Goal: Task Accomplishment & Management: Manage account settings

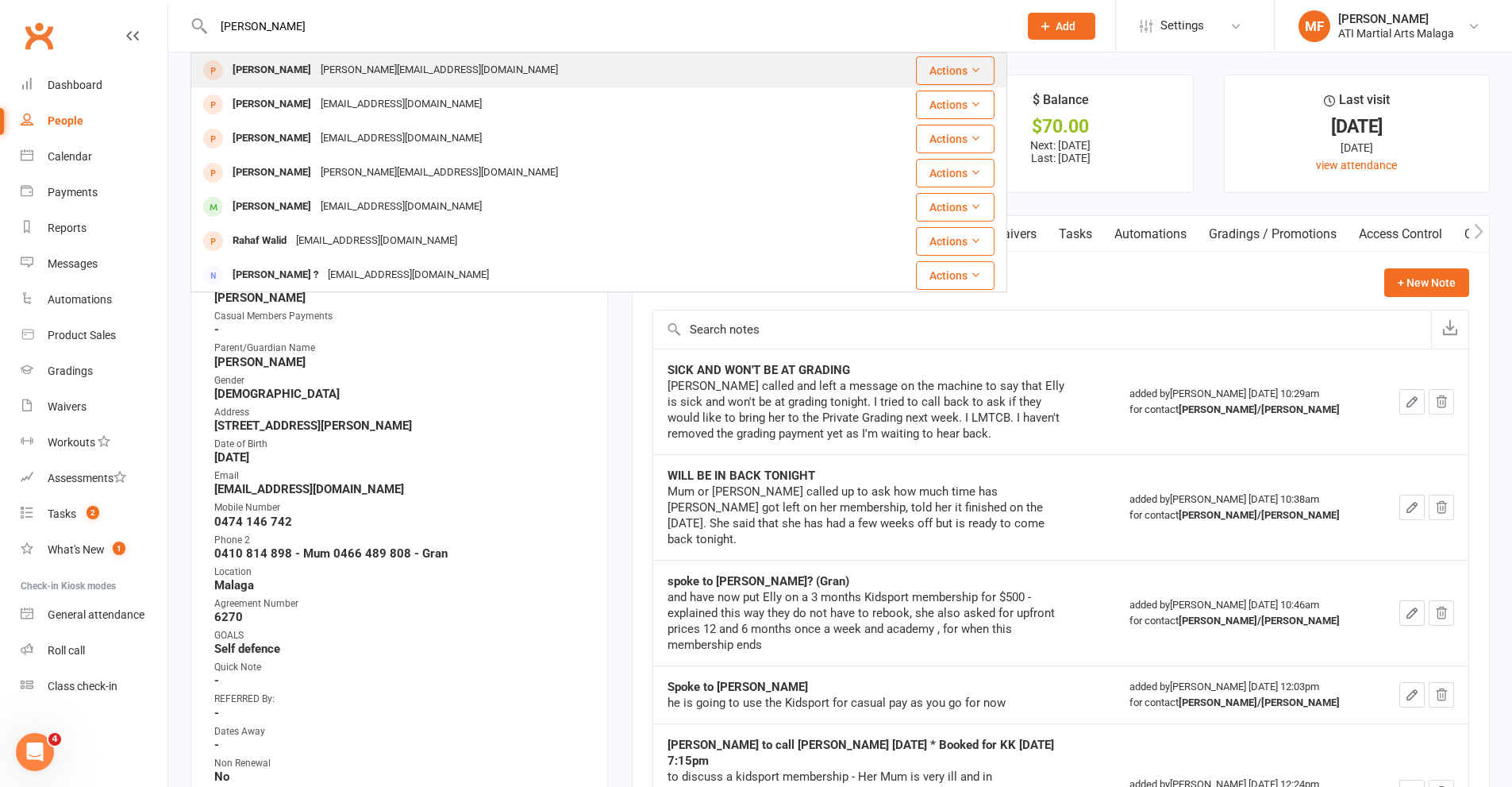
type input "raheel"
click at [379, 75] on div "[PERSON_NAME][EMAIL_ADDRESS][DOMAIN_NAME]" at bounding box center [439, 69] width 247 height 23
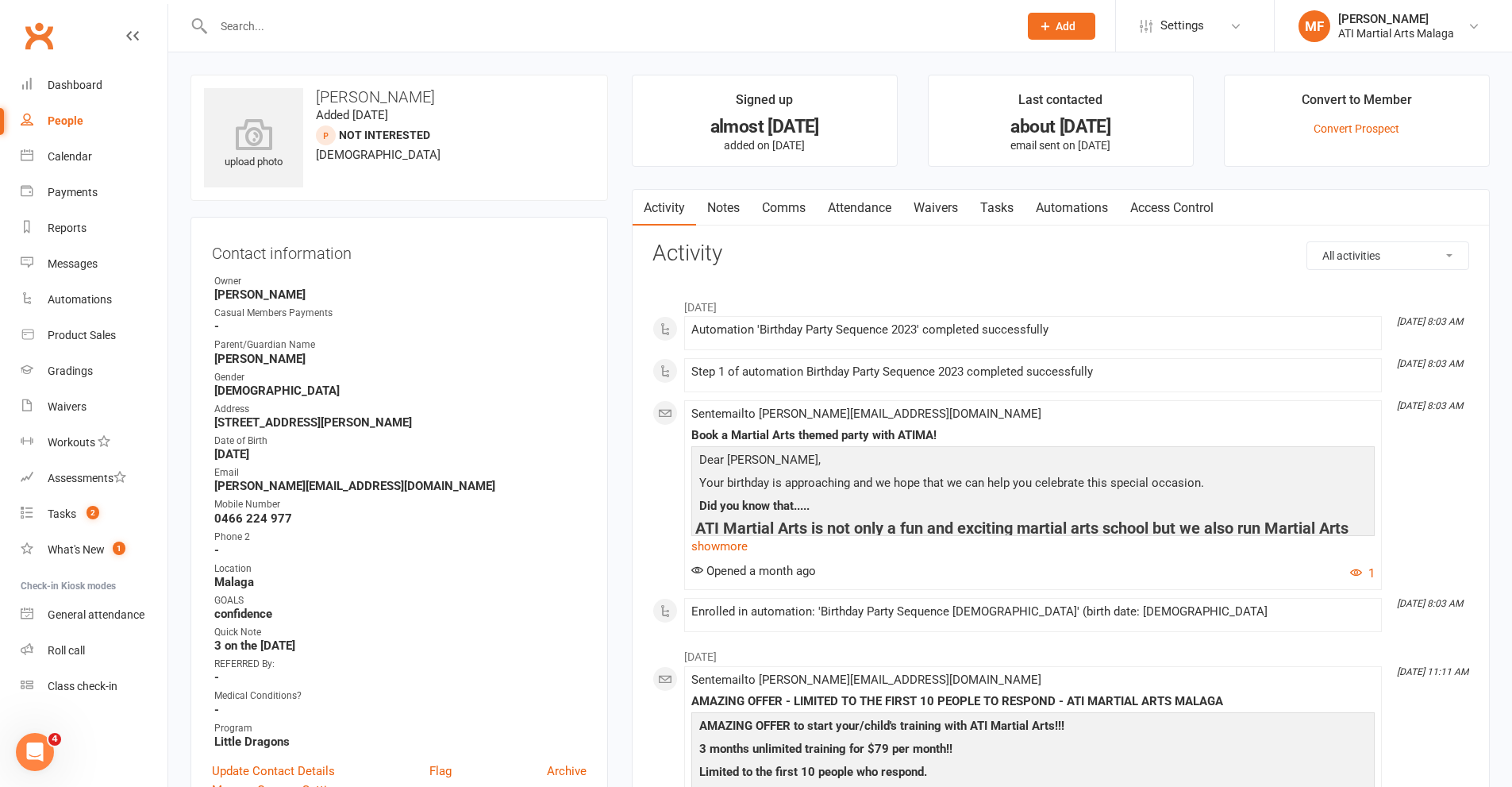
scroll to position [476, 0]
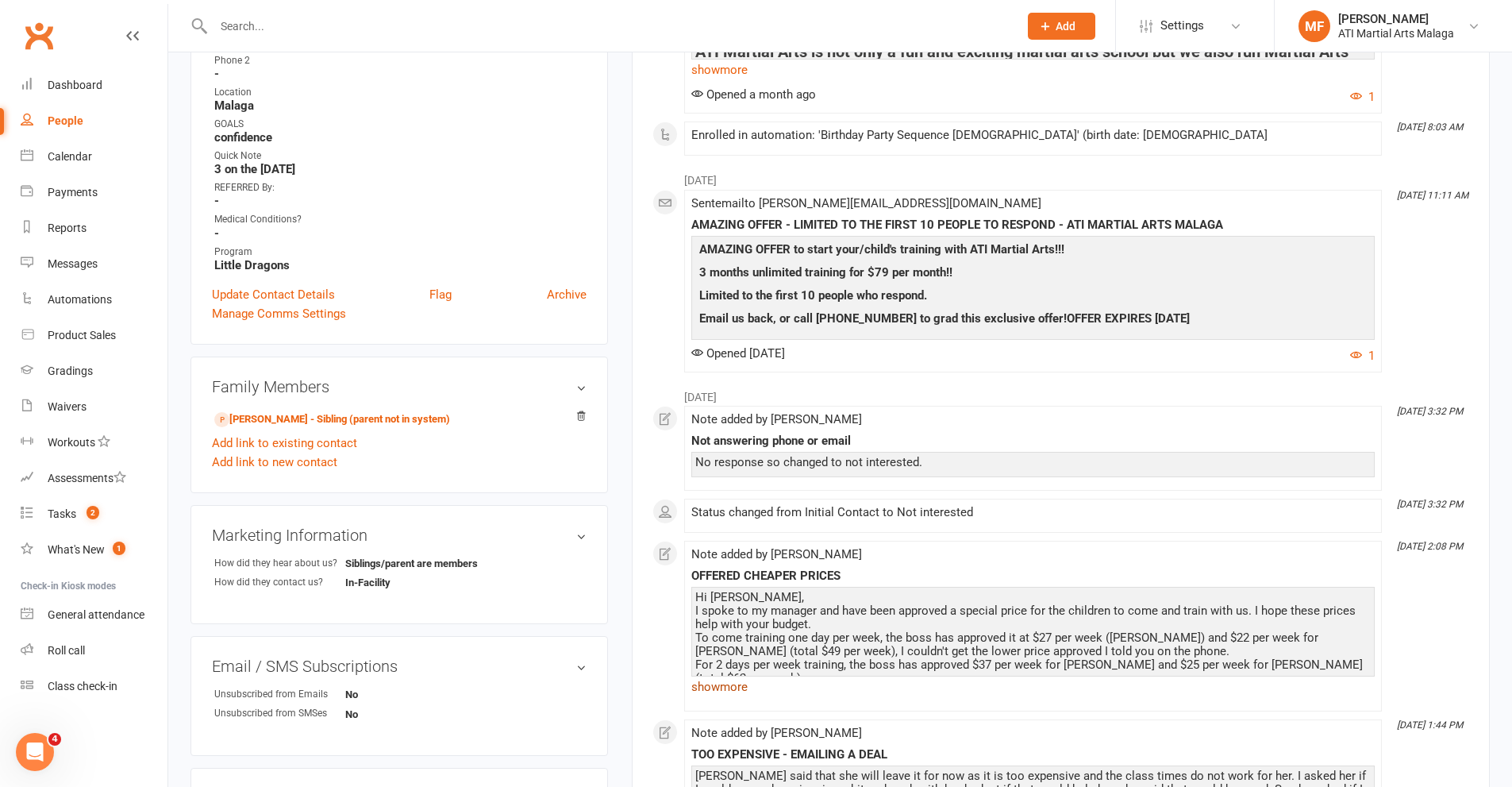
click at [742, 687] on link "show more" at bounding box center [1033, 687] width 683 height 22
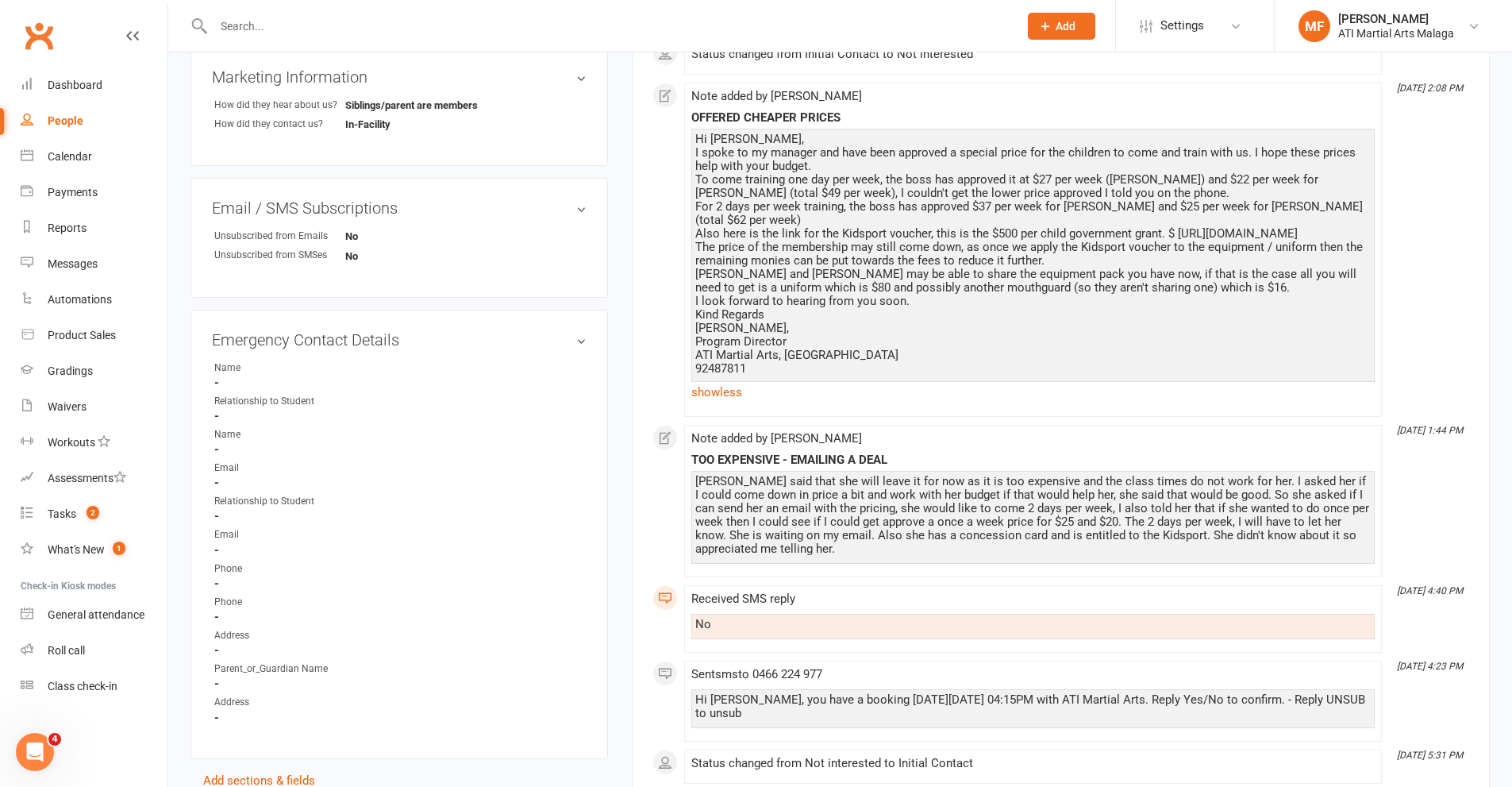
scroll to position [793, 0]
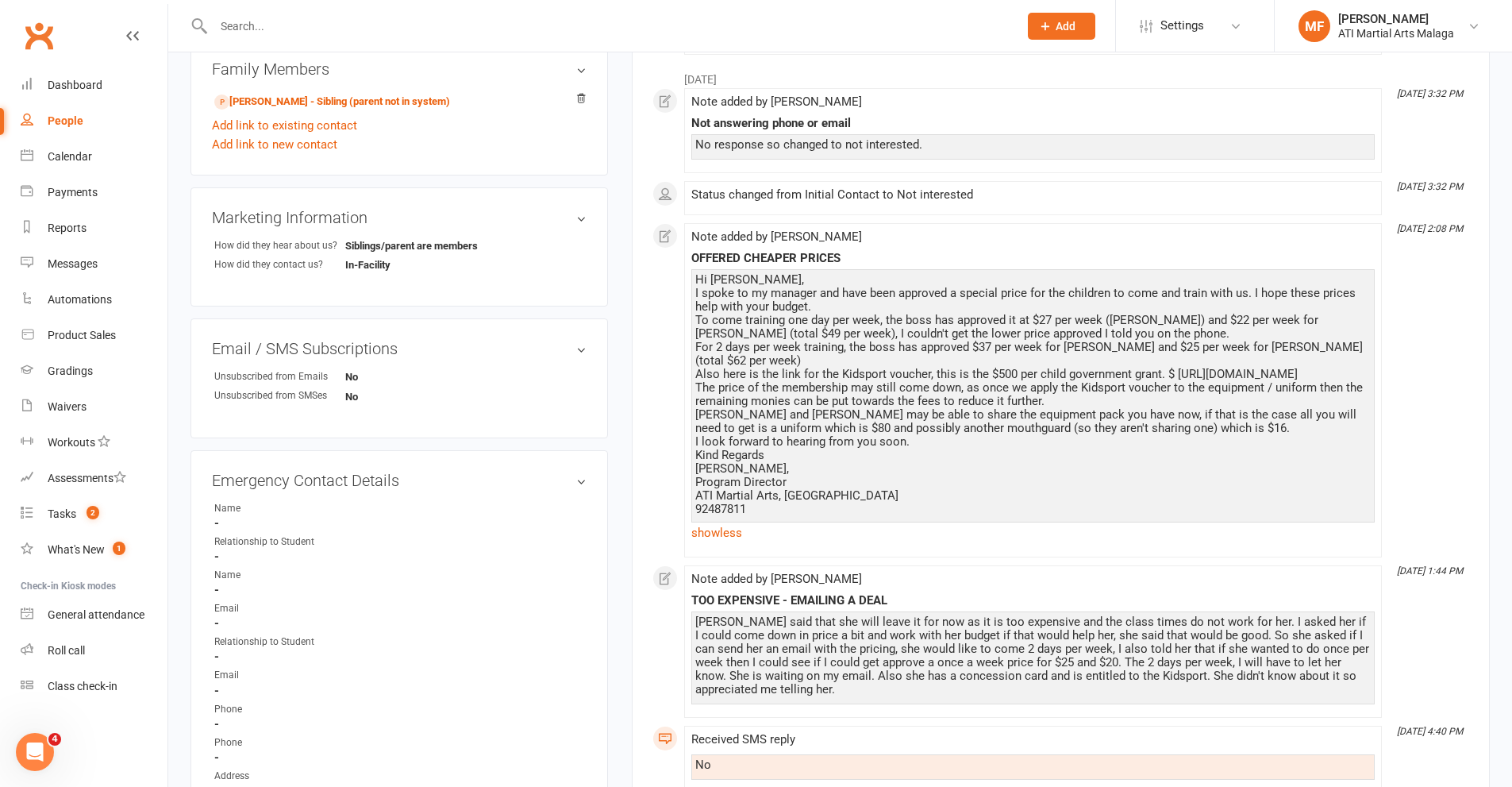
click at [989, 346] on div "Hi Rohina, I spoke to my manager and have been approved a special price for the…" at bounding box center [1033, 394] width 676 height 243
click at [1145, 347] on div "Hi Rohina, I spoke to my manager and have been approved a special price for the…" at bounding box center [1033, 394] width 676 height 243
drag, startPoint x: 985, startPoint y: 340, endPoint x: 1072, endPoint y: 352, distance: 87.8
click at [986, 341] on div "Hi Rohina, I spoke to my manager and have been approved a special price for the…" at bounding box center [1033, 394] width 676 height 243
click at [1131, 346] on div "Hi Rohina, I spoke to my manager and have been approved a special price for the…" at bounding box center [1033, 394] width 676 height 243
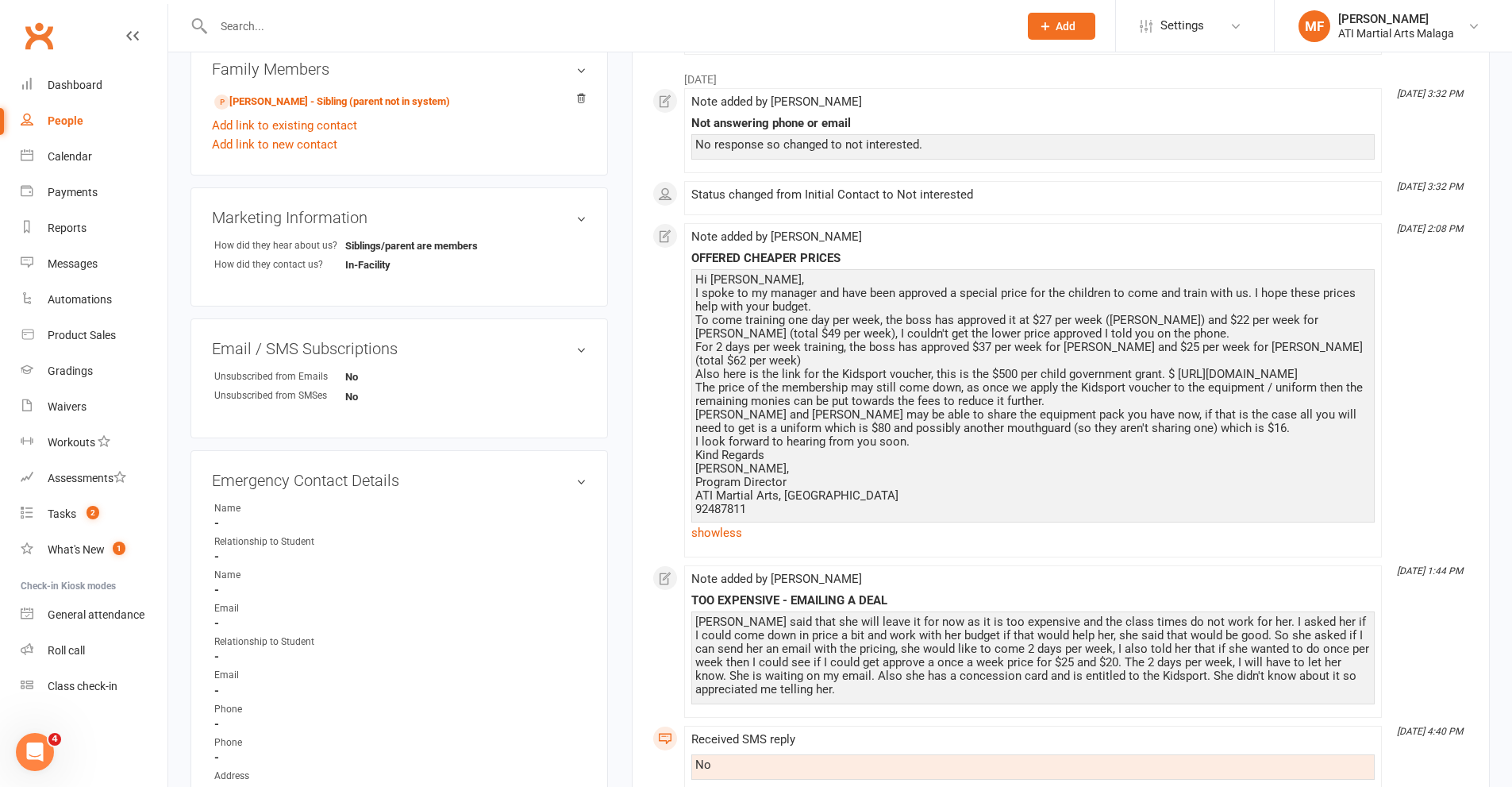
click at [344, 29] on input "text" at bounding box center [607, 26] width 798 height 22
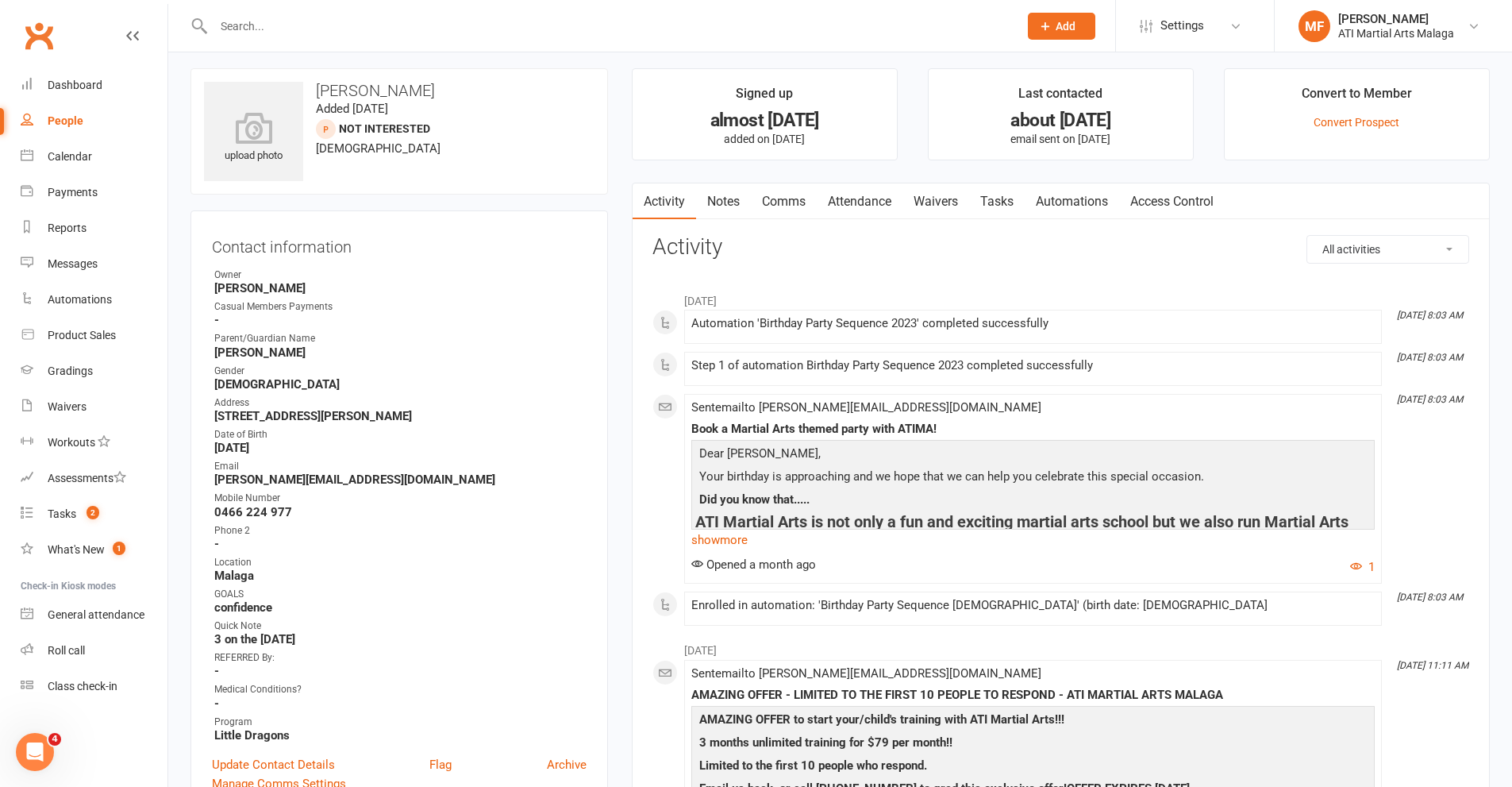
scroll to position [476, 0]
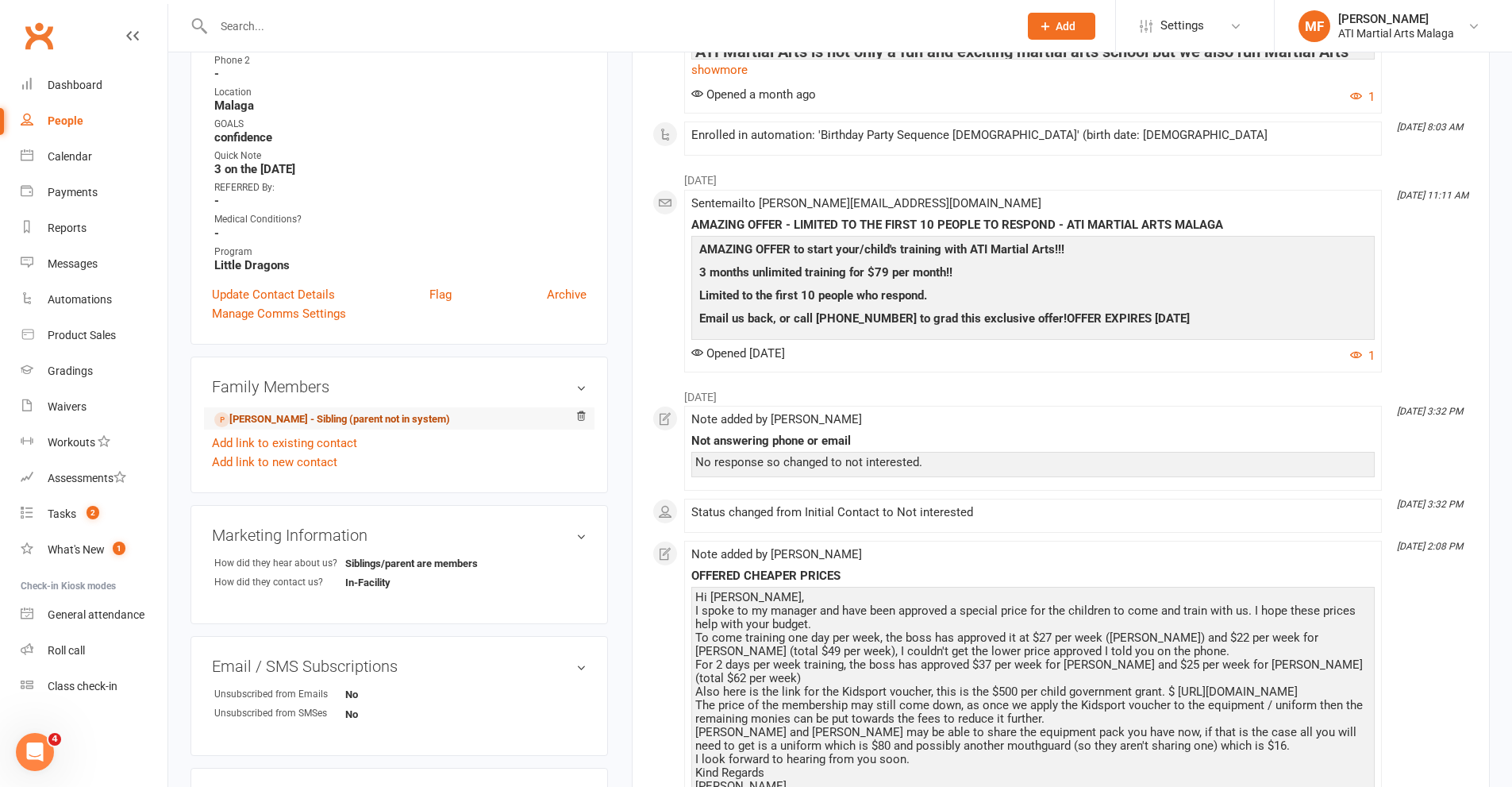
click at [338, 422] on link "[PERSON_NAME] - Sibling (parent not in system)" at bounding box center [331, 419] width 236 height 17
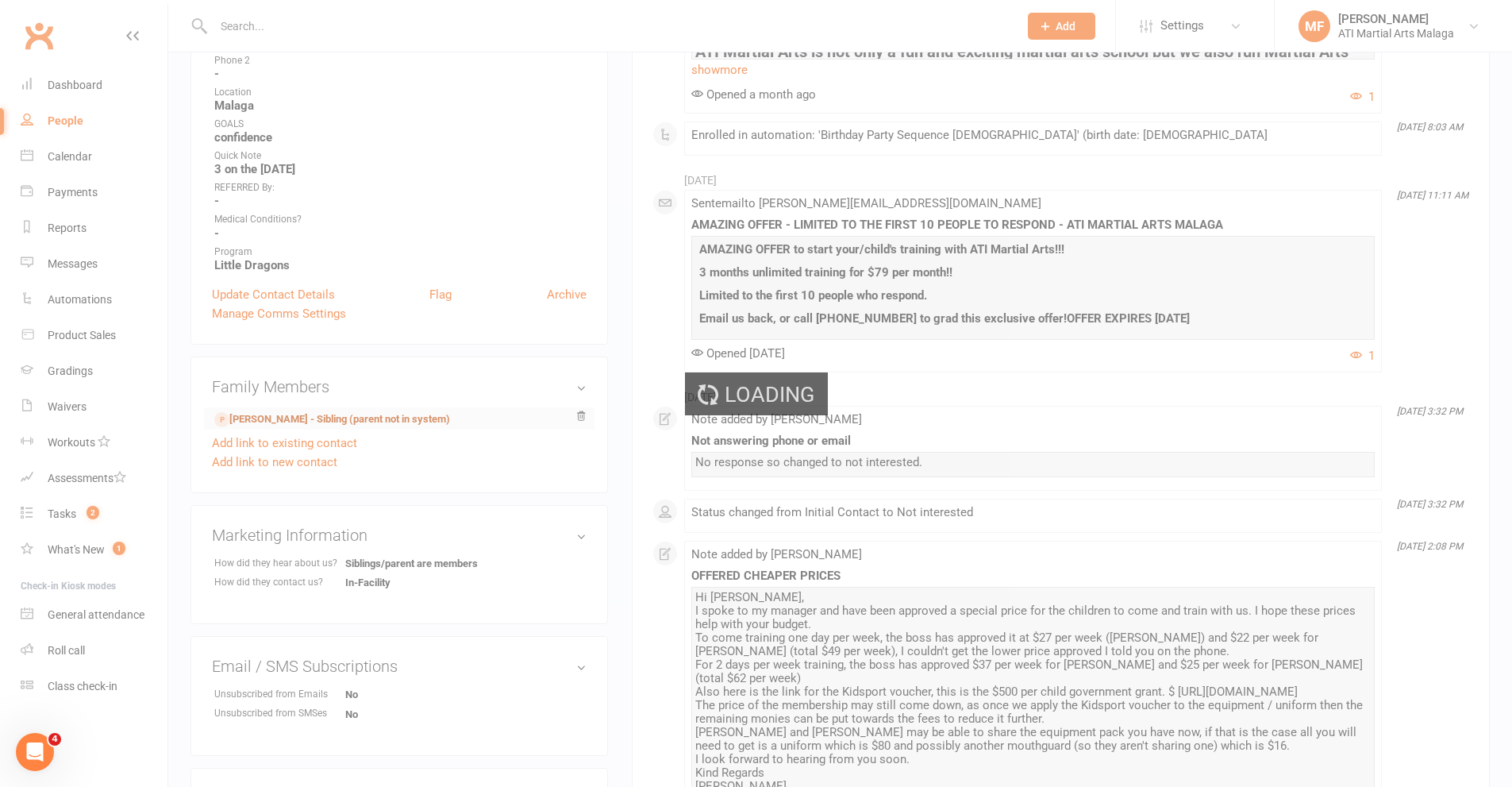
scroll to position [147, 0]
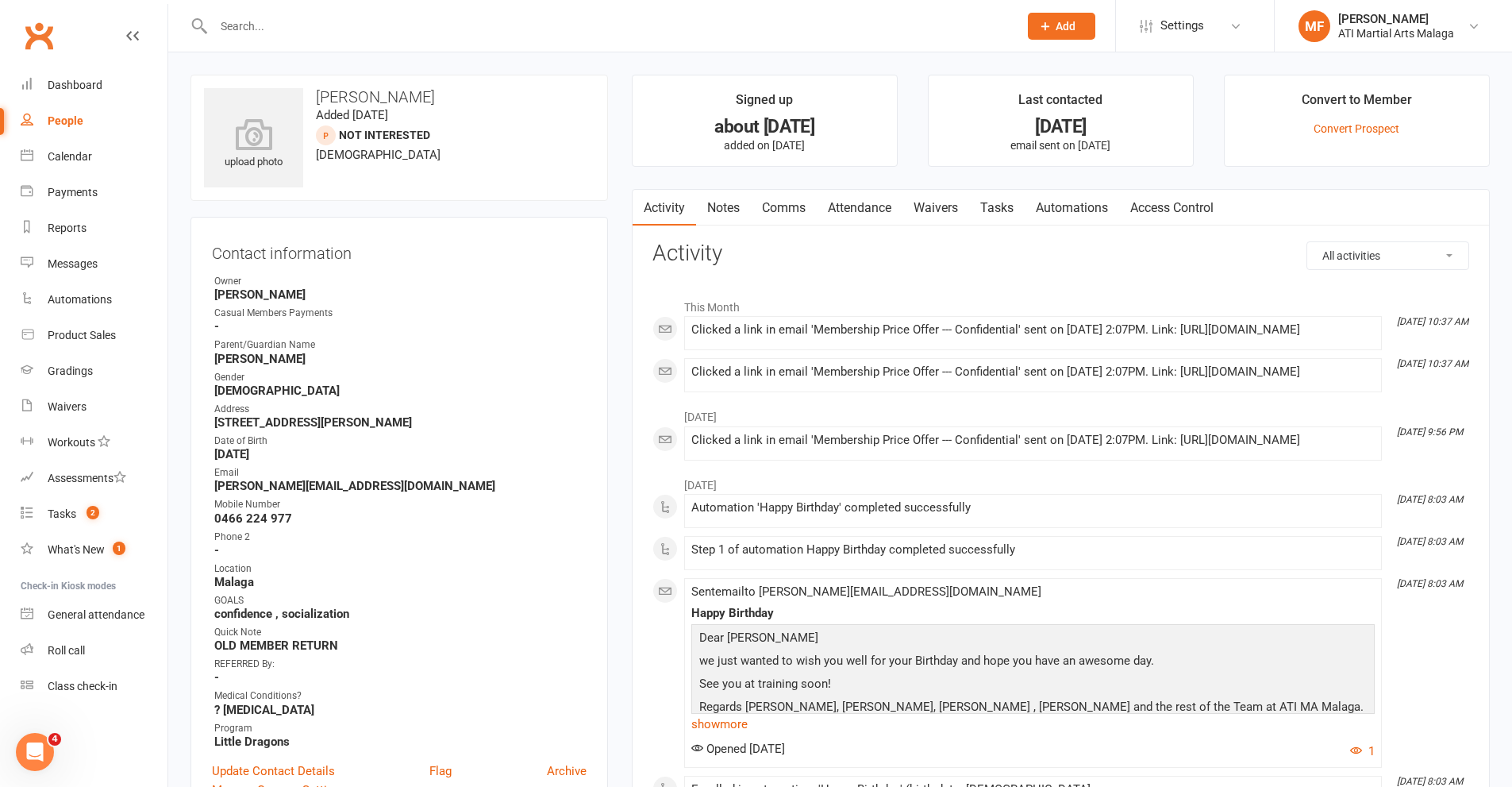
click at [734, 210] on link "Notes" at bounding box center [723, 207] width 55 height 36
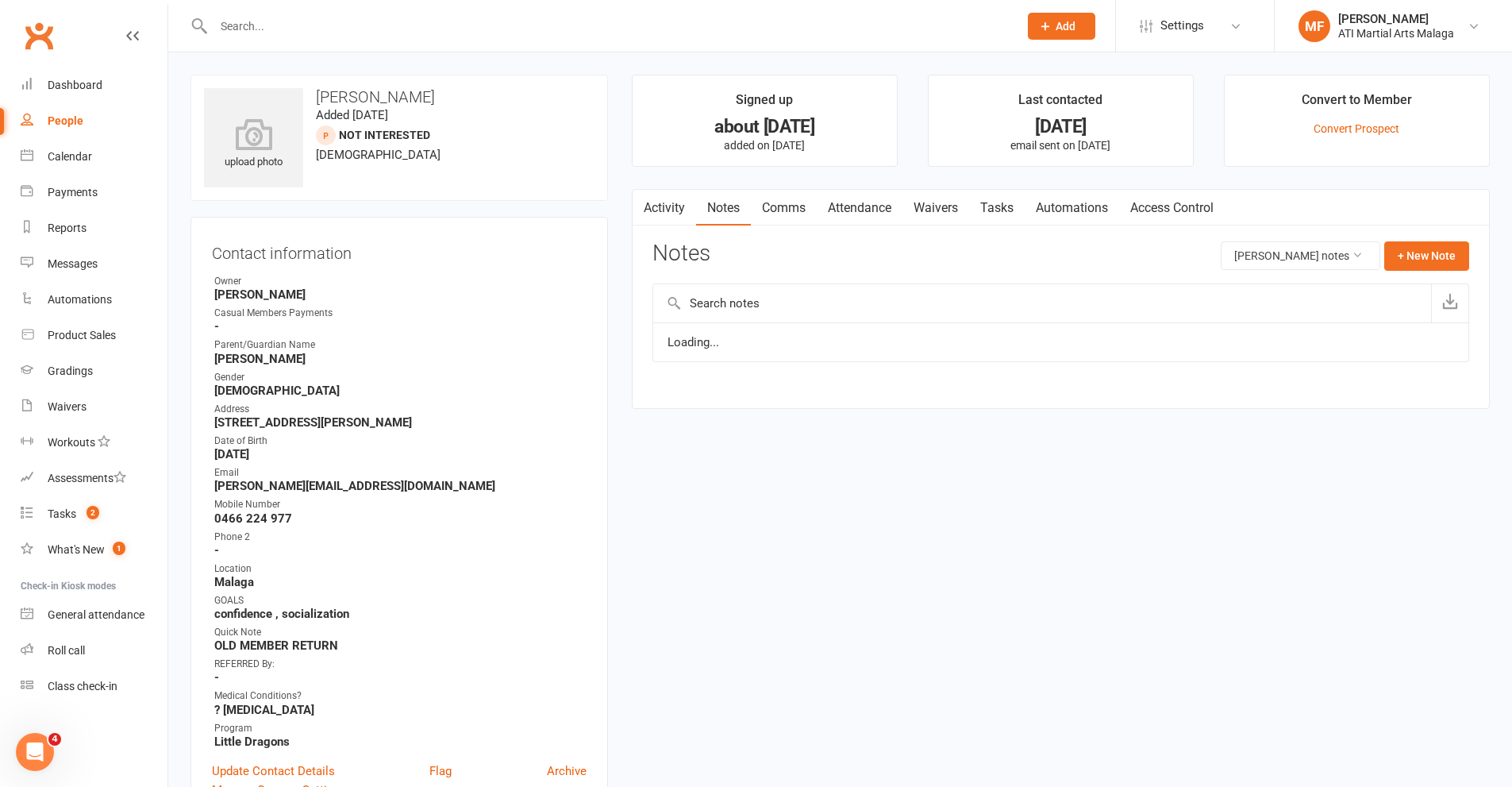
drag, startPoint x: 795, startPoint y: 216, endPoint x: 795, endPoint y: 239, distance: 23.0
click at [795, 216] on link "Comms" at bounding box center [783, 207] width 66 height 36
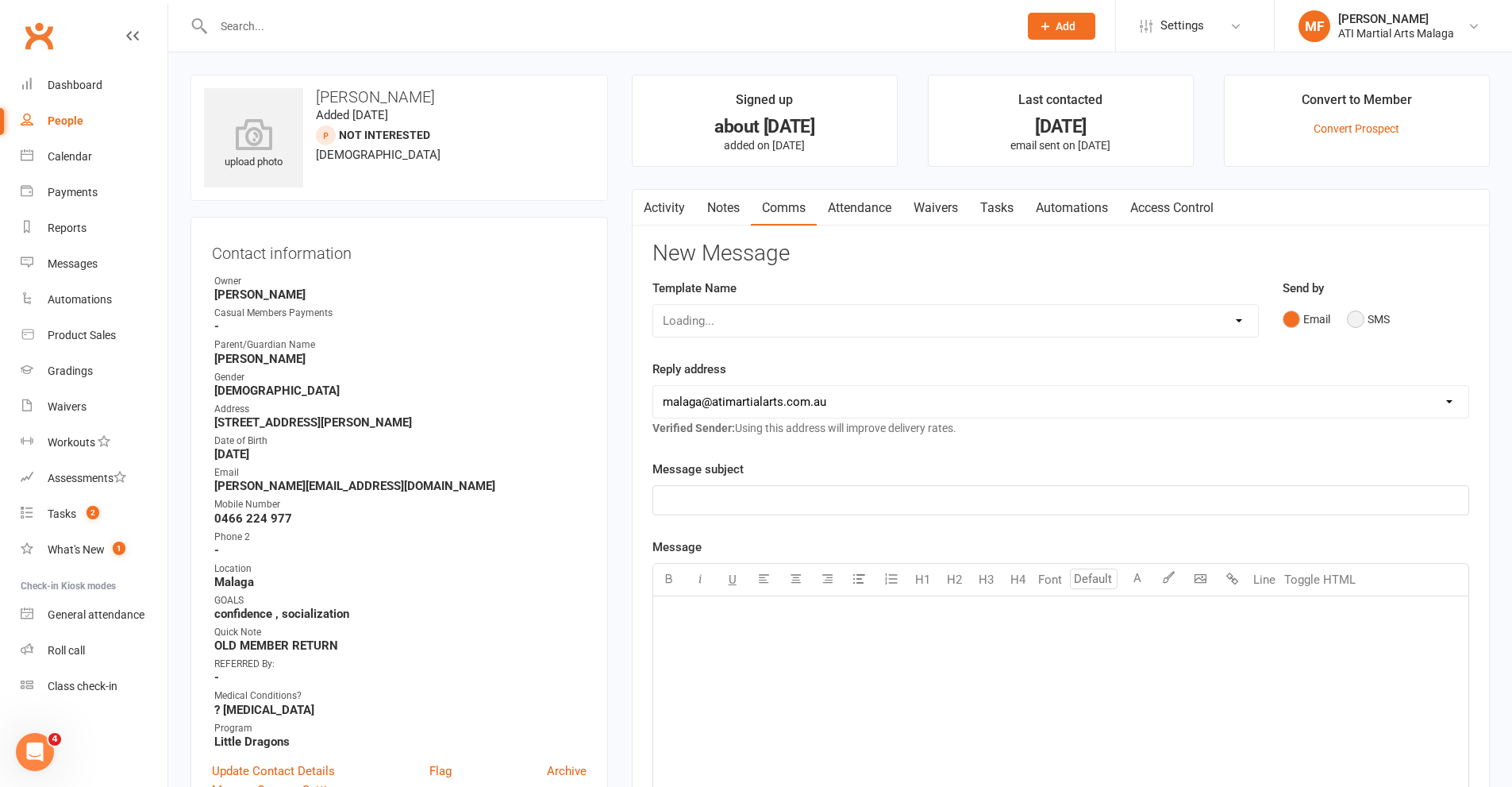
click at [1365, 321] on button "SMS" at bounding box center [1368, 319] width 43 height 31
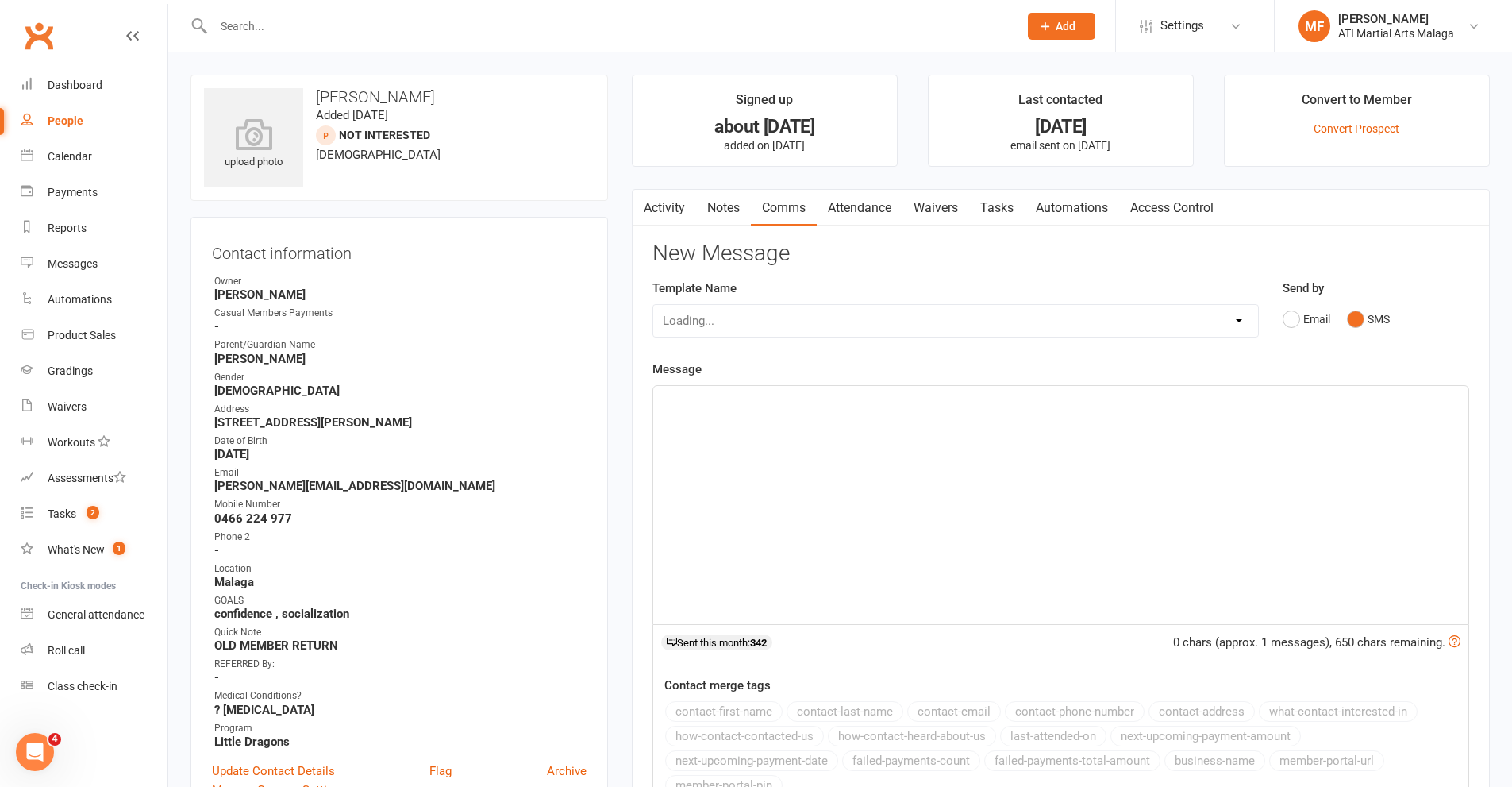
click at [743, 466] on div "﻿" at bounding box center [1061, 505] width 815 height 238
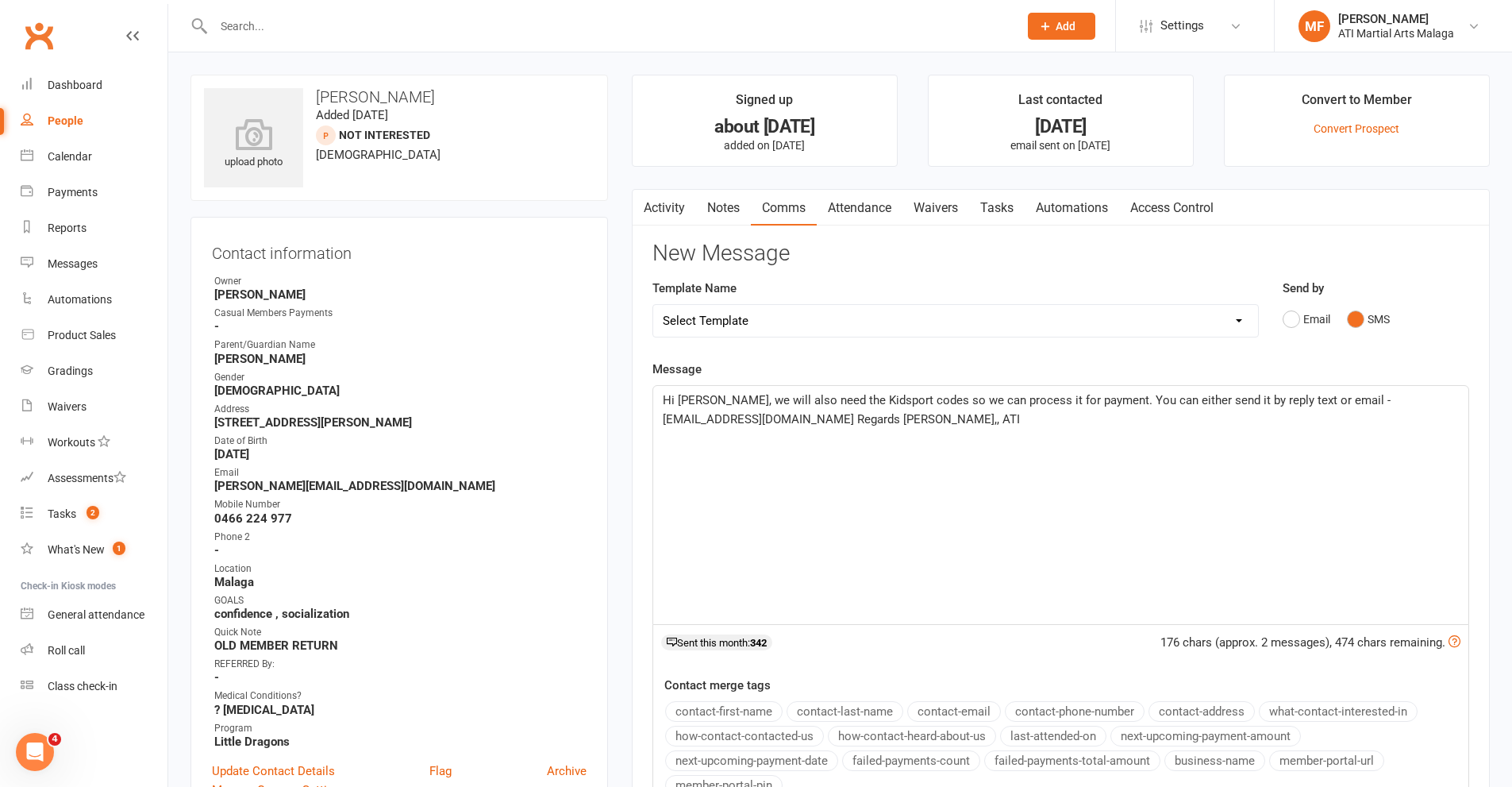
click at [898, 418] on span "Hi Rohina, we will also need the Kidsport codes so we can process it for paymen…" at bounding box center [1029, 409] width 731 height 33
click at [831, 424] on span "Hi Rohina, we will also need the Kidsport codes so we can process it for paymen…" at bounding box center [1029, 409] width 731 height 33
click at [831, 430] on div "Hi Rohina, we will also need the Kidsport codes so we can process it for paymen…" at bounding box center [1061, 505] width 815 height 238
drag, startPoint x: 851, startPoint y: 421, endPoint x: 833, endPoint y: 423, distance: 18.1
click at [833, 423] on span "Hi Rohina, we will also need the Kidsport codes so we can process it for paymen…" at bounding box center [1029, 409] width 731 height 33
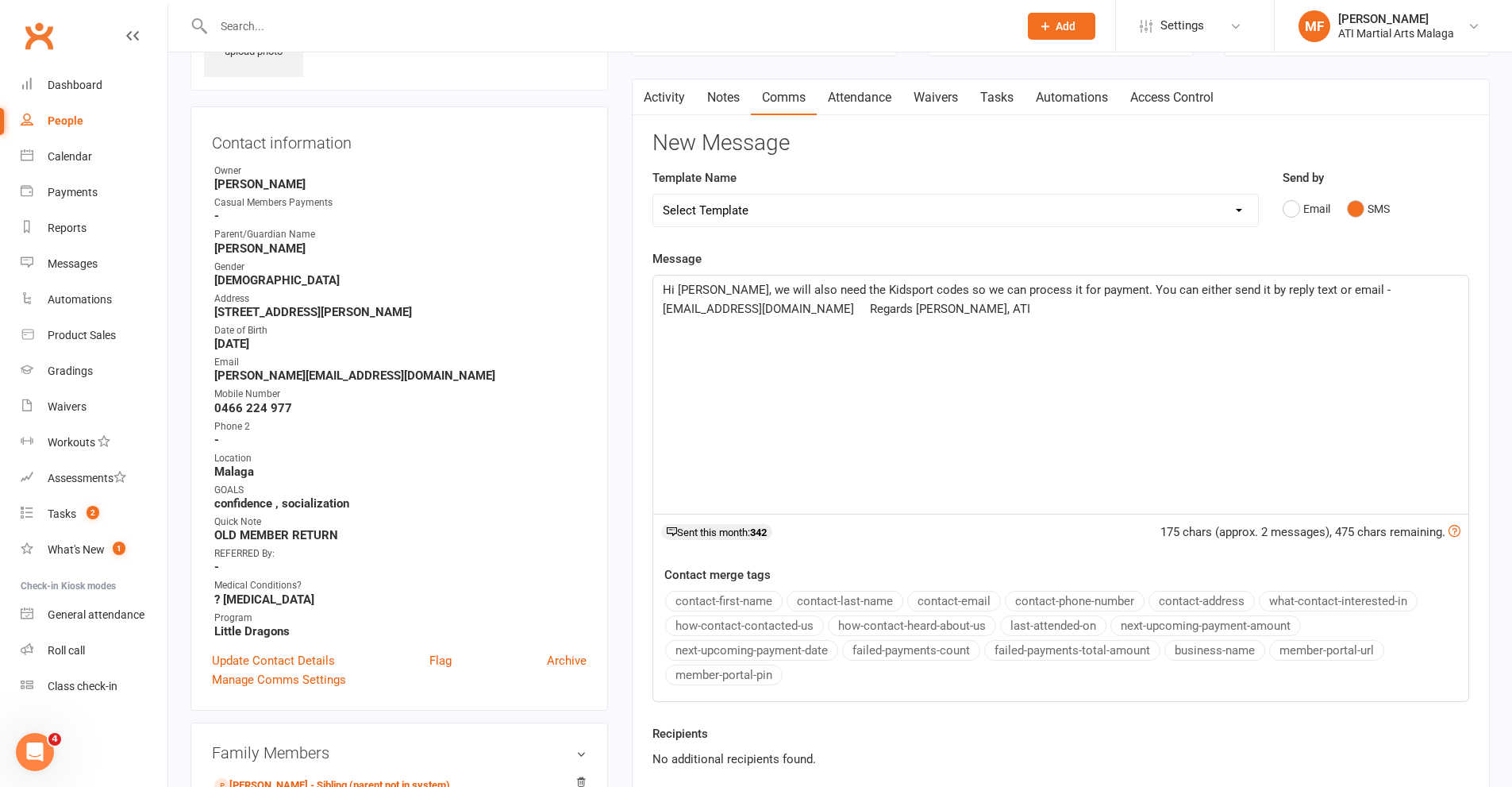
scroll to position [318, 0]
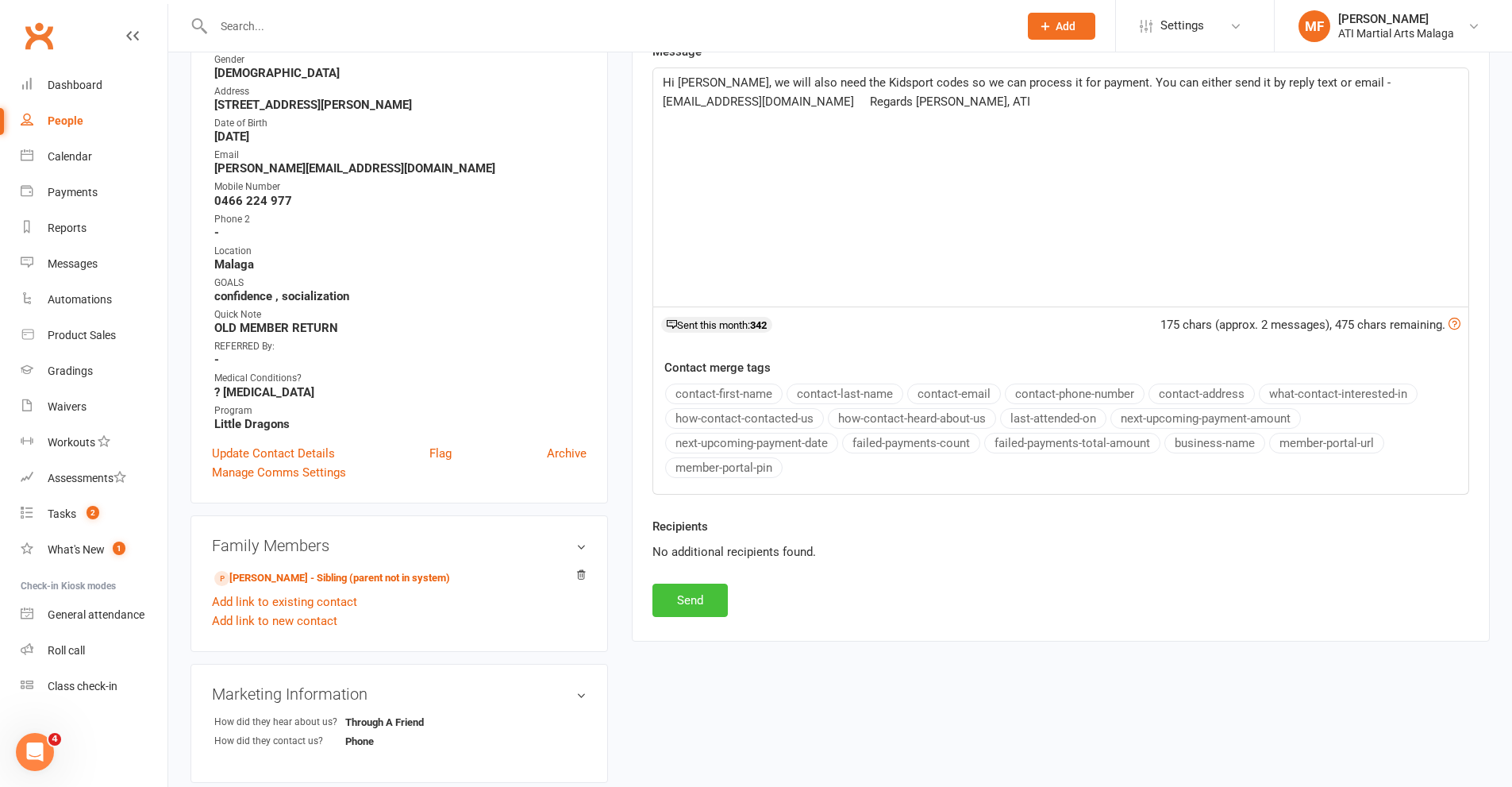
click at [705, 606] on button "Send" at bounding box center [690, 600] width 75 height 33
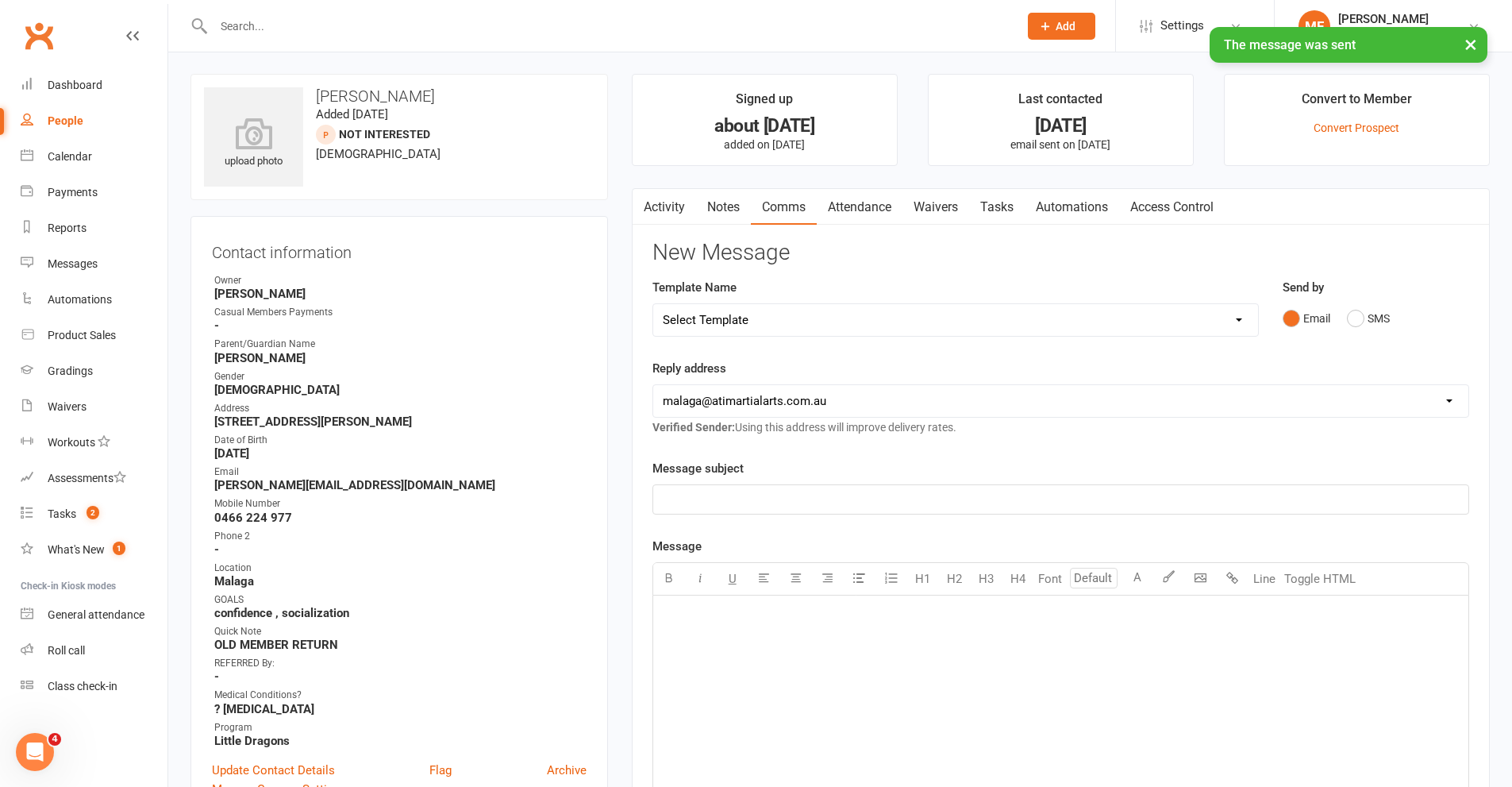
scroll to position [0, 0]
click at [375, 18] on input "text" at bounding box center [607, 26] width 798 height 22
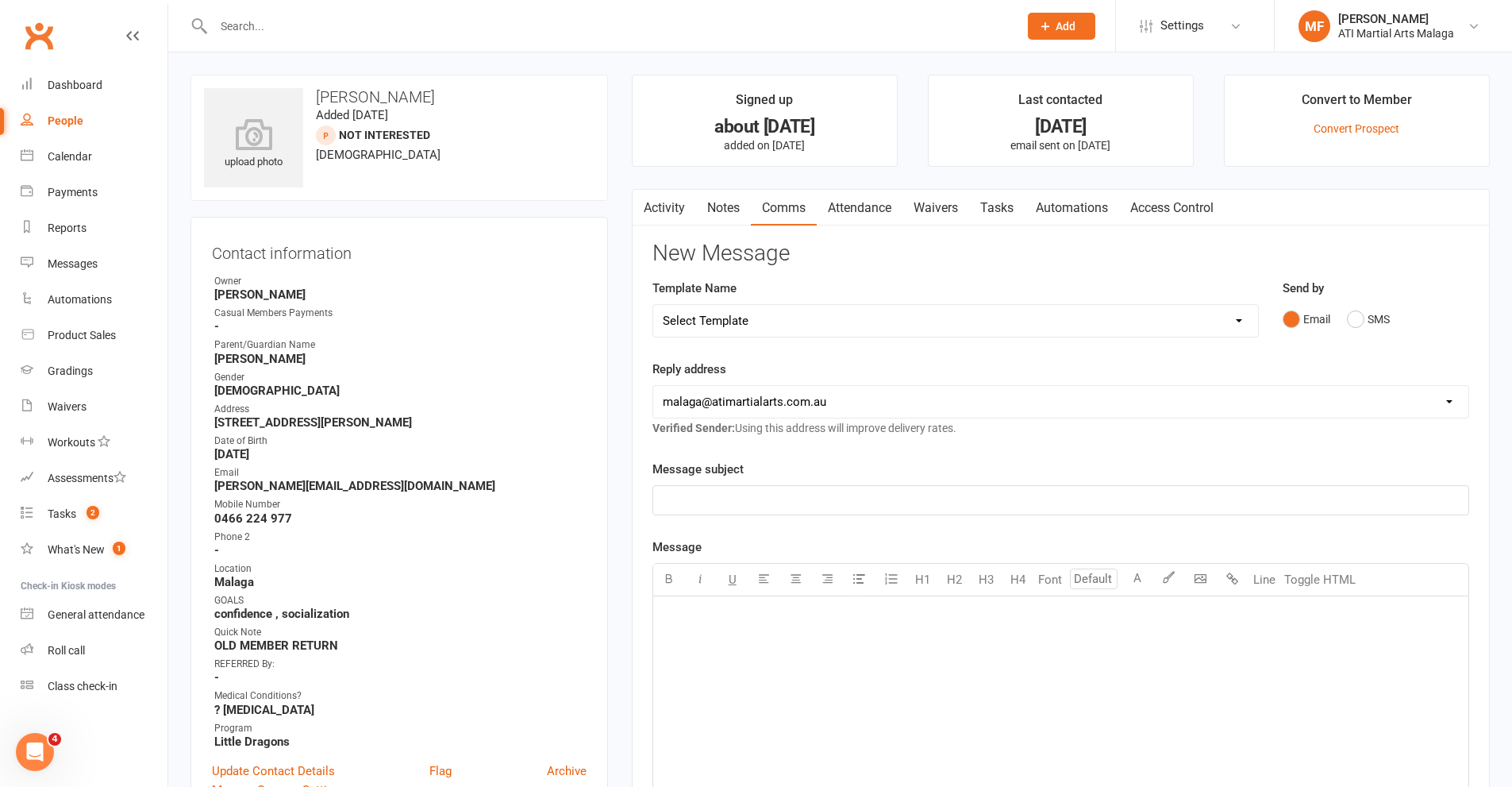
click at [748, 510] on div "﻿" at bounding box center [1061, 500] width 815 height 29
click at [1040, 621] on p "﻿" at bounding box center [1061, 616] width 796 height 19
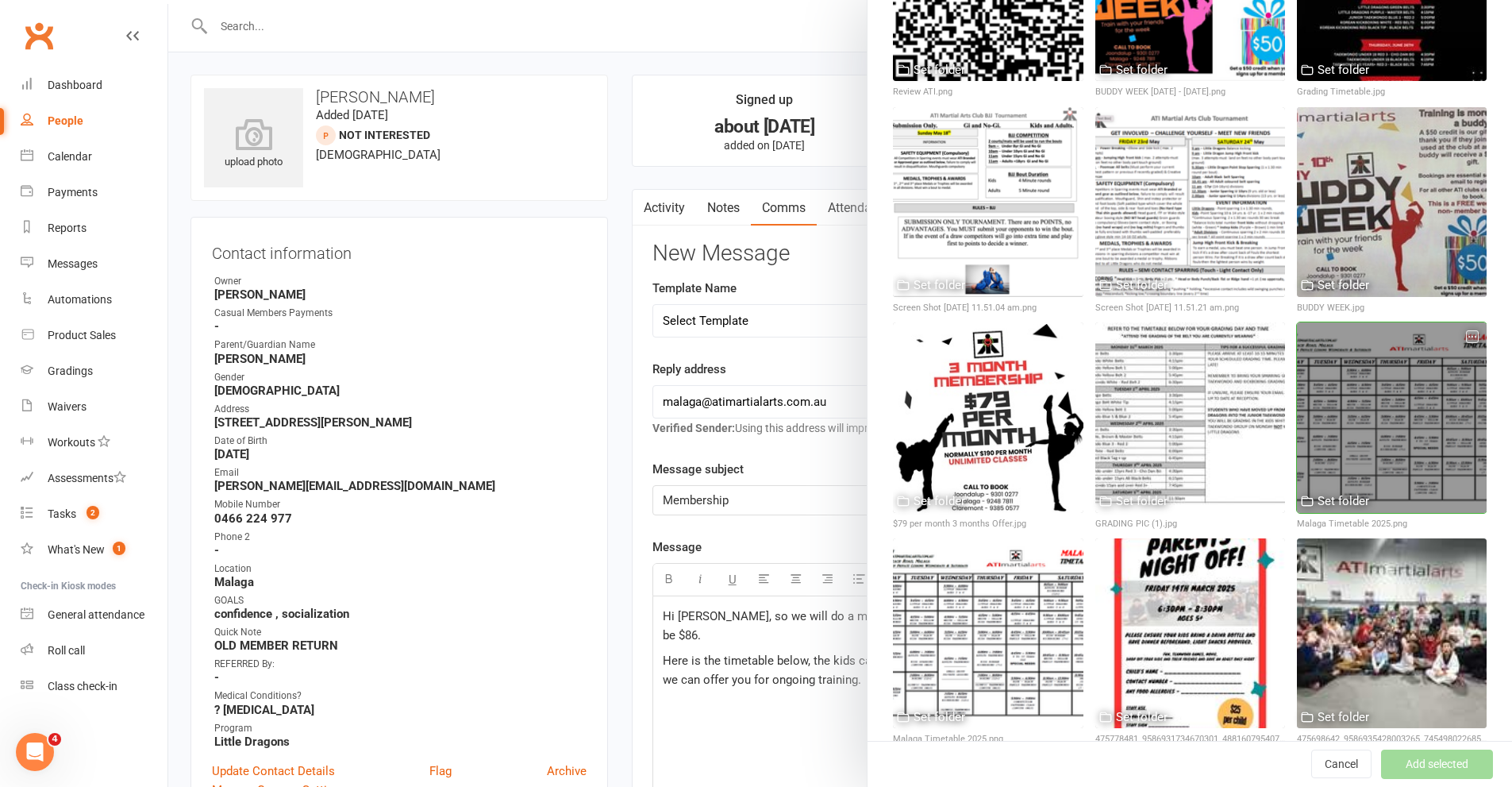
scroll to position [793, 0]
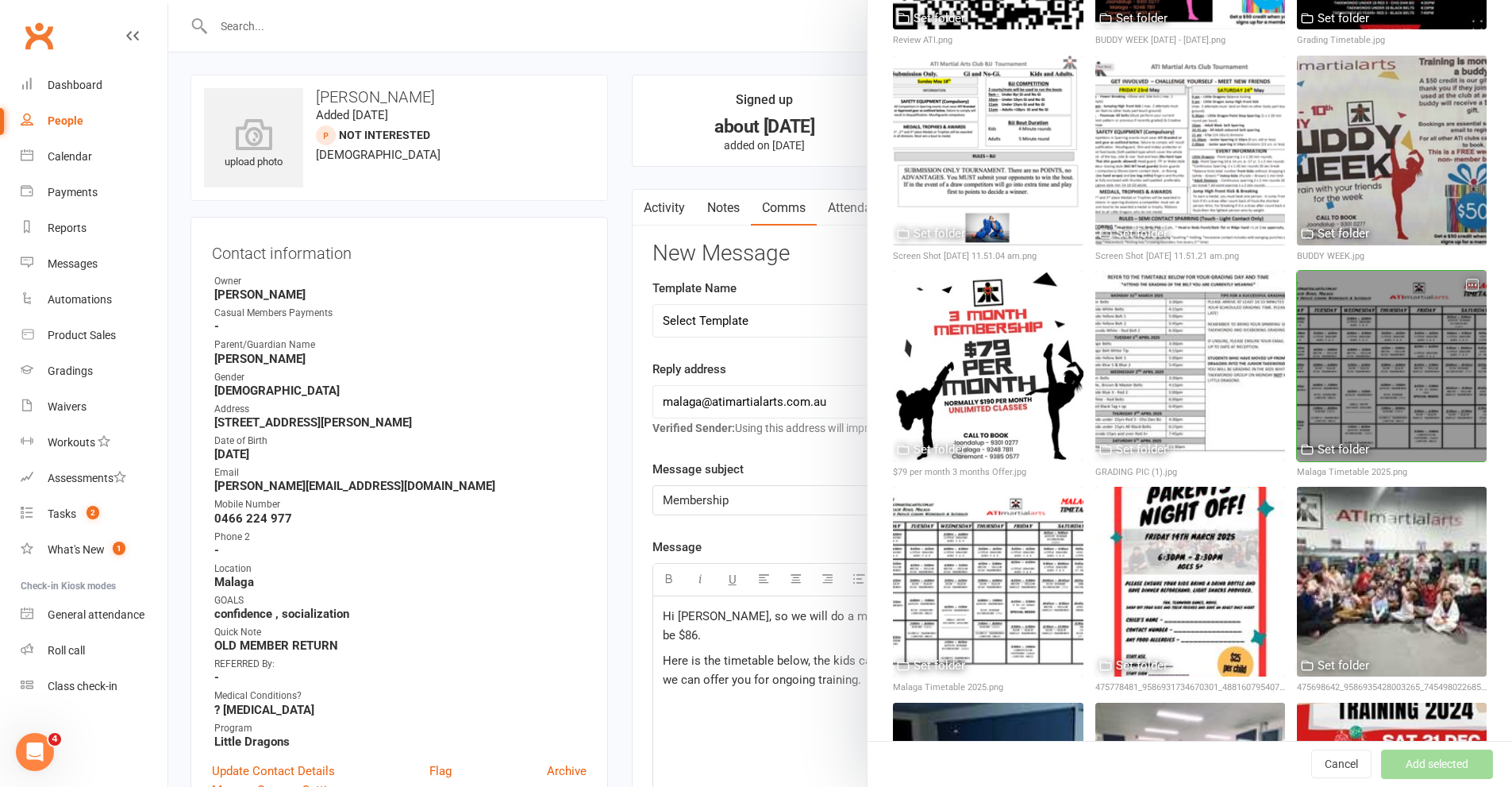
click at [1358, 350] on div at bounding box center [1392, 365] width 190 height 190
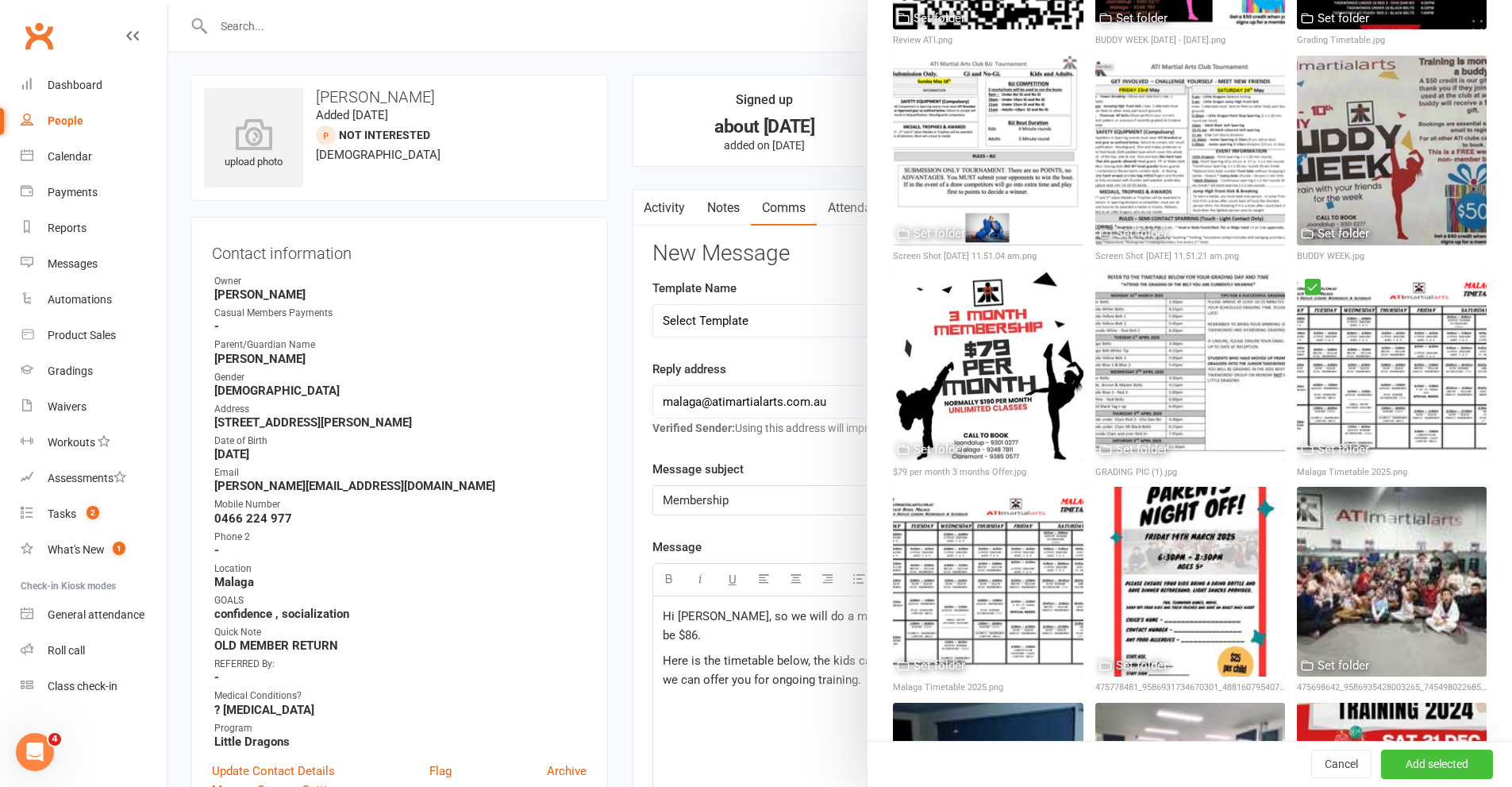
click at [1388, 764] on button "Add selected" at bounding box center [1437, 764] width 112 height 29
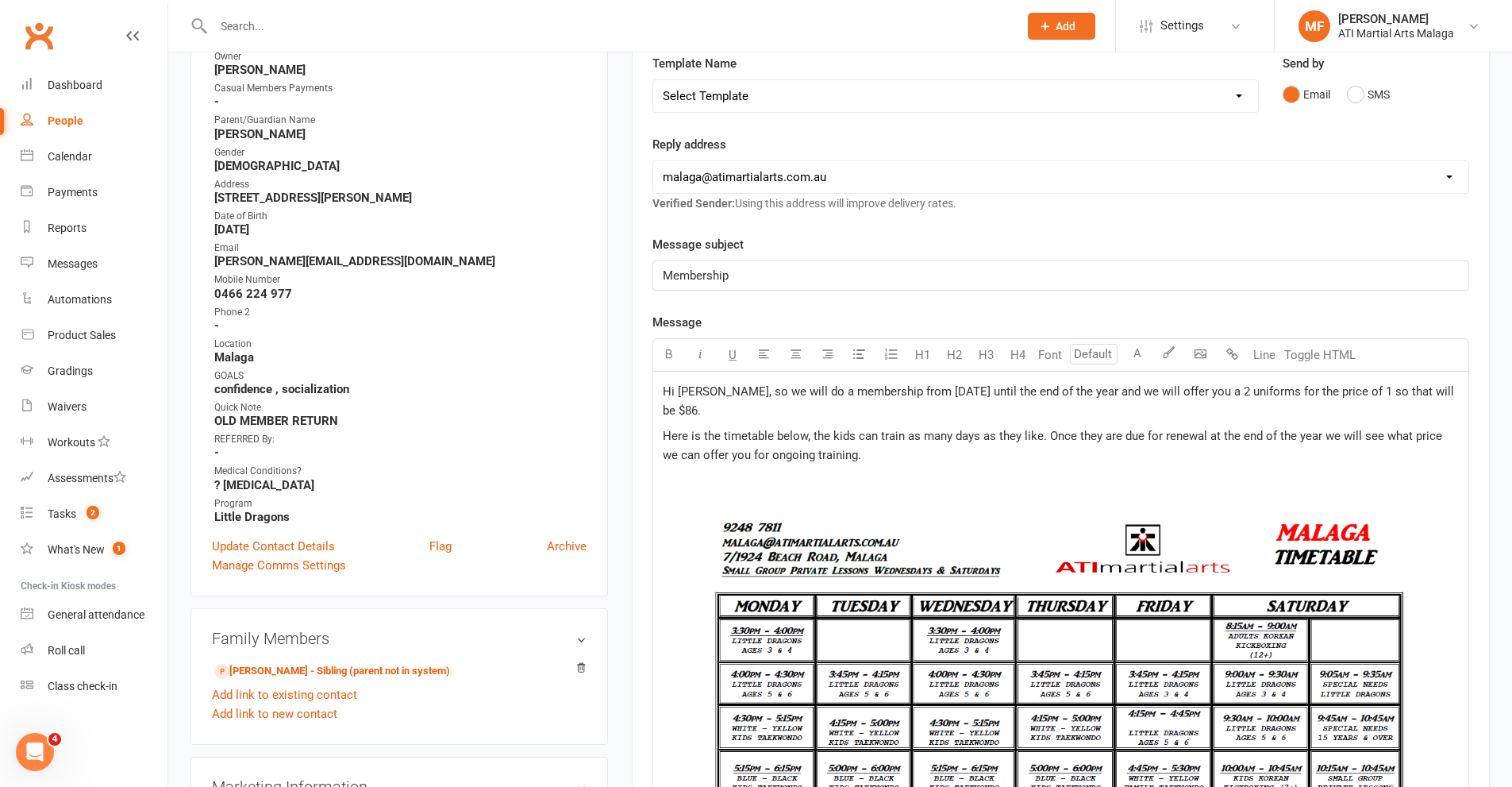
scroll to position [318, 0]
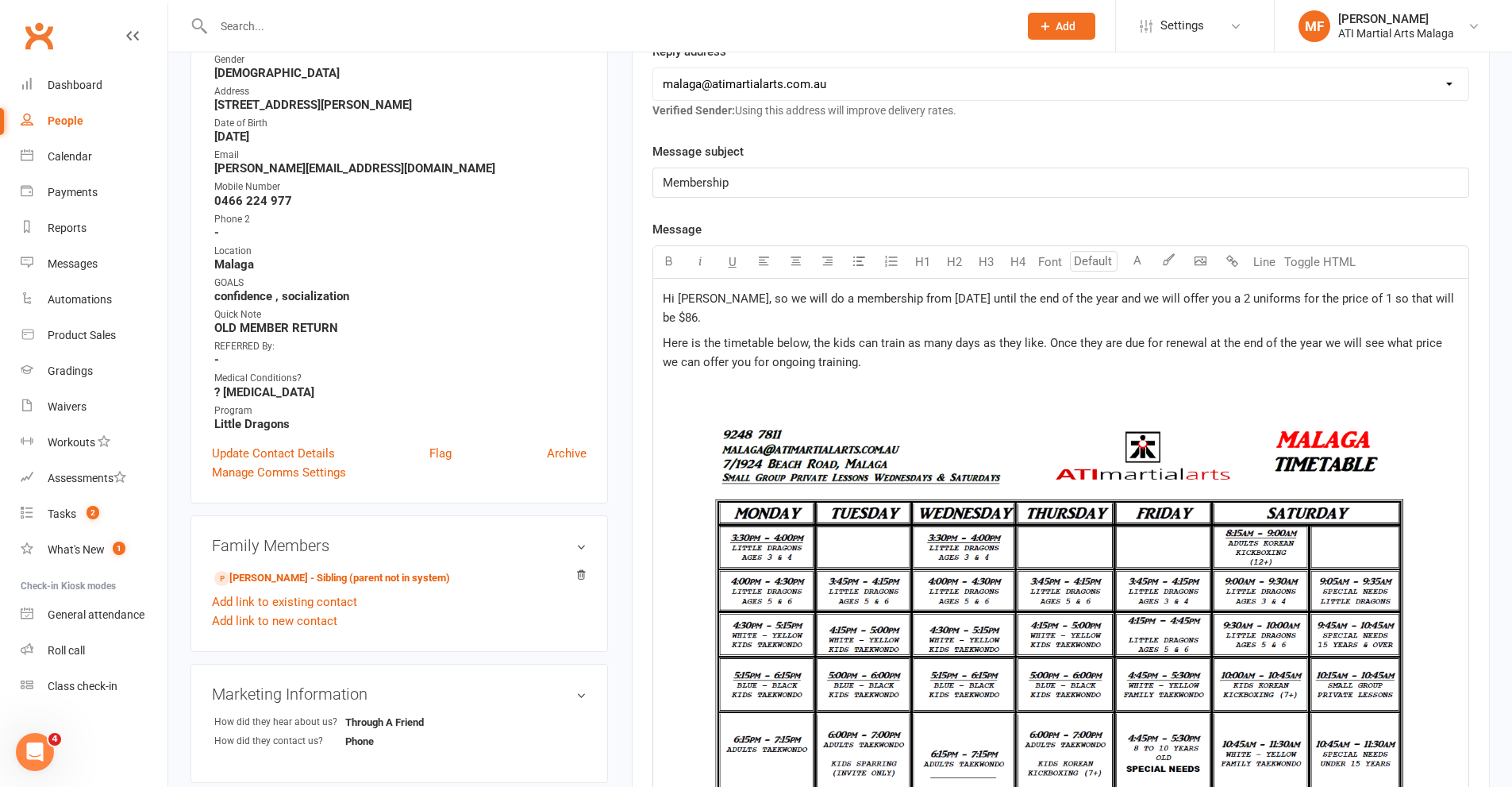
click at [1211, 302] on span "Hi Rohina, so we will do a membership from next Monday until the end of the yea…" at bounding box center [1060, 308] width 794 height 33
click at [918, 362] on p "Here is the timetable below, the kids can train as many days as they like. Once…" at bounding box center [1061, 352] width 796 height 38
click at [1210, 295] on span "Hi Rohina, so we will do a membership from next Monday until the end of the yea…" at bounding box center [1056, 308] width 788 height 33
click at [854, 344] on p "Here is the timetable below, the kids can train as many days as they like. Once…" at bounding box center [1061, 352] width 796 height 38
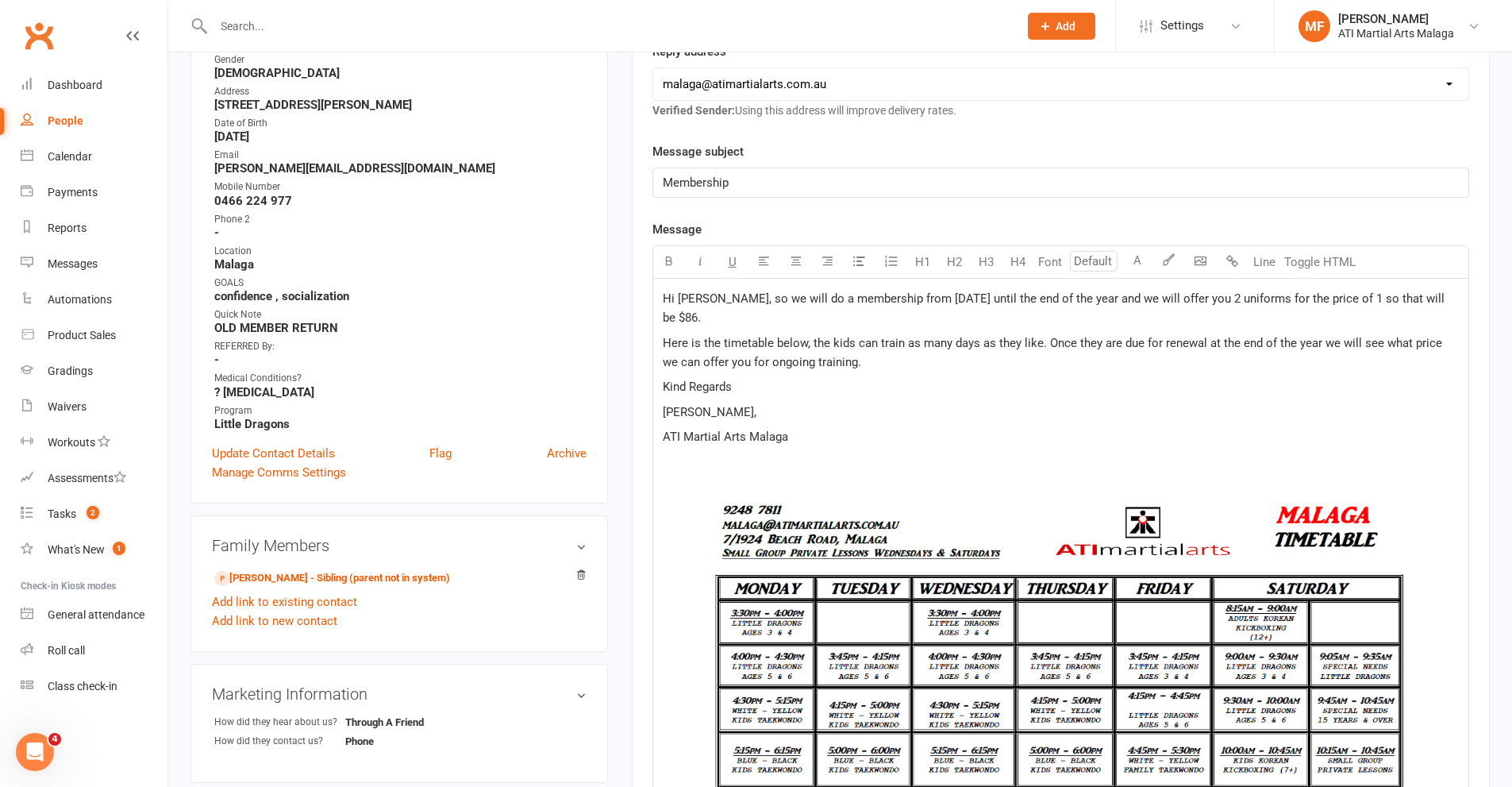
click at [866, 343] on p "Here is the timetable below, the kids can train as many days as they like. Once…" at bounding box center [1061, 352] width 796 height 38
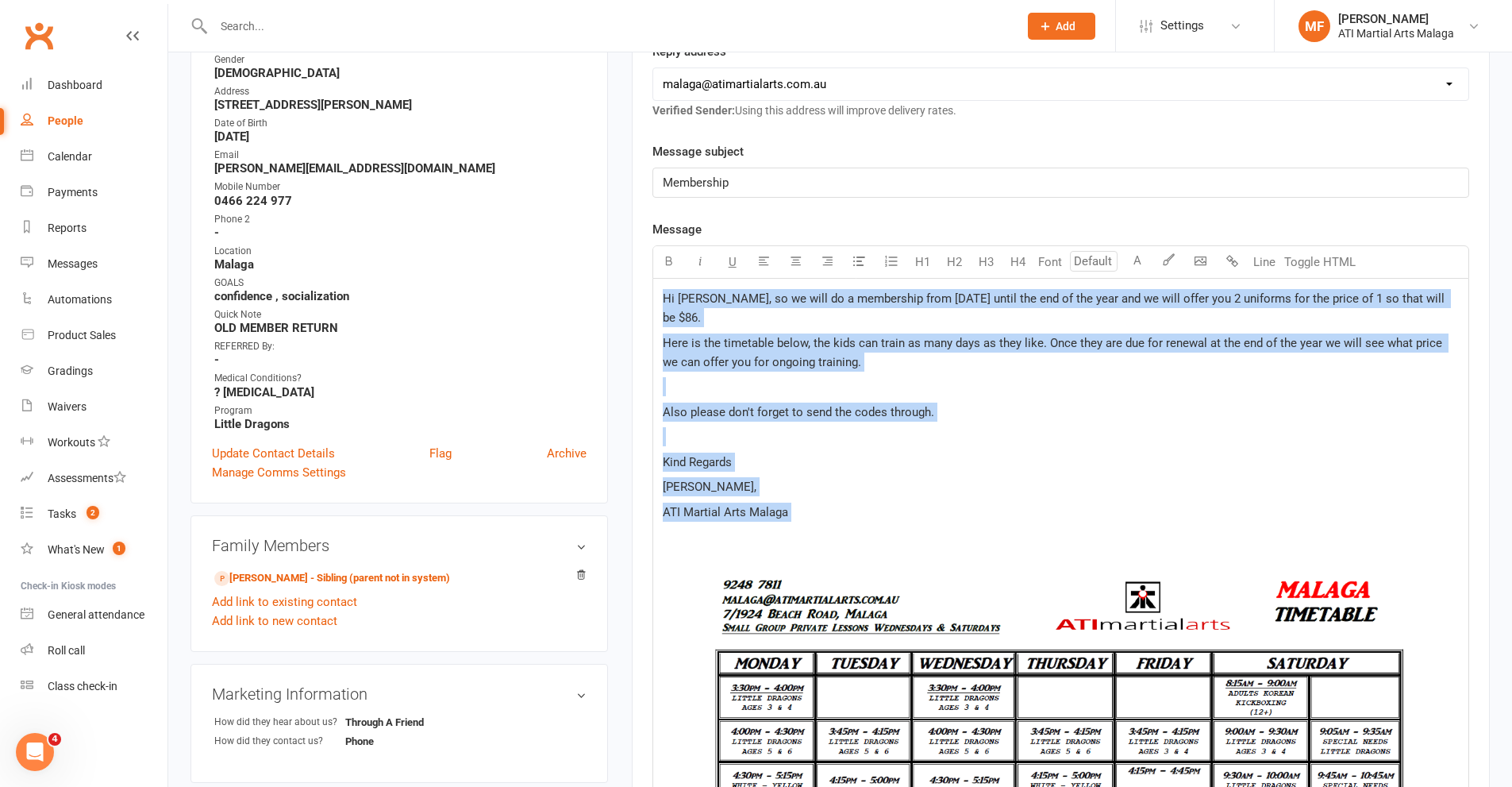
drag, startPoint x: 794, startPoint y: 504, endPoint x: 626, endPoint y: 259, distance: 297.1
click at [626, 259] on main "Signed up about 4 years ago added on 19 Aug 2021 Last contacted 6 months ago em…" at bounding box center [1061, 606] width 881 height 1697
copy div "Hi Rohina, so we will do a membership from next Monday until the end of the yea…"
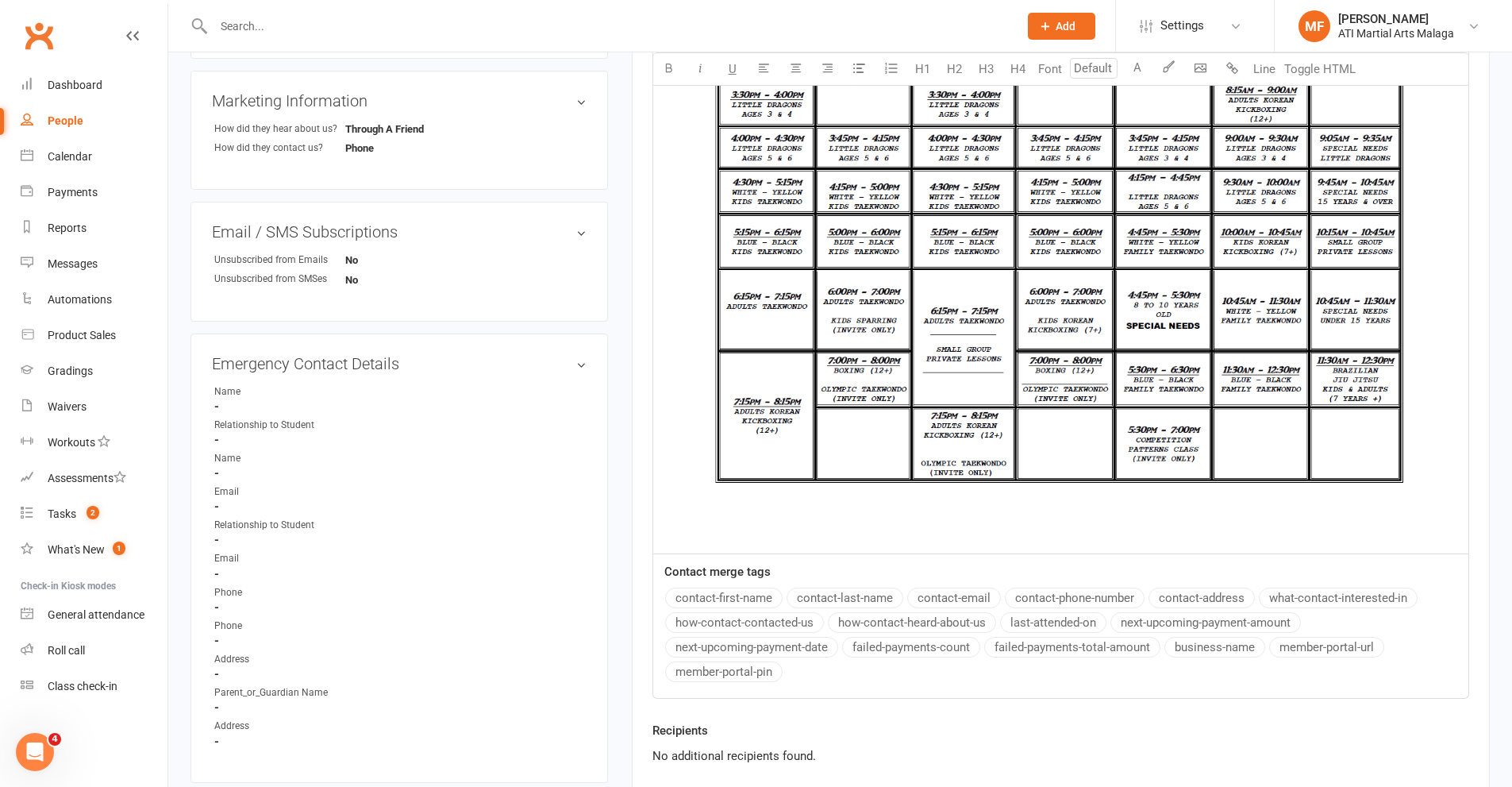
scroll to position [476, 0]
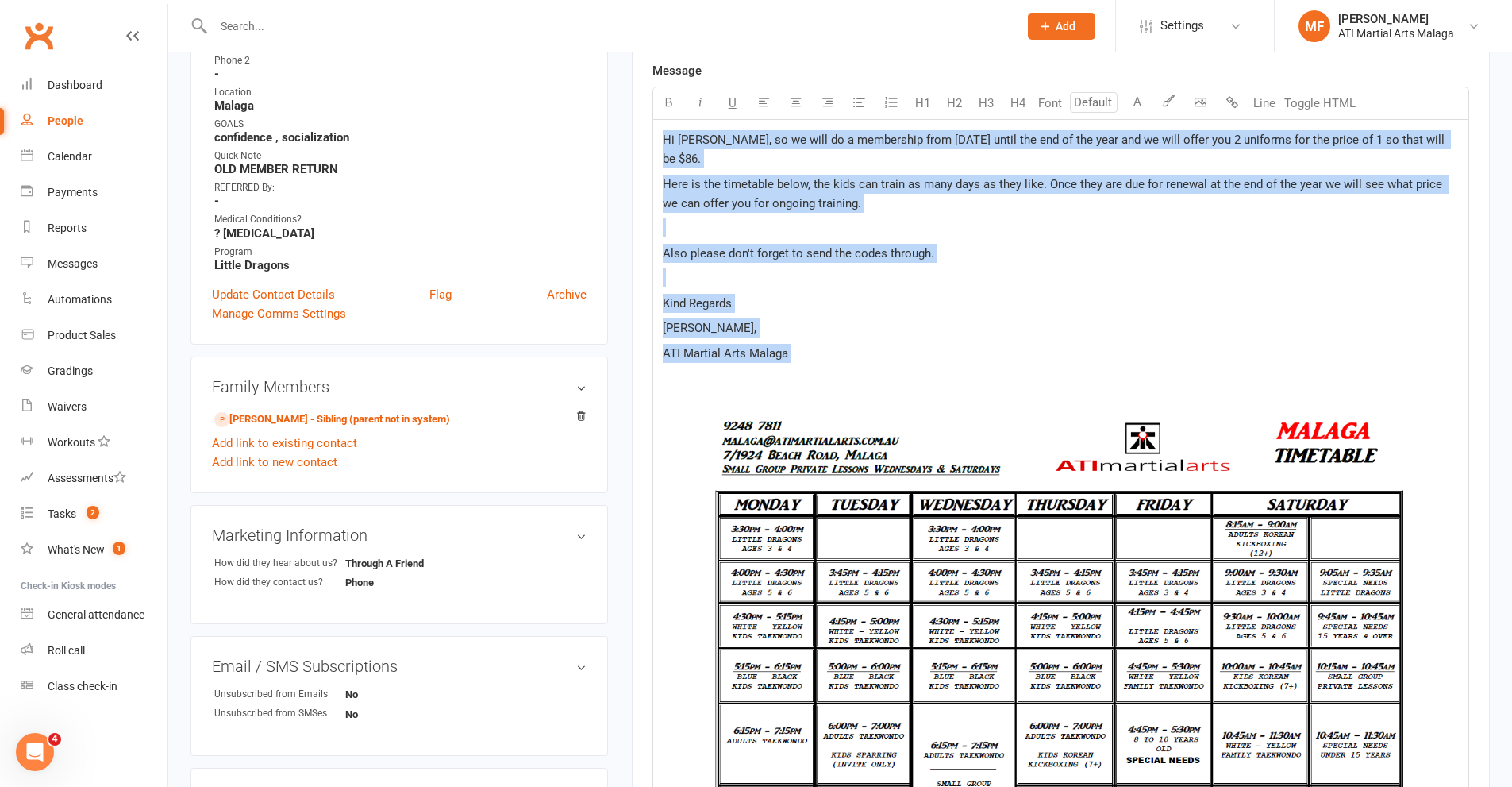
click at [812, 320] on div "Hi Rohina, so we will do a membership from next Monday until the end of the yea…" at bounding box center [1061, 553] width 815 height 868
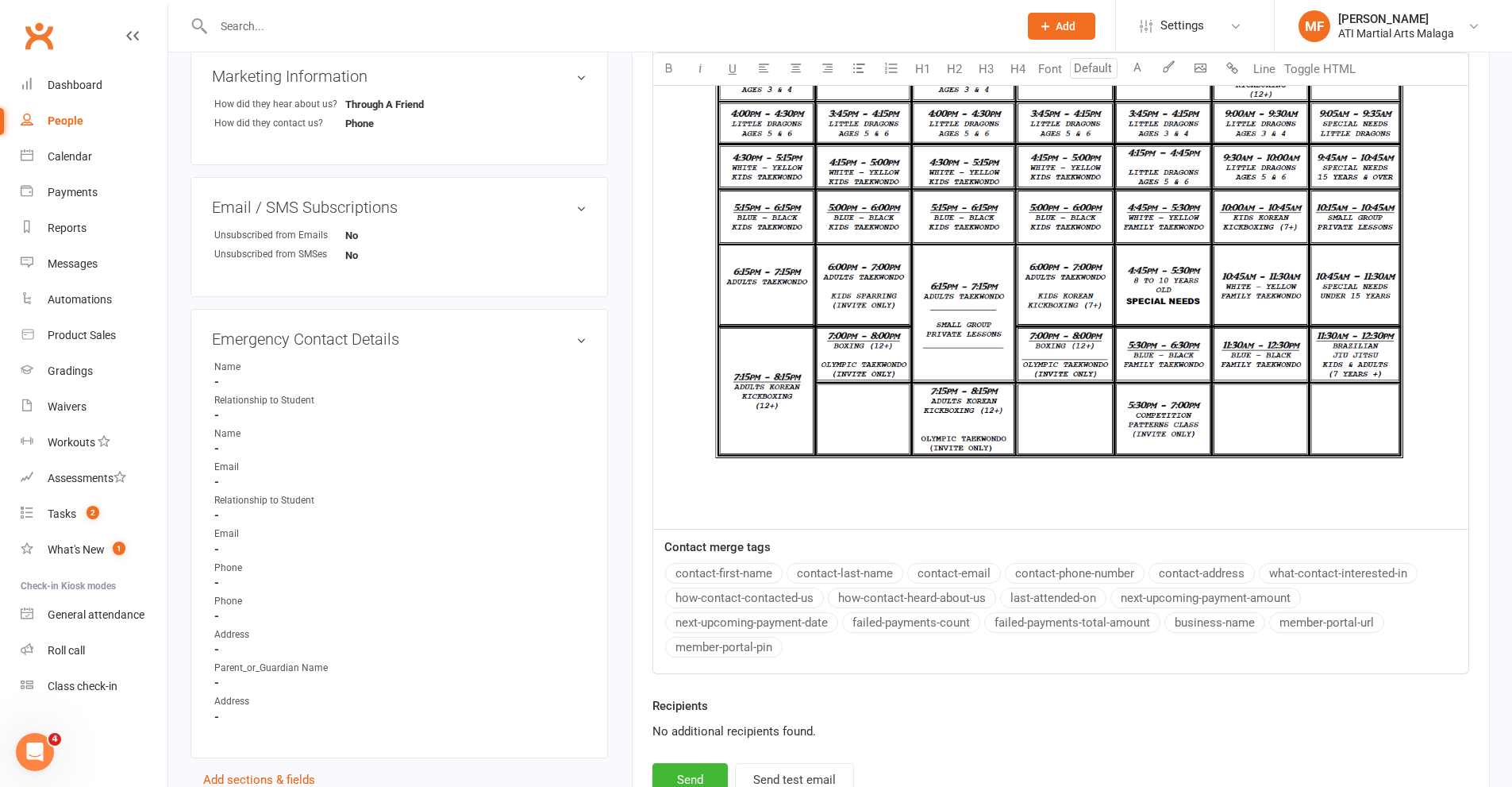
scroll to position [953, 0]
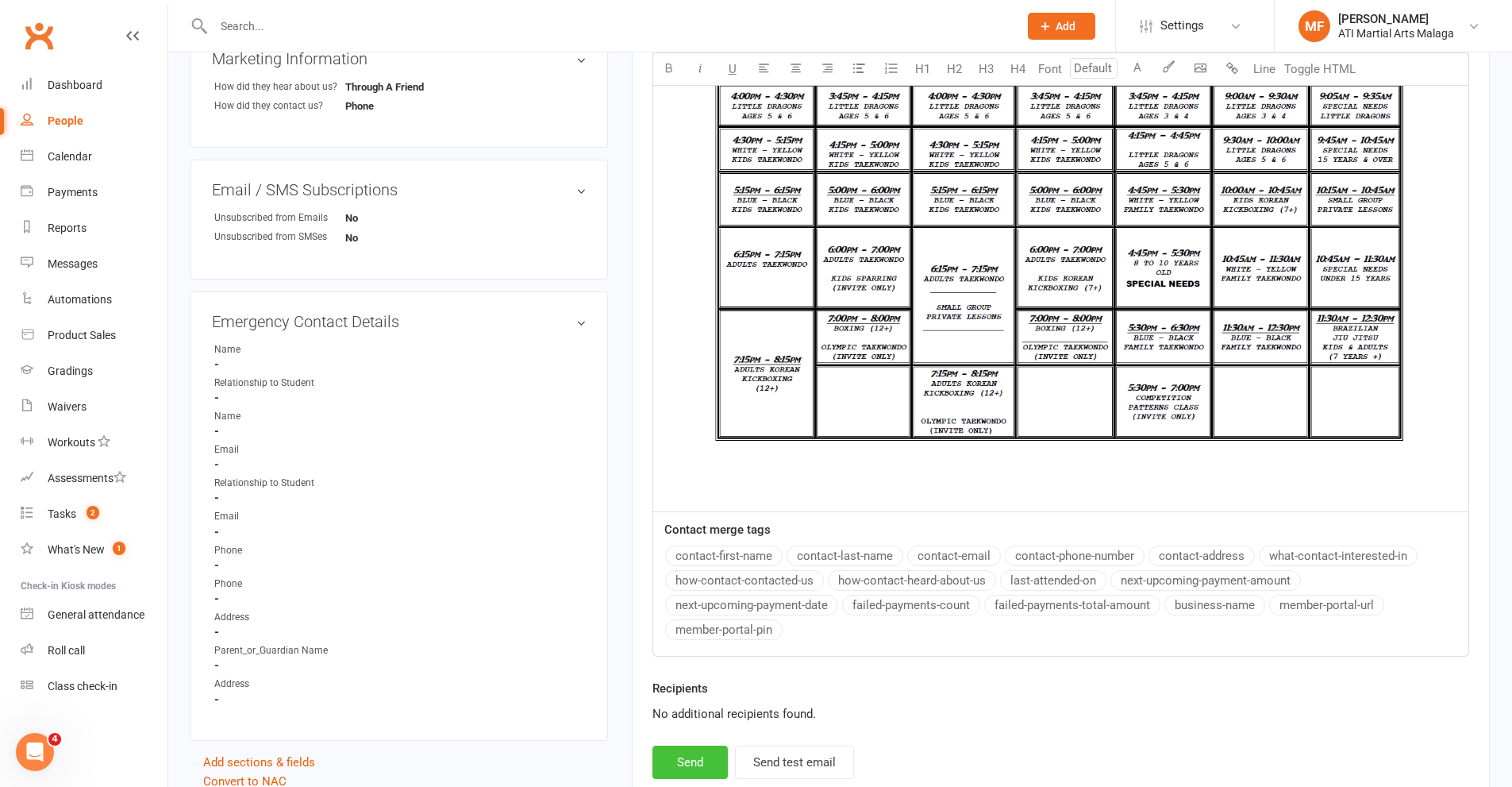
click at [684, 745] on button "Send" at bounding box center [690, 762] width 75 height 33
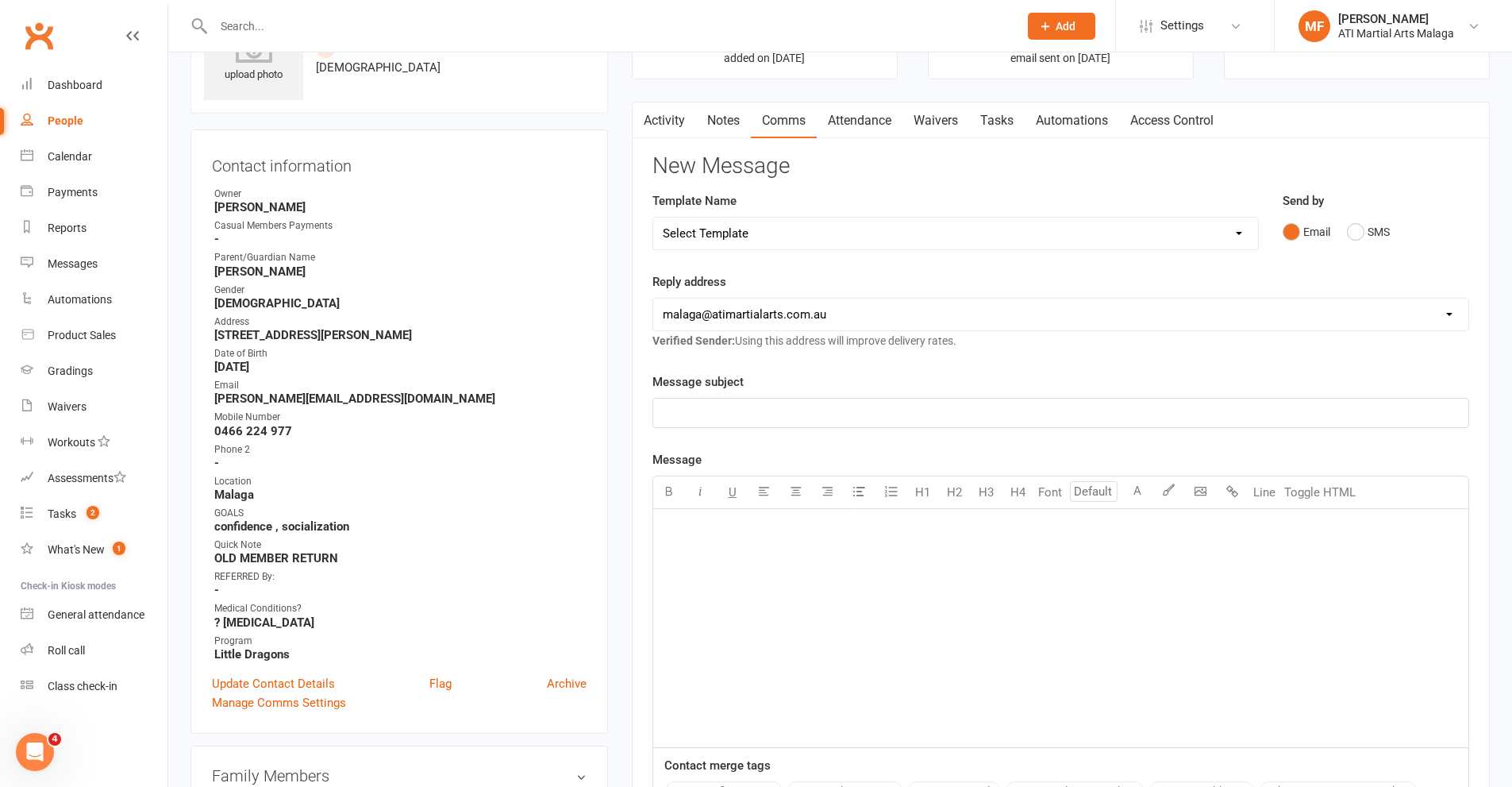
scroll to position [0, 0]
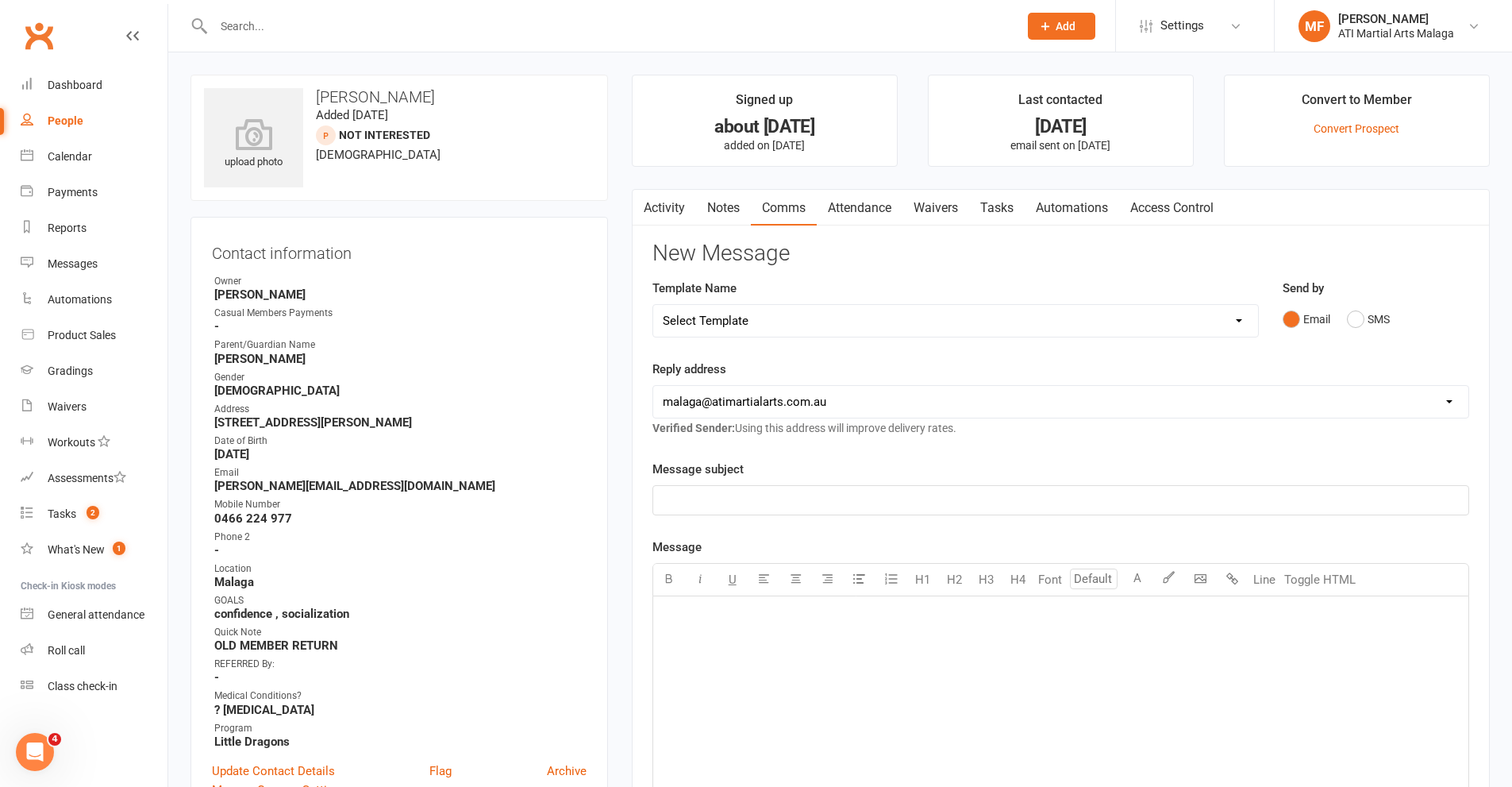
click at [717, 206] on link "Notes" at bounding box center [723, 207] width 55 height 36
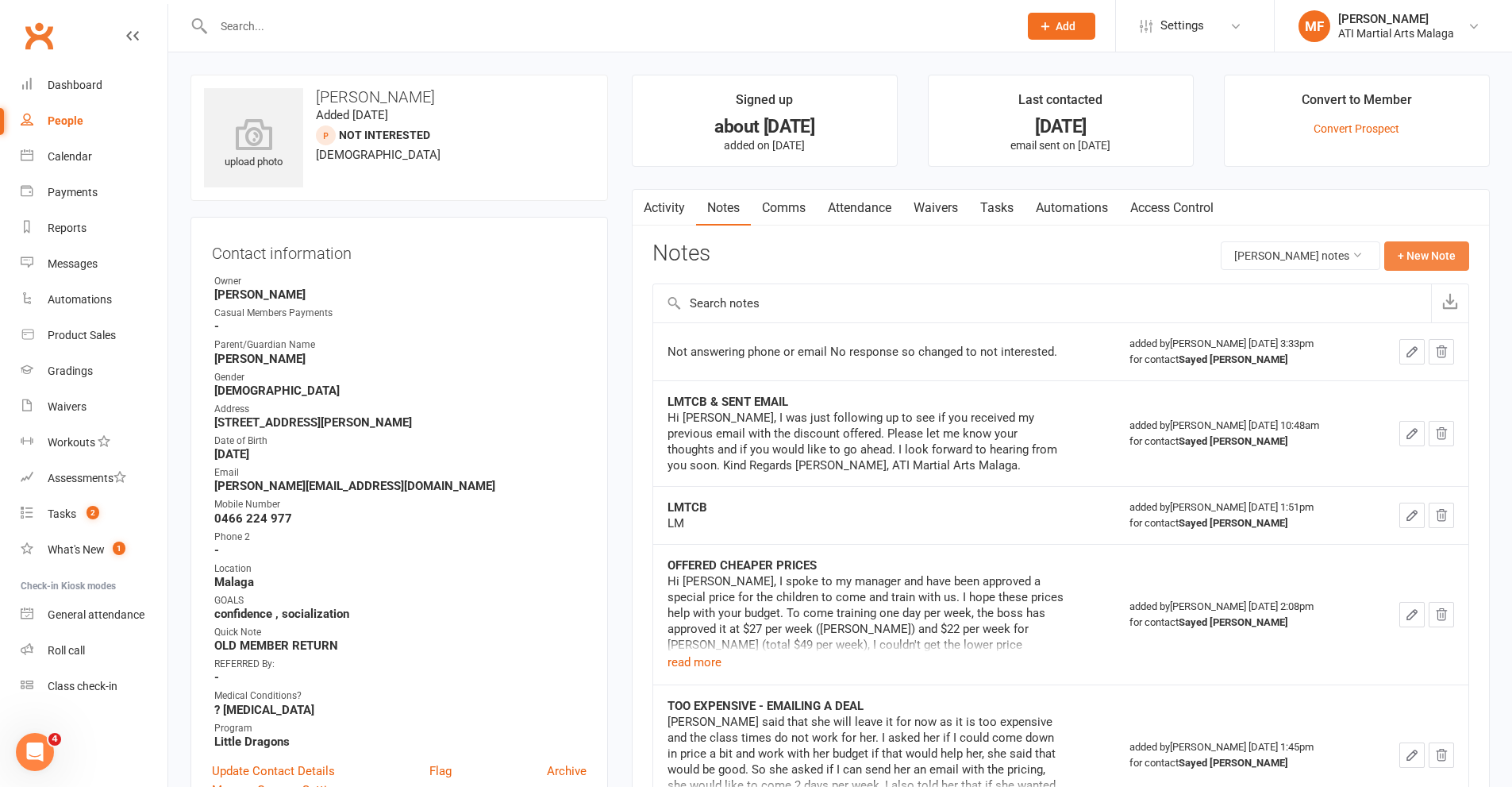
click at [1421, 251] on button "+ New Note" at bounding box center [1427, 256] width 85 height 29
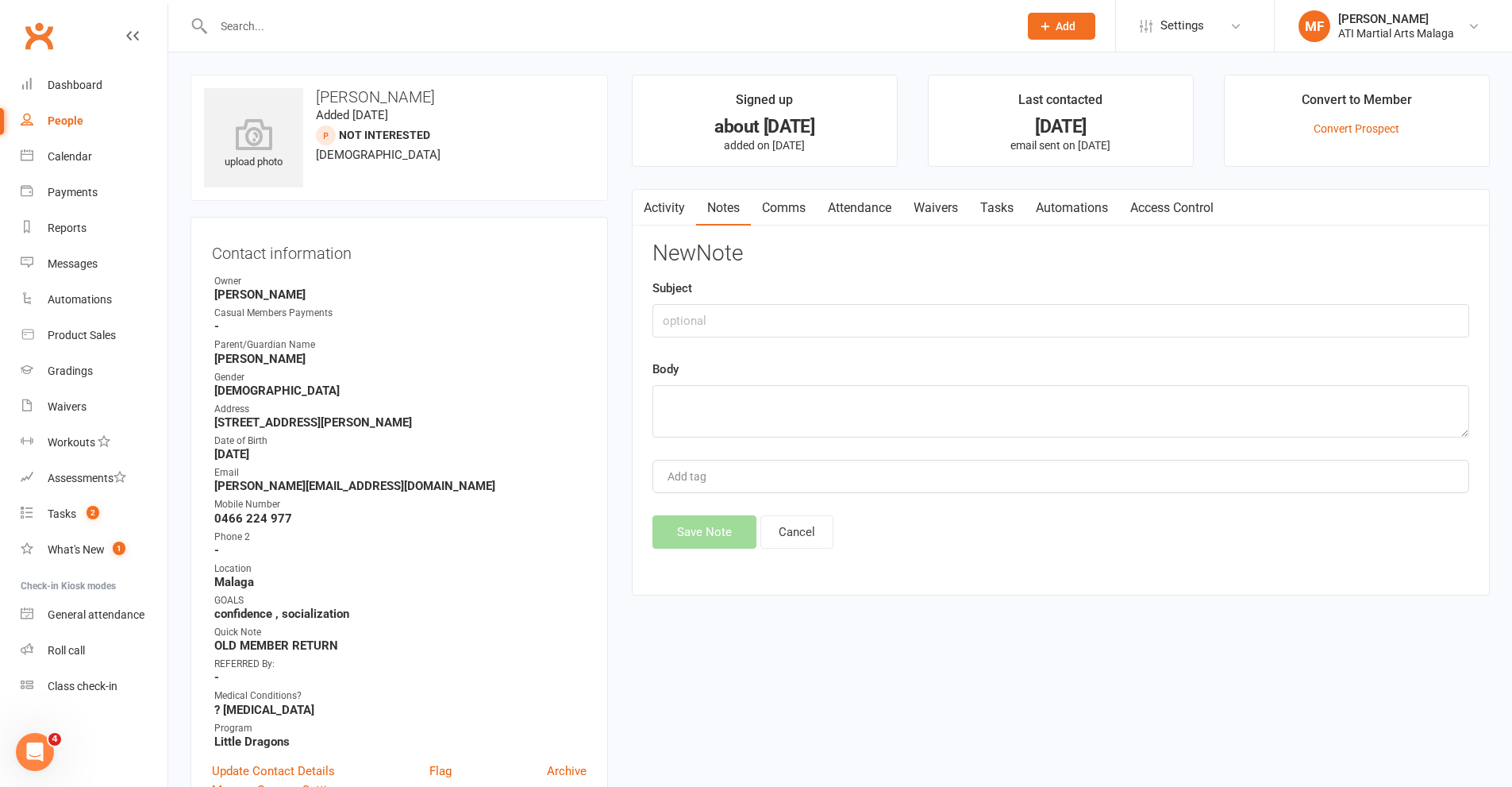
click at [887, 340] on div "New Note Subject Body Add tag Save Note Cancel" at bounding box center [1061, 395] width 817 height 307
click at [901, 316] on input "text" at bounding box center [1061, 320] width 817 height 33
type input "KIDSPORT MEMBERSHIP"
paste textarea "Hi Rohina, so we will do a membership from next Monday until the end of the yea…"
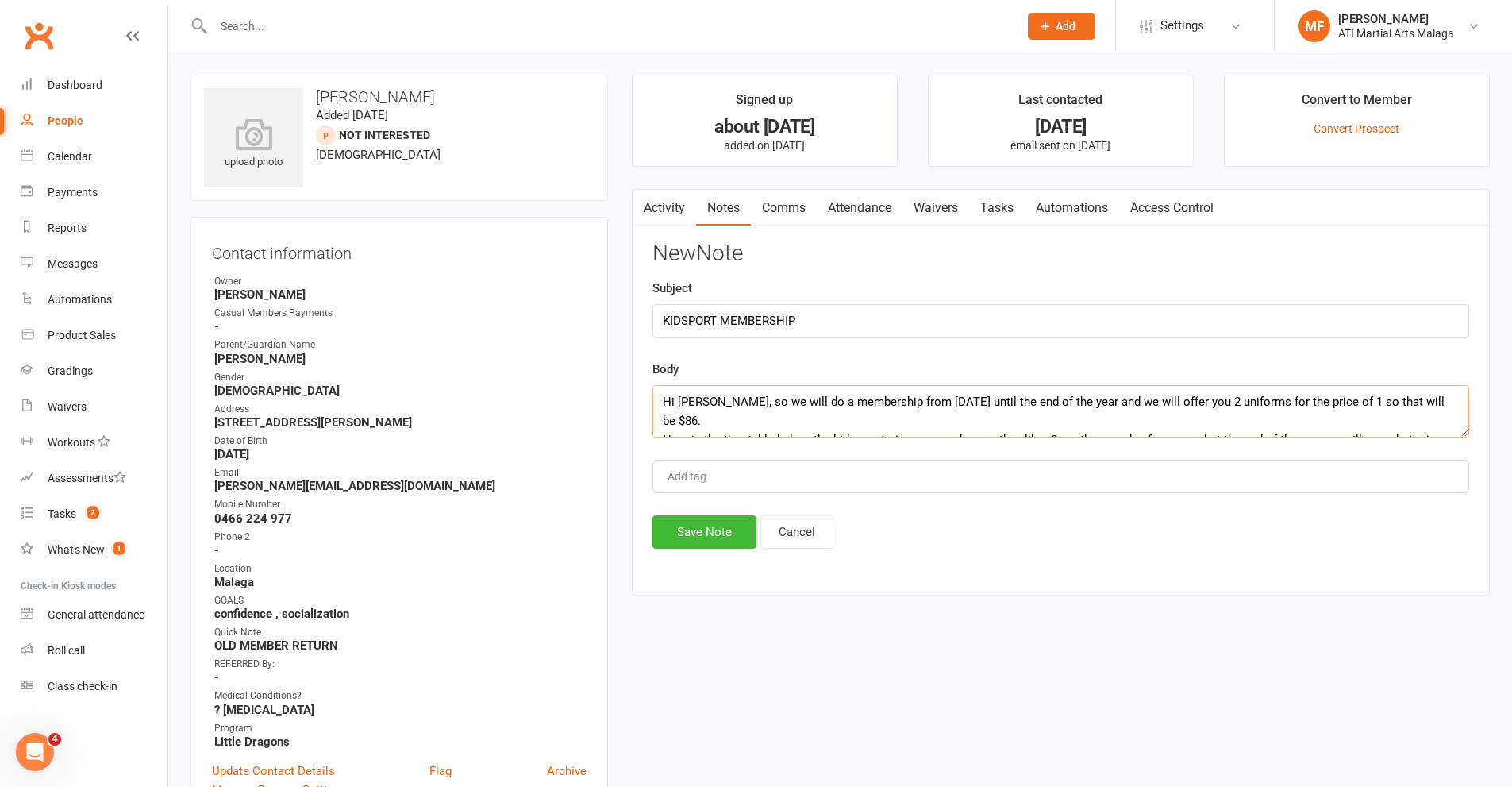
scroll to position [219, 0]
type textarea "Hi Rohina, so we will do a membership from next Monday until the end of the yea…"
click at [834, 306] on input "KIDSPORT MEMBERSHIP" at bounding box center [1061, 320] width 817 height 33
type input "KIDSPORT MEMBERSHIP EMAIL"
drag, startPoint x: 704, startPoint y: 568, endPoint x: 716, endPoint y: 526, distance: 43.7
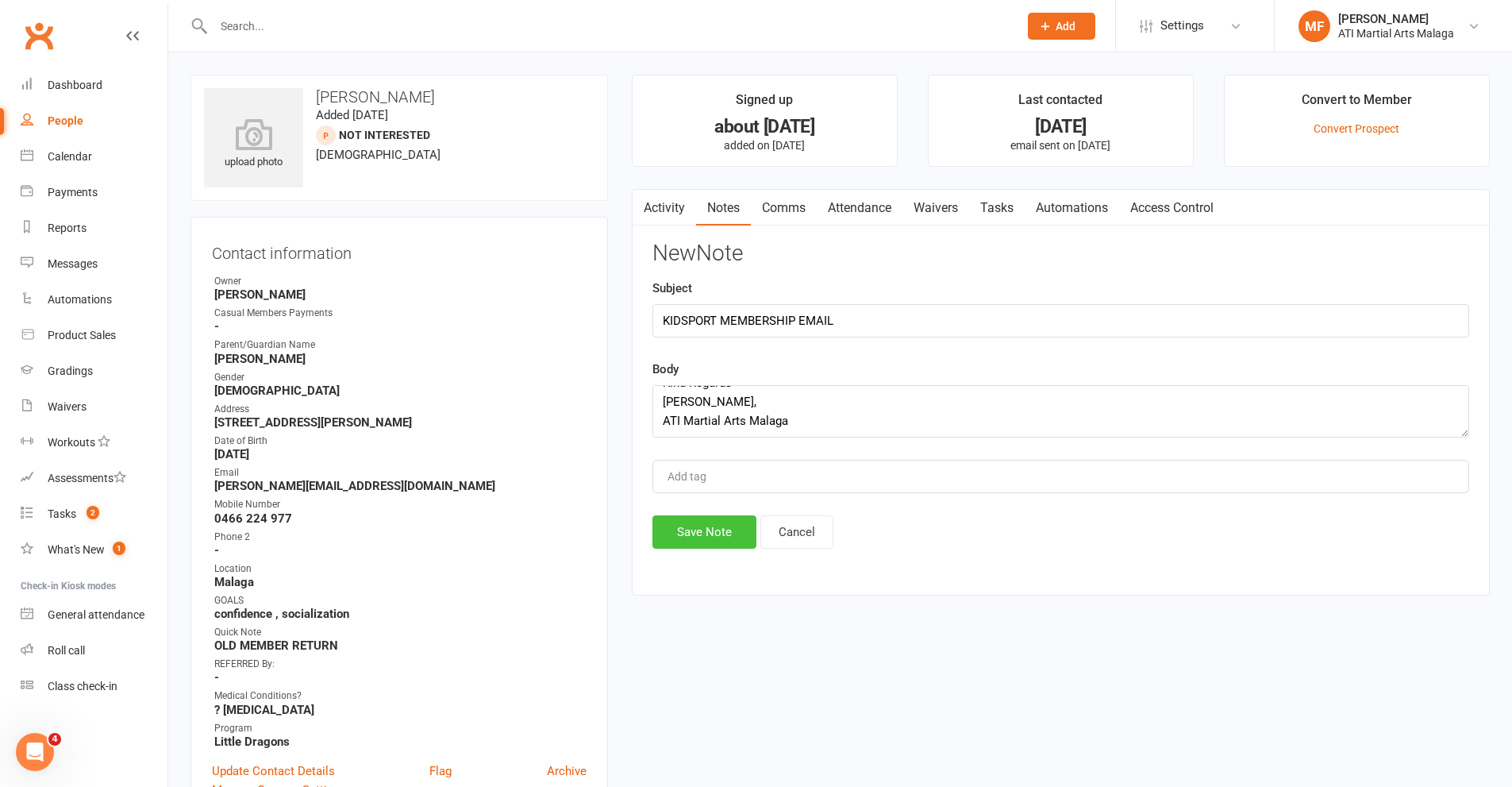
click at [707, 561] on div "Activity Notes Comms Attendance Waivers Tasks Automations Access Control Notes …" at bounding box center [1060, 393] width 858 height 407
click at [716, 526] on button "Save Note" at bounding box center [705, 531] width 104 height 33
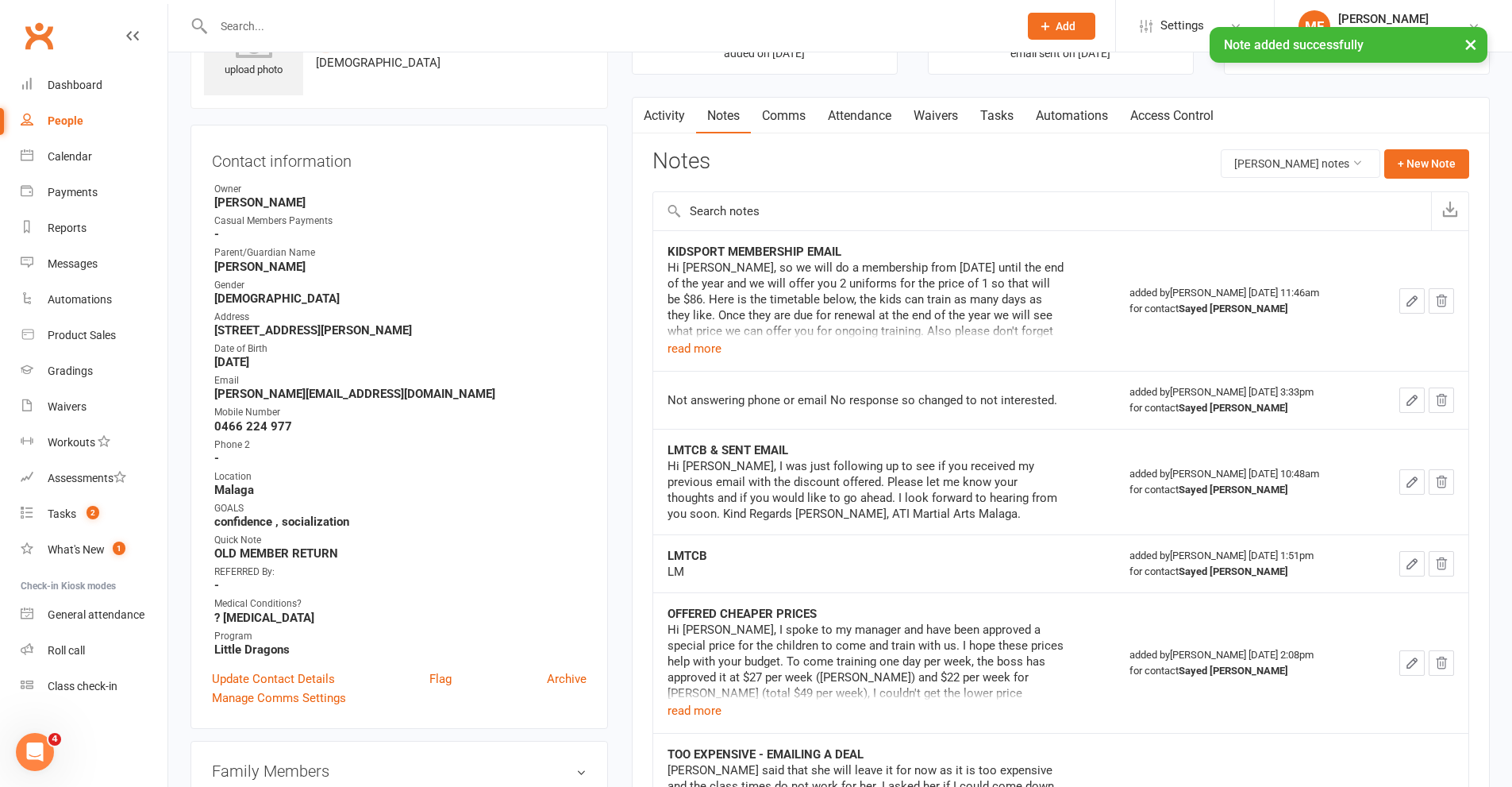
scroll to position [158, 0]
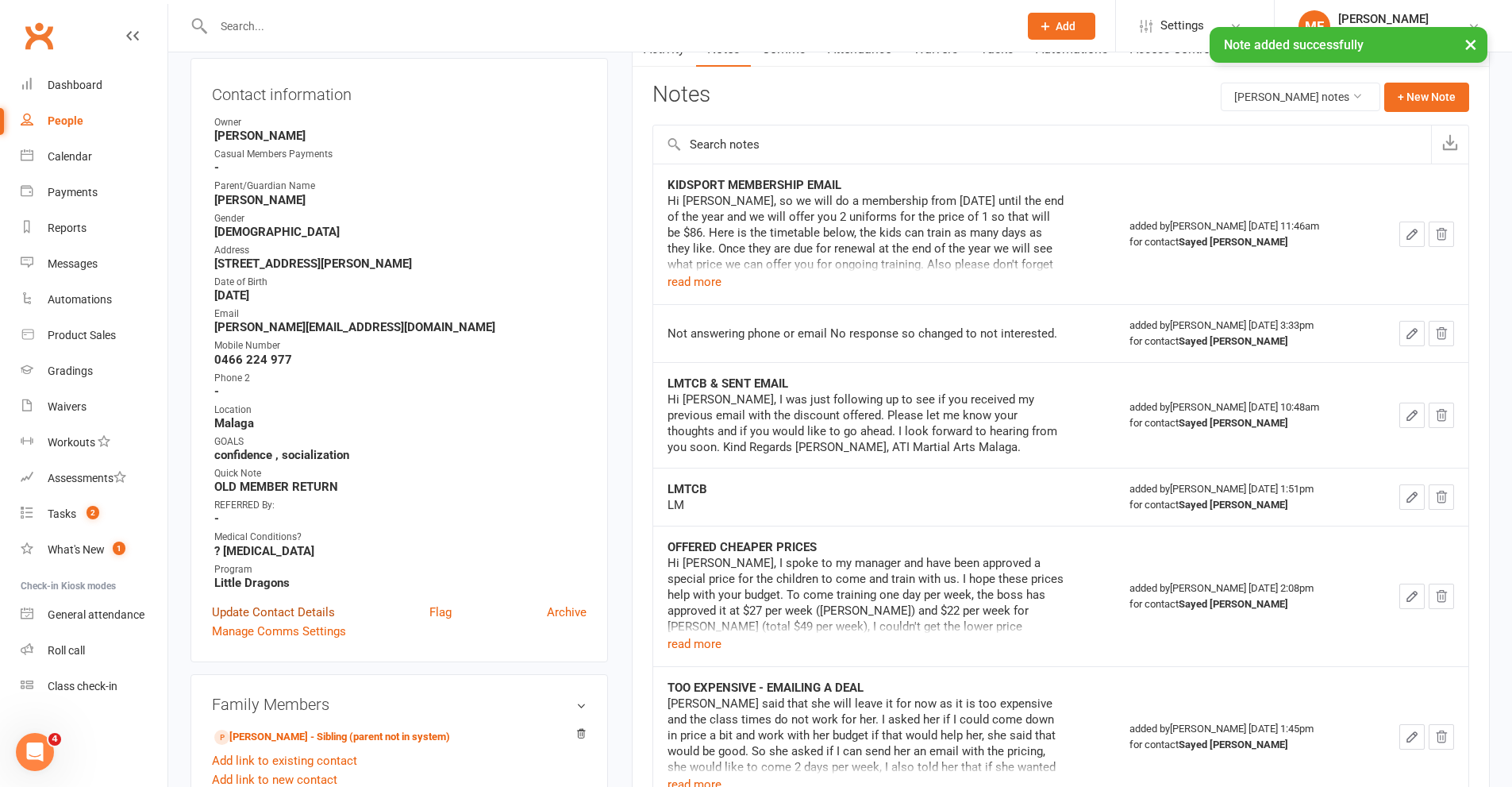
click at [290, 608] on link "Update Contact Details" at bounding box center [273, 612] width 123 height 19
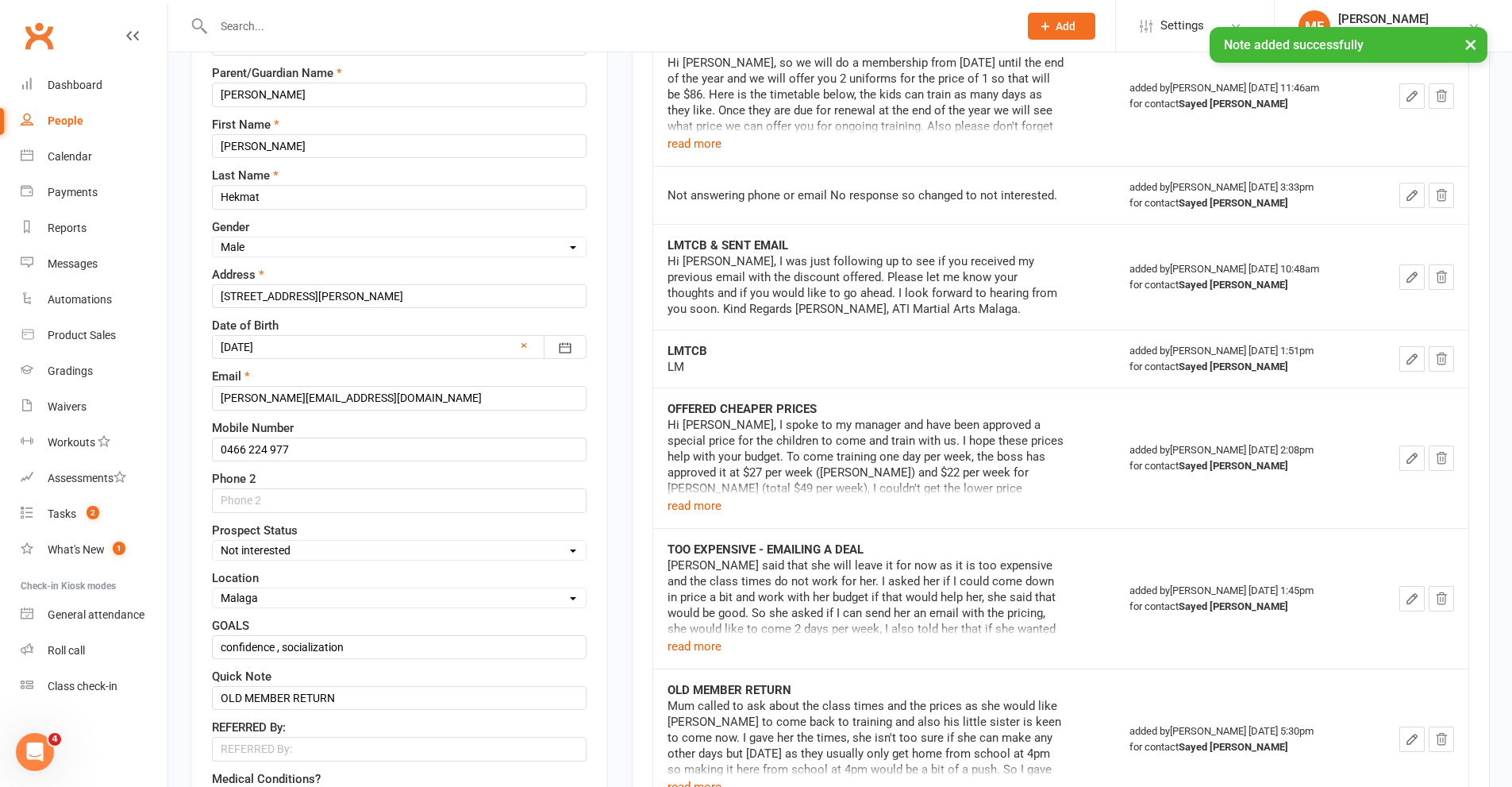
scroll to position [392, 0]
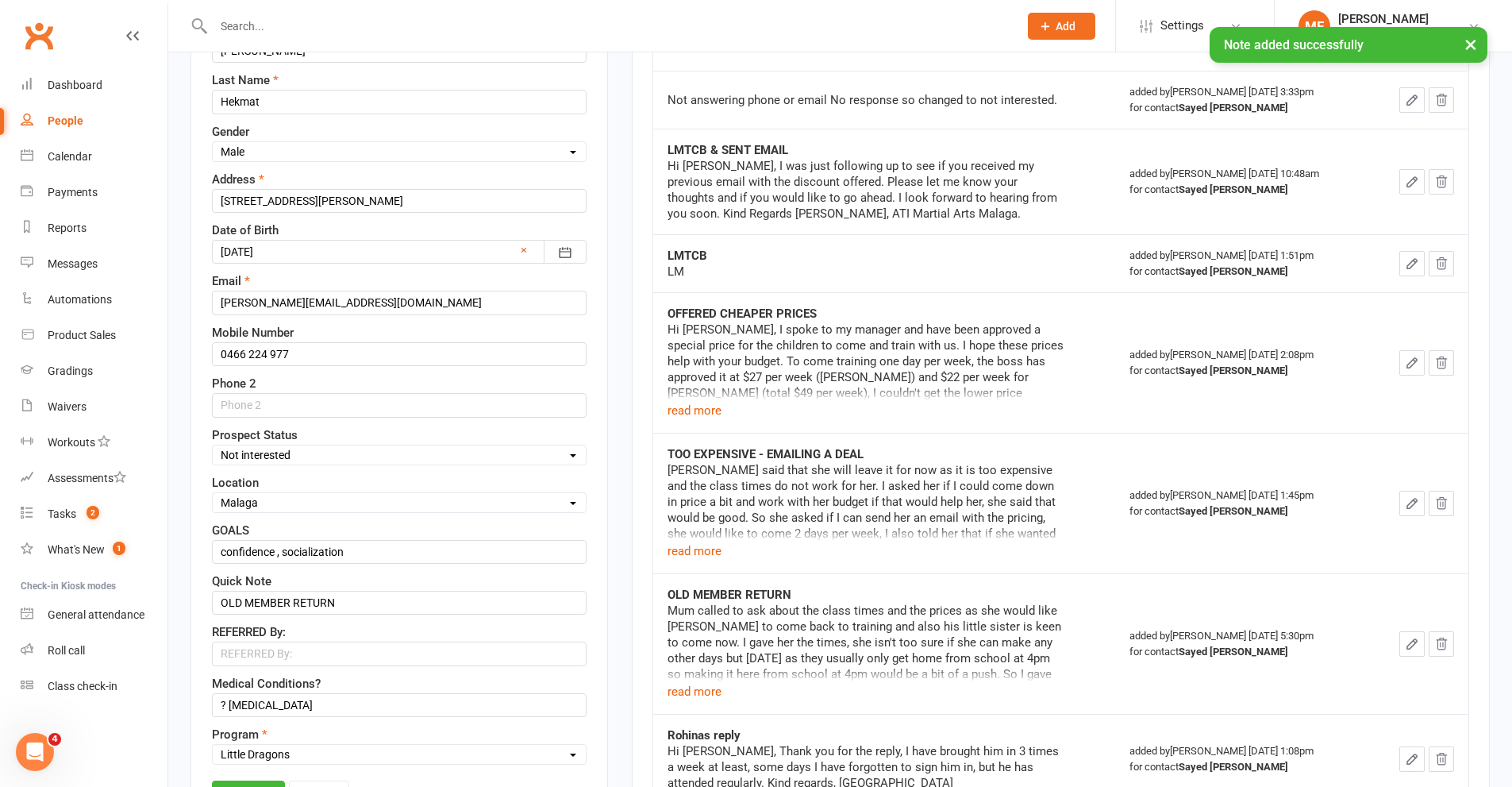
click at [304, 457] on select "Select Initial Contact Follow-up Call Satellite Lead Birthday Lead Not Ready No…" at bounding box center [399, 455] width 373 height 18
select select "Initial Contact"
click at [213, 447] on select "Select Initial Contact Follow-up Call Satellite Lead Birthday Lead Not Ready No…" at bounding box center [399, 455] width 373 height 18
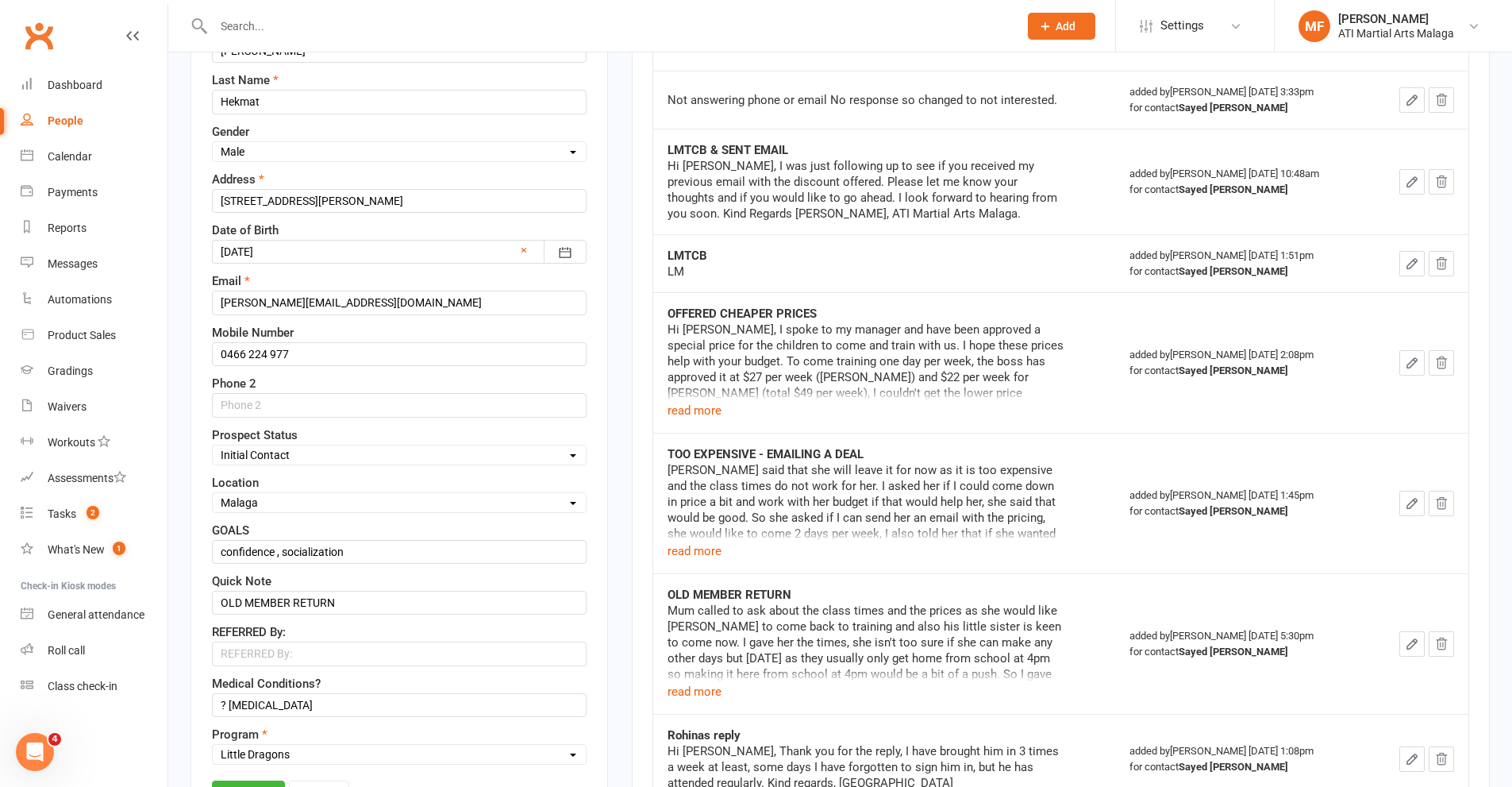
scroll to position [631, 0]
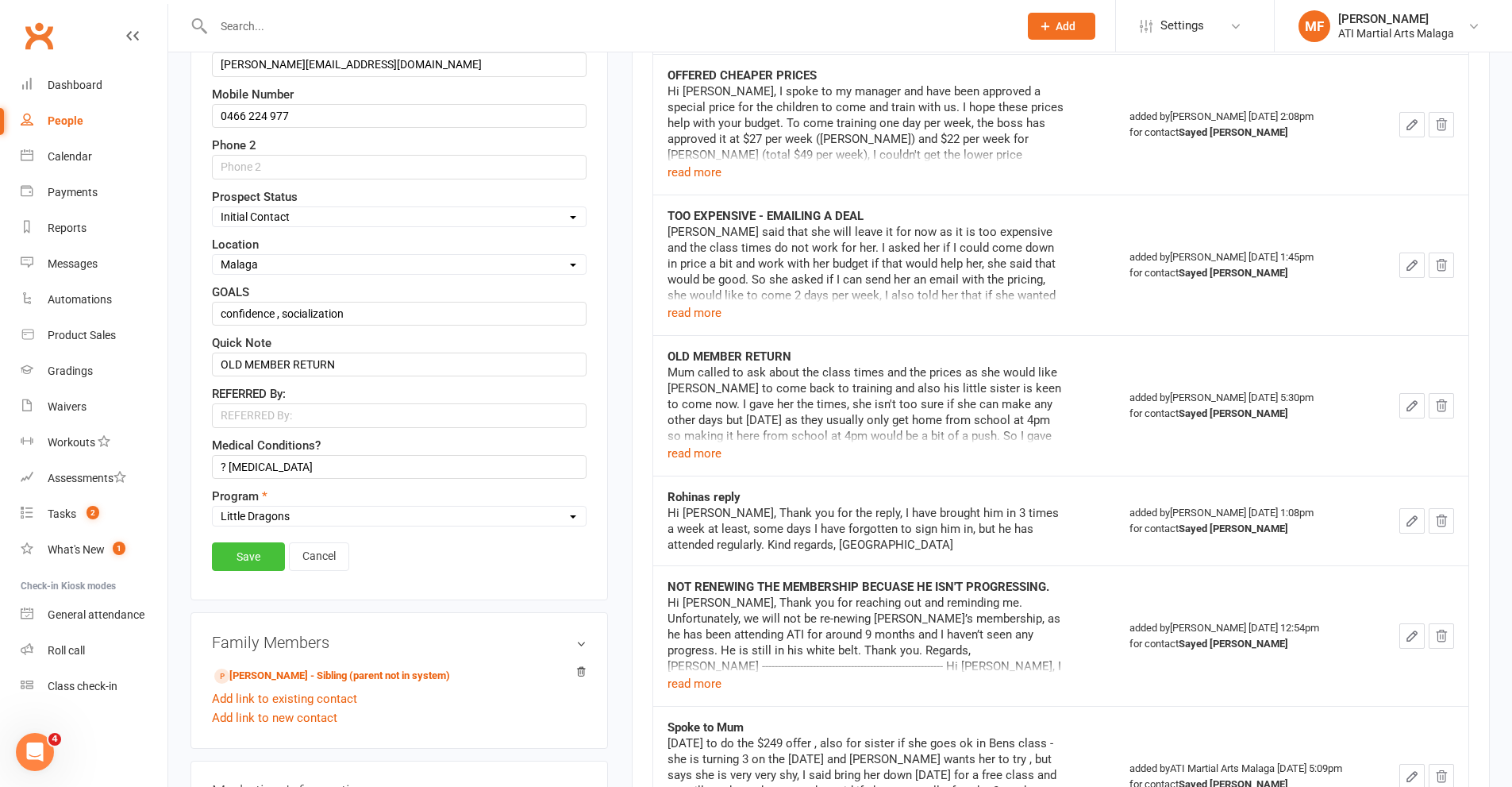
click at [257, 559] on link "Save" at bounding box center [248, 556] width 73 height 29
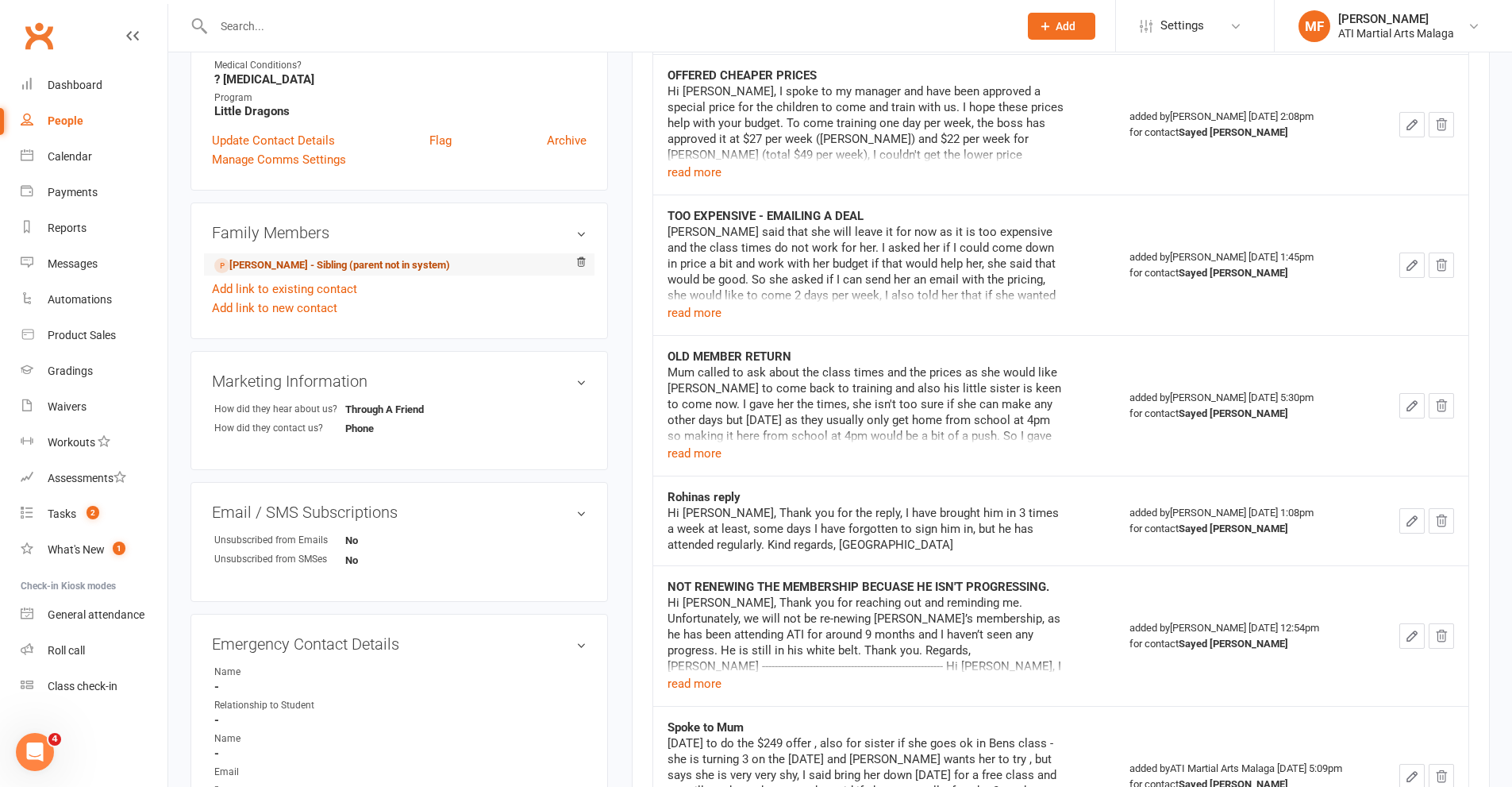
click at [298, 269] on link "[PERSON_NAME] - Sibling (parent not in system)" at bounding box center [331, 266] width 236 height 17
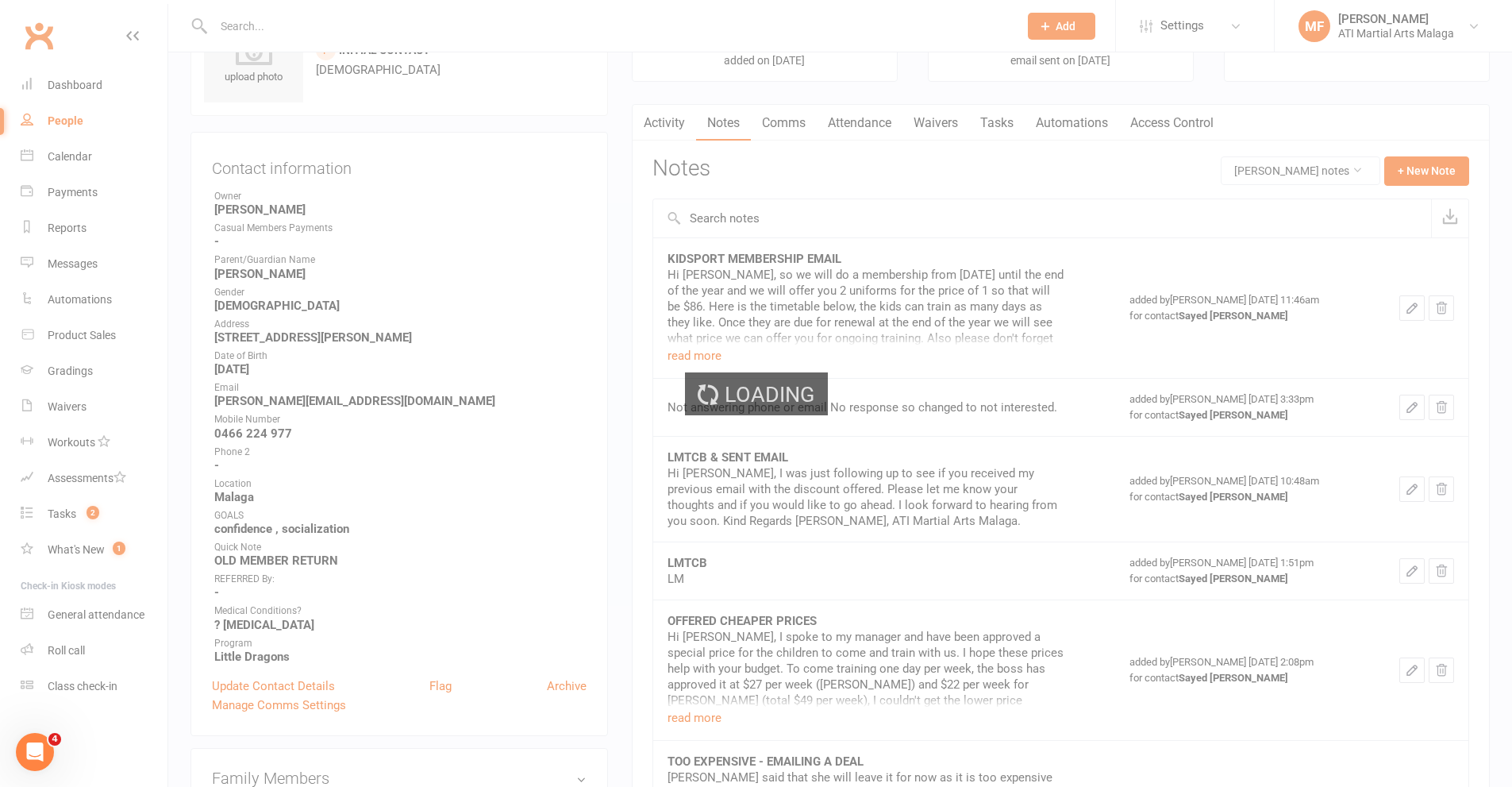
scroll to position [0, 0]
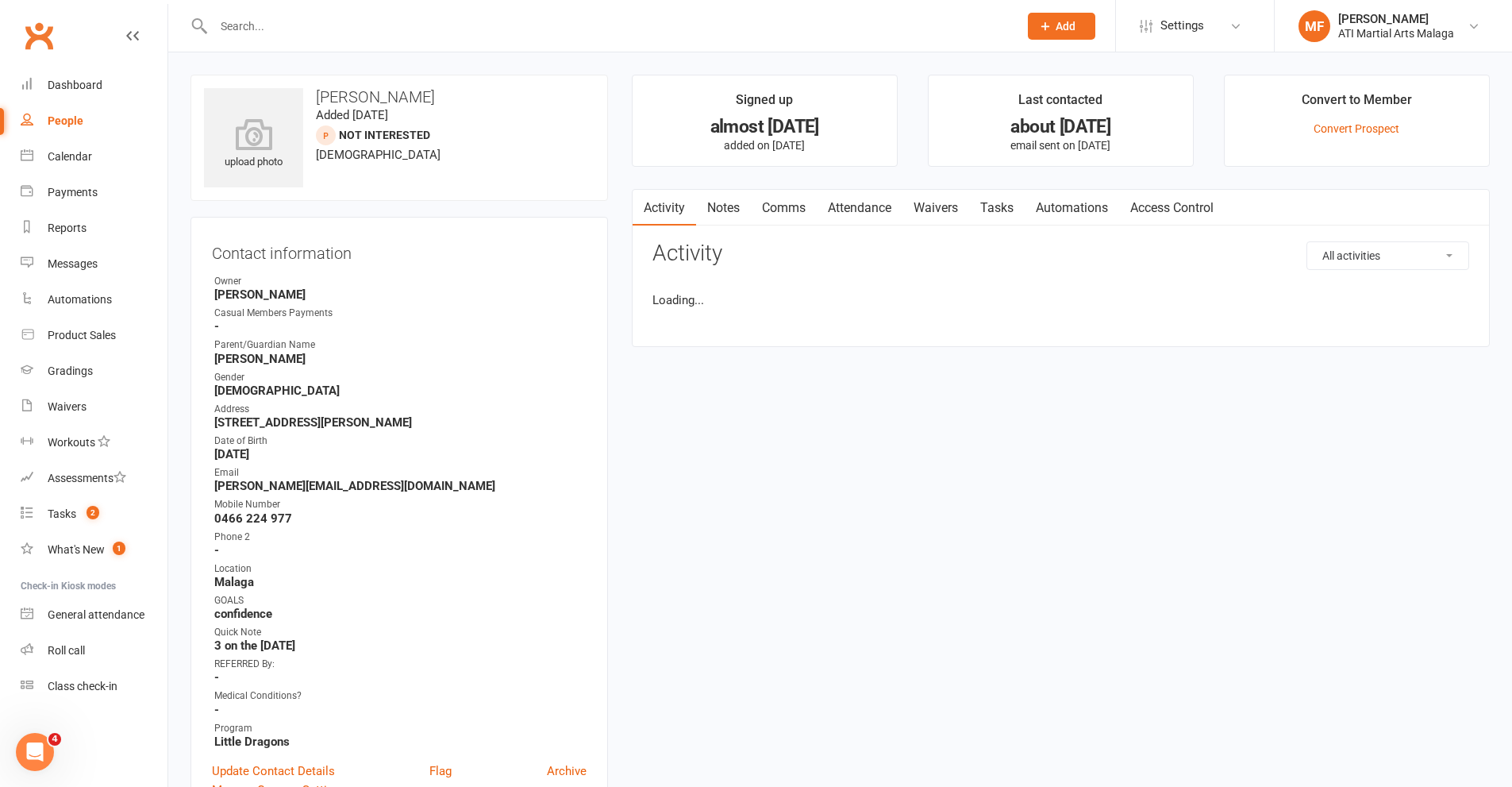
click at [730, 209] on link "Notes" at bounding box center [723, 207] width 55 height 36
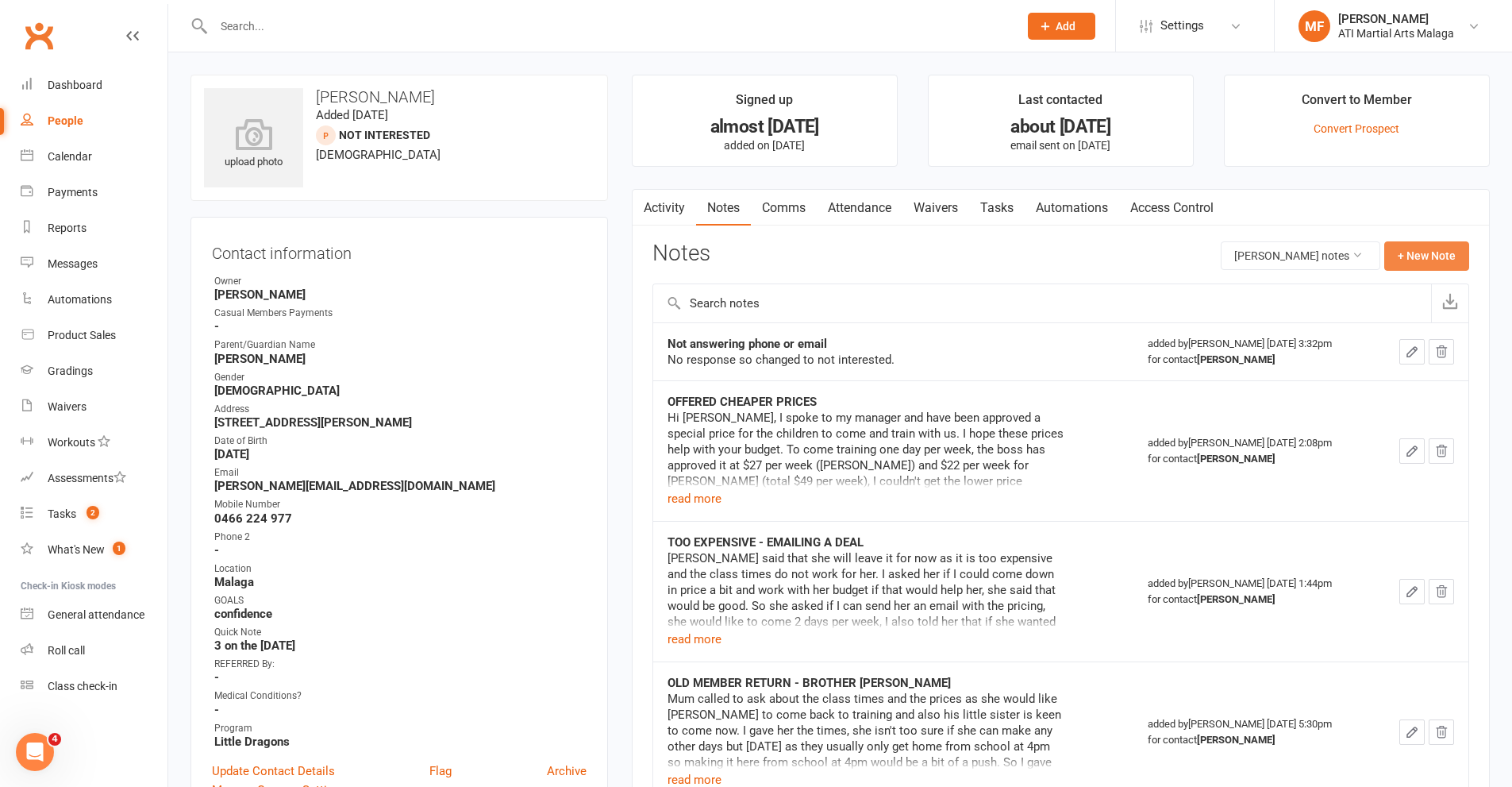
click at [1416, 258] on button "+ New Note" at bounding box center [1427, 256] width 85 height 29
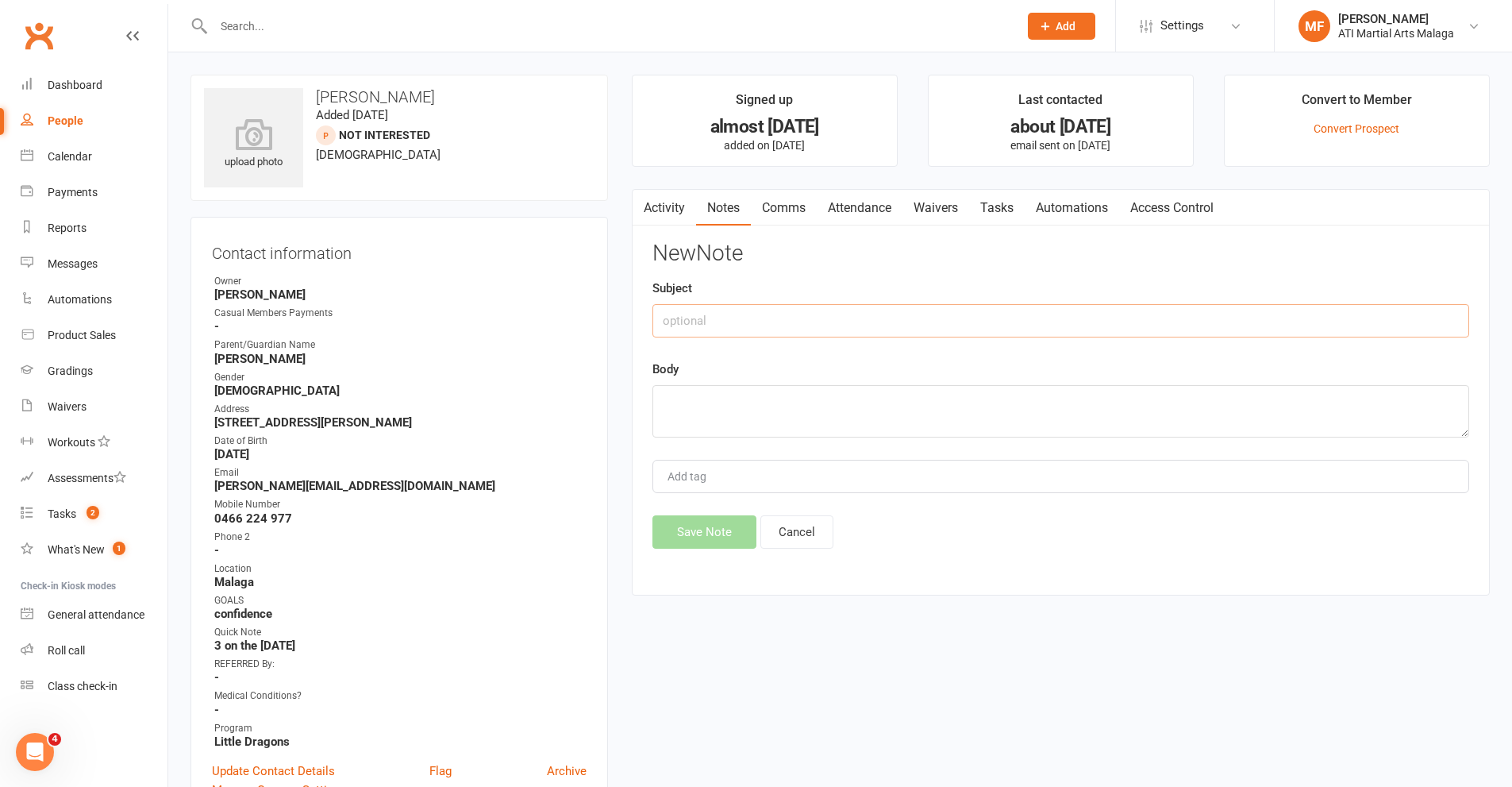
click at [881, 319] on input "text" at bounding box center [1061, 320] width 817 height 33
type input "KIDSPORT MEMBERSHIP EMAIL"
paste textarea "Hi Rohina, so we will do a membership from next Monday until the end of the yea…"
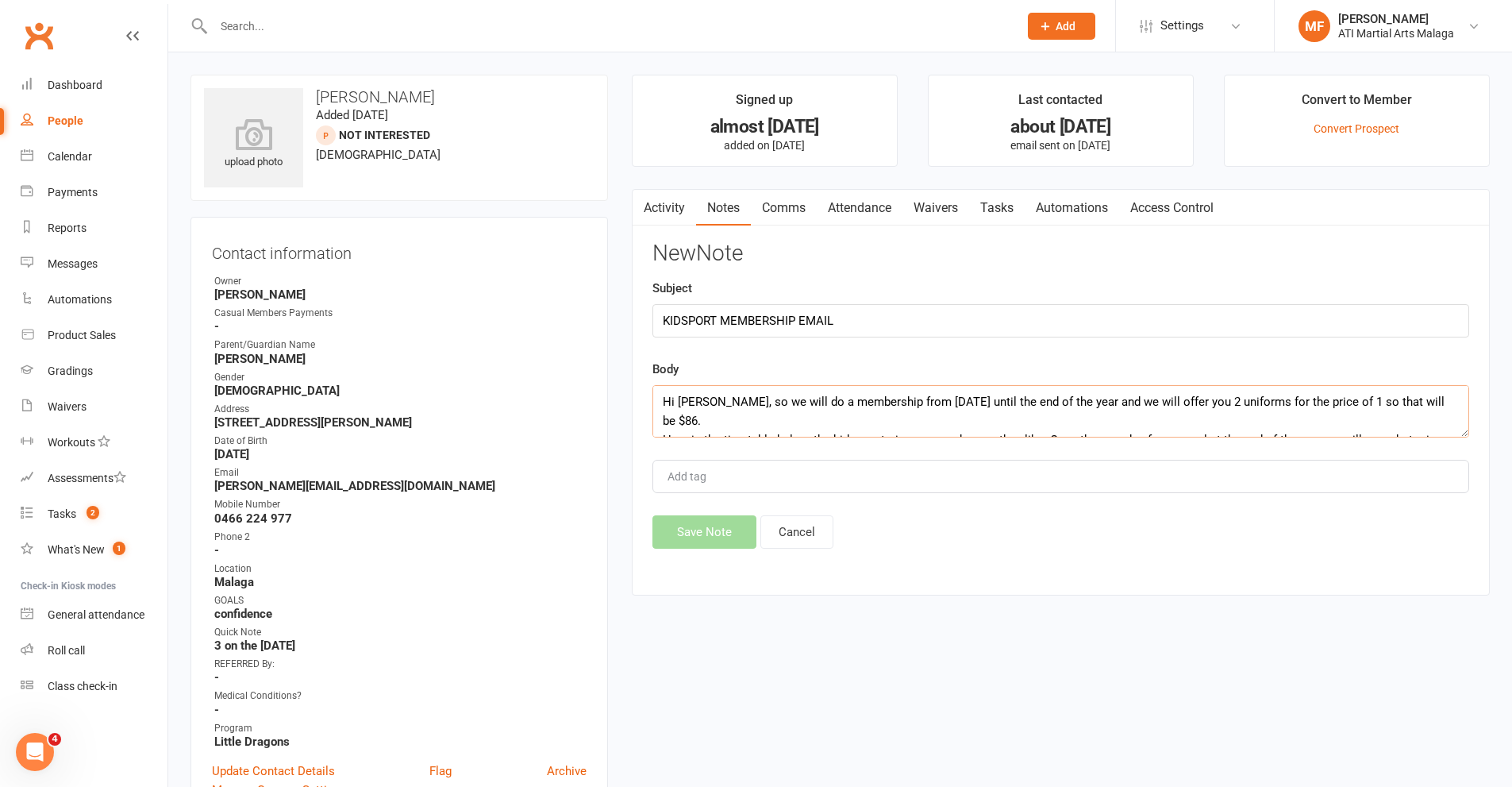
scroll to position [219, 0]
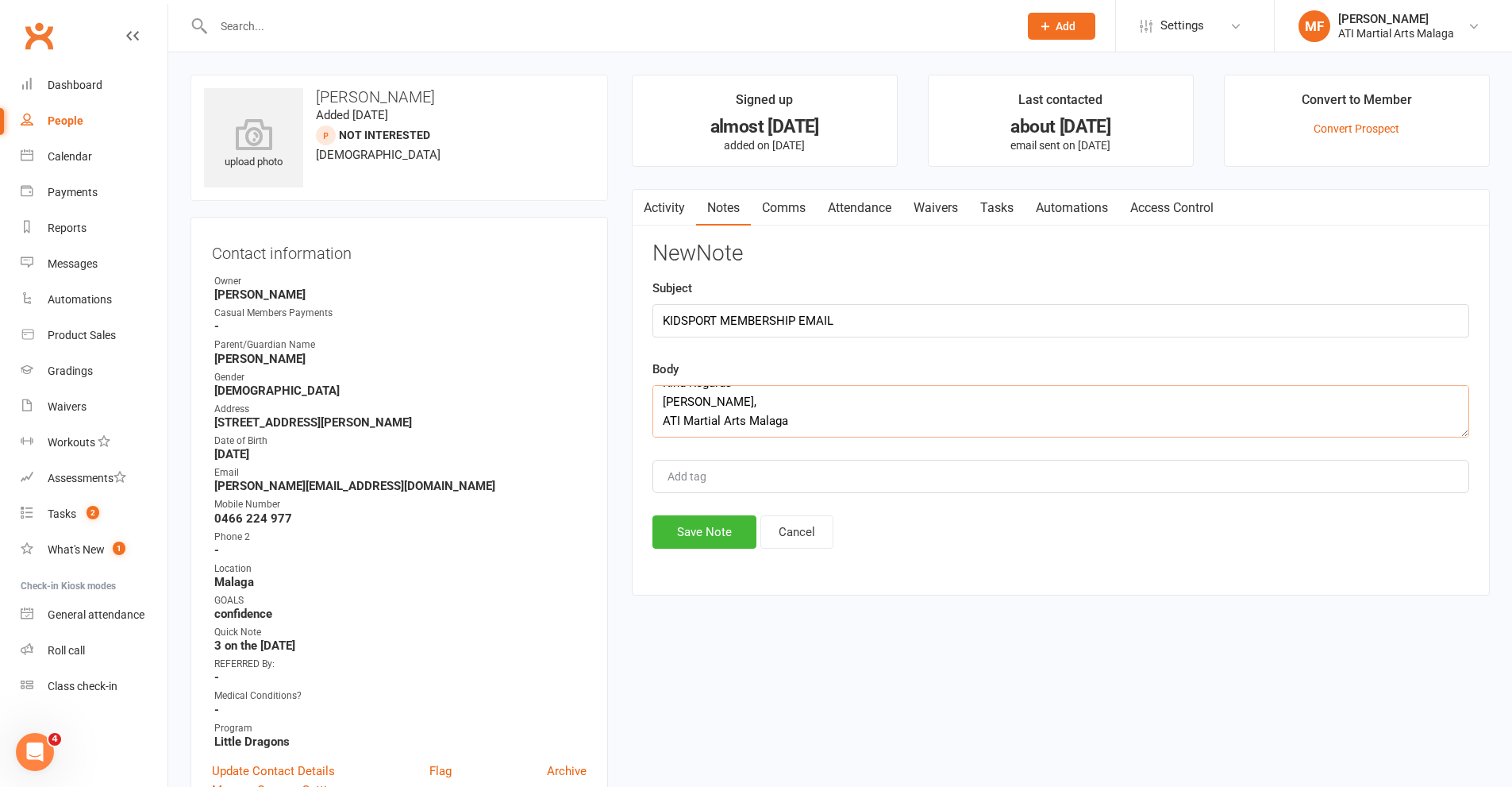
type textarea "Hi Rohina, so we will do a membership from next Monday until the end of the yea…"
click at [680, 514] on div "New Note Subject KIDSPORT MEMBERSHIP EMAIL Body Hi Rohina, so we will do a memb…" at bounding box center [1061, 395] width 817 height 307
click at [681, 525] on button "Save Note" at bounding box center [705, 531] width 104 height 33
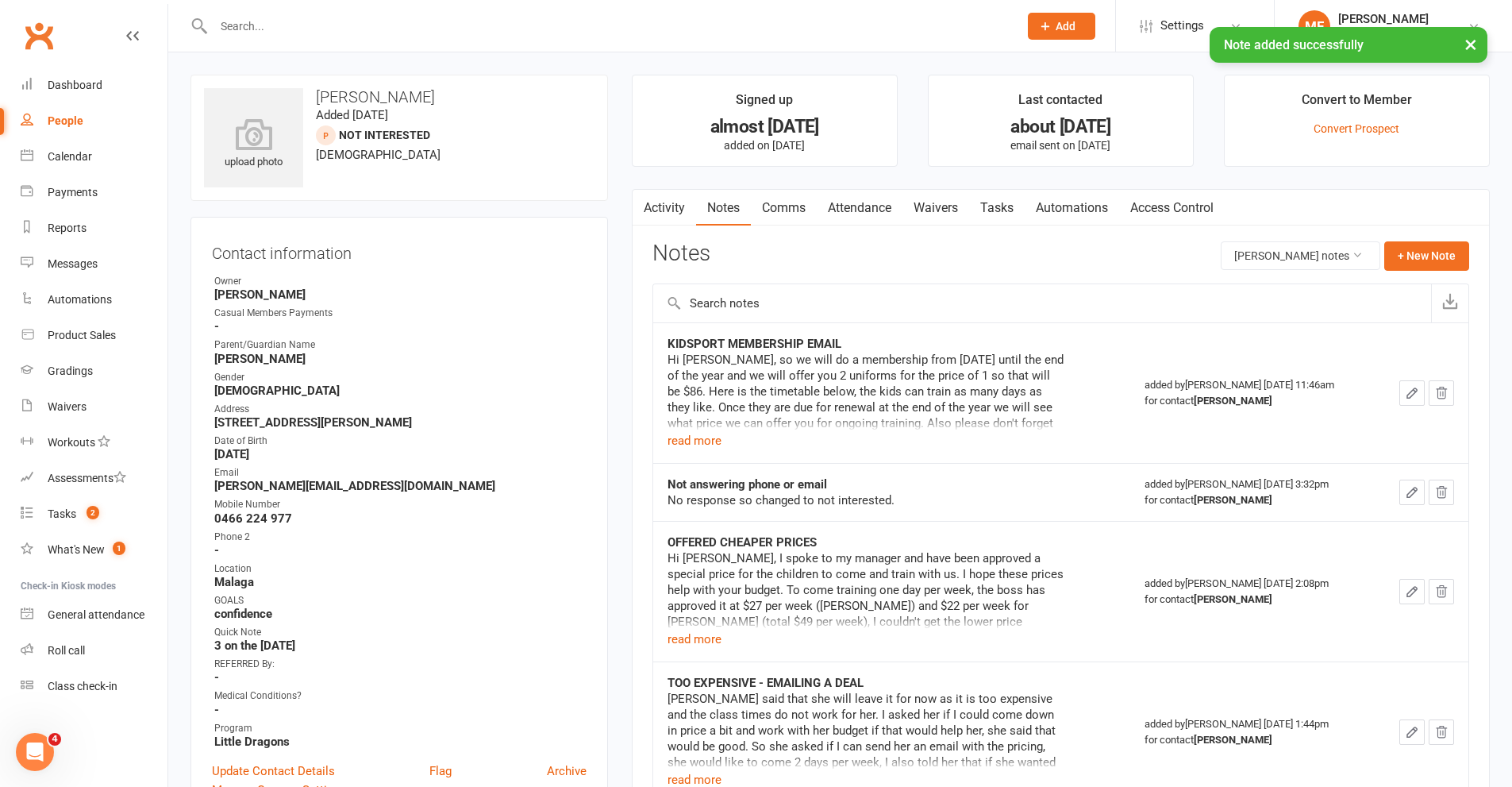
scroll to position [318, 0]
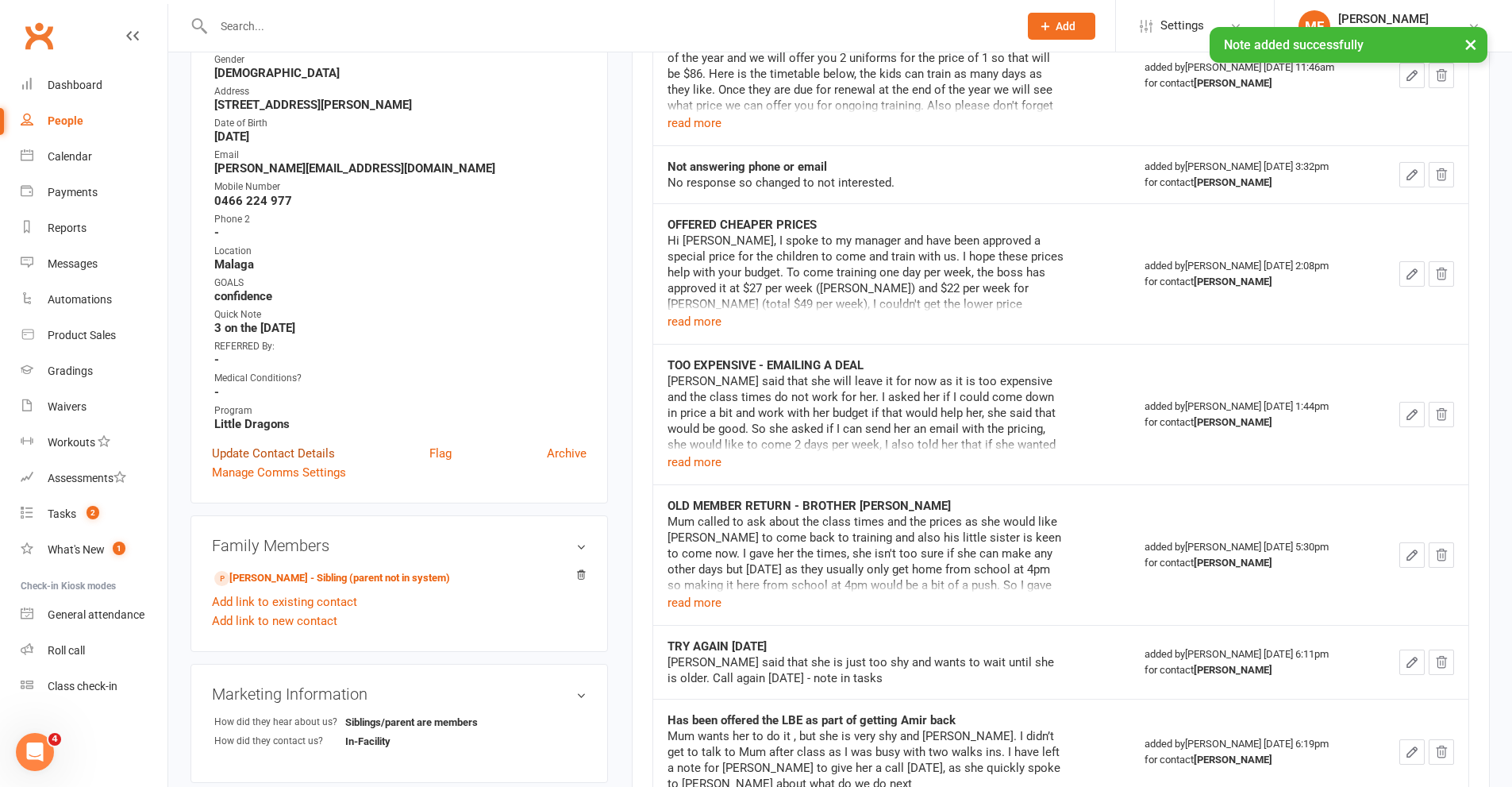
click at [290, 448] on link "Update Contact Details" at bounding box center [273, 453] width 123 height 19
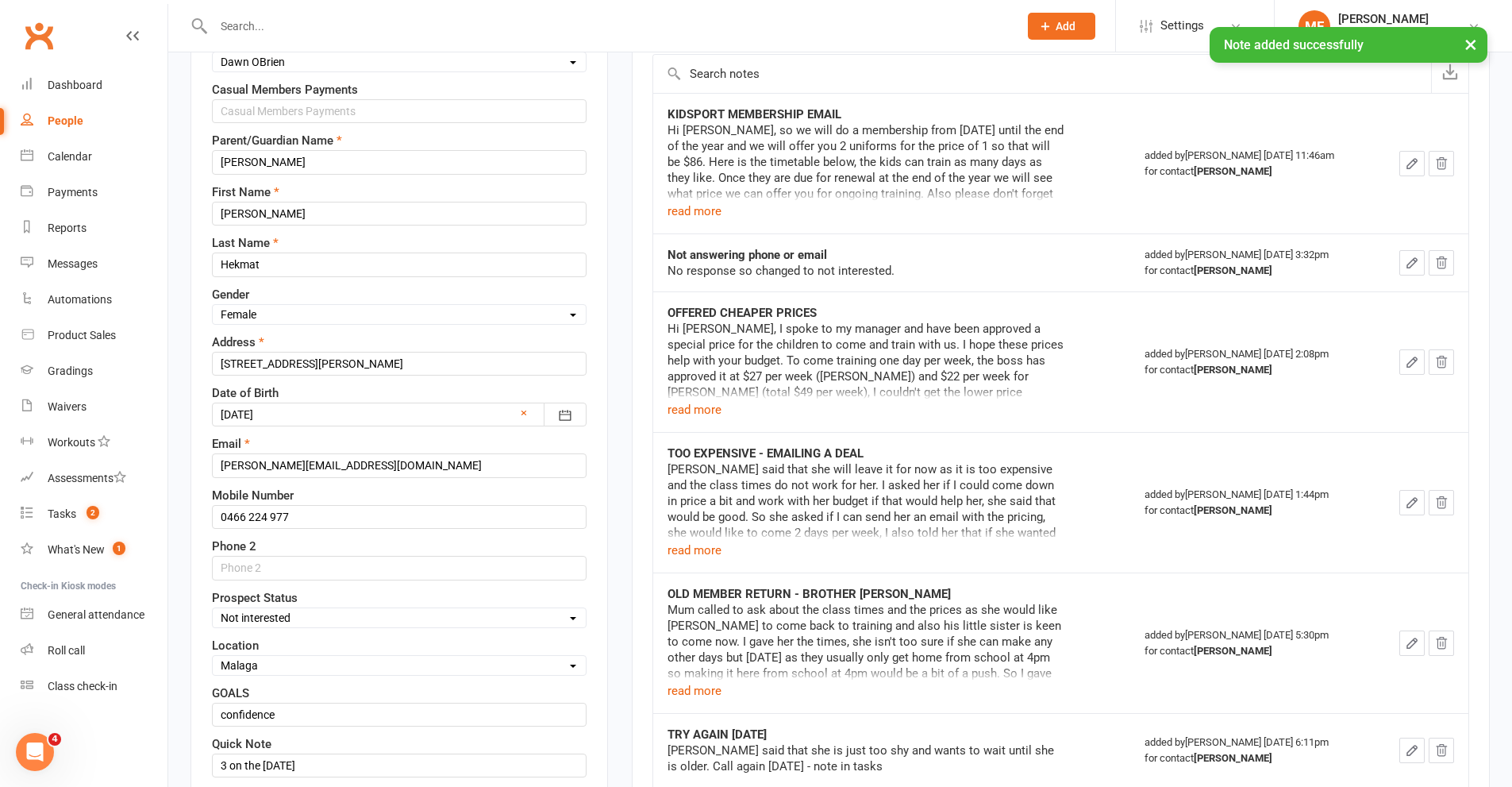
scroll to position [551, 0]
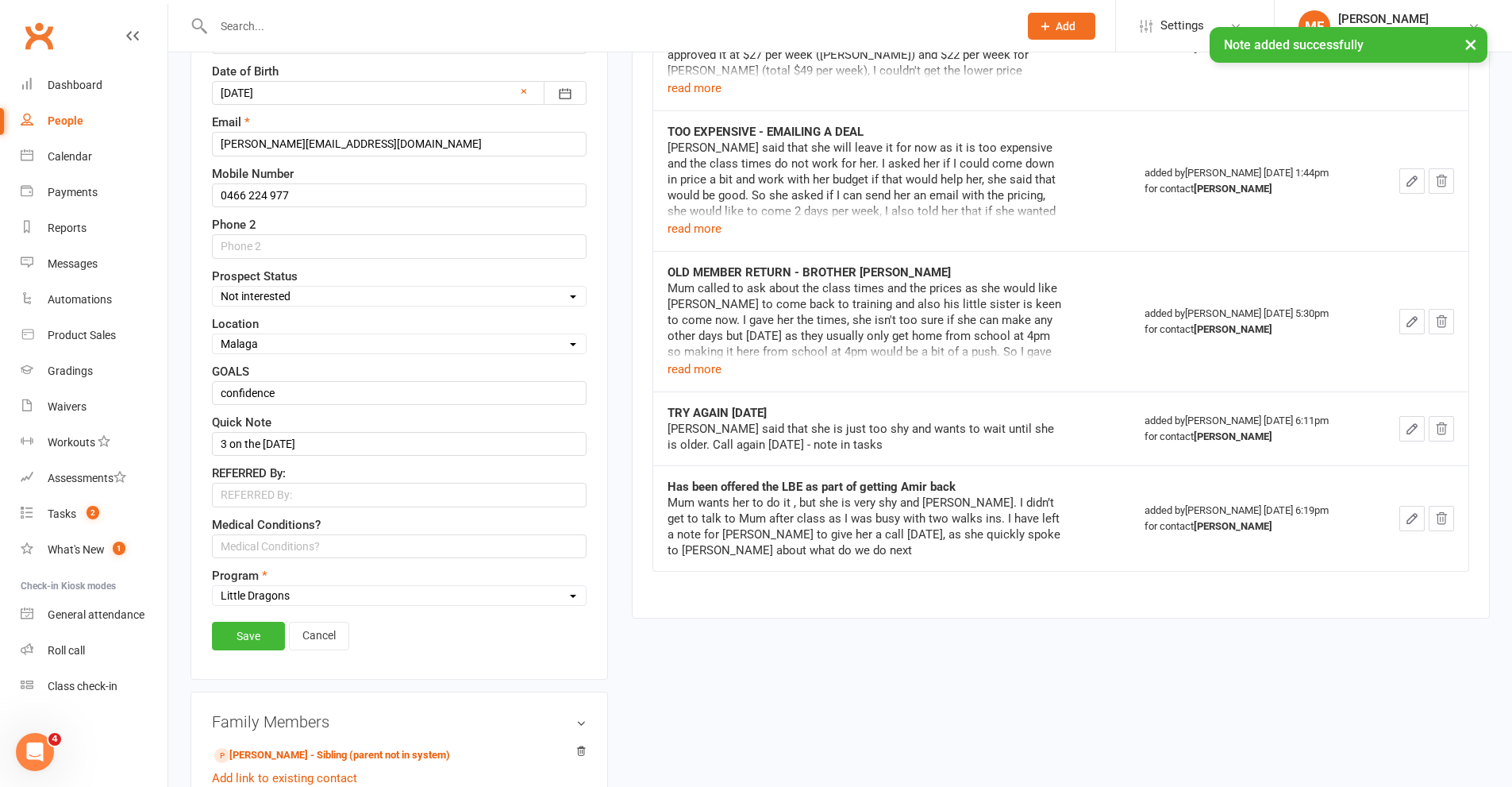
click at [269, 305] on select "Select Initial Contact Follow-up Call Satellite Lead Birthday Lead Not Ready No…" at bounding box center [399, 295] width 373 height 18
select select "Initial Contact"
click at [213, 288] on select "Select Initial Contact Follow-up Call Satellite Lead Birthday Lead Not Ready No…" at bounding box center [399, 295] width 373 height 18
click at [246, 641] on link "Save" at bounding box center [248, 635] width 73 height 29
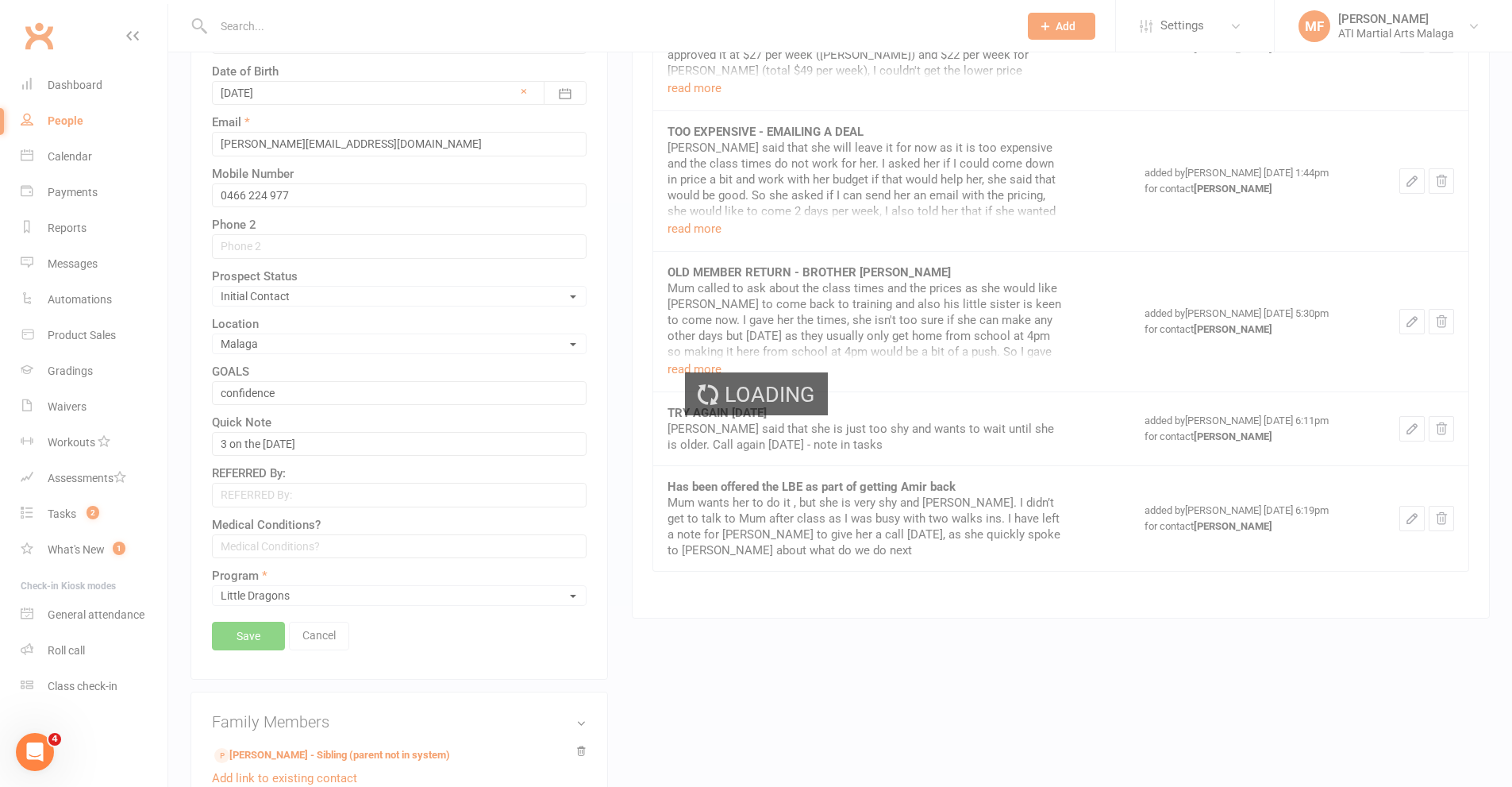
click at [62, 153] on div "Loading" at bounding box center [756, 394] width 1512 height 787
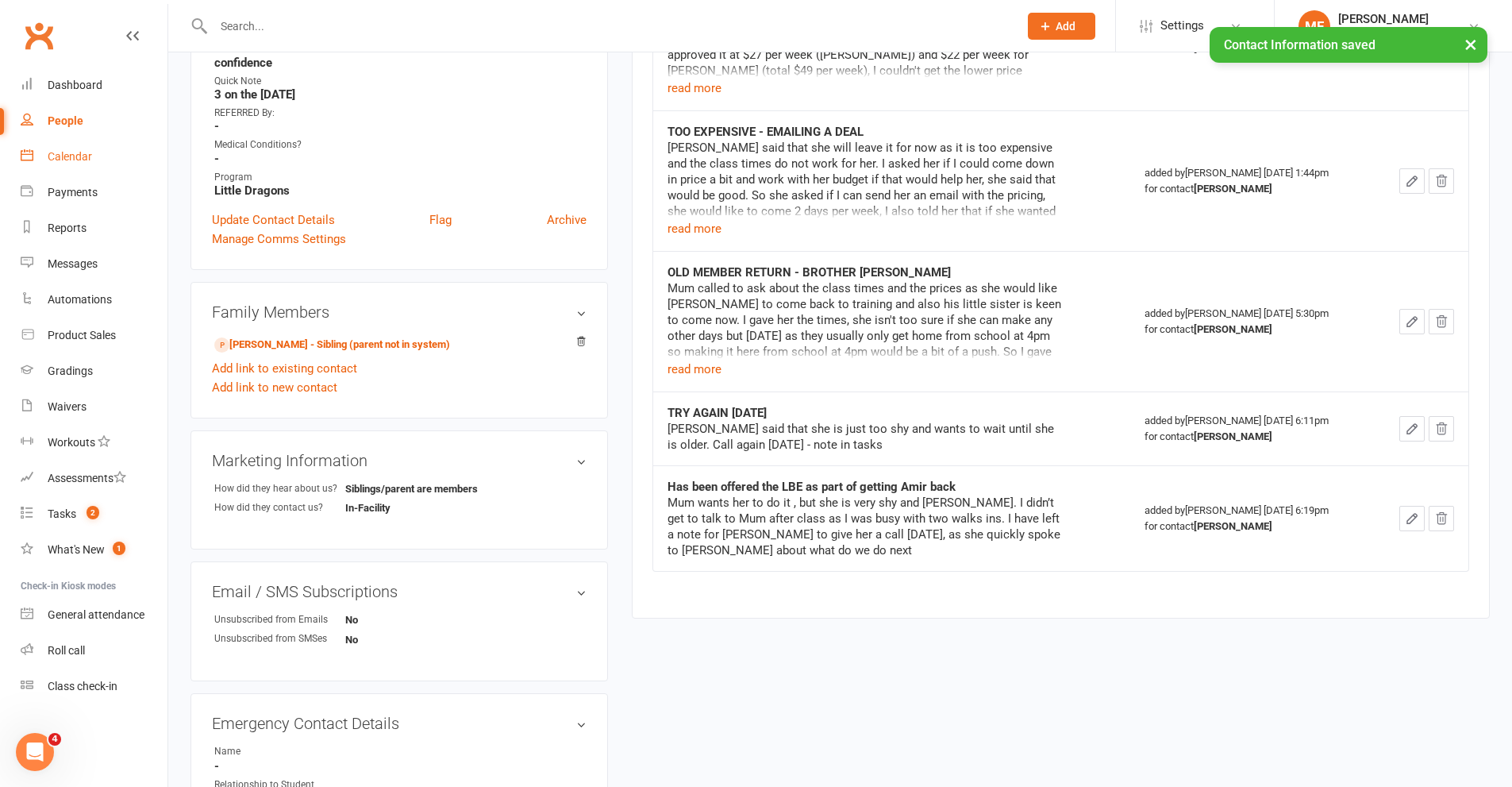
click at [62, 152] on div "Calendar" at bounding box center [69, 156] width 44 height 13
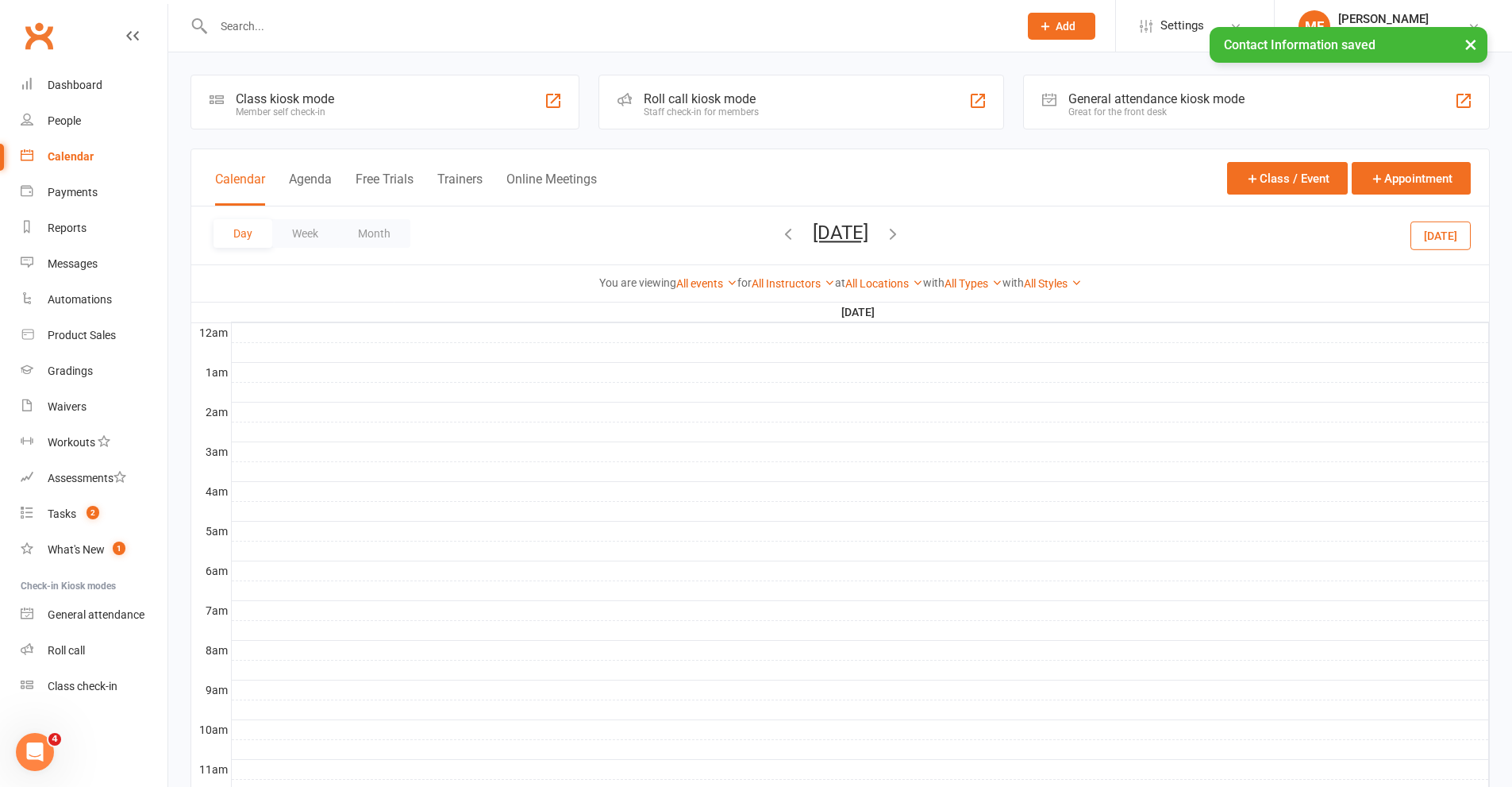
click at [813, 223] on button "Monday, Sep 22, 2025" at bounding box center [841, 232] width 56 height 22
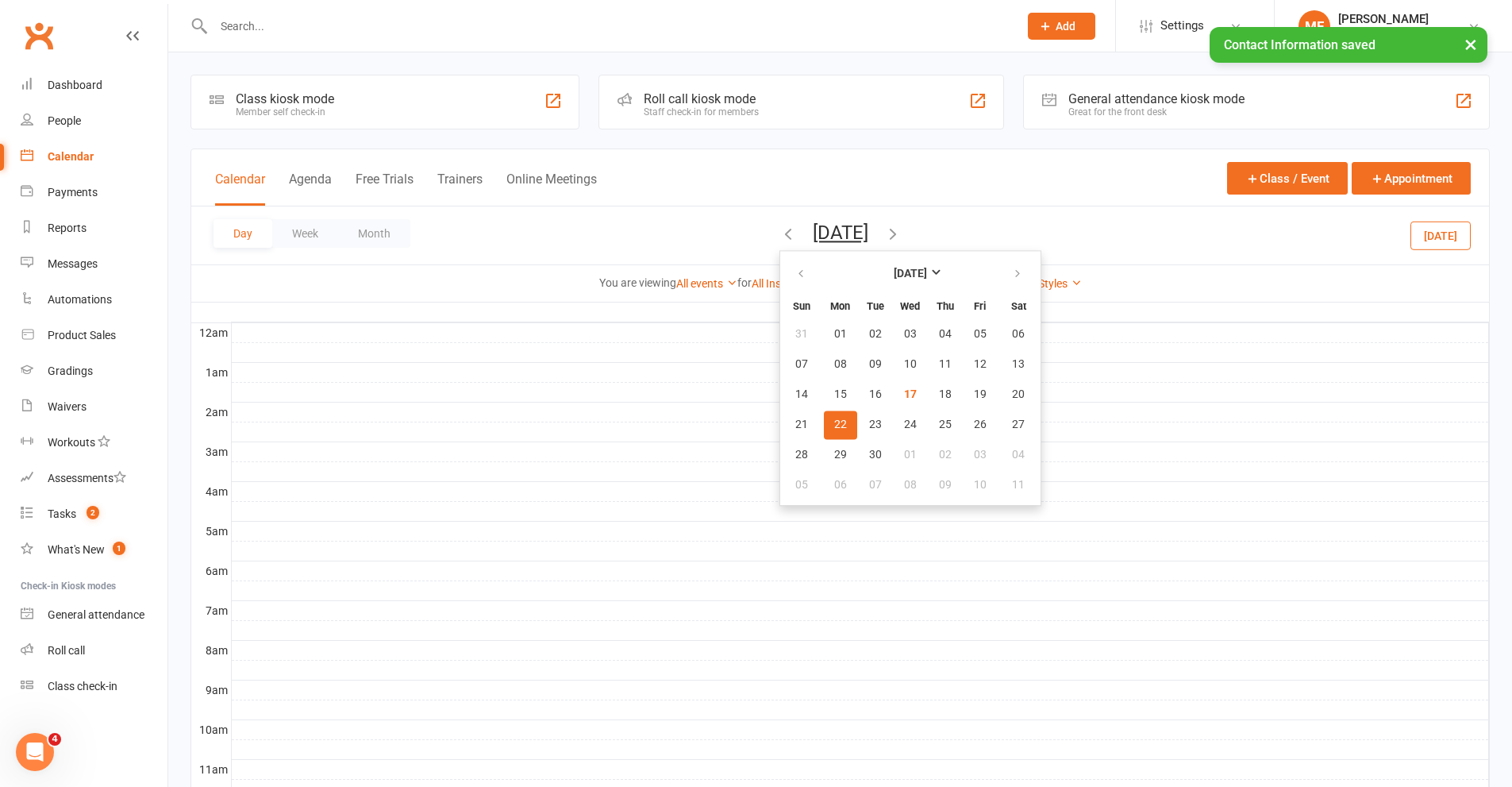
click at [810, 175] on div "Calendar Agenda Free Trials Trainers Online Meetings Class / Event Appointment" at bounding box center [841, 178] width 1298 height 57
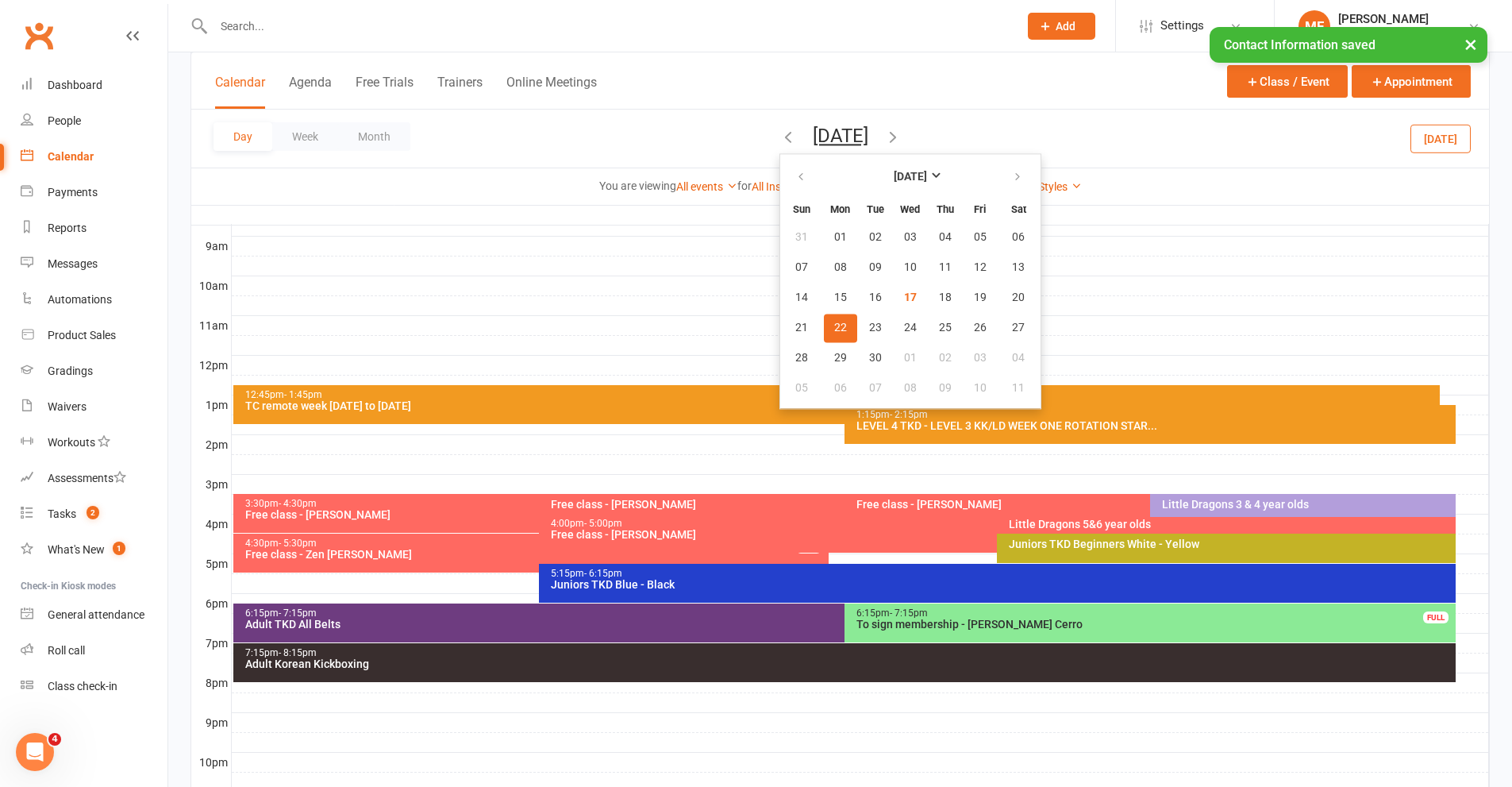
scroll to position [476, 0]
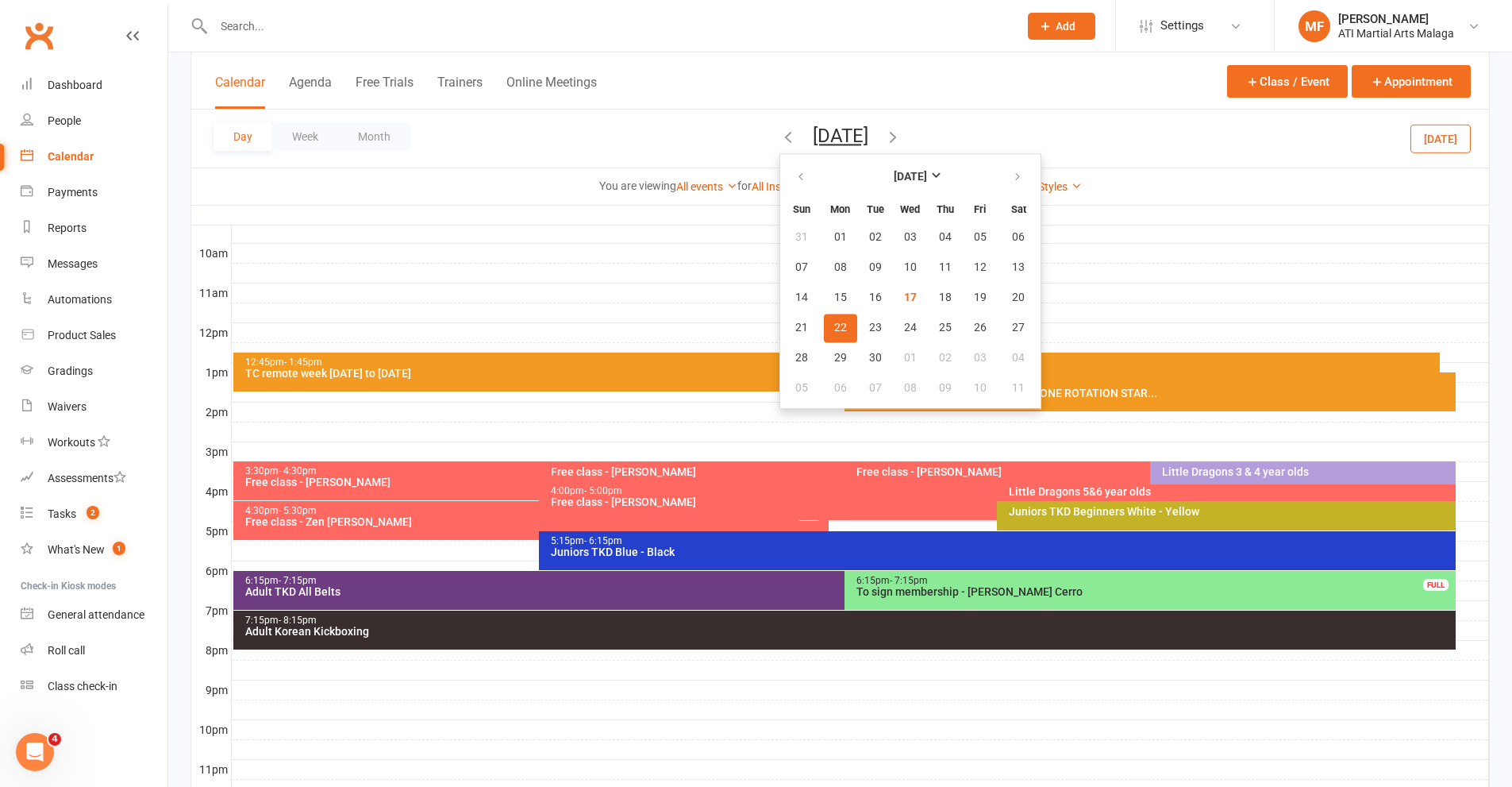
click at [1471, 491] on div at bounding box center [860, 491] width 1257 height 19
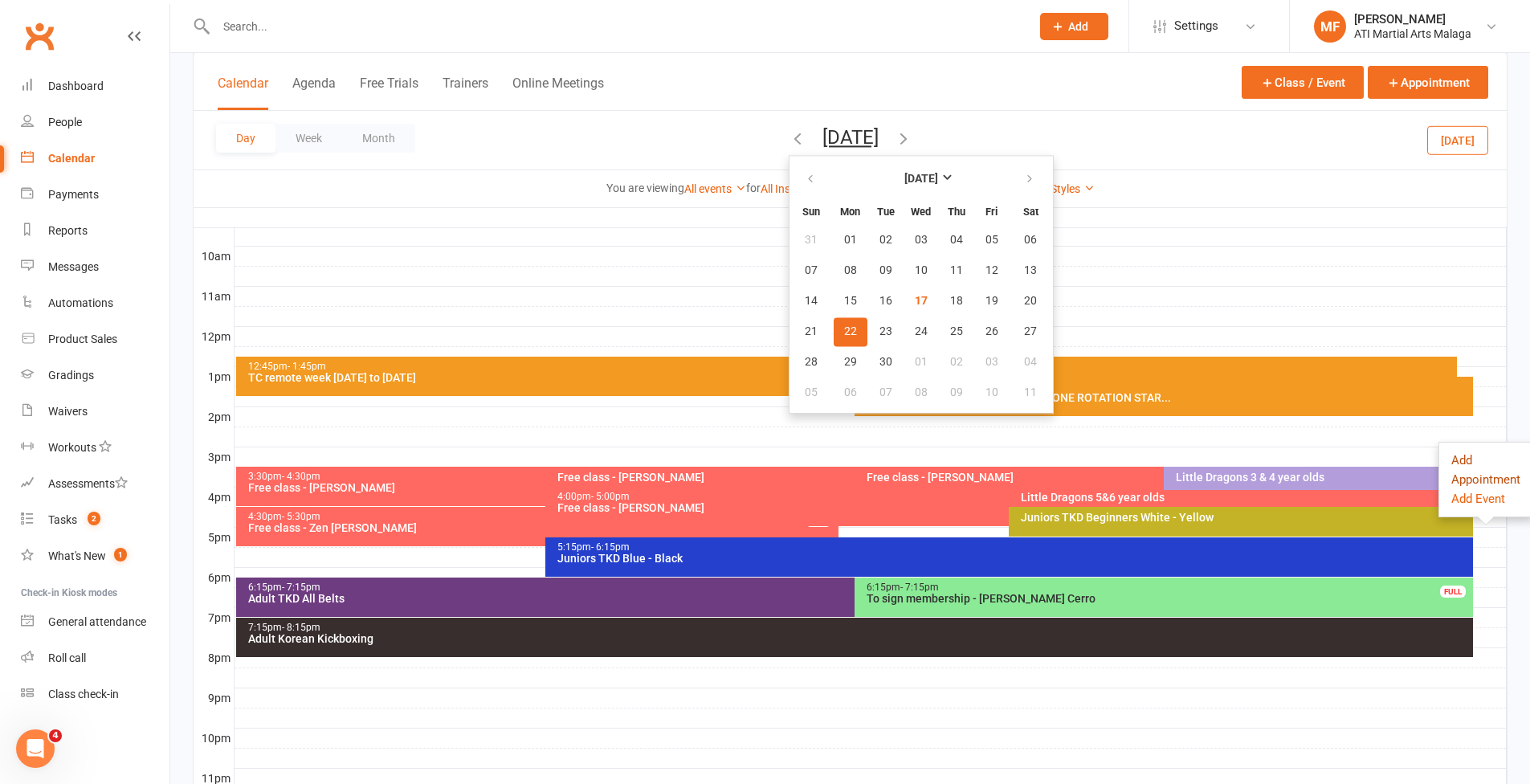
click at [1467, 456] on button "Add Appointment" at bounding box center [1486, 469] width 69 height 38
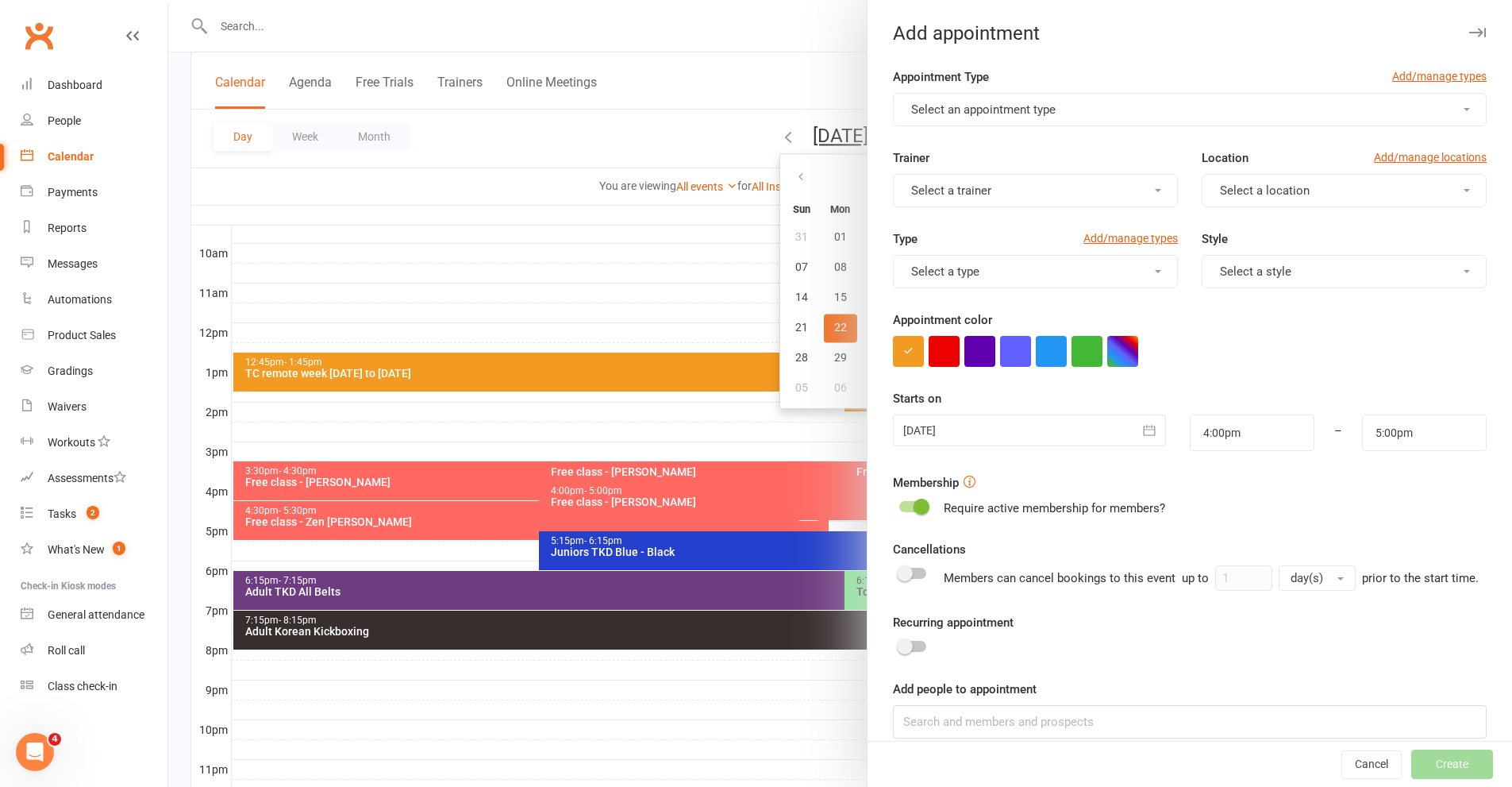
click at [963, 92] on div "Appointment Type Add/manage types" at bounding box center [1189, 80] width 594 height 25
click at [966, 103] on span "Select an appointment type" at bounding box center [983, 109] width 144 height 14
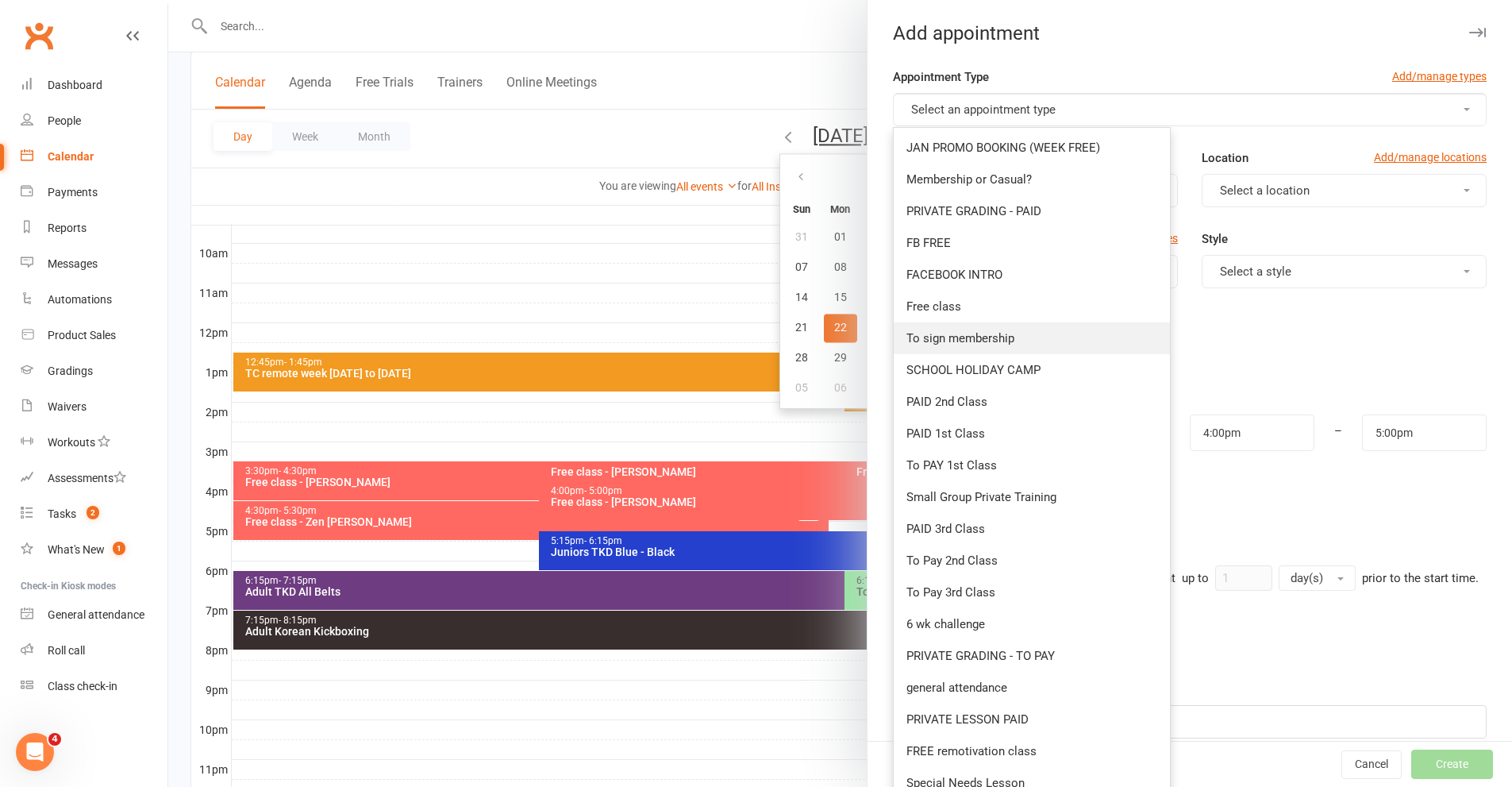
click at [950, 329] on link "To sign membership" at bounding box center [1031, 338] width 276 height 31
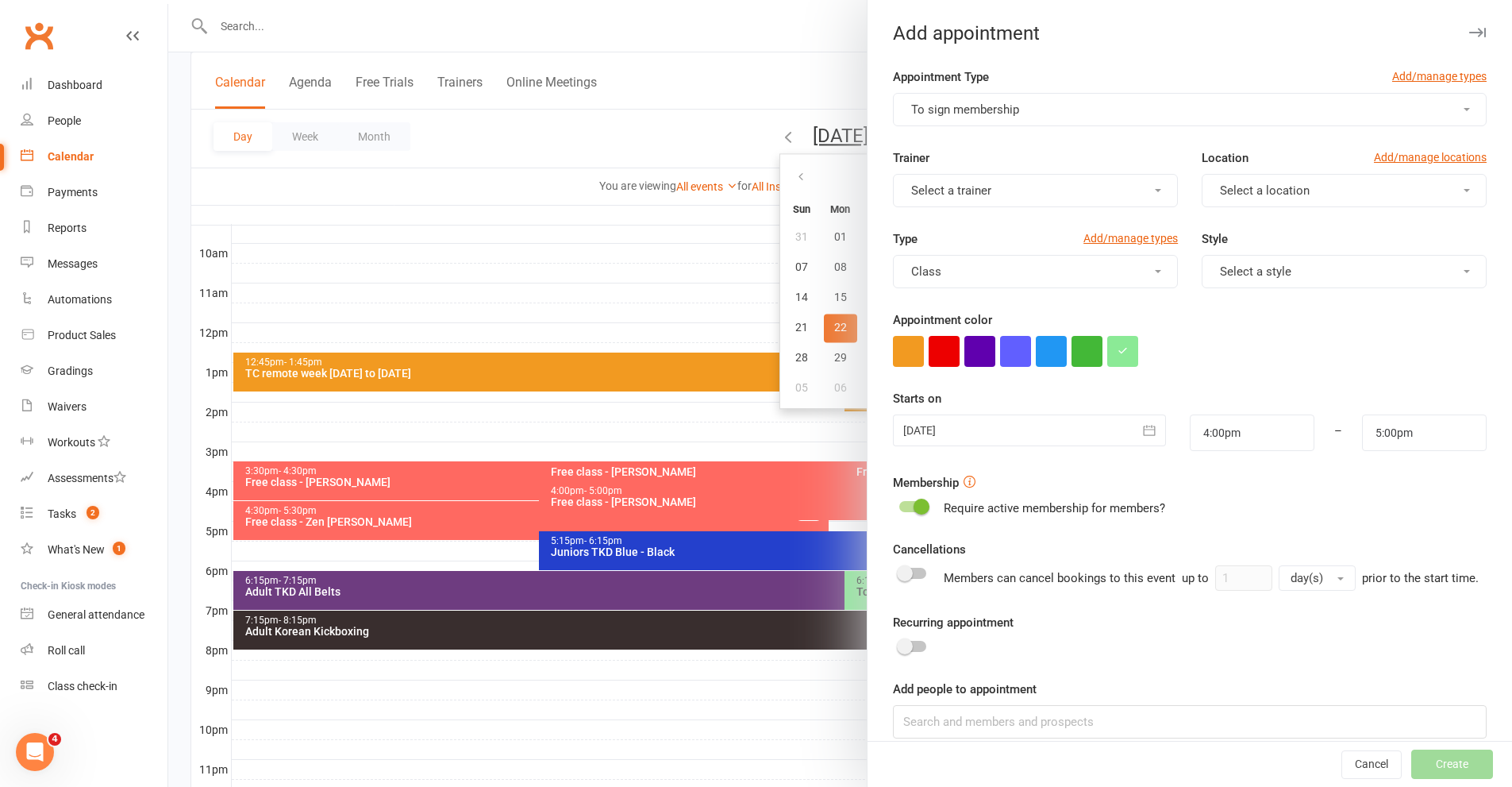
click at [1224, 182] on button "Select a location" at bounding box center [1344, 191] width 285 height 33
click at [1215, 267] on span "Malaga" at bounding box center [1234, 259] width 39 height 14
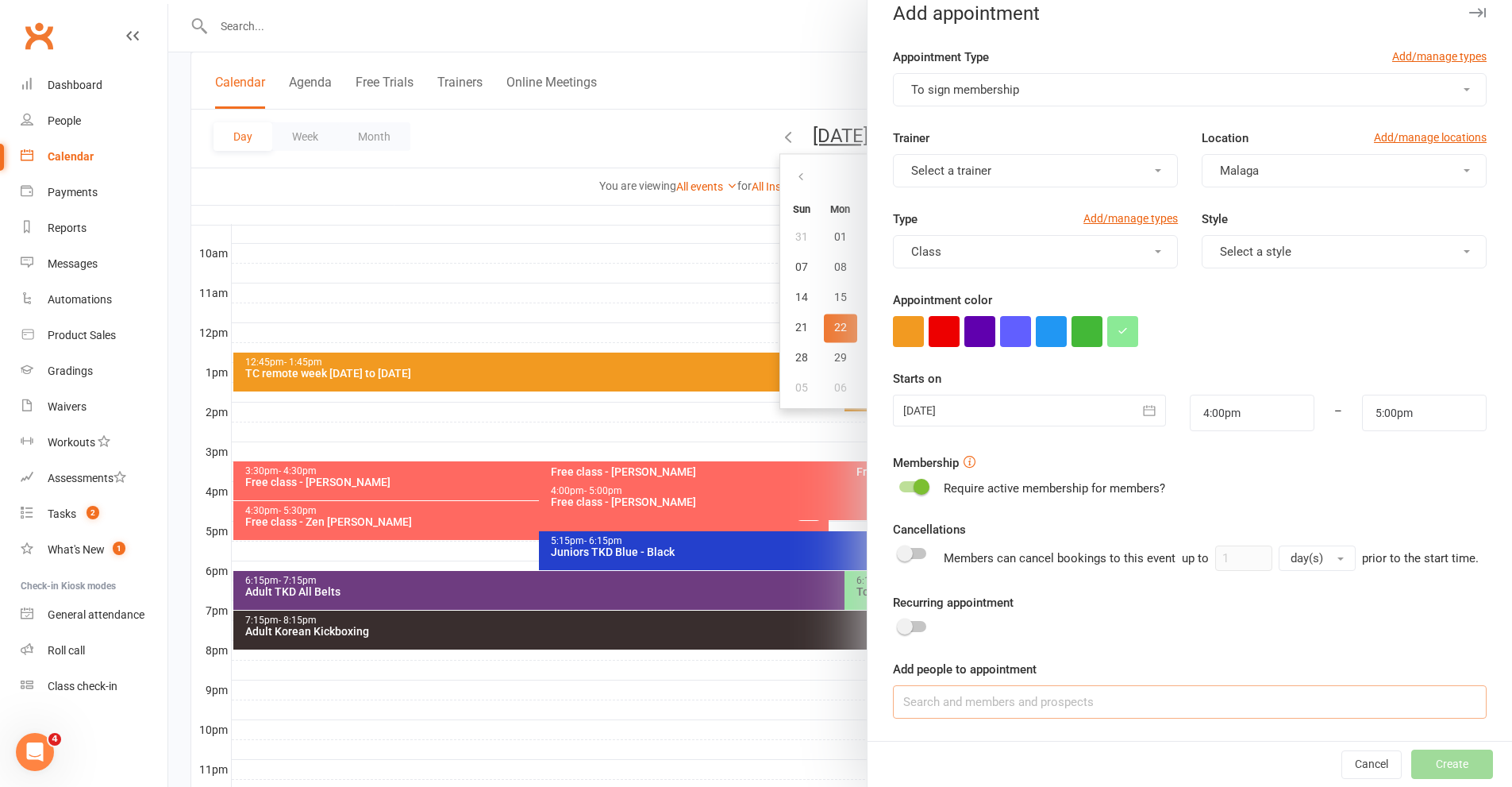
click at [1027, 693] on input at bounding box center [1189, 702] width 594 height 33
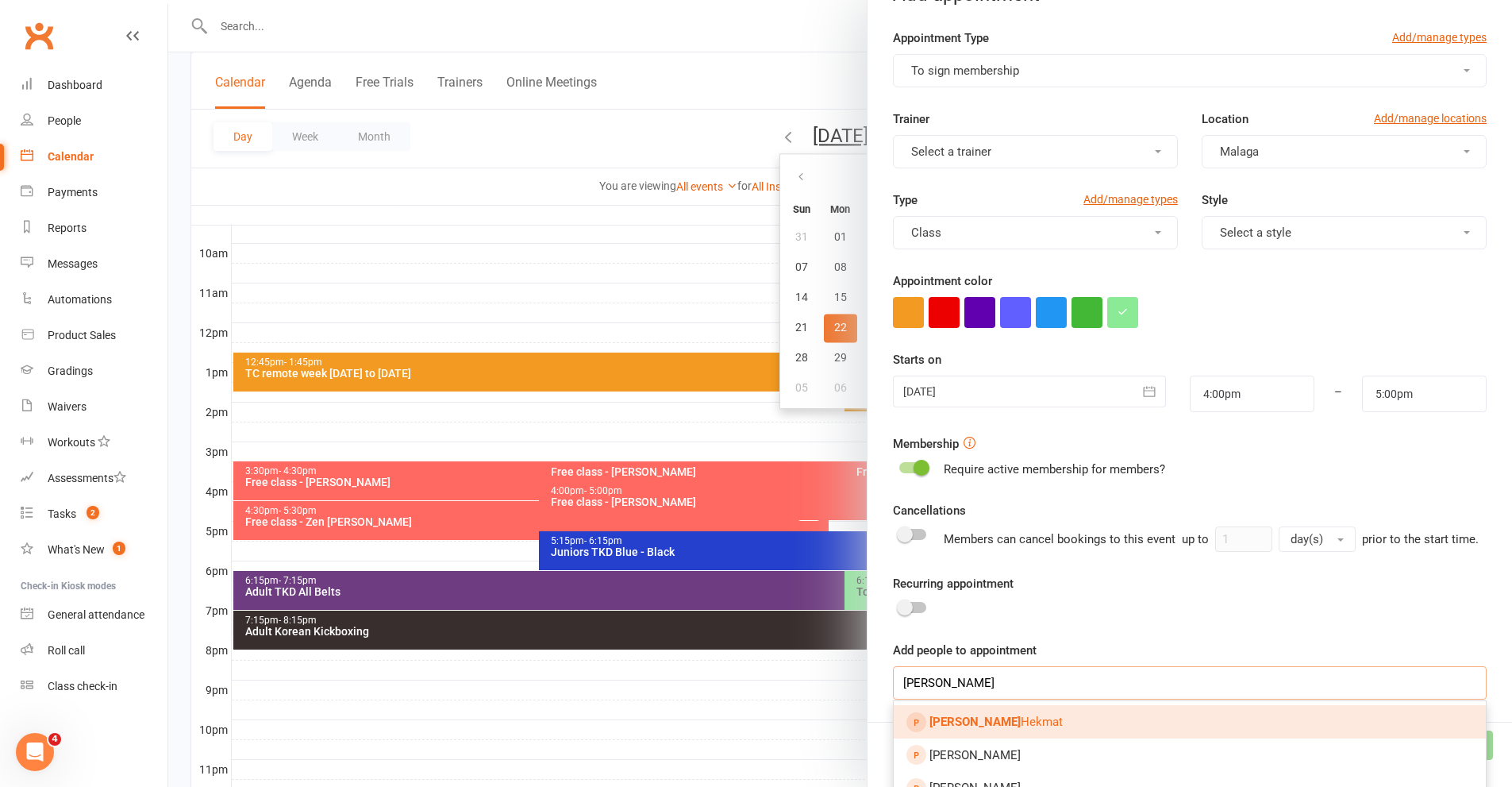
type input "RAHEEL"
click at [1001, 729] on span "Raheel Hekmat" at bounding box center [996, 721] width 133 height 14
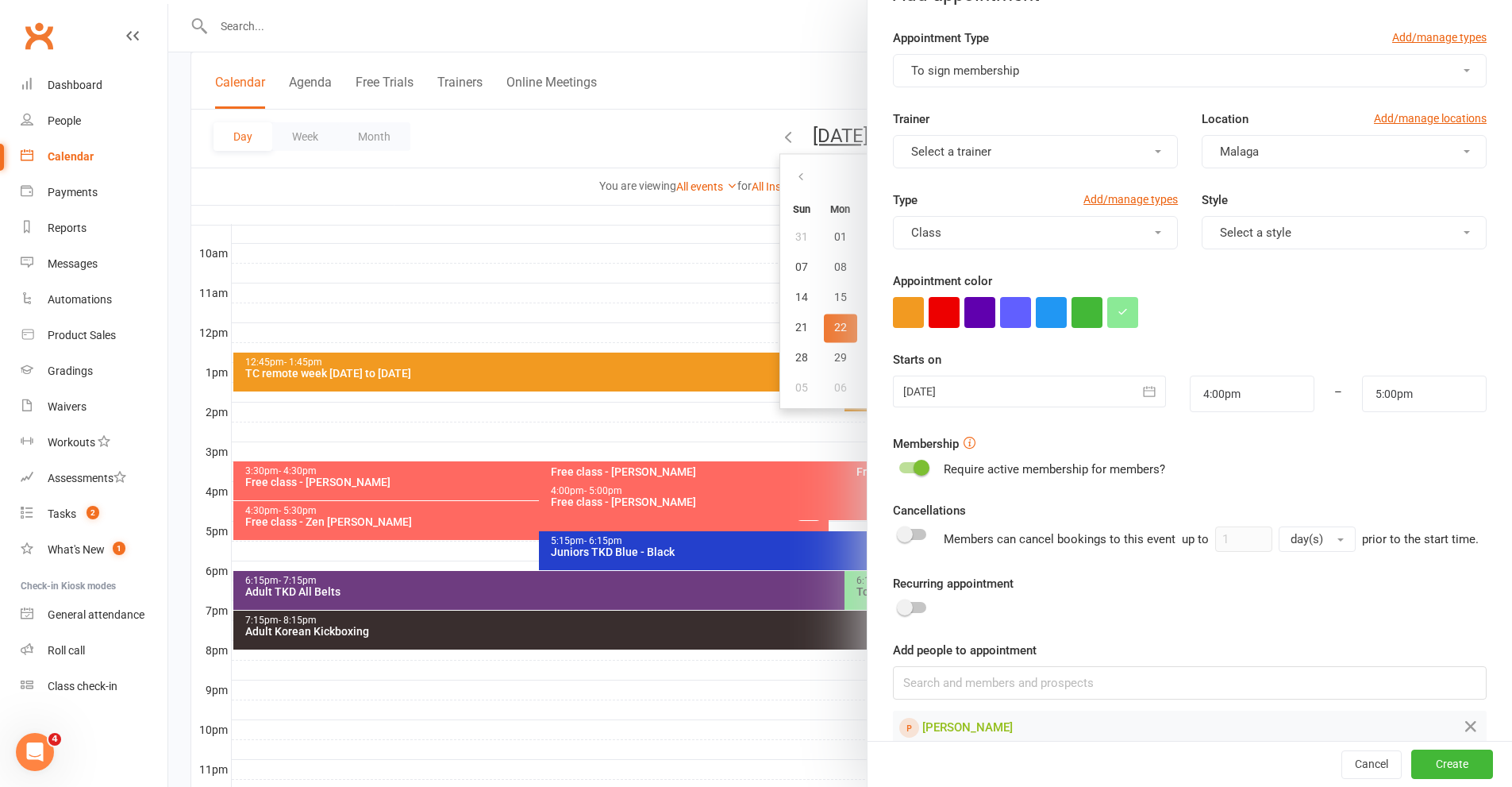
click at [1206, 736] on td "[PERSON_NAME]" at bounding box center [1133, 727] width 478 height 31
click at [1415, 754] on button "Create" at bounding box center [1452, 764] width 81 height 29
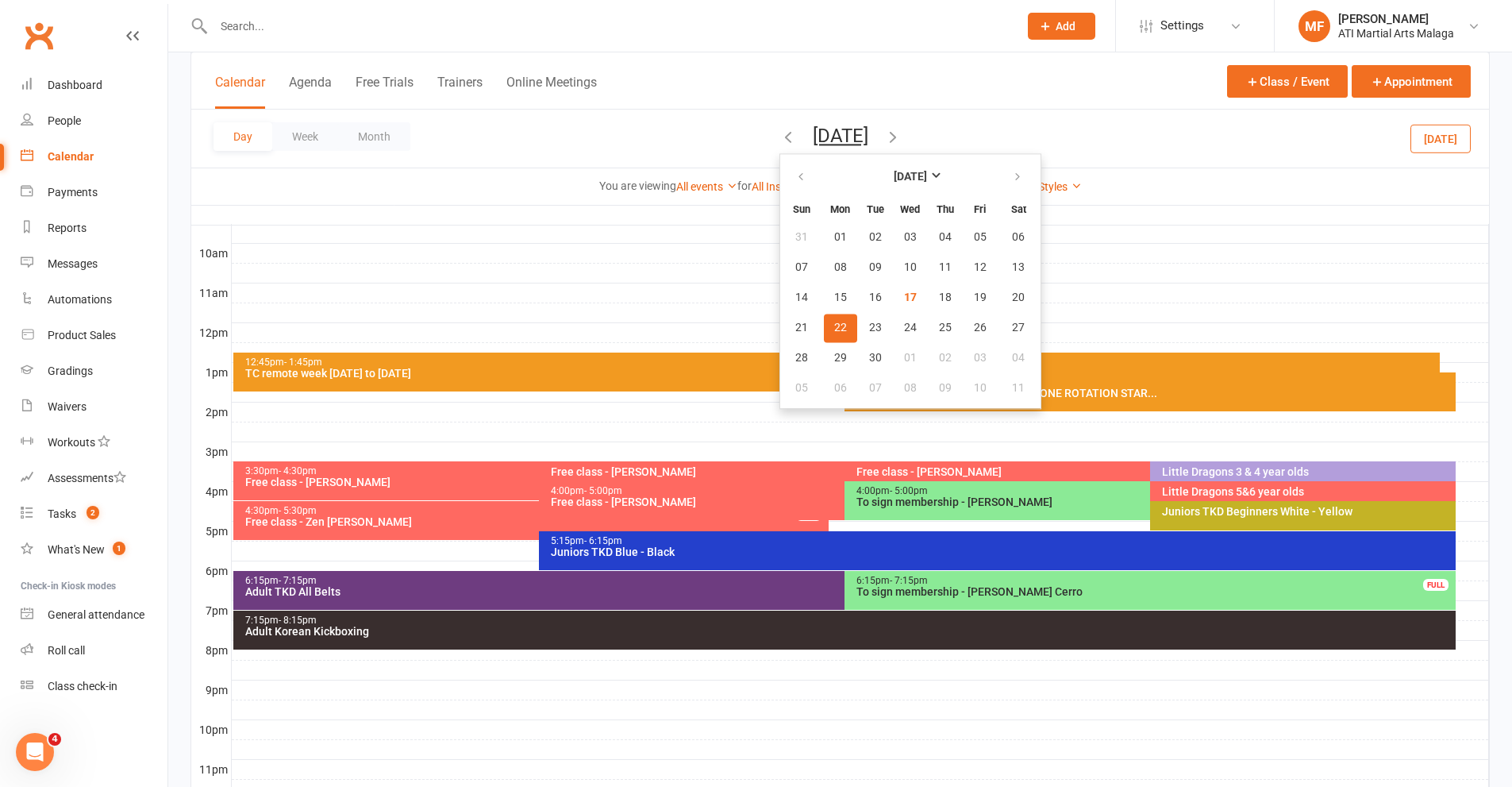
click at [1482, 508] on div at bounding box center [860, 511] width 1257 height 19
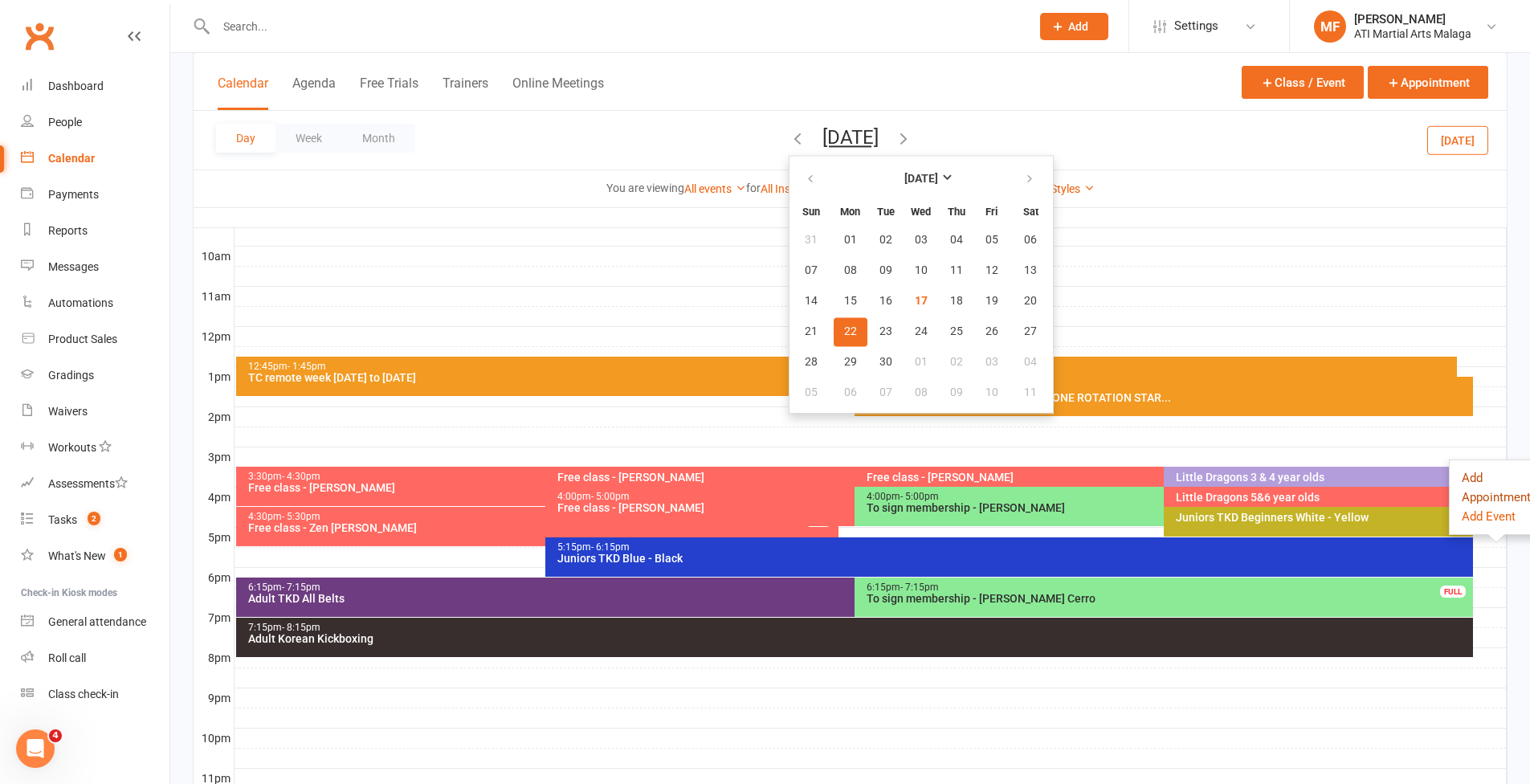
click at [1474, 486] on button "Add Appointment" at bounding box center [1496, 487] width 69 height 38
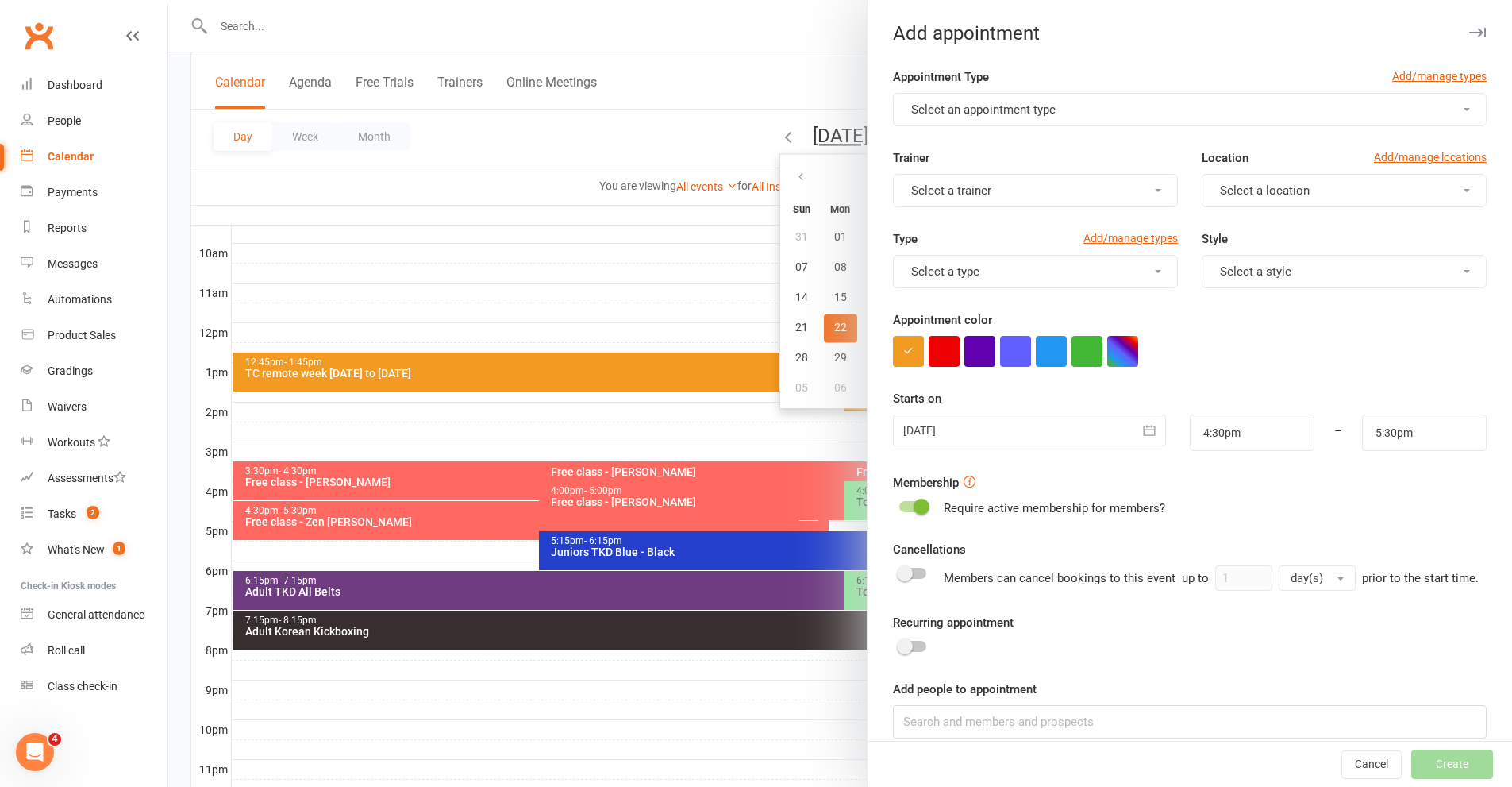
click at [1007, 108] on span "Select an appointment type" at bounding box center [983, 109] width 144 height 14
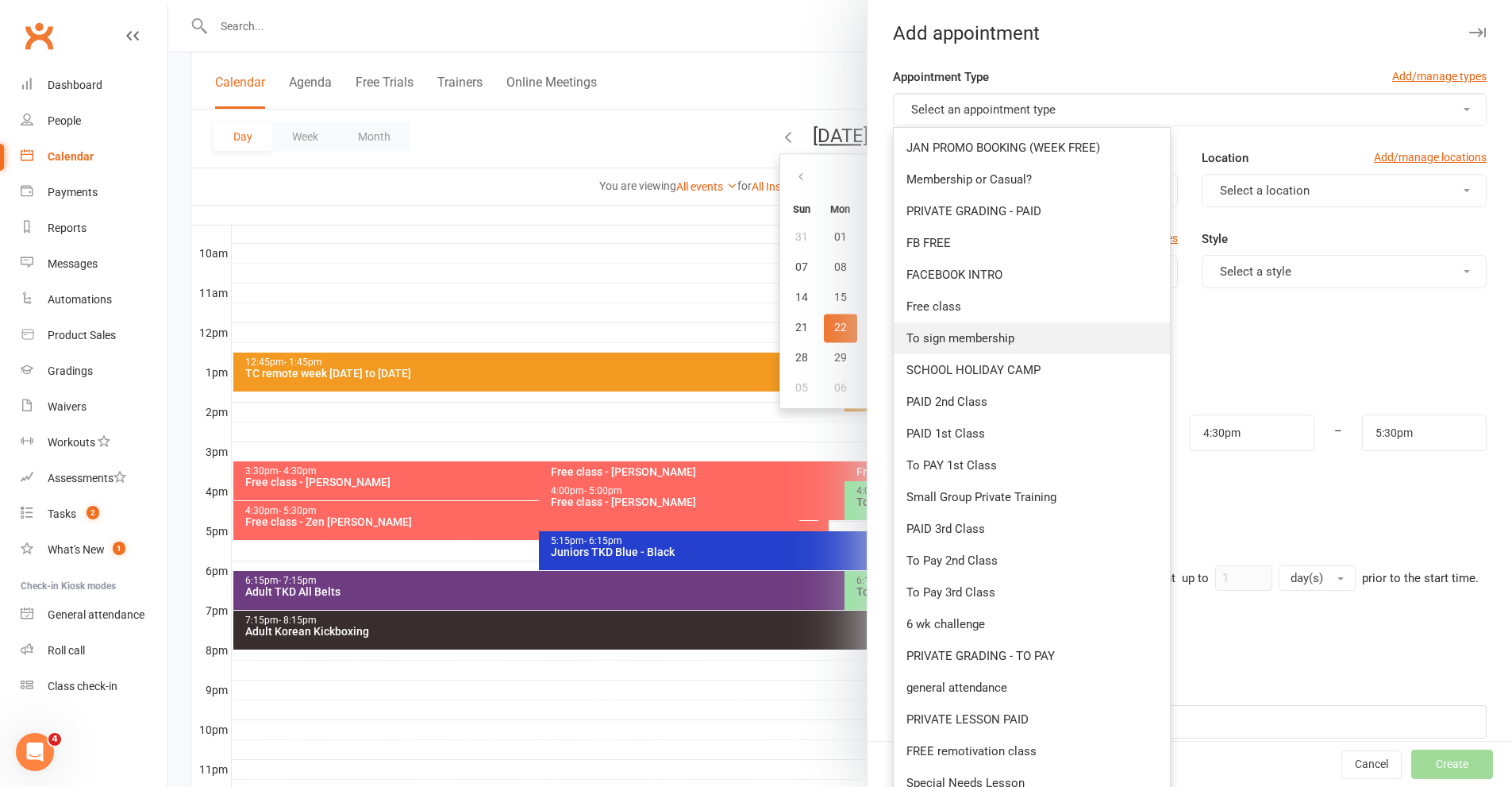
click at [965, 345] on link "To sign membership" at bounding box center [1031, 338] width 276 height 31
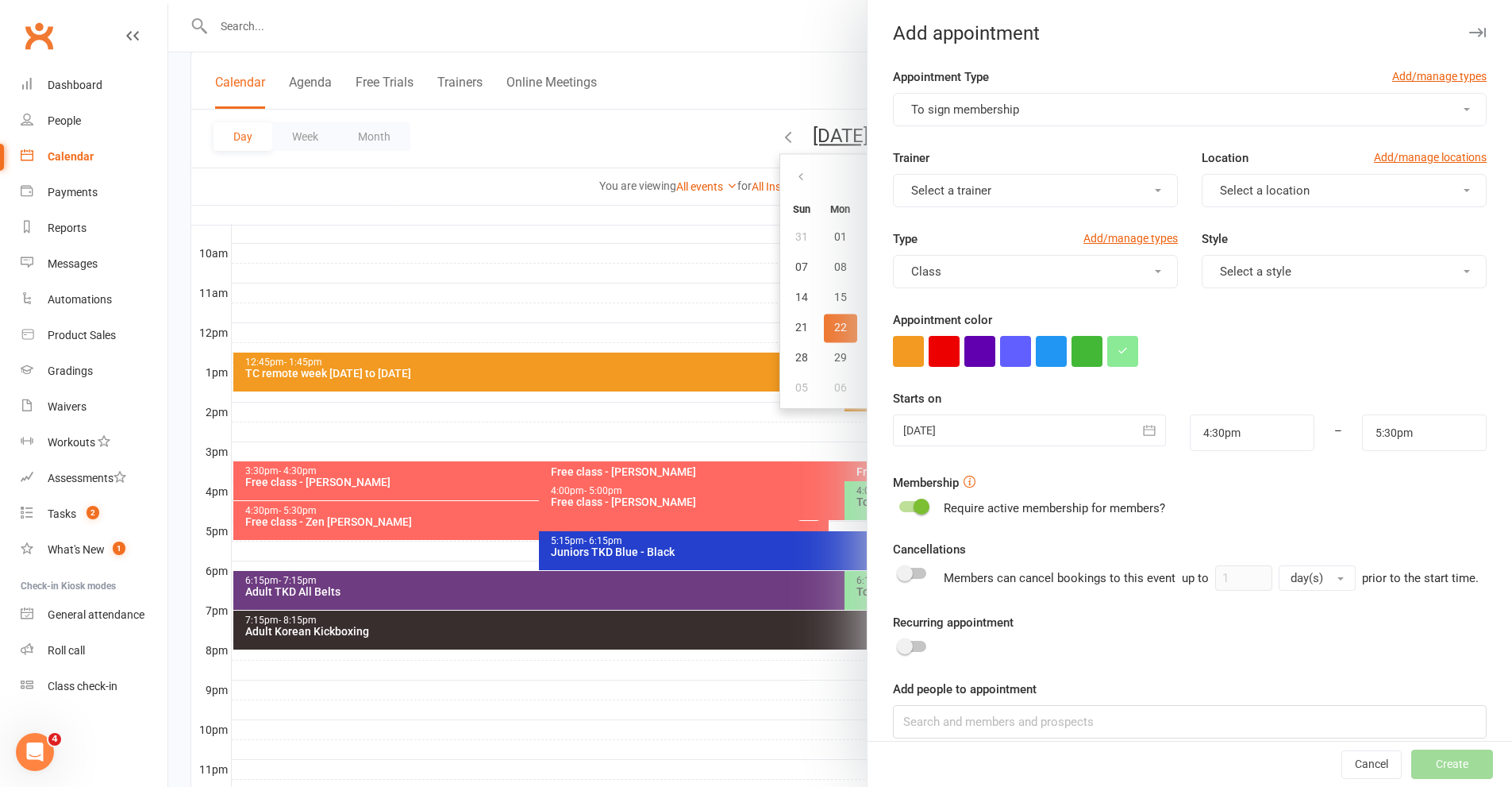
click at [1202, 194] on button "Select a location" at bounding box center [1344, 191] width 285 height 33
click at [1215, 270] on link "Malaga" at bounding box center [1281, 260] width 157 height 31
click at [996, 742] on div "Cancel Create" at bounding box center [1190, 764] width 644 height 45
click at [1000, 736] on input at bounding box center [1189, 721] width 594 height 33
type input "D"
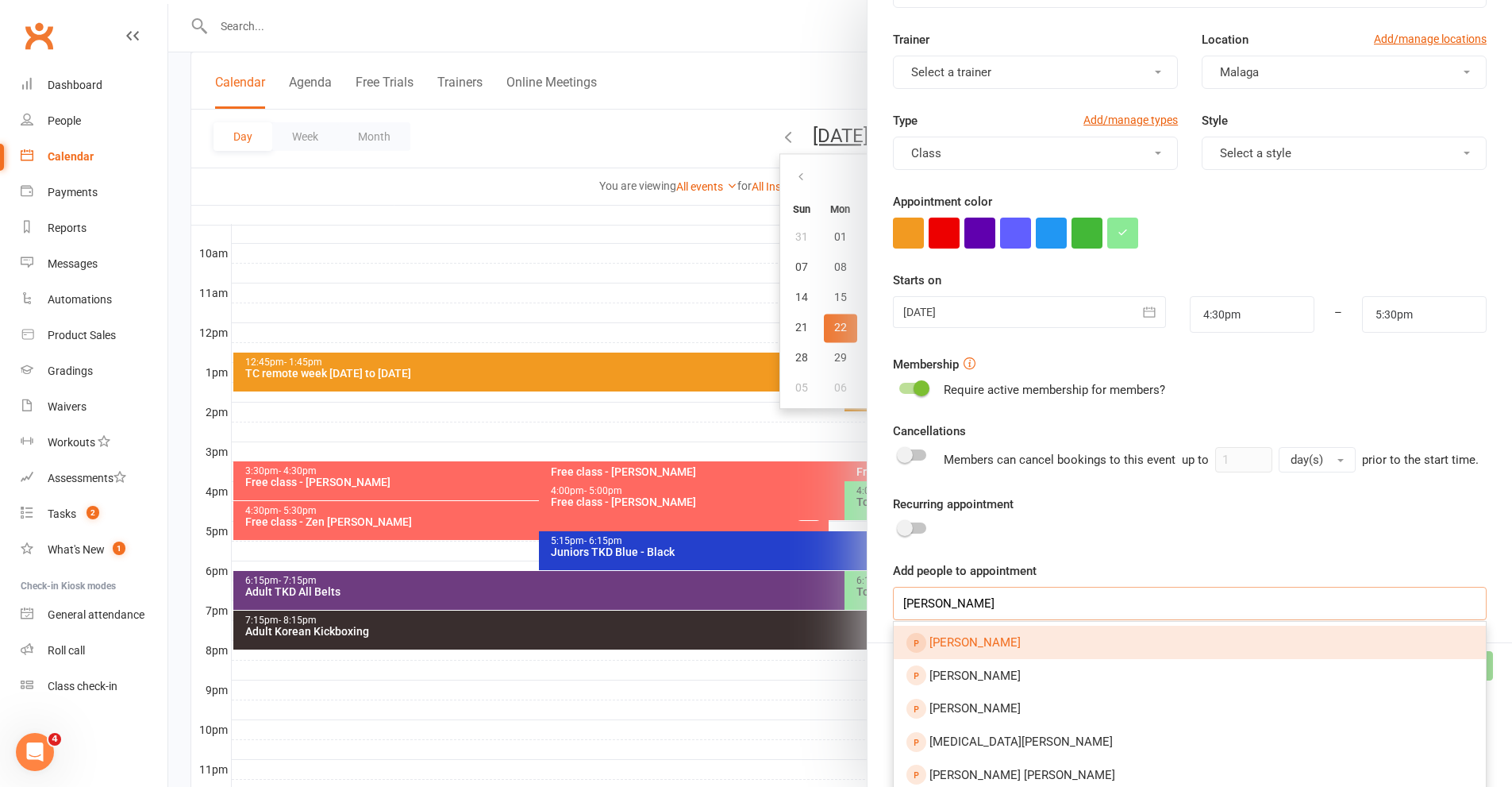
type input "[PERSON_NAME]"
click at [956, 649] on span "[PERSON_NAME]" at bounding box center [975, 642] width 92 height 14
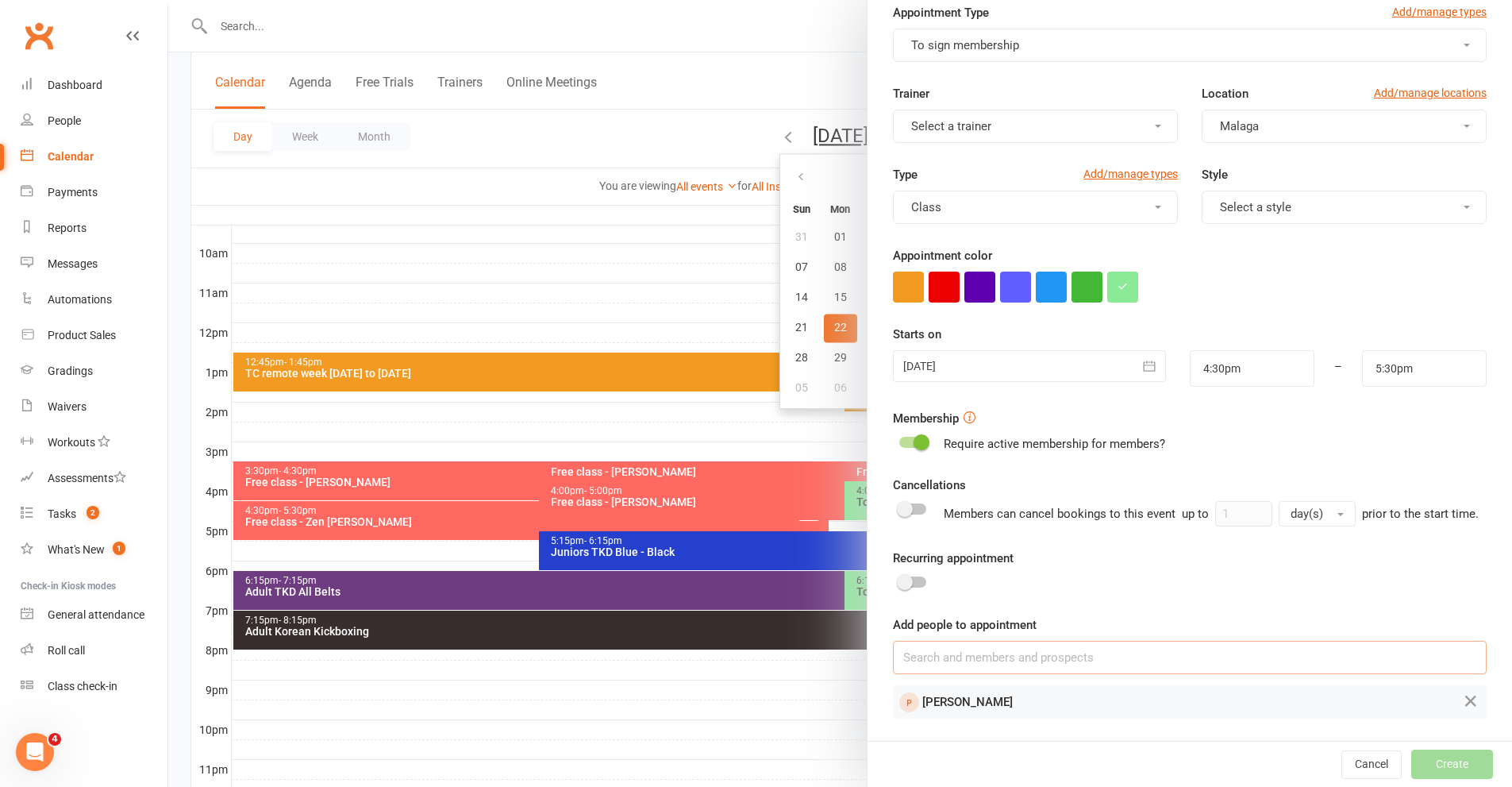
scroll to position [83, 0]
click at [956, 667] on input at bounding box center [1189, 657] width 594 height 33
click at [1461, 697] on icon at bounding box center [1470, 700] width 19 height 19
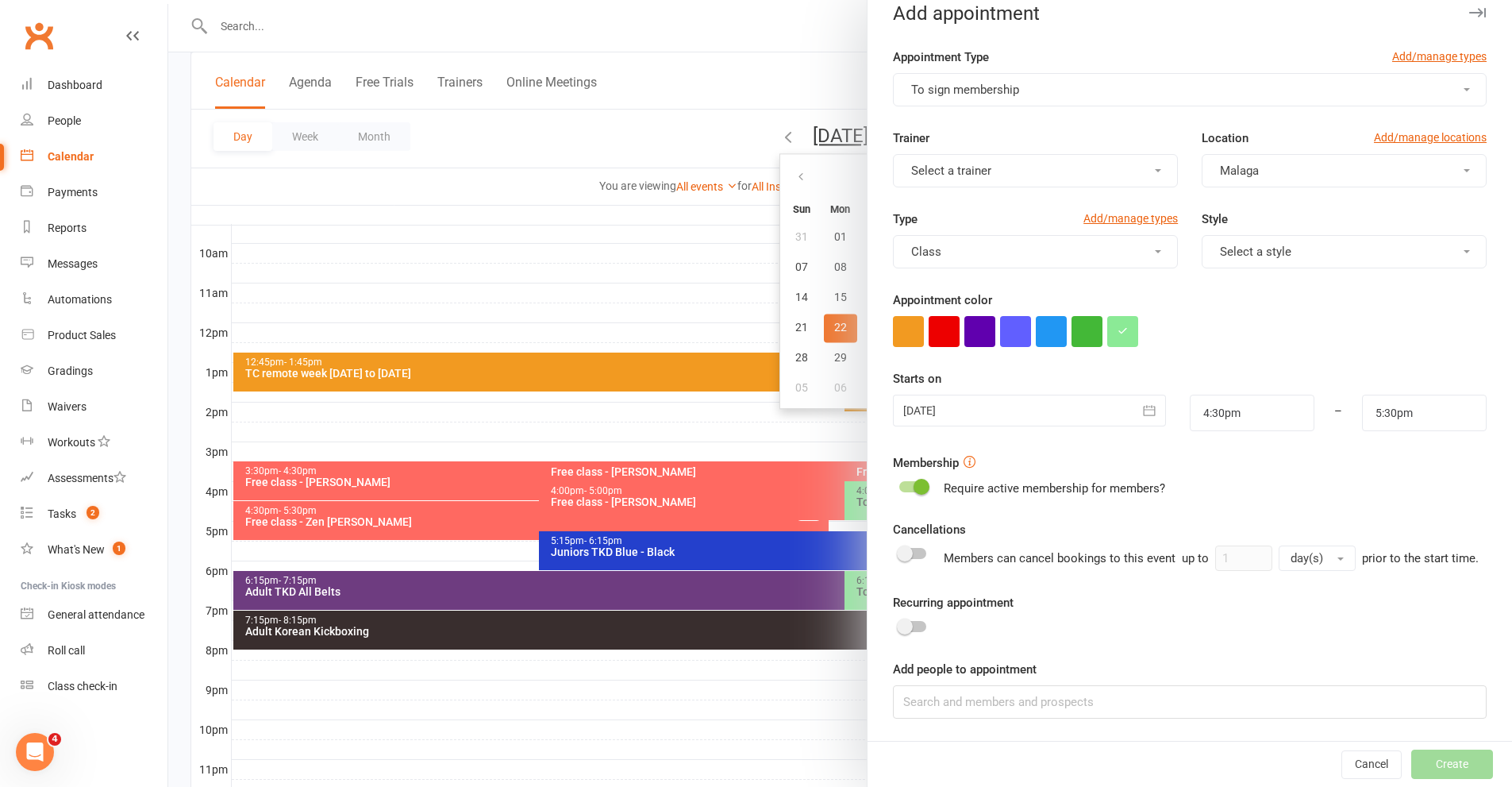
scroll to position [39, 0]
click at [1181, 693] on input at bounding box center [1189, 702] width 594 height 33
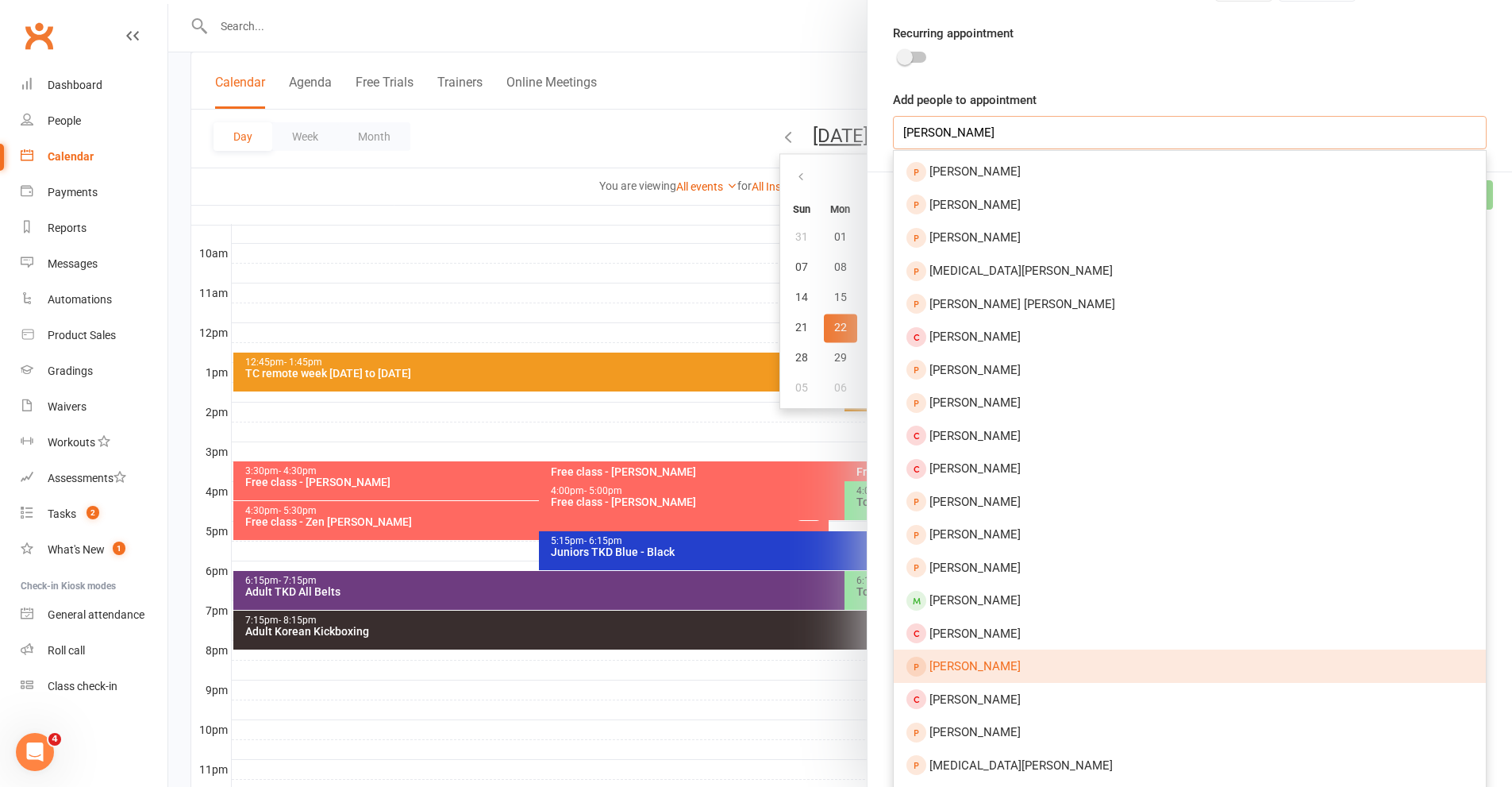
scroll to position [594, 0]
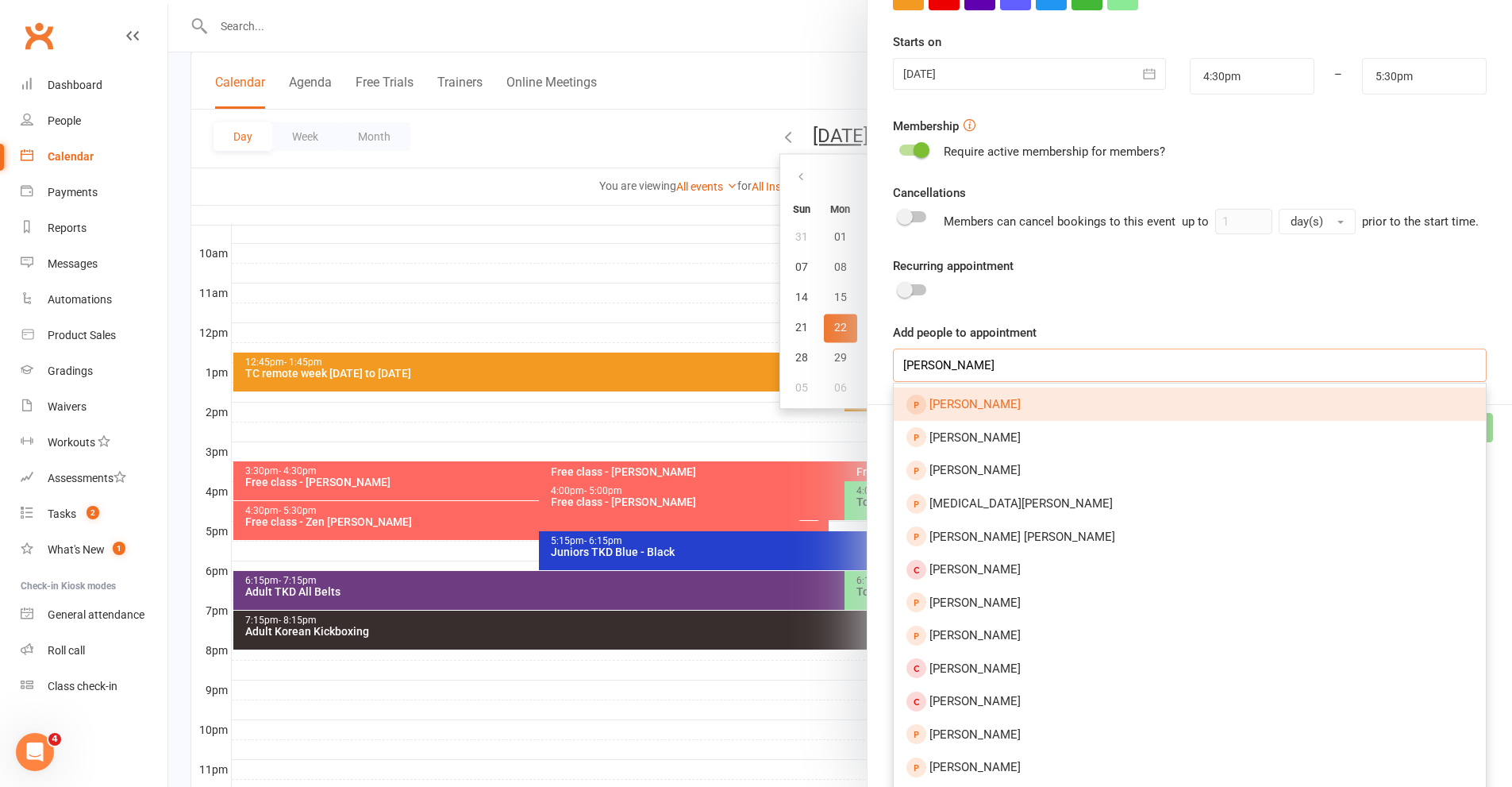
drag, startPoint x: 893, startPoint y: 370, endPoint x: 855, endPoint y: 366, distance: 38.2
click at [855, 0] on div "Add appointment Appointment Type Add/manage types To sign membership Trainer Se…" at bounding box center [840, 0] width 1343 height 0
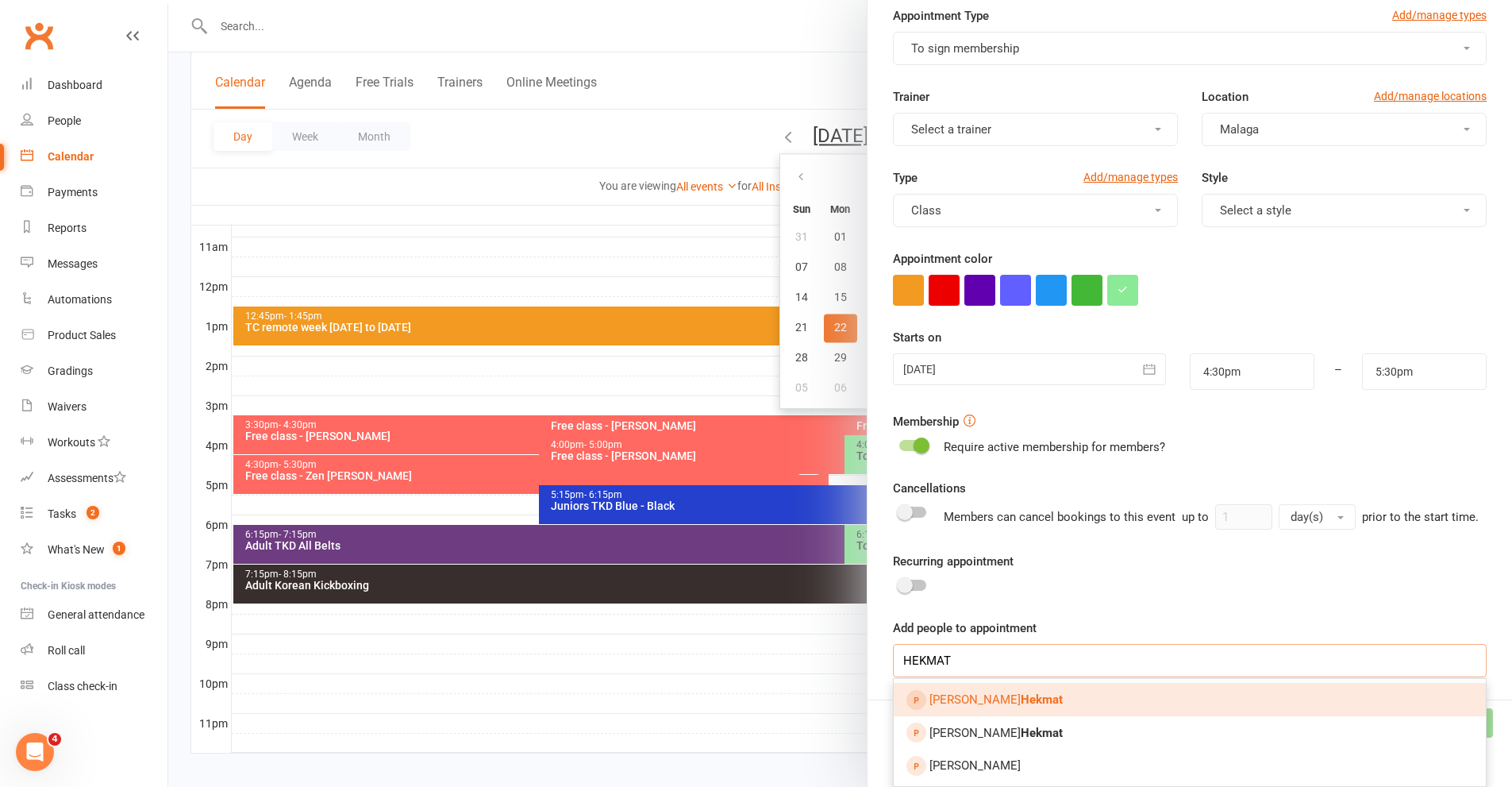
scroll to position [534, 0]
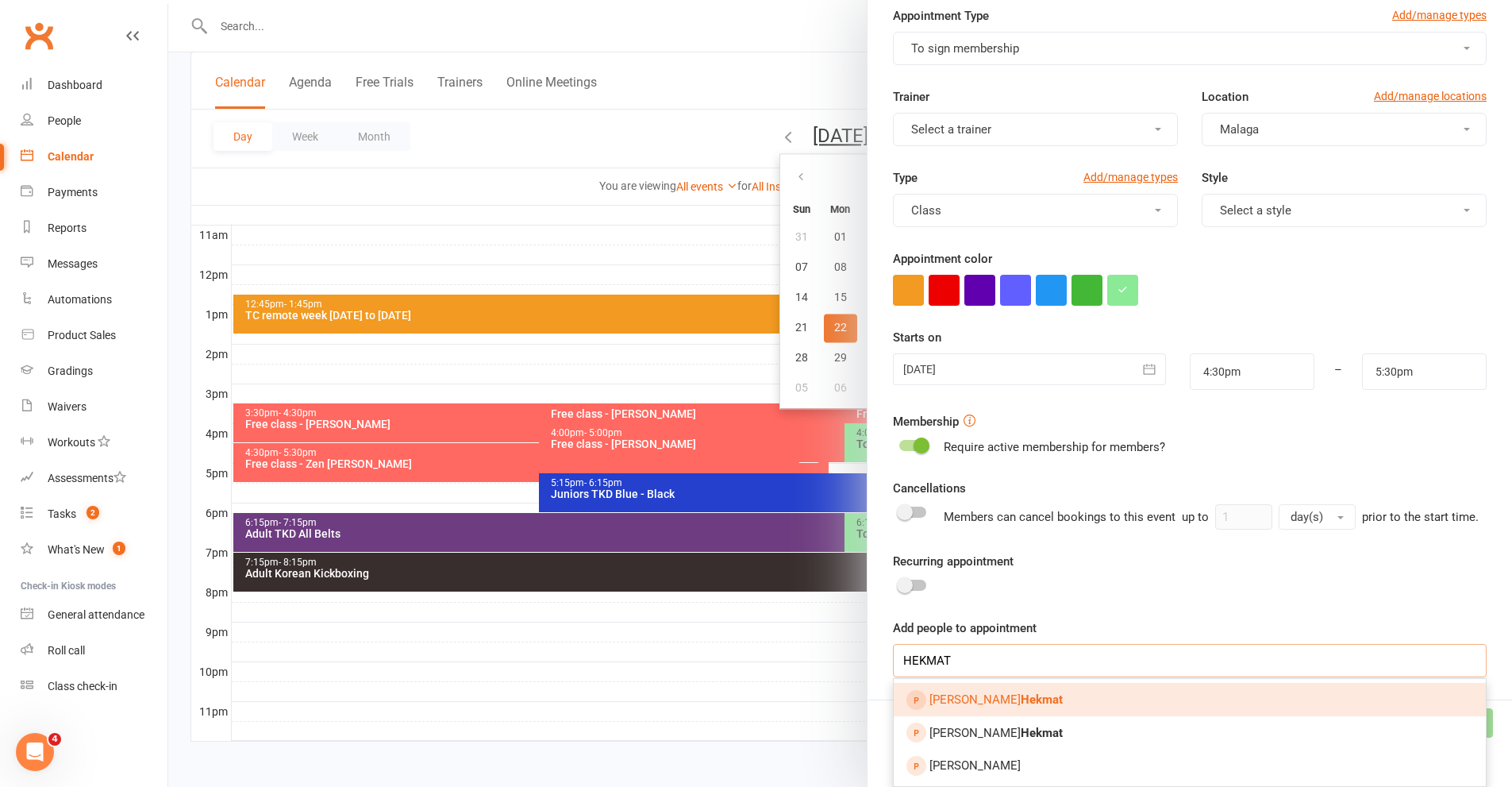
type input "HEKMAT"
click at [578, 254] on div at bounding box center [840, 394] width 1343 height 787
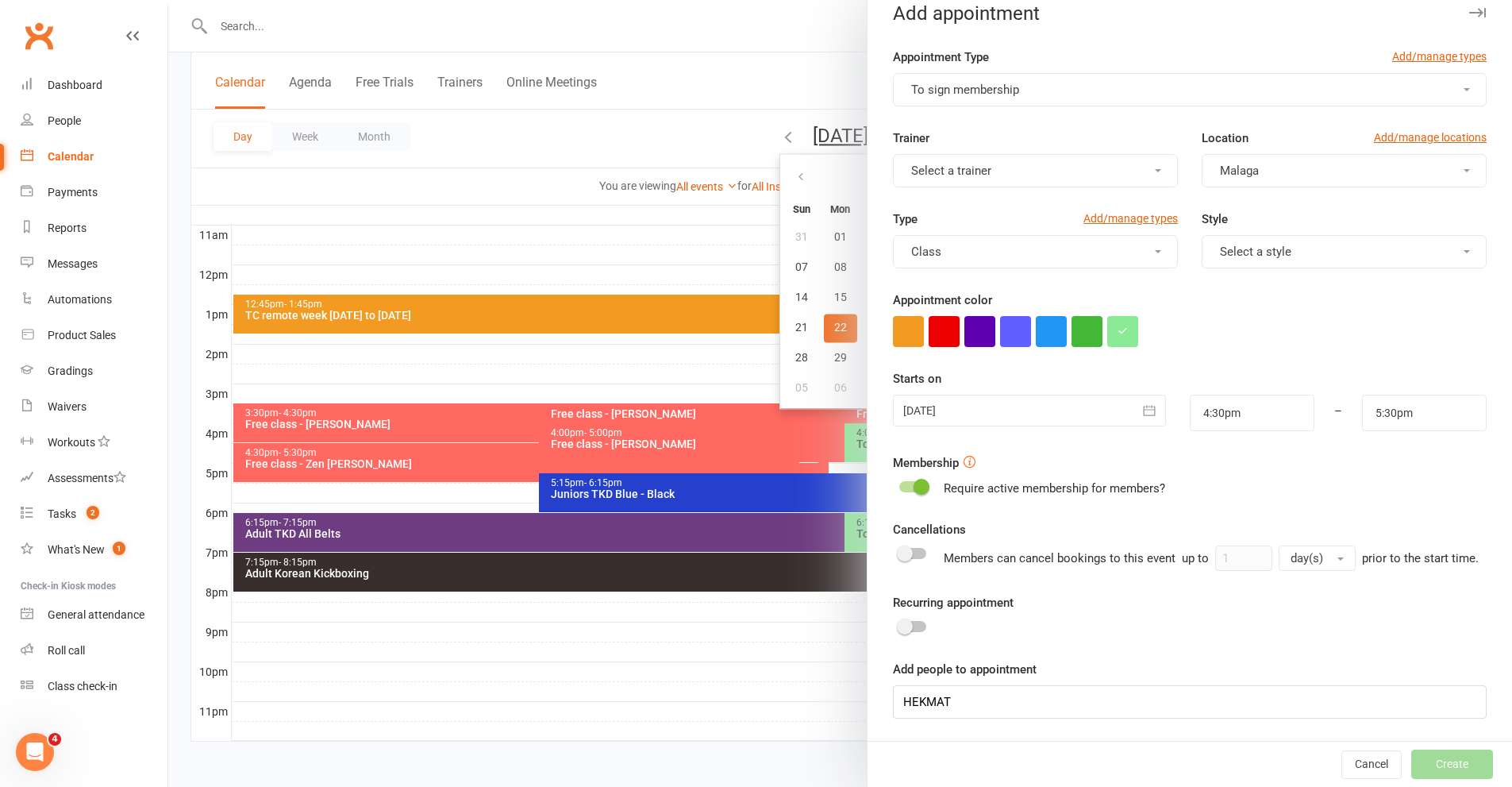
scroll to position [39, 0]
click at [1343, 770] on button "Cancel" at bounding box center [1371, 764] width 60 height 29
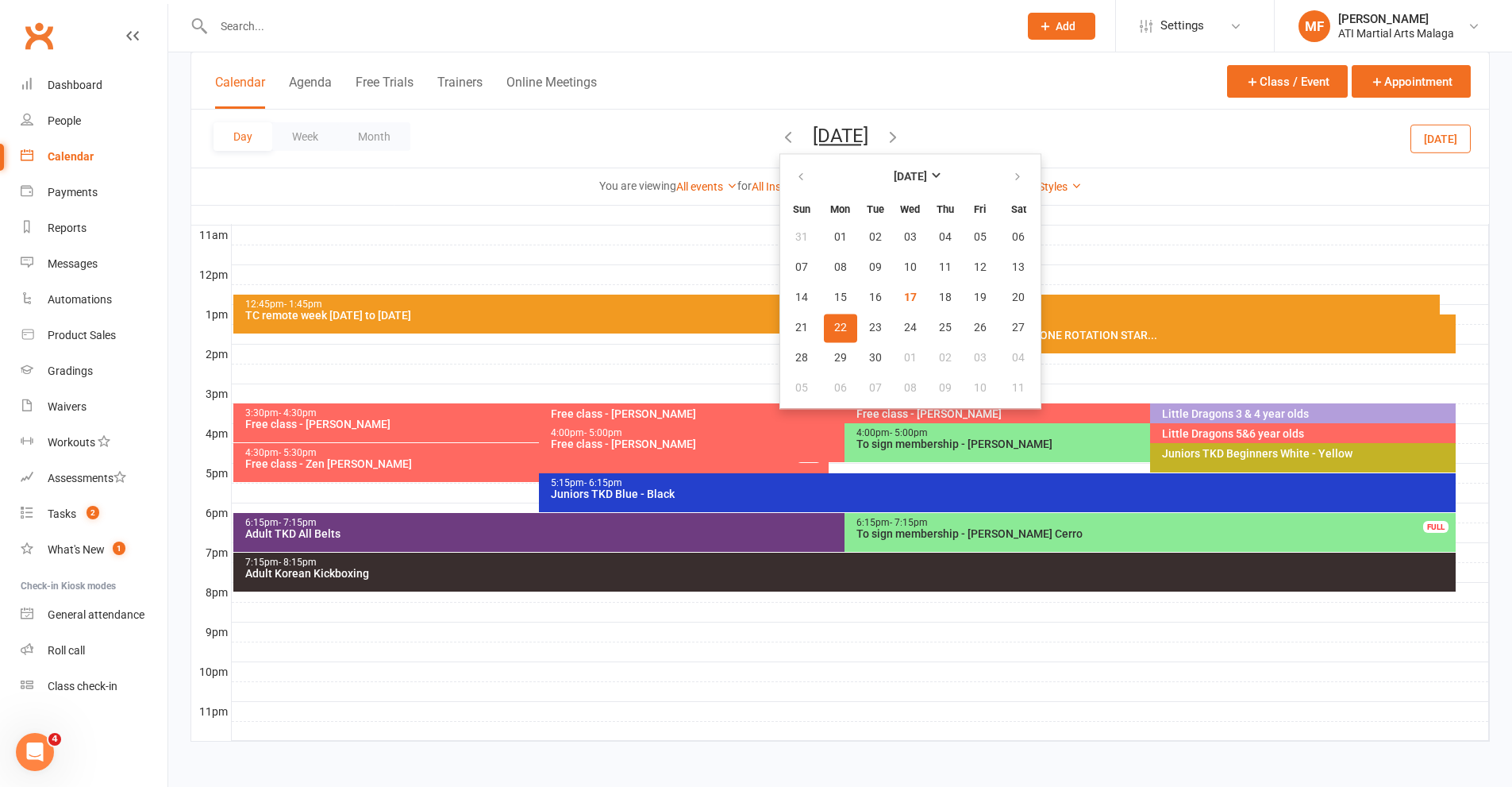
click at [362, 20] on div at bounding box center [840, 394] width 1343 height 787
click at [361, 28] on input "text" at bounding box center [607, 26] width 798 height 22
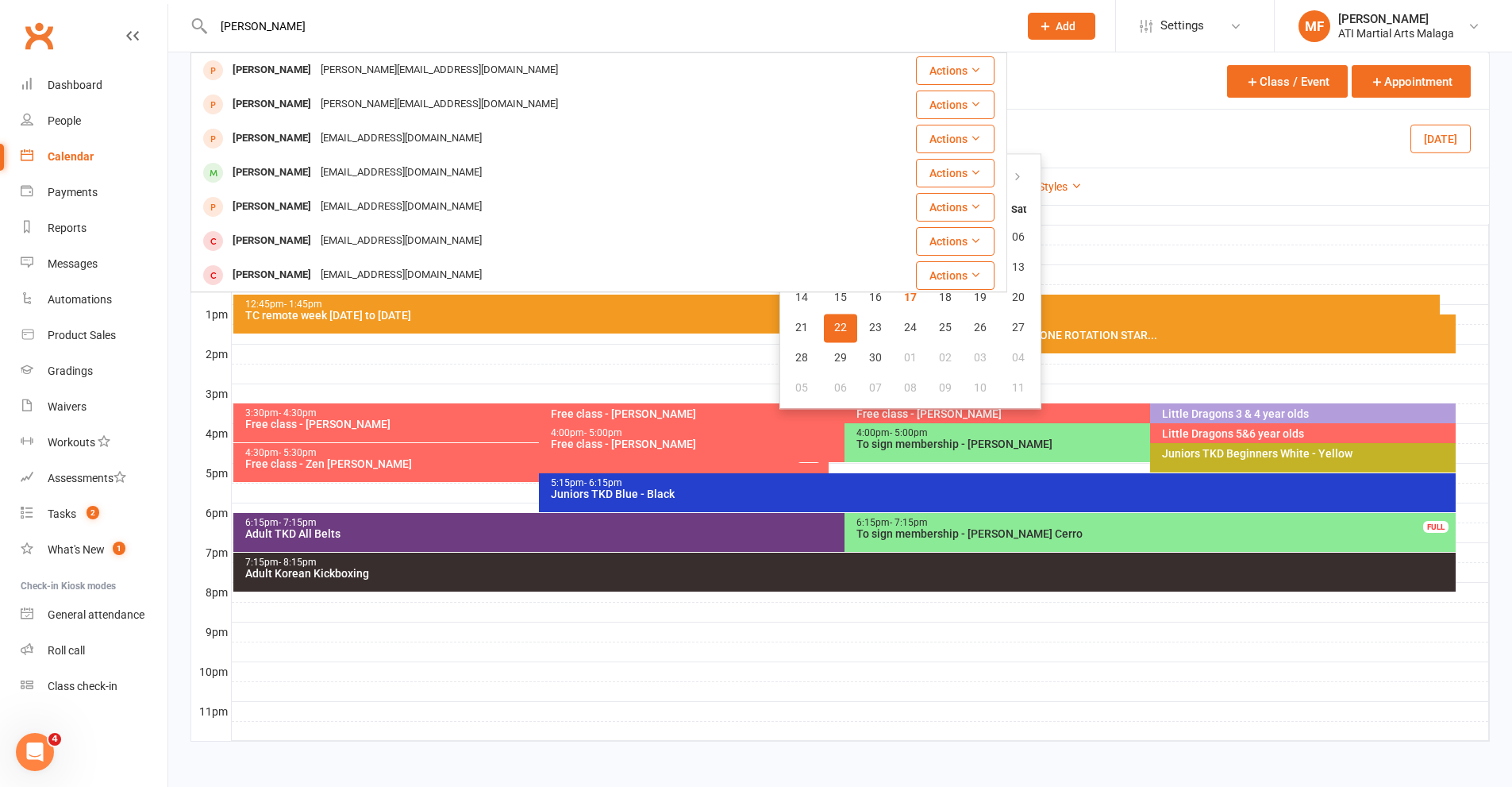
type input "AMIR HEKMAT"
click at [316, 64] on div "[PERSON_NAME][EMAIL_ADDRESS][DOMAIN_NAME]" at bounding box center [439, 69] width 247 height 23
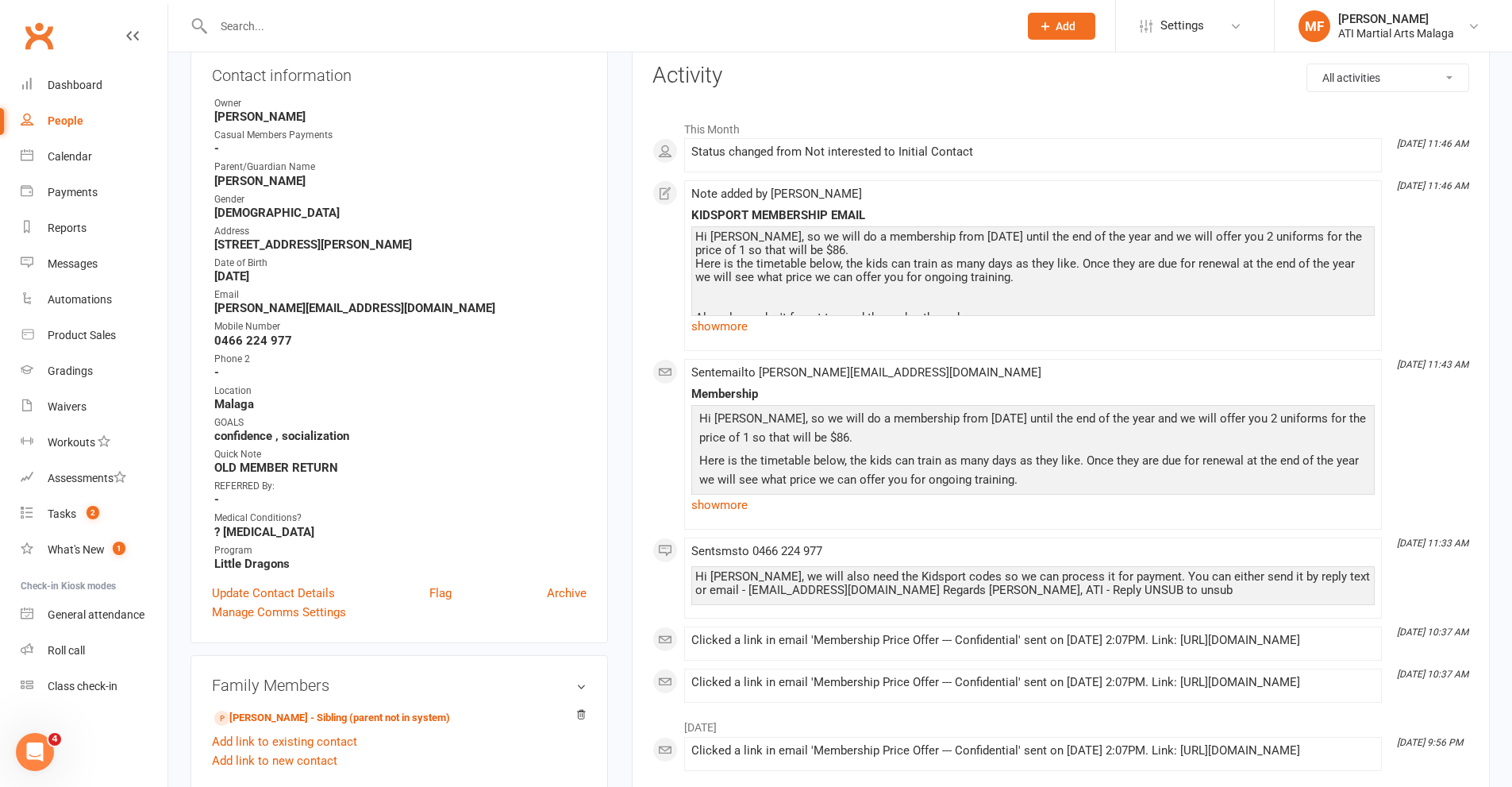
scroll to position [318, 0]
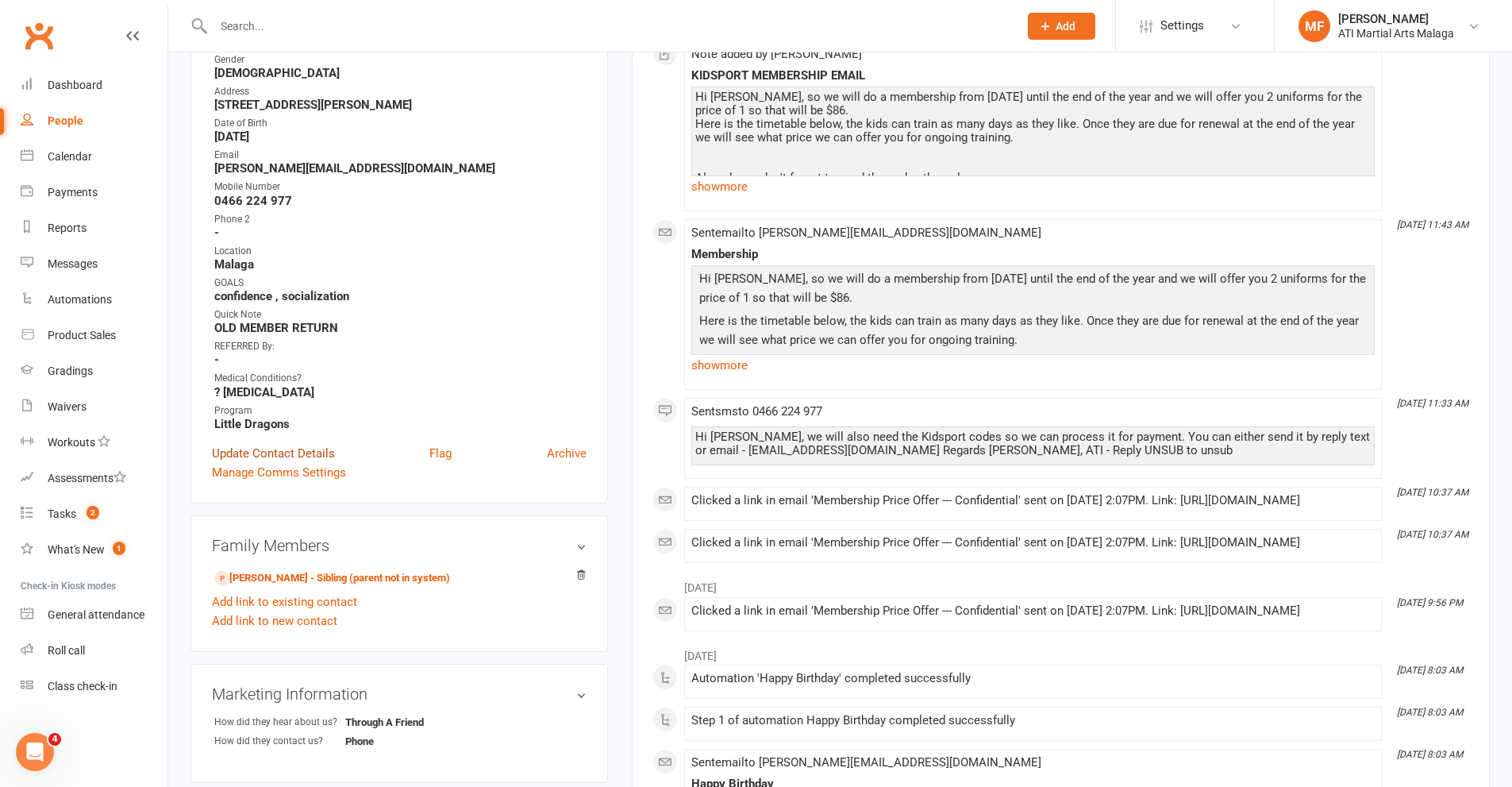
click at [280, 451] on link "Update Contact Details" at bounding box center [273, 453] width 123 height 19
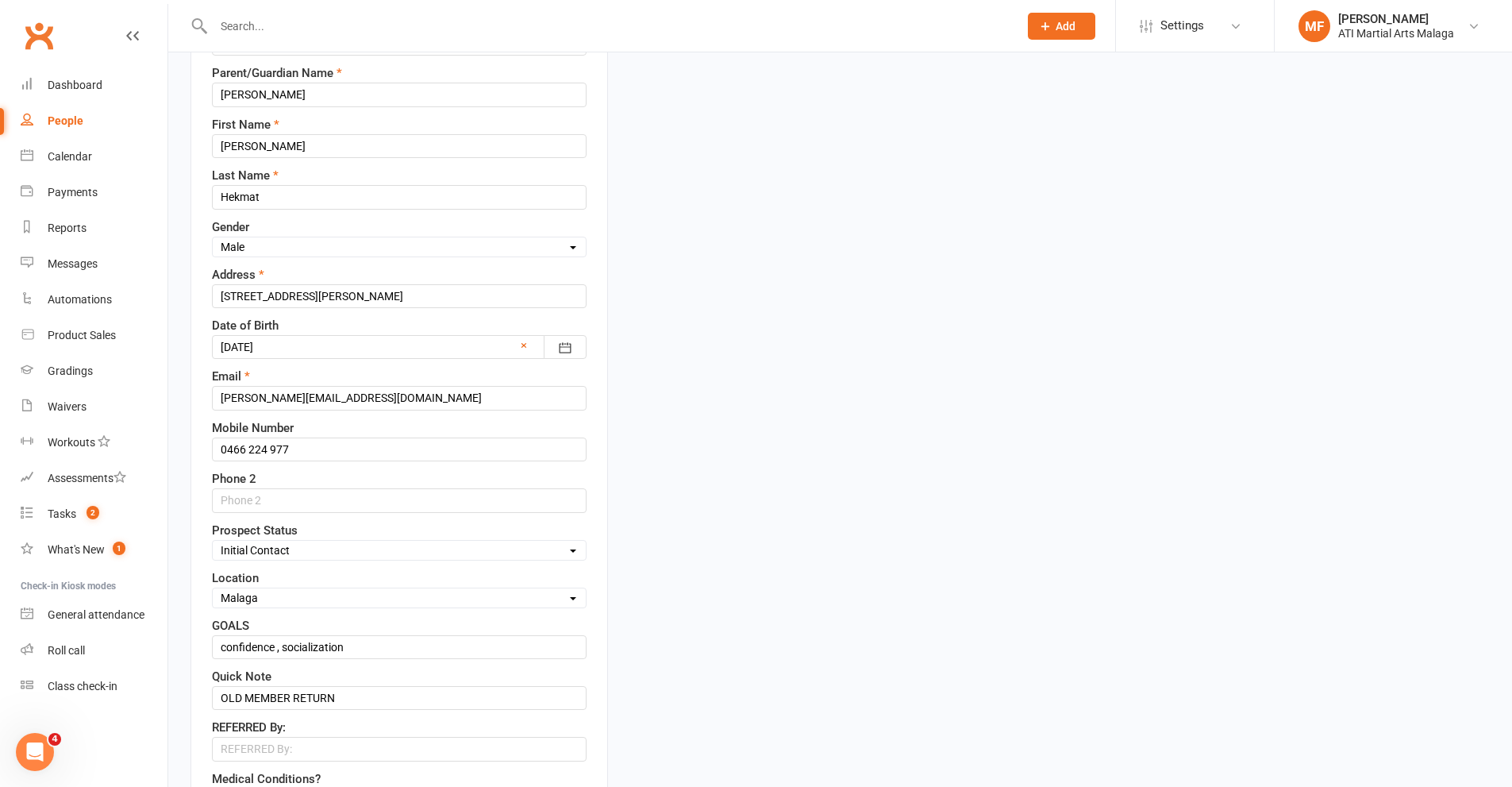
scroll to position [238, 0]
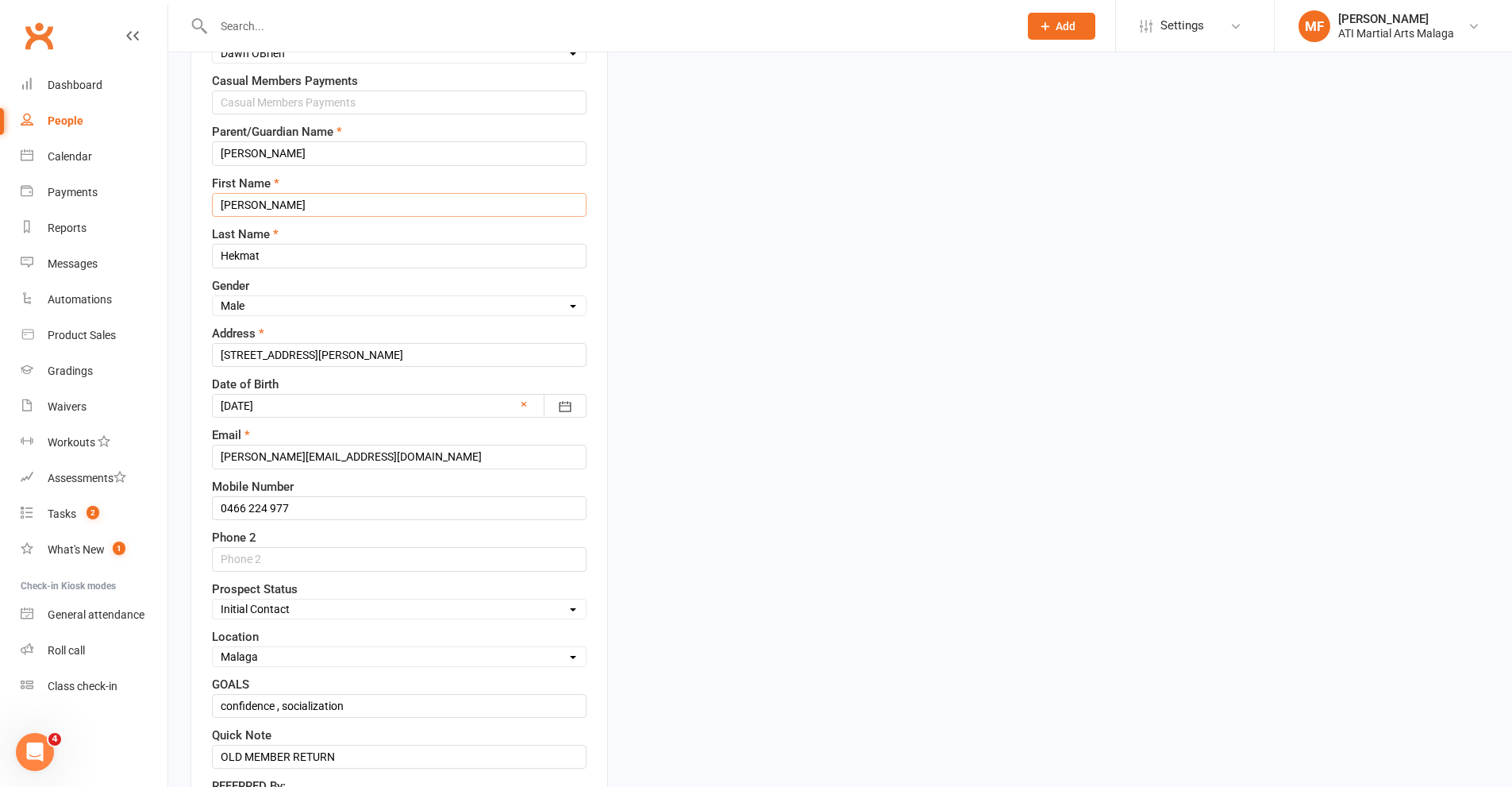
click at [221, 197] on input "[PERSON_NAME]" at bounding box center [399, 205] width 375 height 24
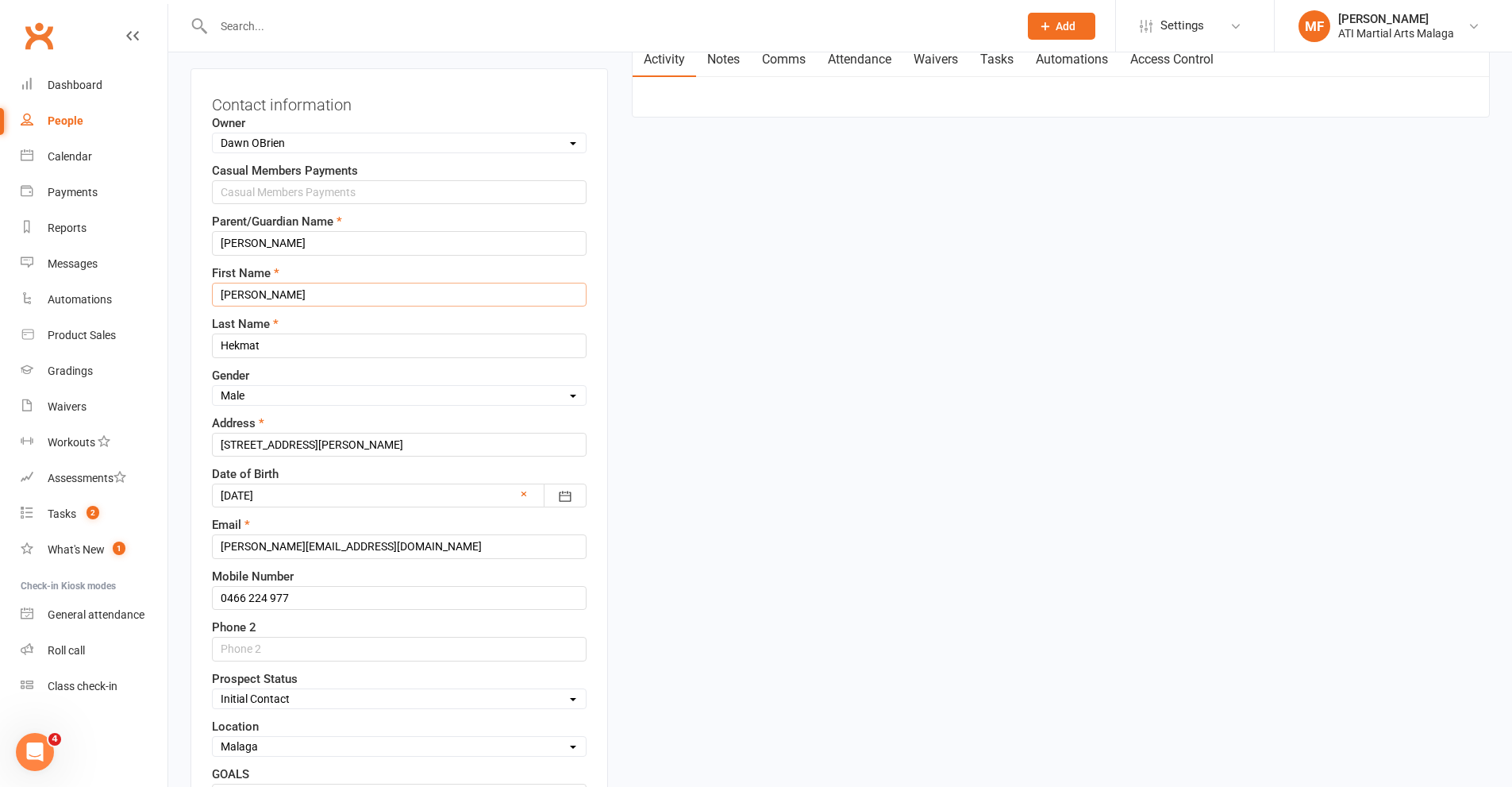
scroll to position [0, 0]
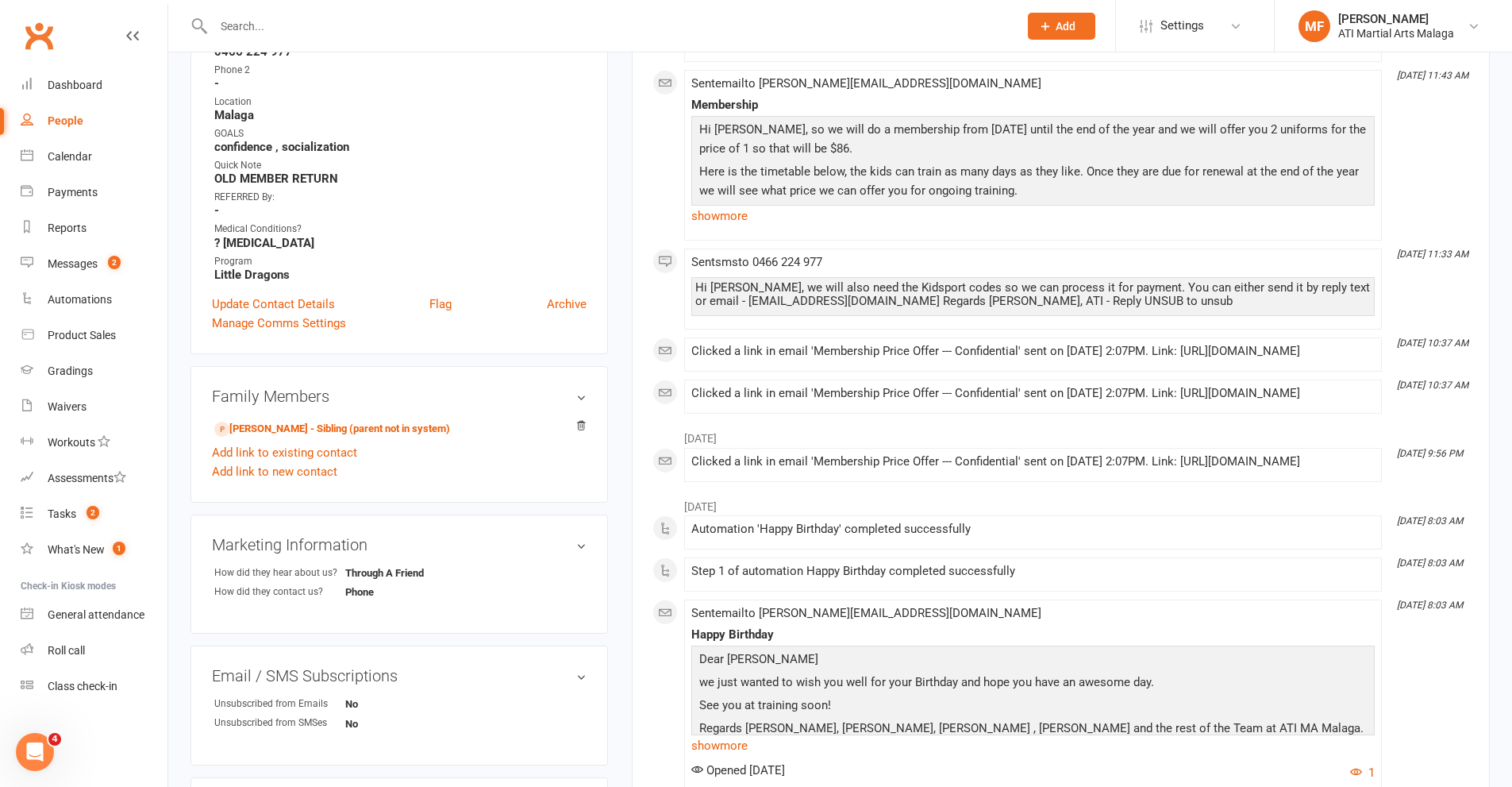
scroll to position [476, 0]
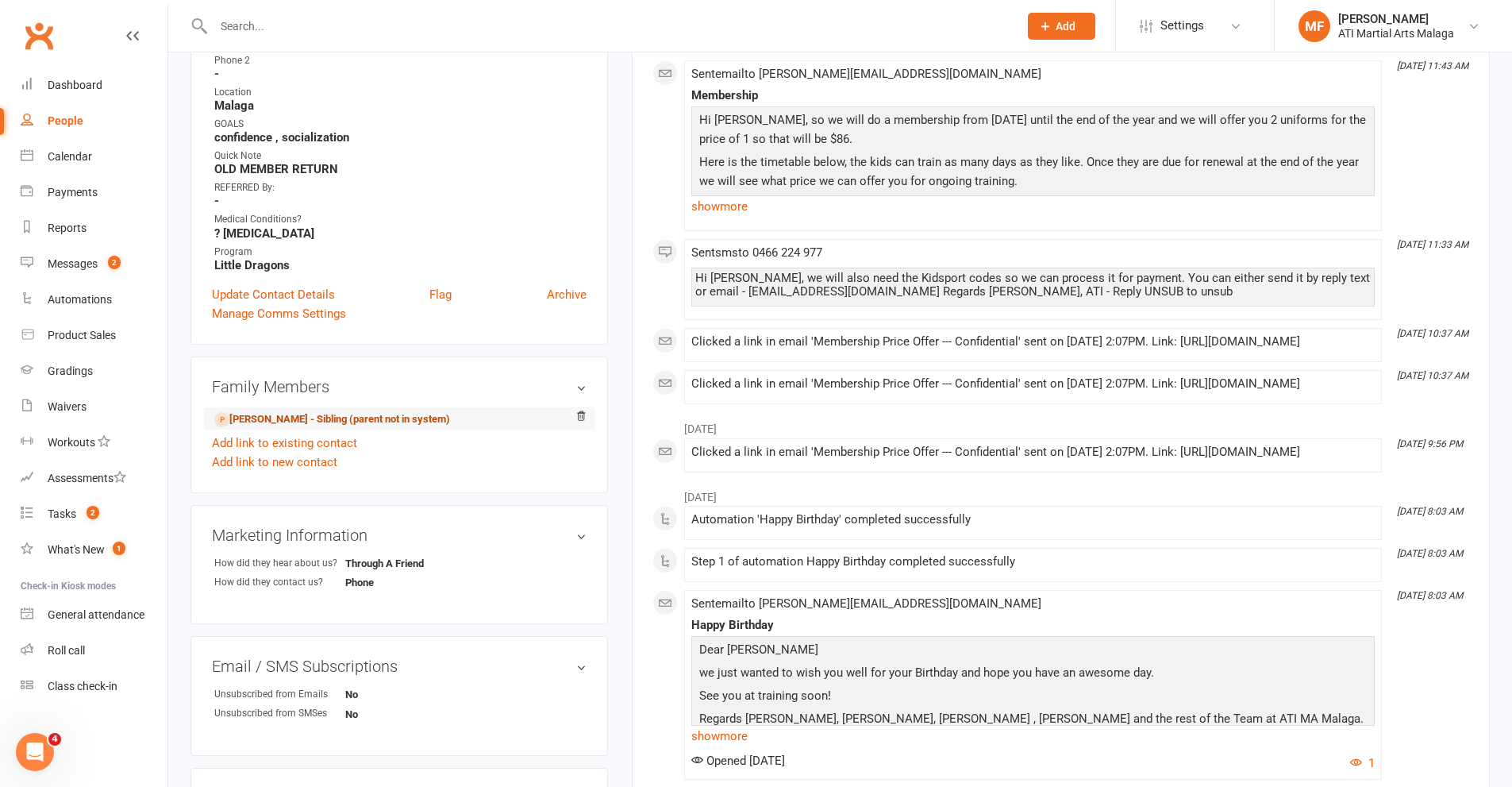
click at [286, 414] on link "[PERSON_NAME] - Sibling (parent not in system)" at bounding box center [331, 419] width 236 height 17
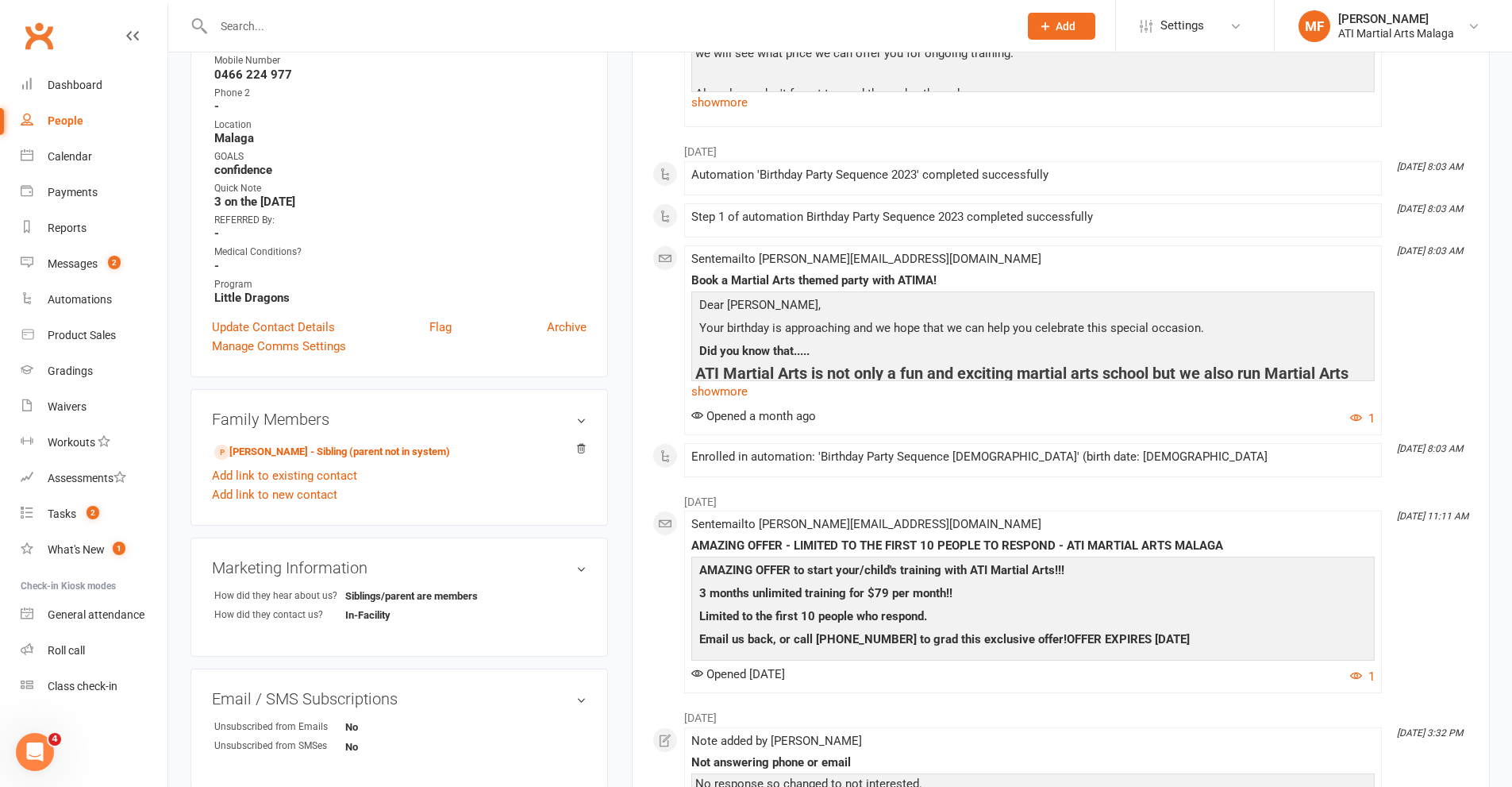
scroll to position [556, 0]
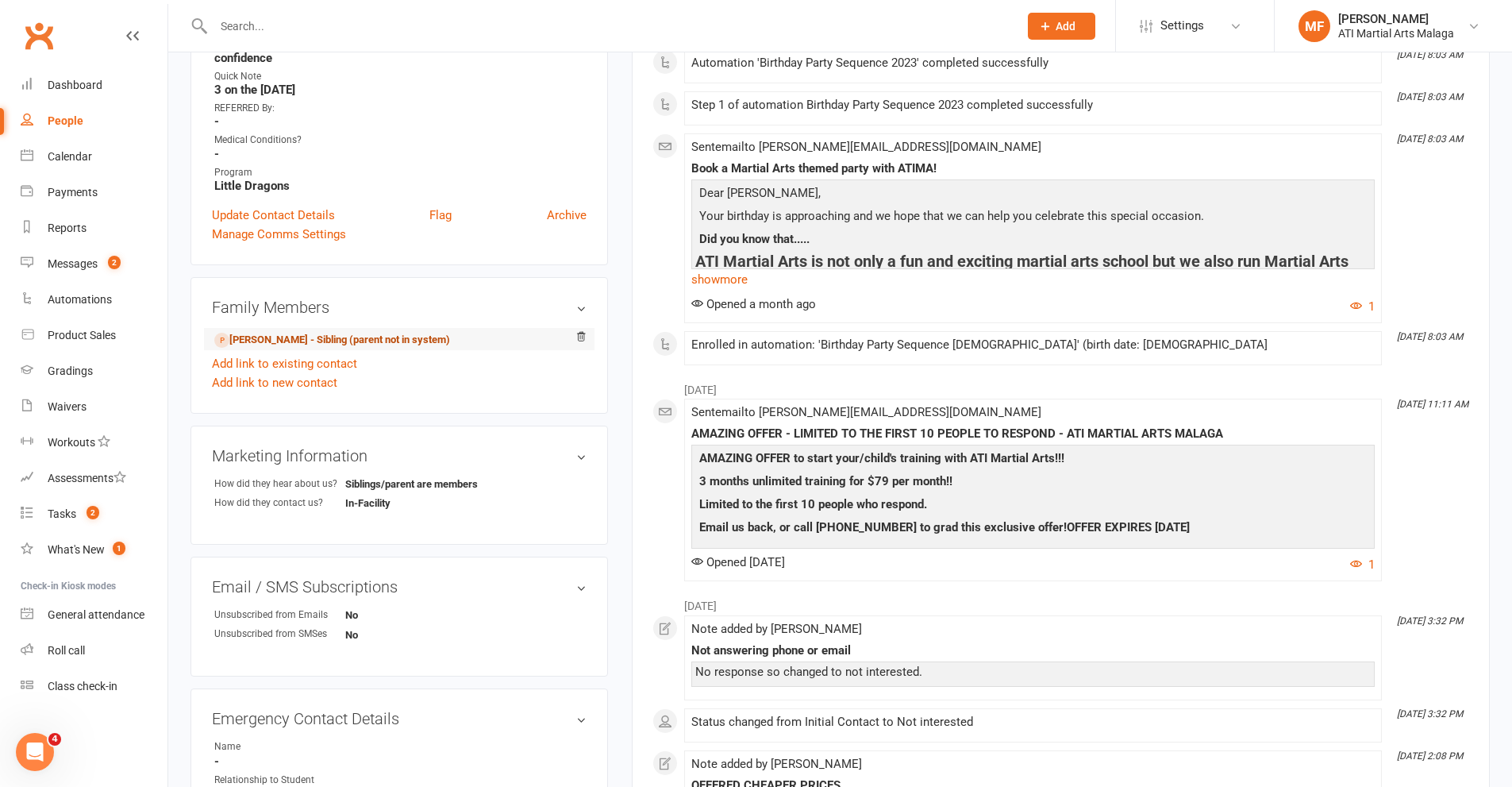
click at [243, 339] on link "[PERSON_NAME] - Sibling (parent not in system)" at bounding box center [331, 340] width 236 height 17
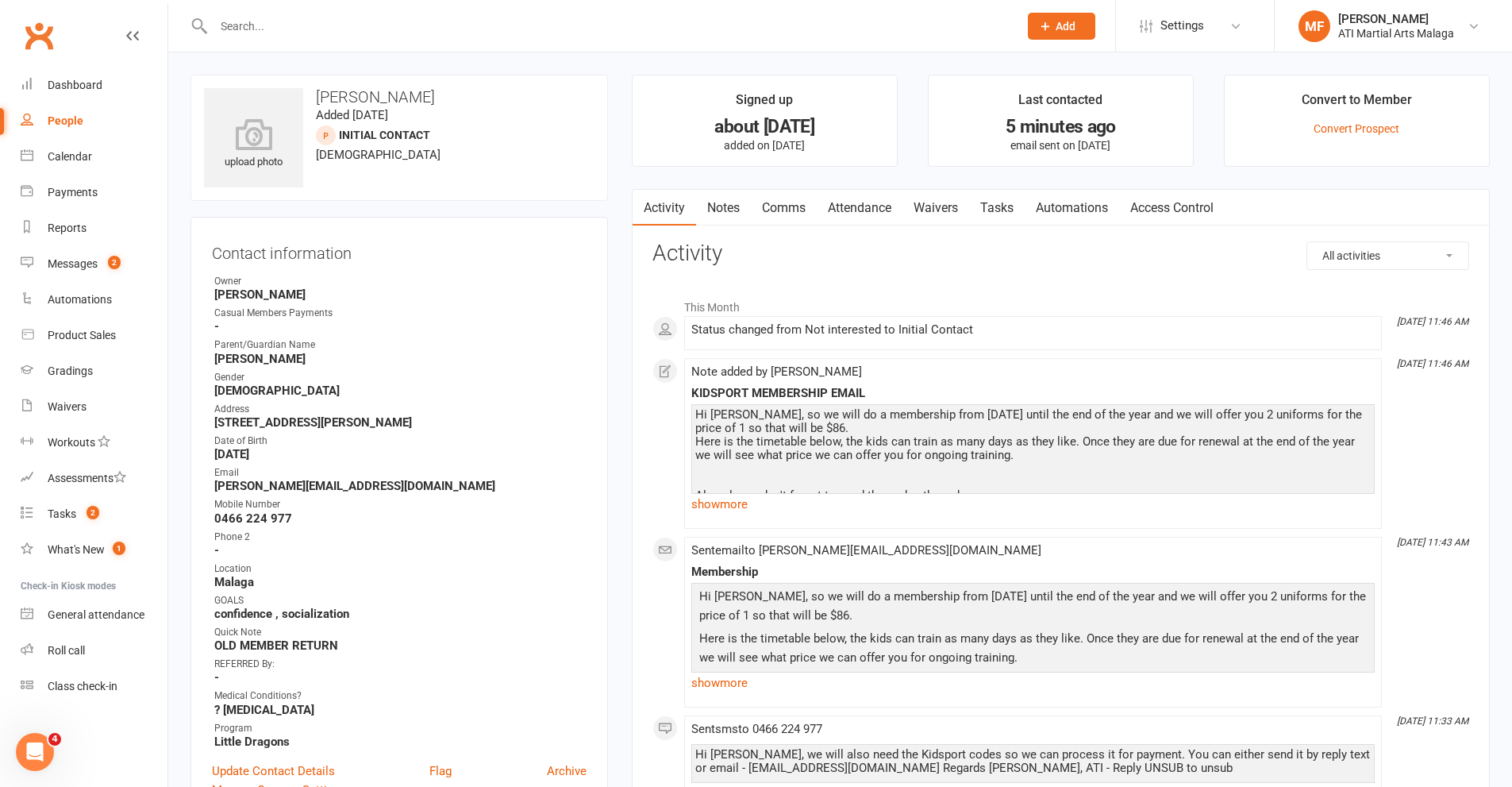
click at [363, 19] on input "text" at bounding box center [607, 26] width 798 height 22
type input "D"
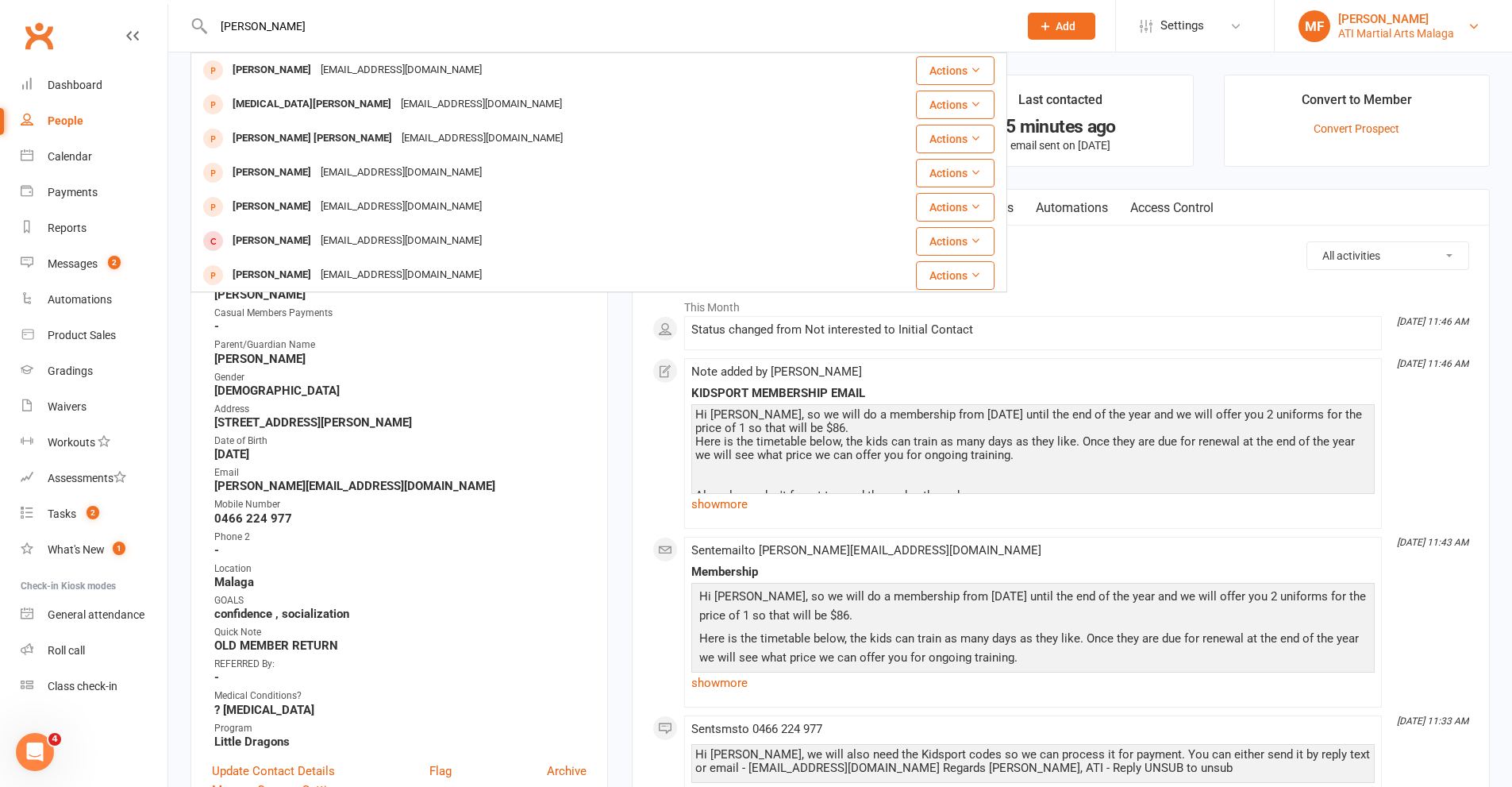
type input "[PERSON_NAME]"
drag, startPoint x: 1378, startPoint y: 31, endPoint x: 1379, endPoint y: 71, distance: 40.0
click at [1380, 31] on div "ATI Martial Arts Malaga" at bounding box center [1395, 32] width 116 height 14
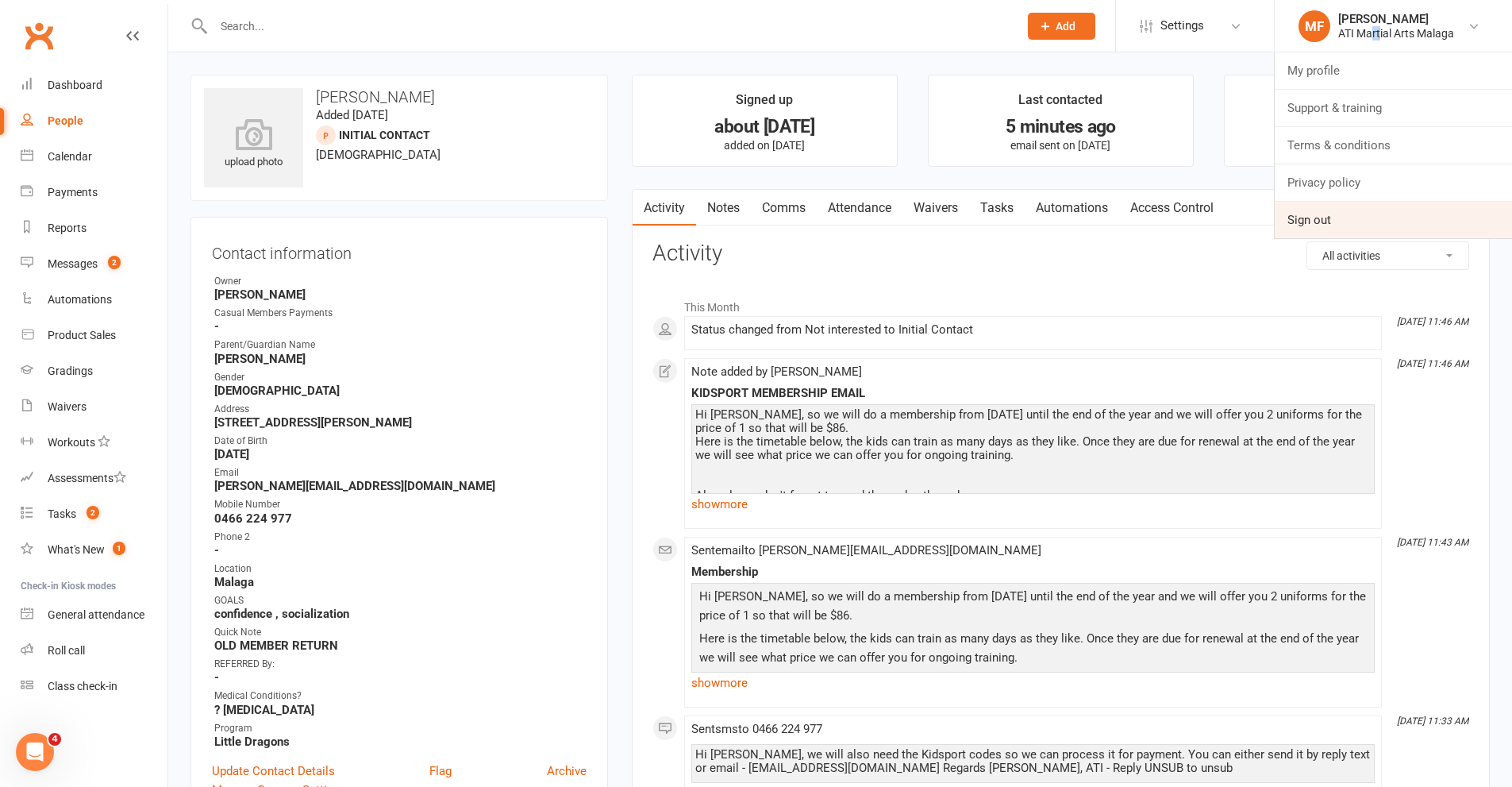
click at [1334, 203] on link "Sign out" at bounding box center [1393, 219] width 237 height 36
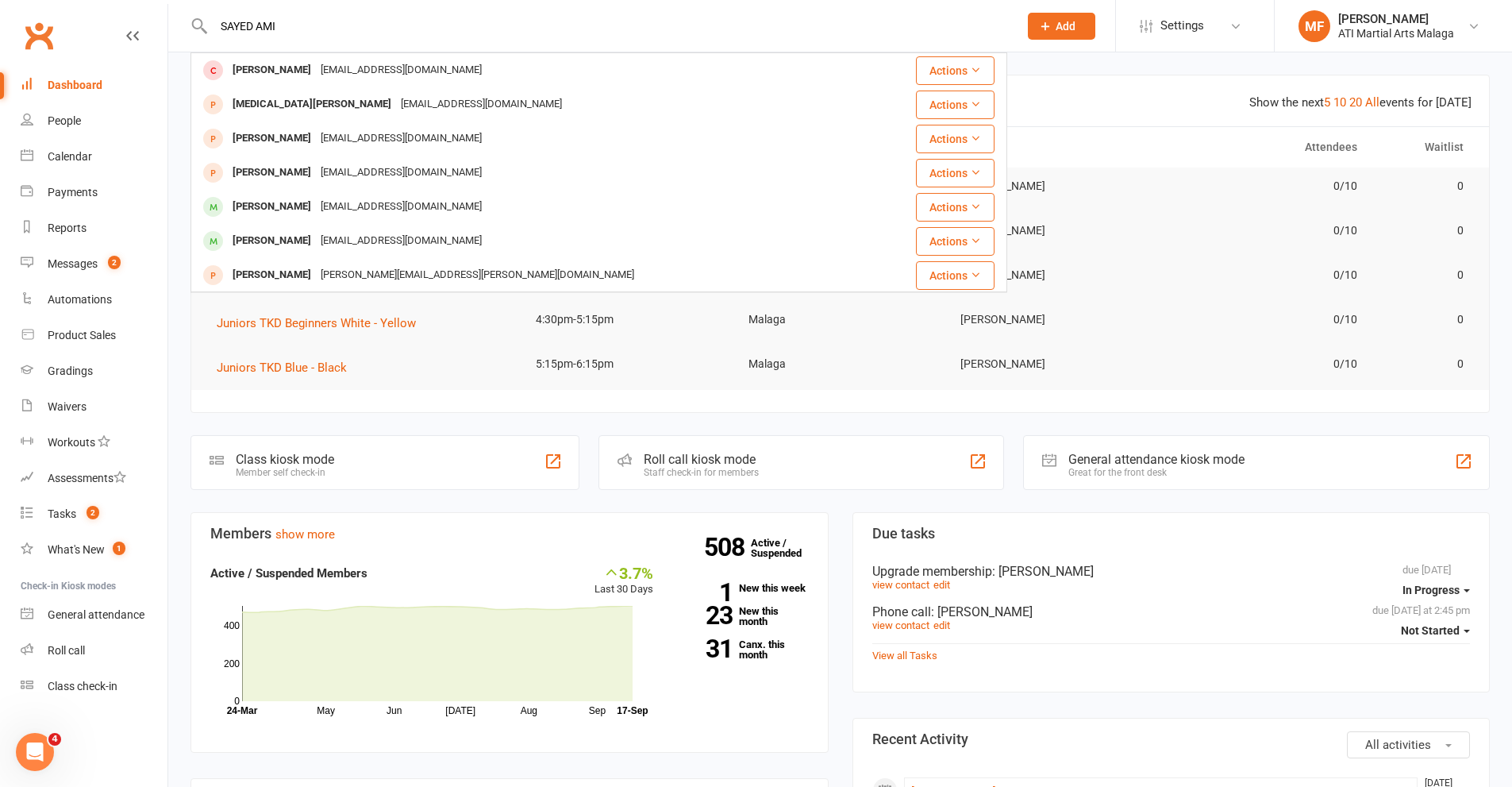
drag, startPoint x: 171, startPoint y: 6, endPoint x: 127, endPoint y: 6, distance: 44.0
click at [127, 4] on header "SAYED AMI Amina Mohamed Sale amysale80@yahoo.com Actions Amira Dahar sample@ema…" at bounding box center [756, 4] width 1512 height 0
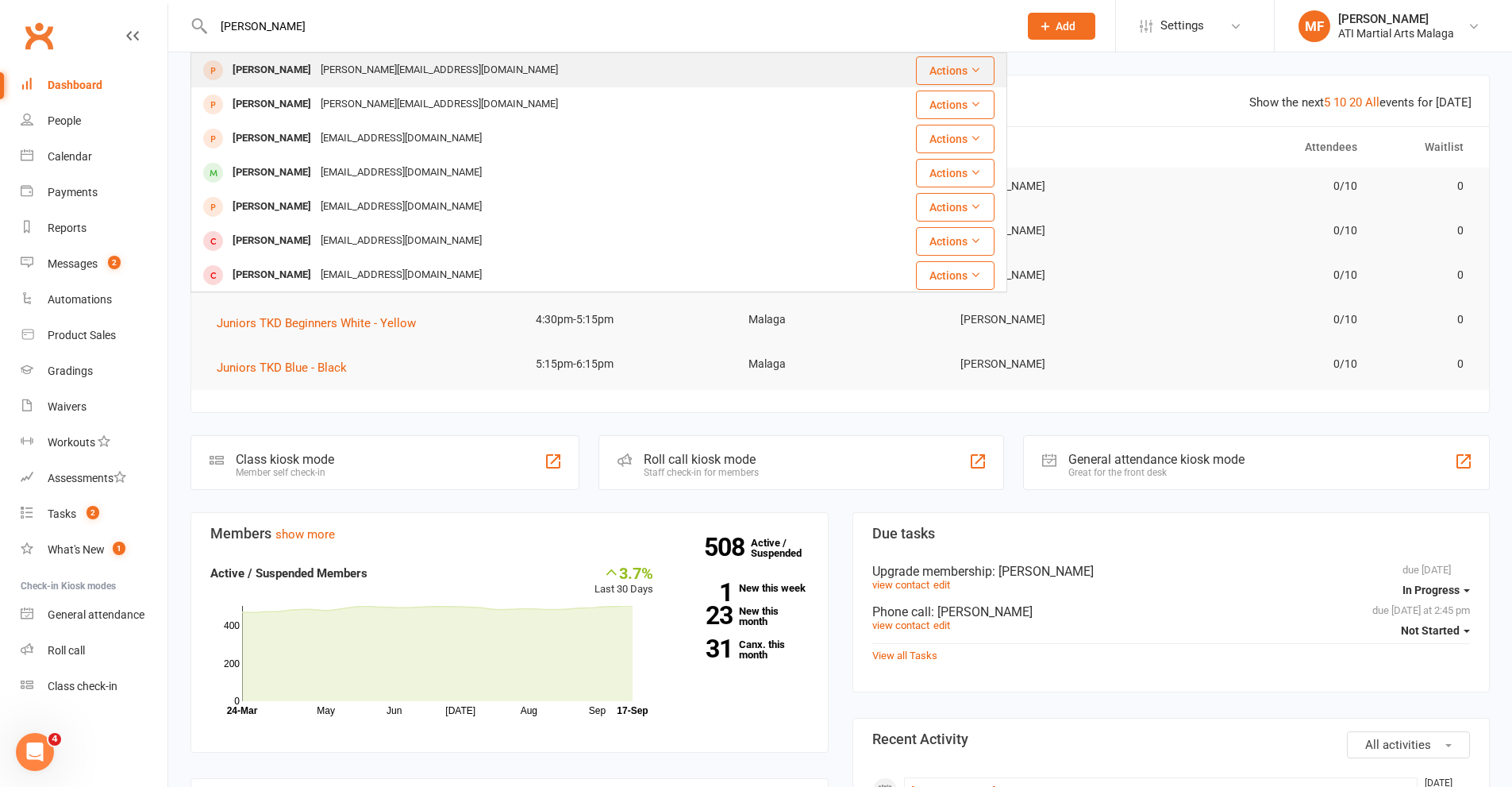
type input "AMIR HEKMAT"
click at [270, 67] on div "[PERSON_NAME]" at bounding box center [271, 69] width 88 height 23
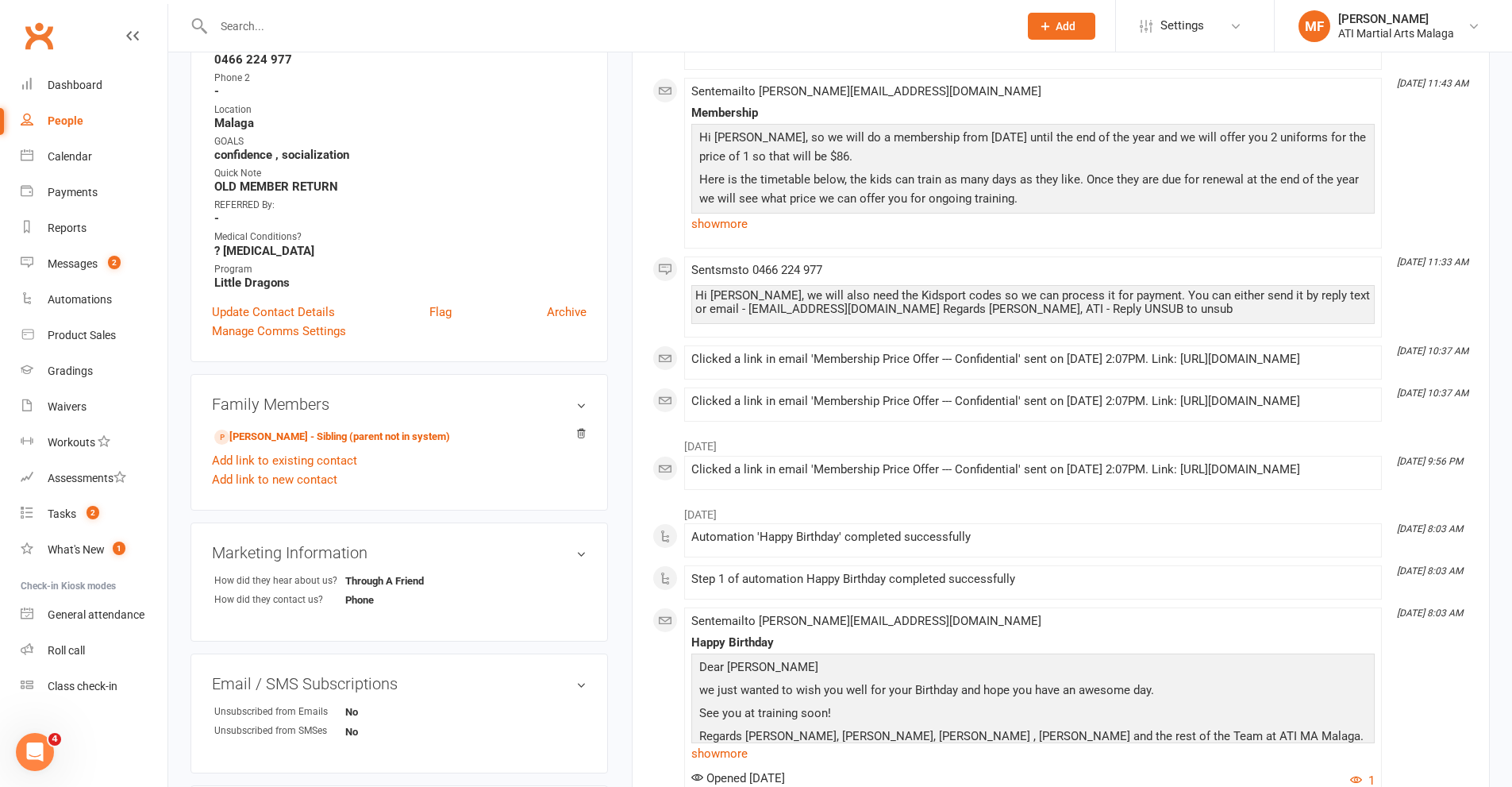
scroll to position [476, 0]
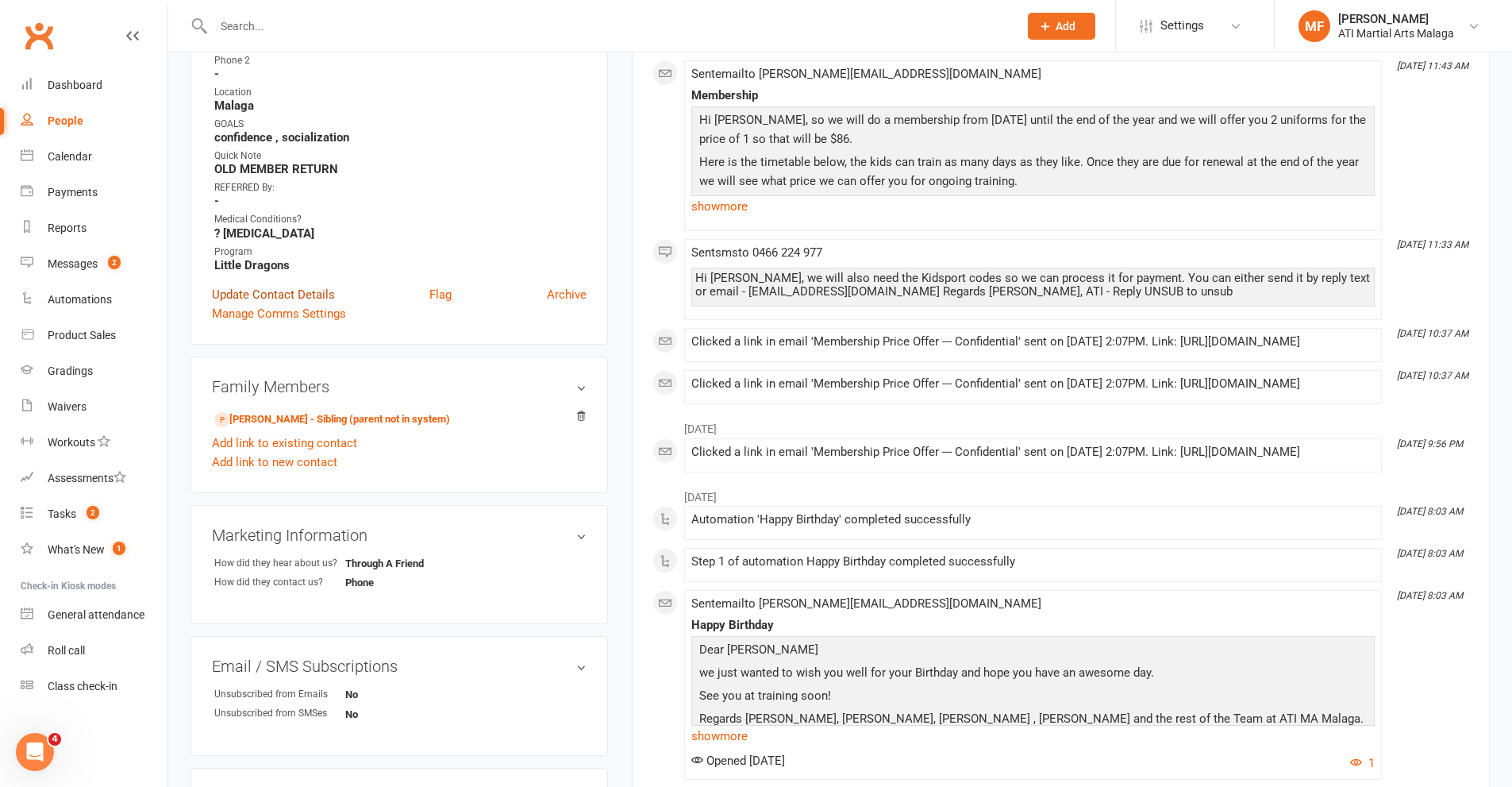
click at [303, 294] on link "Update Contact Details" at bounding box center [273, 294] width 123 height 19
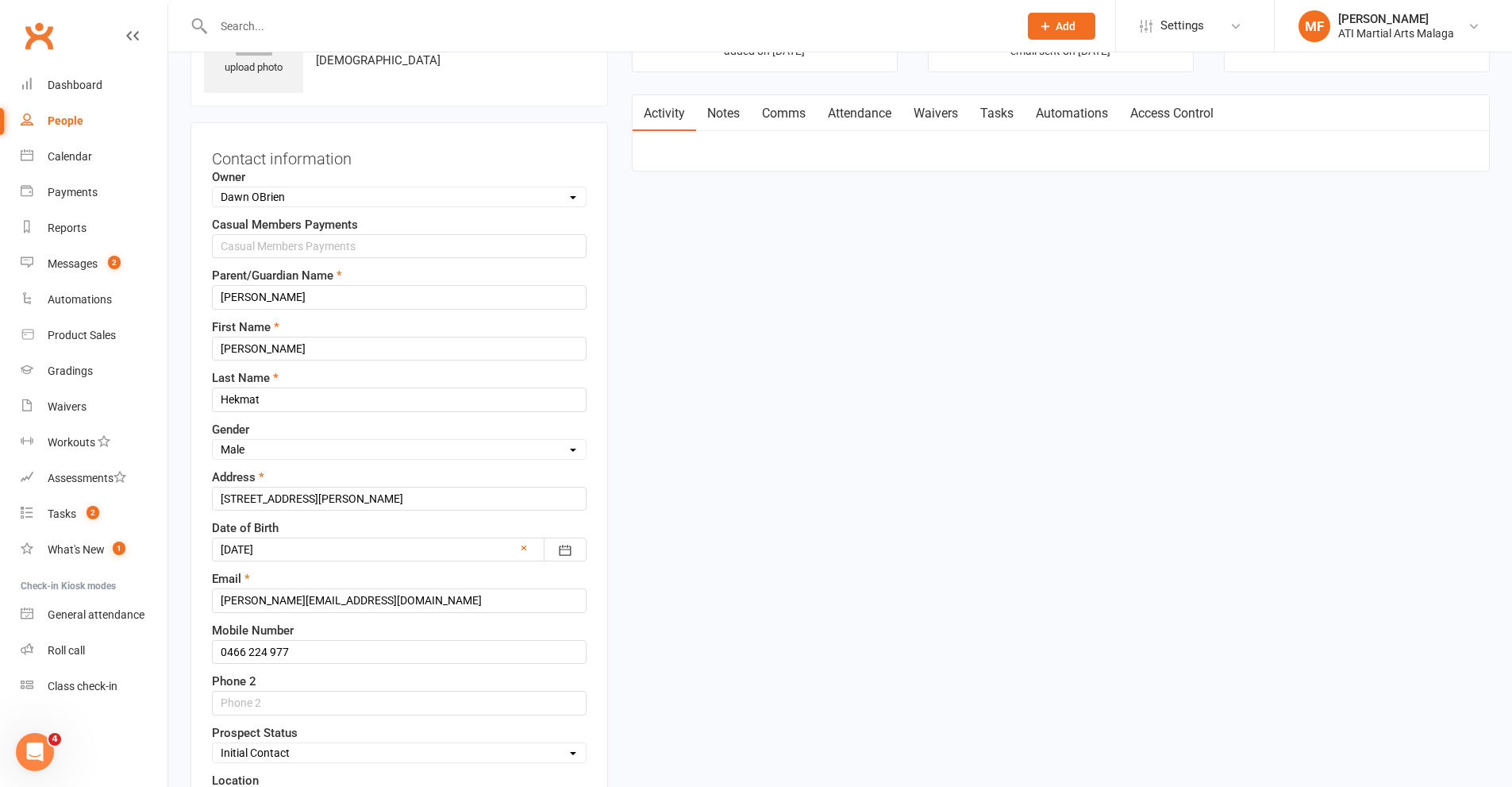
scroll to position [75, 0]
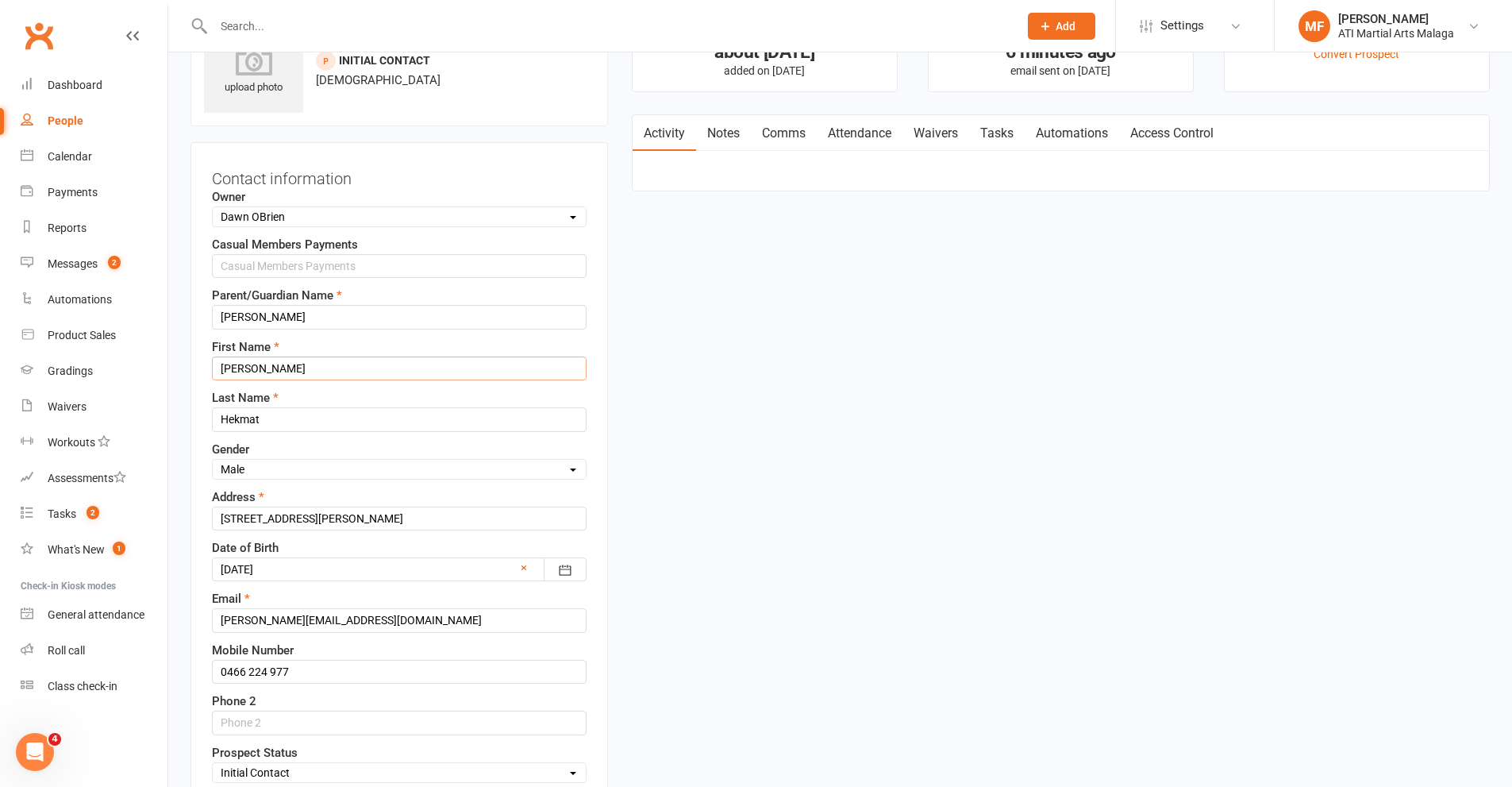
click at [219, 370] on input "[PERSON_NAME]" at bounding box center [399, 369] width 375 height 24
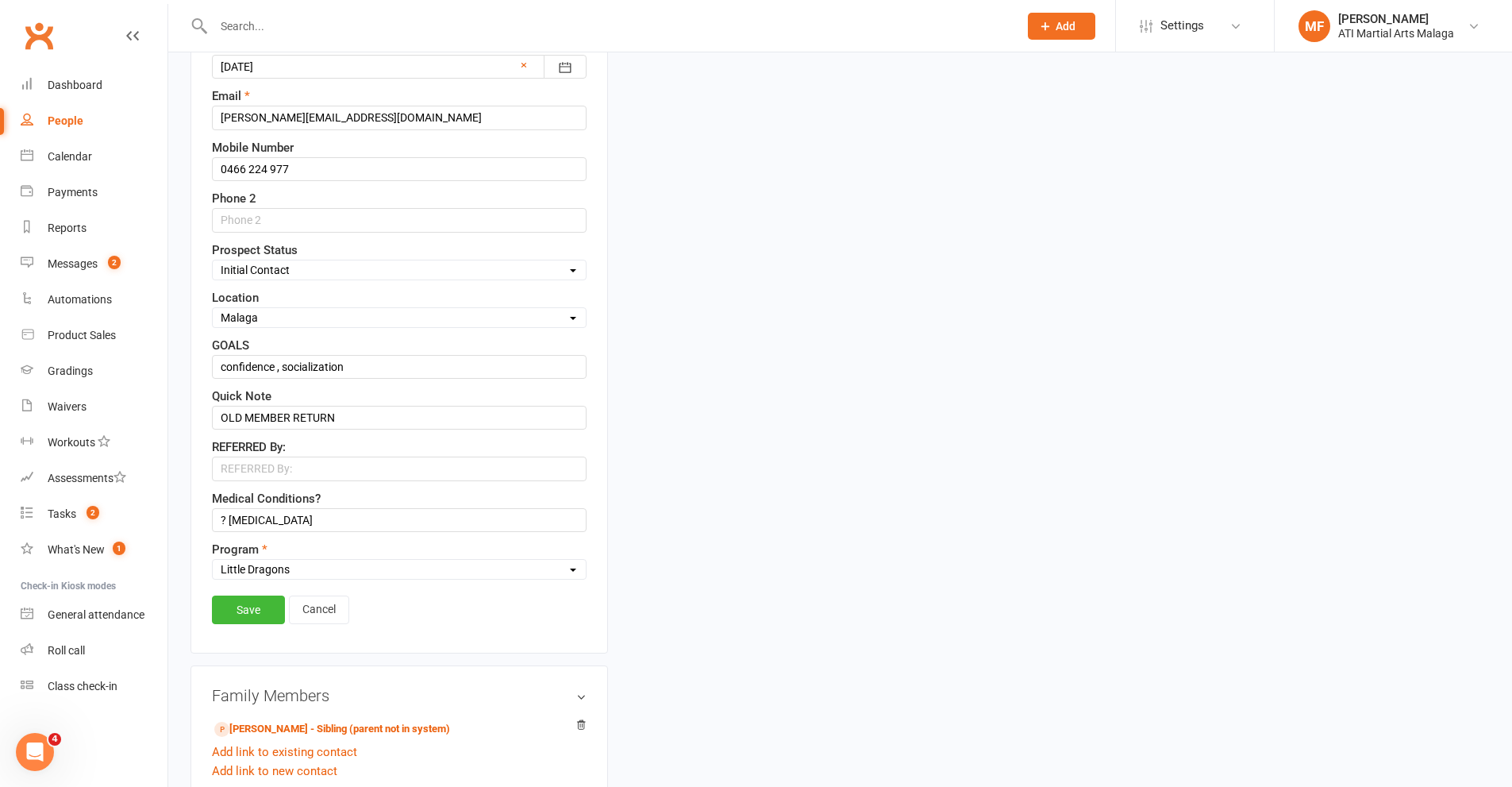
scroll to position [709, 0]
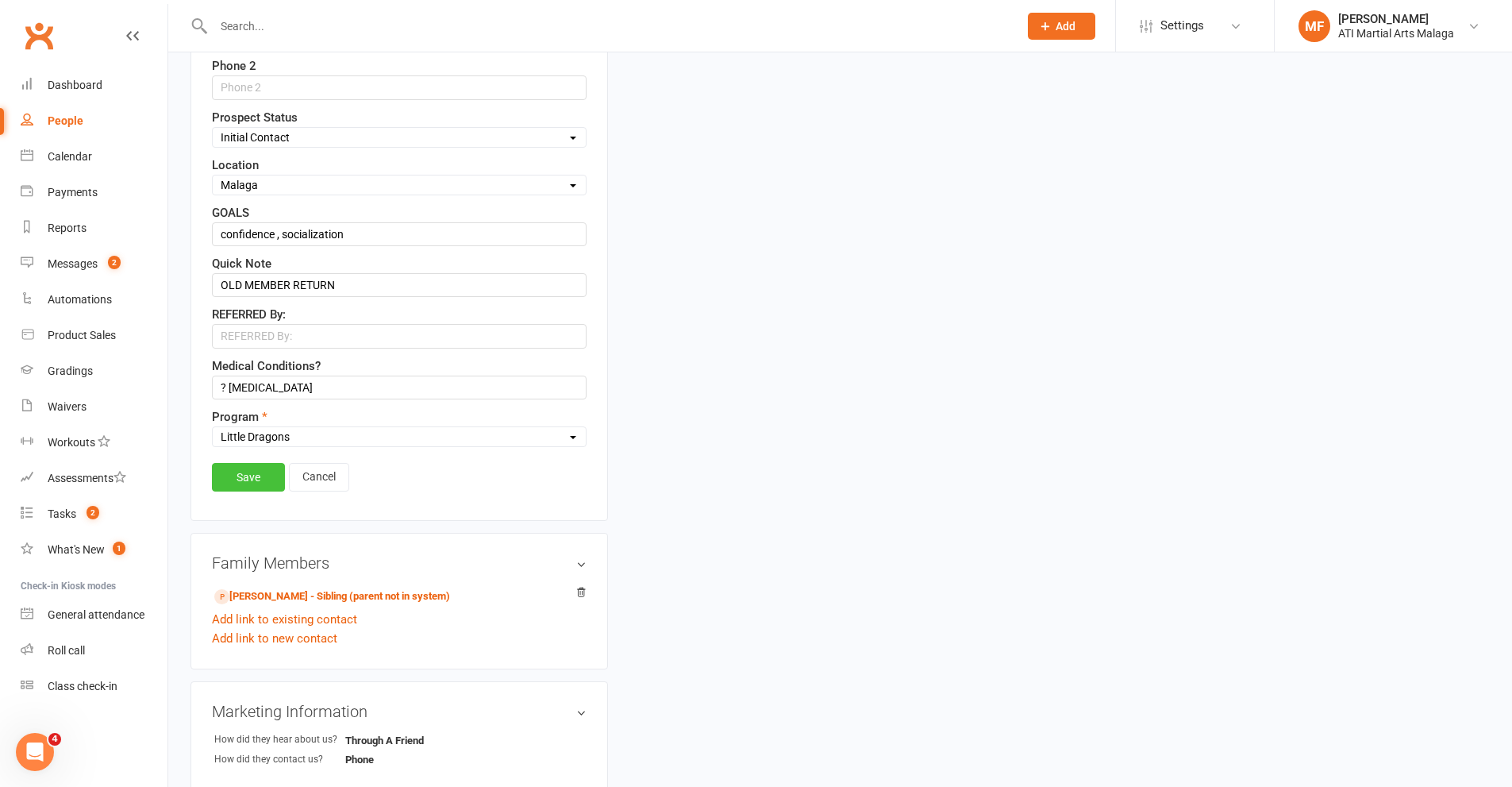
type input "Sayed Amir"
click at [250, 468] on link "Save" at bounding box center [248, 477] width 73 height 29
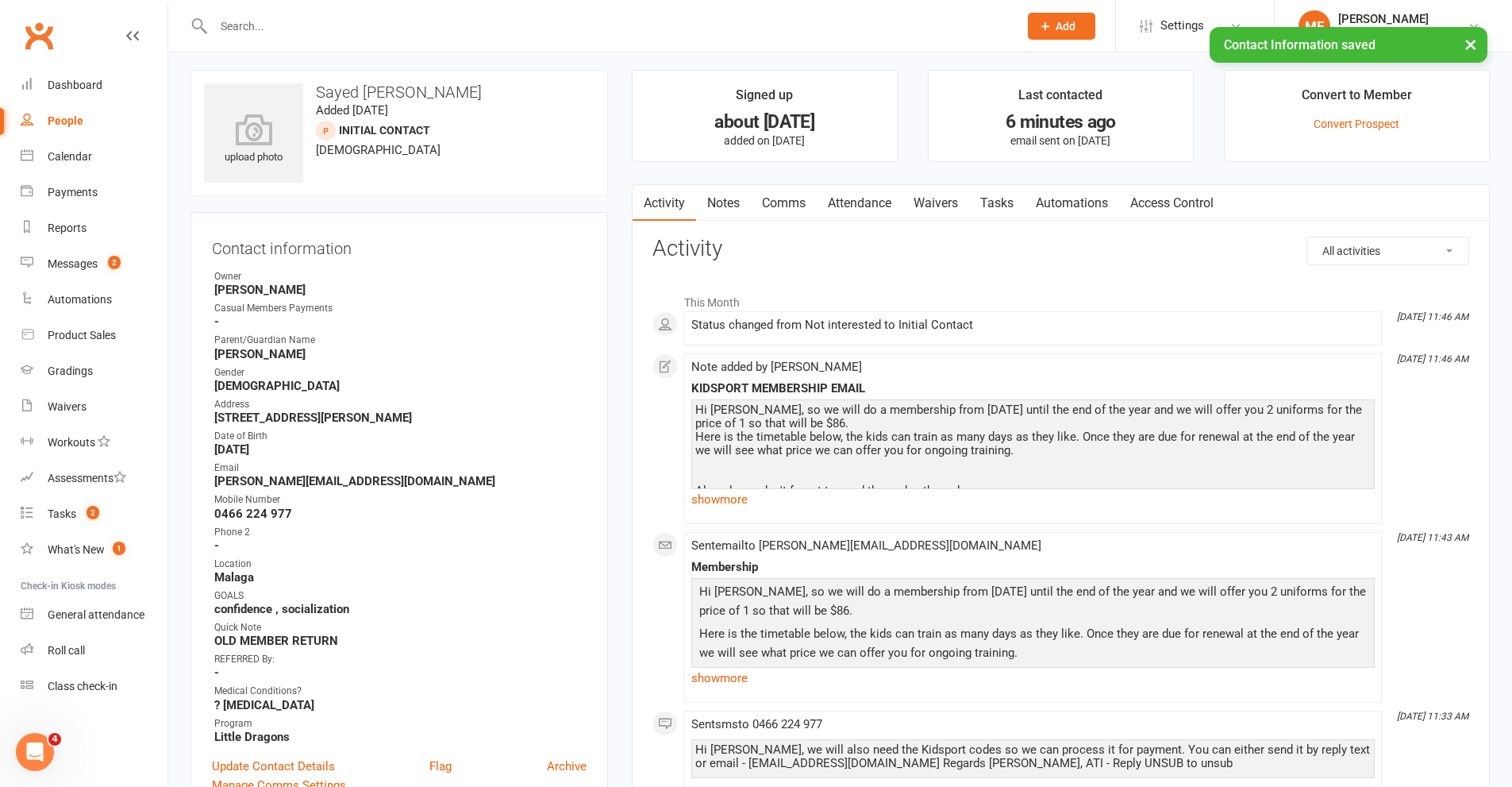
scroll to position [0, 0]
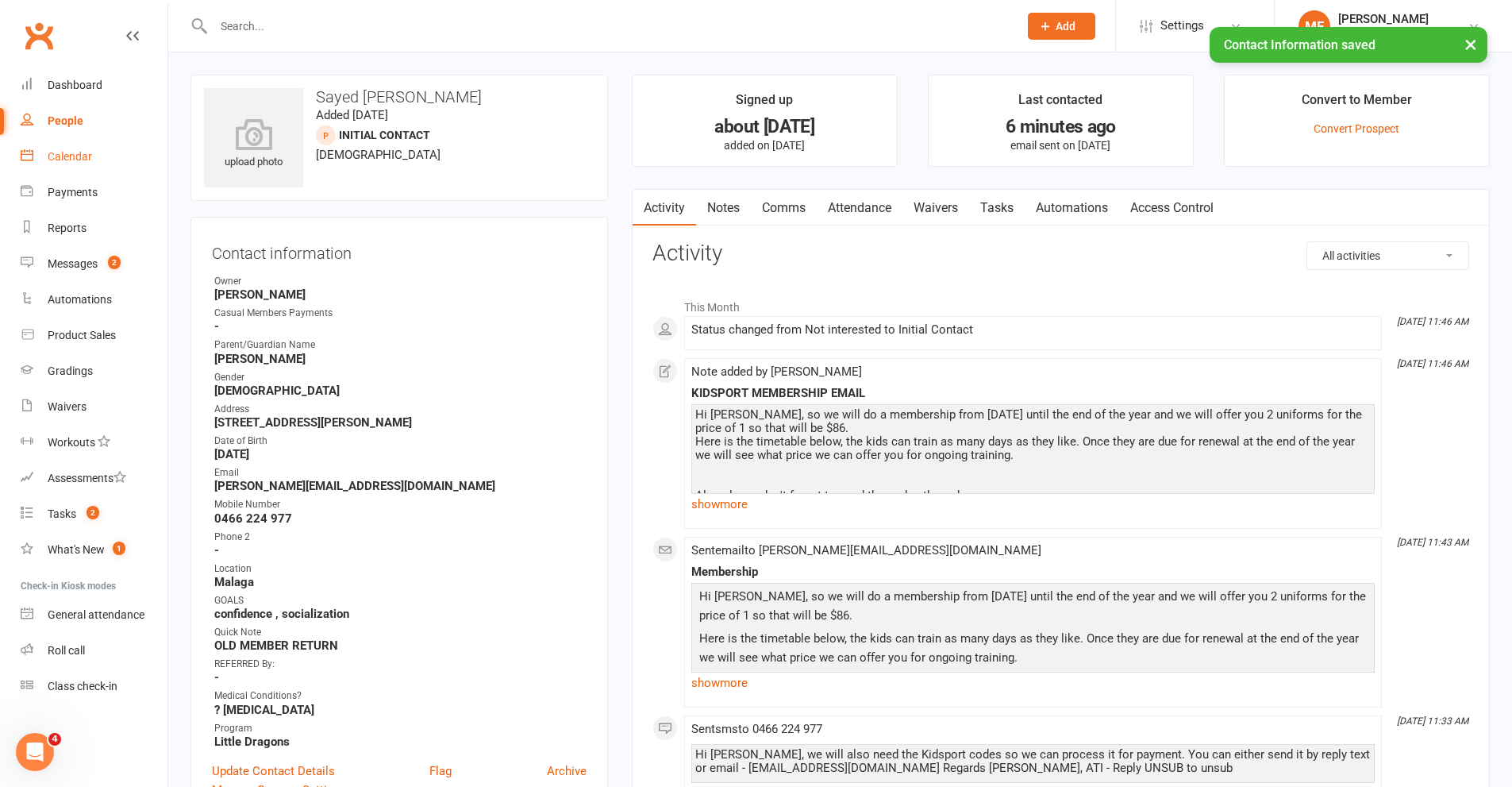
click at [50, 164] on link "Calendar" at bounding box center [94, 156] width 147 height 36
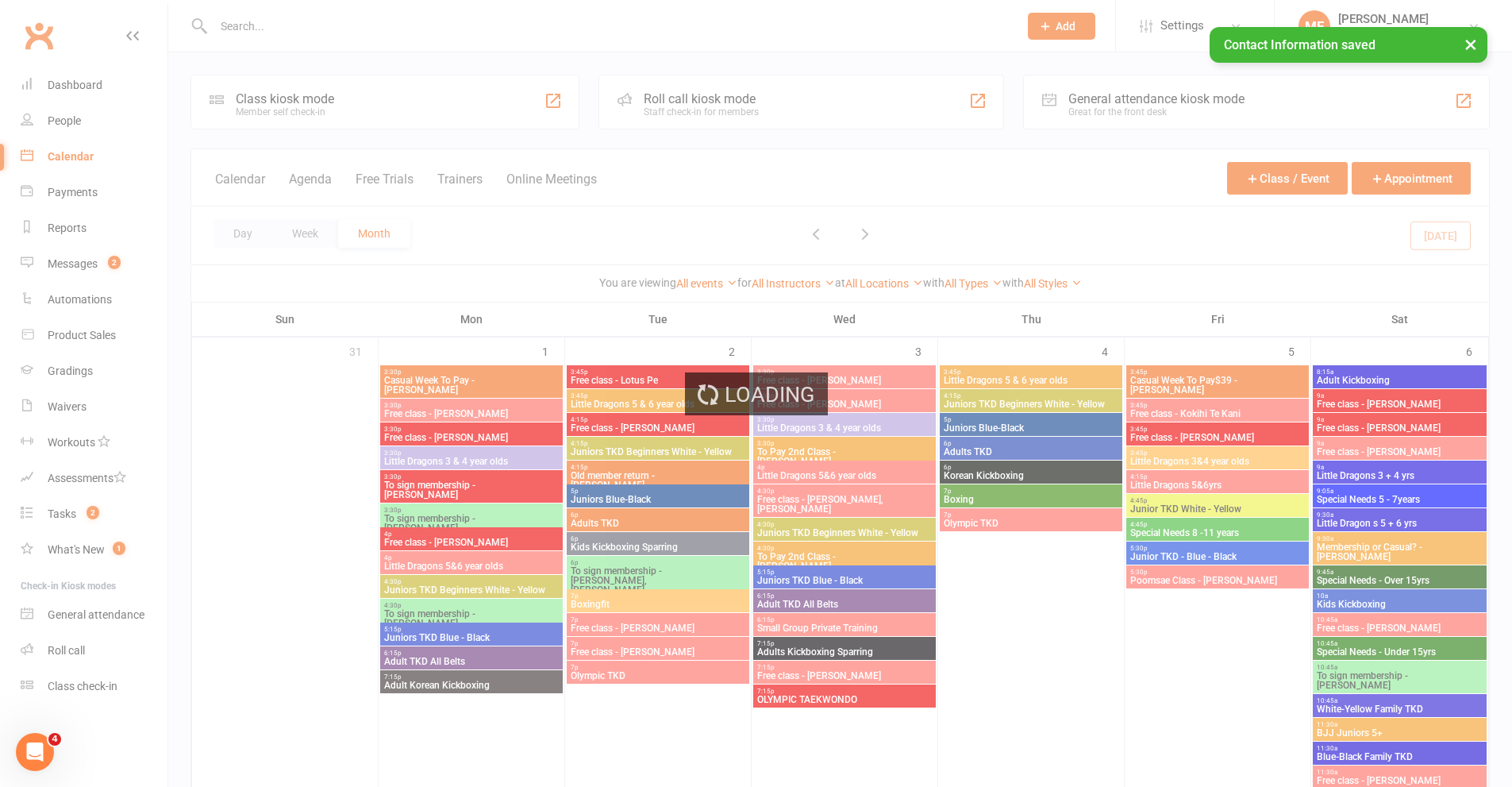
click at [245, 225] on div "Loading" at bounding box center [756, 394] width 1512 height 787
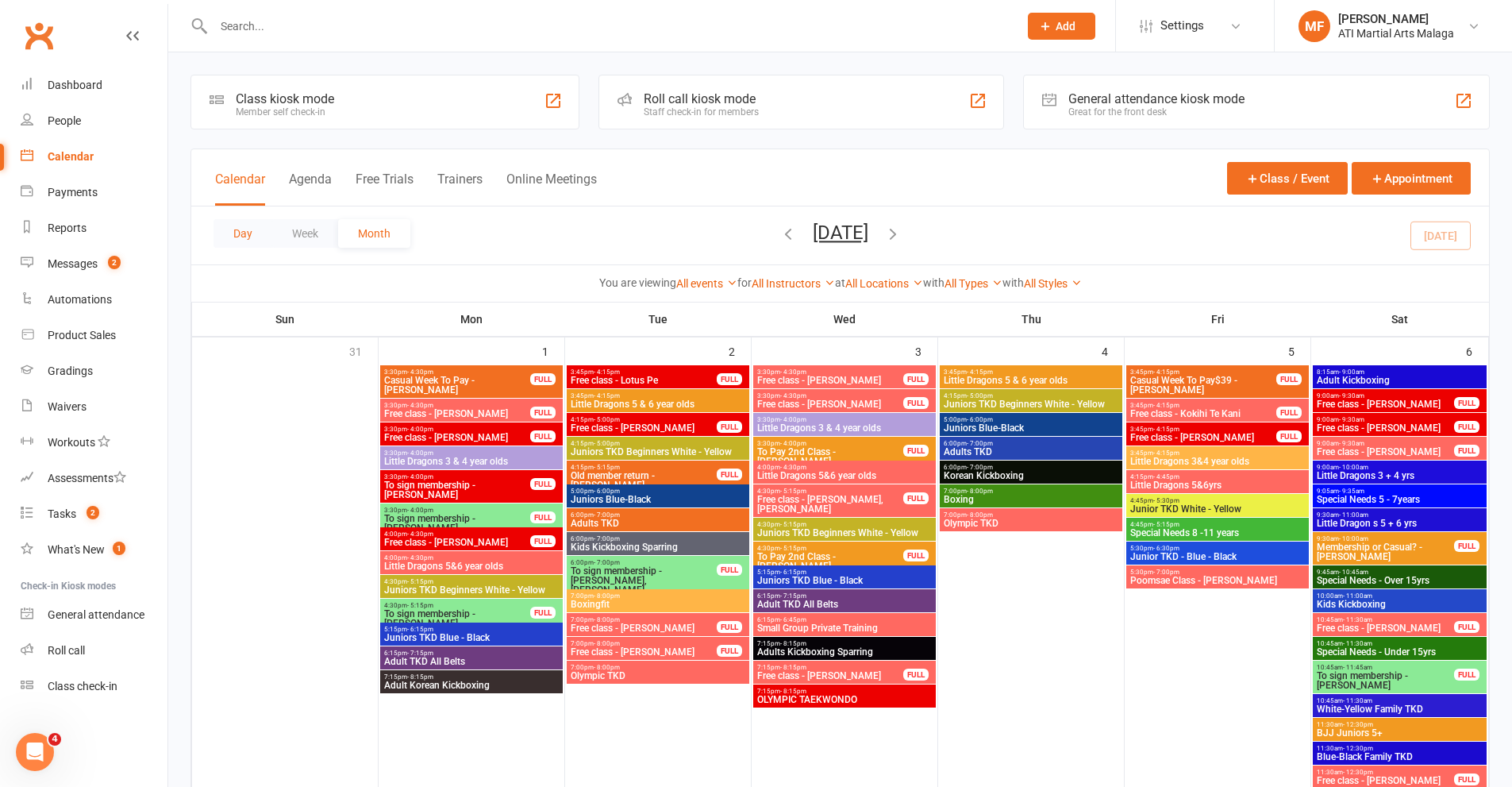
click at [244, 228] on button "Day" at bounding box center [243, 233] width 58 height 29
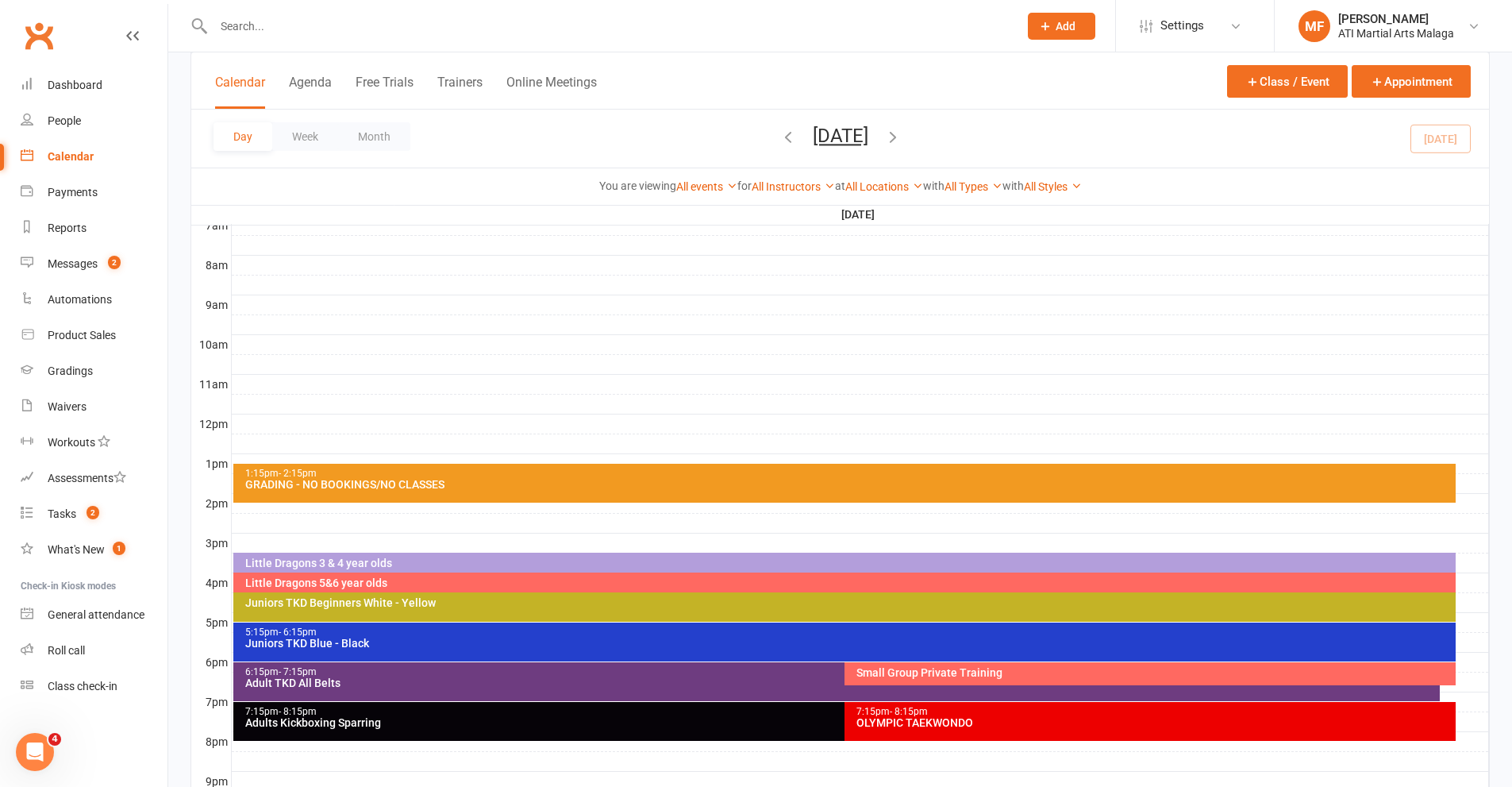
scroll to position [534, 0]
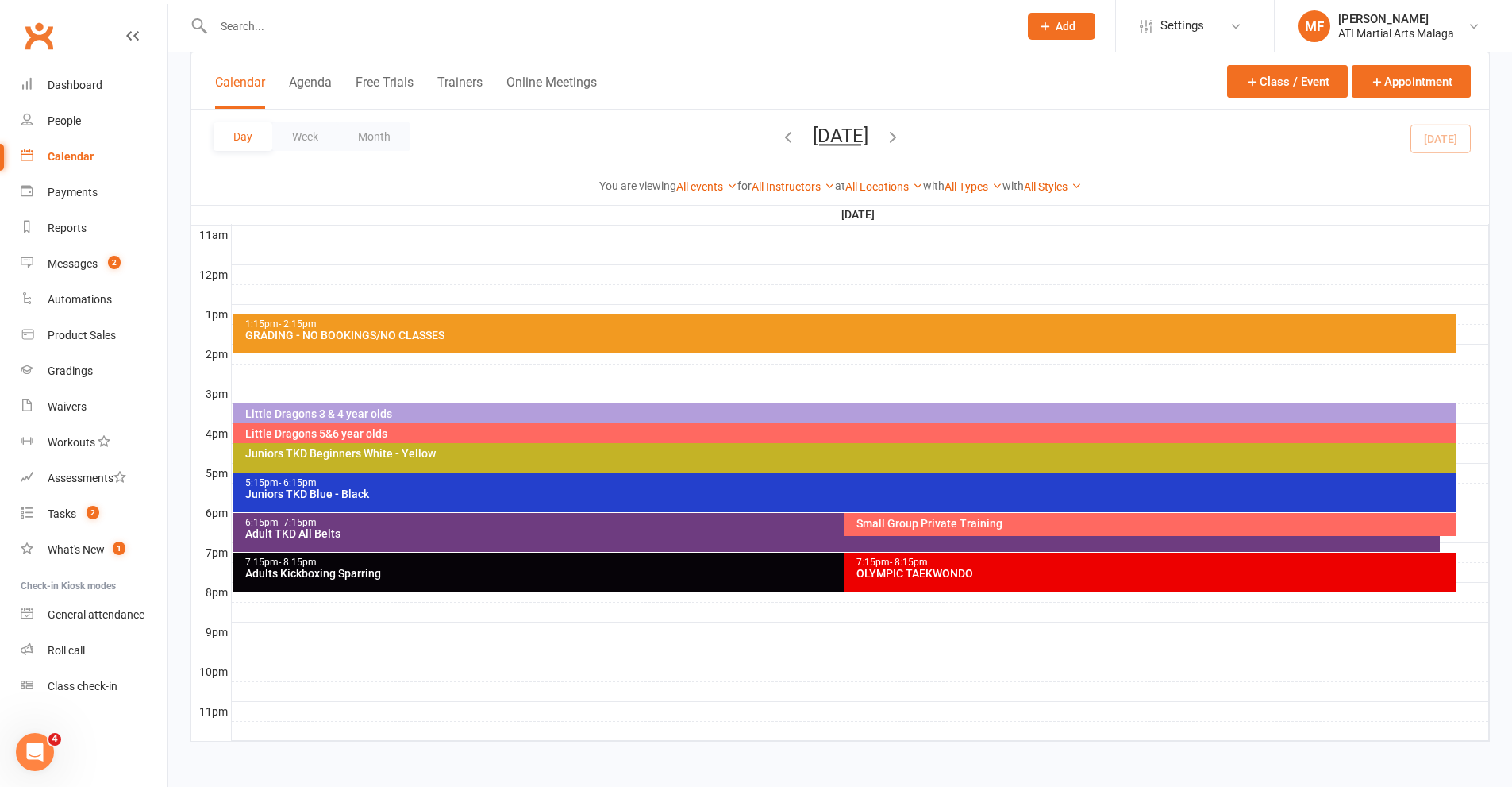
click at [868, 137] on button "Wednesday, Sep 17, 2025" at bounding box center [841, 136] width 56 height 22
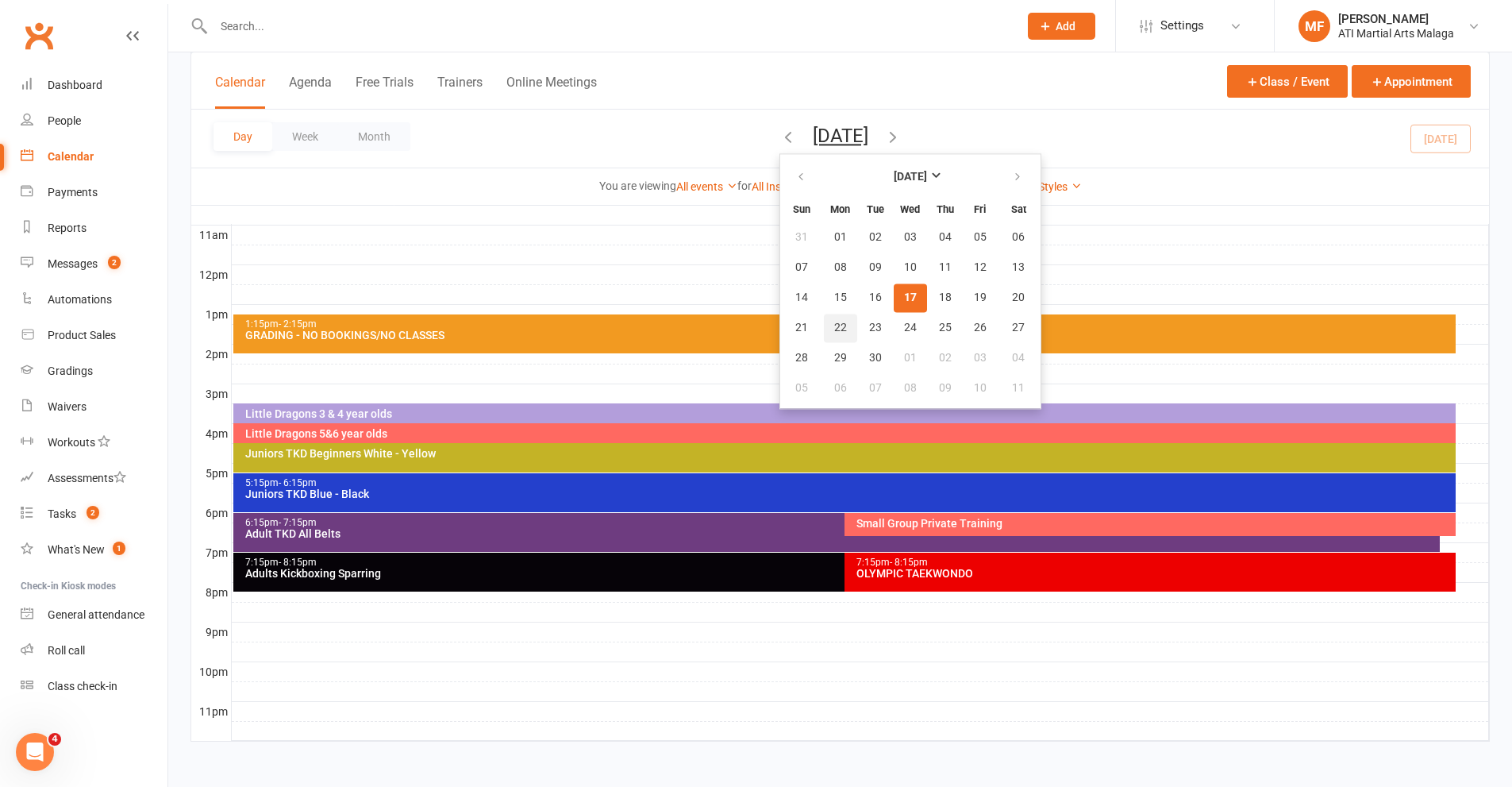
drag, startPoint x: 772, startPoint y: 327, endPoint x: 862, endPoint y: 347, distance: 92.2
click at [824, 326] on button "22" at bounding box center [841, 328] width 33 height 29
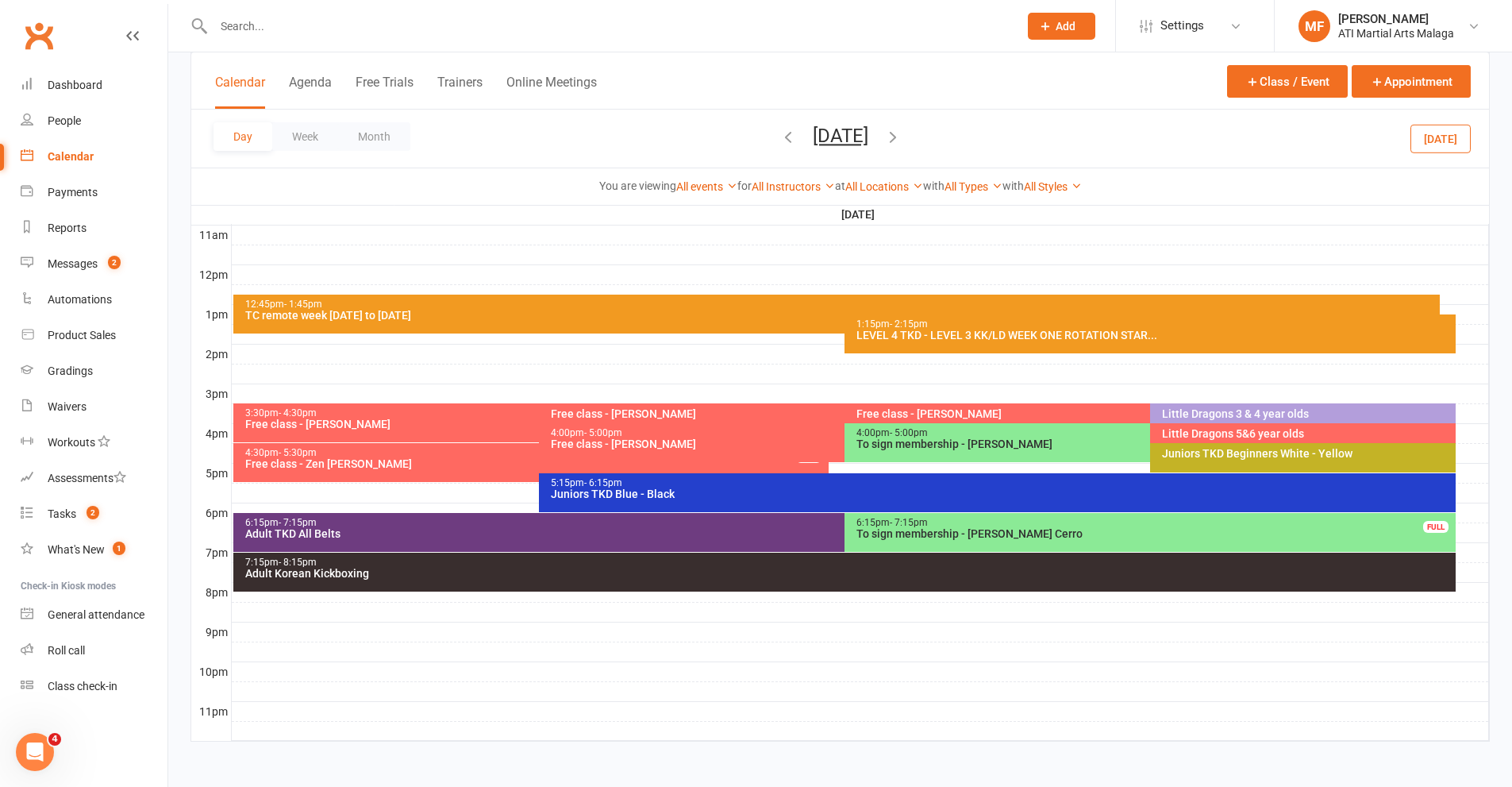
click at [1470, 452] on div at bounding box center [860, 453] width 1257 height 19
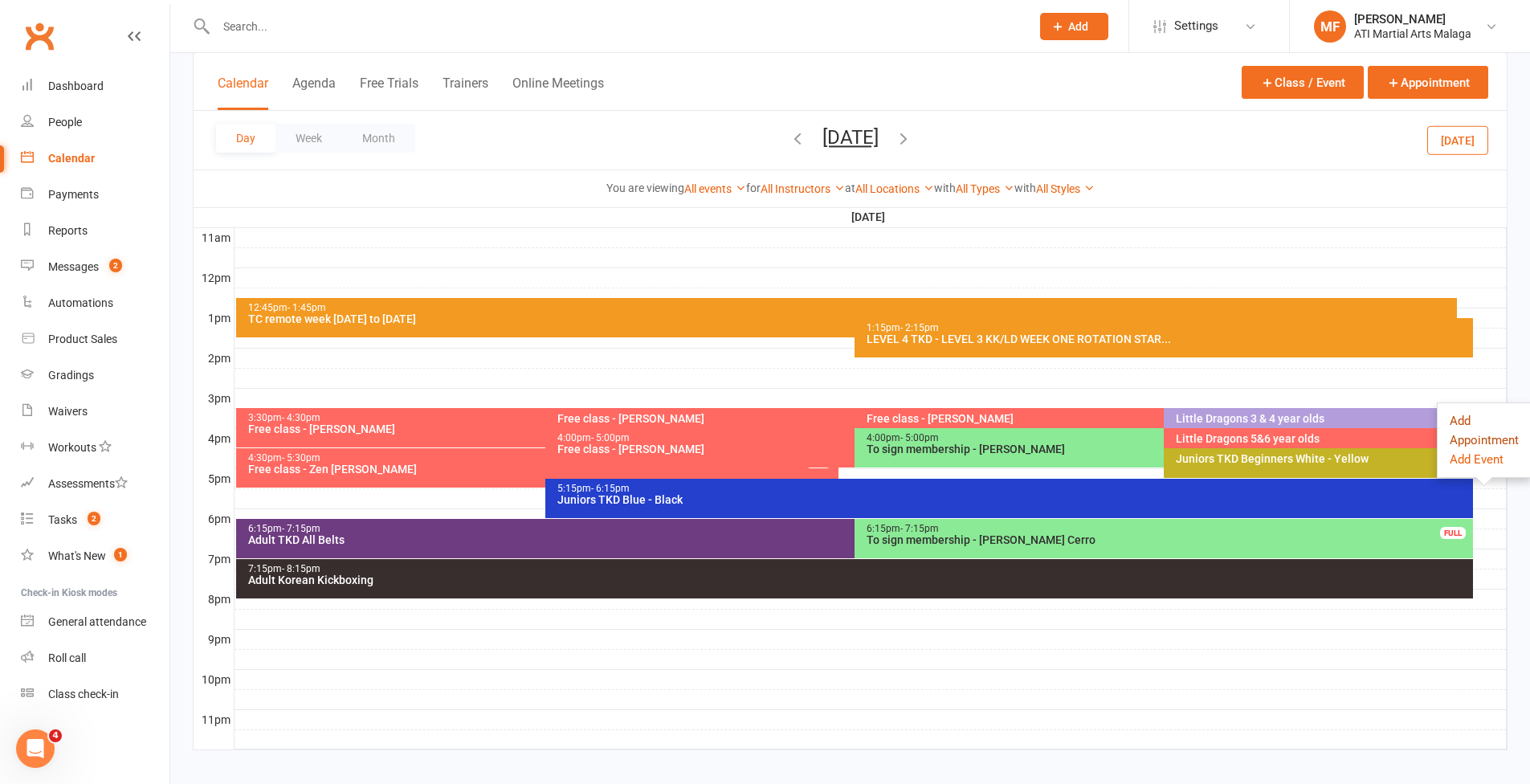
click at [1472, 427] on button "Add Appointment" at bounding box center [1484, 430] width 69 height 38
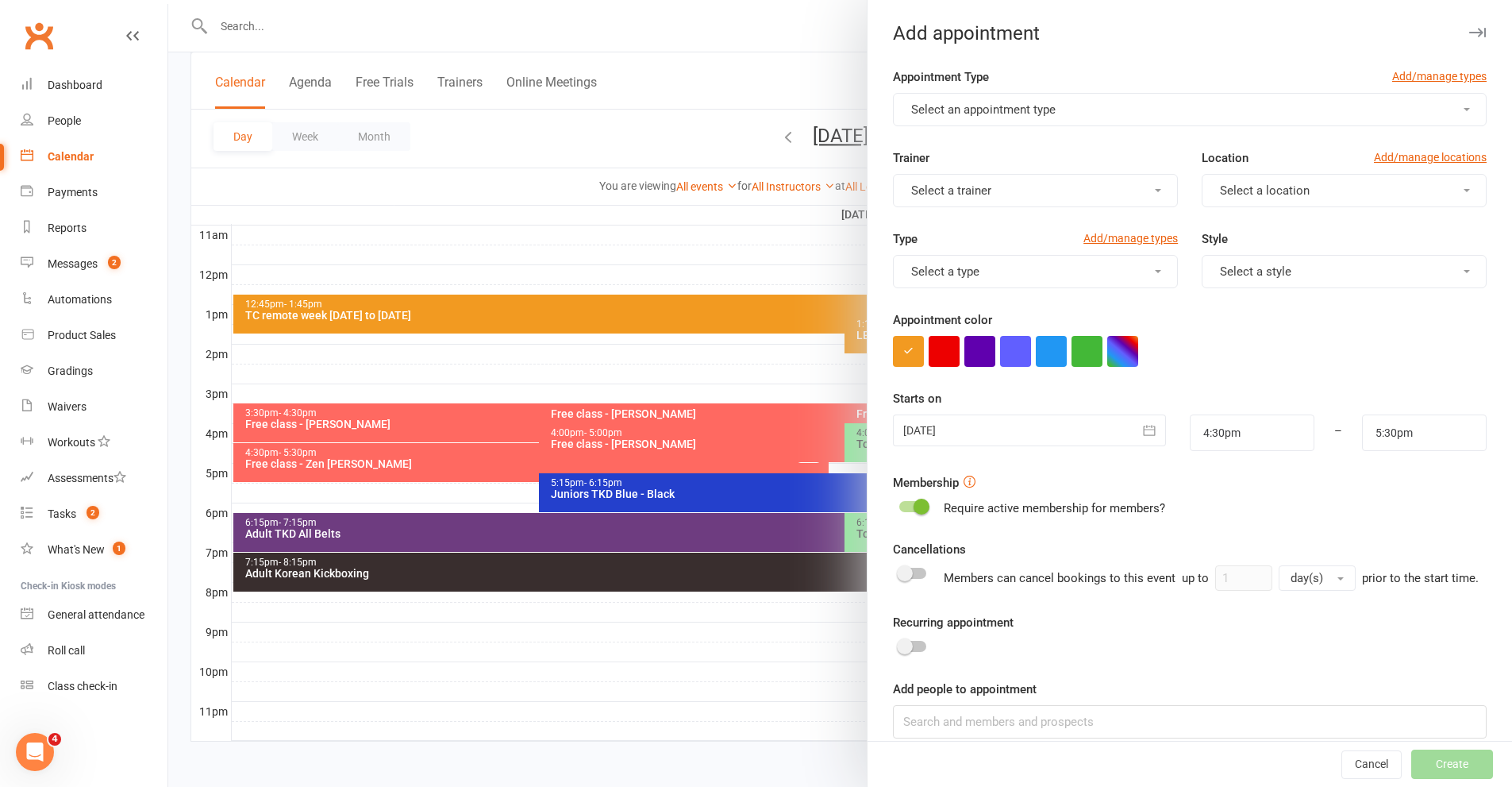
click at [971, 95] on button "Select an appointment type" at bounding box center [1189, 109] width 594 height 33
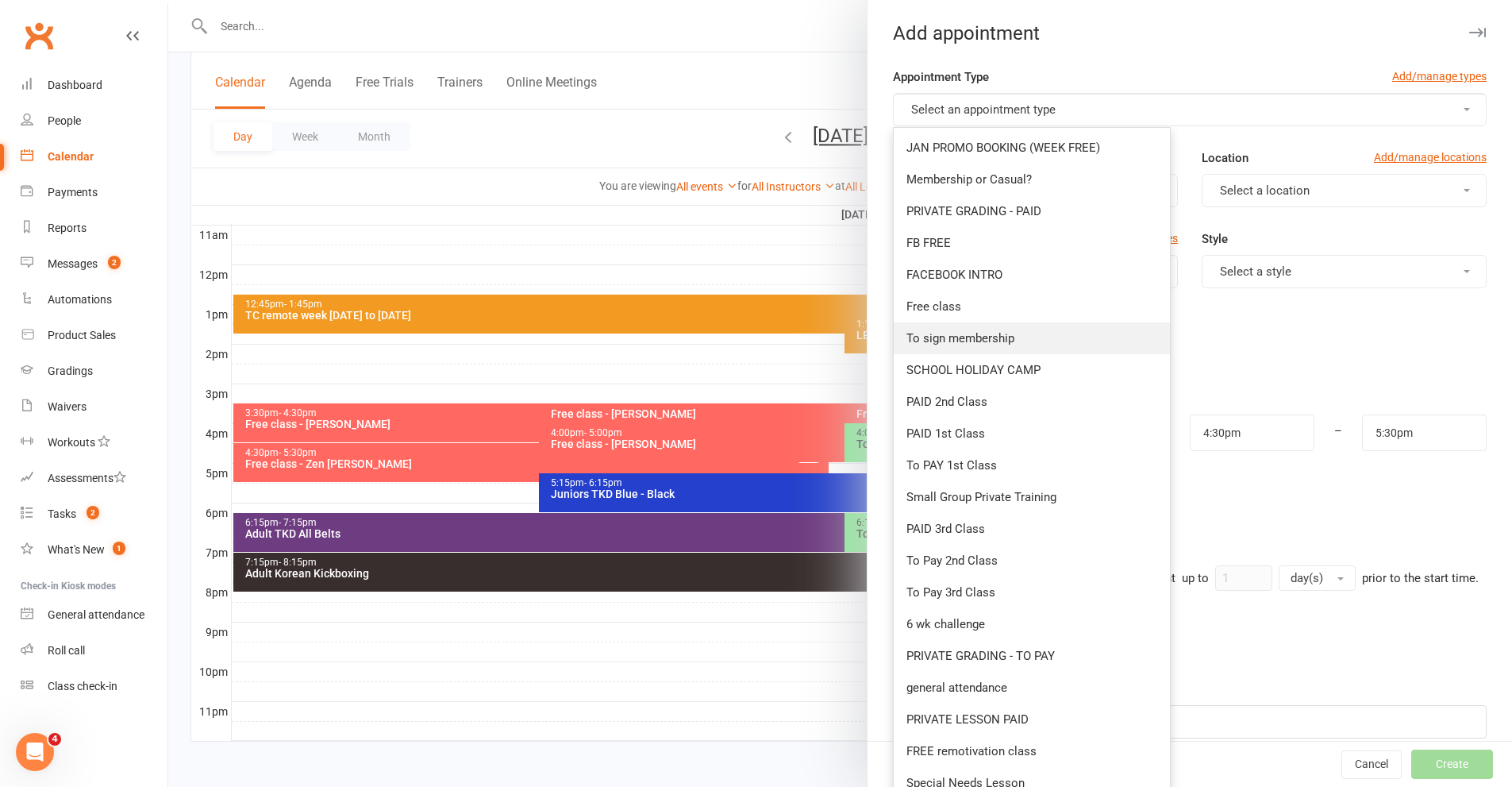
click at [968, 338] on span "To sign membership" at bounding box center [960, 337] width 108 height 14
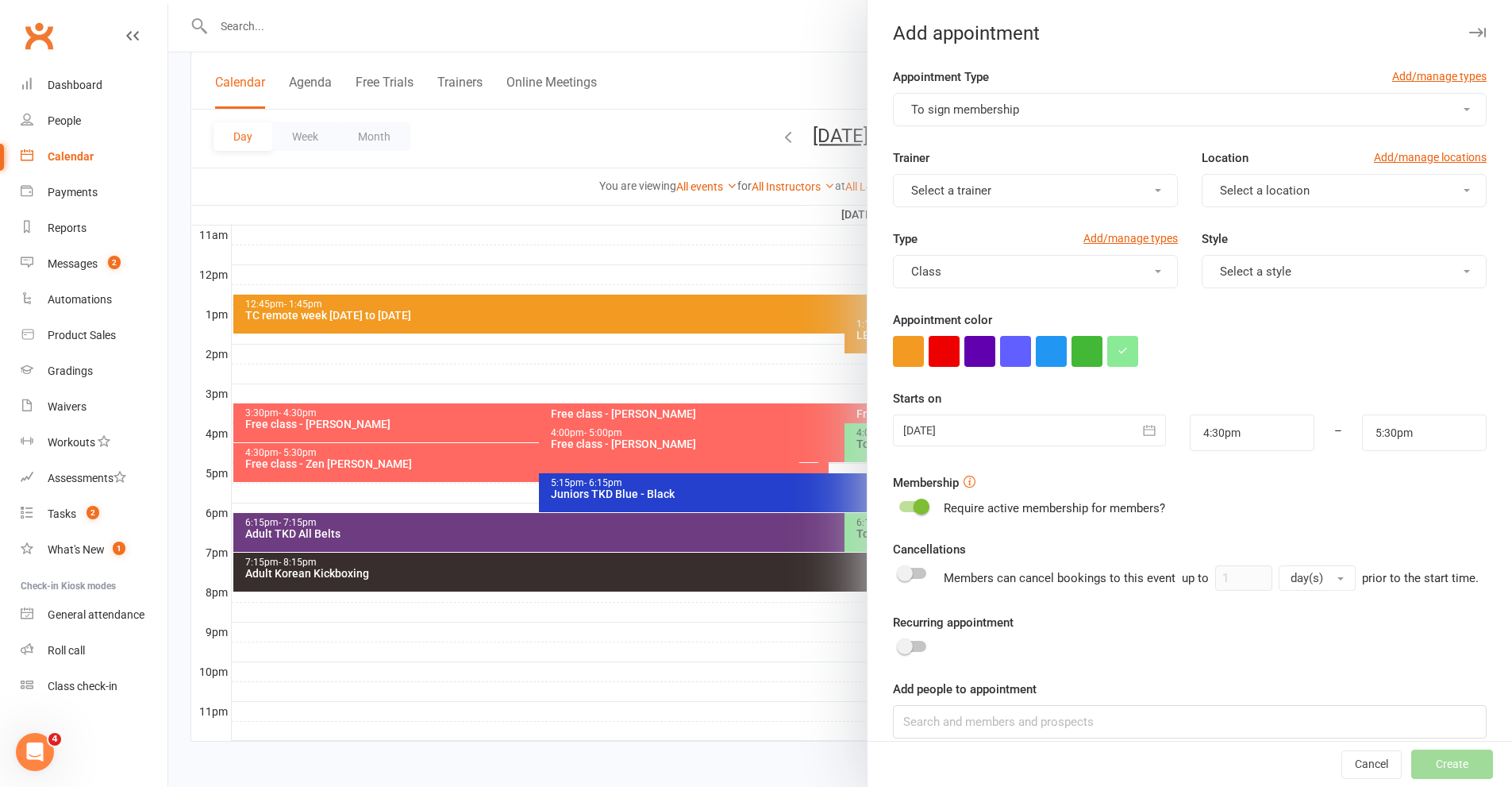
click at [1229, 176] on button "Select a location" at bounding box center [1344, 191] width 285 height 33
click at [1233, 254] on span "Malaga" at bounding box center [1234, 259] width 39 height 14
click at [969, 283] on button "Class" at bounding box center [1035, 271] width 285 height 33
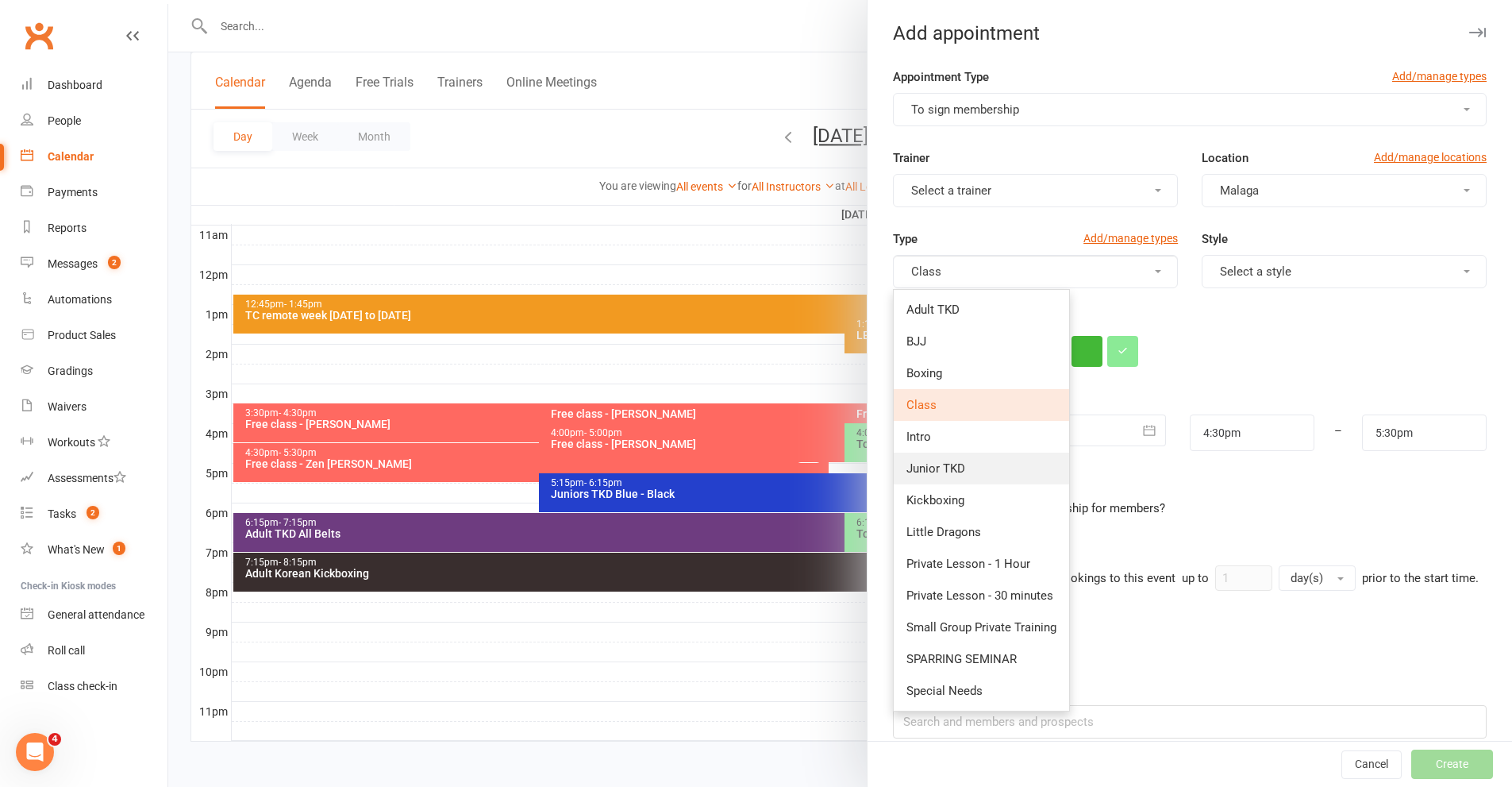
click at [951, 466] on span "Junior TKD" at bounding box center [935, 468] width 58 height 14
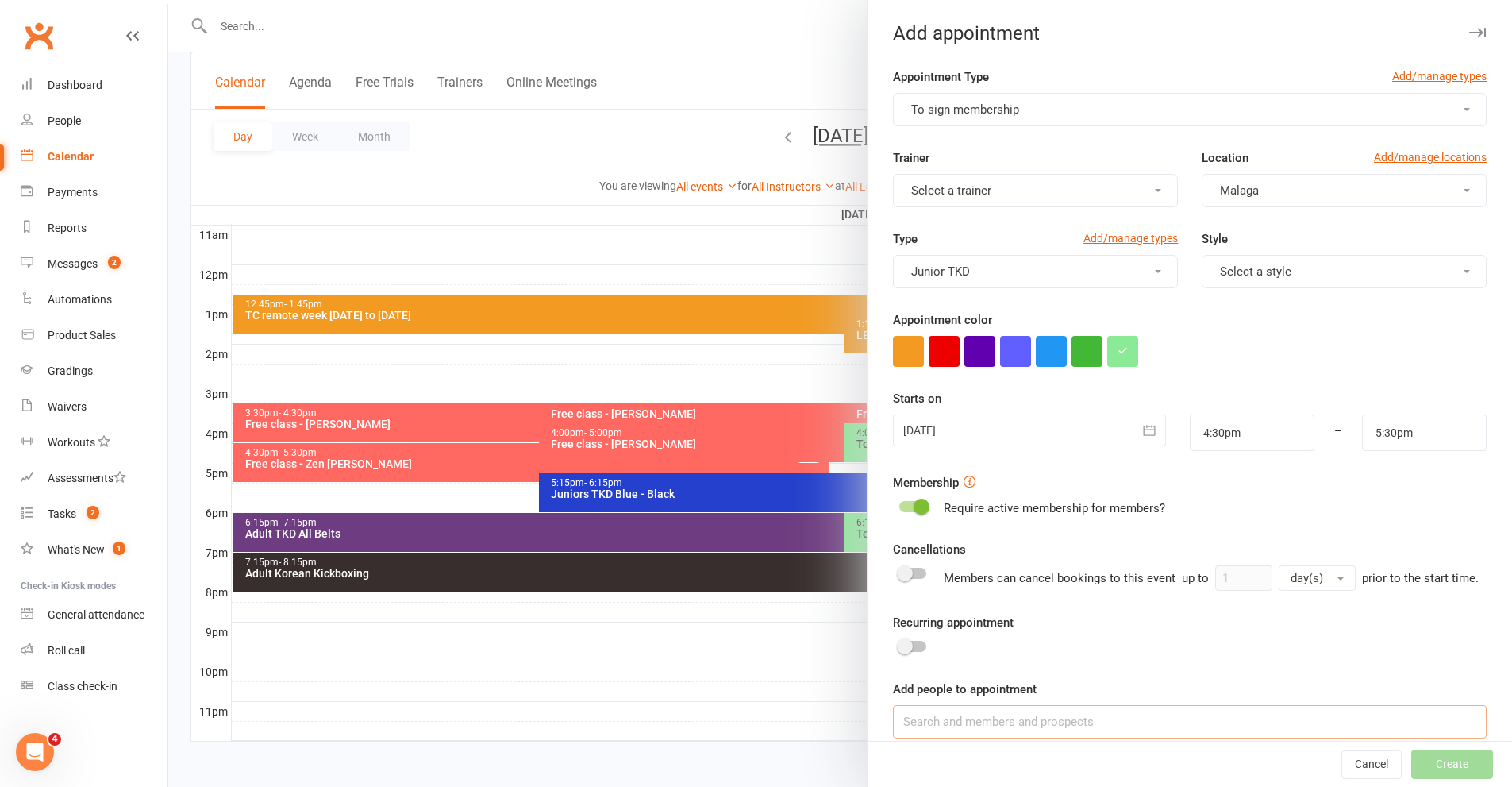
click at [981, 735] on input at bounding box center [1189, 721] width 594 height 33
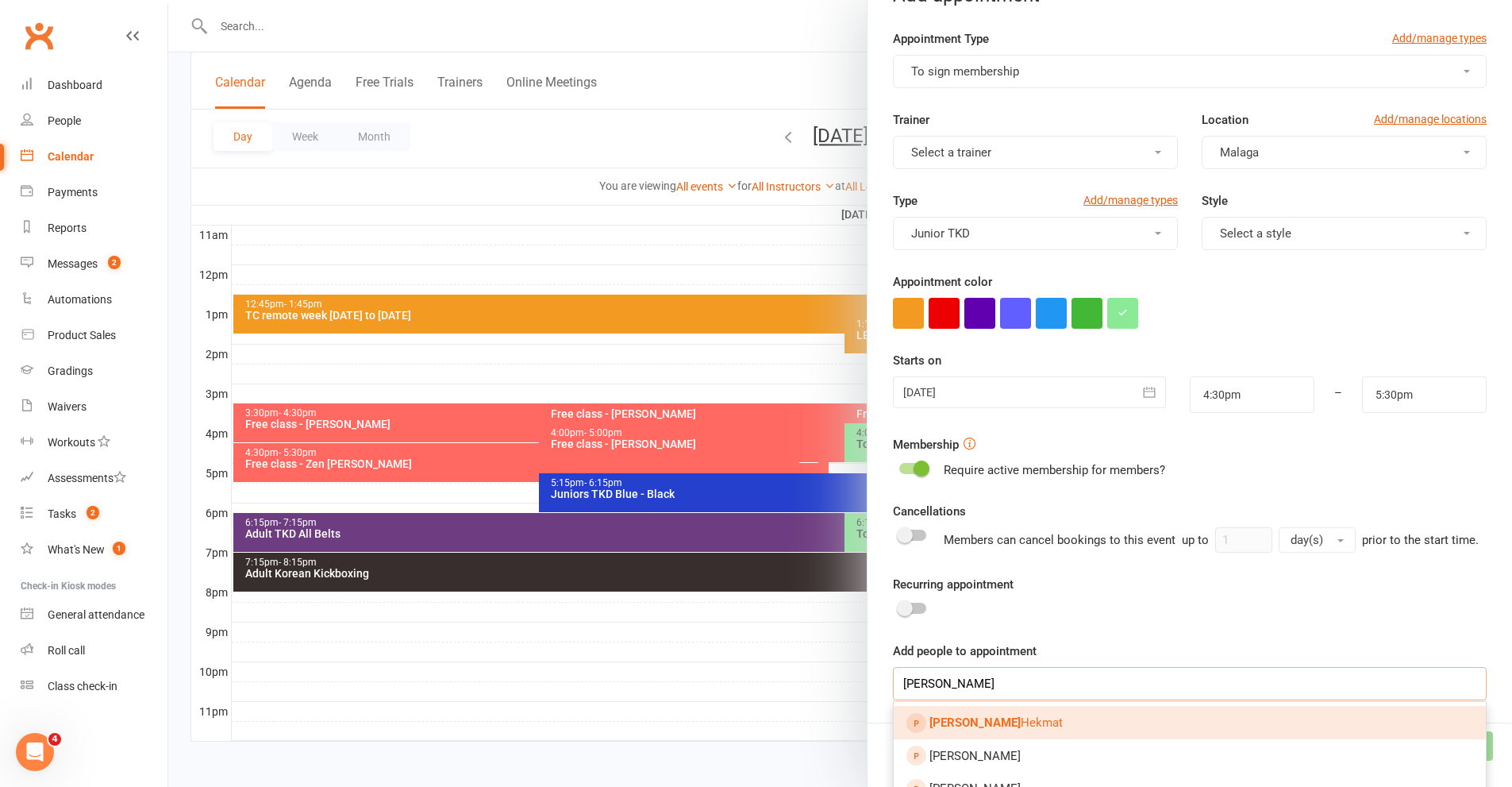
scroll to position [39, 0]
type input "sayed amir"
click at [947, 729] on strong "Sayed Amir" at bounding box center [975, 721] width 92 height 14
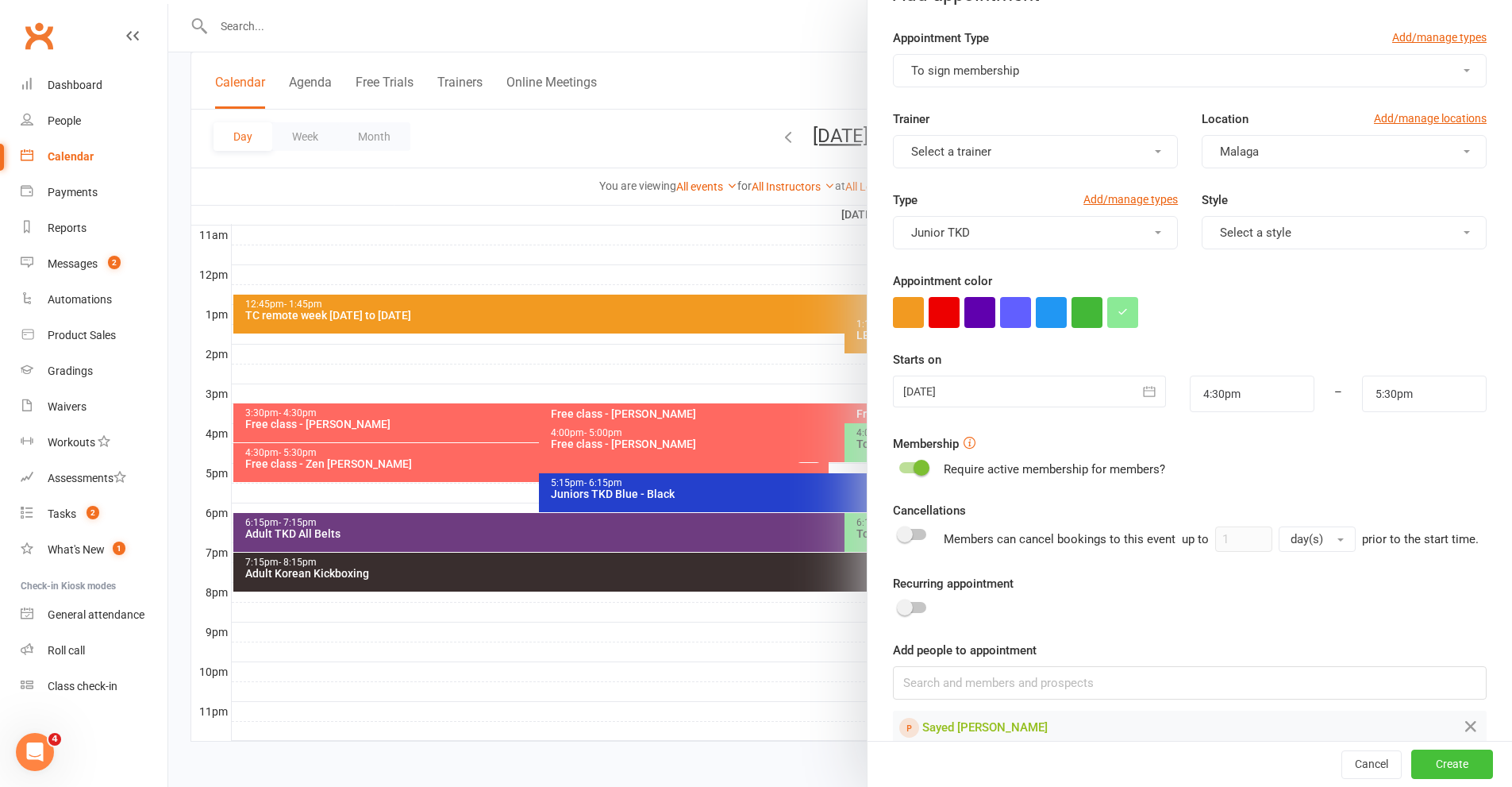
click at [1429, 752] on button "Create" at bounding box center [1452, 764] width 81 height 29
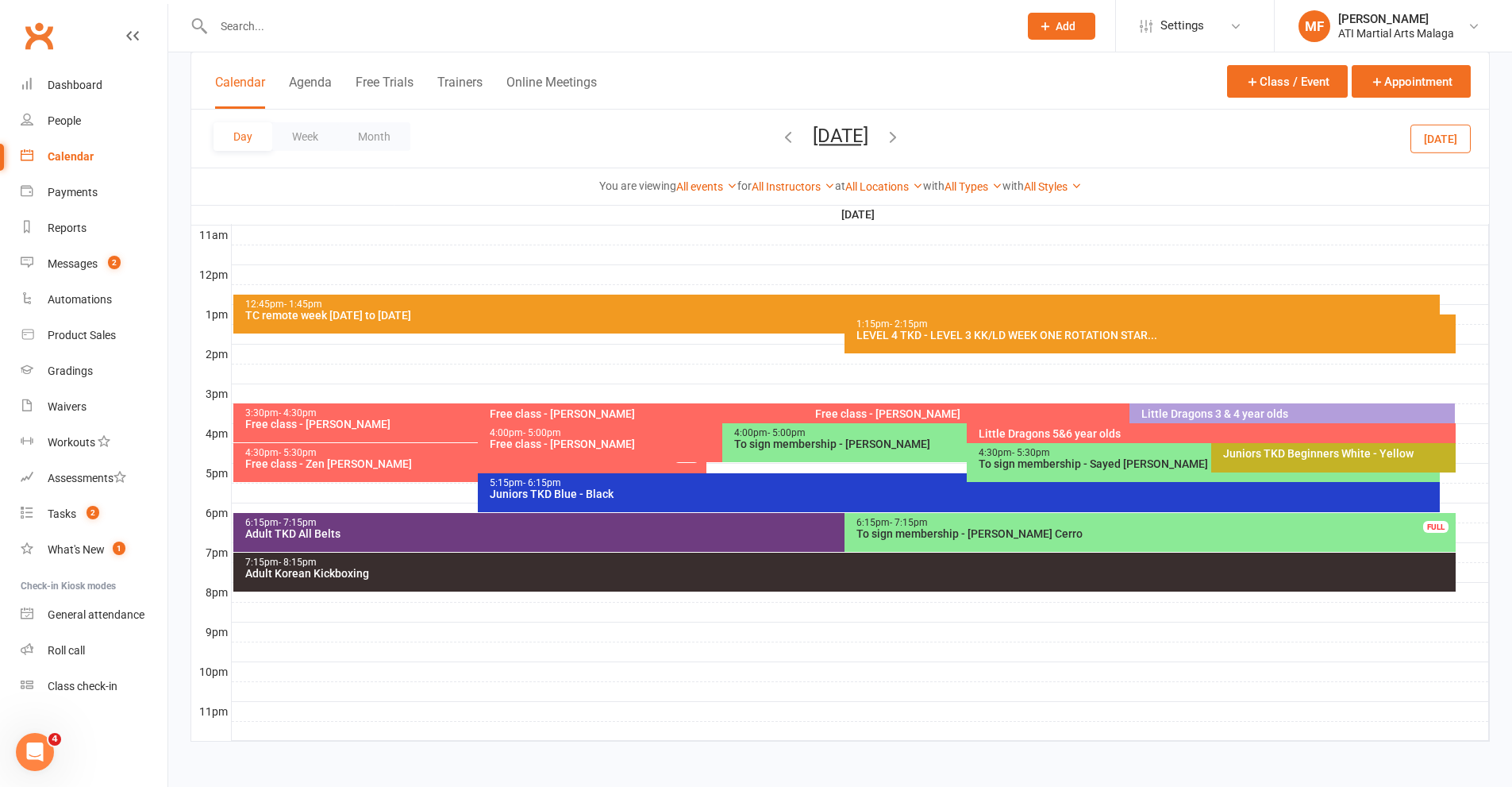
click at [539, 15] on input "text" at bounding box center [607, 26] width 798 height 22
click at [544, 31] on input "text" at bounding box center [607, 26] width 798 height 22
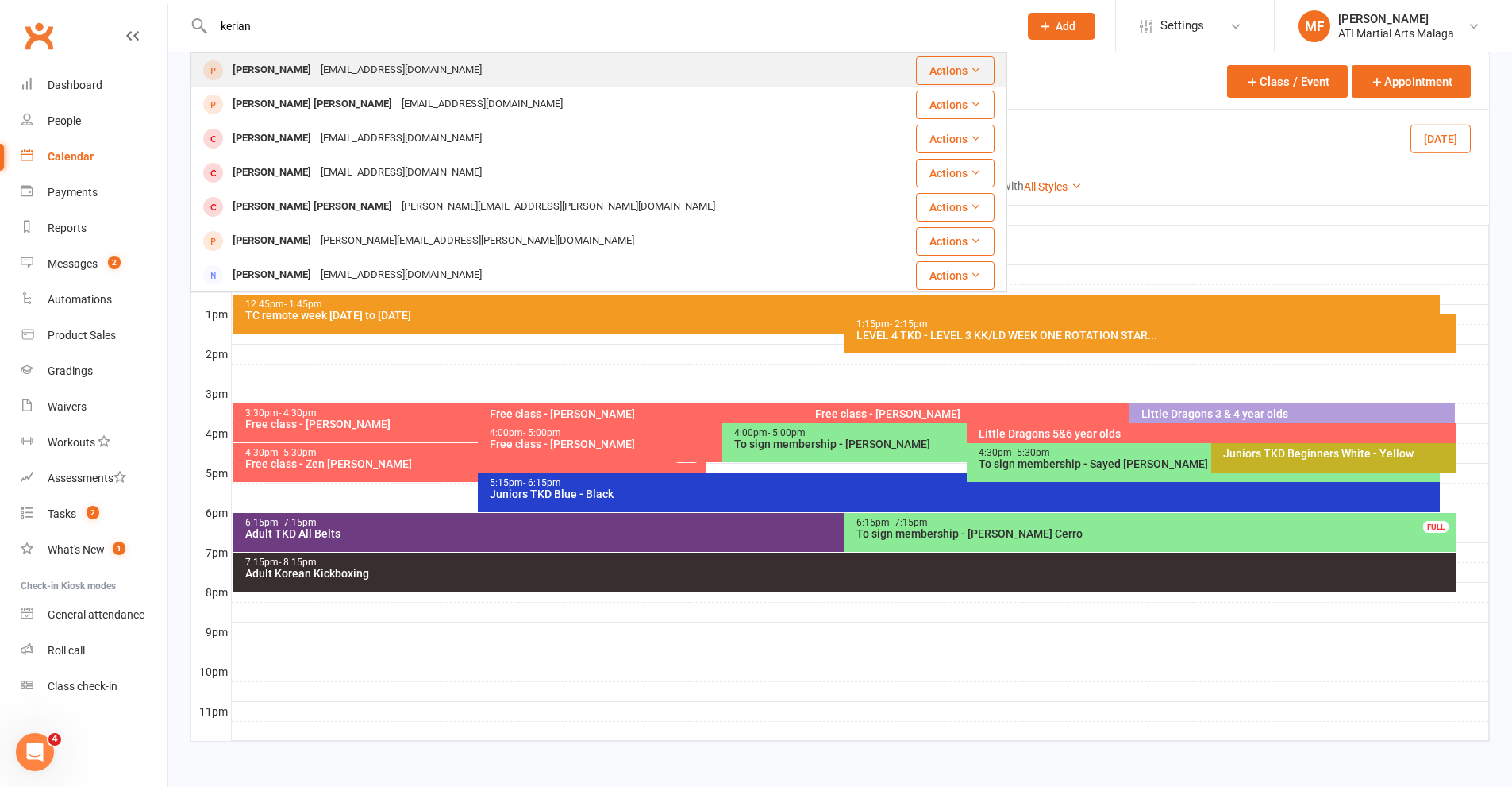
type input "kerian"
click at [441, 58] on div "Kerian Garrity keriangarrity6@gmail.com" at bounding box center [542, 69] width 700 height 32
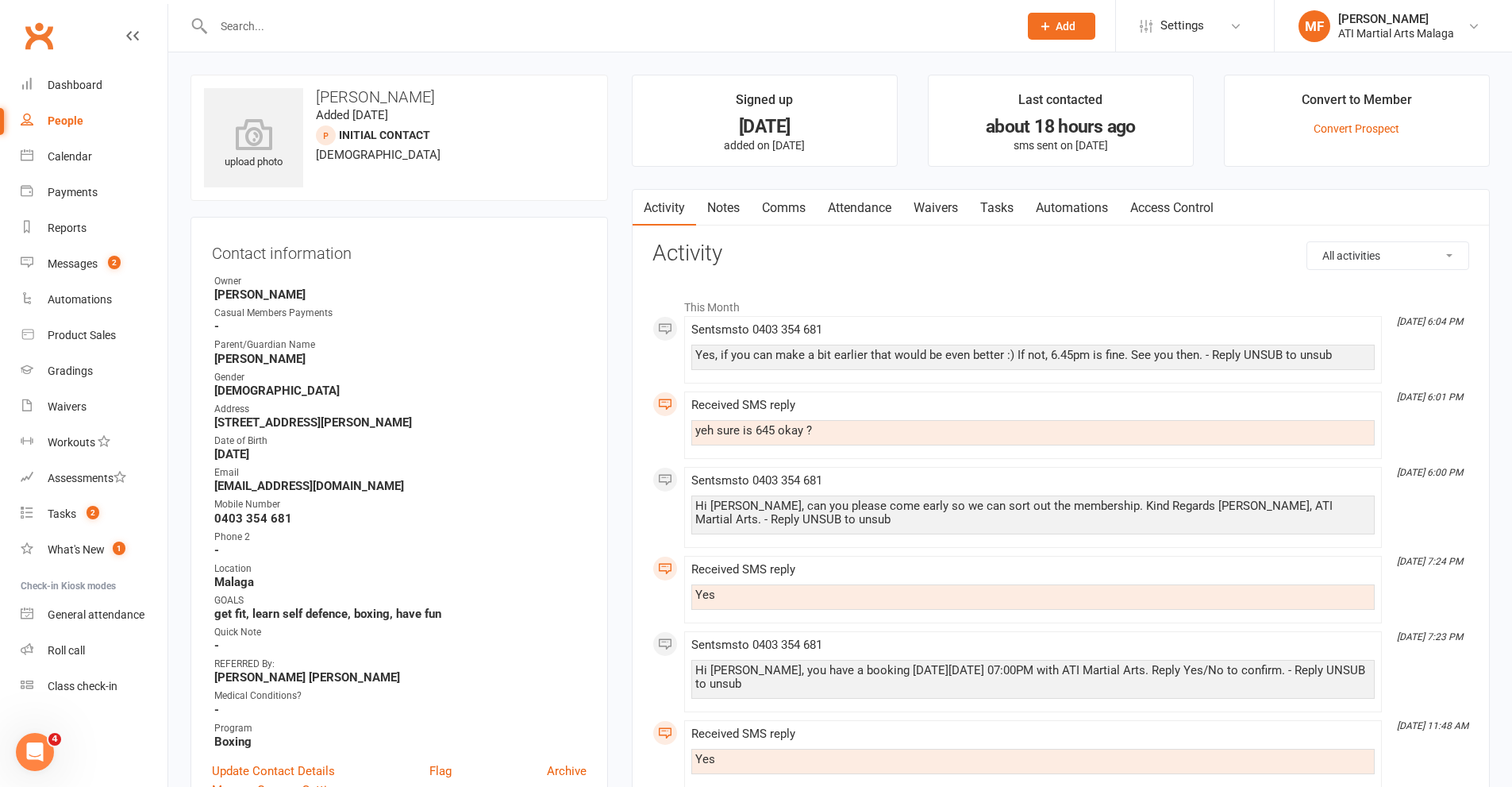
click at [1393, 142] on li "Convert to Member Convert Prospect" at bounding box center [1356, 120] width 266 height 92
click at [1378, 128] on link "Convert Prospect" at bounding box center [1356, 129] width 86 height 13
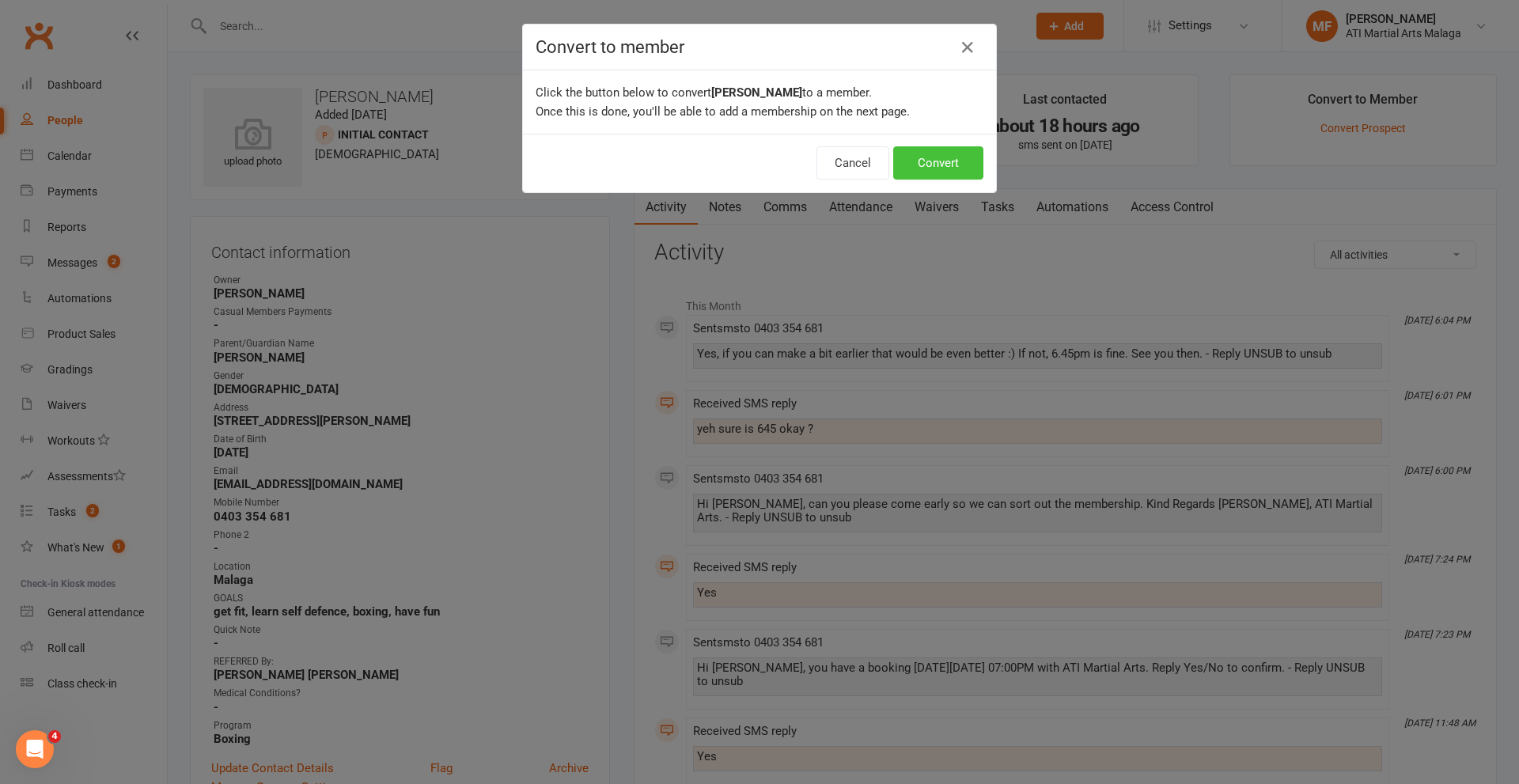
click at [913, 156] on button "Convert" at bounding box center [939, 163] width 90 height 33
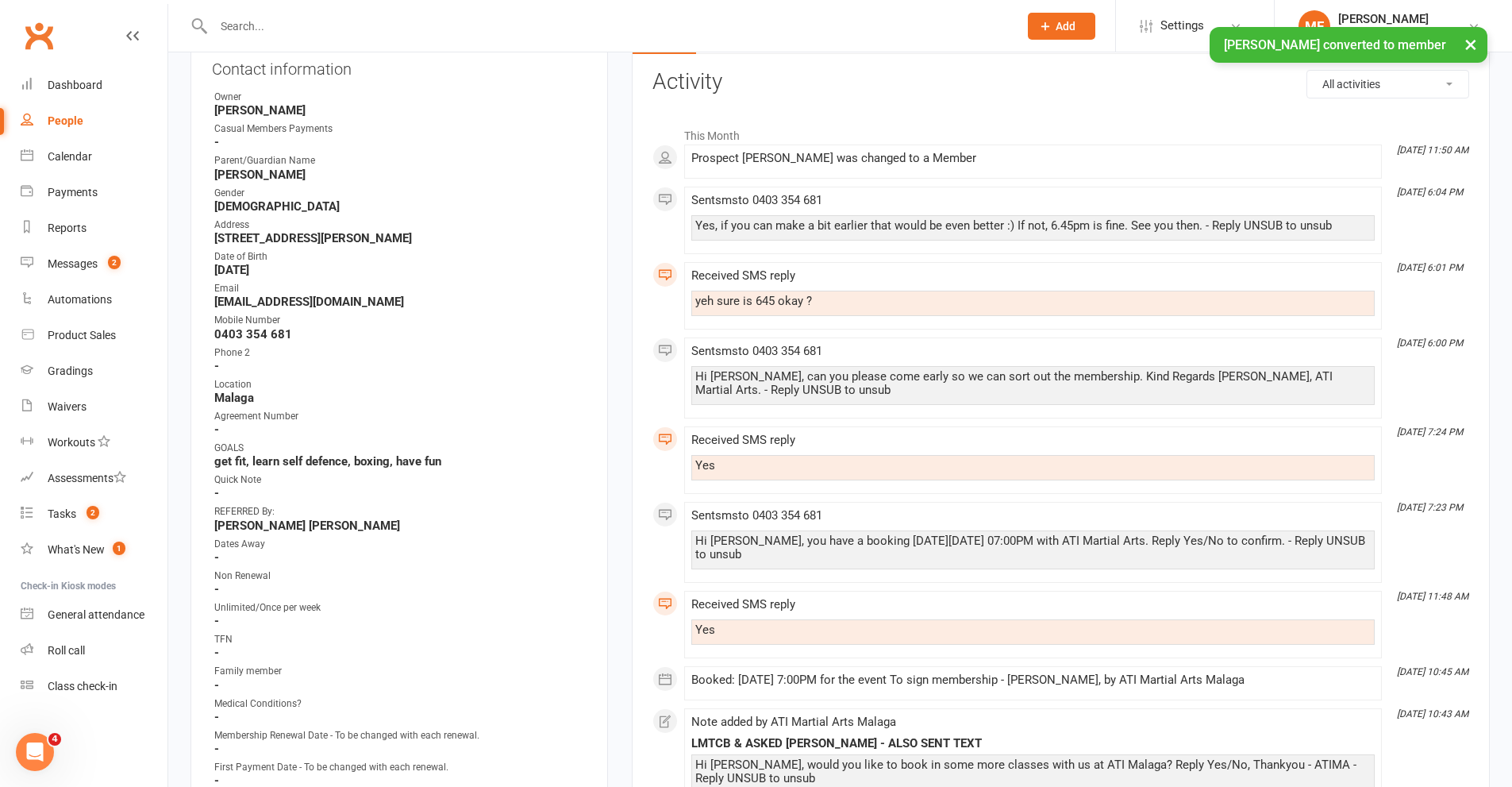
scroll to position [476, 0]
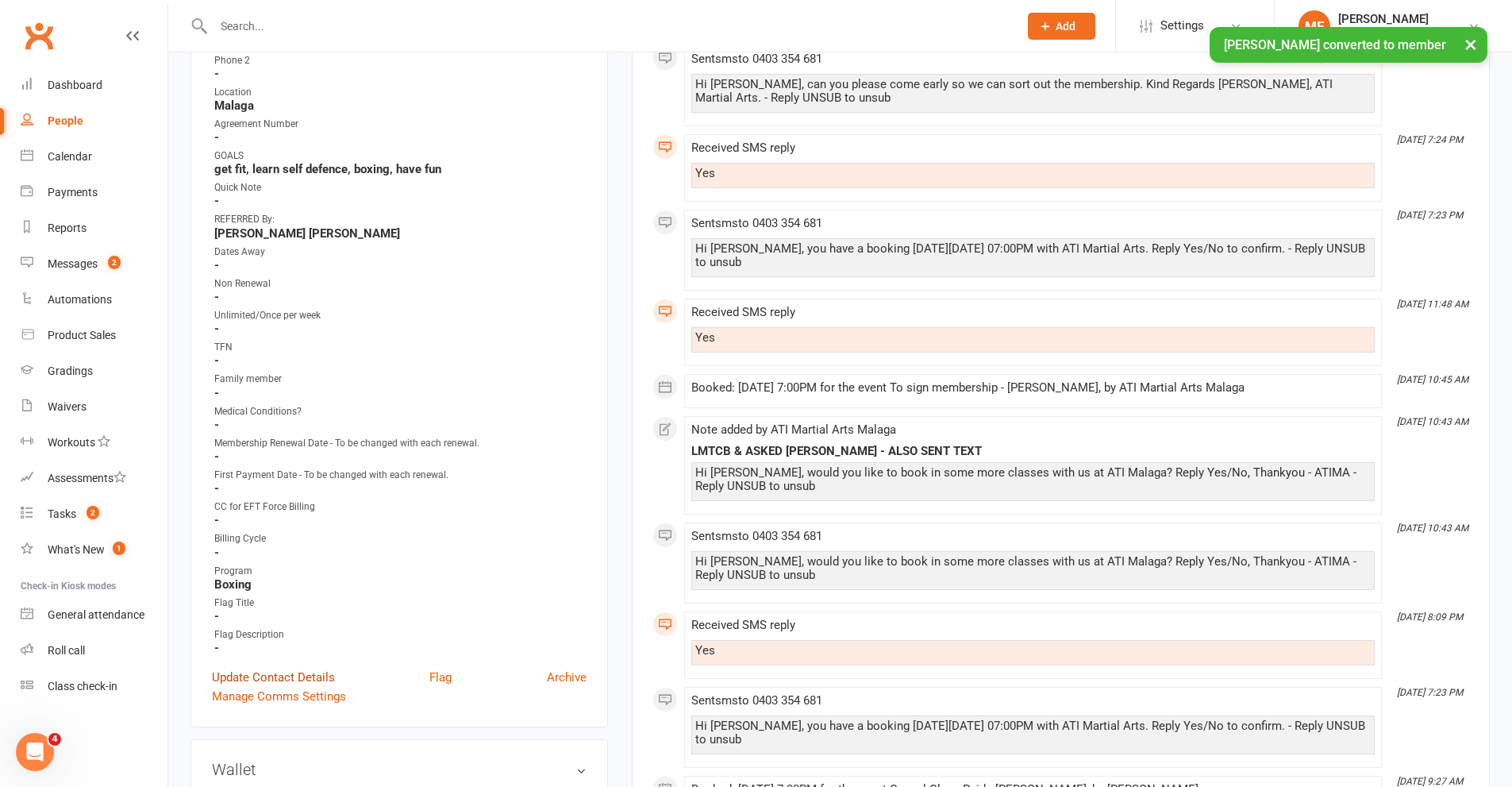
click at [275, 679] on link "Update Contact Details" at bounding box center [273, 677] width 123 height 19
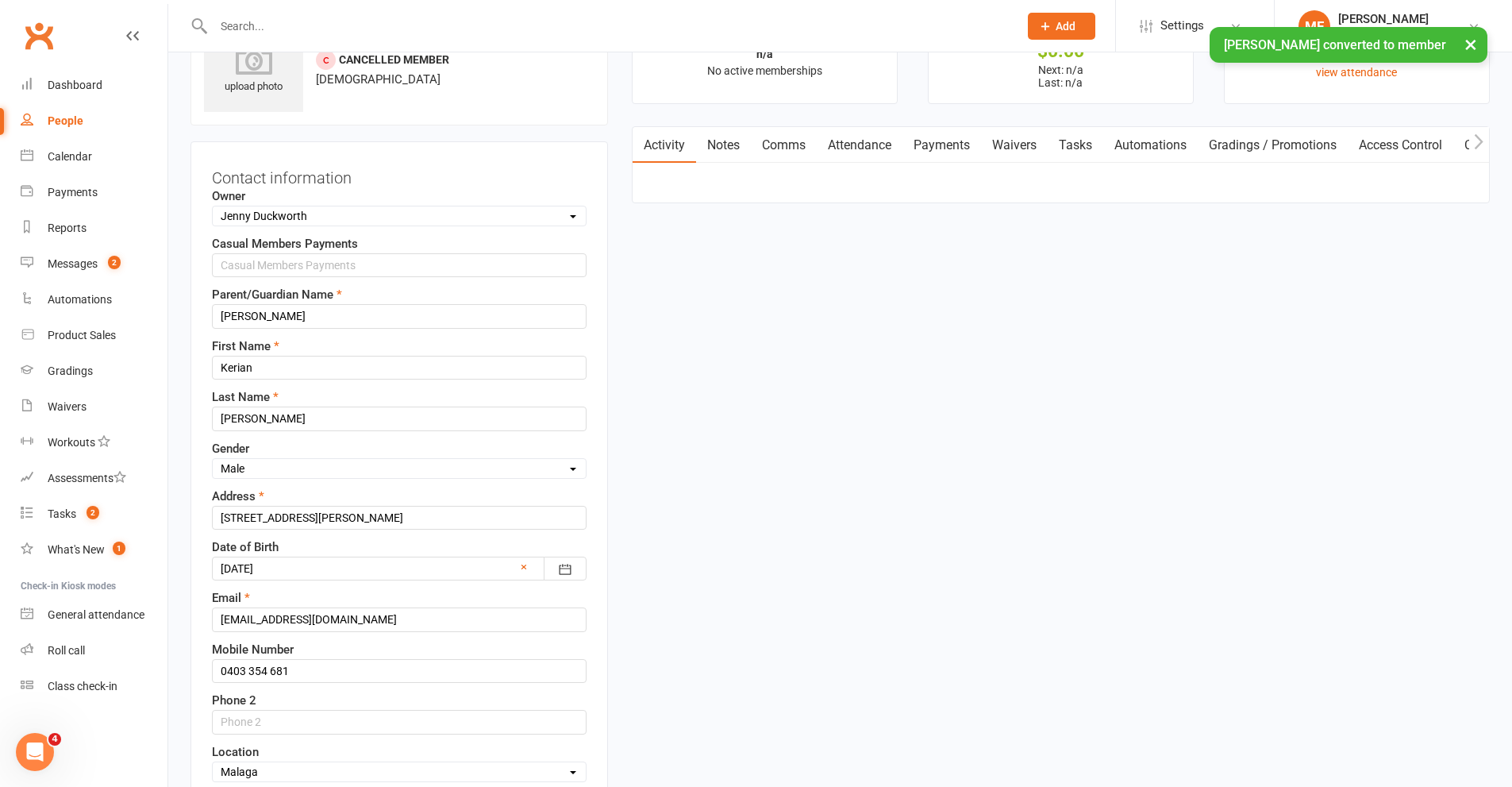
scroll to position [392, 0]
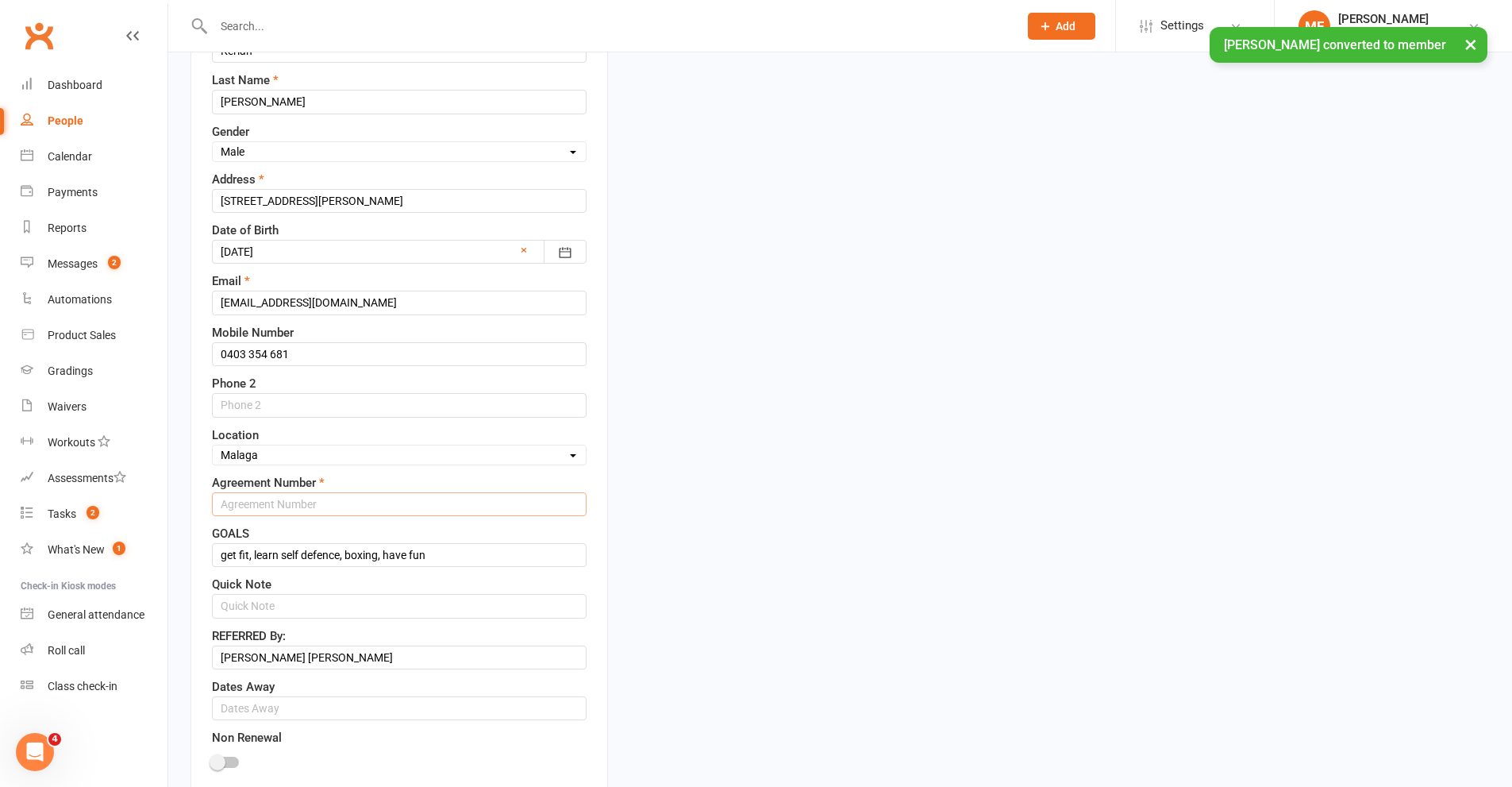
click at [257, 510] on input "text" at bounding box center [399, 505] width 375 height 24
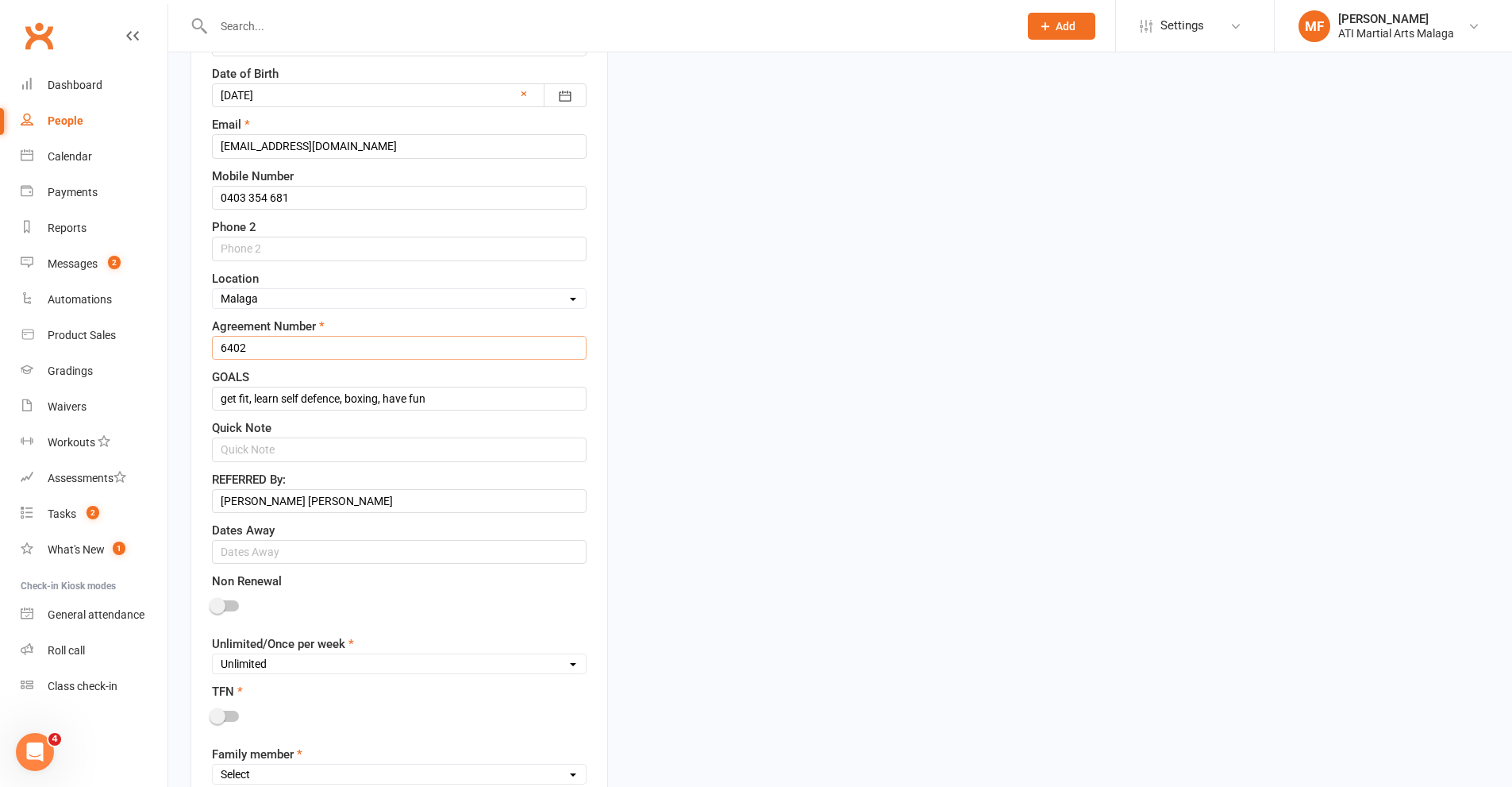
scroll to position [789, 0]
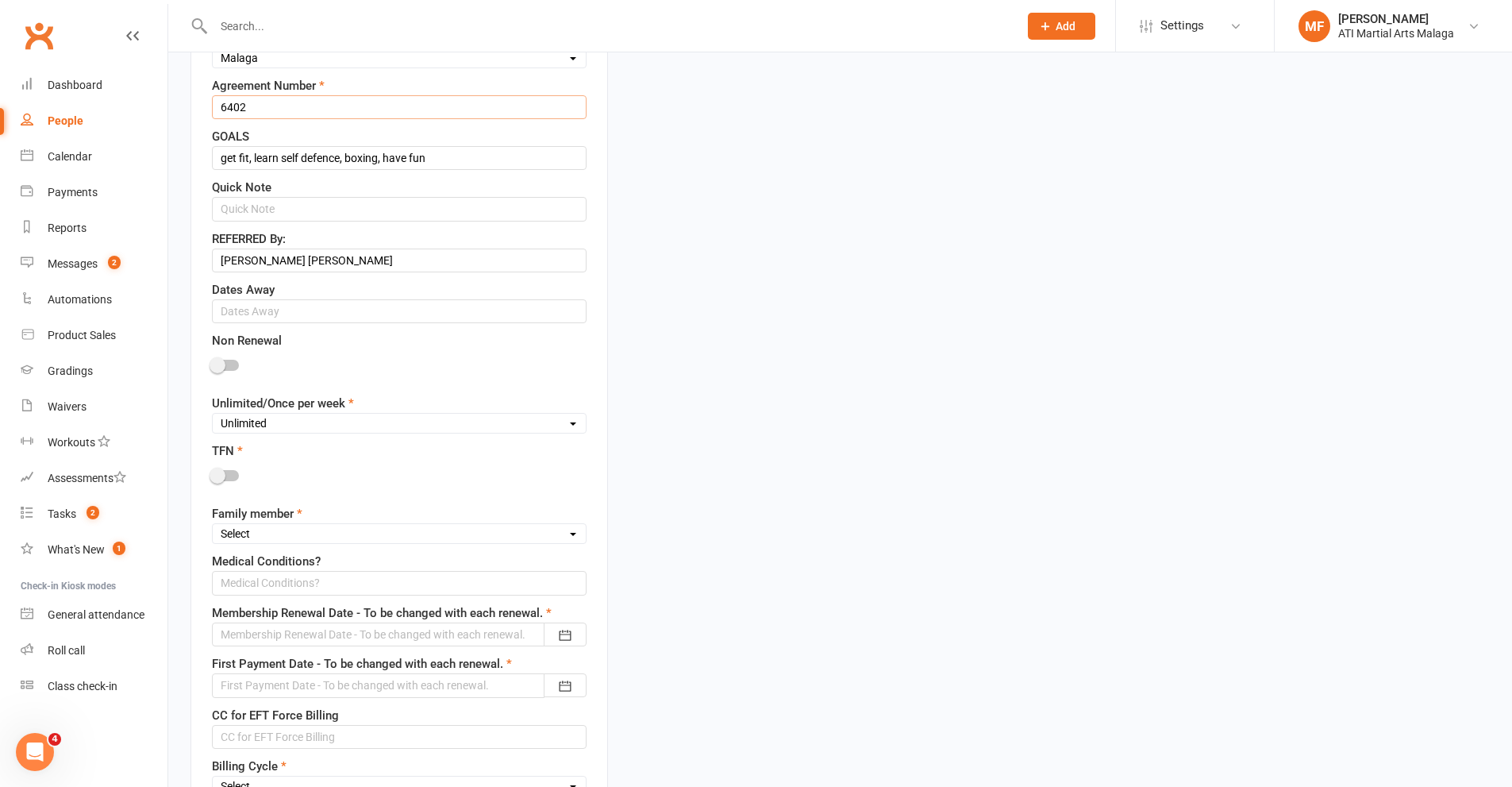
type input "6402"
click at [229, 481] on div at bounding box center [225, 476] width 27 height 11
click at [212, 473] on input "checkbox" at bounding box center [212, 473] width 0 height 0
click at [264, 427] on select "Unlimited Once Per Week Limited - 3 days a week Academy Twice a week(Satellite …" at bounding box center [399, 422] width 373 height 18
select select "Once Per Week"
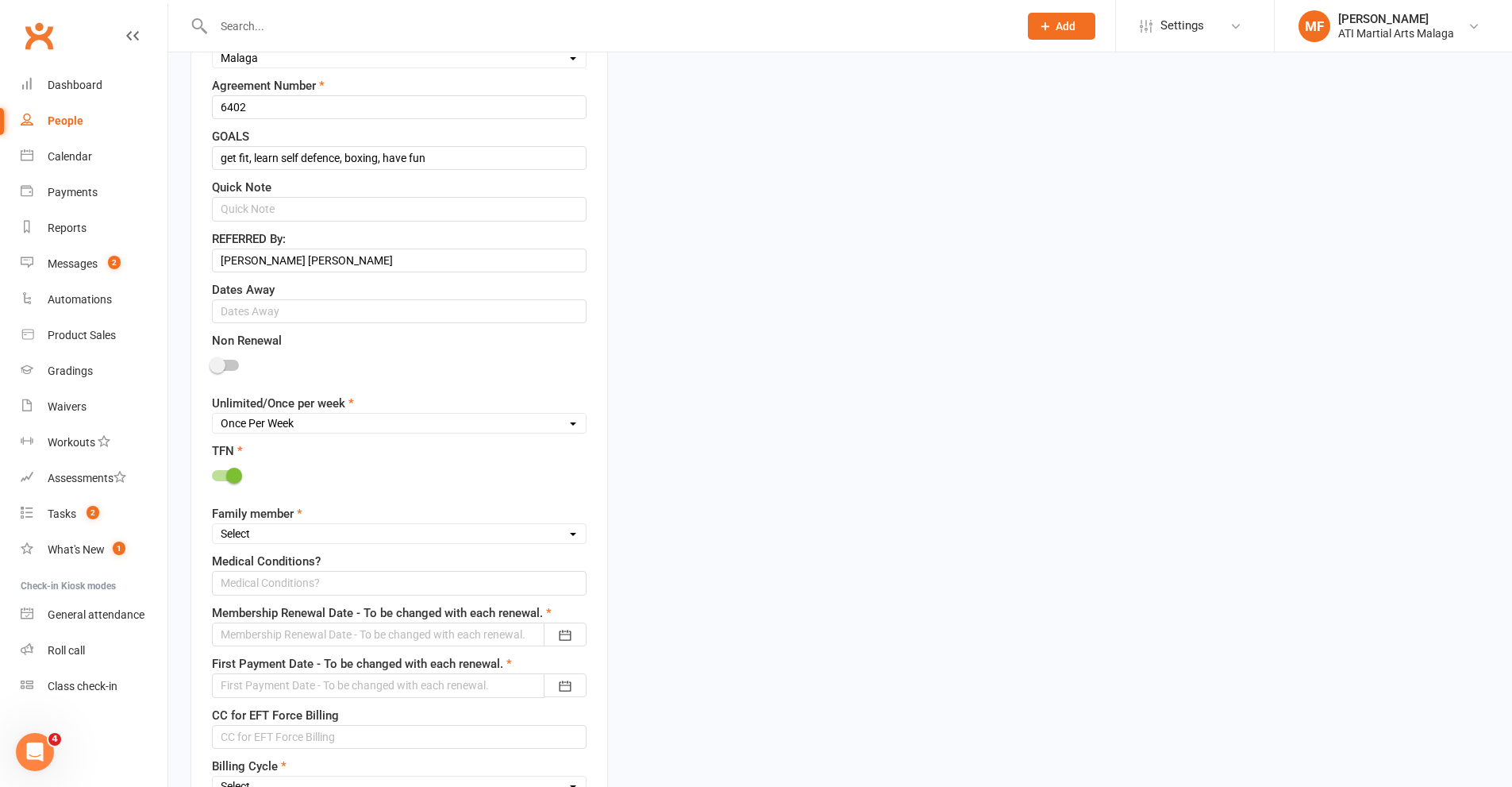
click at [213, 416] on select "Unlimited Once Per Week Limited - 3 days a week Academy Twice a week(Satellite …" at bounding box center [399, 422] width 373 height 18
click at [275, 533] on select "Select 1st member 2nd member 3rd member 4th member 5th member 6th member 7th me…" at bounding box center [399, 533] width 373 height 18
select select "1st member"
click at [213, 527] on select "Select 1st member 2nd member 3rd member 4th member 5th member 6th member 7th me…" at bounding box center [399, 533] width 373 height 18
click at [303, 634] on div at bounding box center [399, 634] width 375 height 24
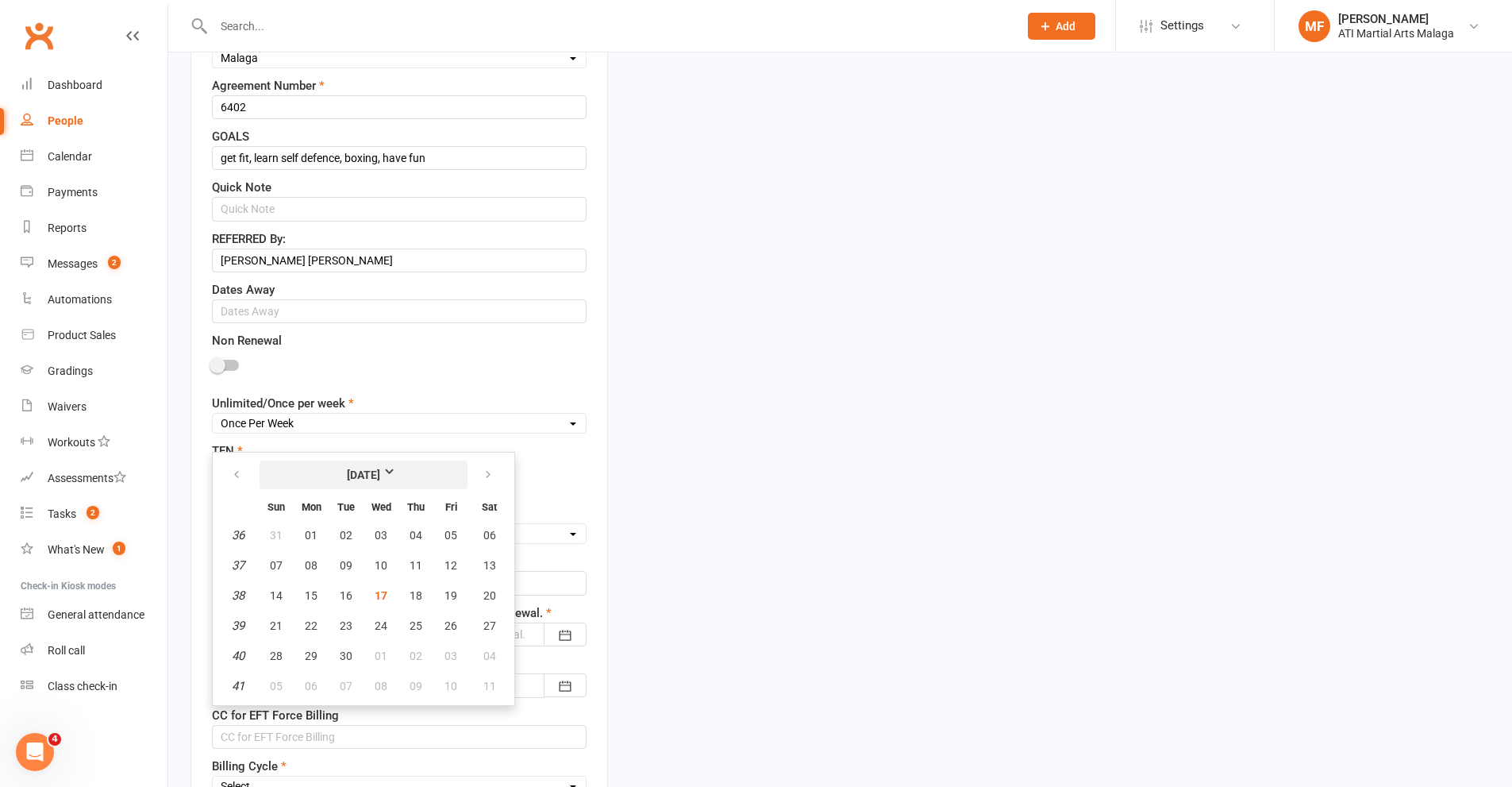
click at [388, 483] on strong "September 2025" at bounding box center [364, 474] width 92 height 18
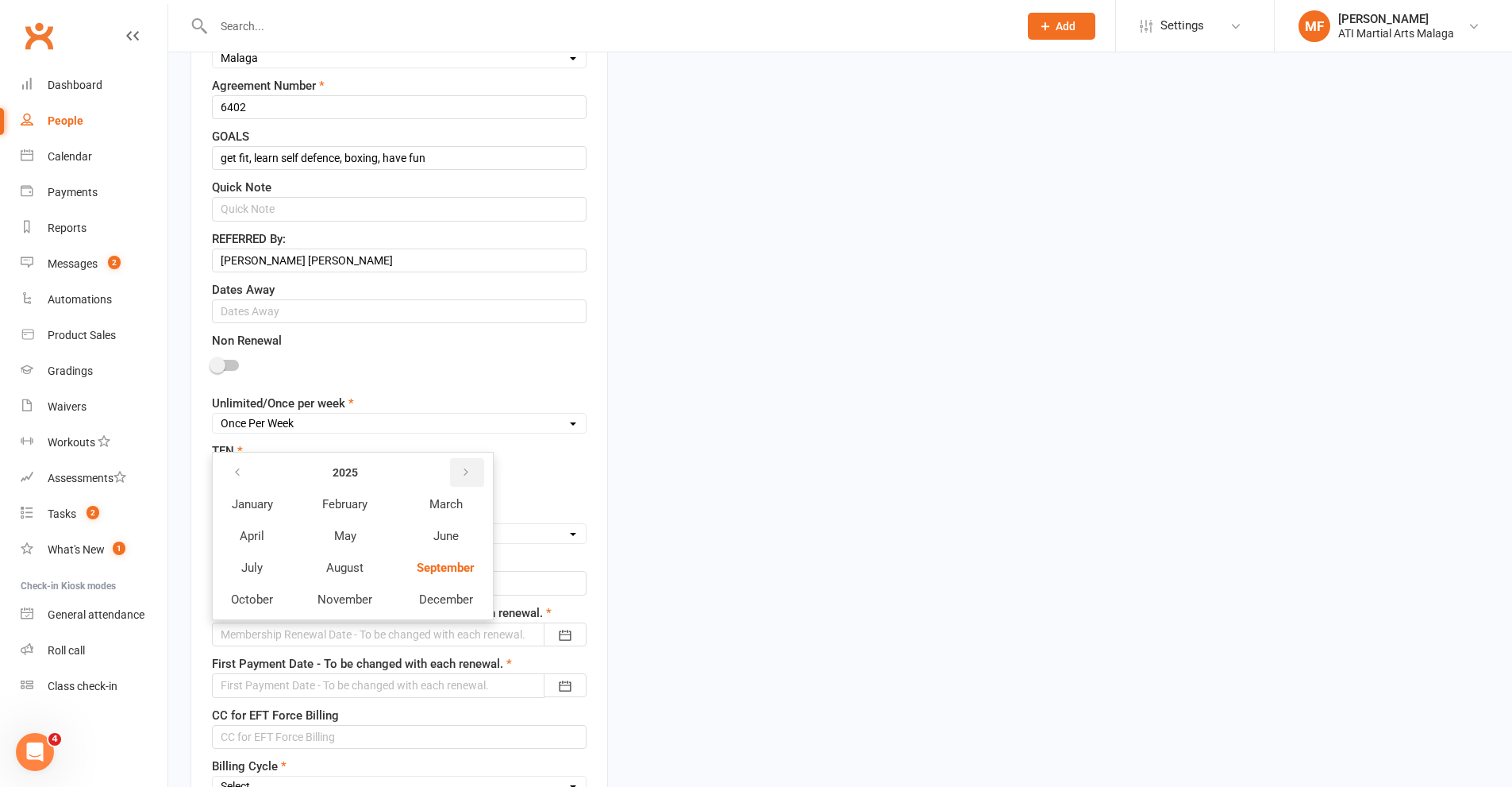
click at [460, 480] on button "button" at bounding box center [467, 472] width 34 height 29
click at [438, 499] on span "March" at bounding box center [445, 504] width 33 height 14
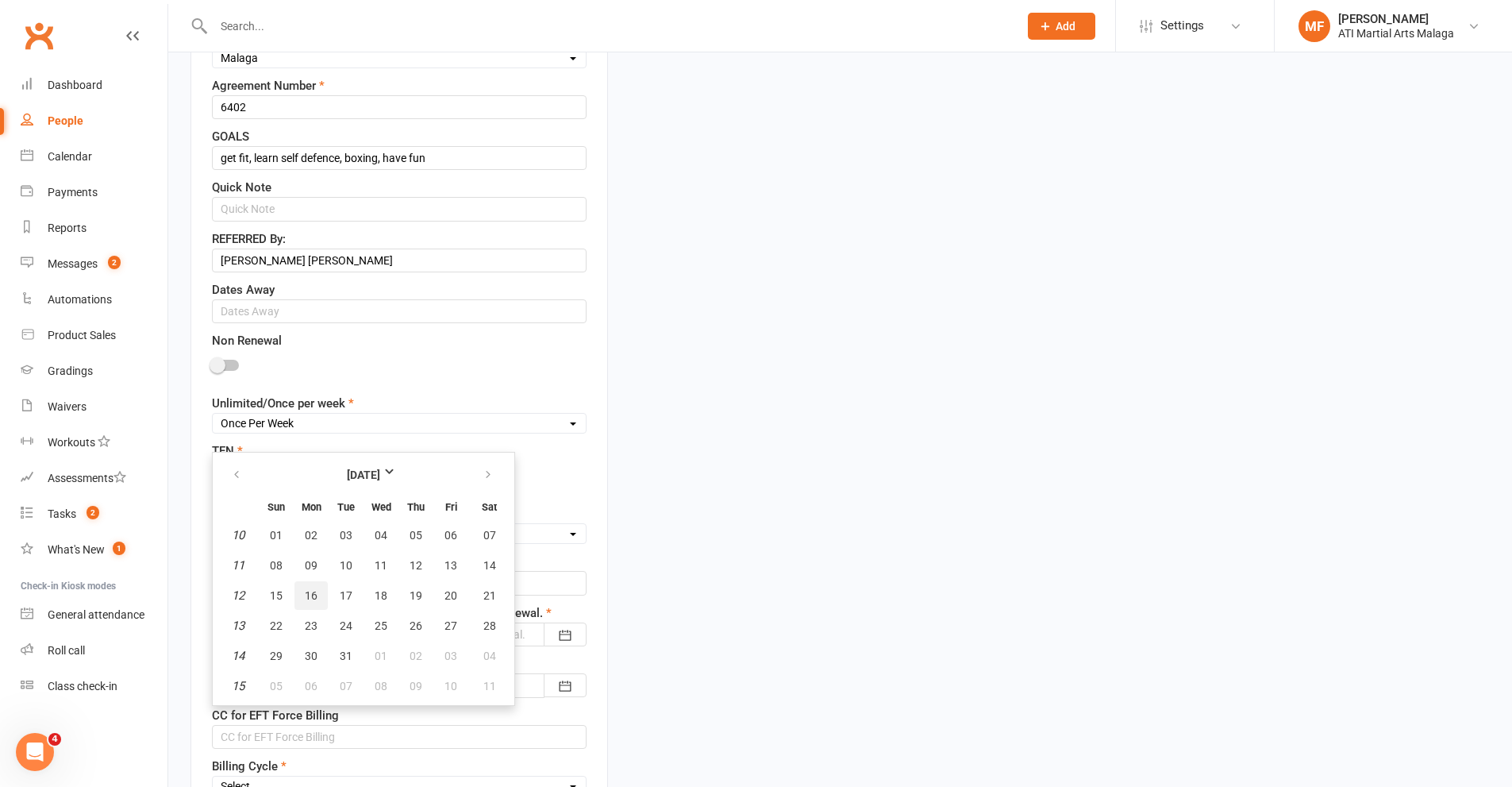
click at [308, 595] on span "16" at bounding box center [311, 595] width 13 height 13
type input "16 Mar 2026"
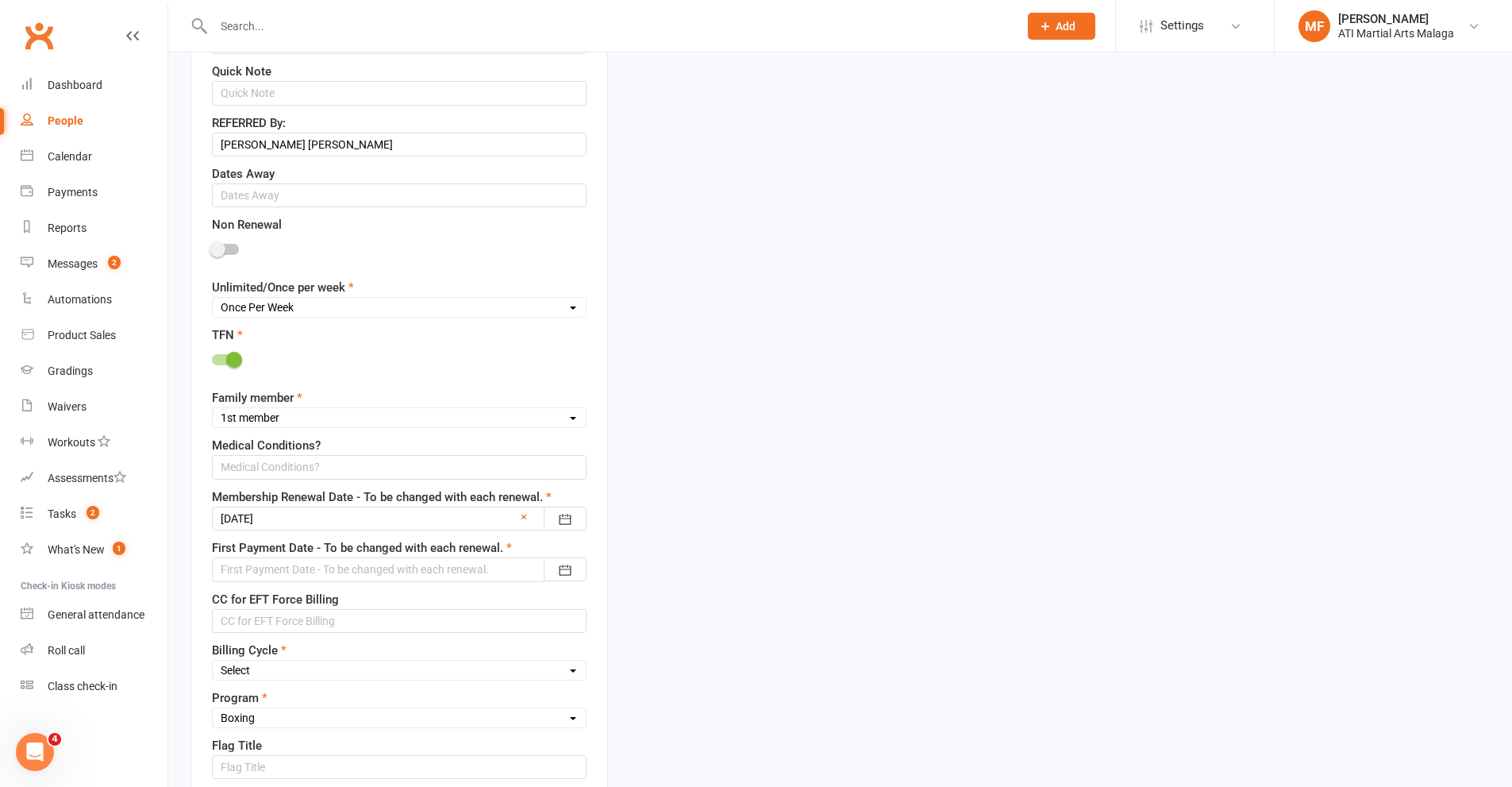
scroll to position [1106, 0]
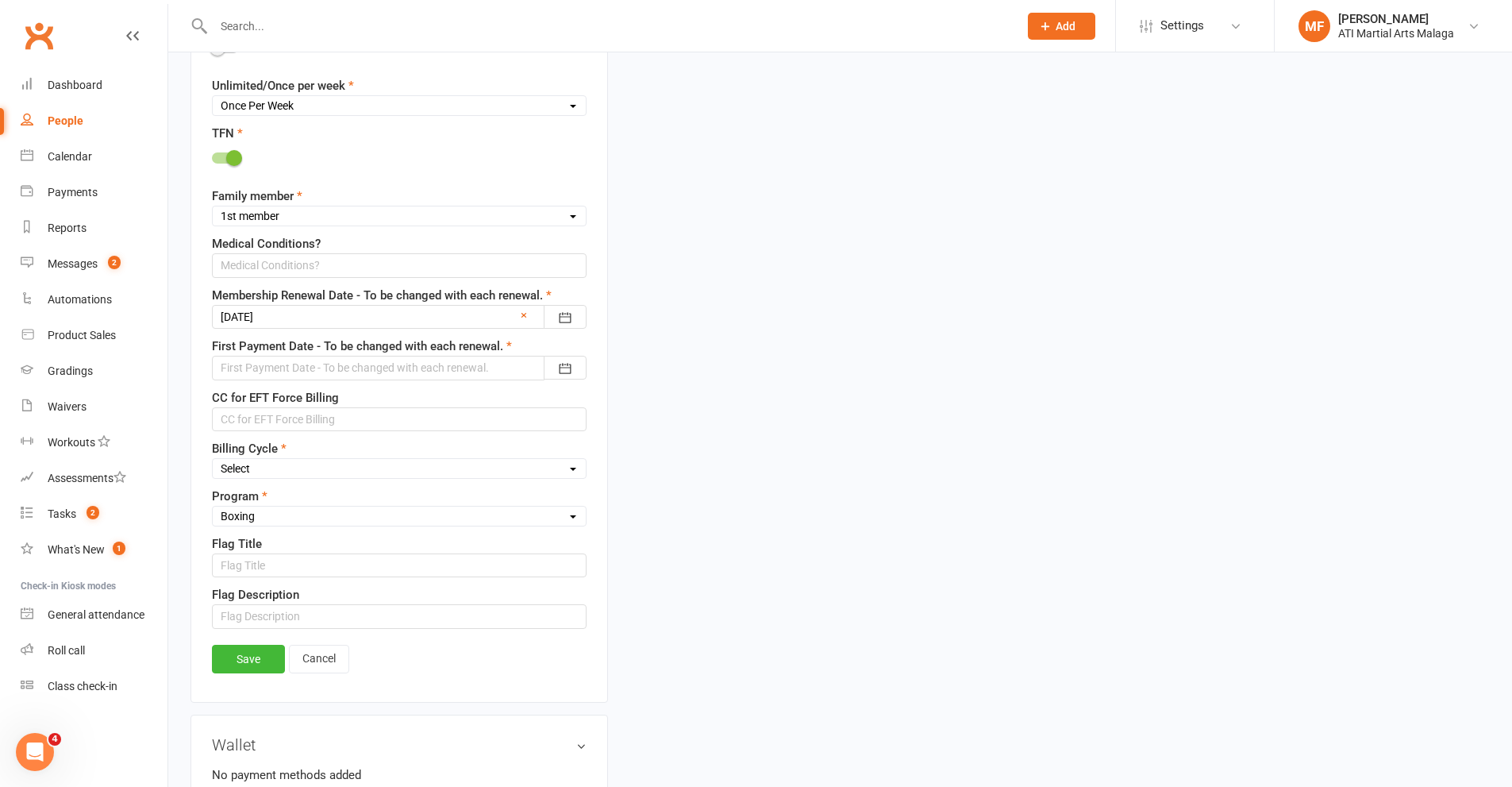
click at [319, 368] on div at bounding box center [399, 368] width 375 height 24
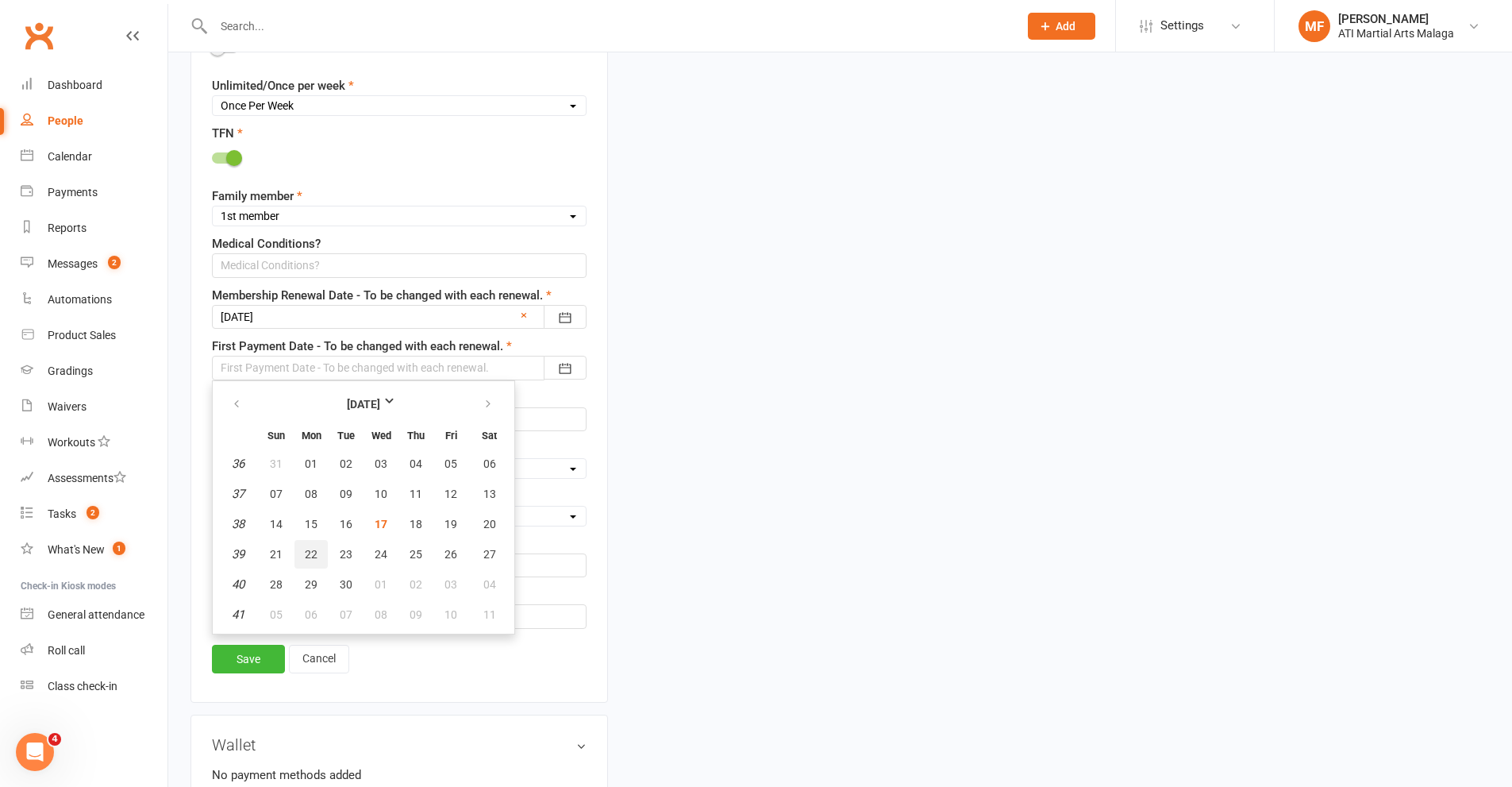
click at [311, 556] on span "22" at bounding box center [311, 555] width 13 height 13
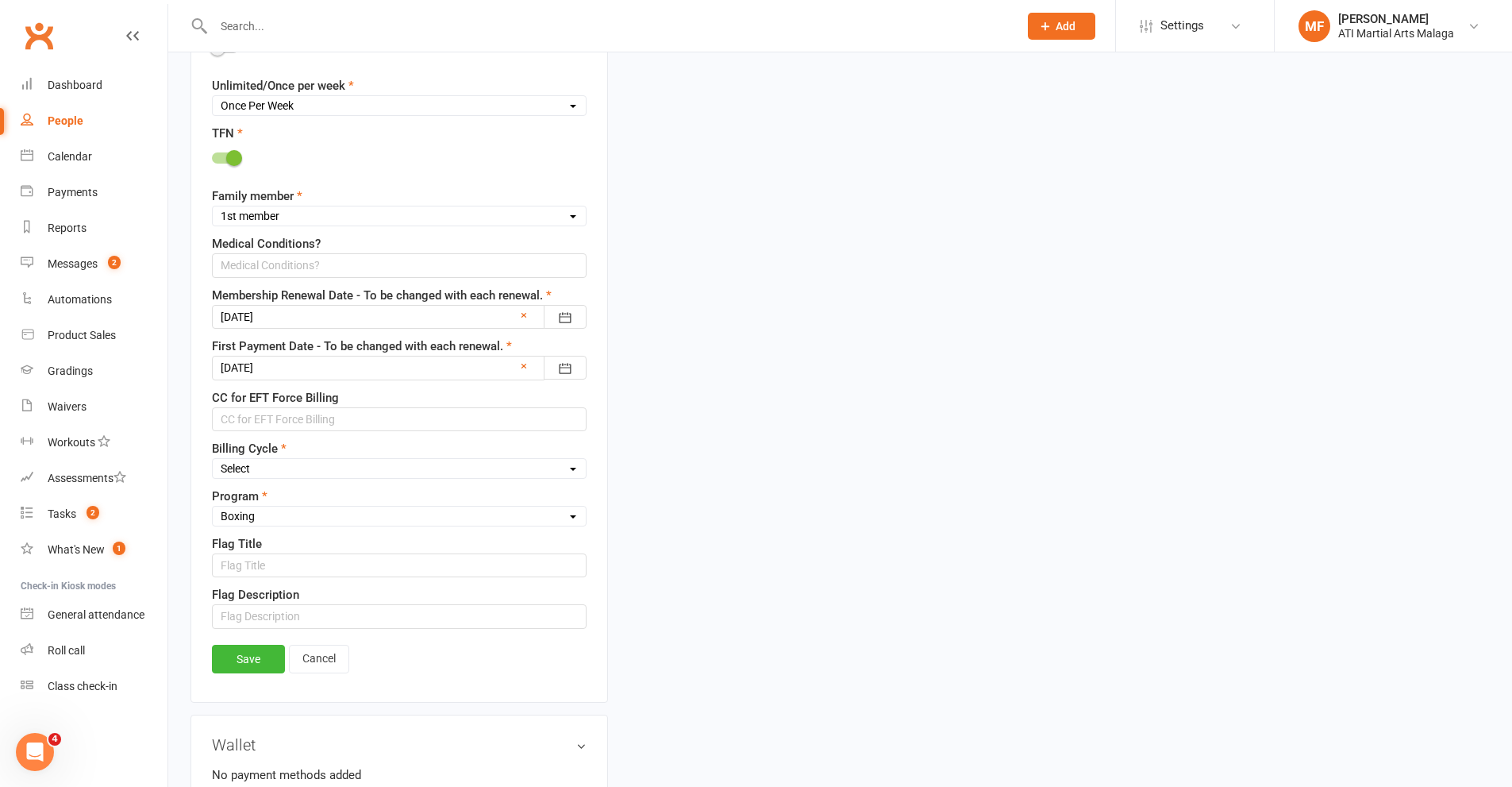
click at [311, 371] on div at bounding box center [399, 368] width 375 height 24
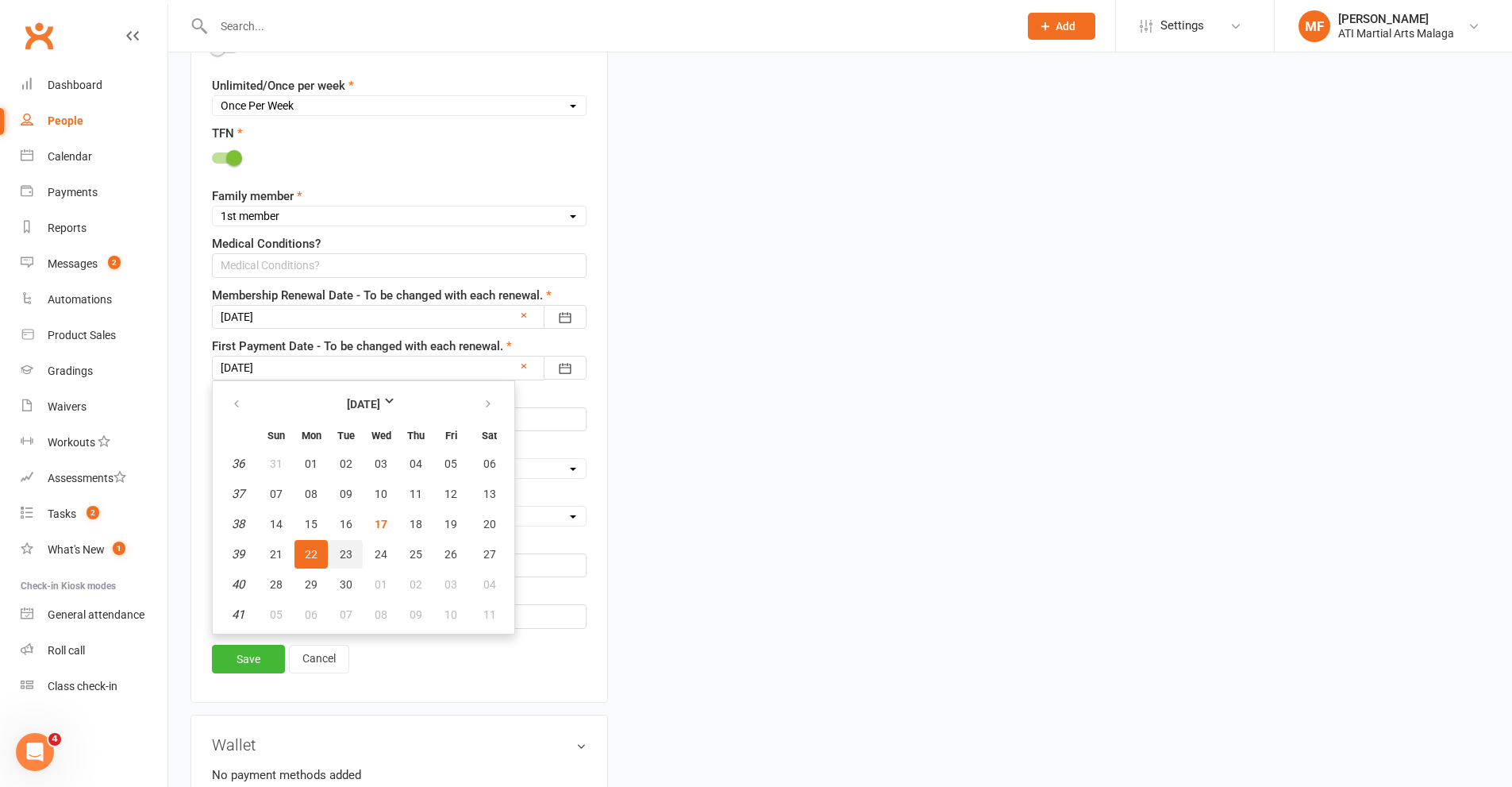
click at [340, 565] on button "23" at bounding box center [346, 554] width 33 height 29
type input "23 Sep 2025"
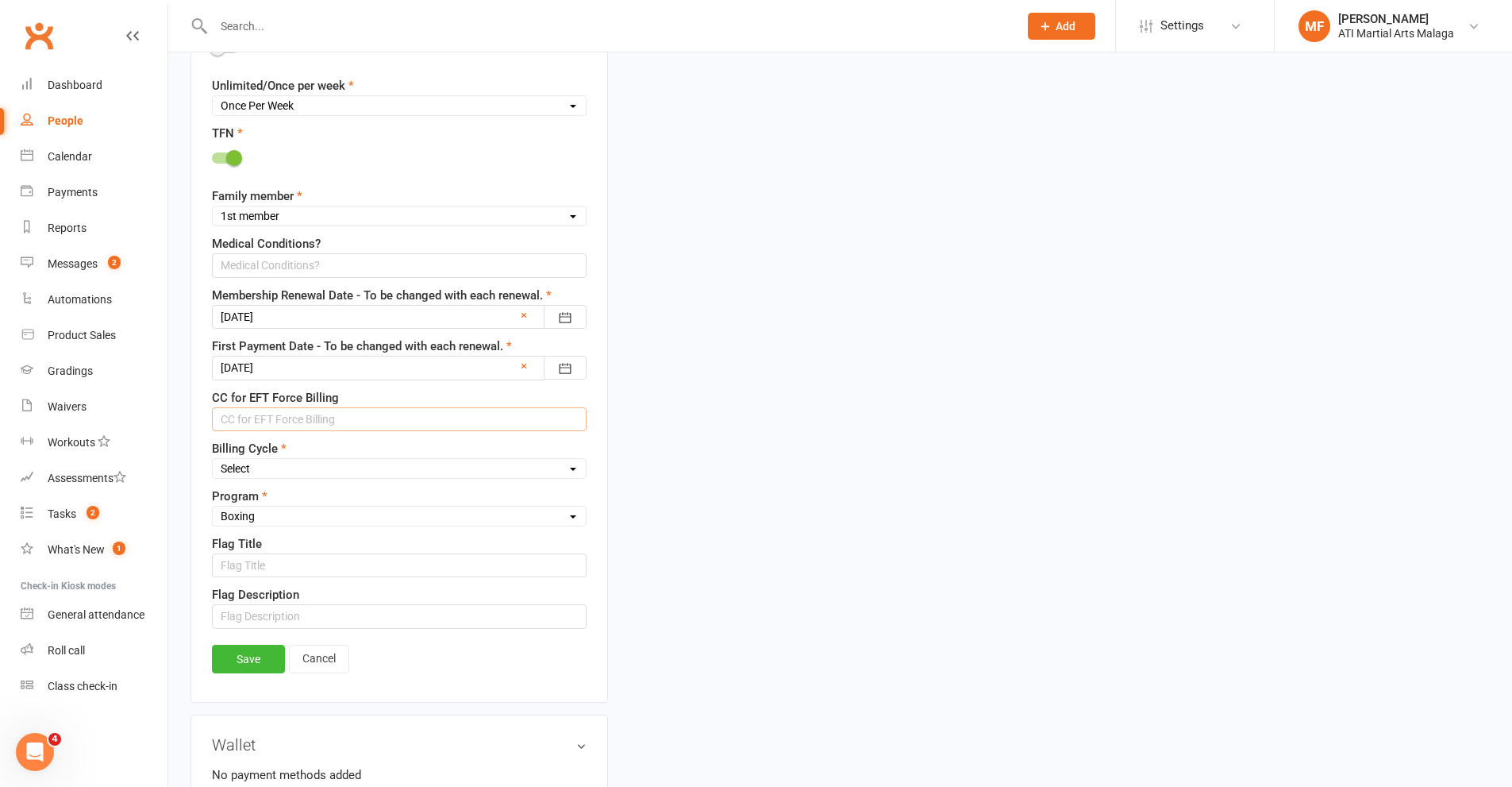
click at [276, 427] on input "text" at bounding box center [399, 419] width 375 height 24
type input "5217 2954 1592 3055 01/27"
click at [304, 454] on div "Billing Cycle Select Fortnightly Monthly Weekly Pay as you go Upfront LEAD ONLY…" at bounding box center [399, 458] width 375 height 40
click at [297, 467] on select "Select Fortnightly Monthly Weekly Pay as you go Upfront LEAD ONLY Quarterly Ins…" at bounding box center [399, 468] width 373 height 18
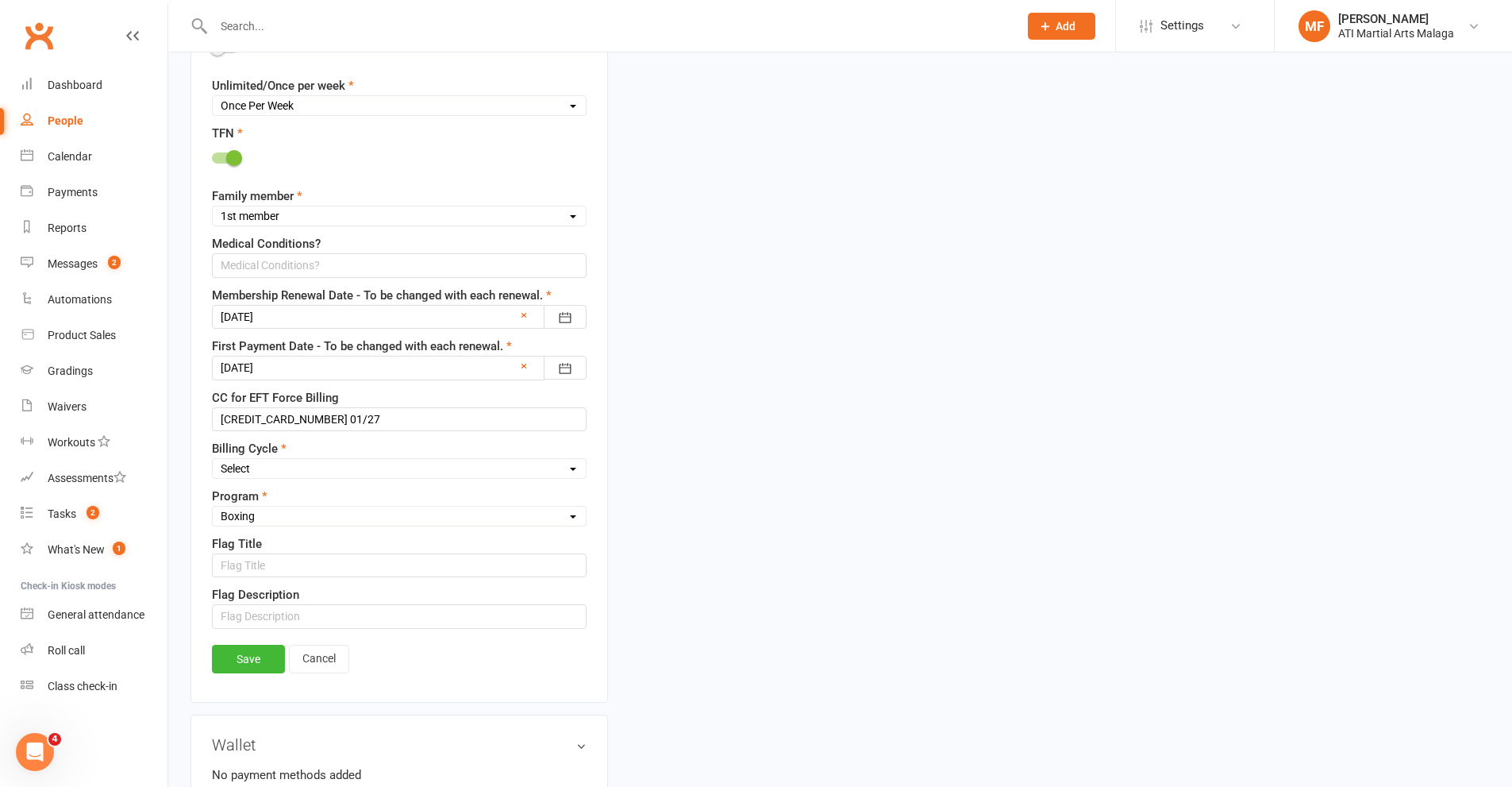
select select "Weekly"
click at [213, 461] on select "Select Fortnightly Monthly Weekly Pay as you go Upfront LEAD ONLY Quarterly Ins…" at bounding box center [399, 468] width 373 height 18
click at [253, 660] on link "Save" at bounding box center [248, 658] width 73 height 29
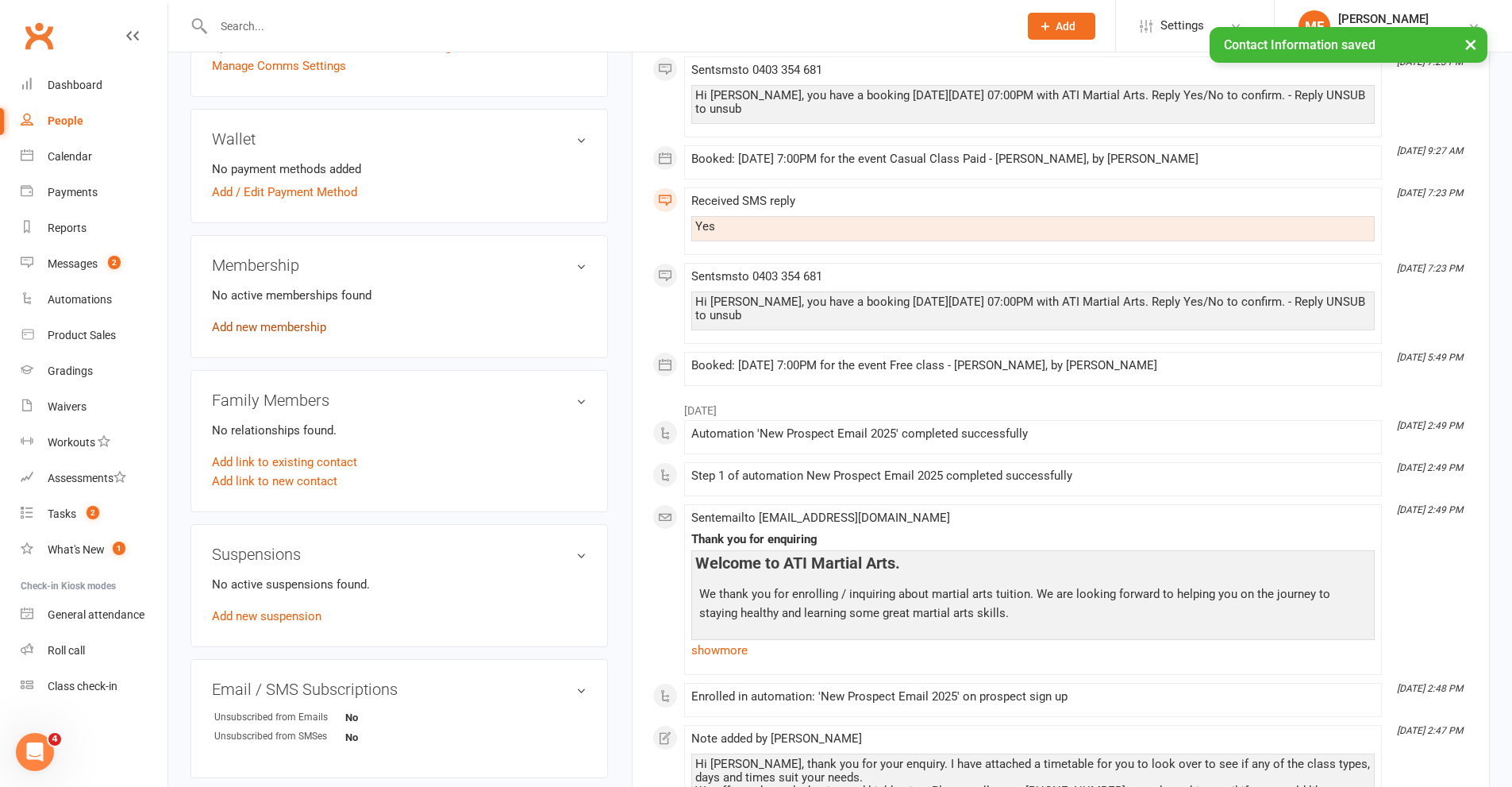
click at [269, 325] on link "Add new membership" at bounding box center [269, 326] width 114 height 14
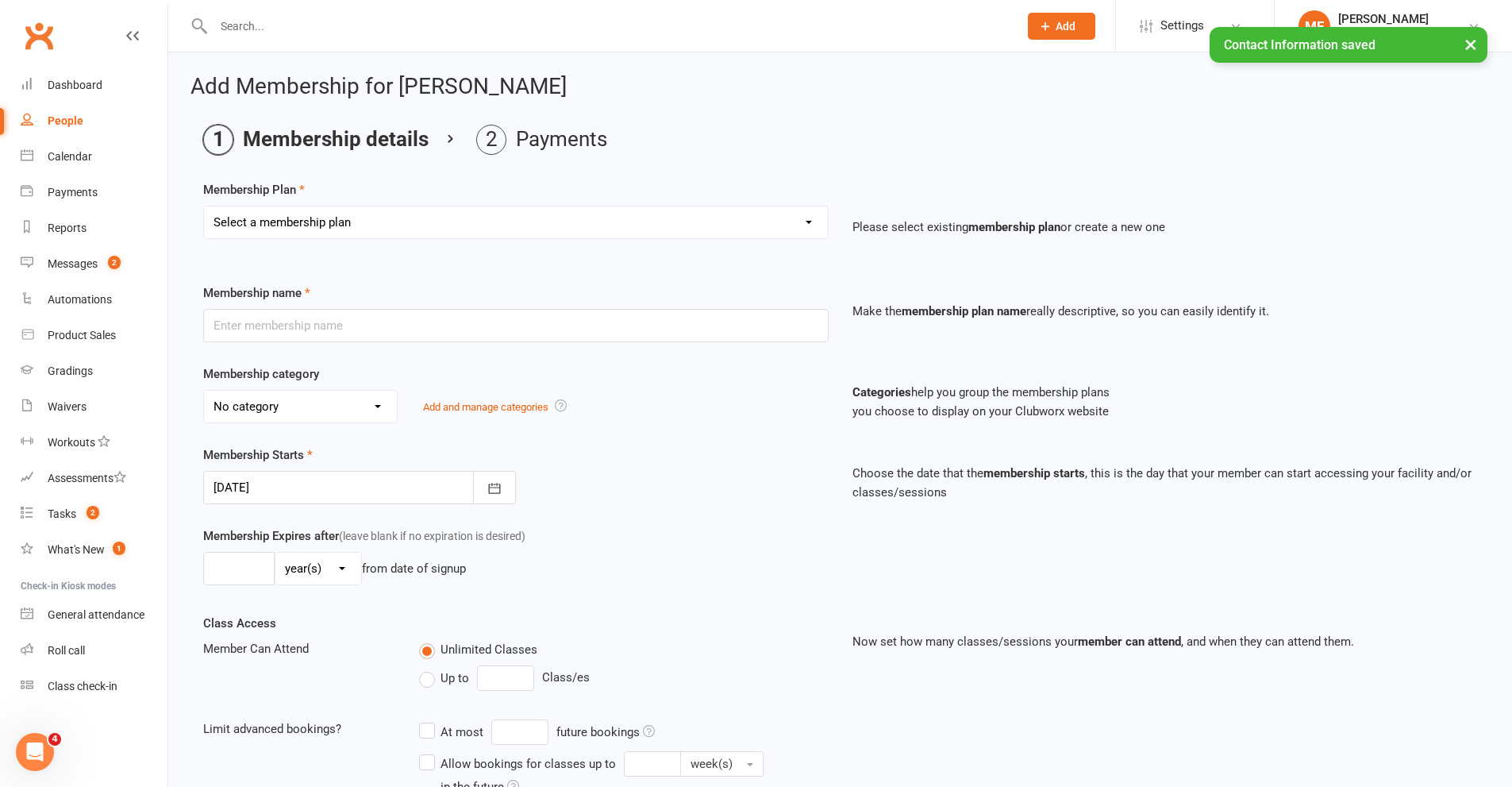
click at [330, 223] on select "Select a membership plan Create new Membership Plan Little Dragon 12mth Little …" at bounding box center [516, 222] width 624 height 31
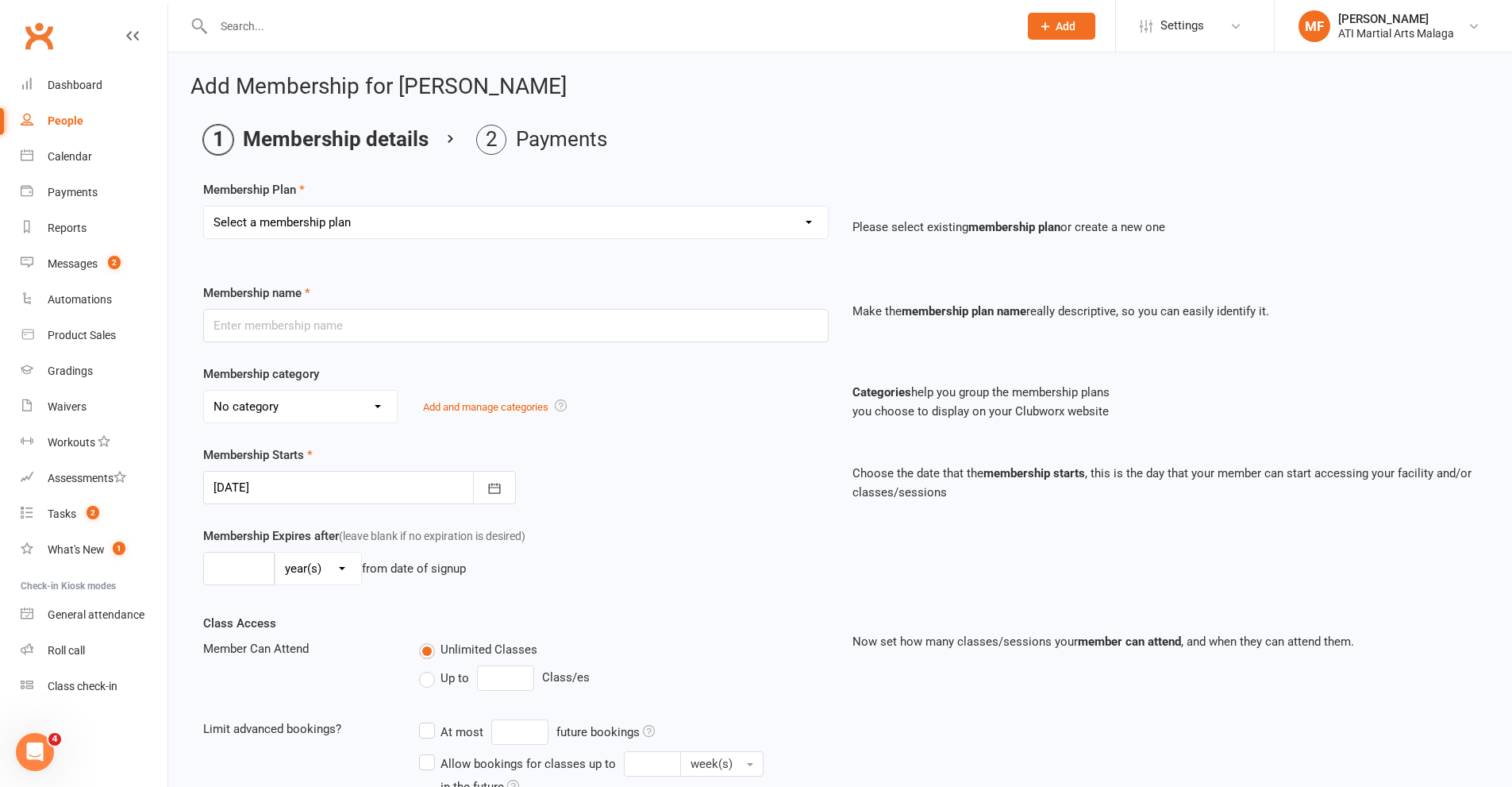
select select "26"
click at [204, 206] on select "Select a membership plan Create new Membership Plan Little Dragon 12mth Little …" at bounding box center [516, 222] width 624 height 31
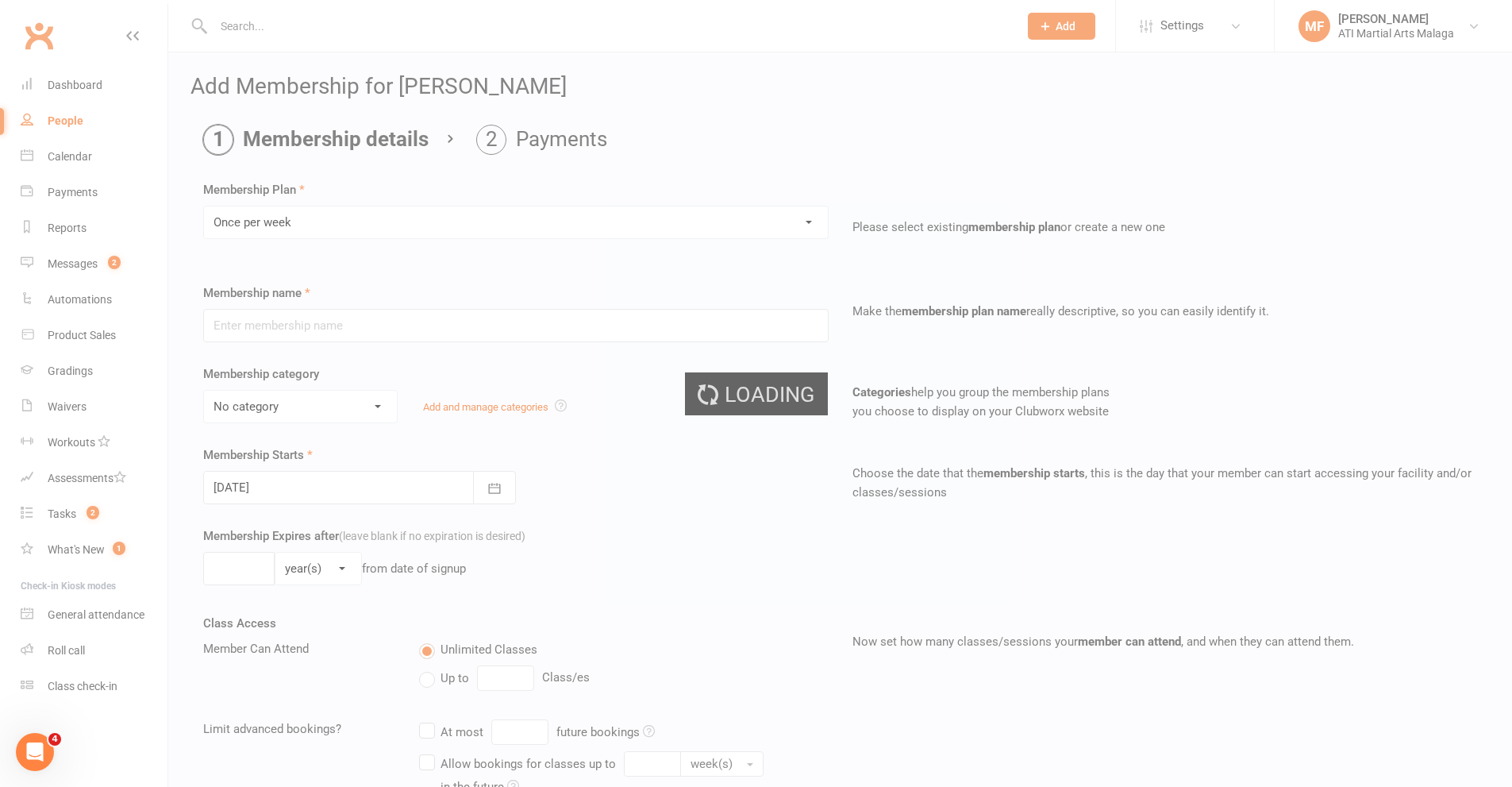
type input "Once per week"
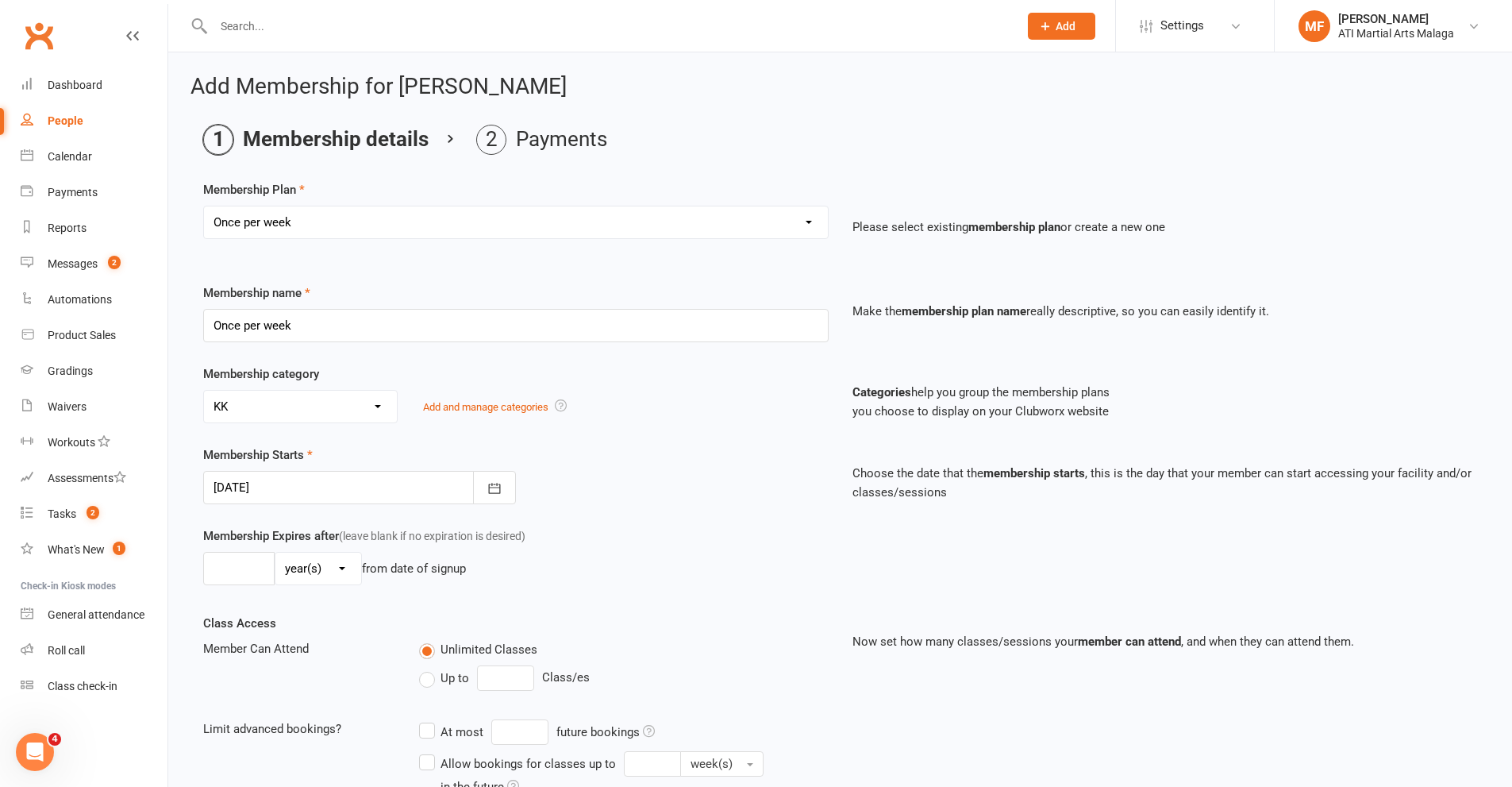
click at [308, 410] on select "No category ACADEMY - JUNIOR ACADEMY - SENIOR A-TKD BJJ BOXING Cancellation Car…" at bounding box center [300, 406] width 193 height 31
select select "4"
click at [204, 391] on select "No category ACADEMY - JUNIOR ACADEMY - SENIOR A-TKD BJJ BOXING Cancellation Car…" at bounding box center [300, 406] width 193 height 31
click at [281, 495] on div at bounding box center [359, 487] width 313 height 33
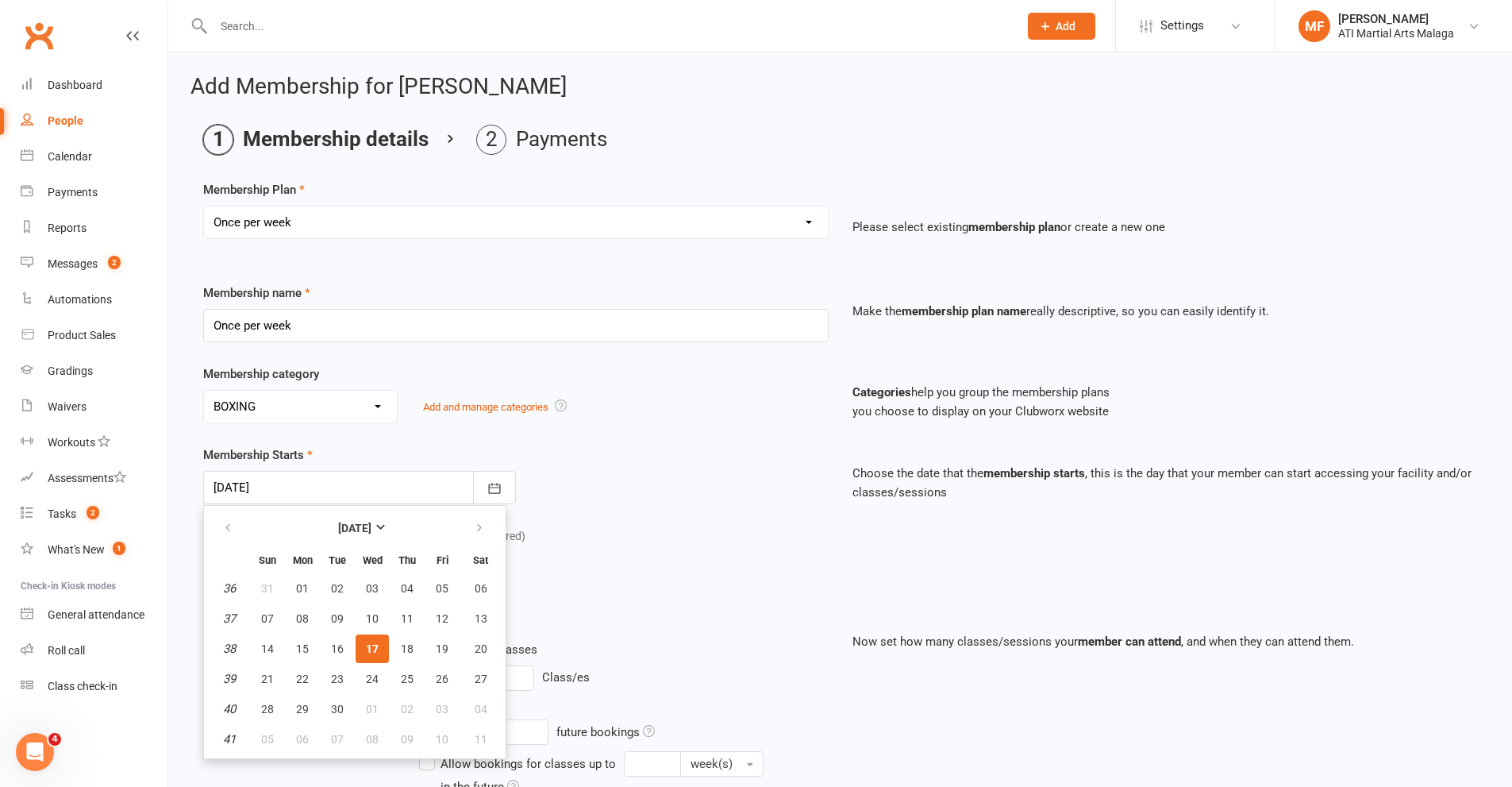
click at [589, 518] on div "Membership Starts 17 Sep 2025 September 2025 Sun Mon Tue Wed Thu Fri Sat 36 31 …" at bounding box center [841, 485] width 1298 height 81
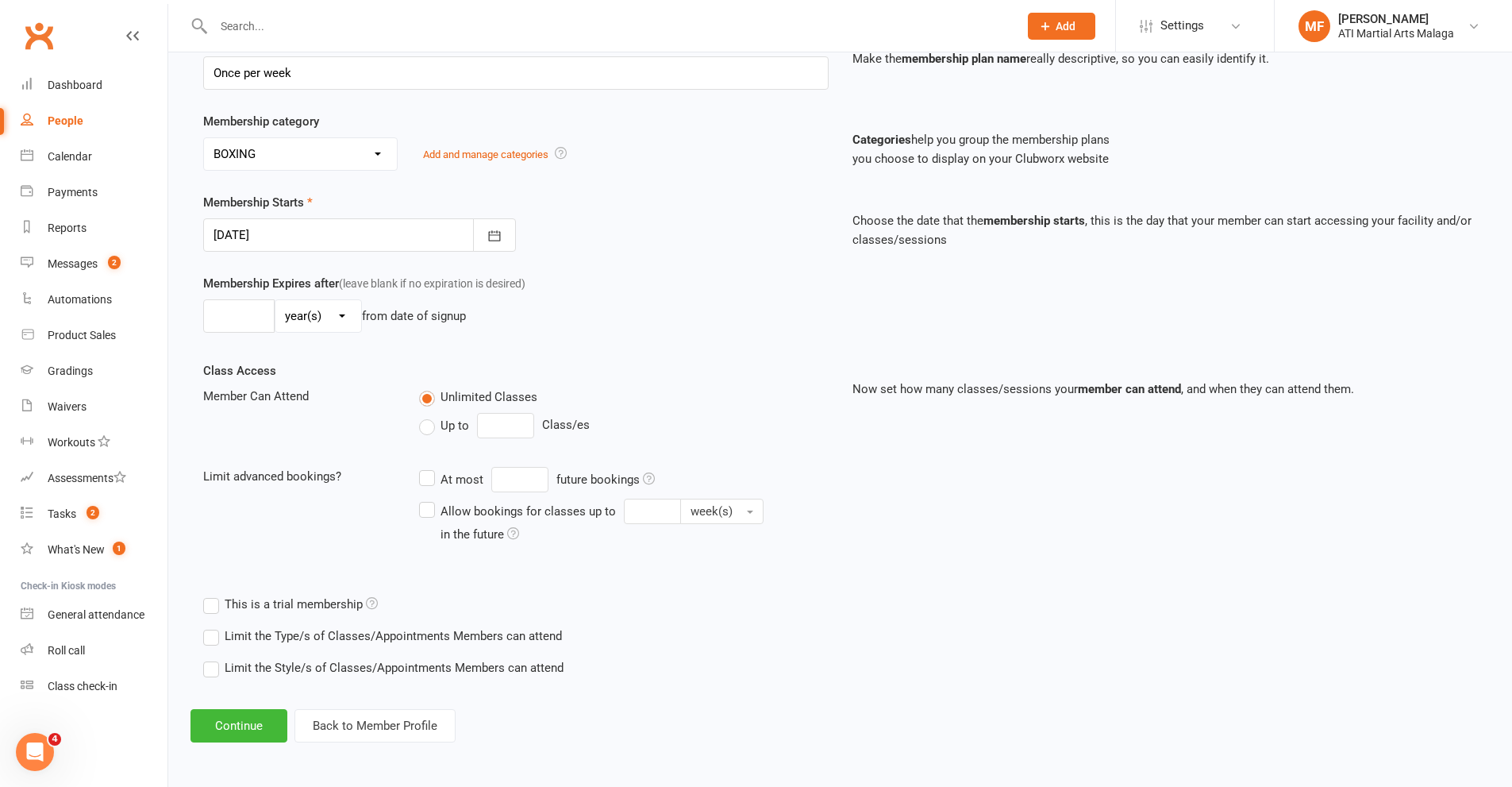
scroll to position [253, 0]
click at [230, 723] on button "Continue" at bounding box center [239, 725] width 97 height 33
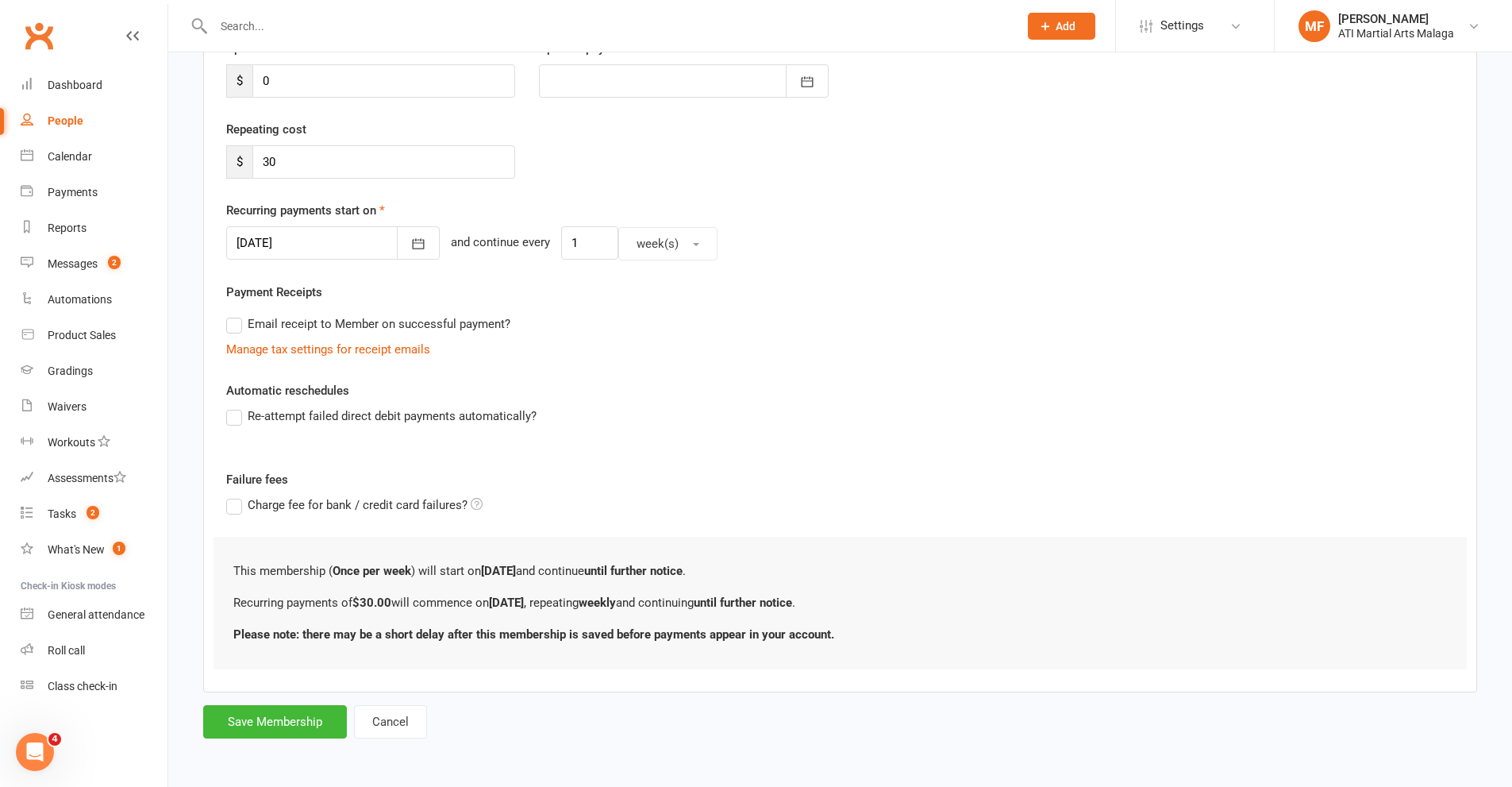
scroll to position [0, 0]
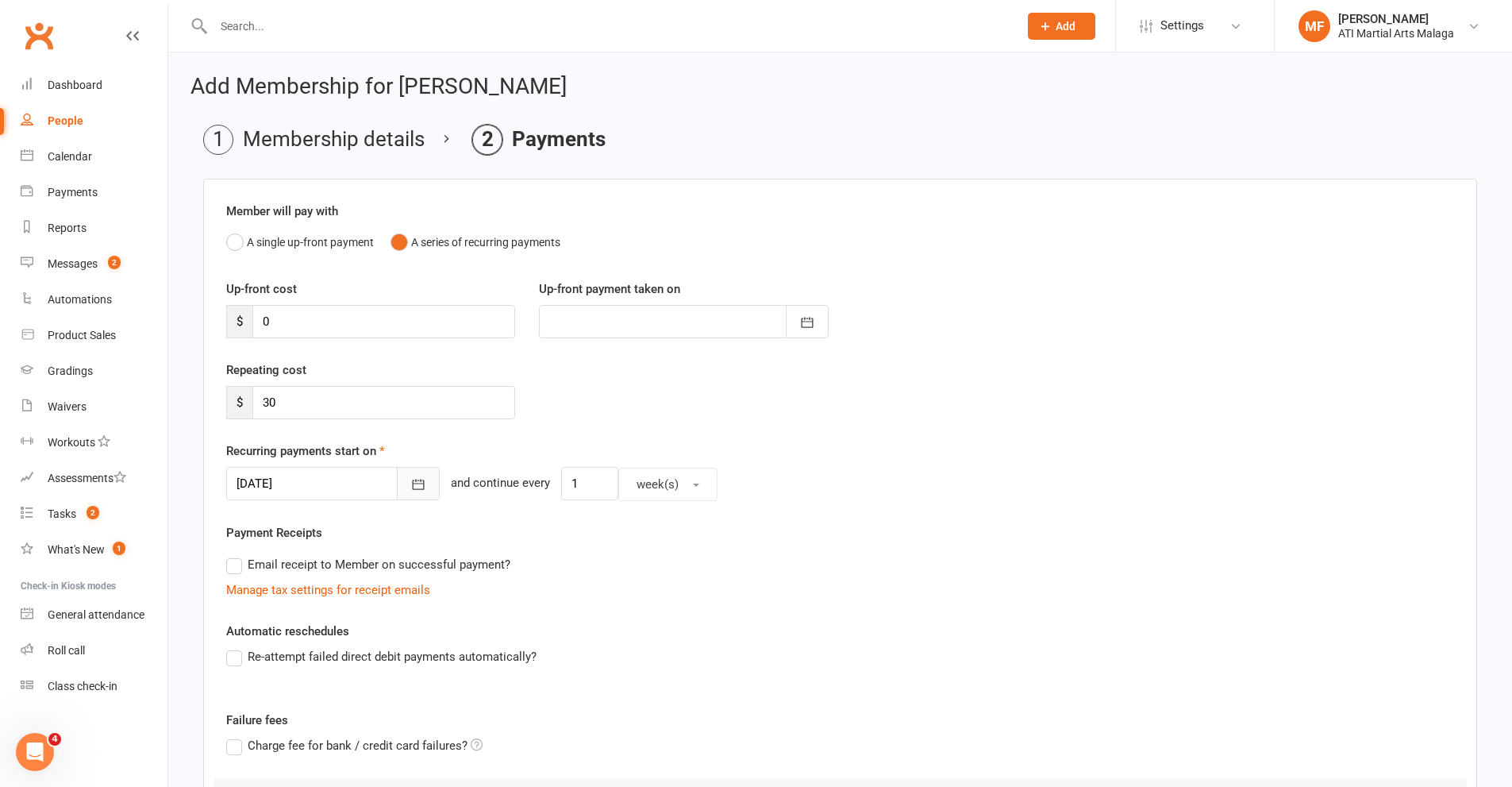
click at [397, 483] on button "button" at bounding box center [419, 483] width 43 height 33
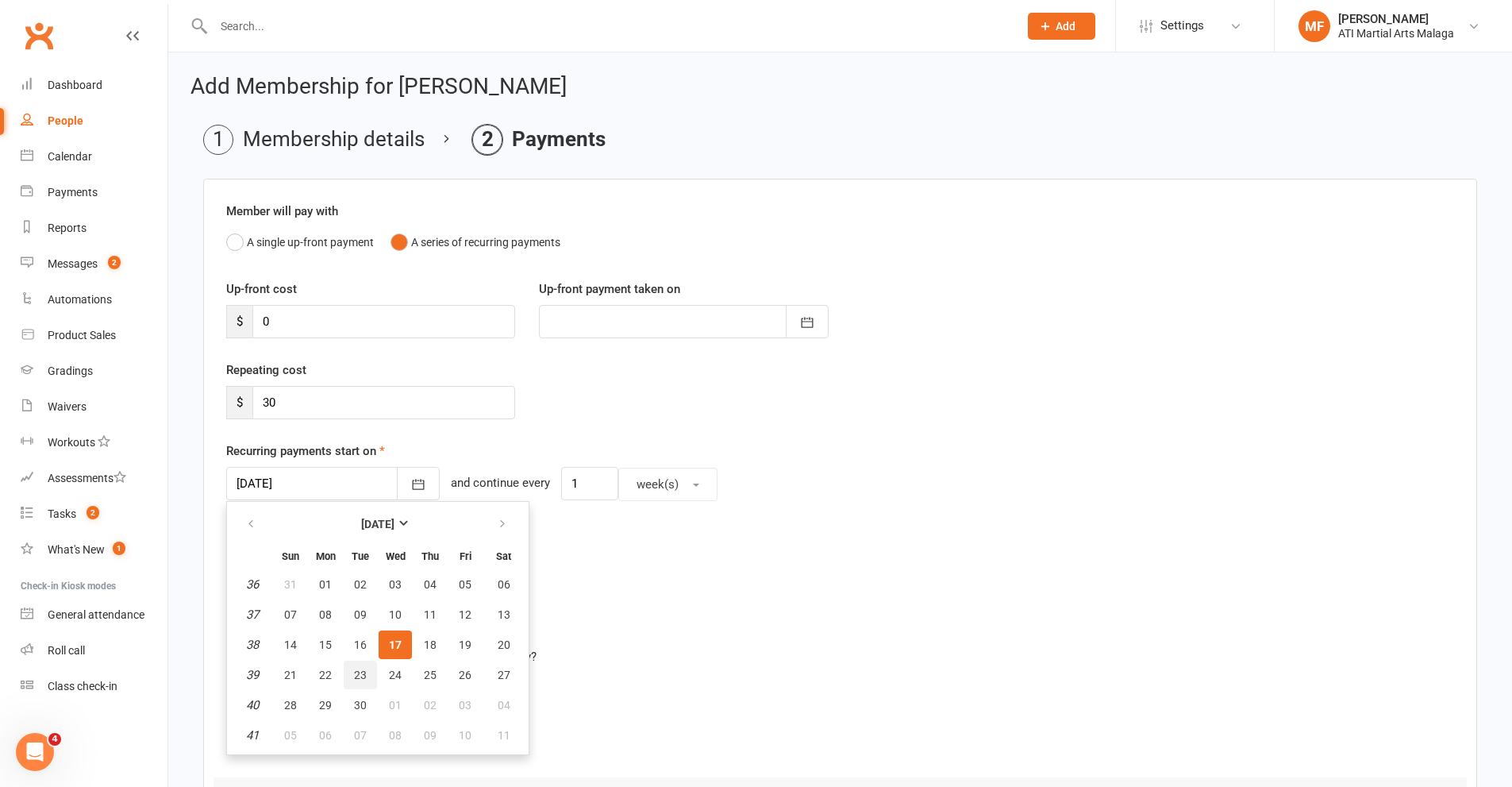
click at [364, 676] on span "23" at bounding box center [360, 675] width 13 height 13
type input "23 Sep 2025"
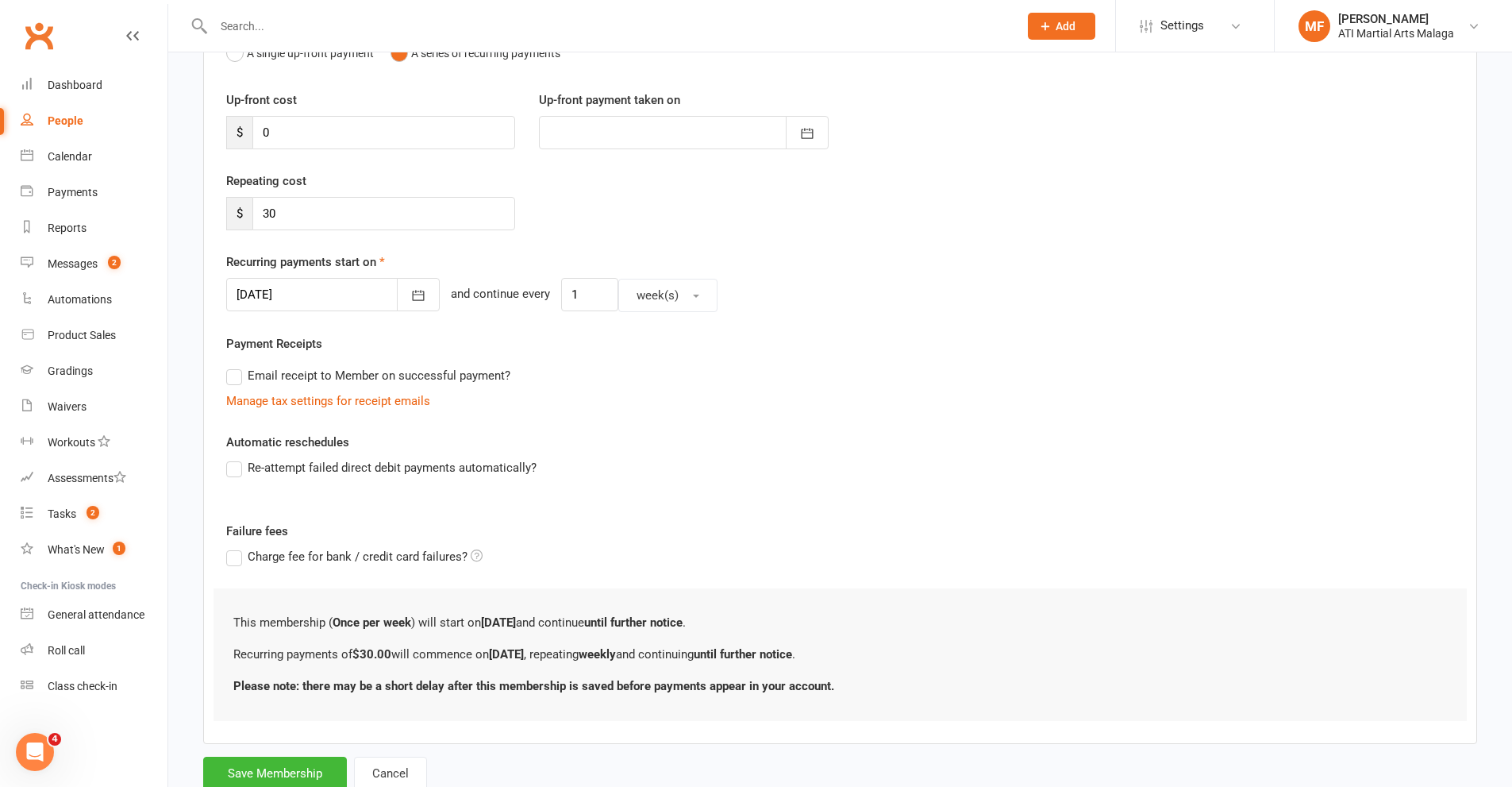
scroll to position [241, 0]
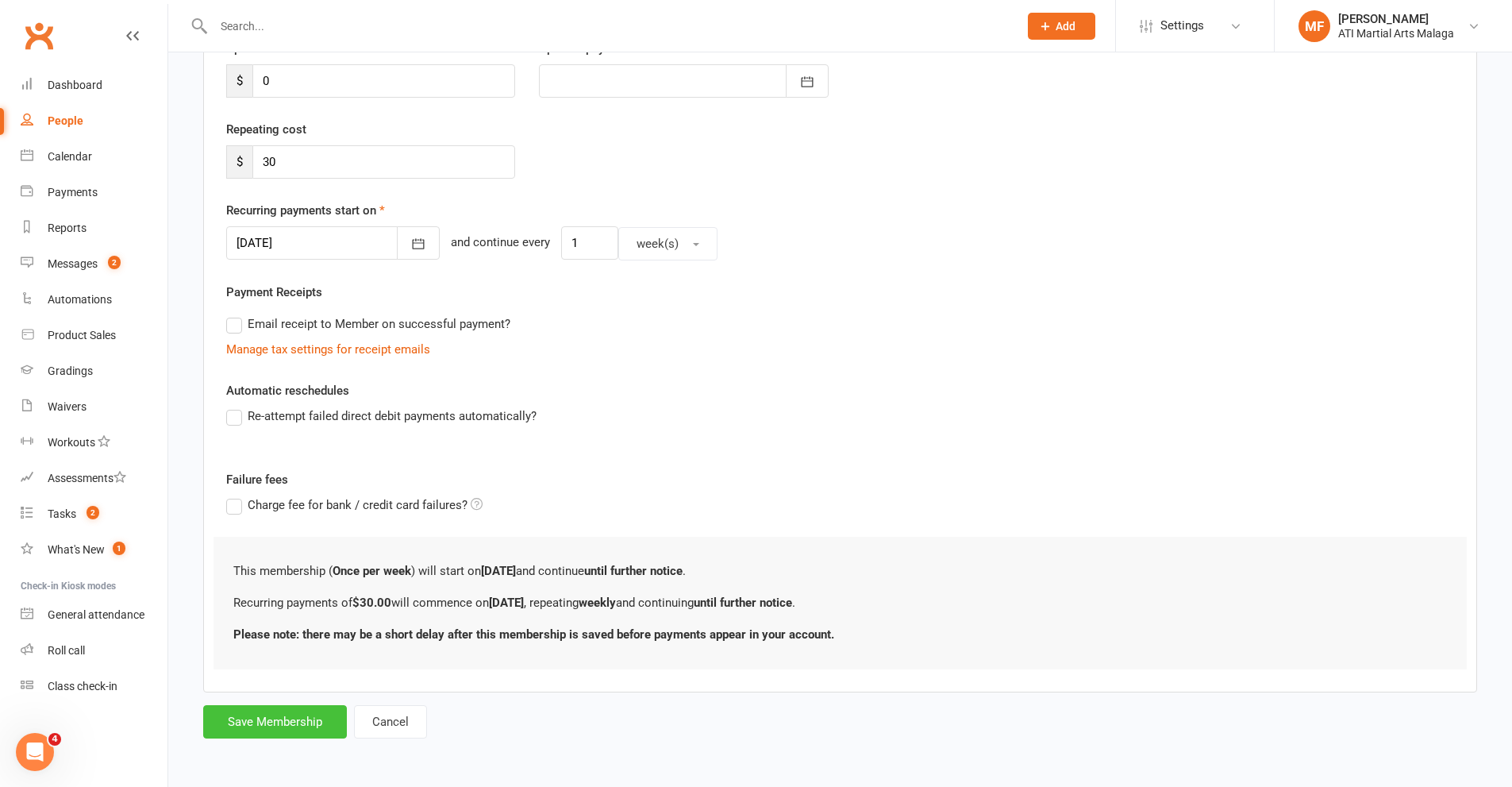
click at [286, 737] on button "Save Membership" at bounding box center [274, 721] width 144 height 33
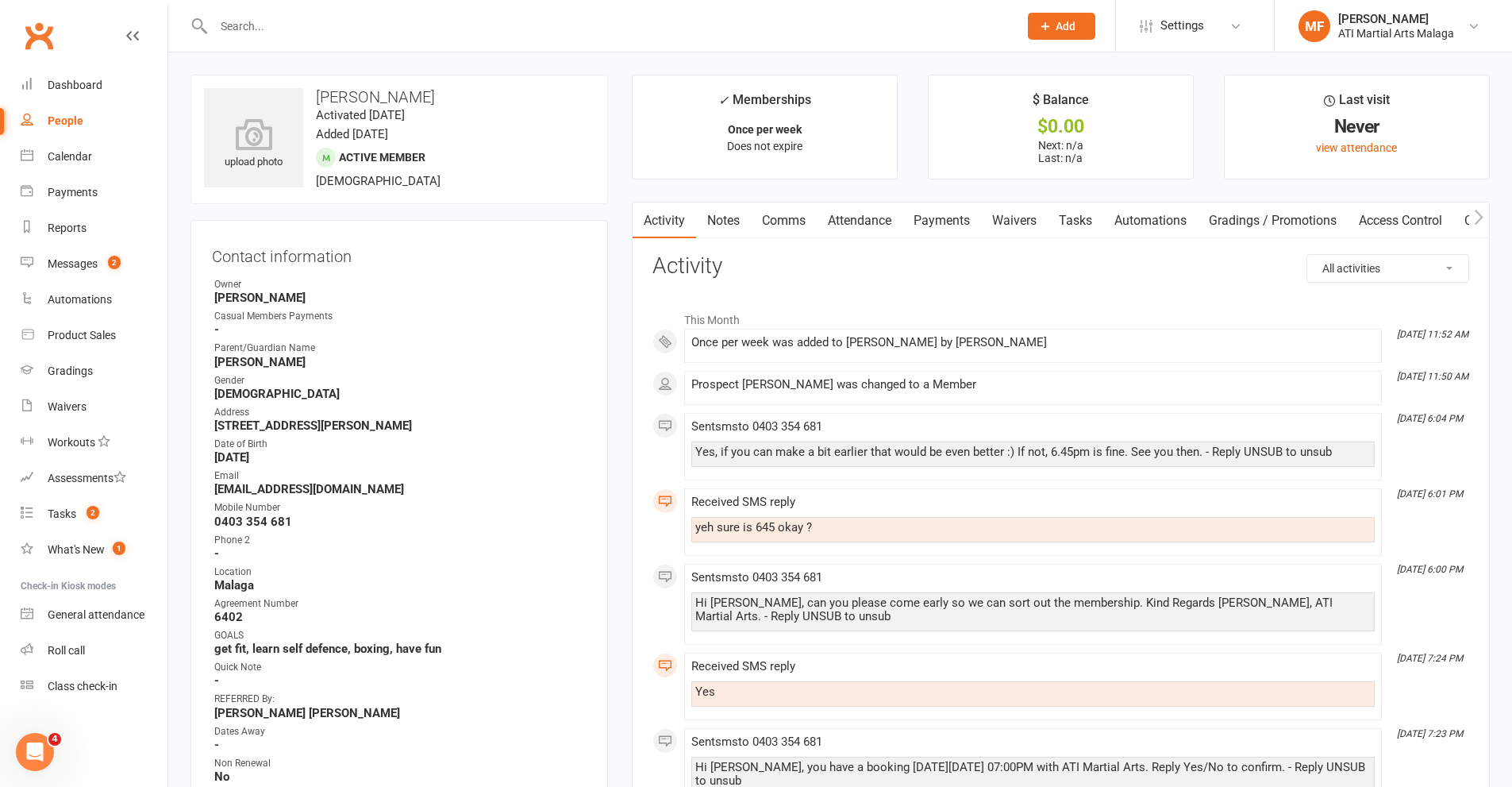
click at [941, 219] on link "Payments" at bounding box center [942, 220] width 79 height 36
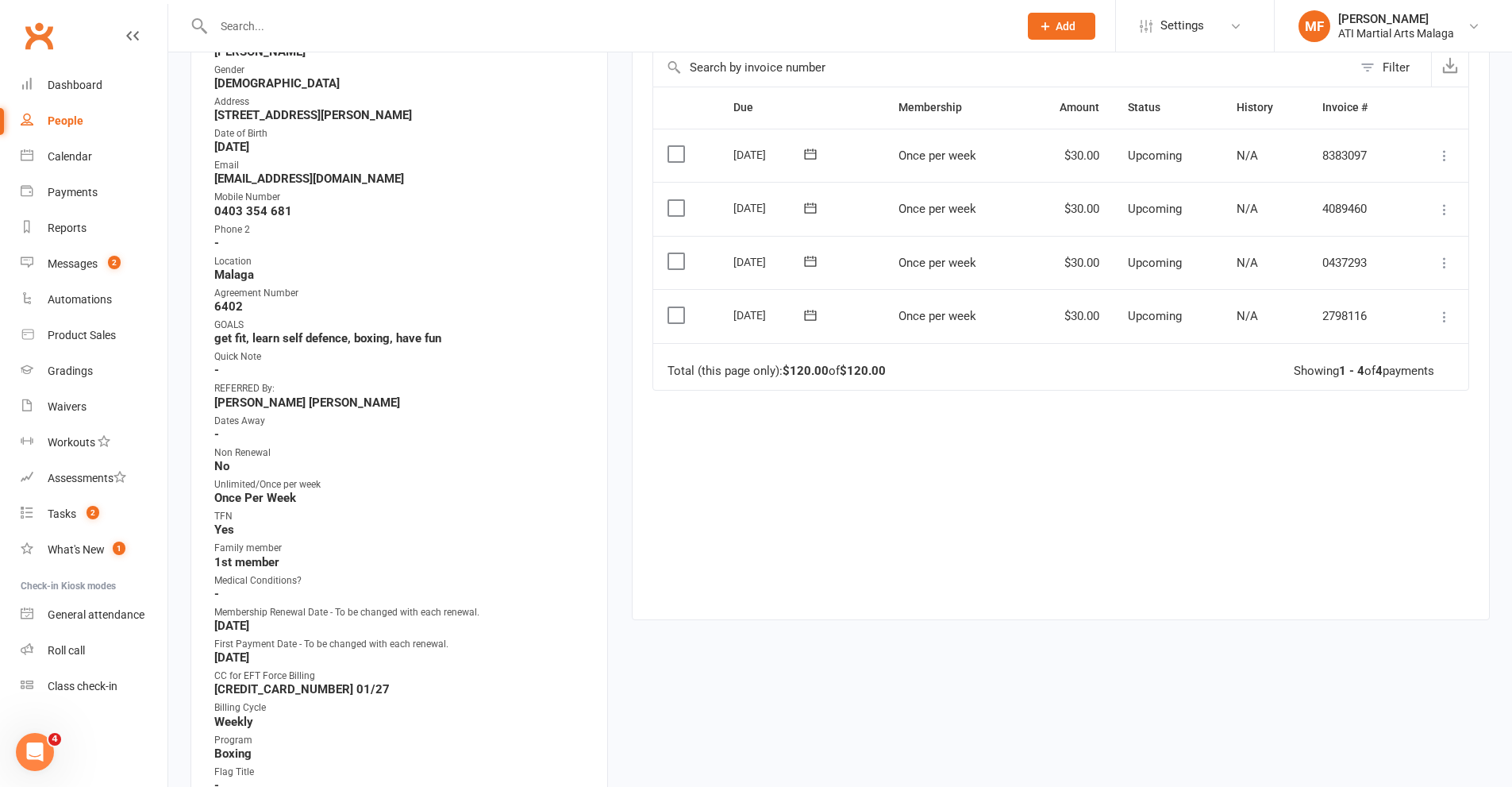
scroll to position [476, 0]
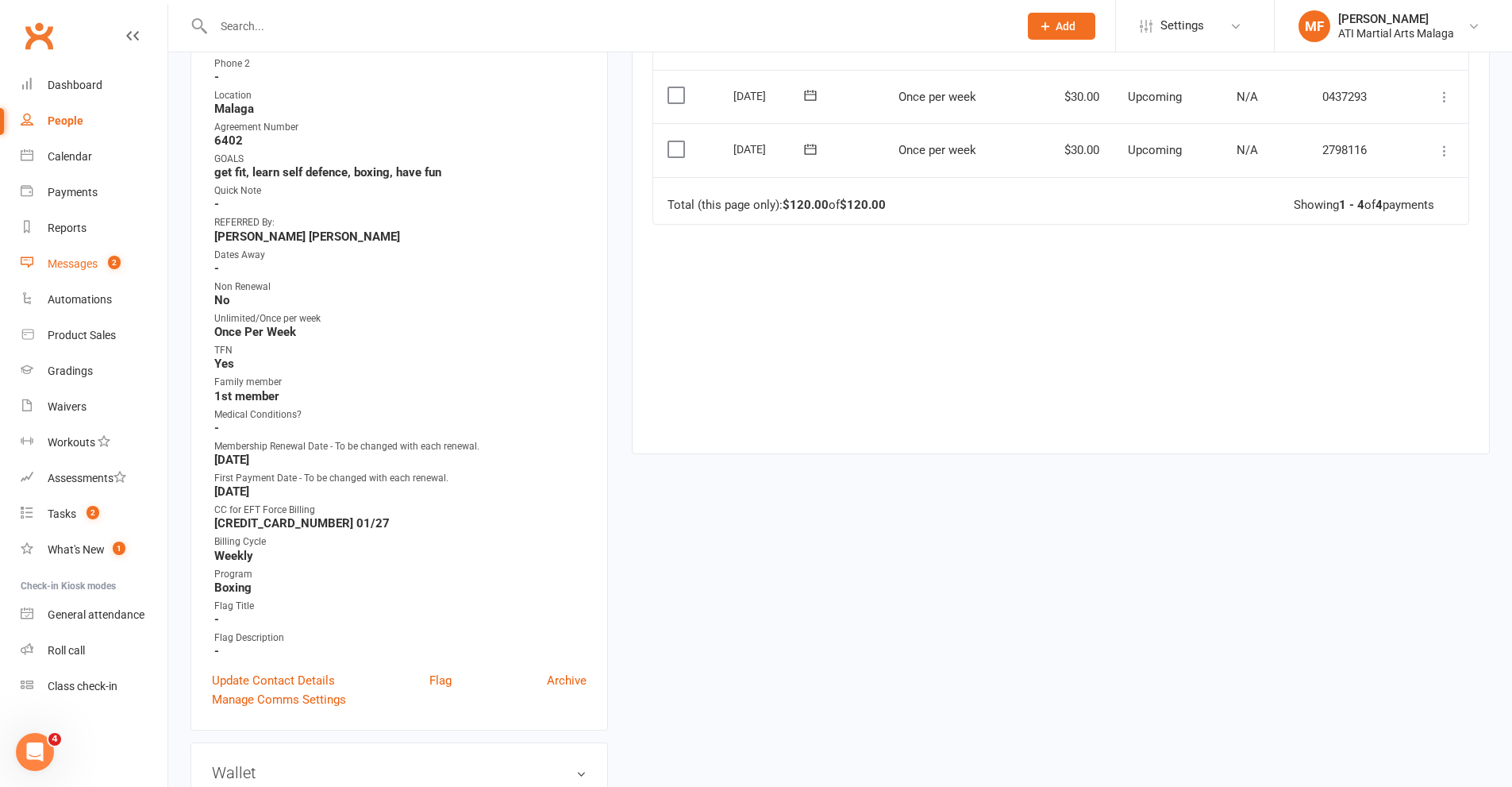
drag, startPoint x: 93, startPoint y: 253, endPoint x: 233, endPoint y: 273, distance: 141.4
click at [93, 253] on link "Messages 2" at bounding box center [94, 264] width 147 height 36
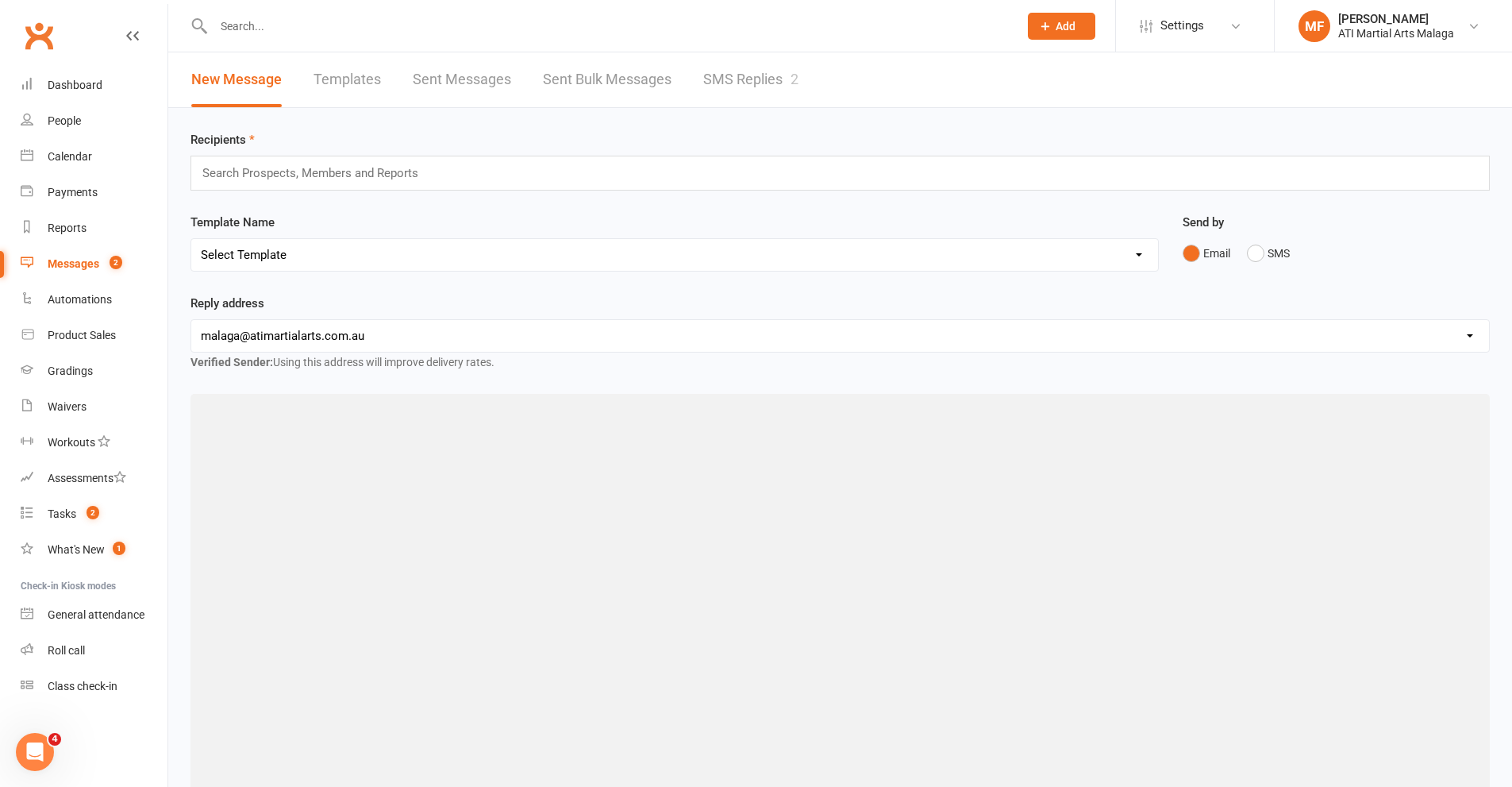
click at [754, 78] on link "SMS Replies 2" at bounding box center [751, 80] width 95 height 55
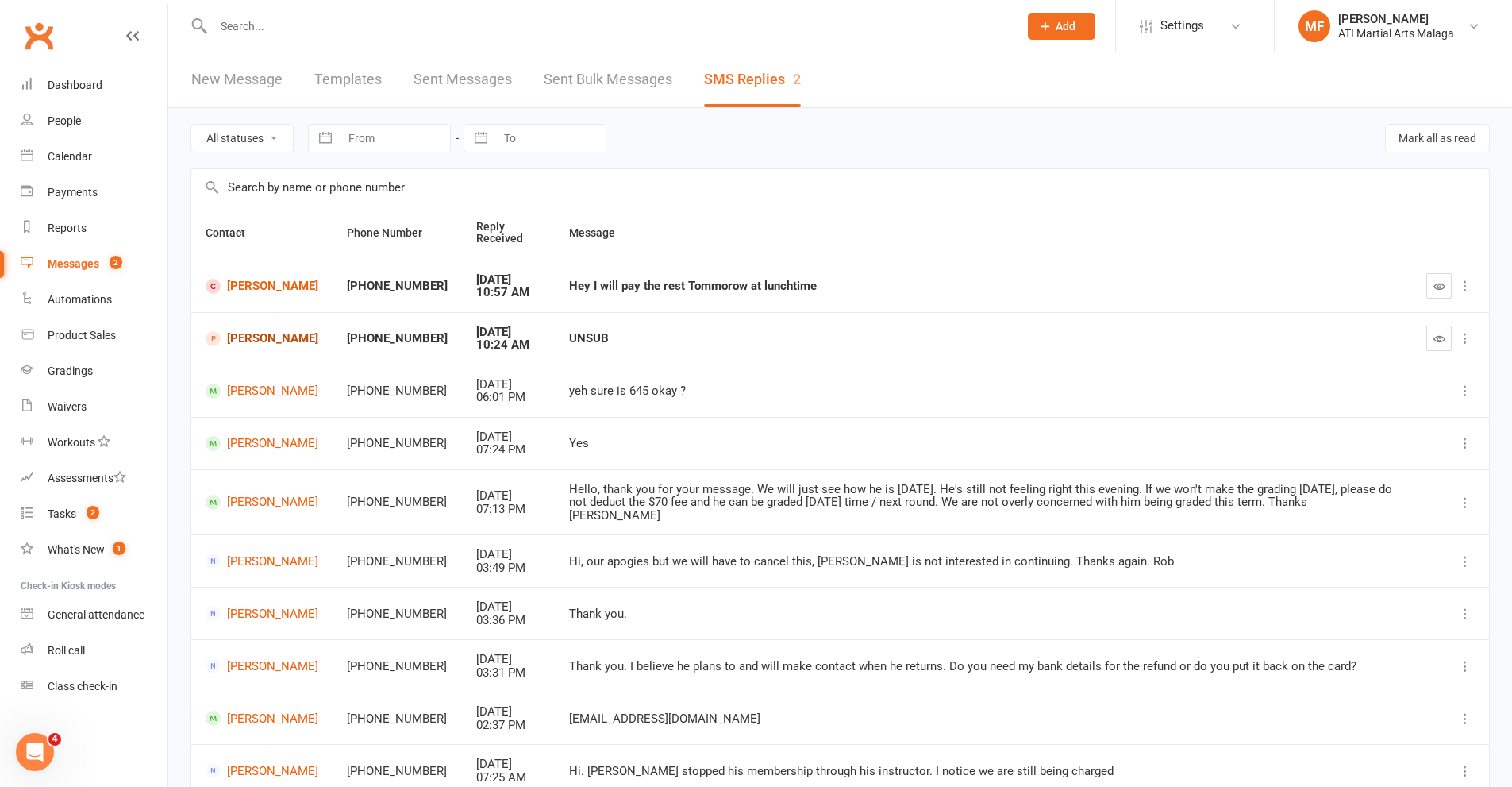
click at [248, 333] on link "Rebecca Bolton" at bounding box center [262, 338] width 113 height 15
click at [260, 280] on link "Jarrod Reed" at bounding box center [262, 286] width 113 height 15
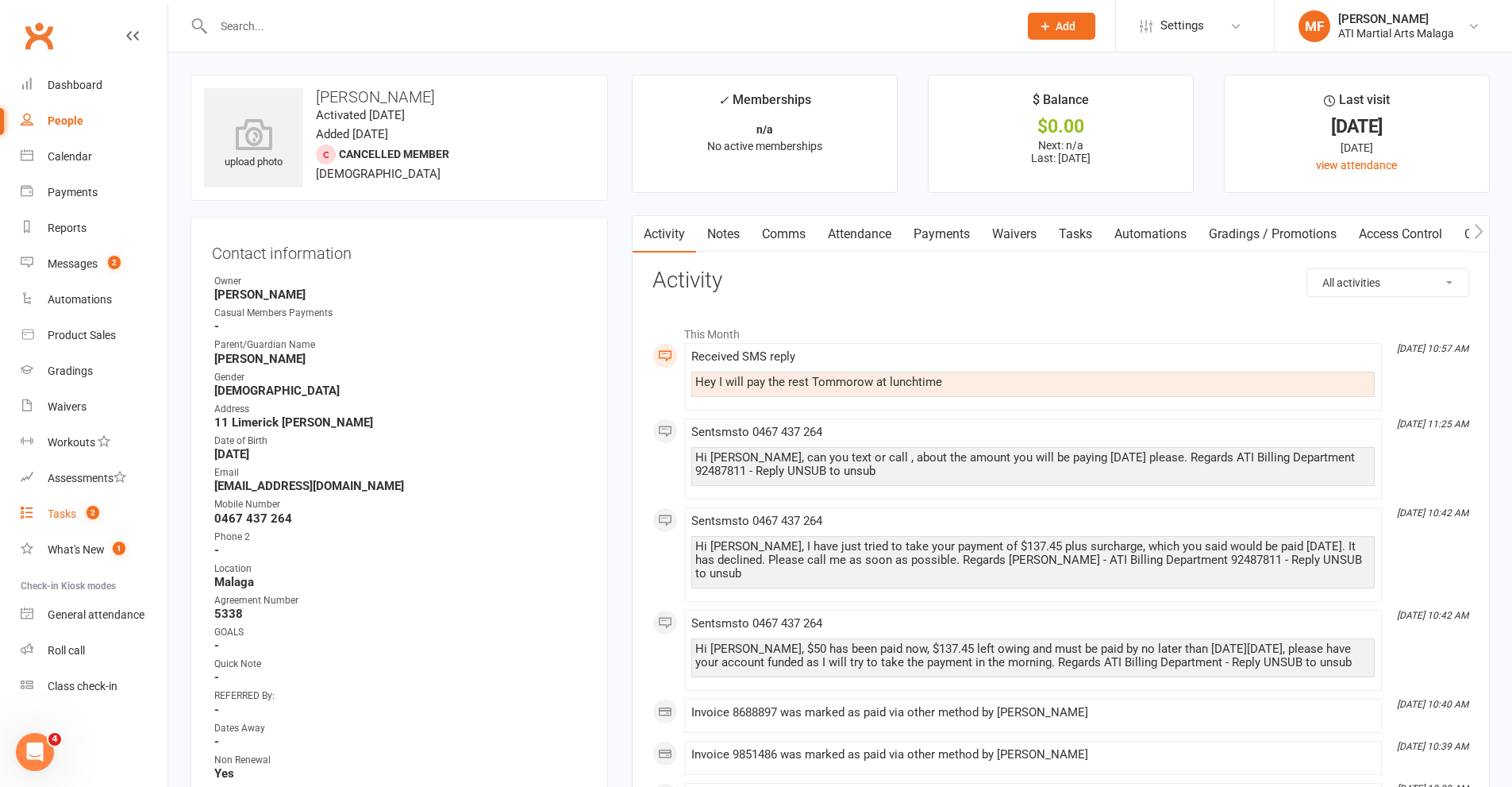
click at [85, 509] on count-badge "2" at bounding box center [89, 514] width 20 height 13
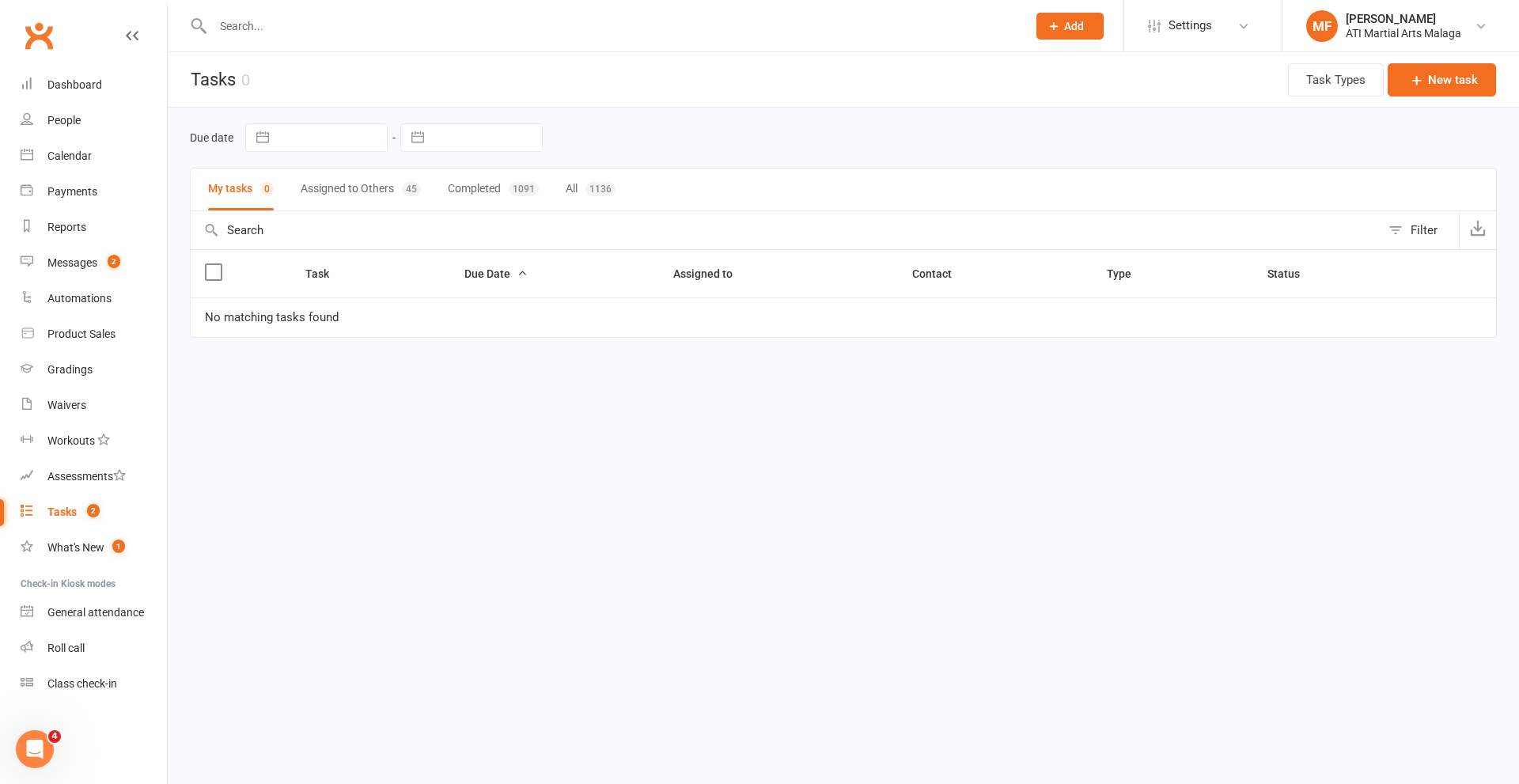
click at [458, 187] on button "Completed 1091" at bounding box center [493, 189] width 91 height 42
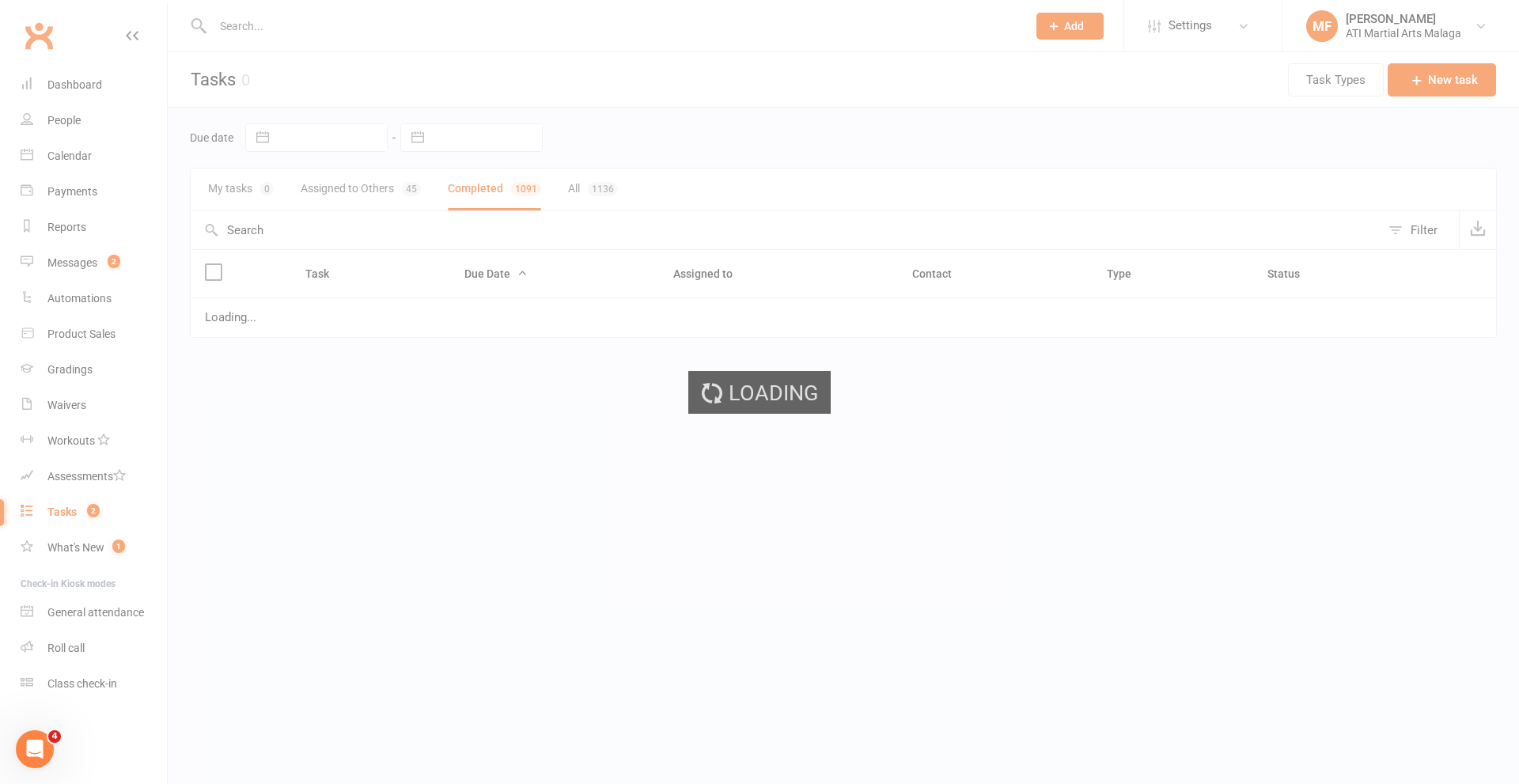
select select "finished"
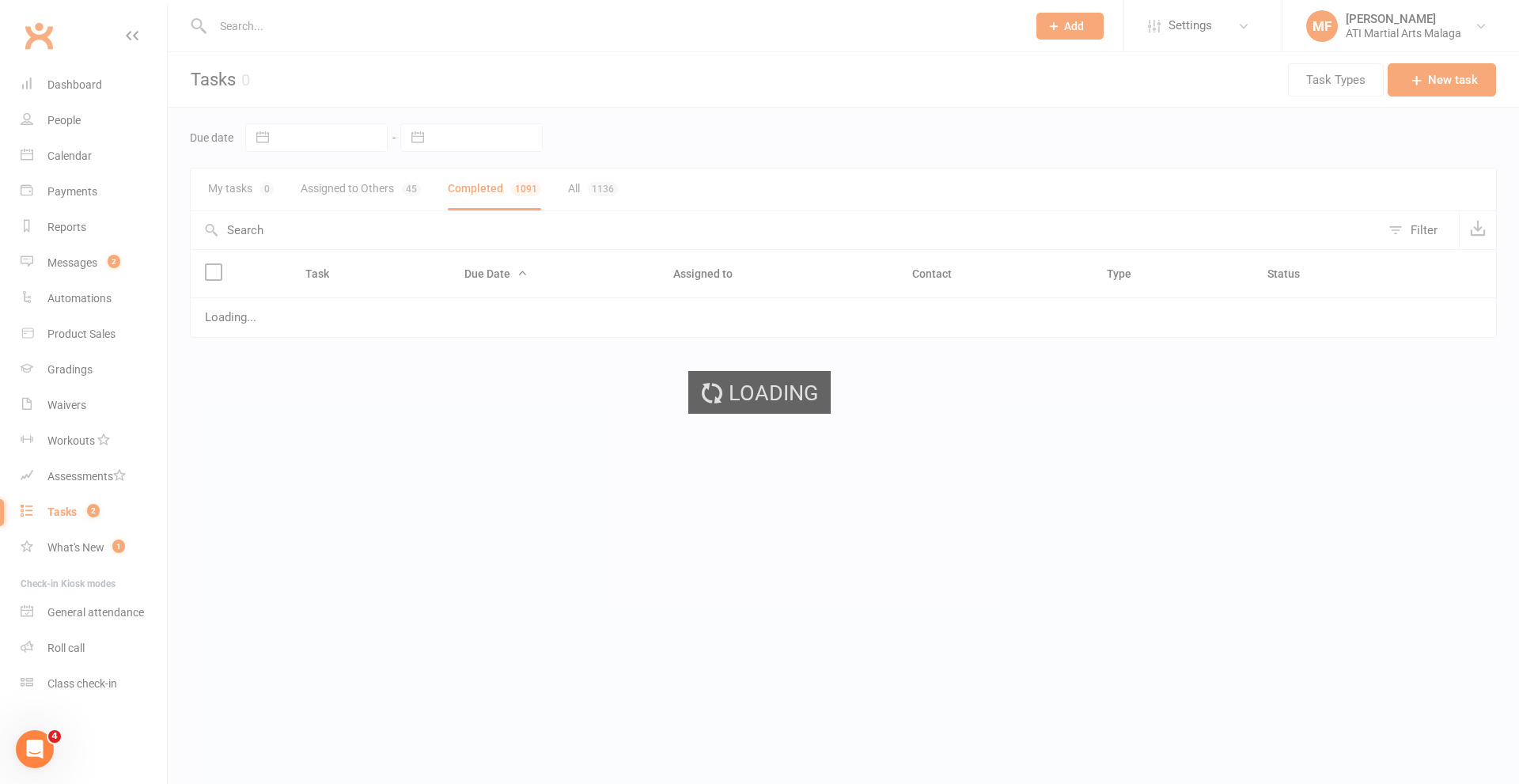
select select "finished"
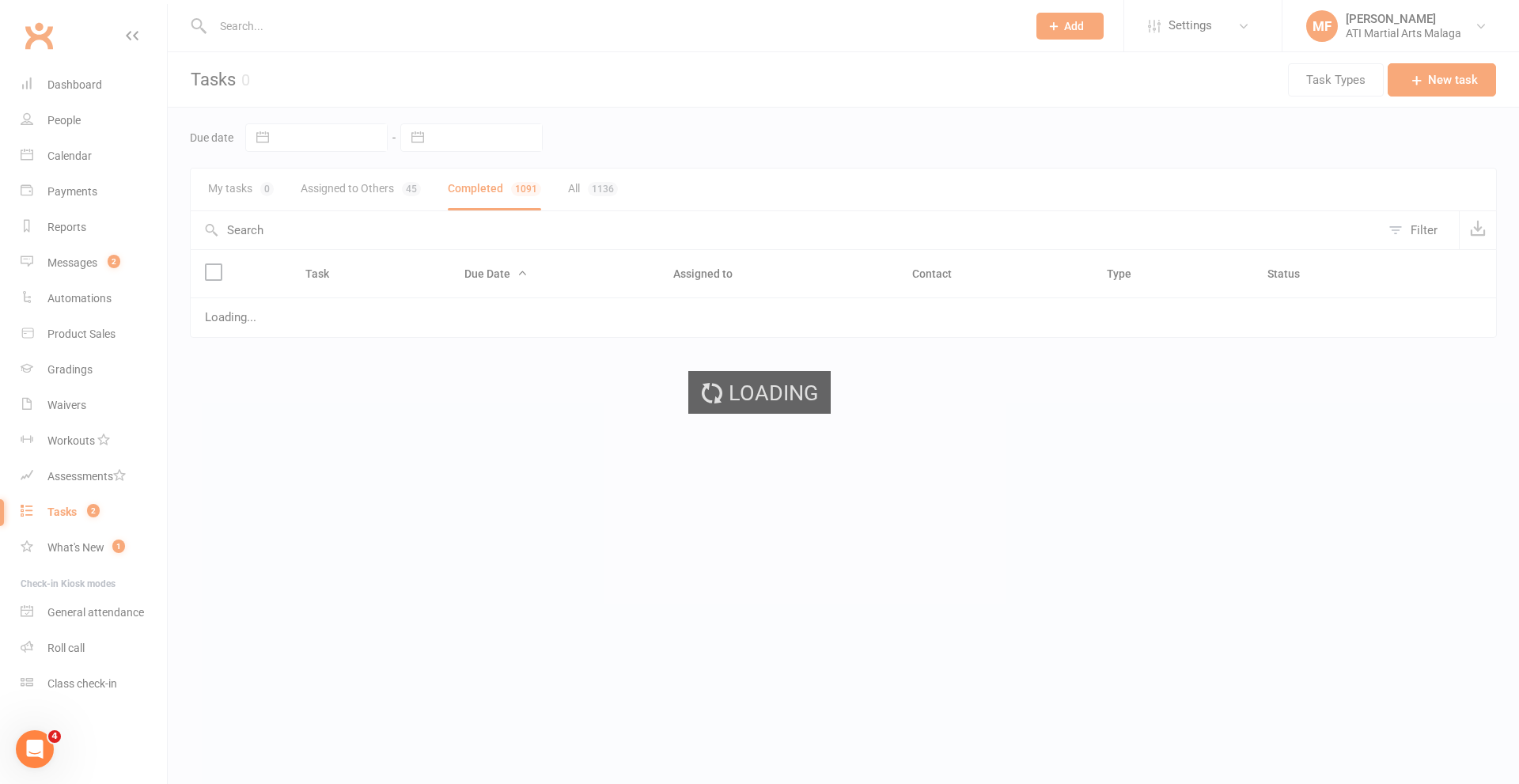
select select "finished"
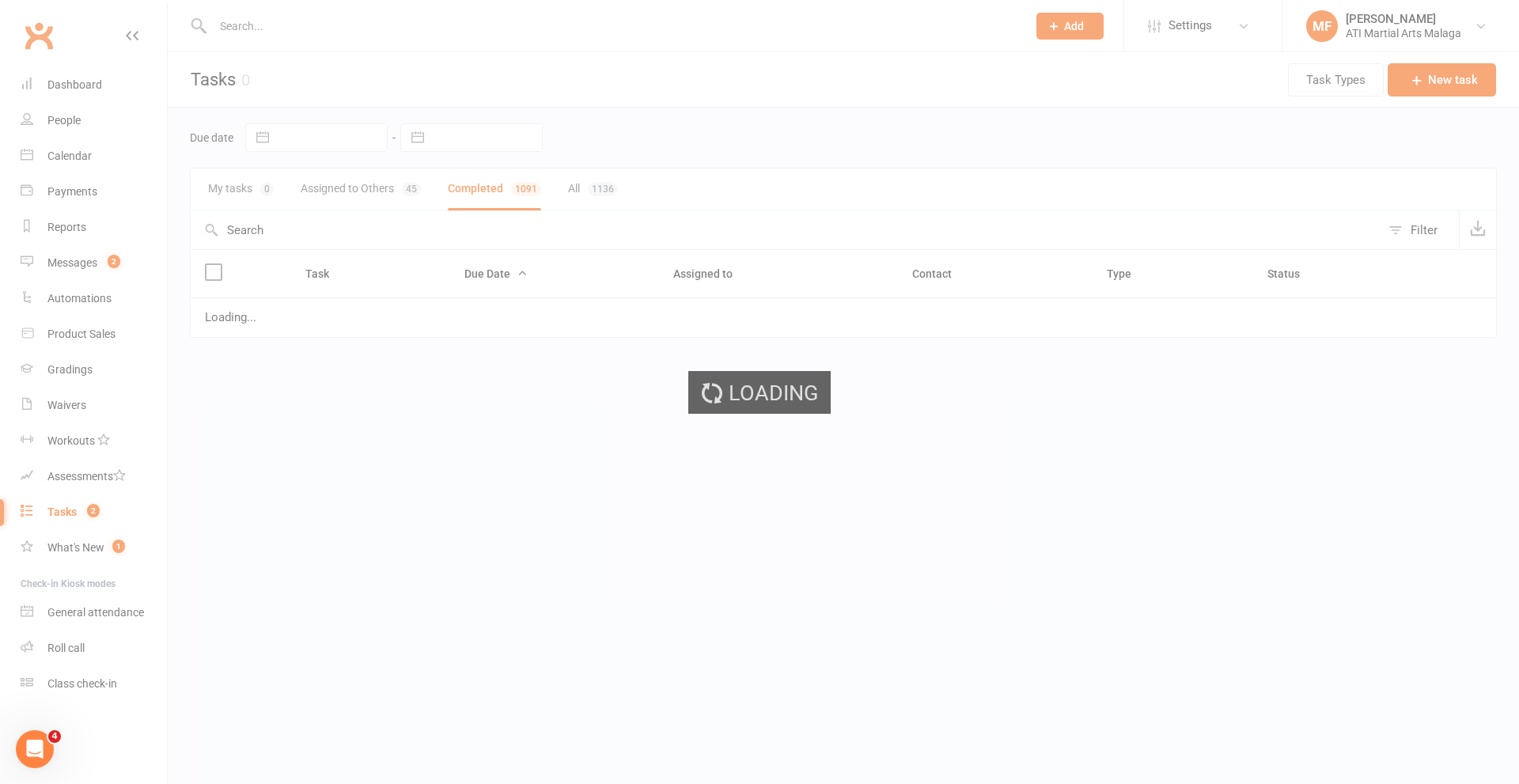
select select "finished"
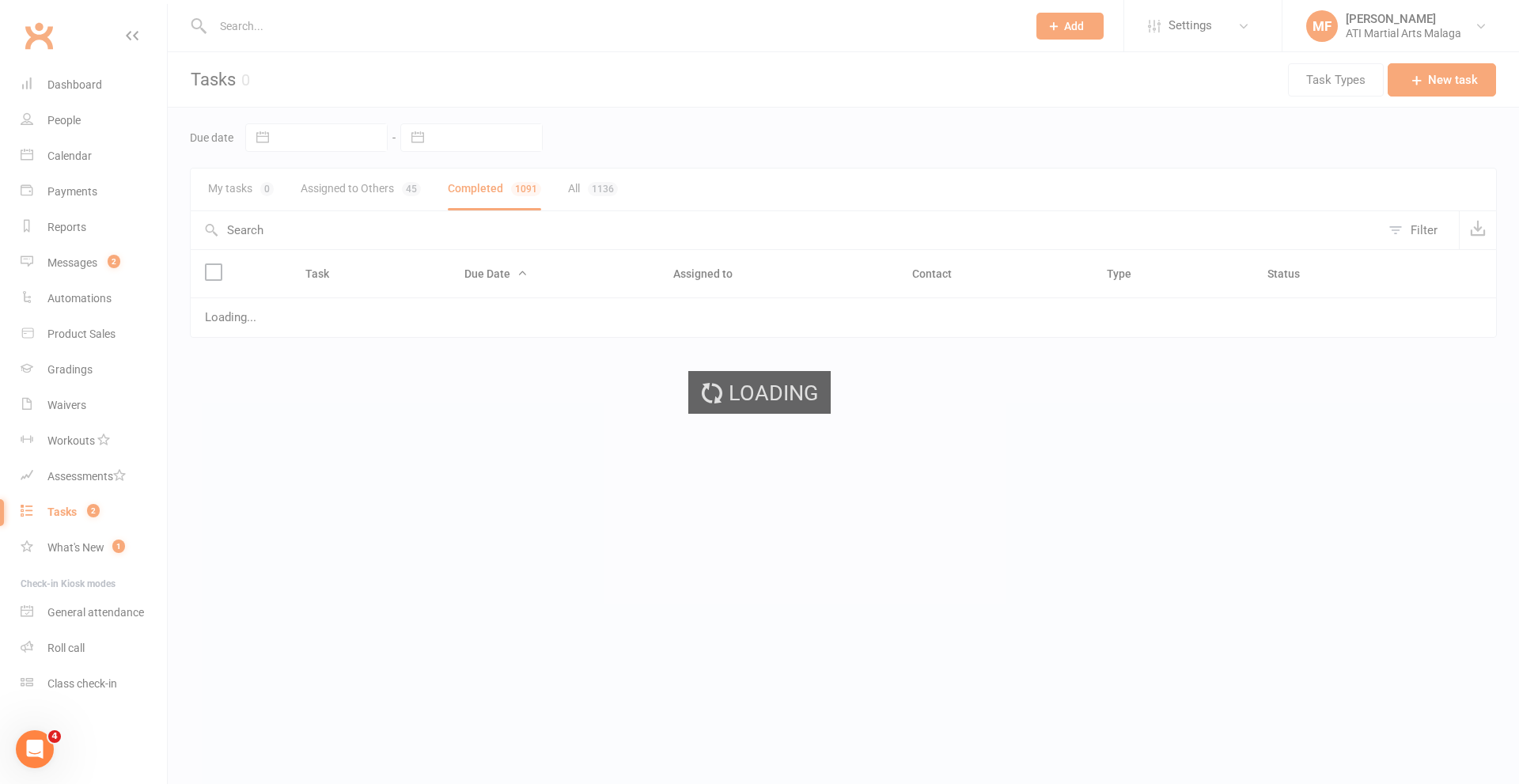
select select "finished"
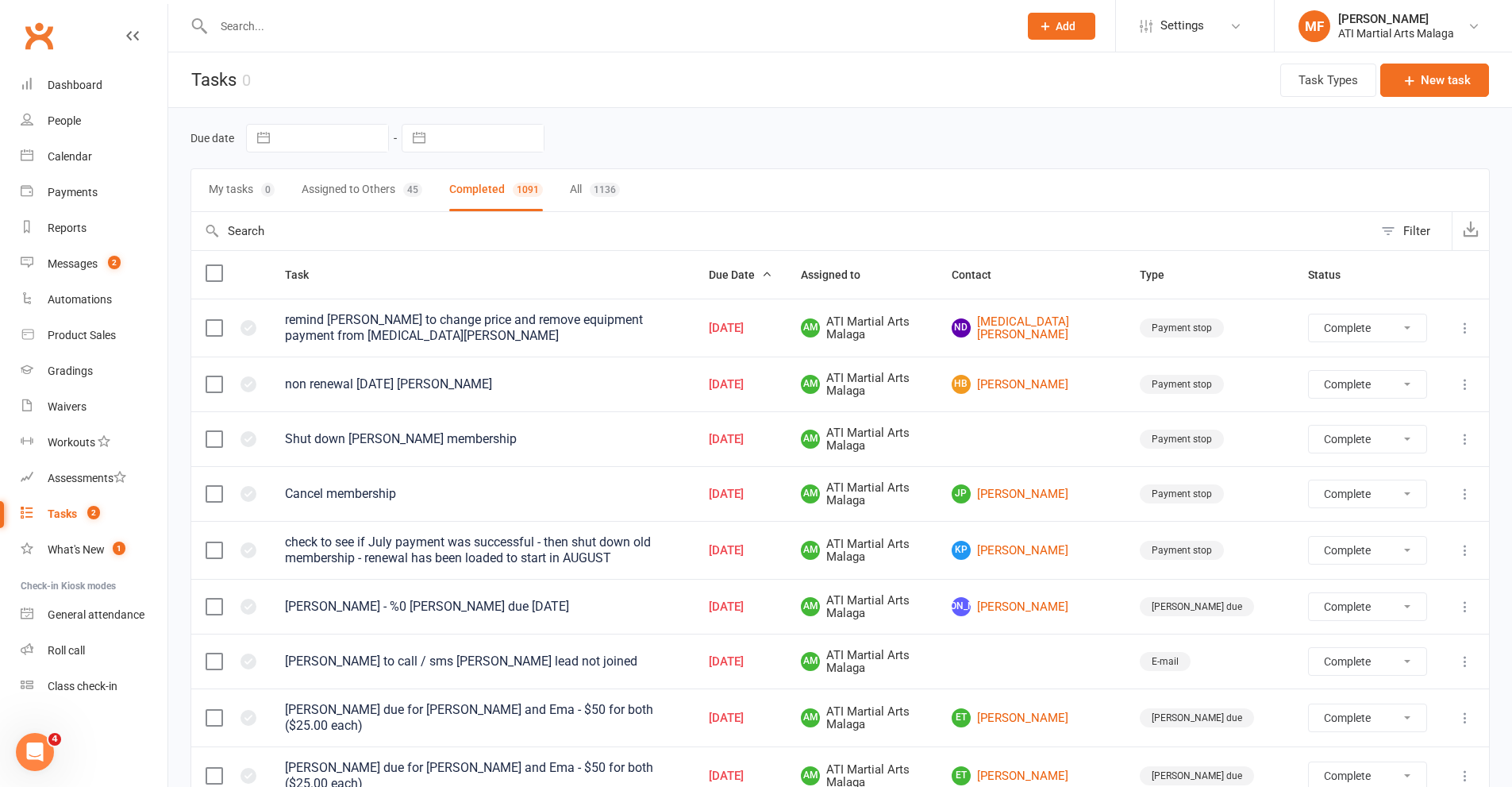
click at [331, 180] on button "Assigned to Others 45" at bounding box center [362, 190] width 120 height 42
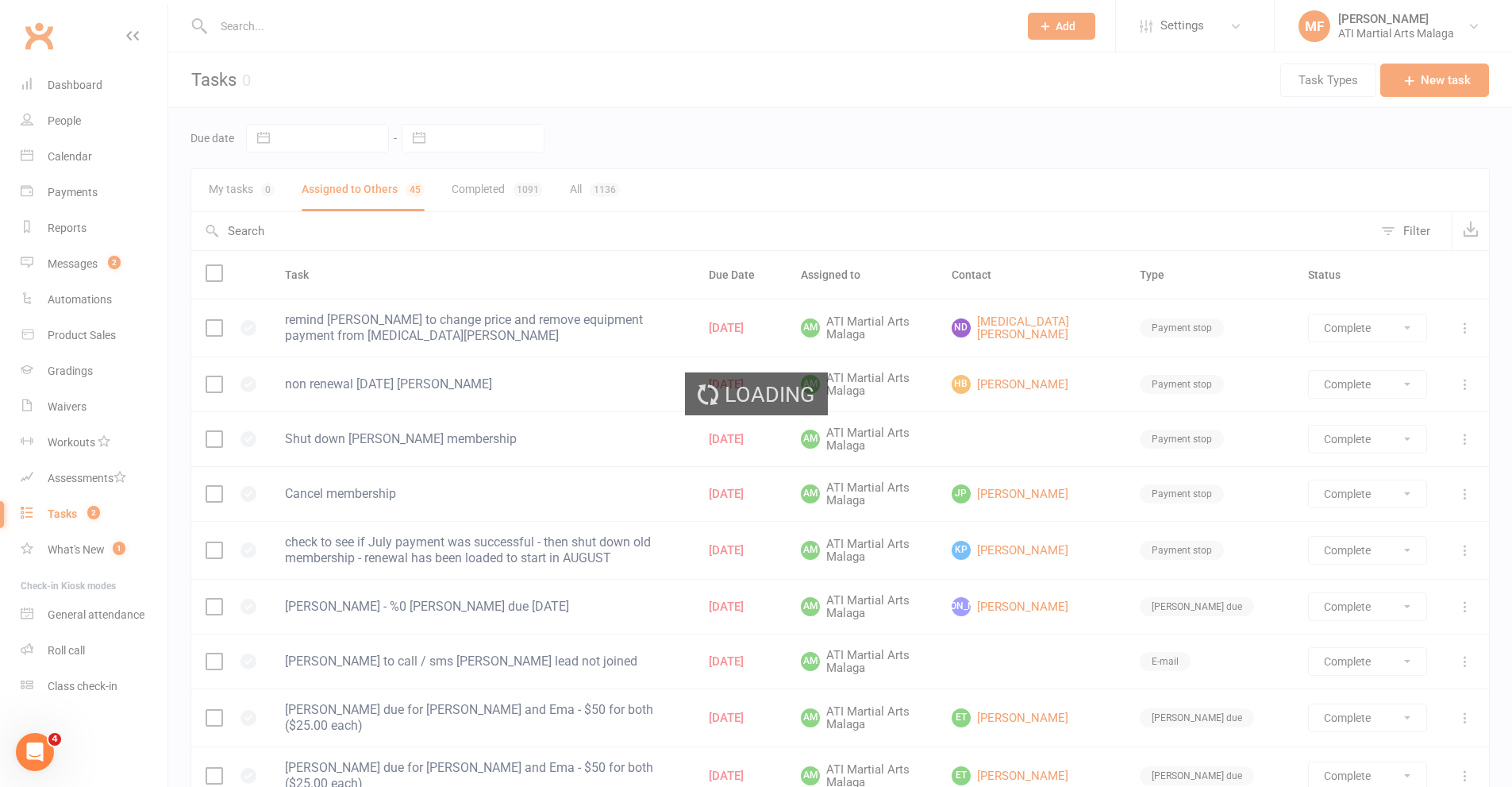
select select "finished"
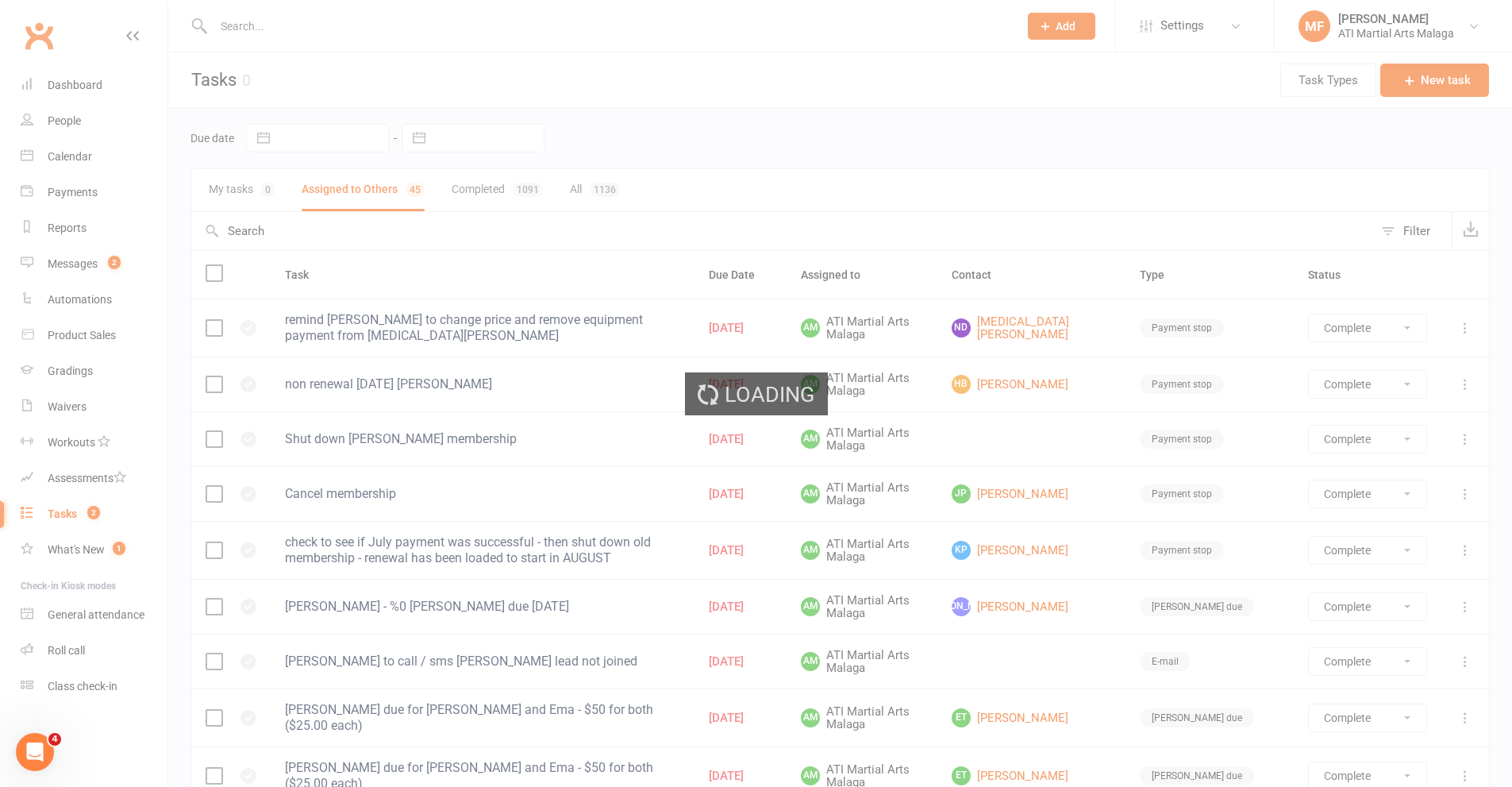
select select "finished"
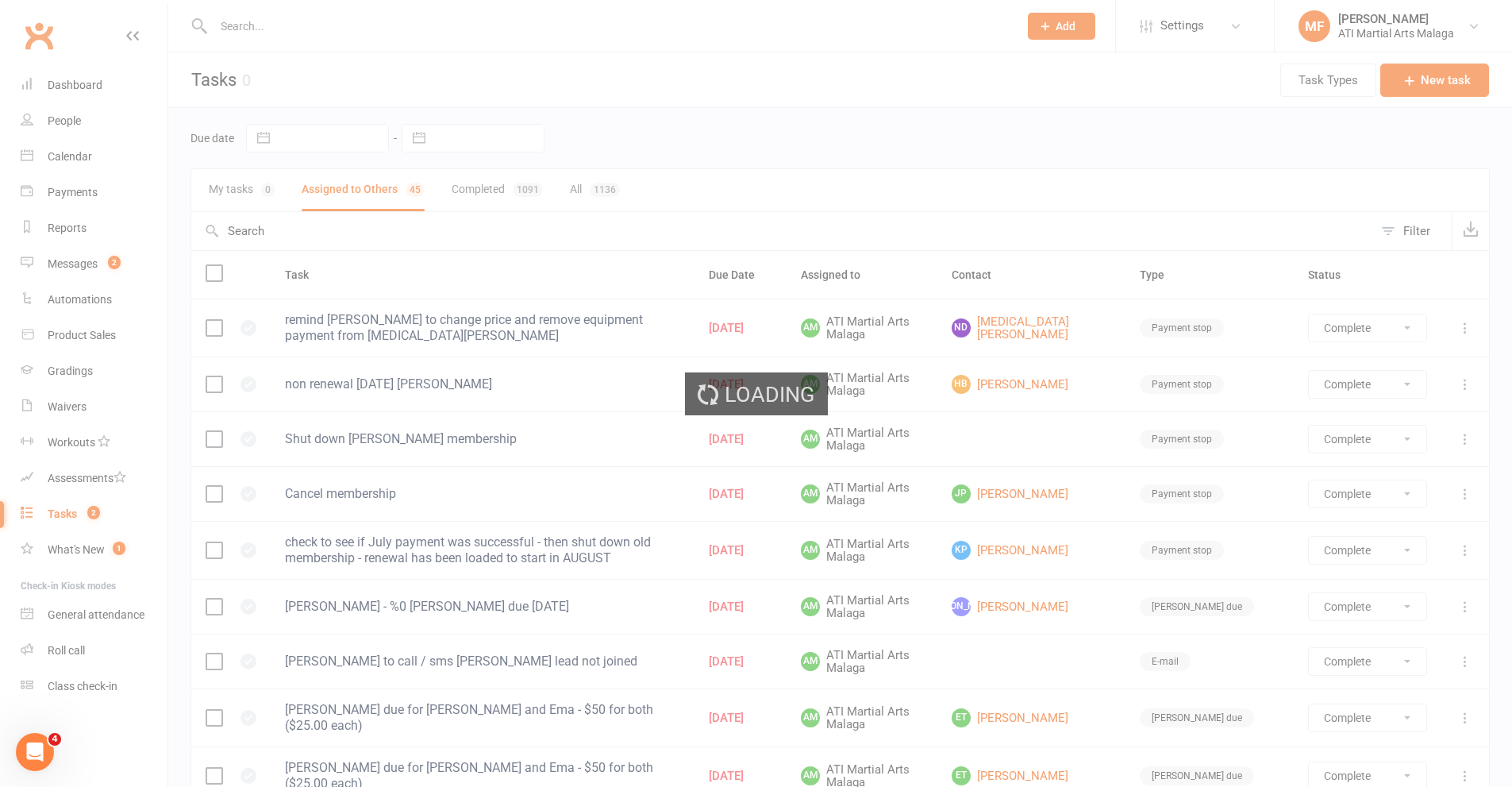
select select "finished"
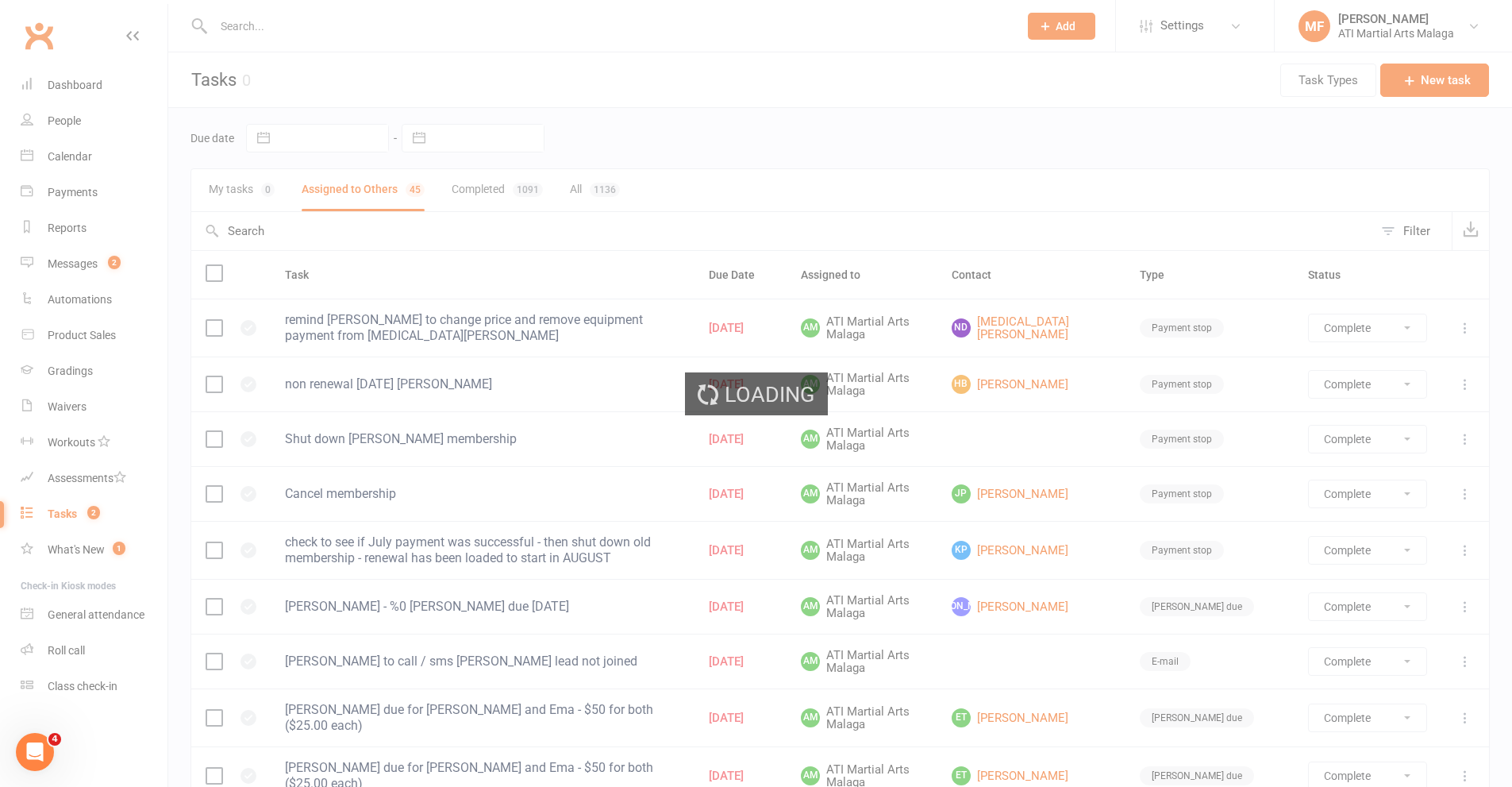
select select "finished"
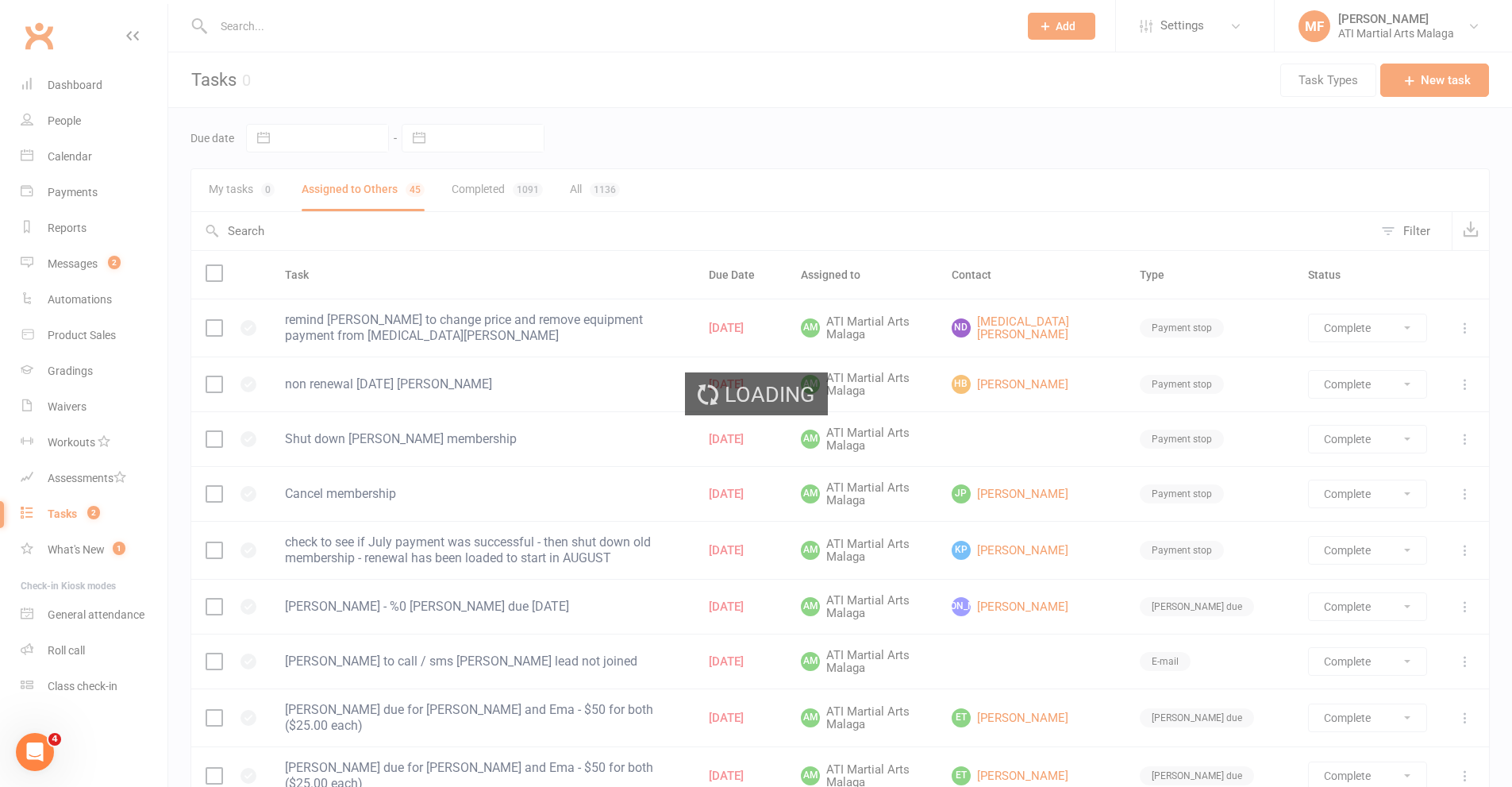
select select "finished"
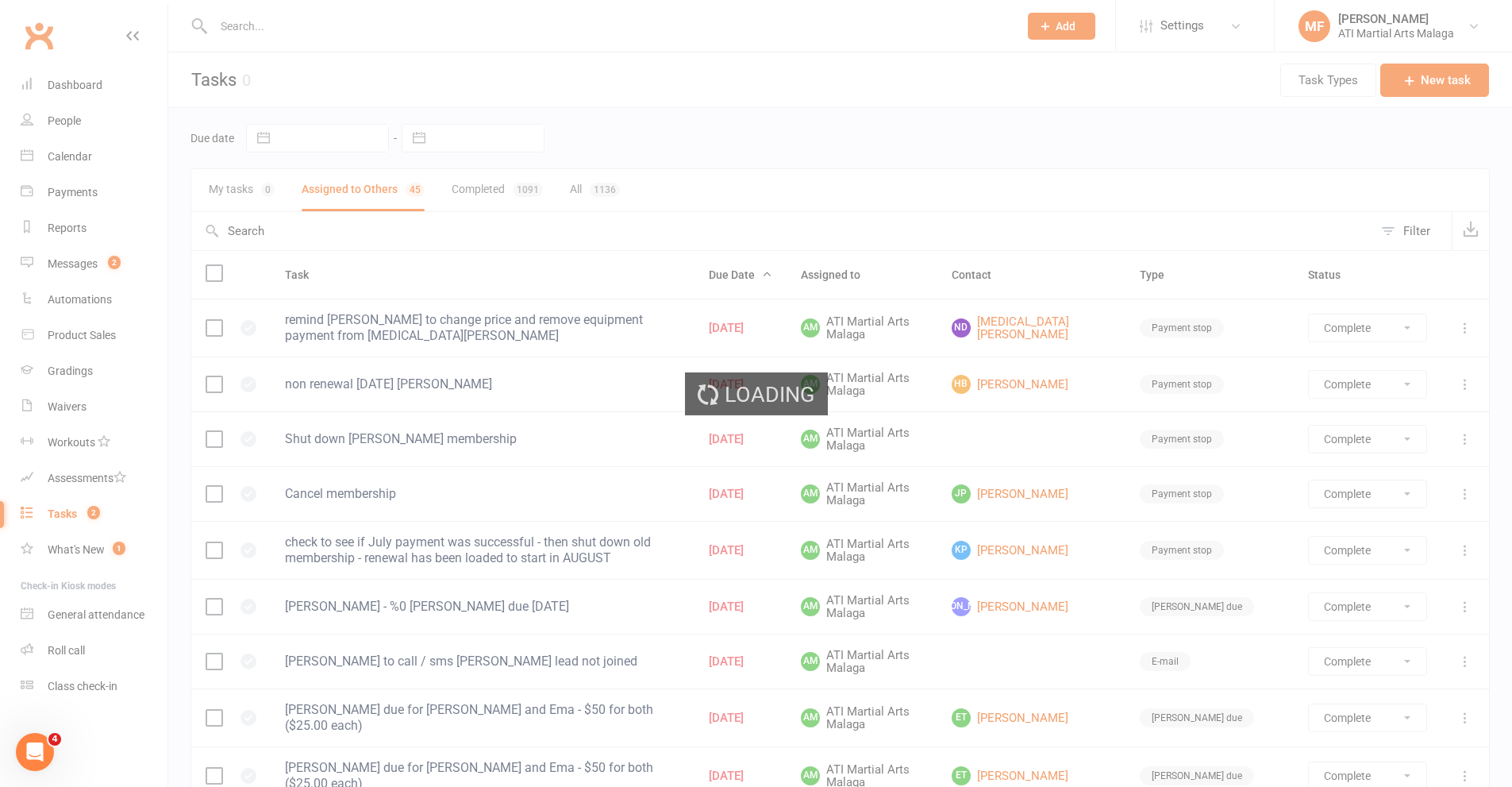
select select "finished"
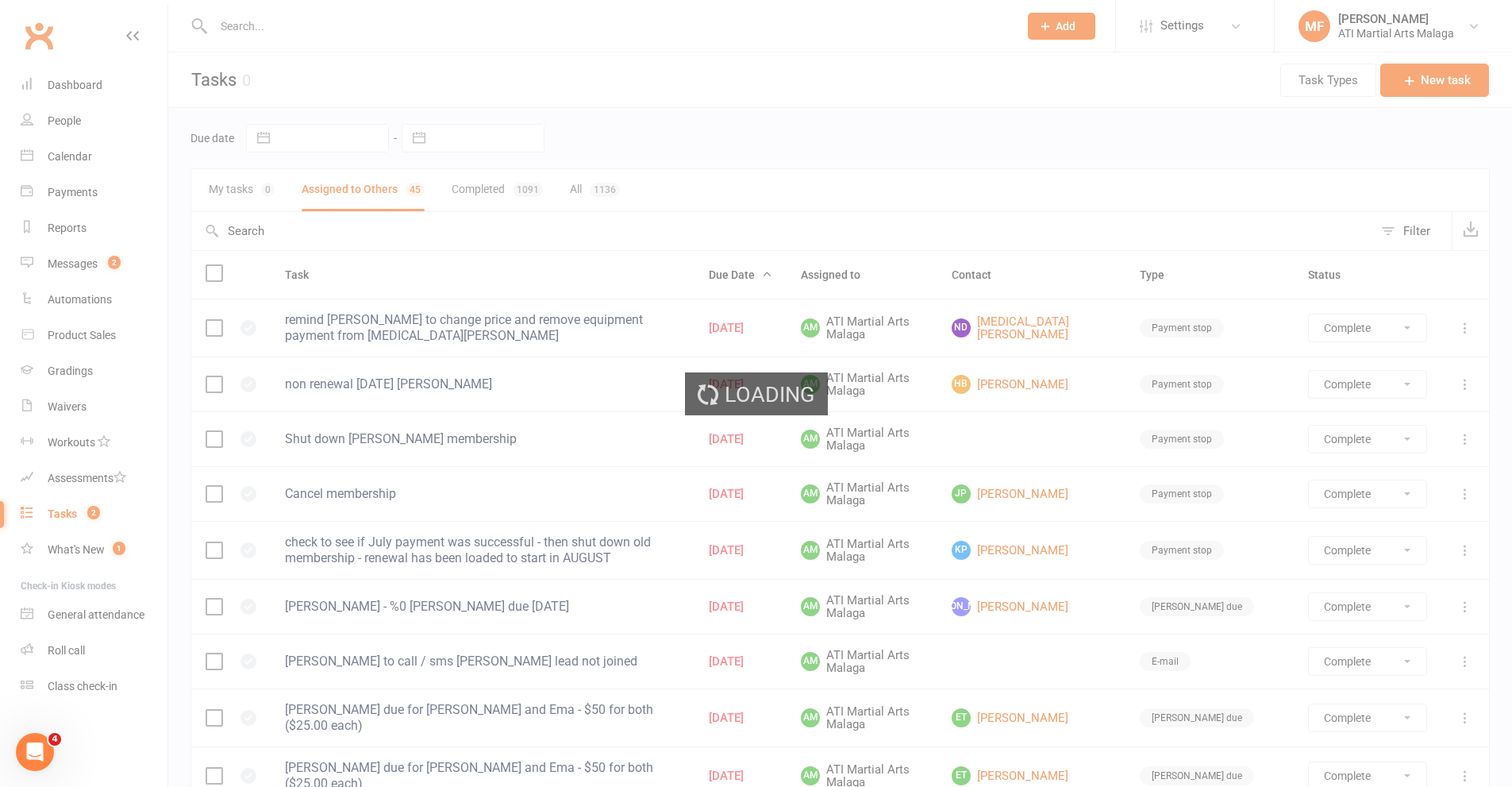
select select "finished"
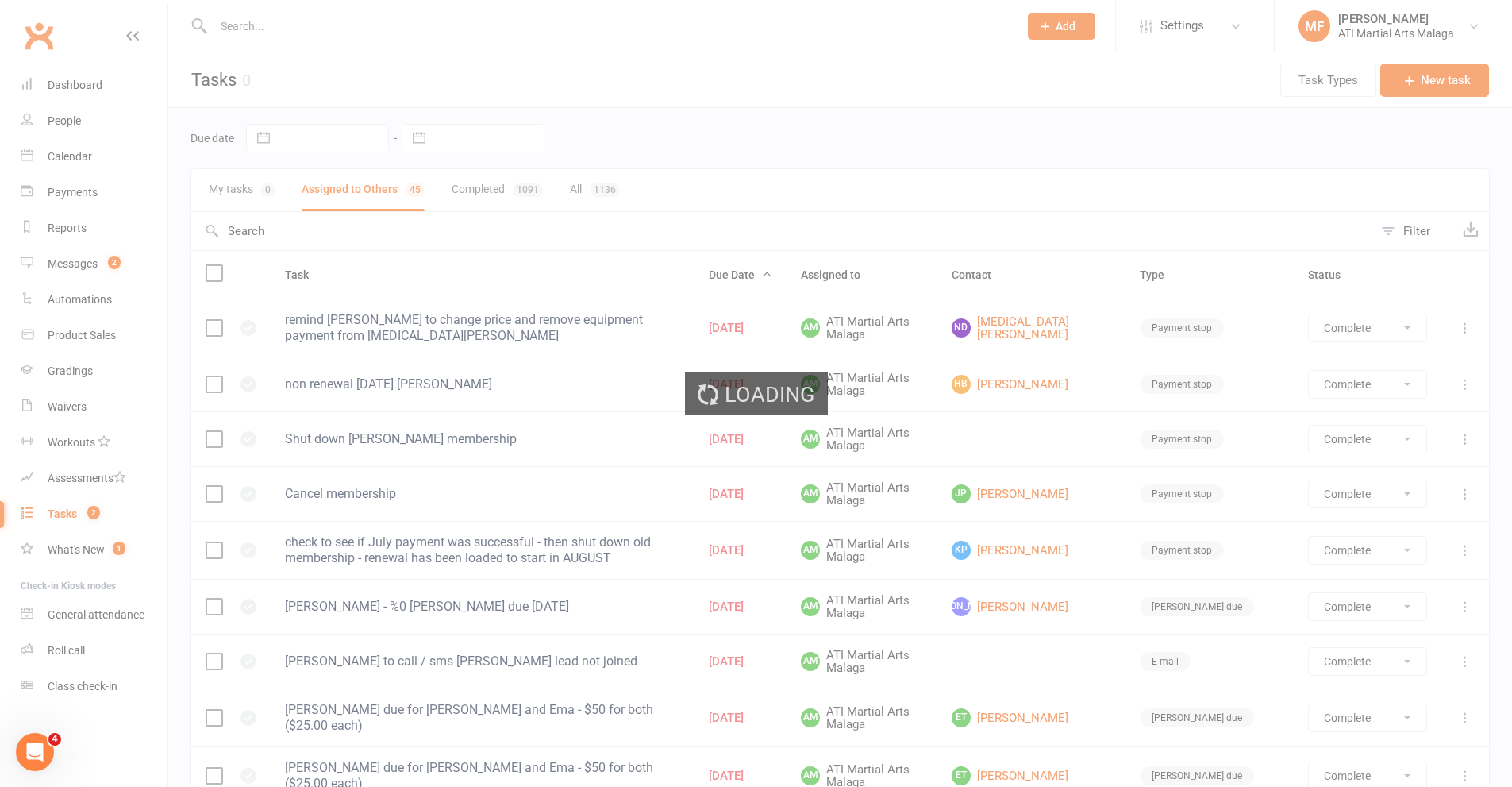
select select "finished"
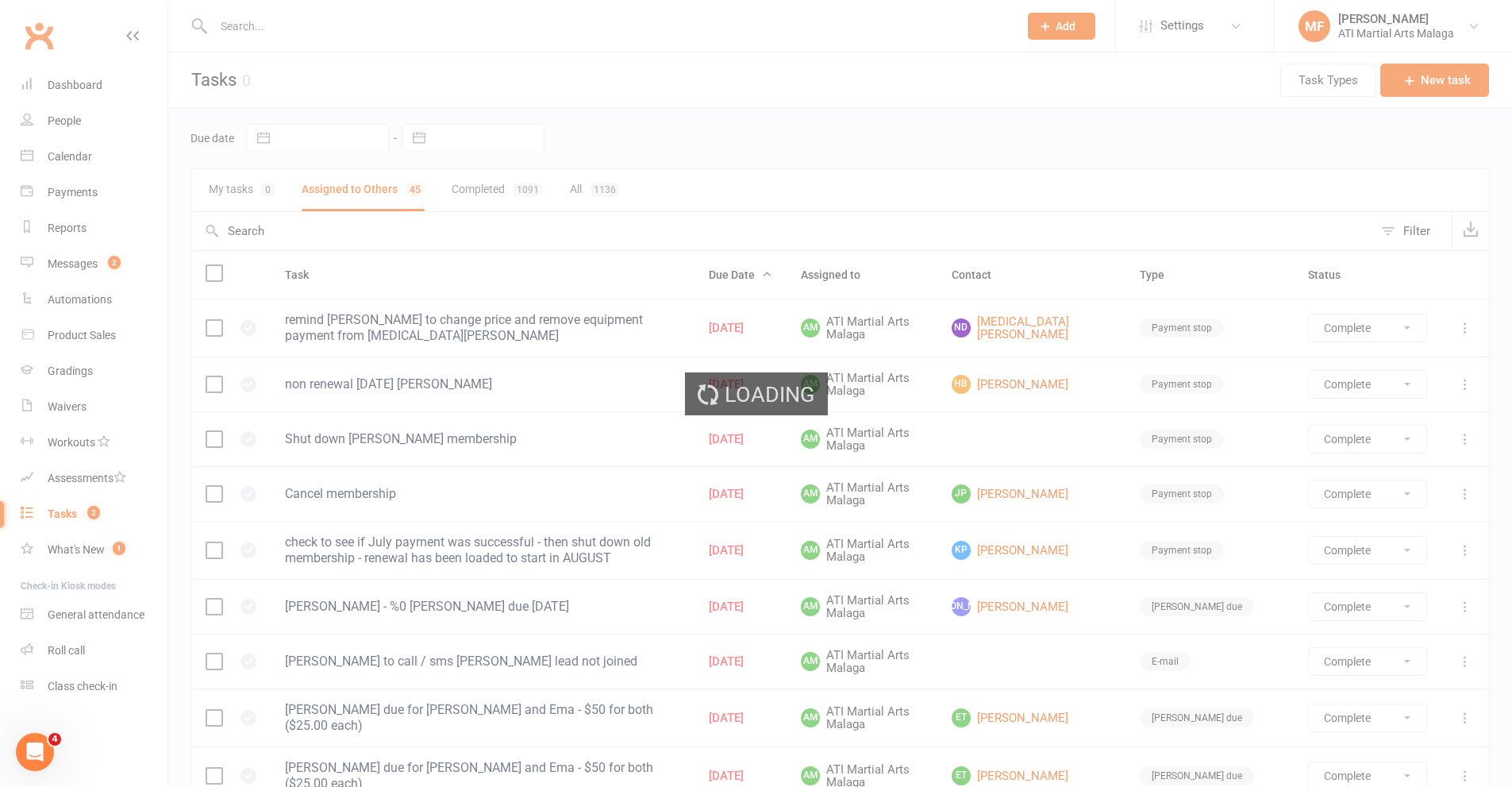
select select "finished"
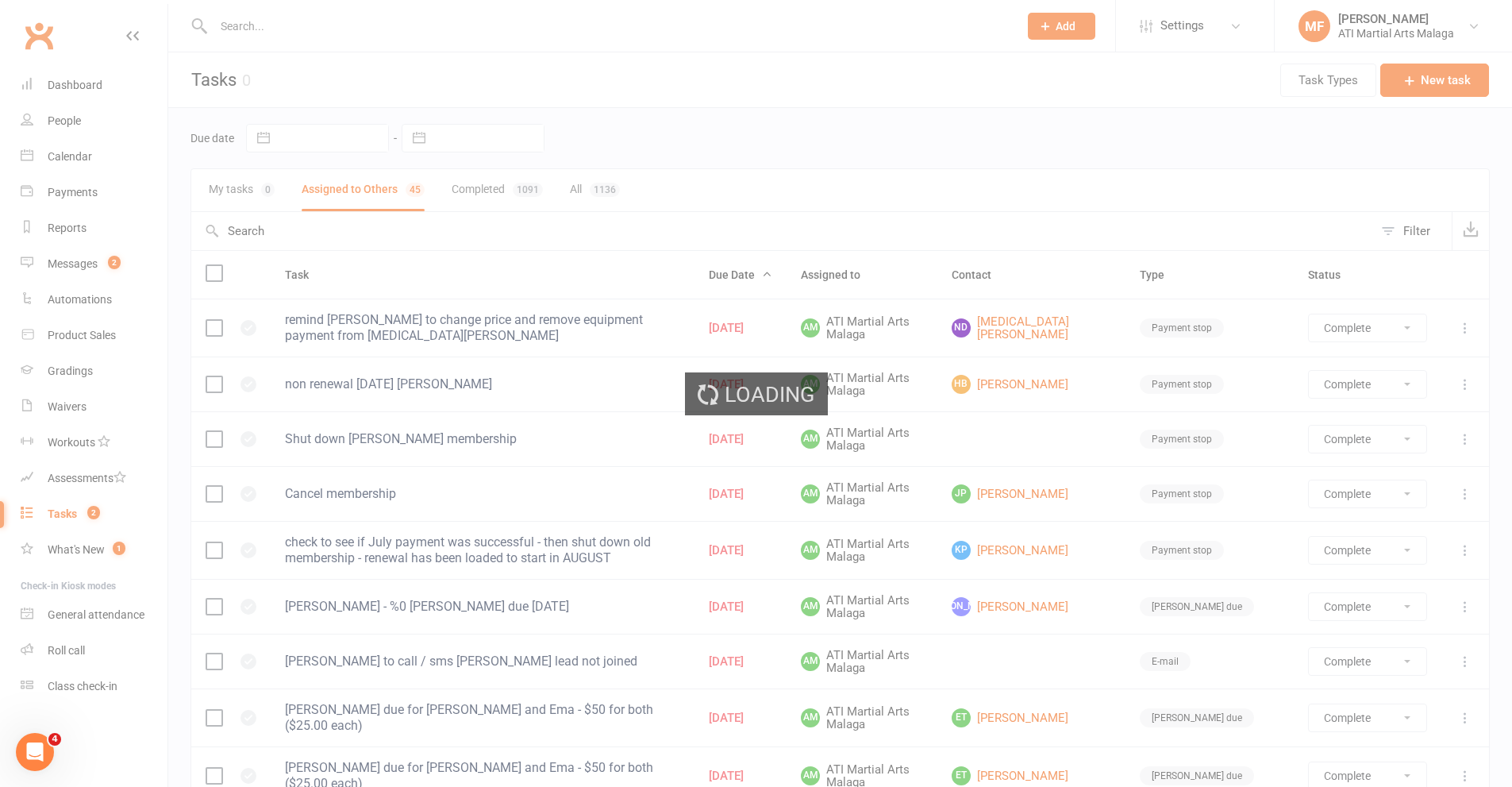
select select "finished"
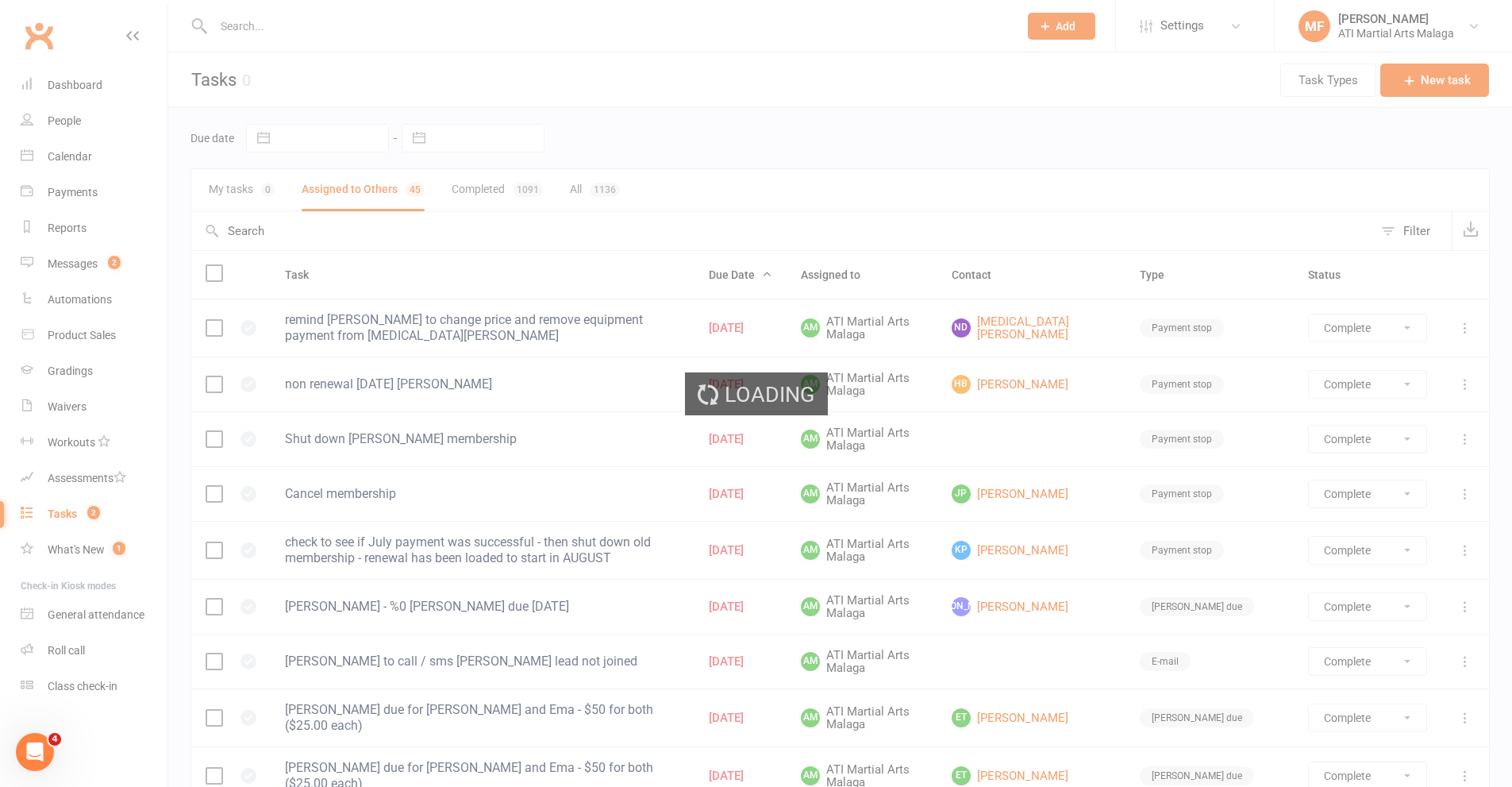
select select "started"
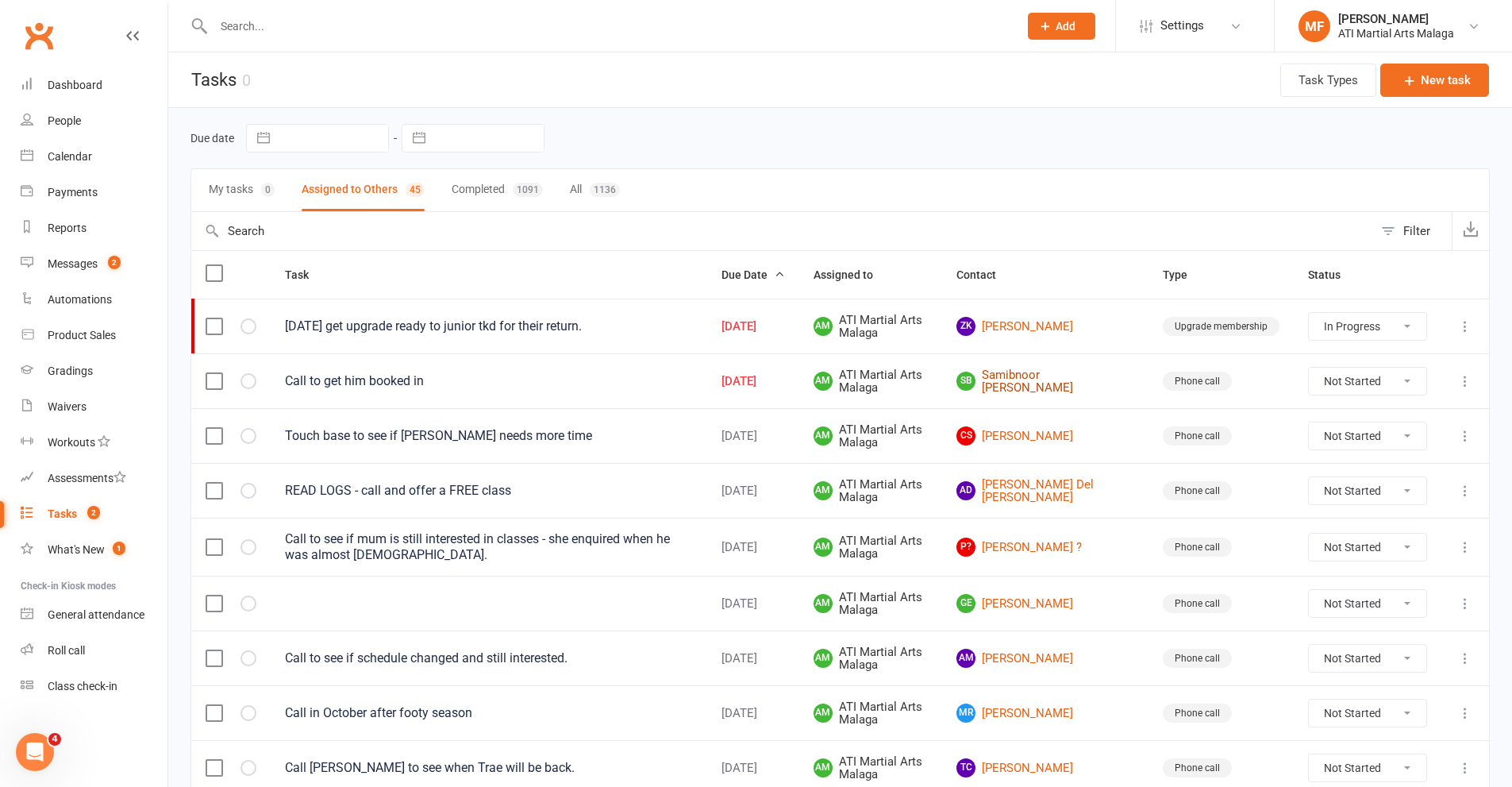
click at [1070, 378] on link "SB Samibnoor Birring" at bounding box center [1045, 381] width 178 height 26
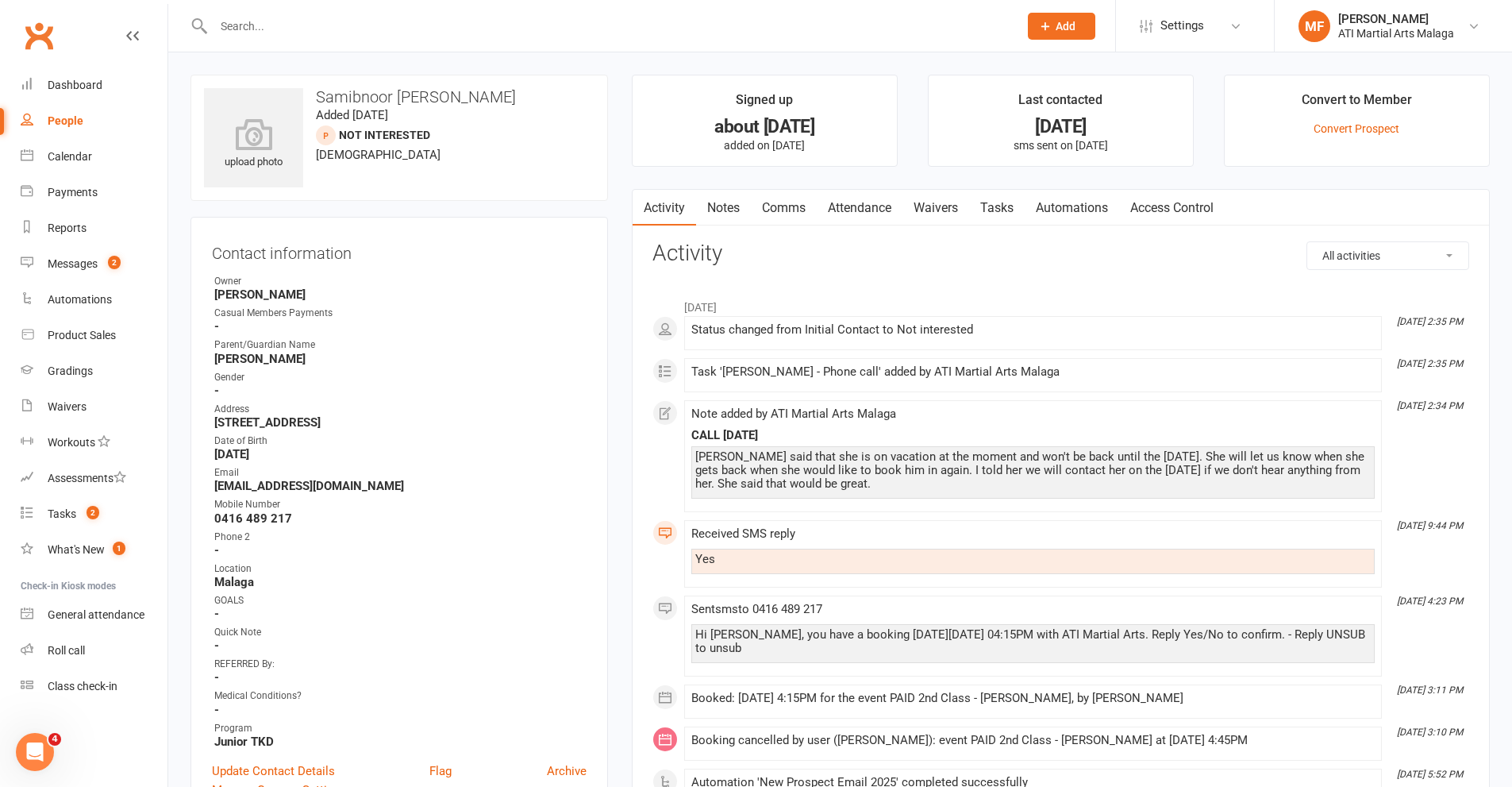
click at [832, 209] on link "Attendance" at bounding box center [859, 207] width 86 height 36
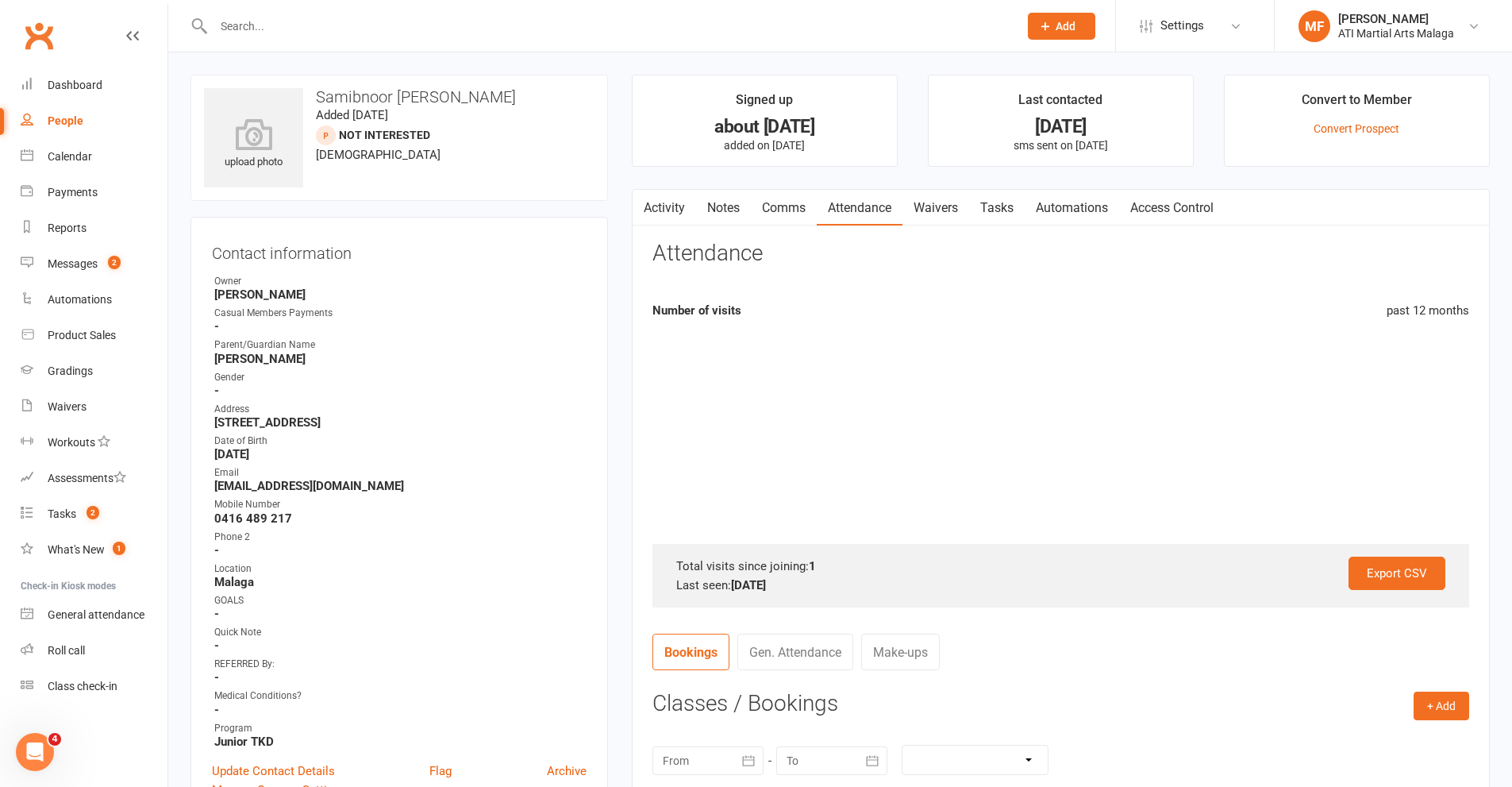
click at [797, 657] on link "Gen. Attendance" at bounding box center [794, 651] width 116 height 36
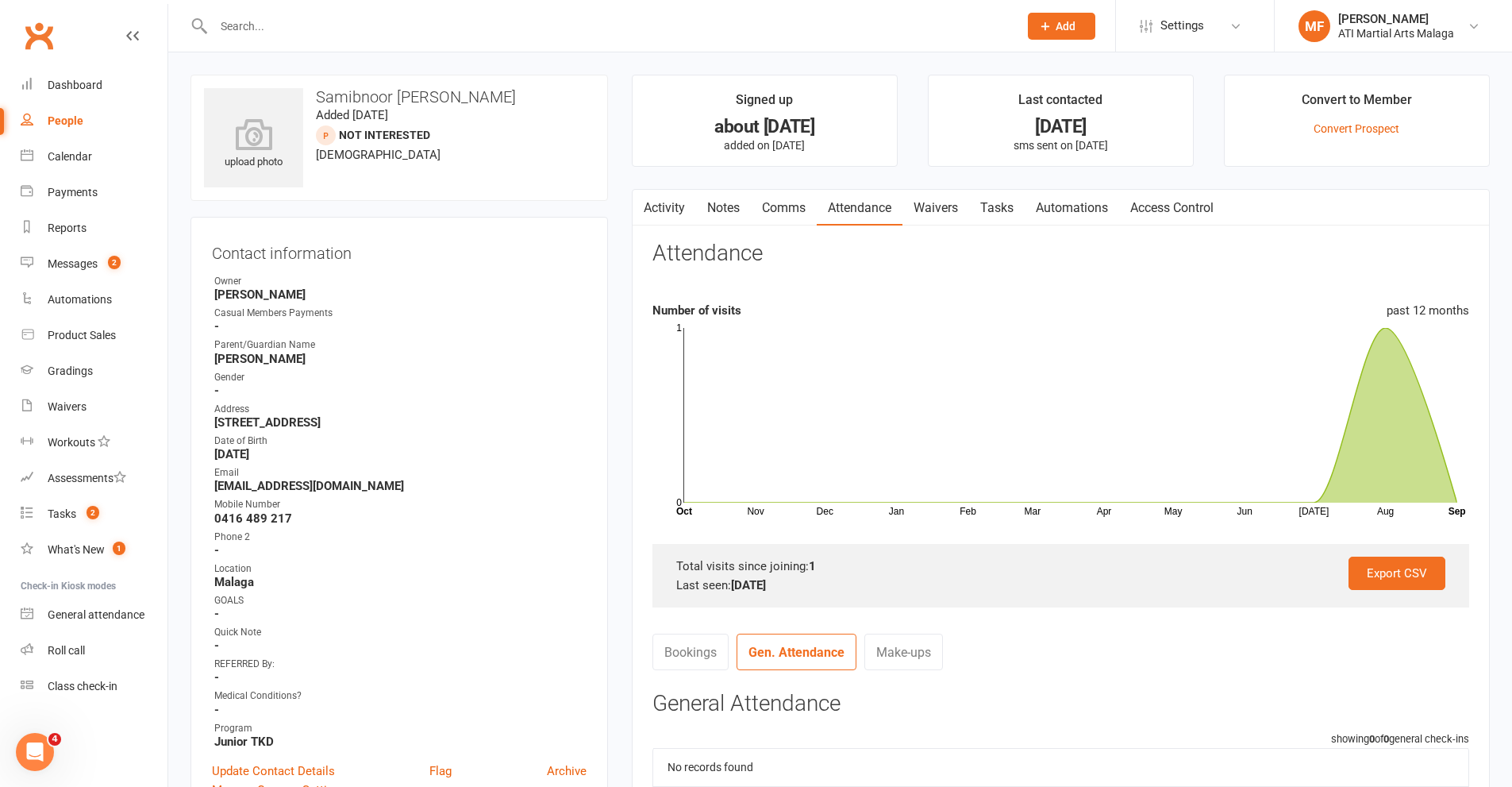
click at [709, 653] on link "Bookings" at bounding box center [691, 651] width 76 height 36
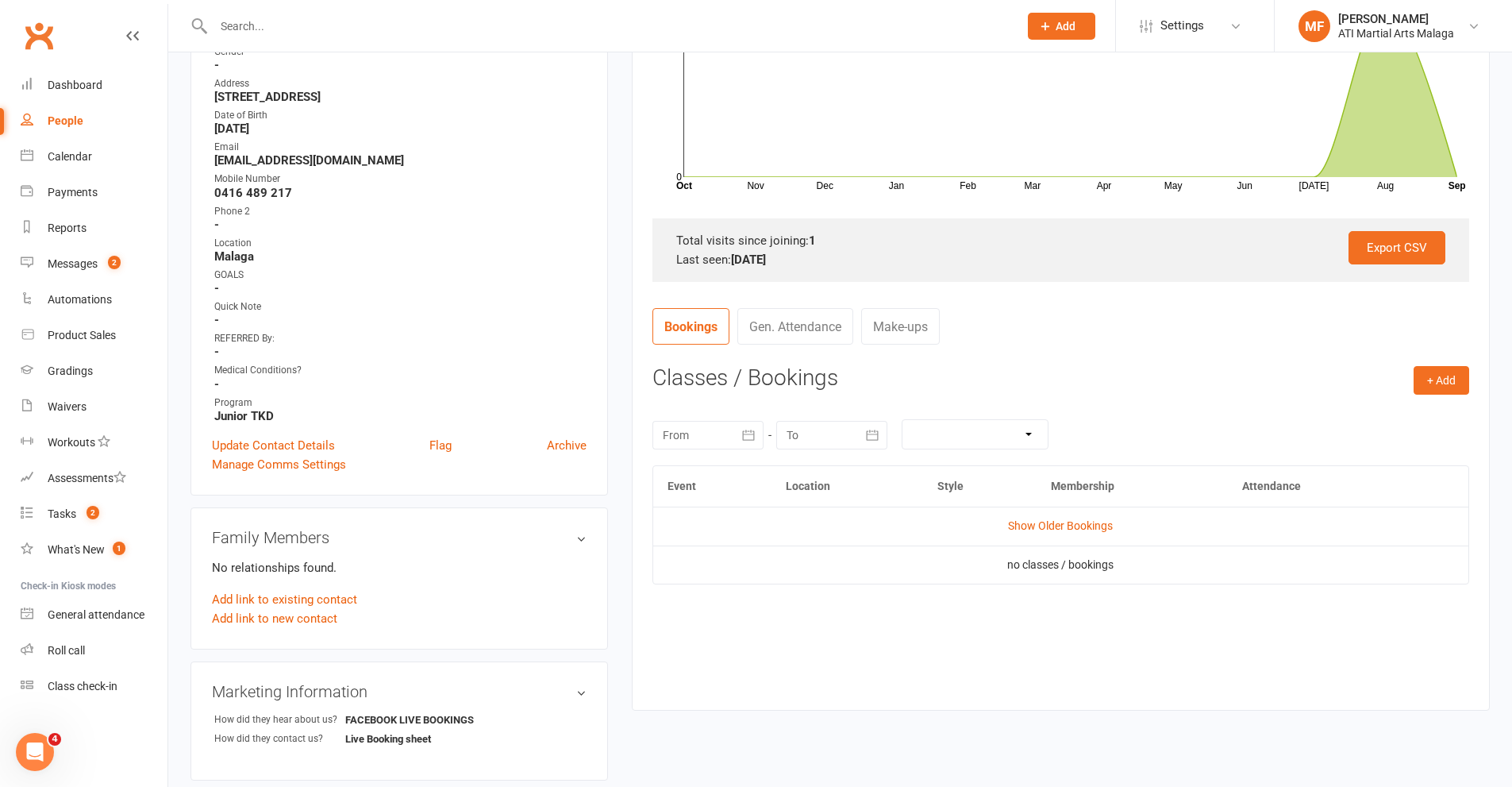
scroll to position [397, 0]
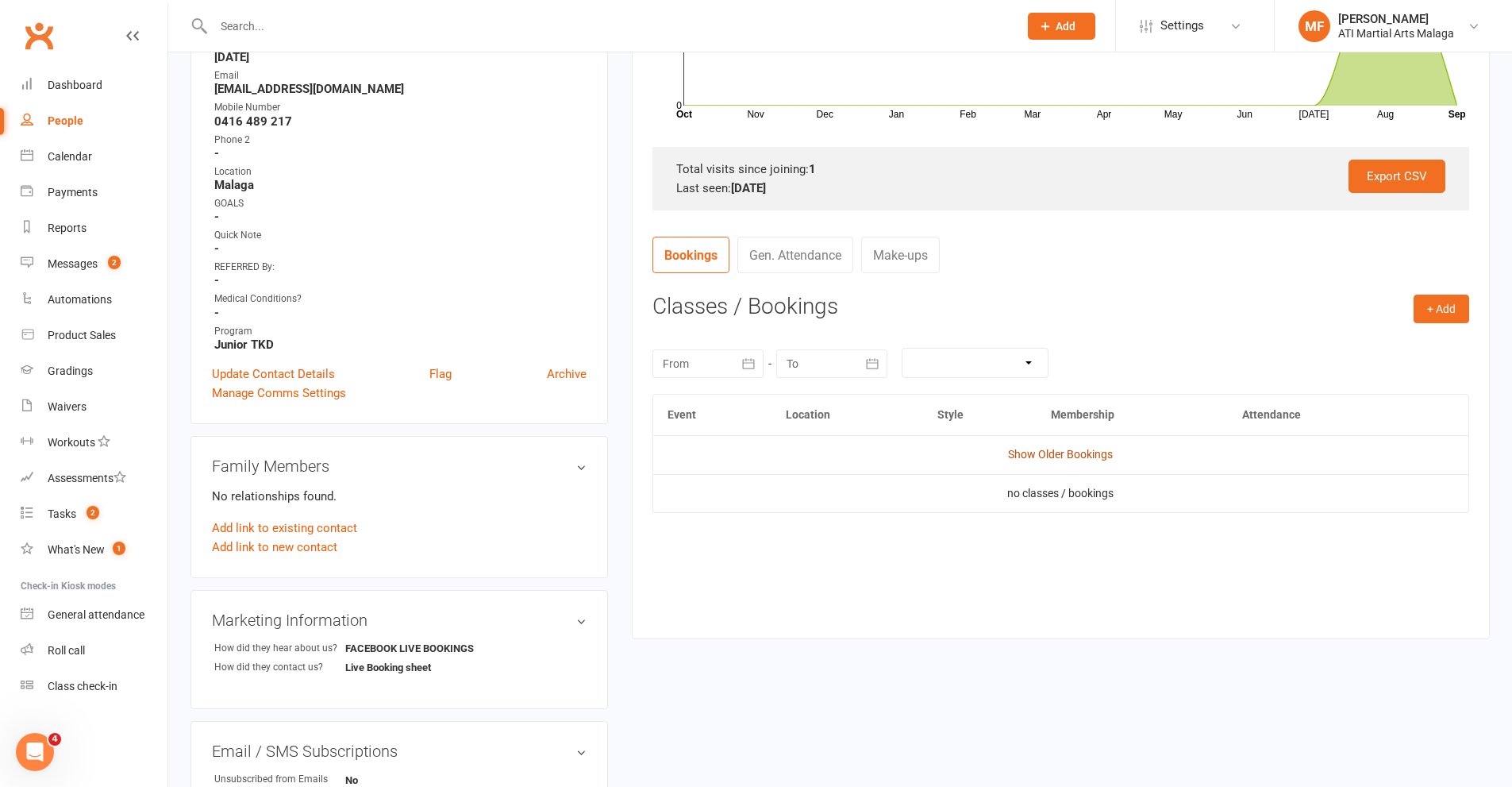
click at [1054, 456] on link "Show Older Bookings" at bounding box center [1060, 455] width 105 height 13
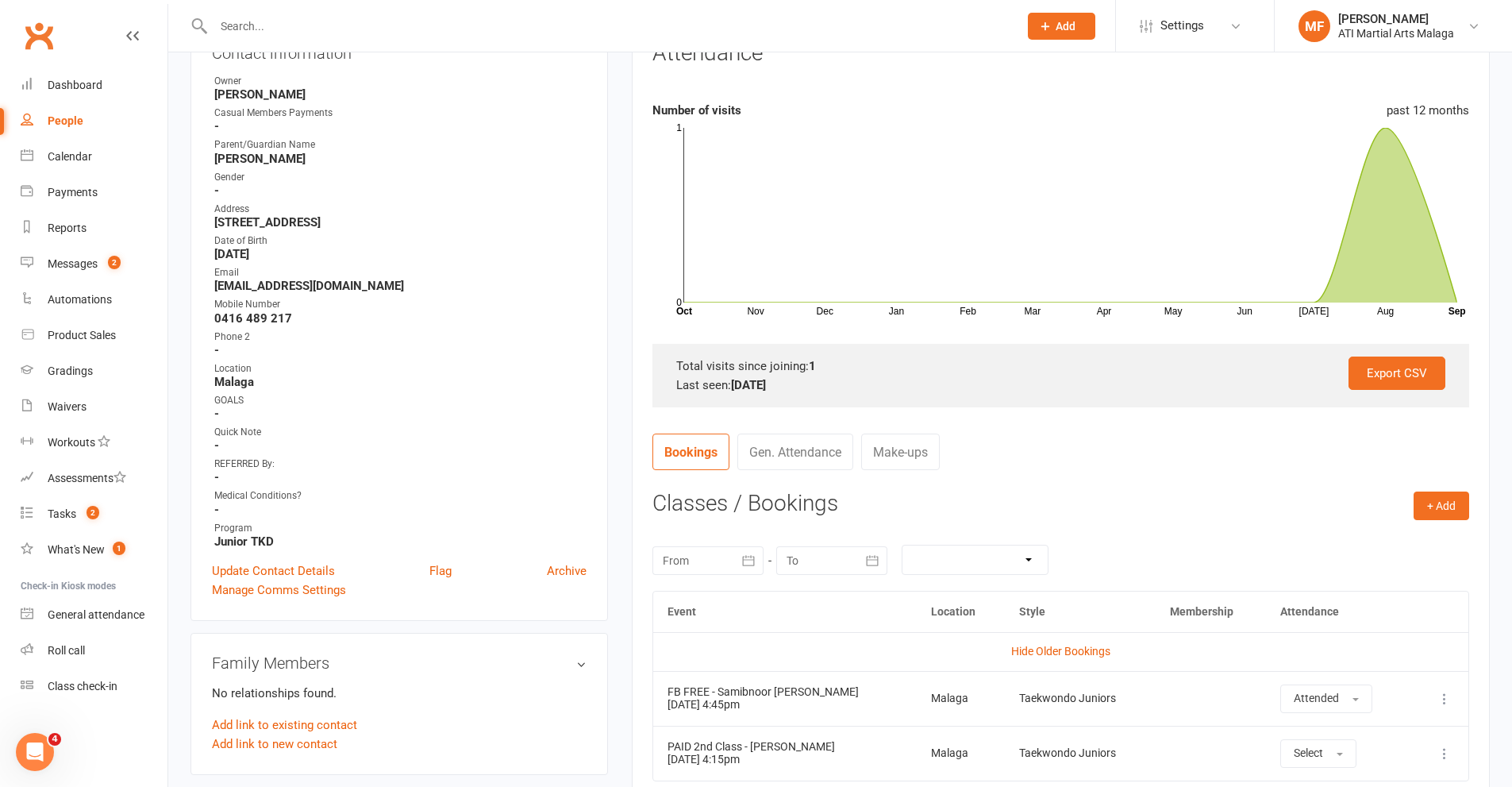
scroll to position [0, 0]
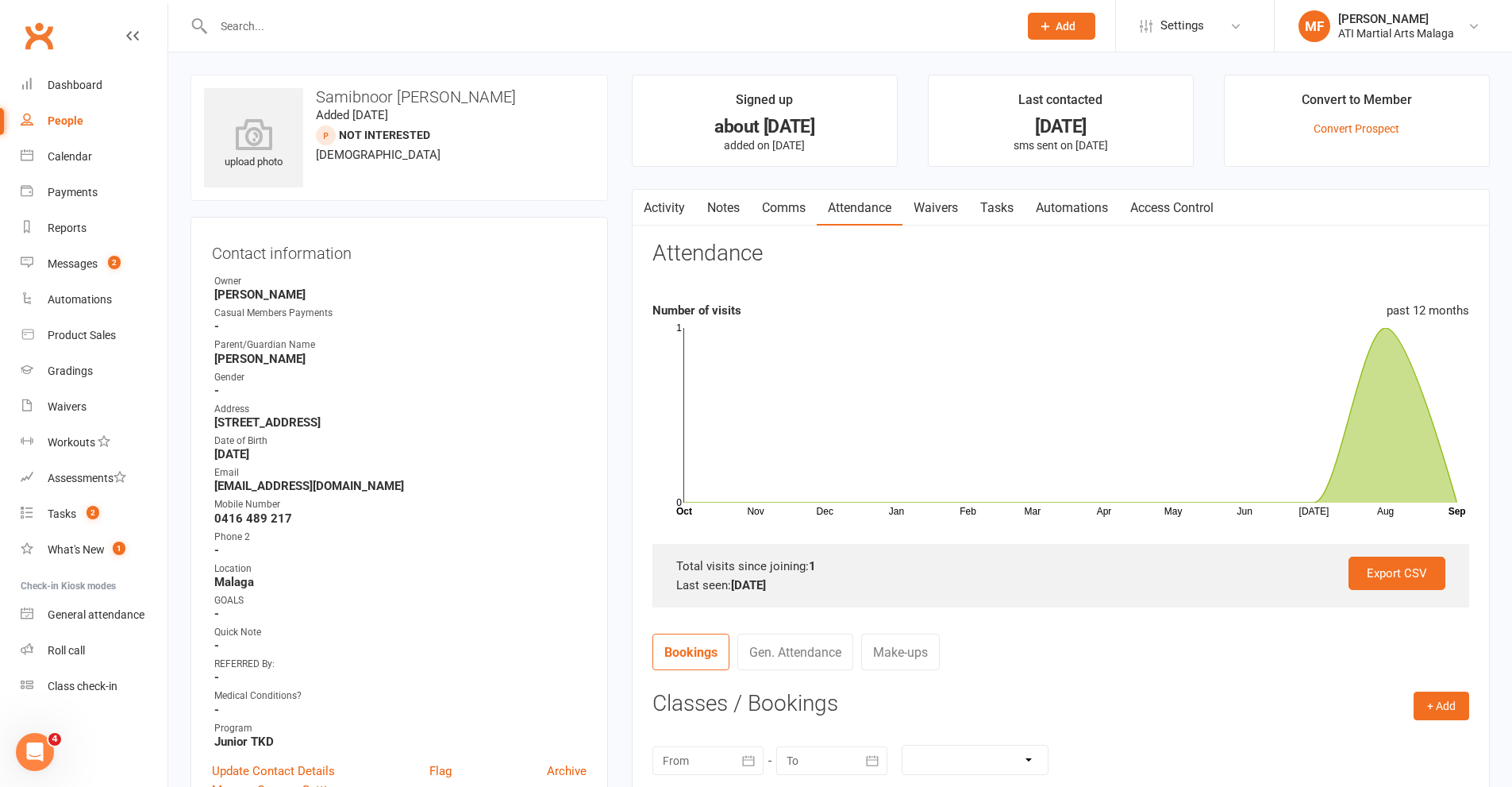
click at [718, 201] on link "Notes" at bounding box center [723, 207] width 55 height 36
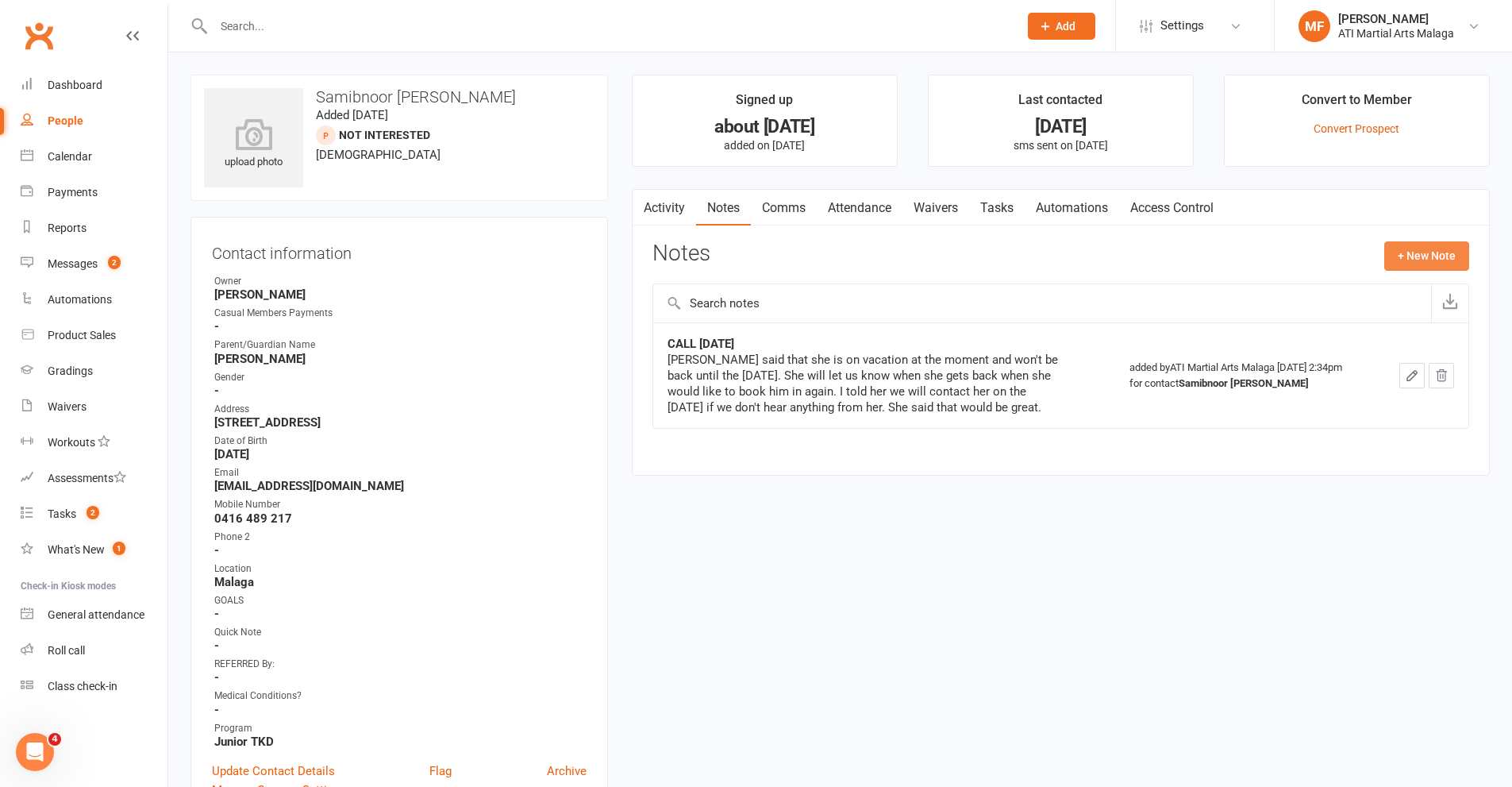
click at [1442, 253] on button "+ New Note" at bounding box center [1427, 256] width 85 height 29
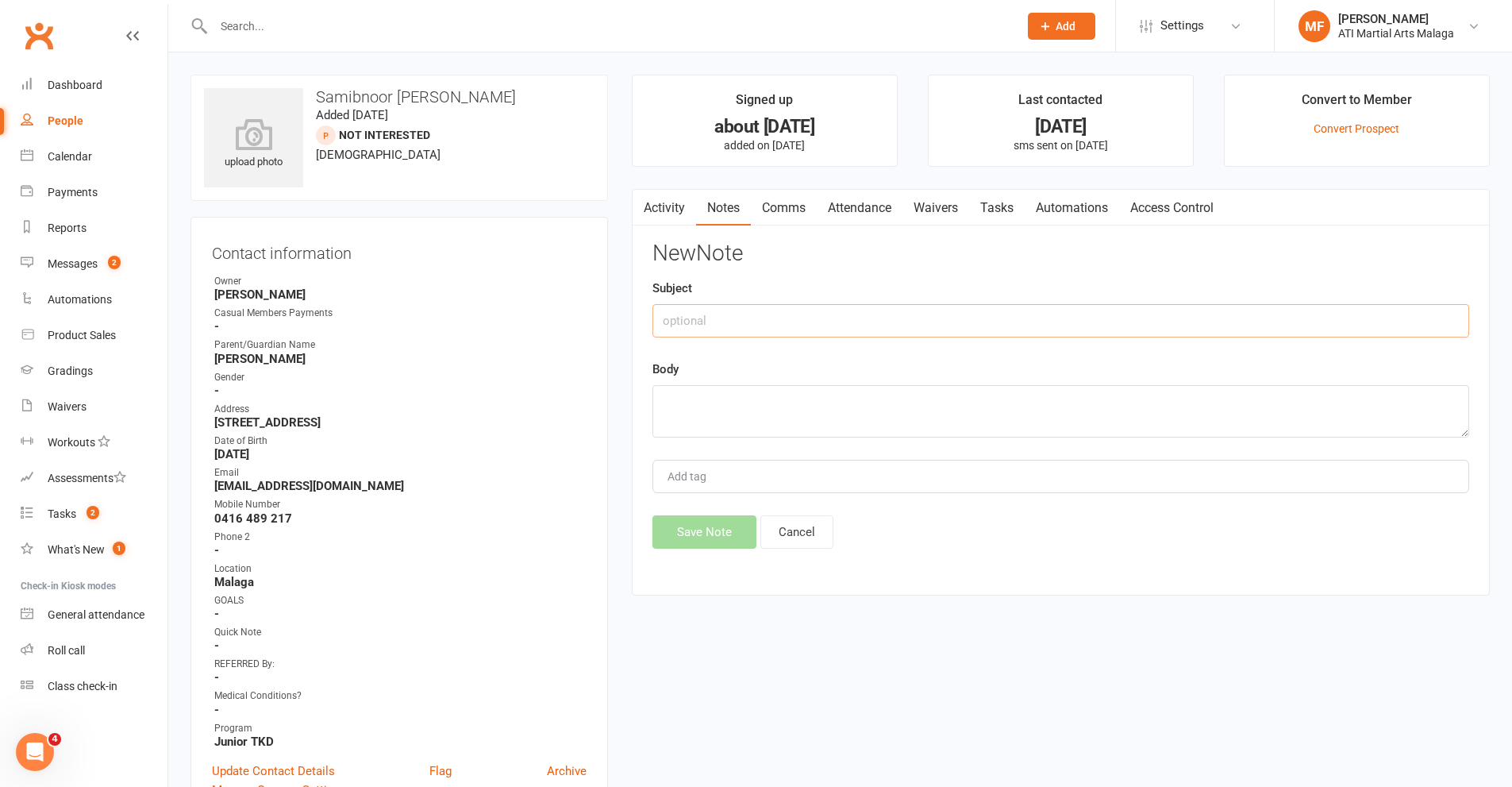
click at [762, 310] on input "text" at bounding box center [1061, 320] width 817 height 33
type input "l"
type input "LMTCB"
type textarea "LM - Phone went straight message bank so possibly still away?"
click at [733, 541] on button "Save Note" at bounding box center [705, 531] width 104 height 33
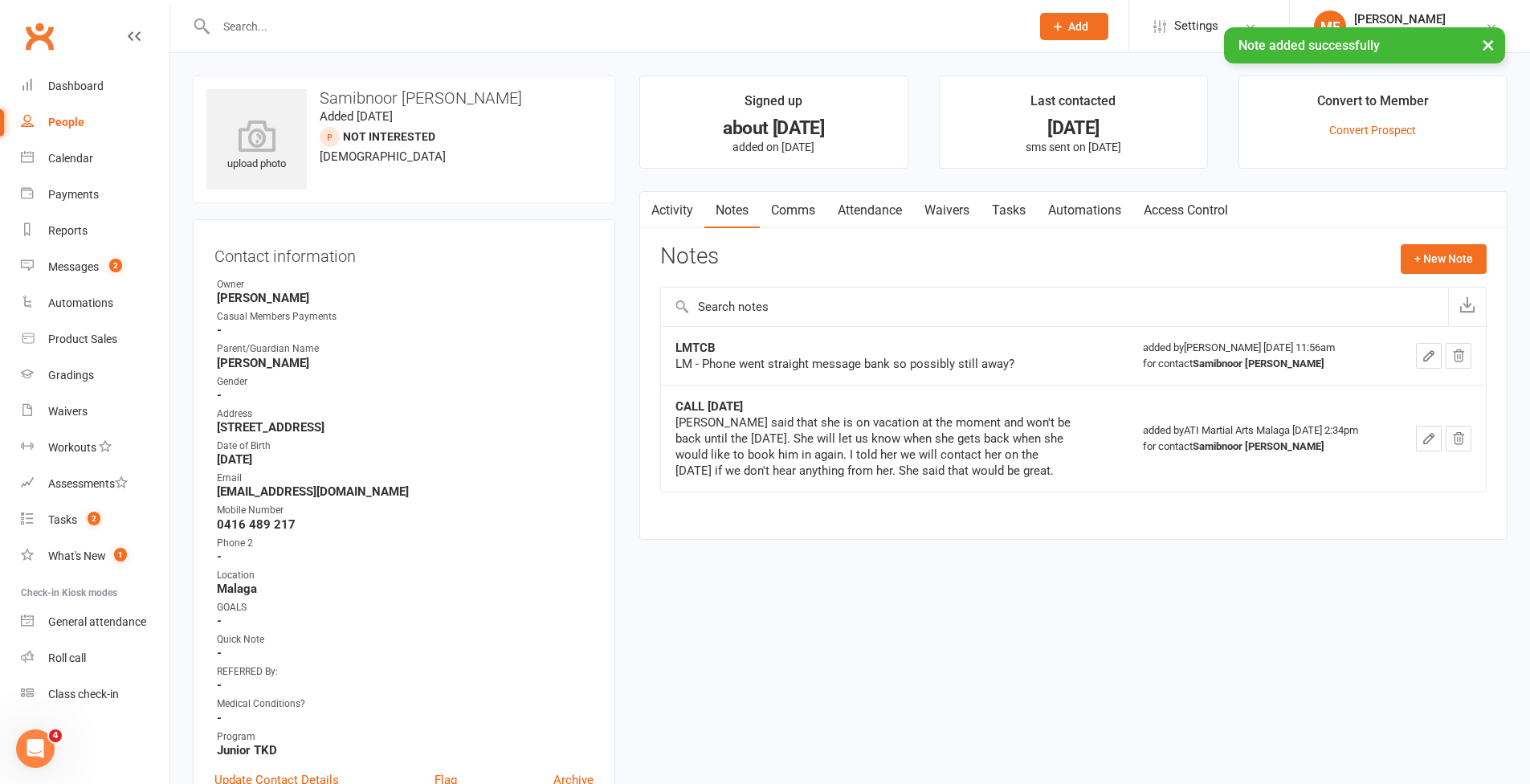
click at [1008, 217] on link "Tasks" at bounding box center [1009, 210] width 56 height 37
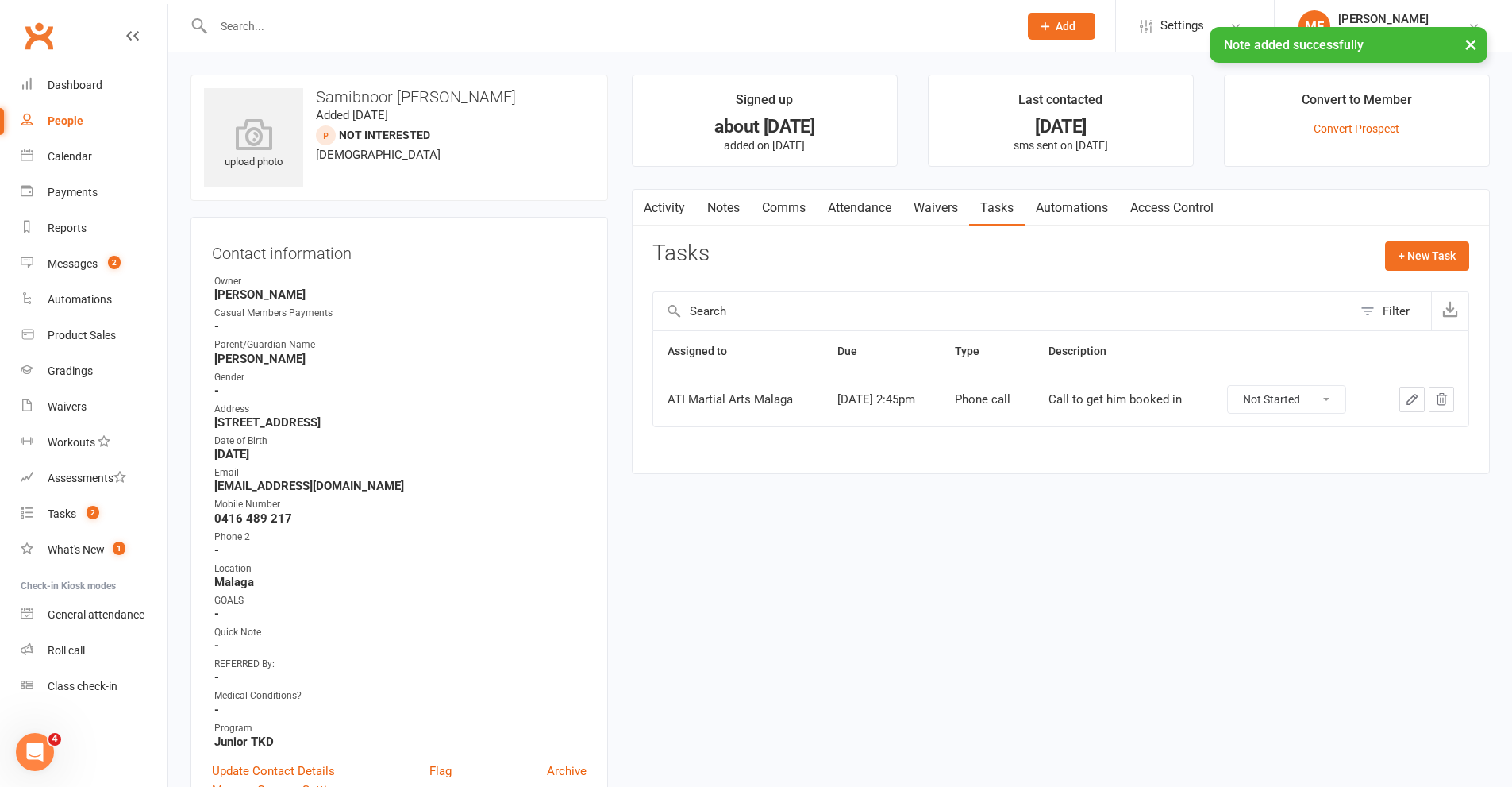
click at [1306, 410] on select "Not Started In Progress Waiting Complete" at bounding box center [1286, 399] width 118 height 27
click at [1237, 386] on select "Not Started In Progress Waiting Complete" at bounding box center [1286, 399] width 118 height 27
select select "started"
click at [266, 22] on input "text" at bounding box center [607, 26] width 798 height 22
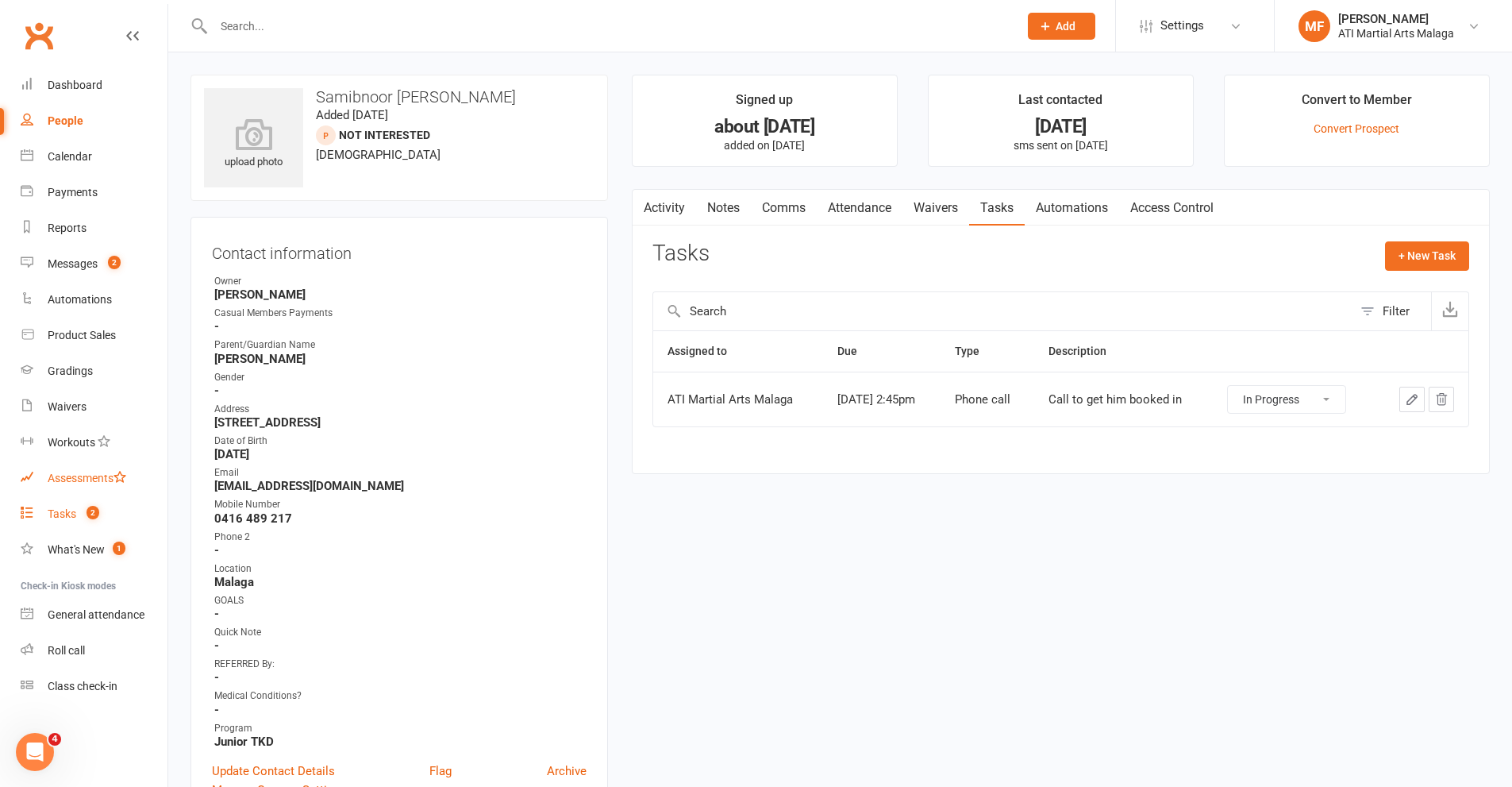
drag, startPoint x: 81, startPoint y: 519, endPoint x: 143, endPoint y: 493, distance: 67.2
click at [82, 519] on count-badge "2" at bounding box center [89, 514] width 20 height 13
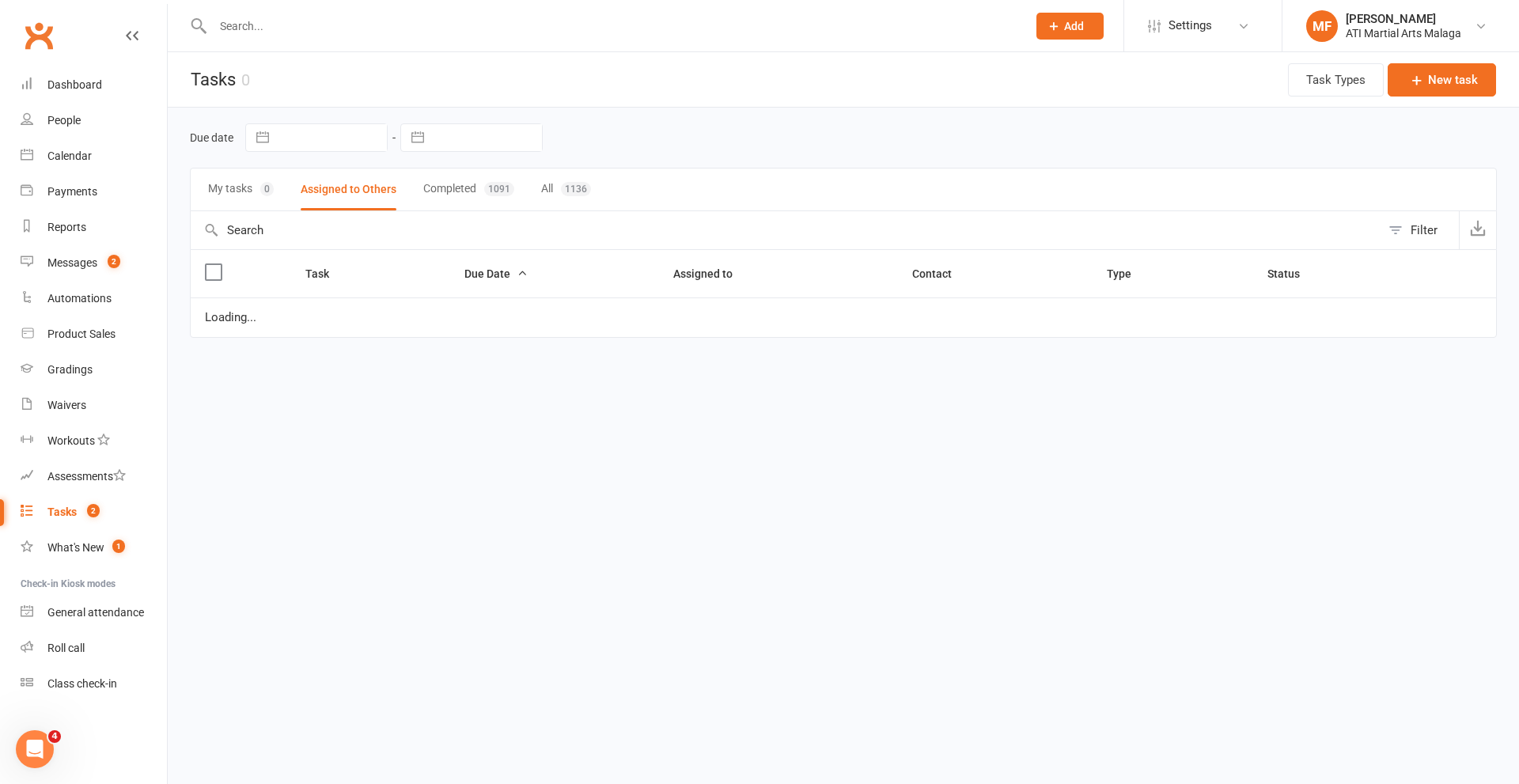
select select "started"
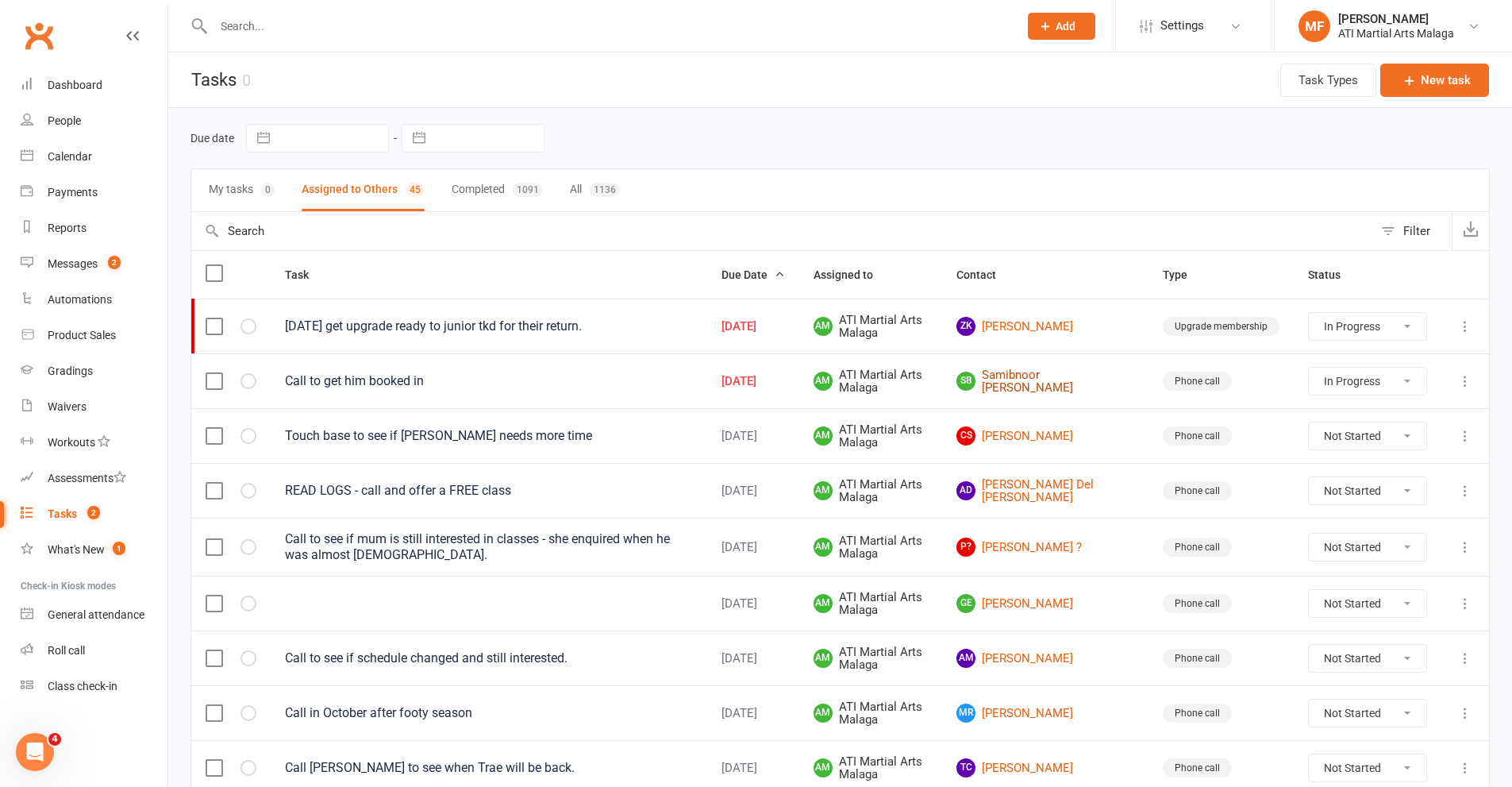
click at [1076, 375] on link "SB Samibnoor Birring" at bounding box center [1045, 381] width 178 height 26
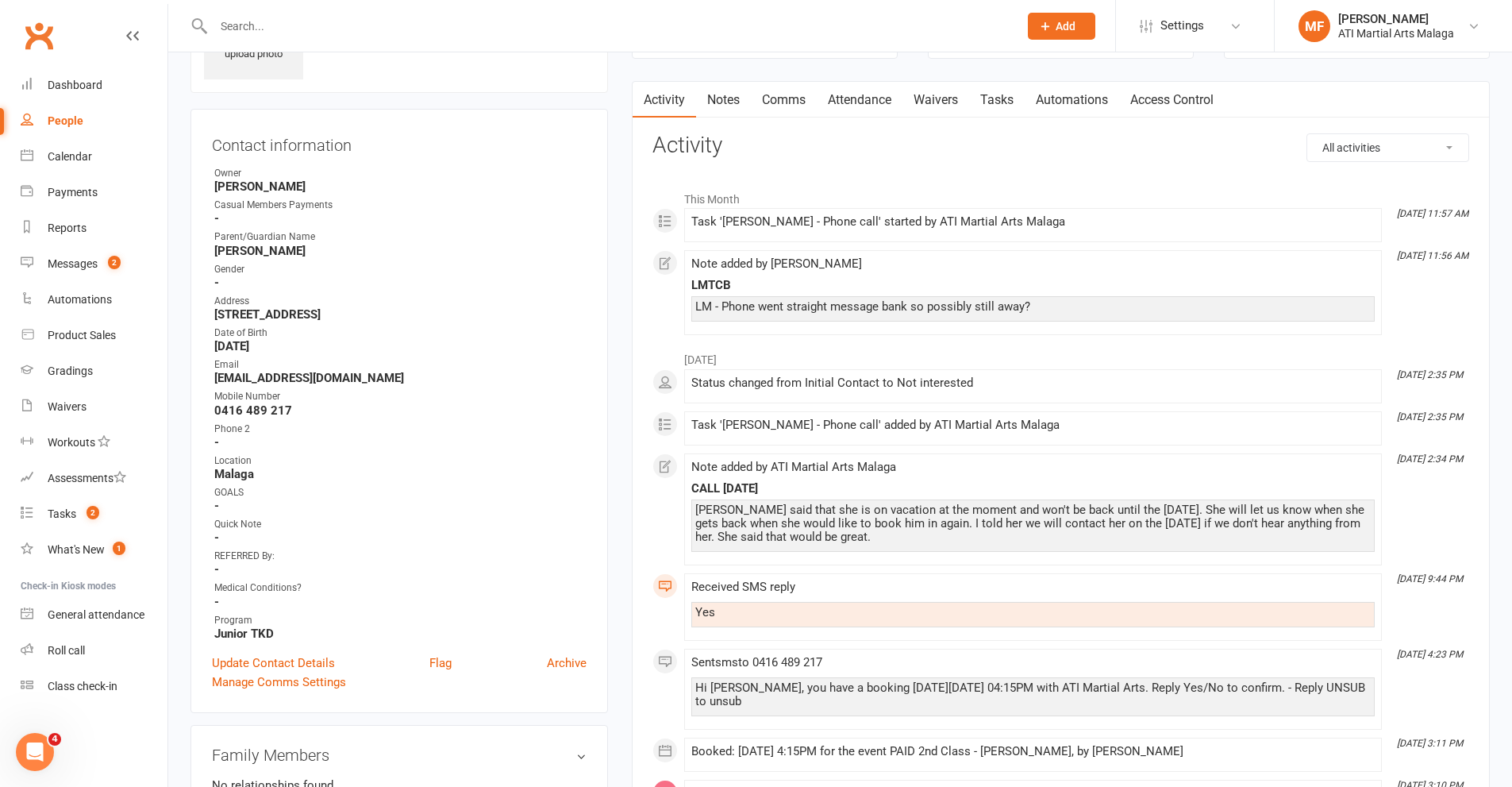
scroll to position [158, 0]
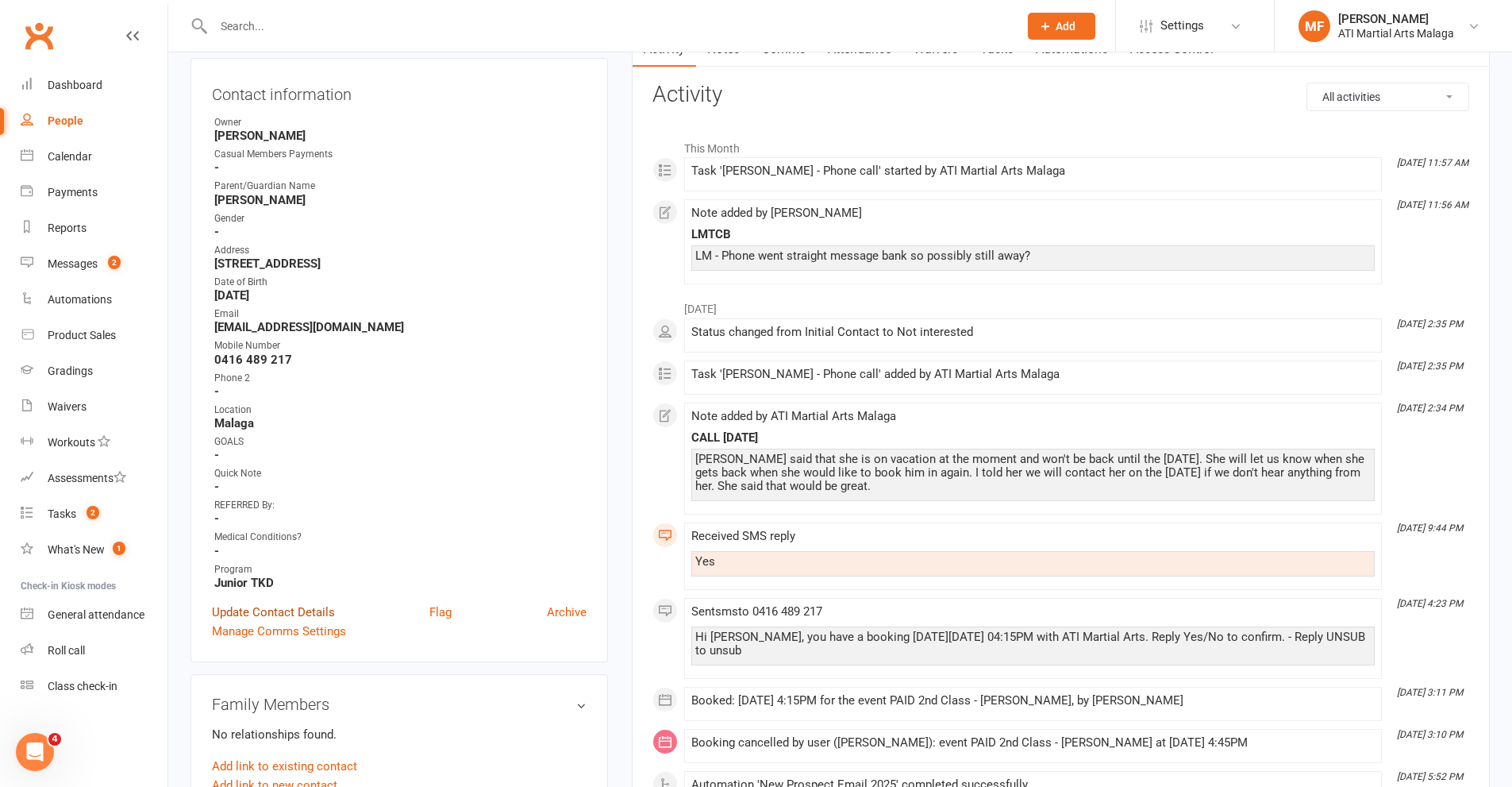
click at [308, 612] on link "Update Contact Details" at bounding box center [273, 612] width 123 height 19
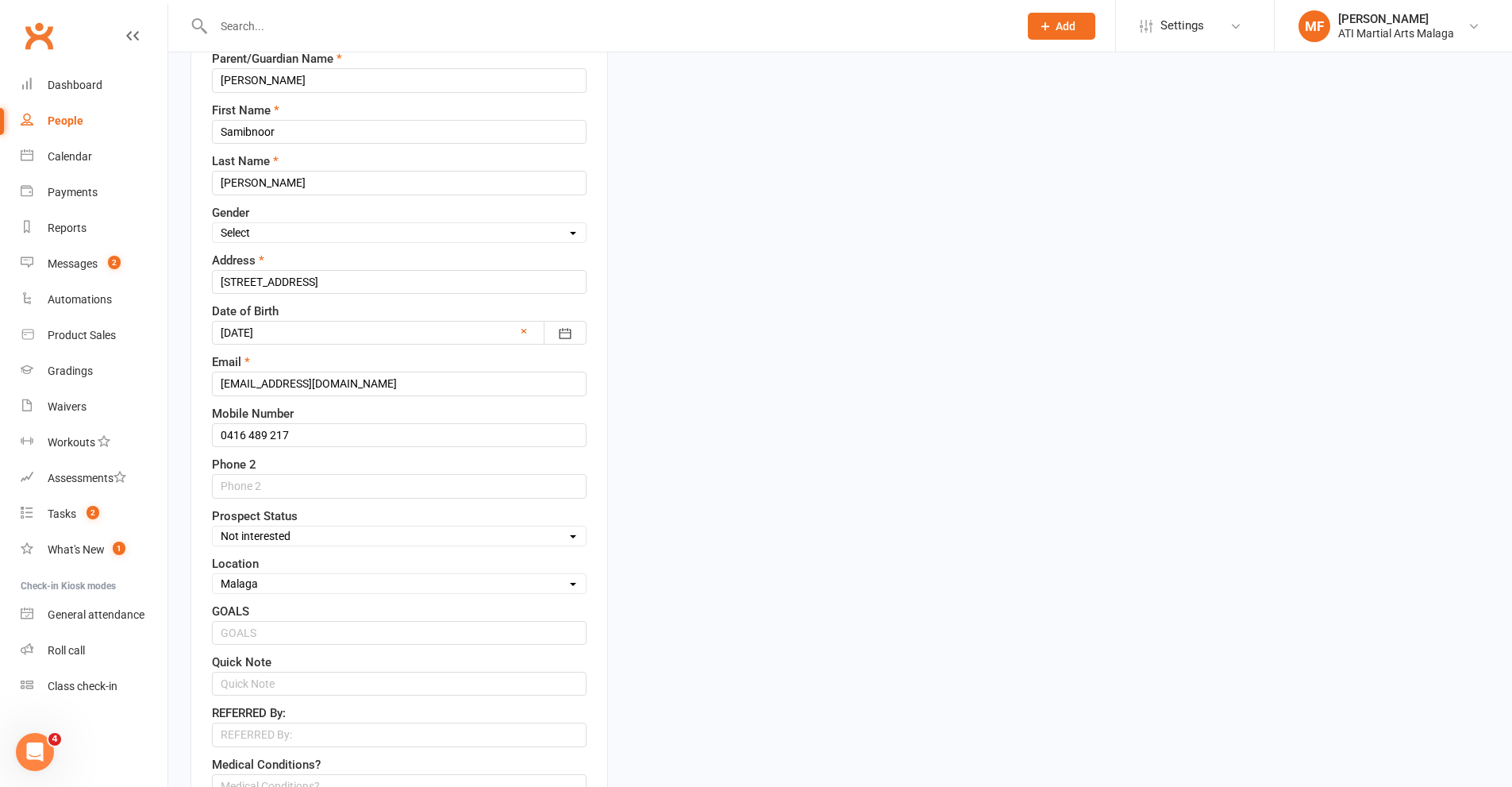
scroll to position [313, 0]
click at [306, 238] on select "Select Male Female" at bounding box center [399, 231] width 373 height 18
select select "[DEMOGRAPHIC_DATA]"
click at [213, 222] on select "Select Male Female" at bounding box center [399, 231] width 373 height 18
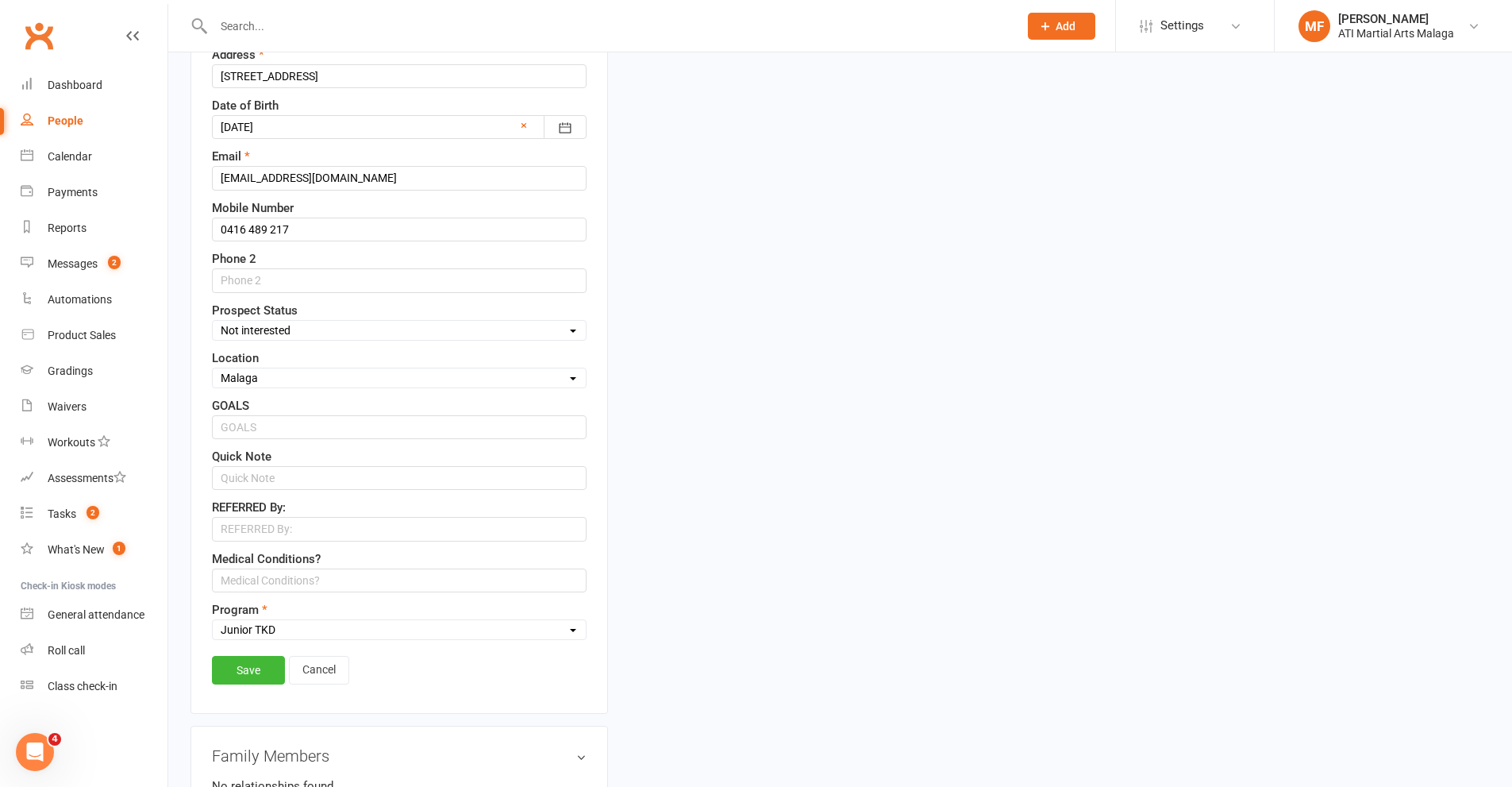
scroll to position [631, 0]
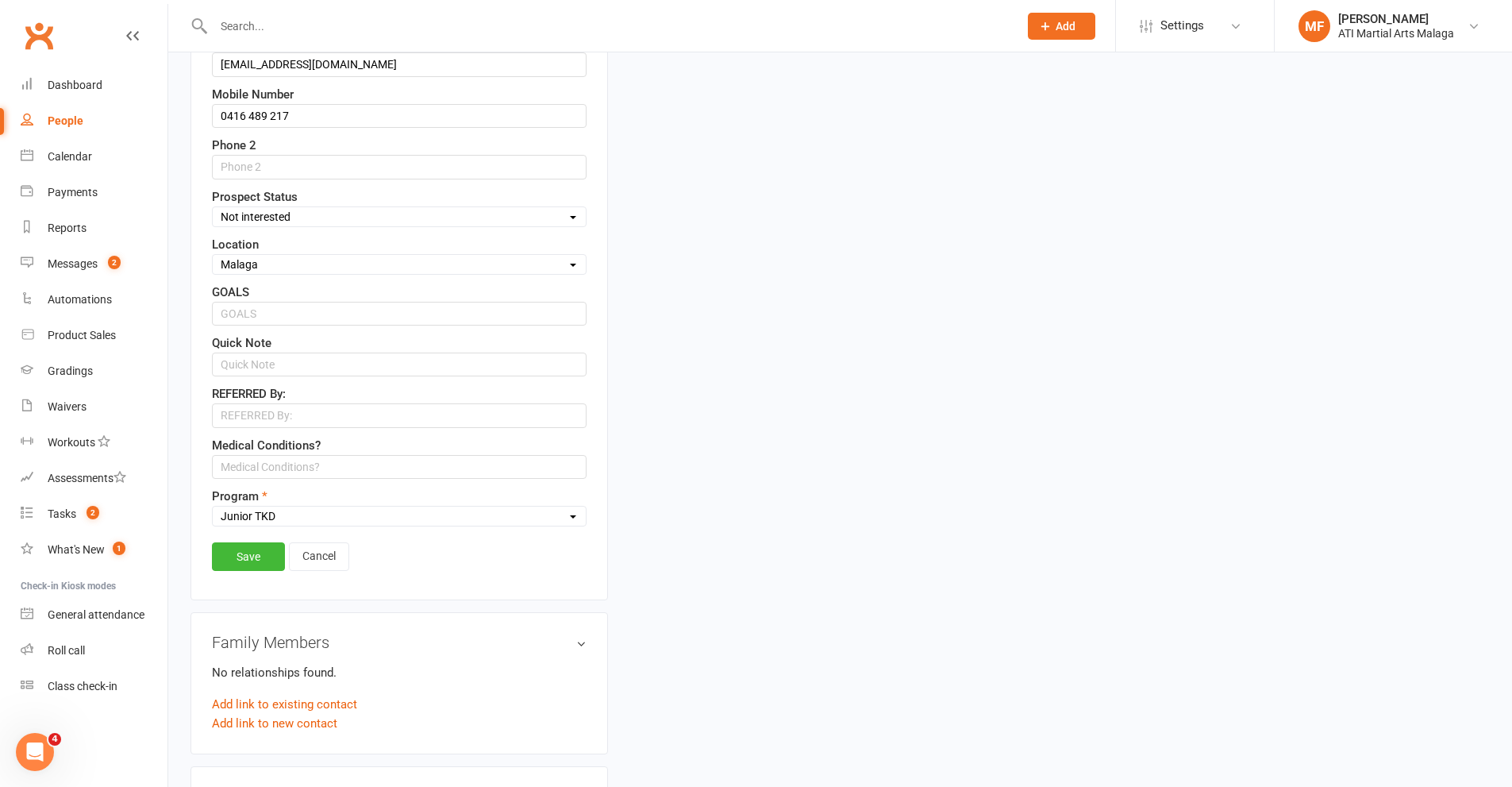
click at [263, 222] on select "Select Initial Contact Follow-up Call Satellite Lead Birthday Lead Not Ready No…" at bounding box center [399, 217] width 373 height 18
select select "Initial Contact"
click at [213, 208] on select "Select Initial Contact Follow-up Call Satellite Lead Birthday Lead Not Ready No…" at bounding box center [399, 217] width 373 height 18
click at [276, 552] on link "Save" at bounding box center [248, 556] width 73 height 29
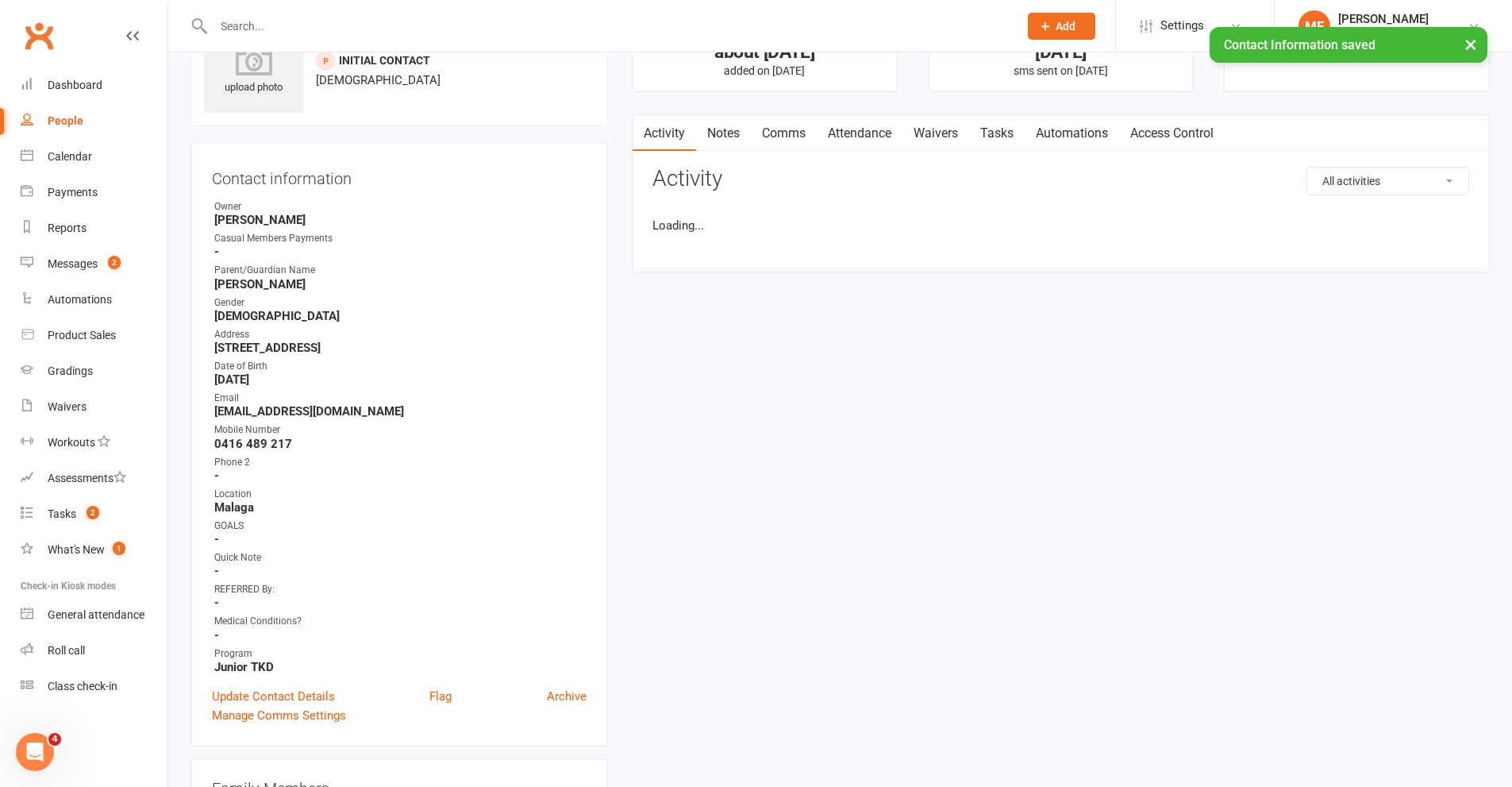
scroll to position [0, 0]
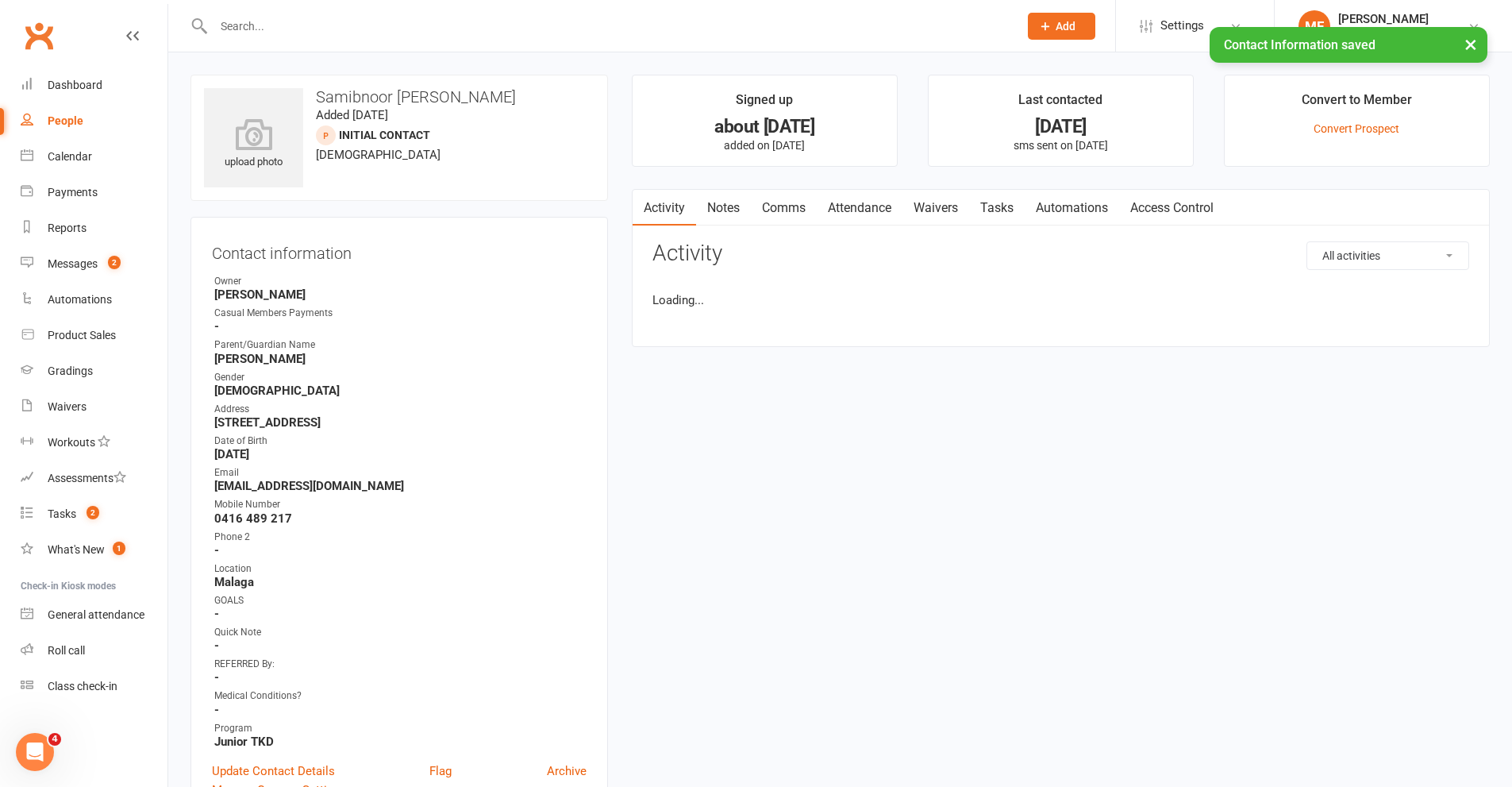
drag, startPoint x: 709, startPoint y: 190, endPoint x: 769, endPoint y: 220, distance: 67.1
click at [709, 194] on link "Notes" at bounding box center [723, 207] width 55 height 36
click at [716, 208] on link "Notes" at bounding box center [723, 207] width 55 height 36
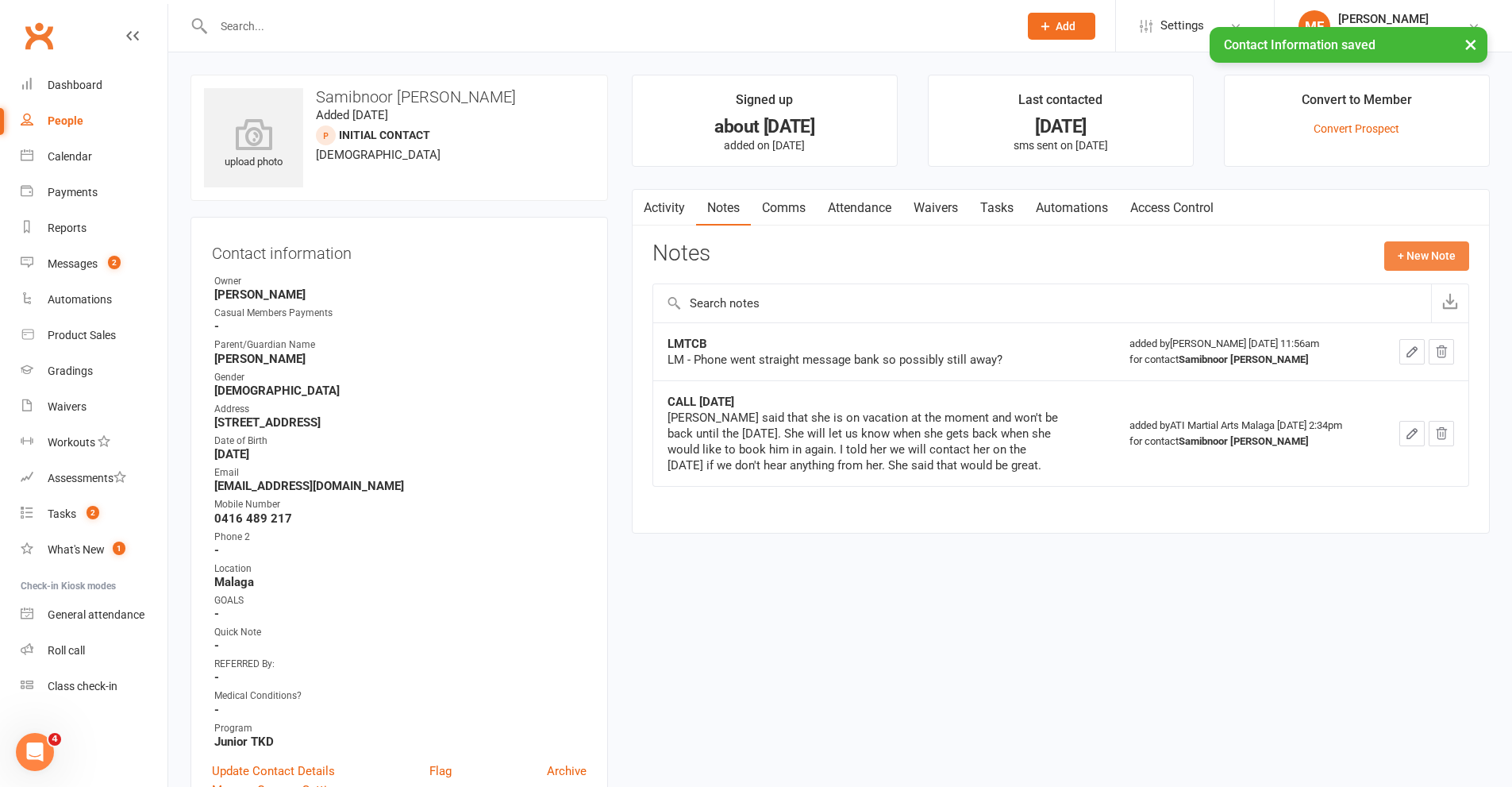
click at [1406, 254] on button "+ New Note" at bounding box center [1427, 256] width 85 height 29
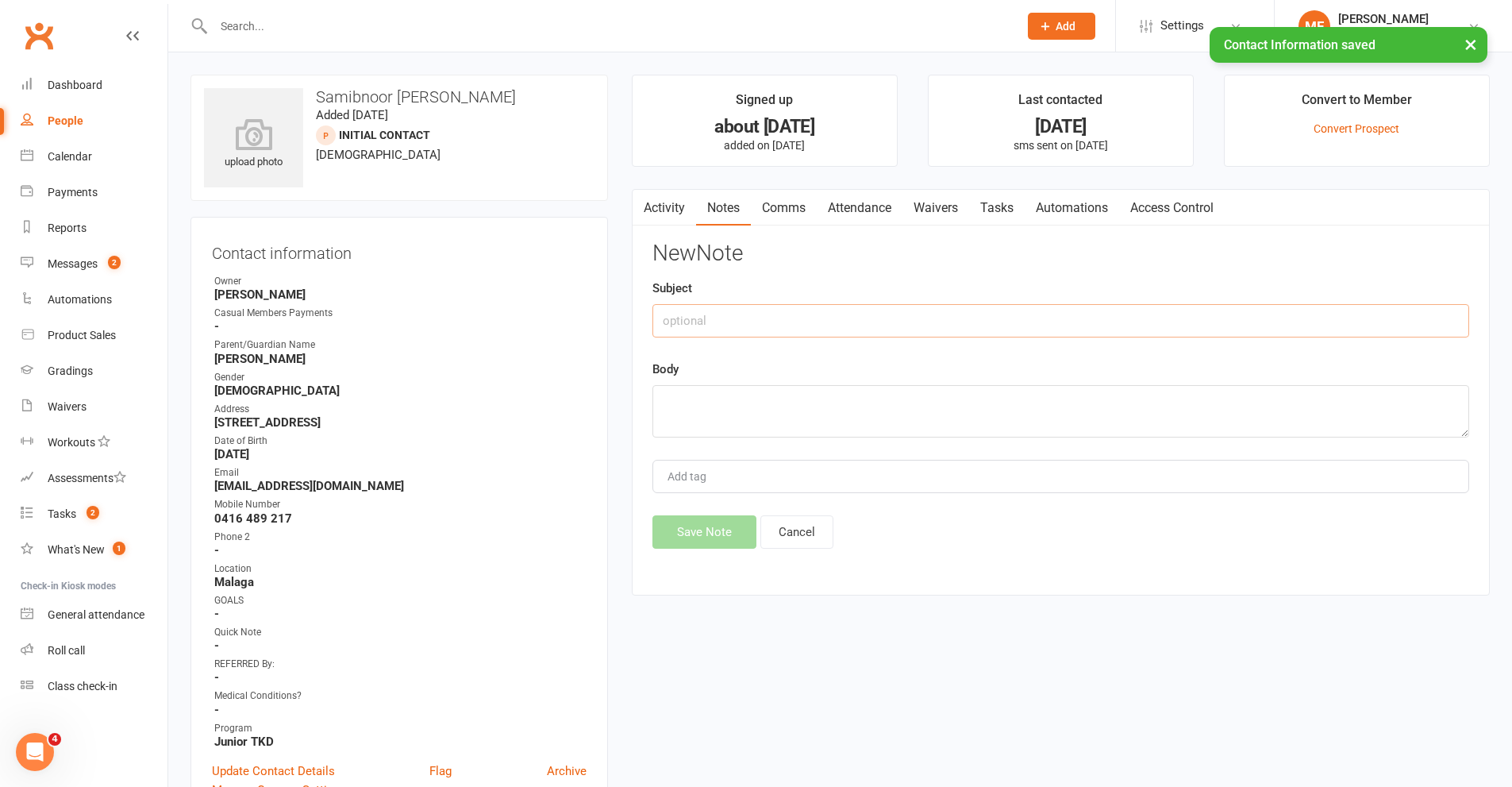
click at [709, 306] on input "text" at bounding box center [1061, 320] width 817 height 33
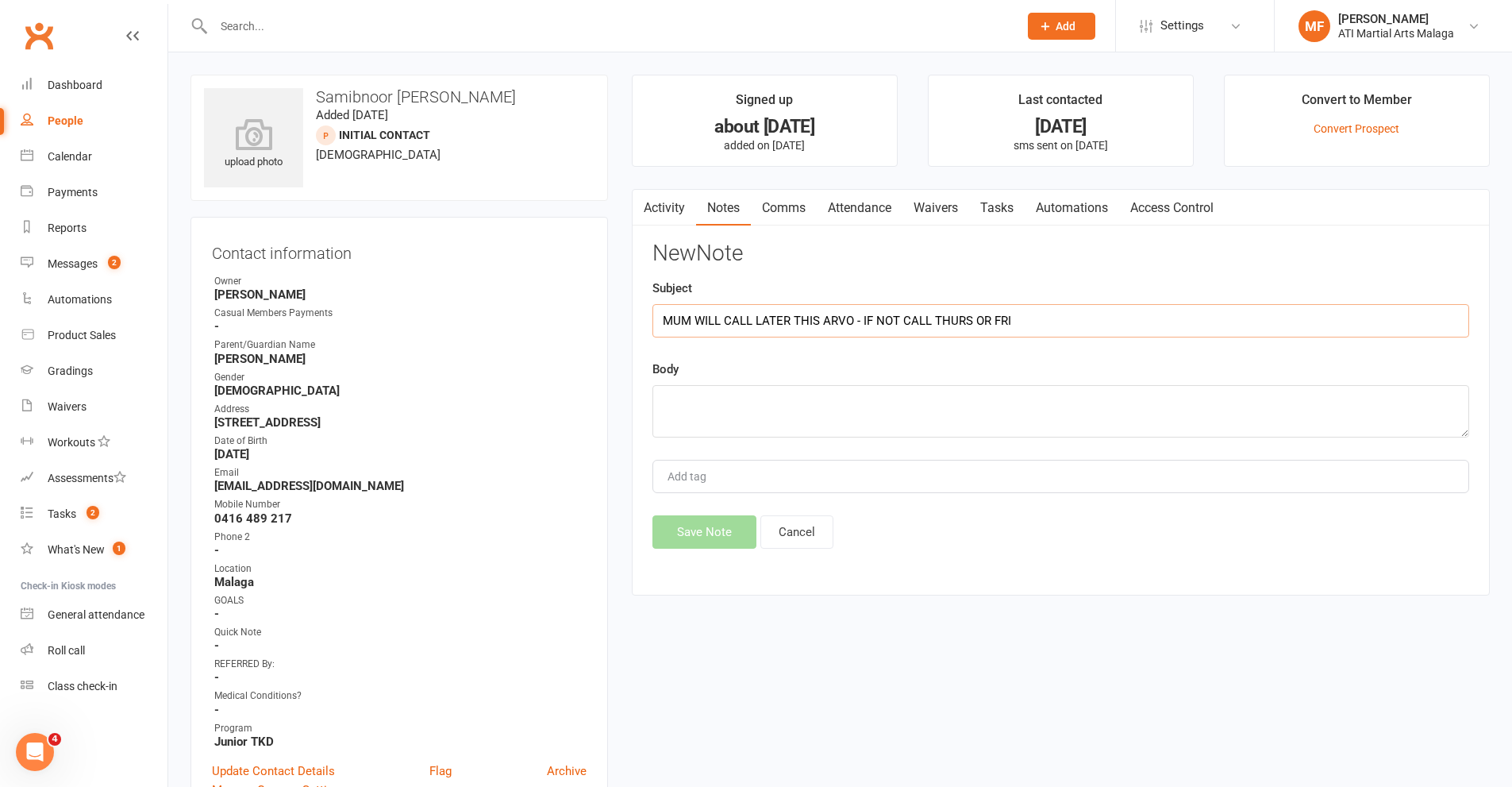
type input "MUM WILL CALL LATER THIS ARVO - IF NOT CALL THURS OR FRI"
click at [757, 422] on textarea at bounding box center [1061, 411] width 817 height 53
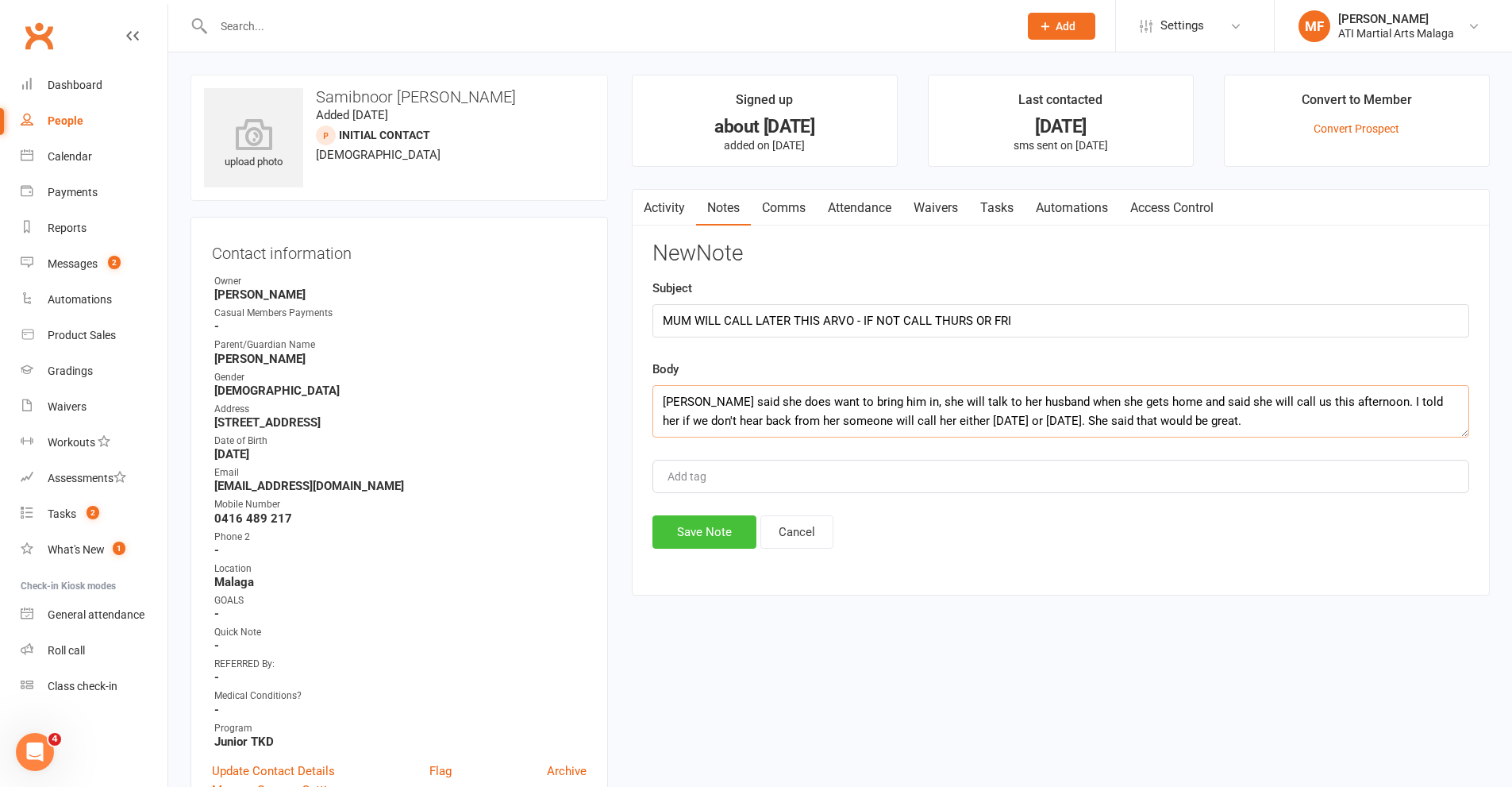
type textarea "Mum said she does want to bring him in, she will talk to her husband when she g…"
click at [698, 531] on button "Save Note" at bounding box center [705, 531] width 104 height 33
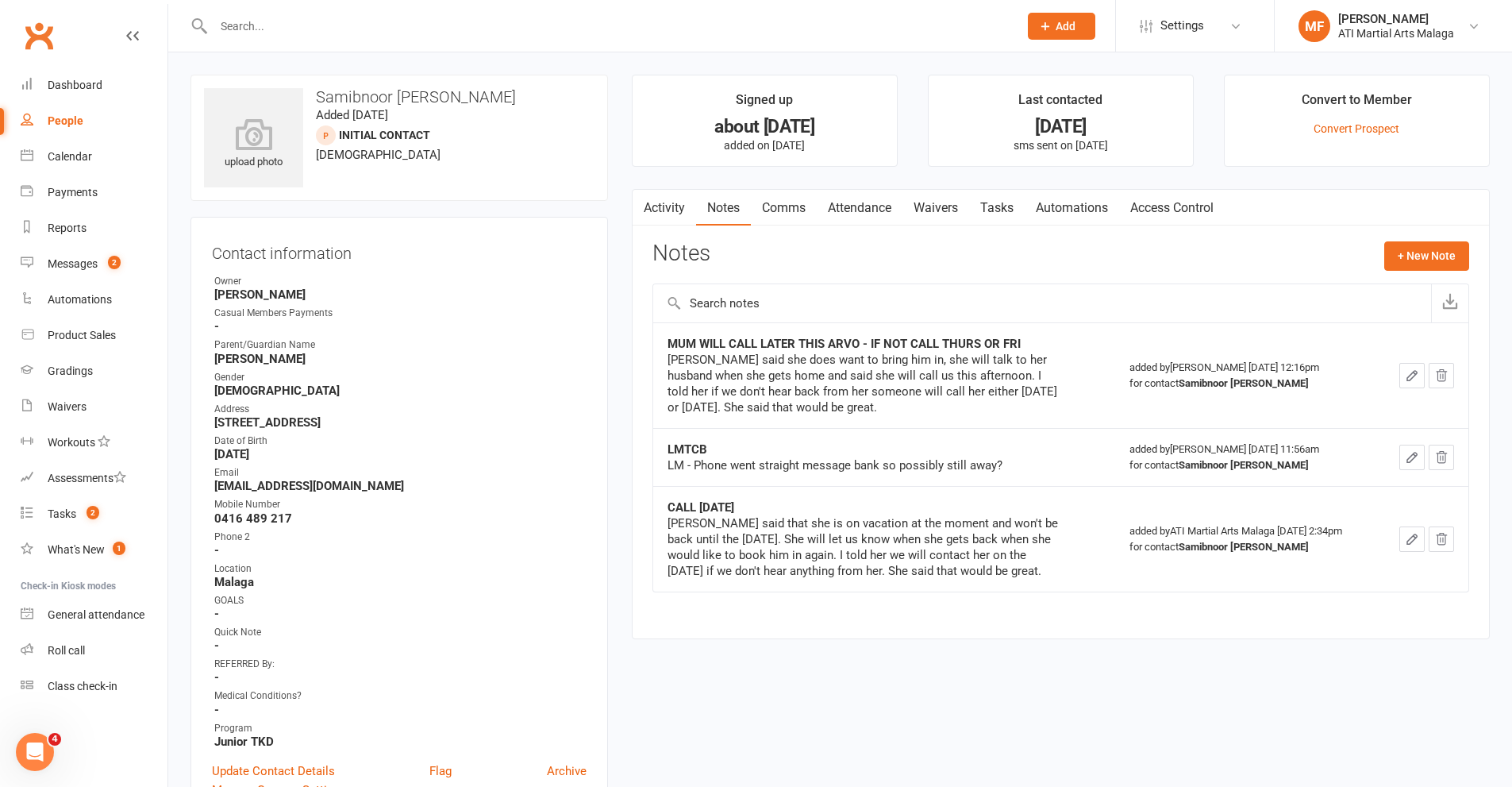
click at [386, 21] on input "text" at bounding box center [607, 26] width 798 height 22
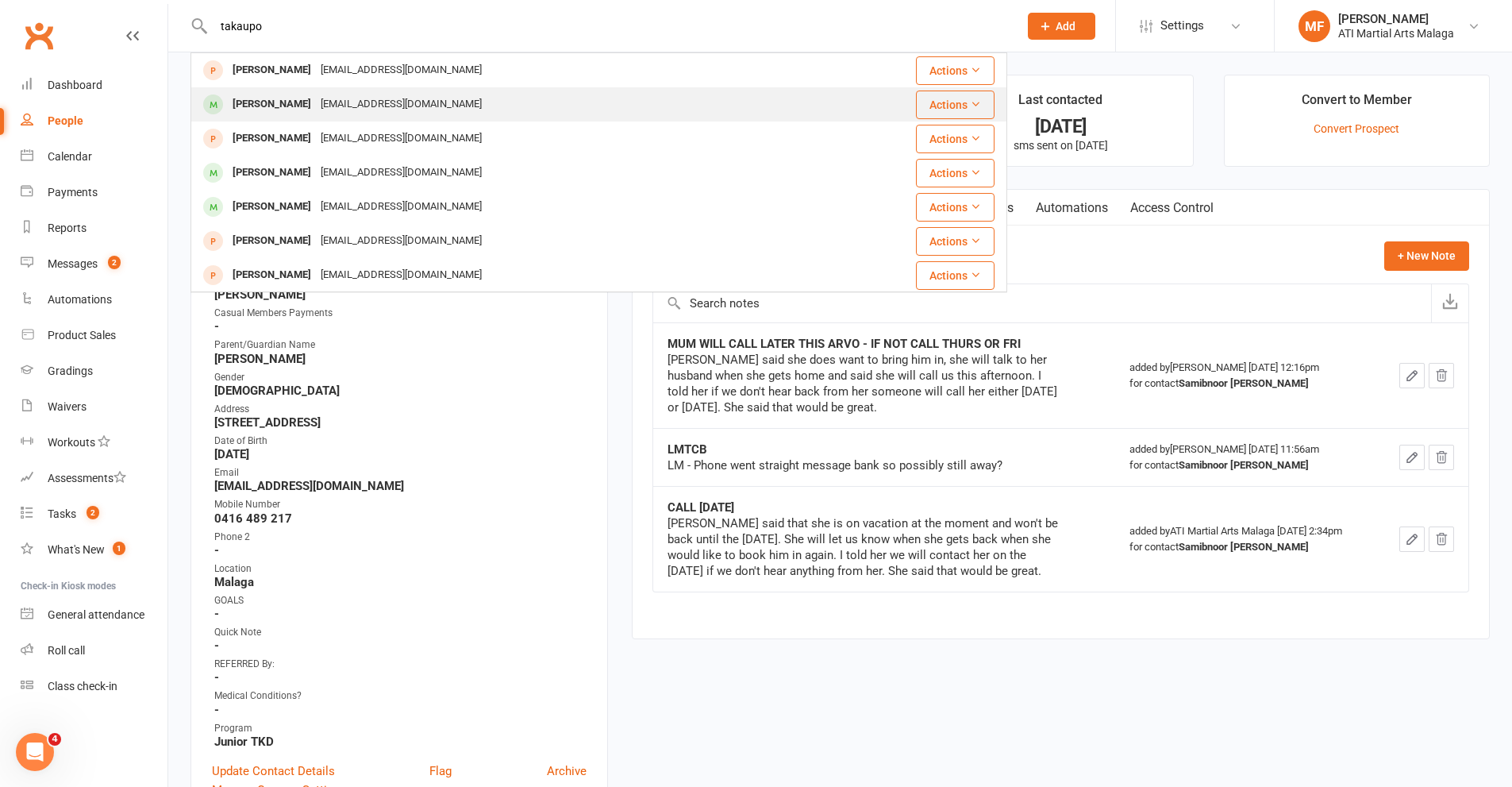
type input "takaupo"
click at [281, 99] on div "Elias Takapu" at bounding box center [271, 104] width 88 height 23
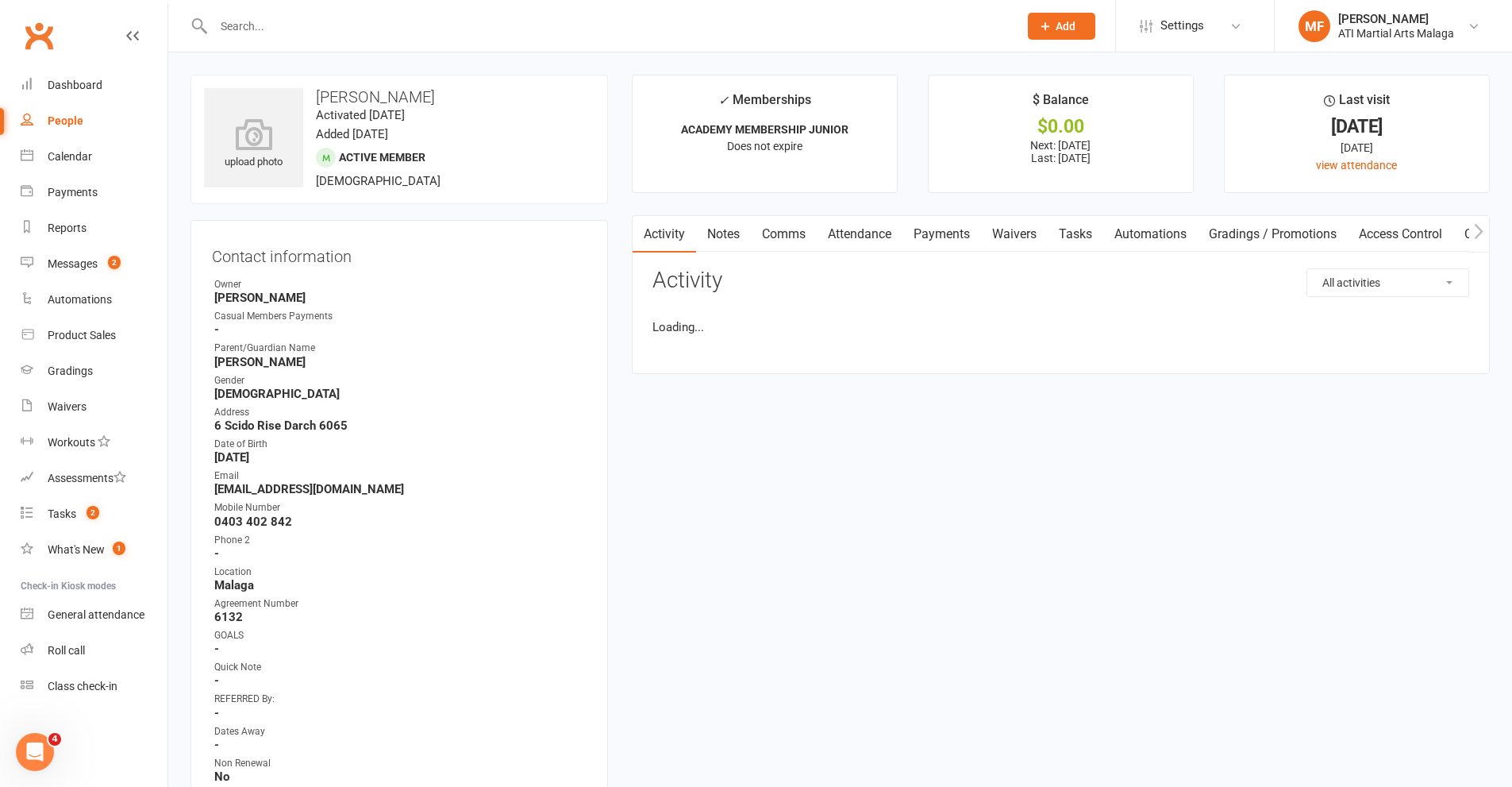
click at [859, 236] on link "Attendance" at bounding box center [859, 233] width 86 height 36
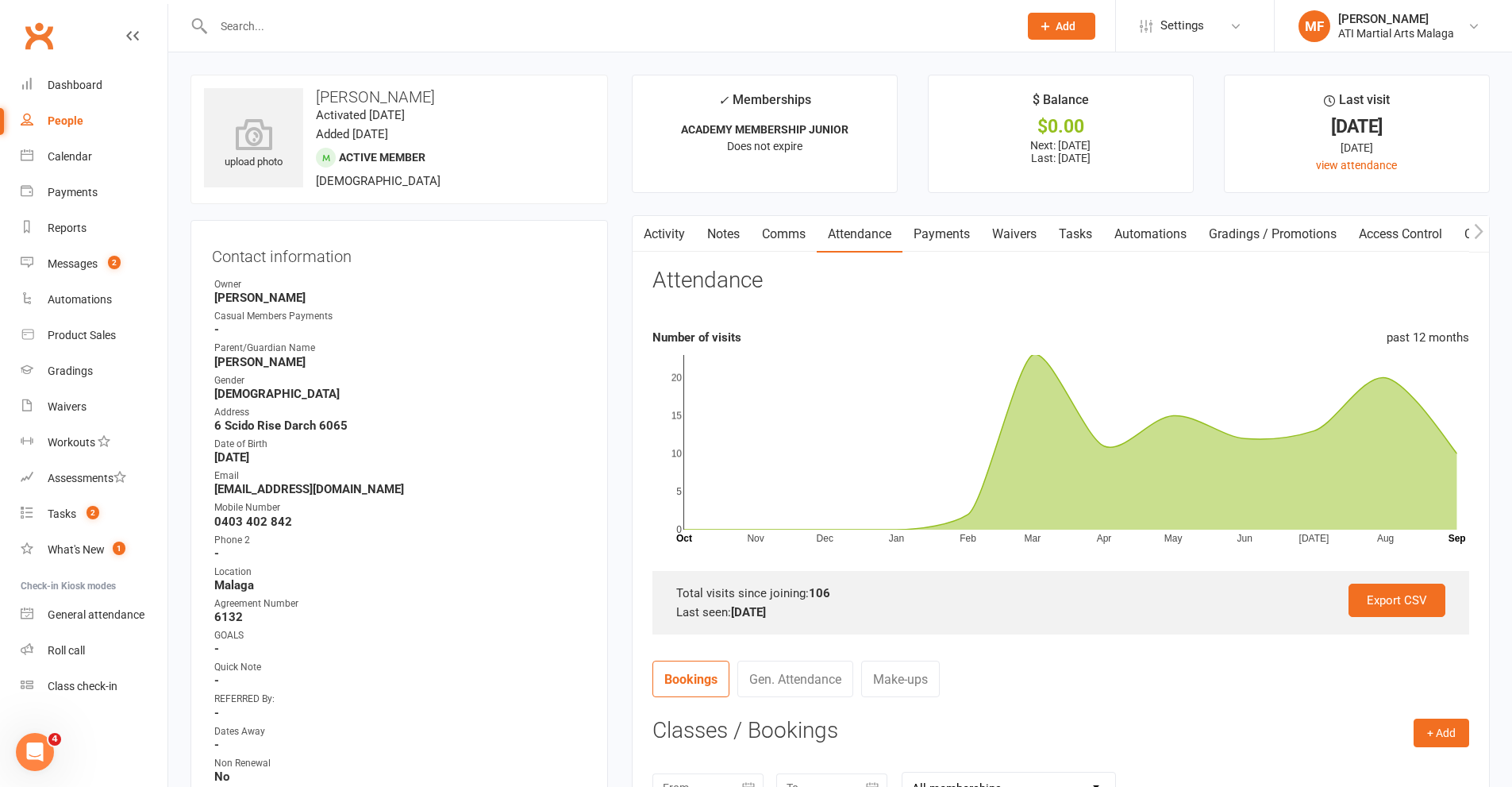
click at [936, 233] on link "Payments" at bounding box center [942, 233] width 79 height 36
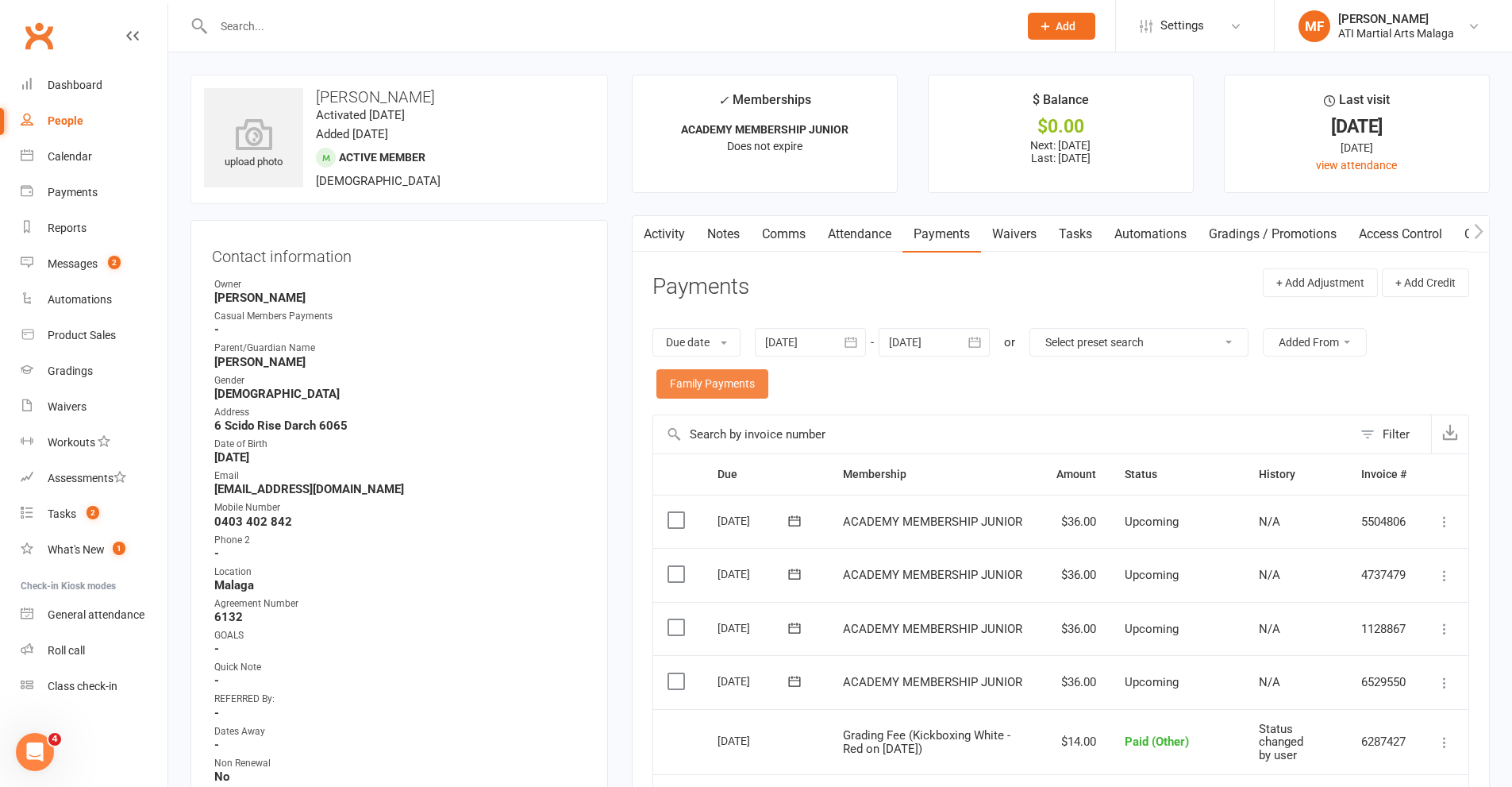
click at [719, 373] on link "Family Payments" at bounding box center [712, 383] width 112 height 29
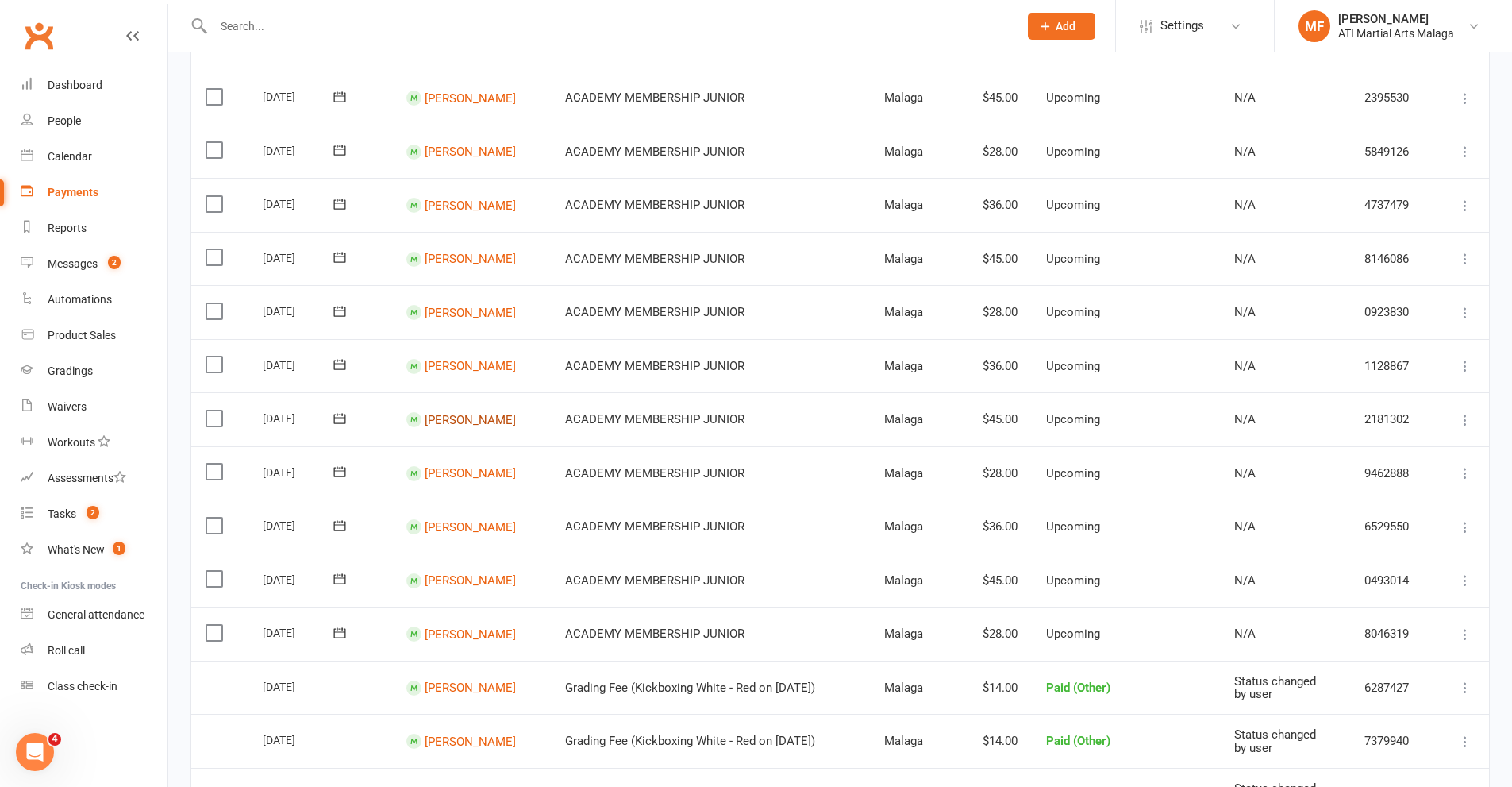
scroll to position [556, 0]
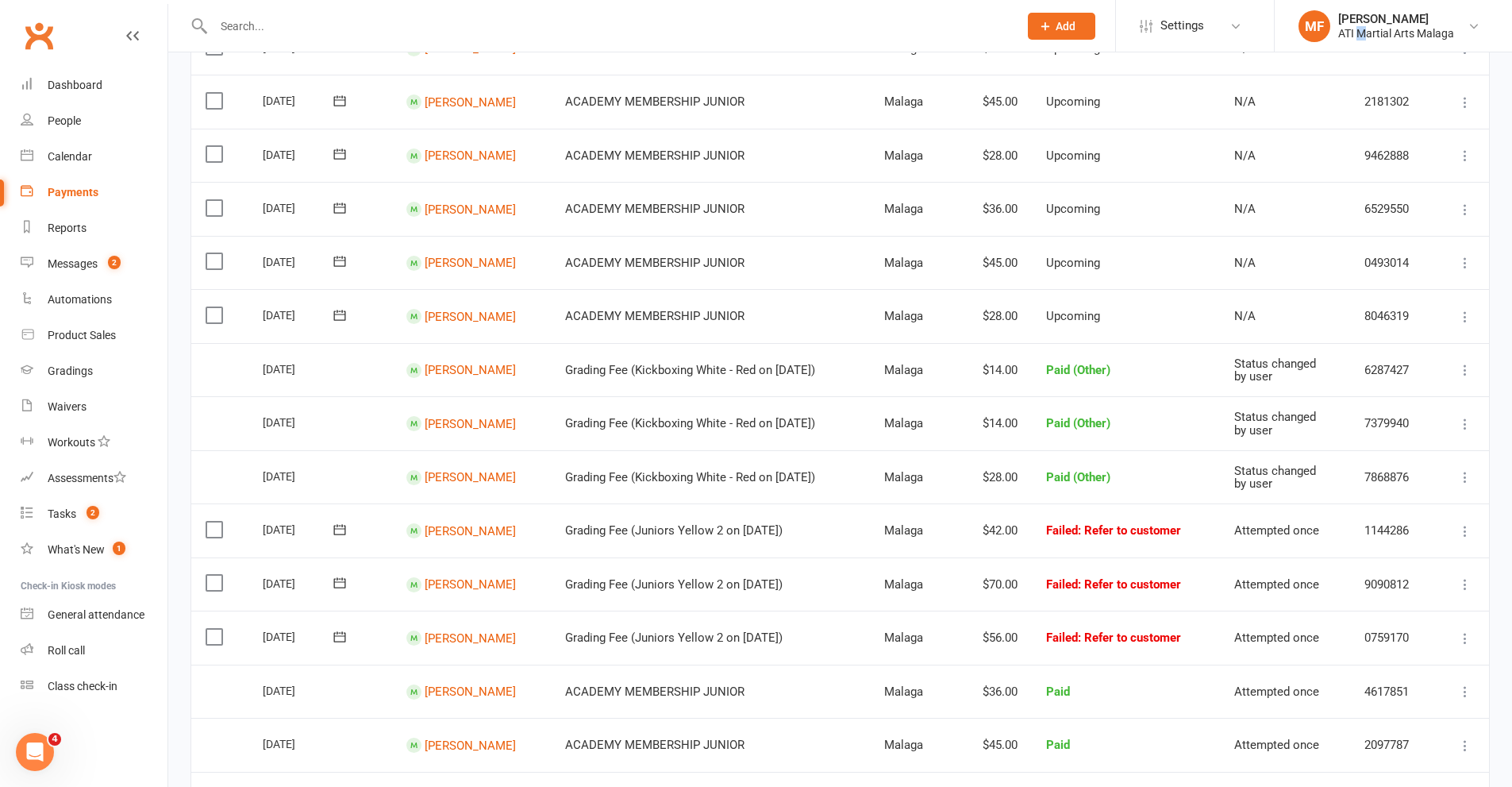
click at [1362, 48] on li "MF Melissa Ferraro ATI Martial Arts Malaga My profile Support & training Terms …" at bounding box center [1393, 26] width 238 height 52
click at [1365, 36] on div "ATI Martial Arts Malaga" at bounding box center [1395, 32] width 116 height 14
click at [1280, 219] on link "Sign out" at bounding box center [1393, 219] width 237 height 36
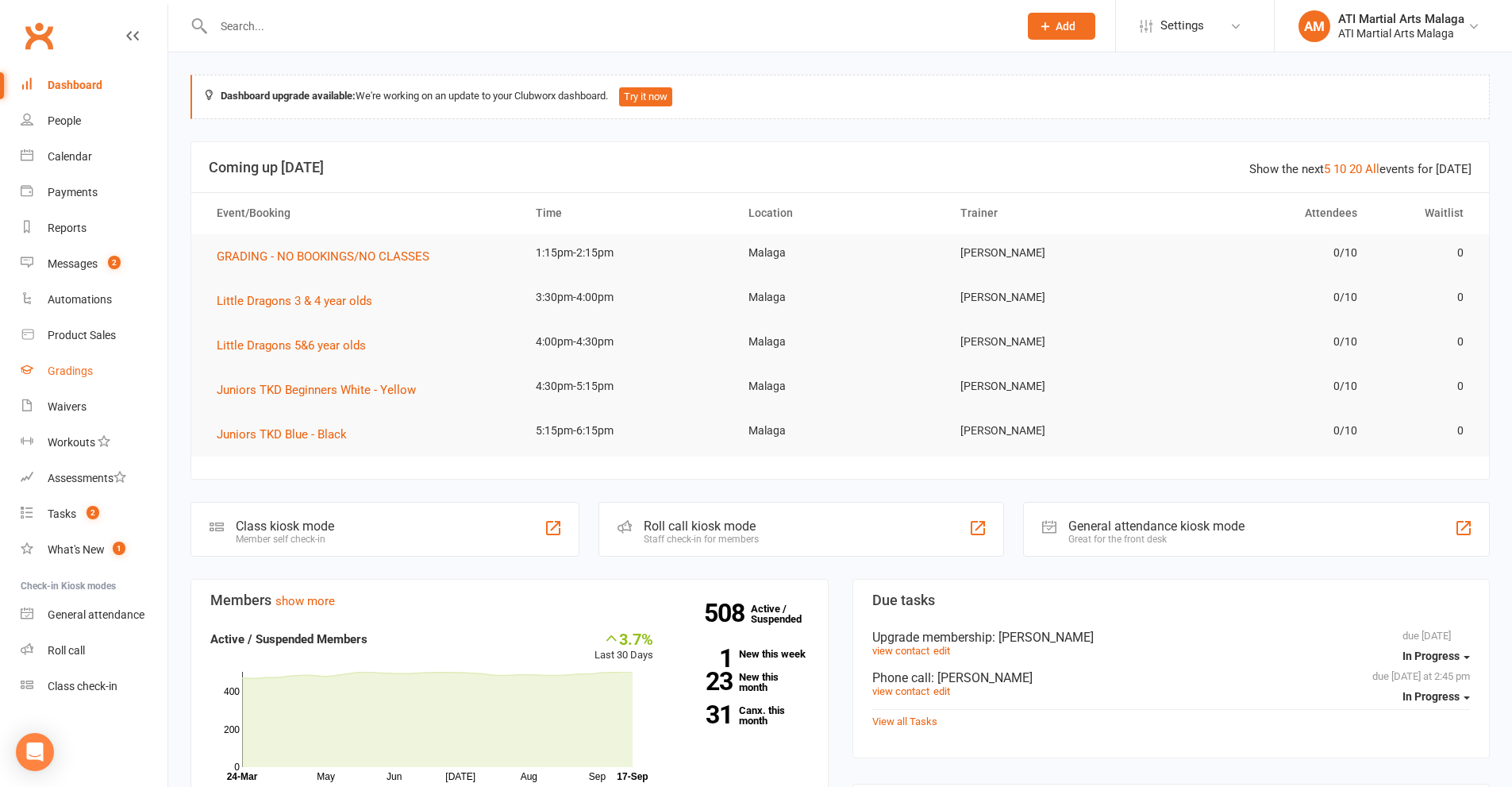
click at [113, 380] on link "Gradings" at bounding box center [94, 370] width 147 height 36
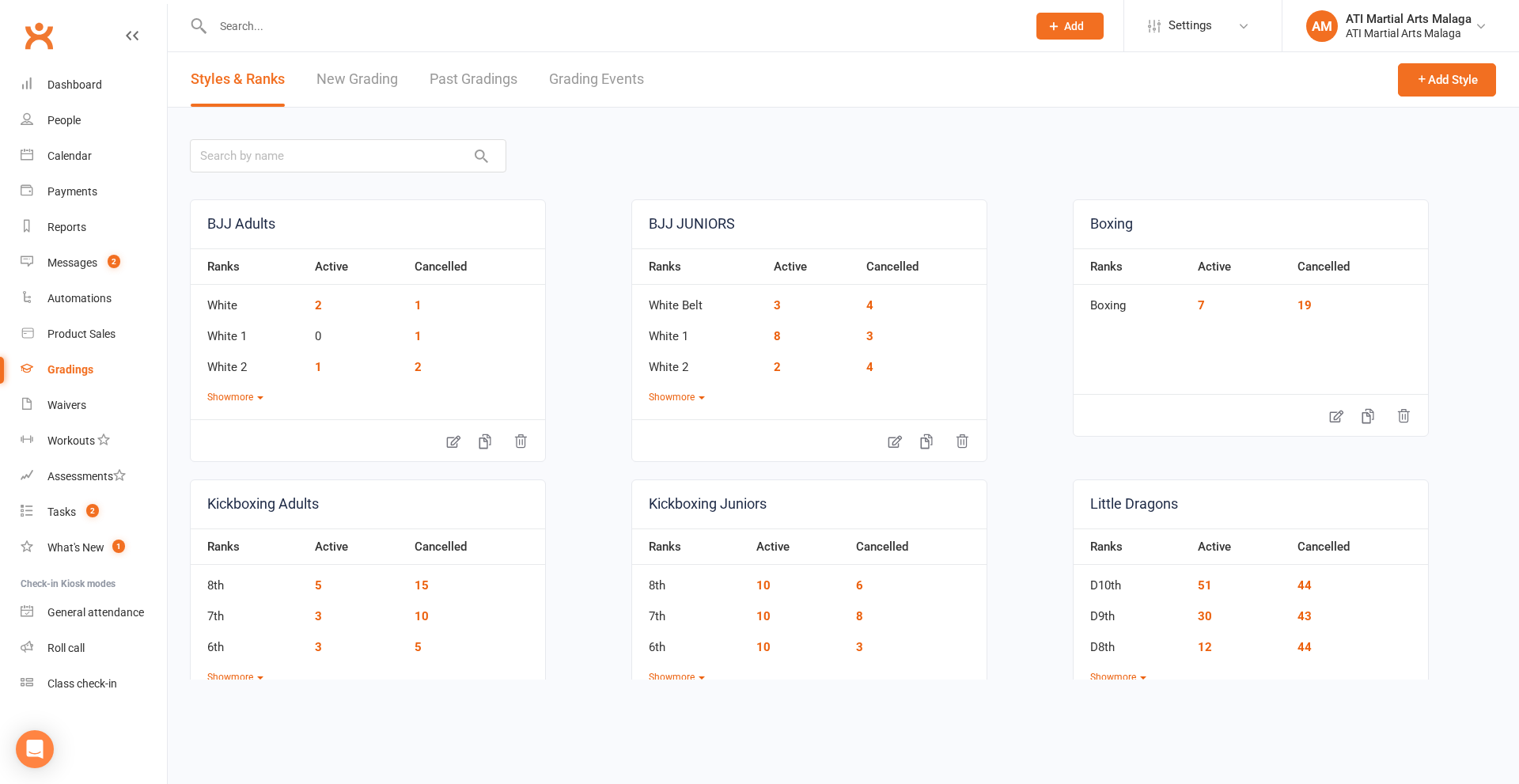
click at [587, 71] on link "Grading Events" at bounding box center [596, 79] width 95 height 54
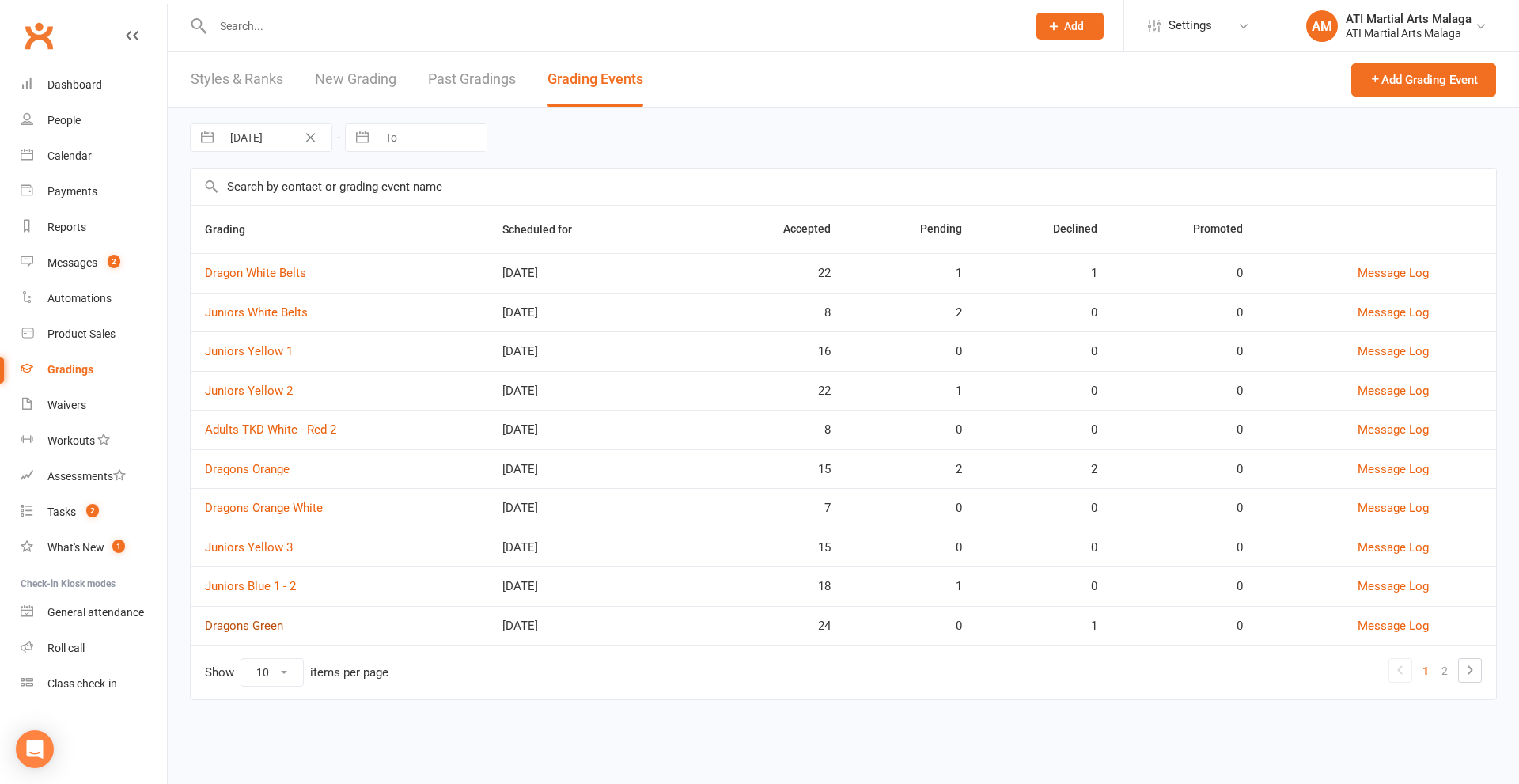
click at [257, 627] on link "Dragons Green" at bounding box center [244, 624] width 78 height 14
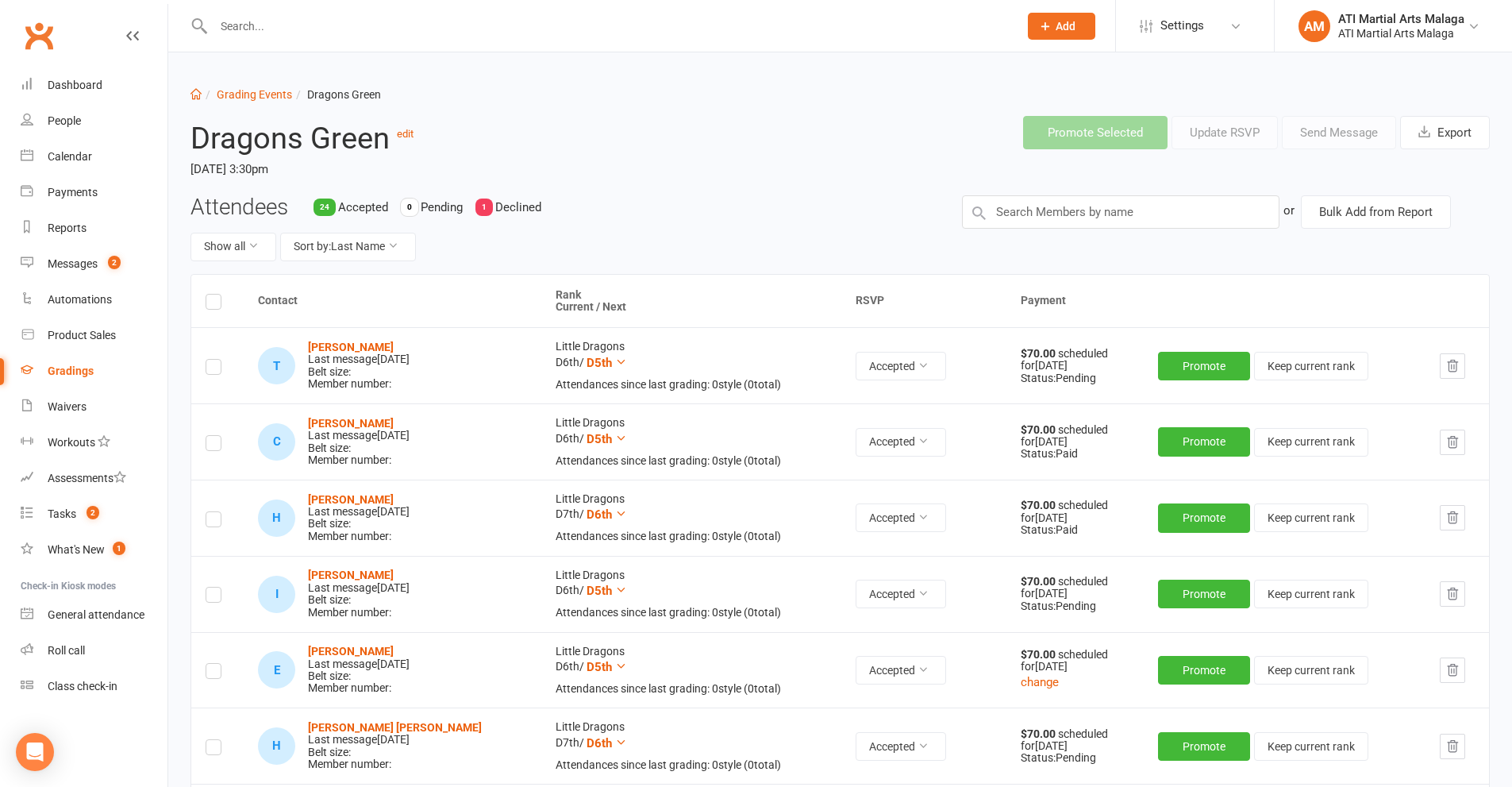
click at [214, 304] on label at bounding box center [213, 304] width 16 height 0
click at [214, 294] on input "checkbox" at bounding box center [213, 294] width 16 height 0
click at [1299, 135] on button "Send Message" at bounding box center [1339, 132] width 114 height 33
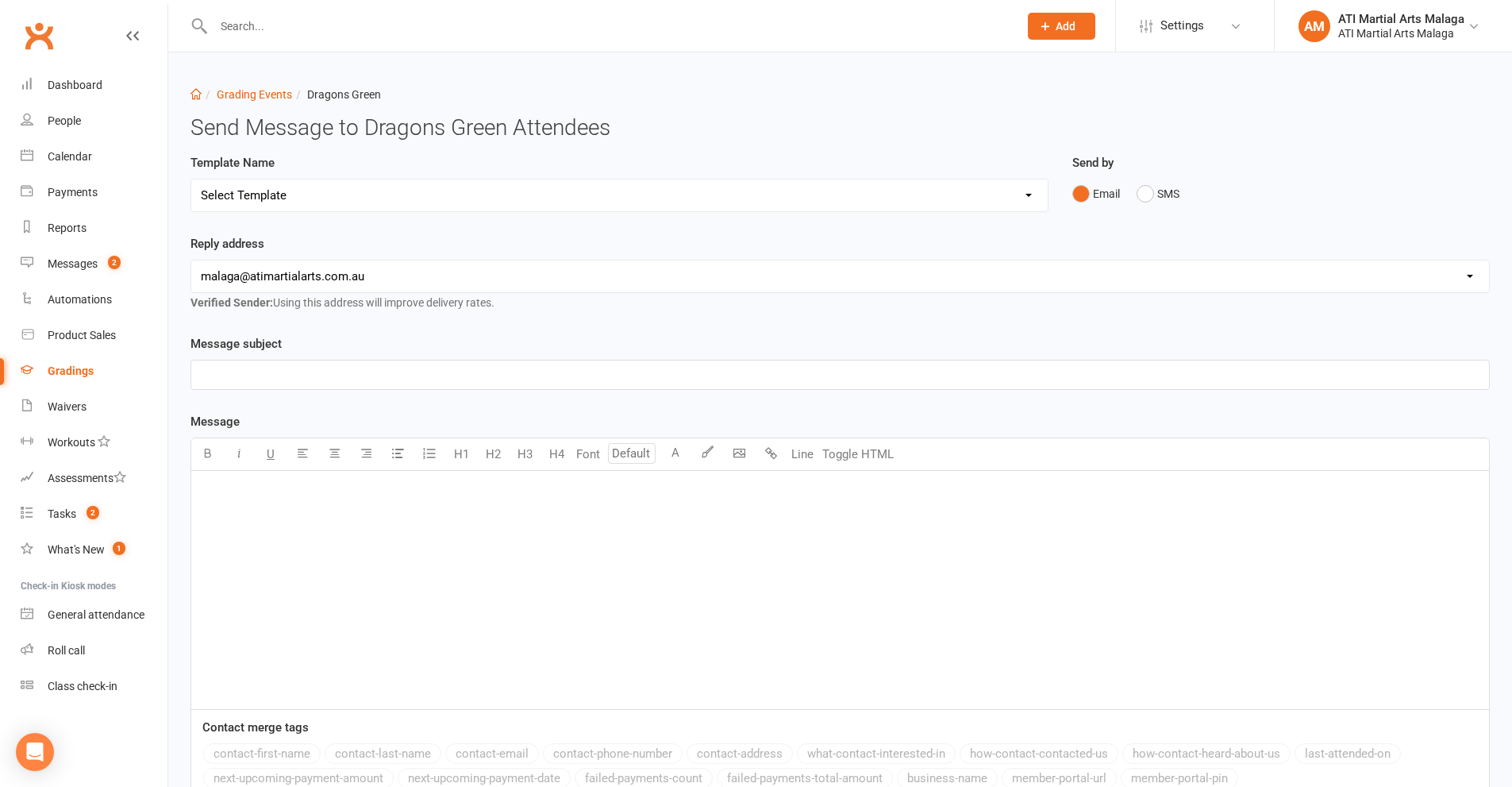
click at [395, 194] on select "Select Template [Email] Confirmation of Successful Grading [Email] Grading Even…" at bounding box center [619, 195] width 856 height 31
select select "1"
click at [192, 180] on select "Select Template [Email] Confirmation of Successful Grading [Email] Grading Even…" at bounding box center [619, 195] width 856 height 31
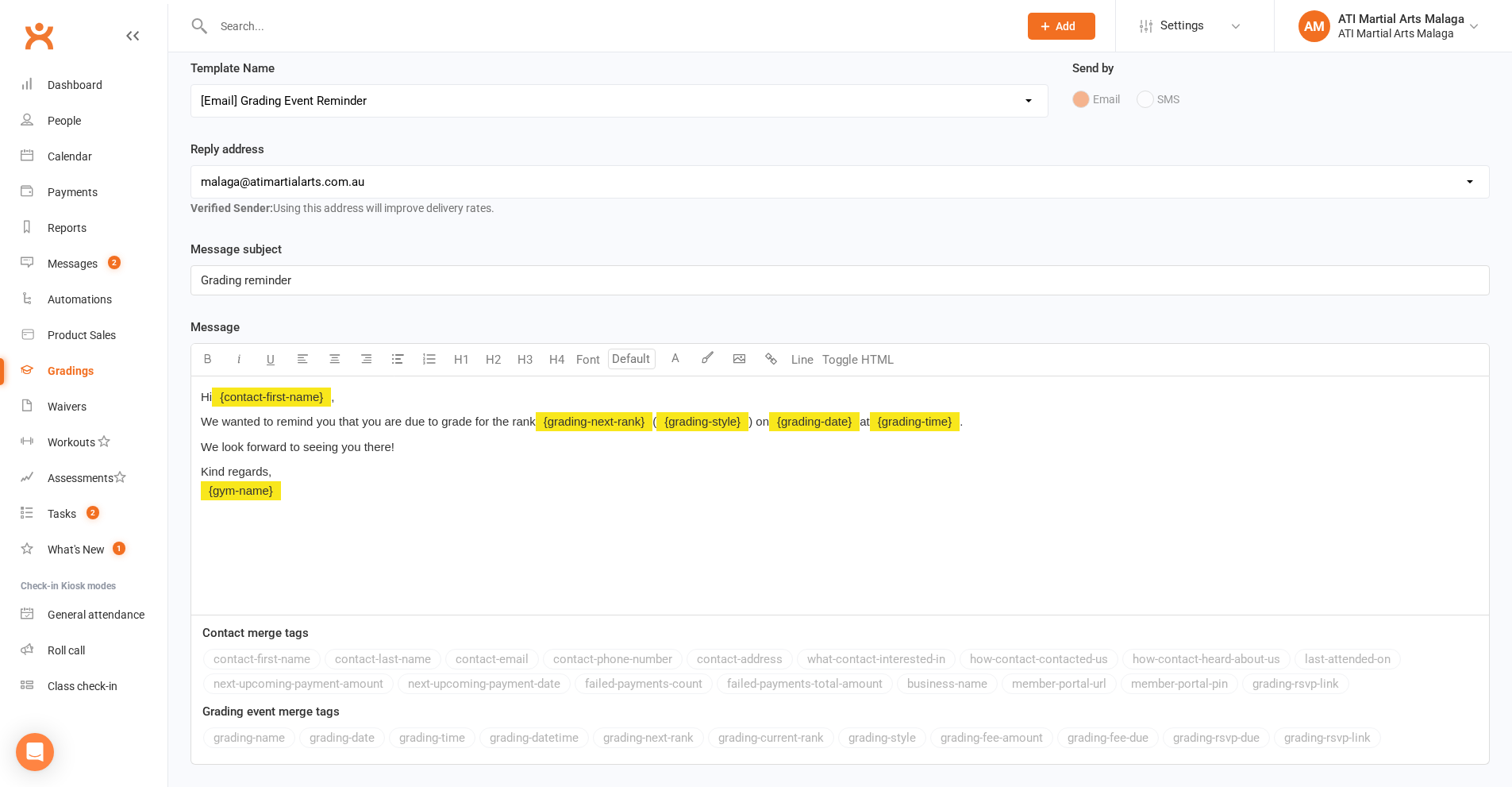
scroll to position [196, 0]
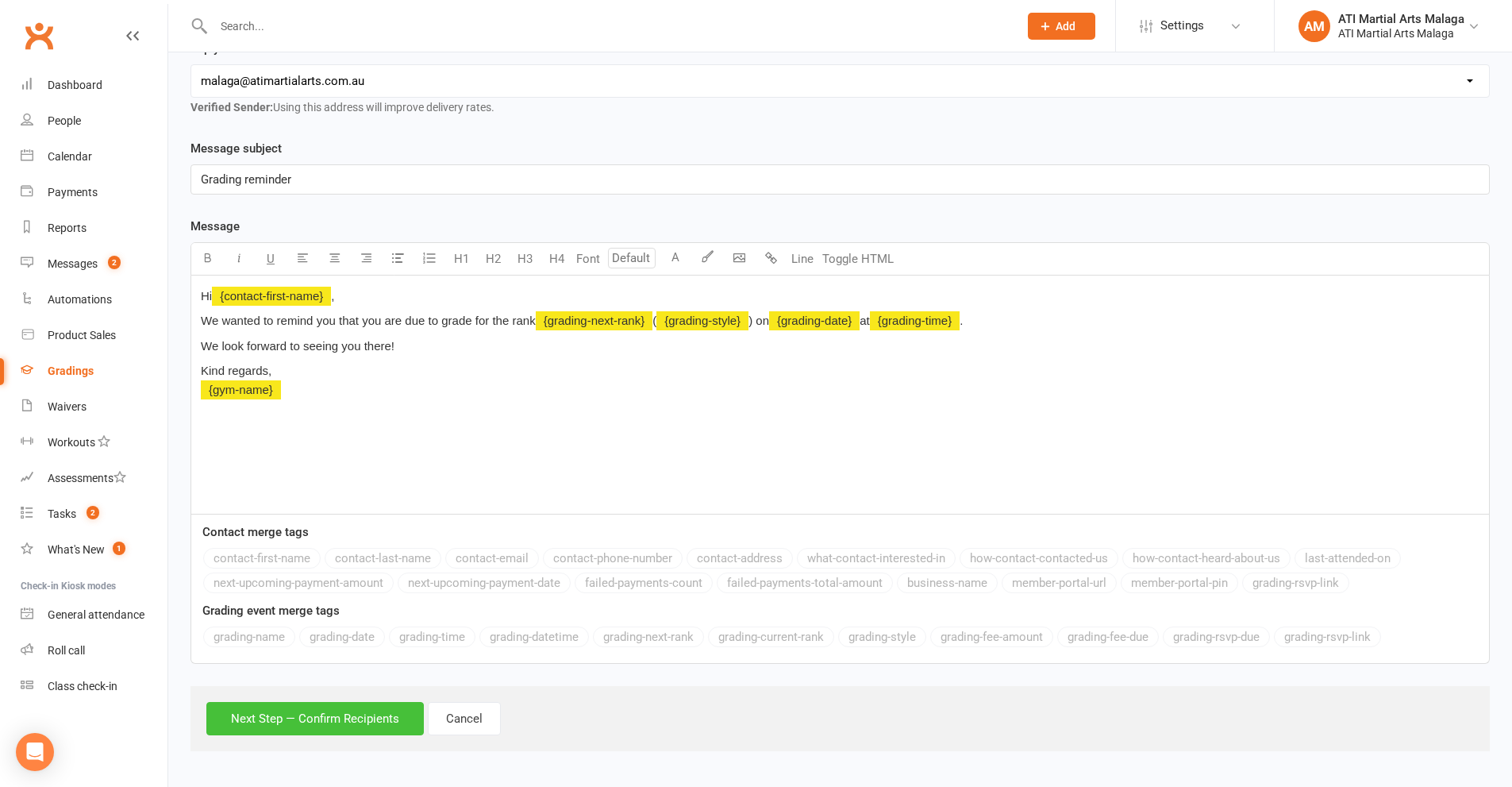
click at [353, 707] on button "Next Step — Confirm Recipients" at bounding box center [315, 718] width 218 height 33
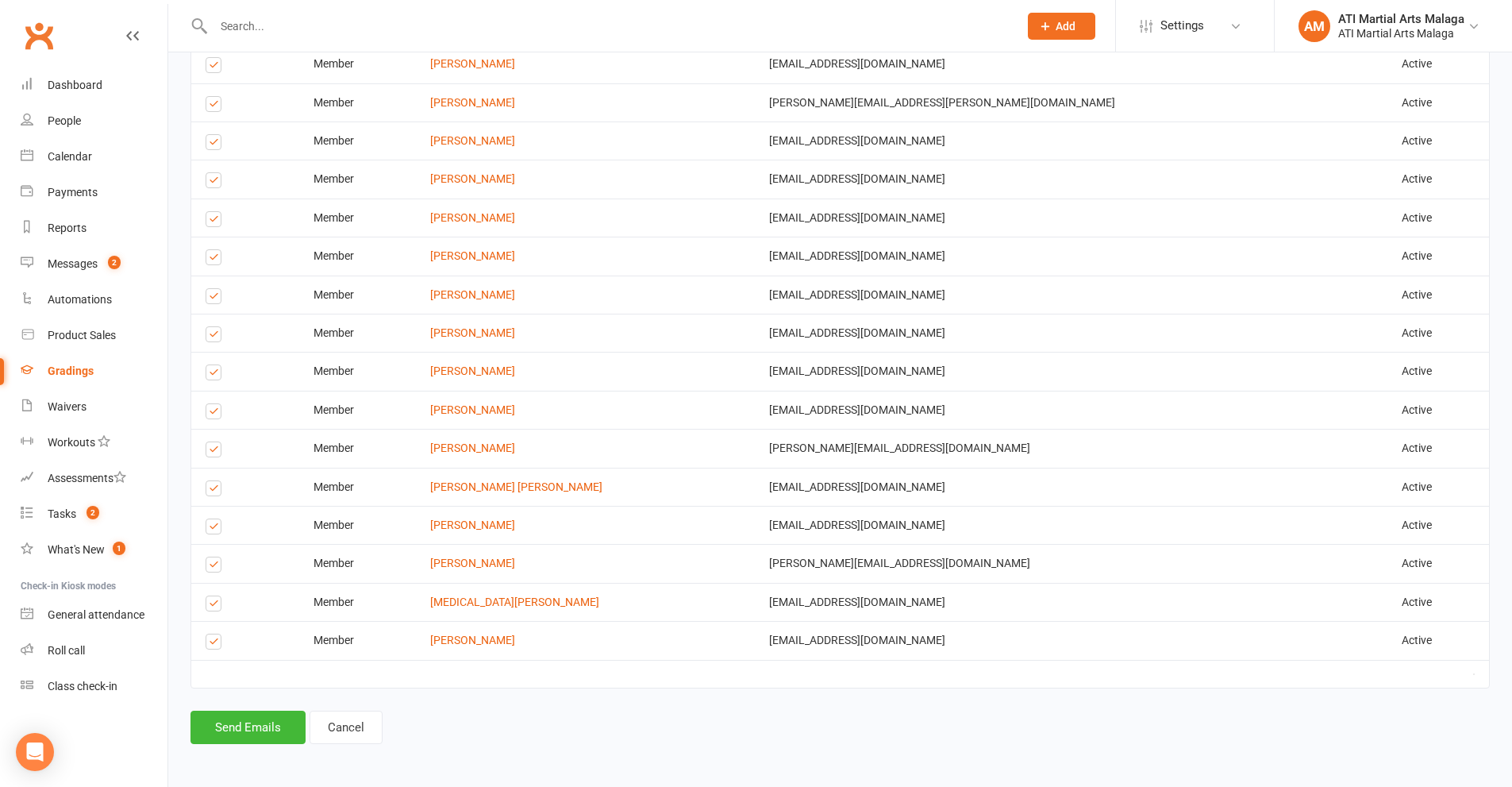
scroll to position [1037, 0]
click at [258, 722] on button "Send Emails" at bounding box center [248, 725] width 115 height 33
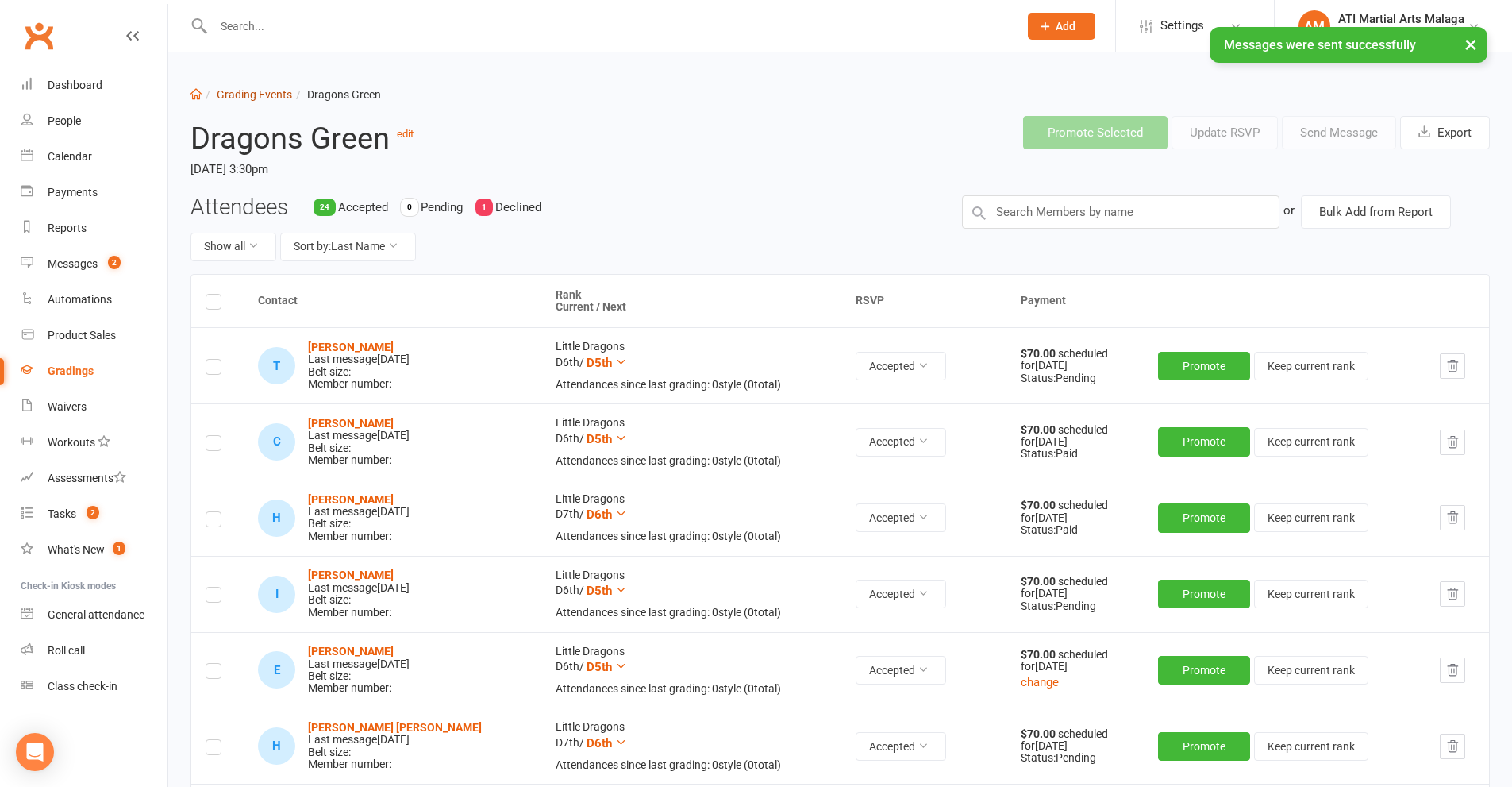
click at [274, 97] on link "Grading Events" at bounding box center [254, 94] width 75 height 13
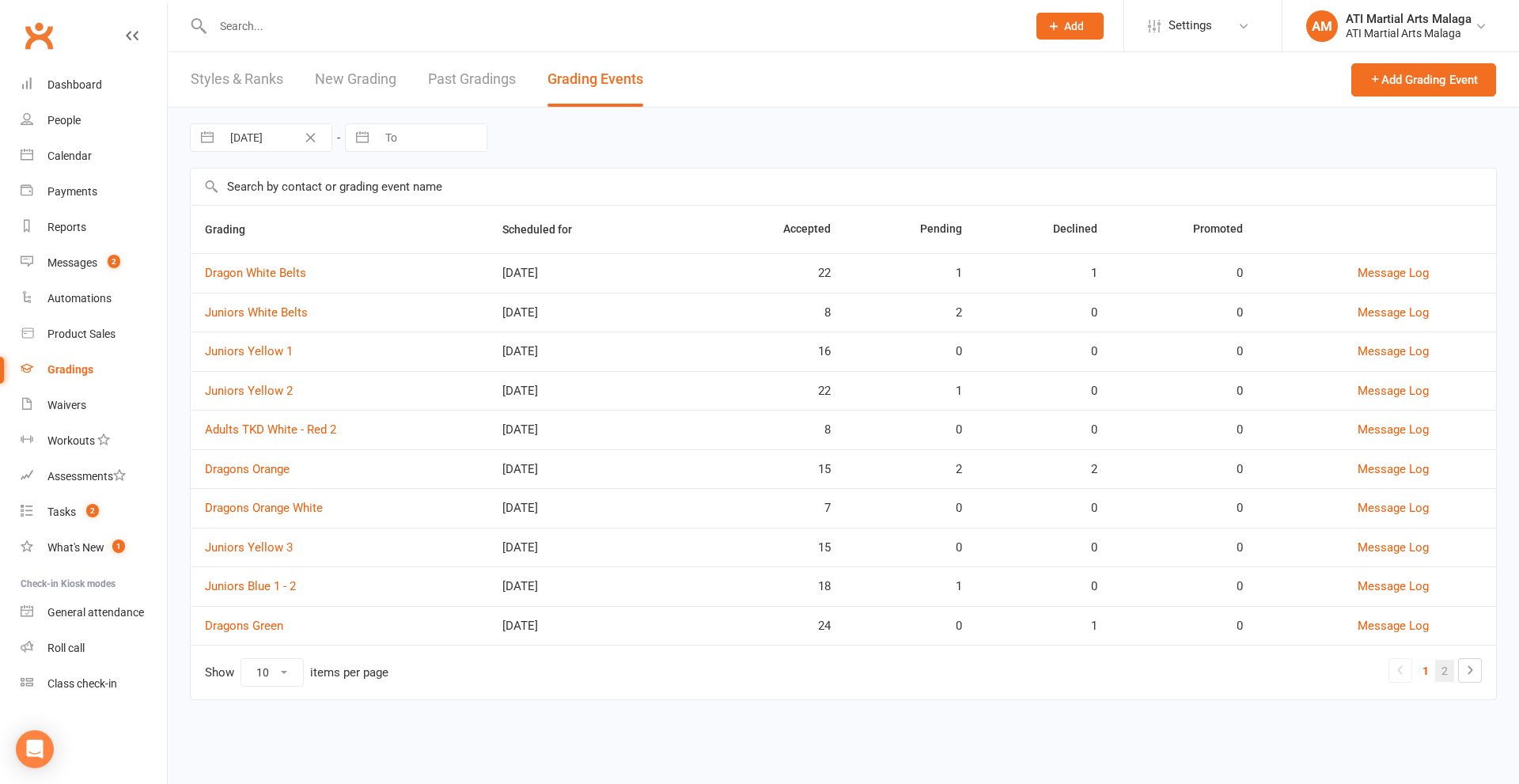
click at [1450, 670] on link "2" at bounding box center [1444, 671] width 19 height 22
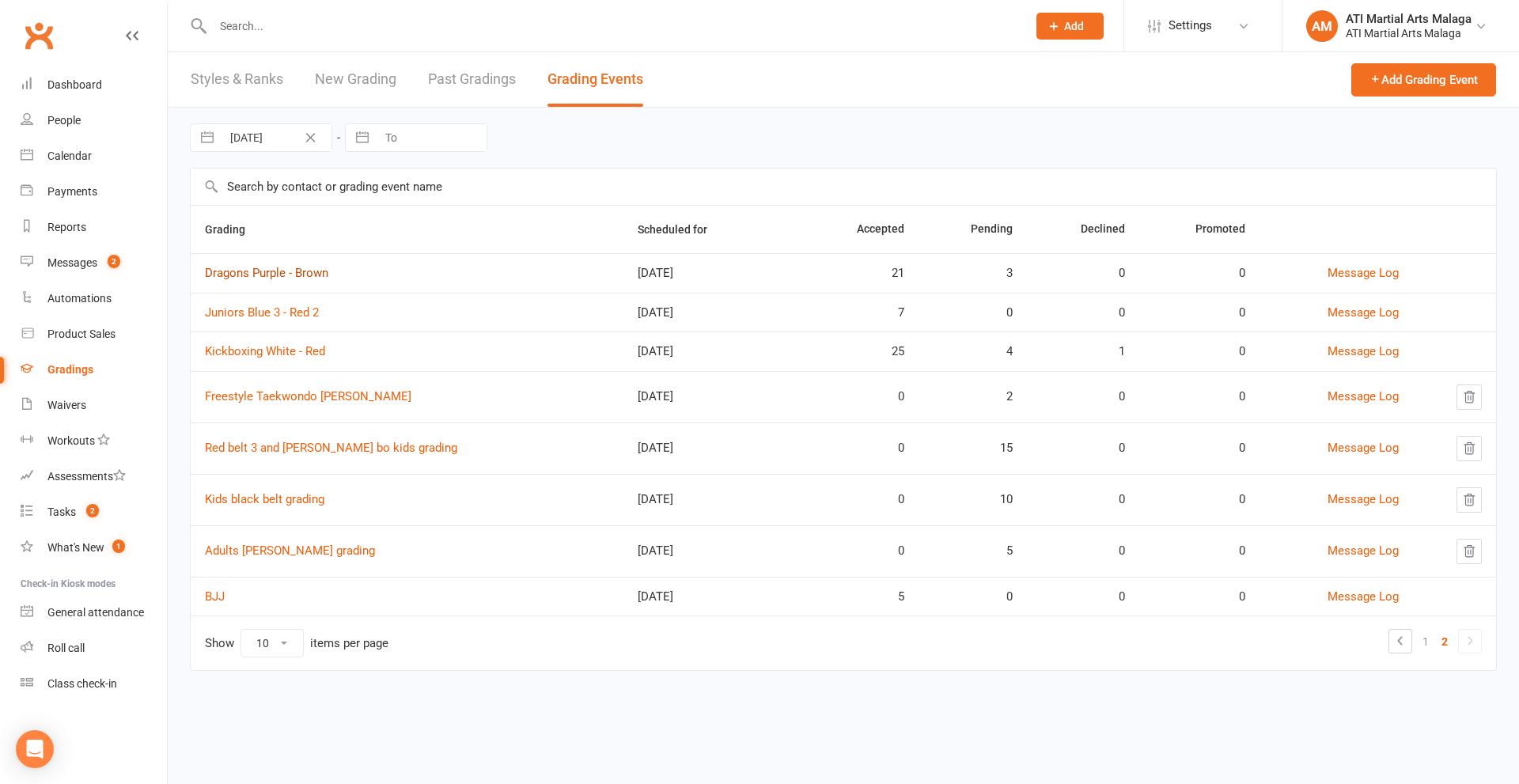
click at [302, 273] on link "Dragons Purple - Brown" at bounding box center [267, 272] width 124 height 14
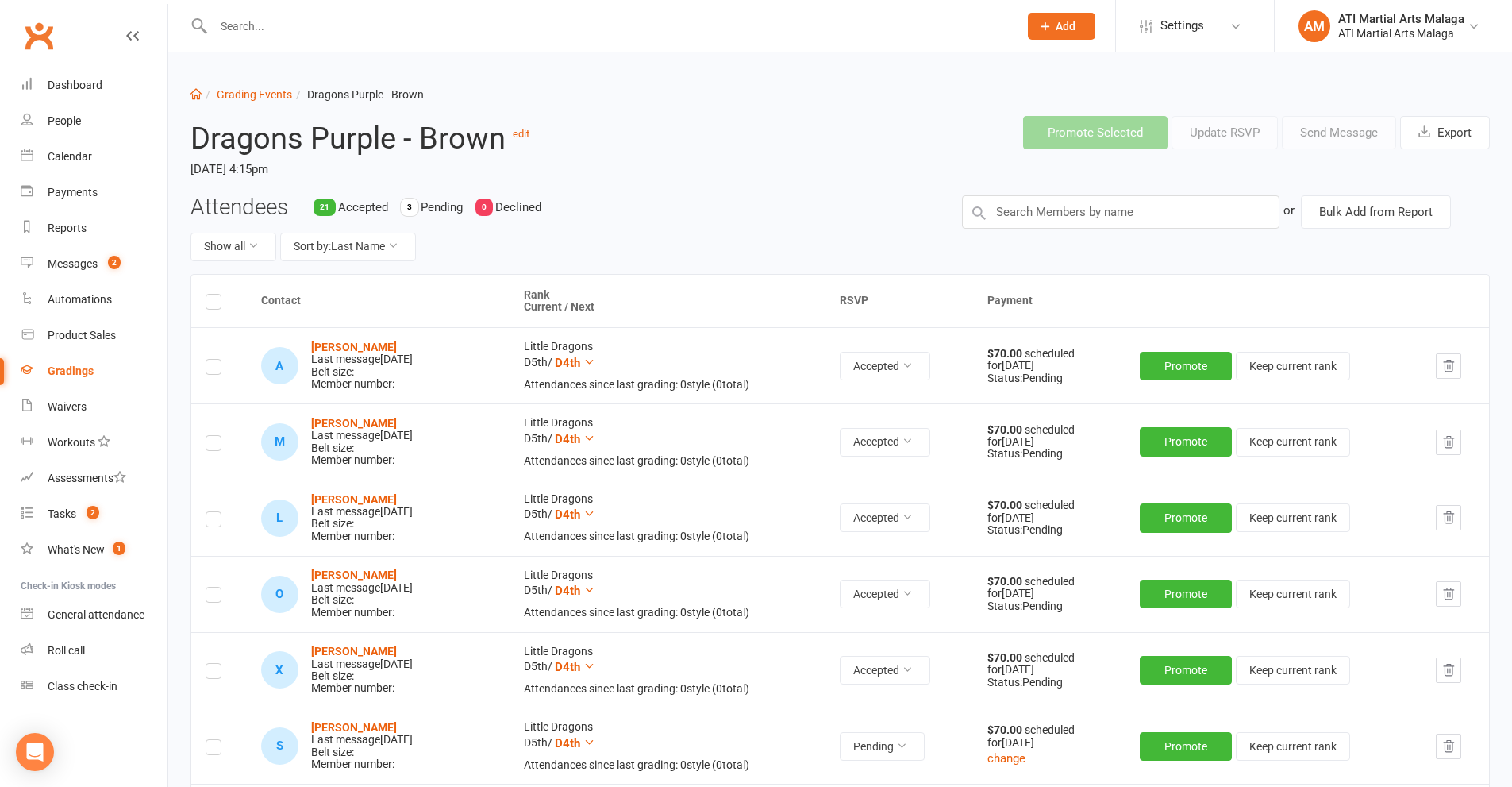
click at [214, 304] on label at bounding box center [213, 304] width 16 height 0
click at [214, 294] on input "checkbox" at bounding box center [213, 294] width 16 height 0
click at [1304, 139] on button "Send Message" at bounding box center [1339, 132] width 114 height 33
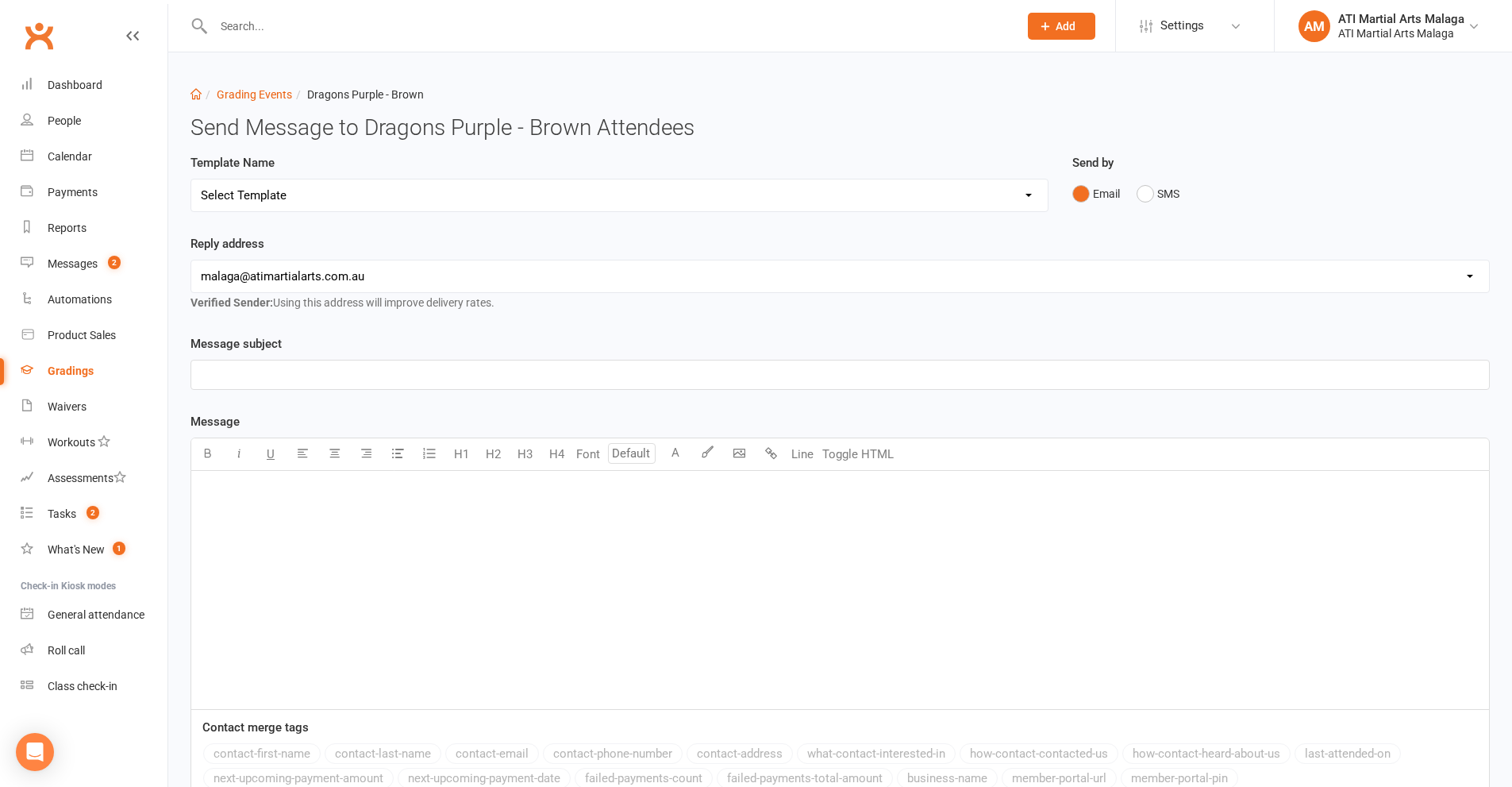
click at [281, 202] on select "Select Template [Email] Confirmation of Successful Grading [Email] Grading Even…" at bounding box center [619, 195] width 856 height 31
select select "1"
click at [192, 180] on select "Select Template [Email] Confirmation of Successful Grading [Email] Grading Even…" at bounding box center [619, 195] width 856 height 31
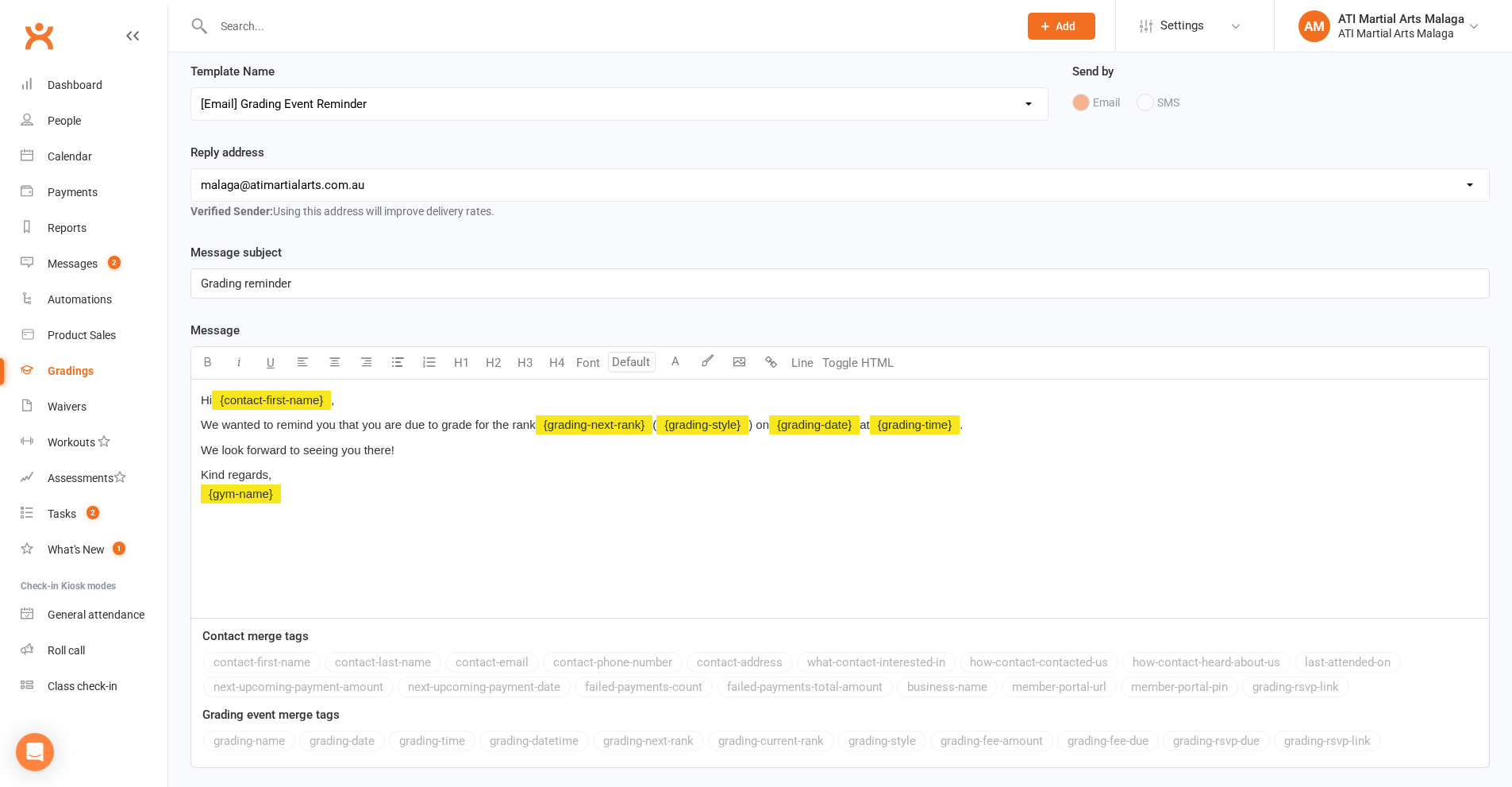
scroll to position [196, 0]
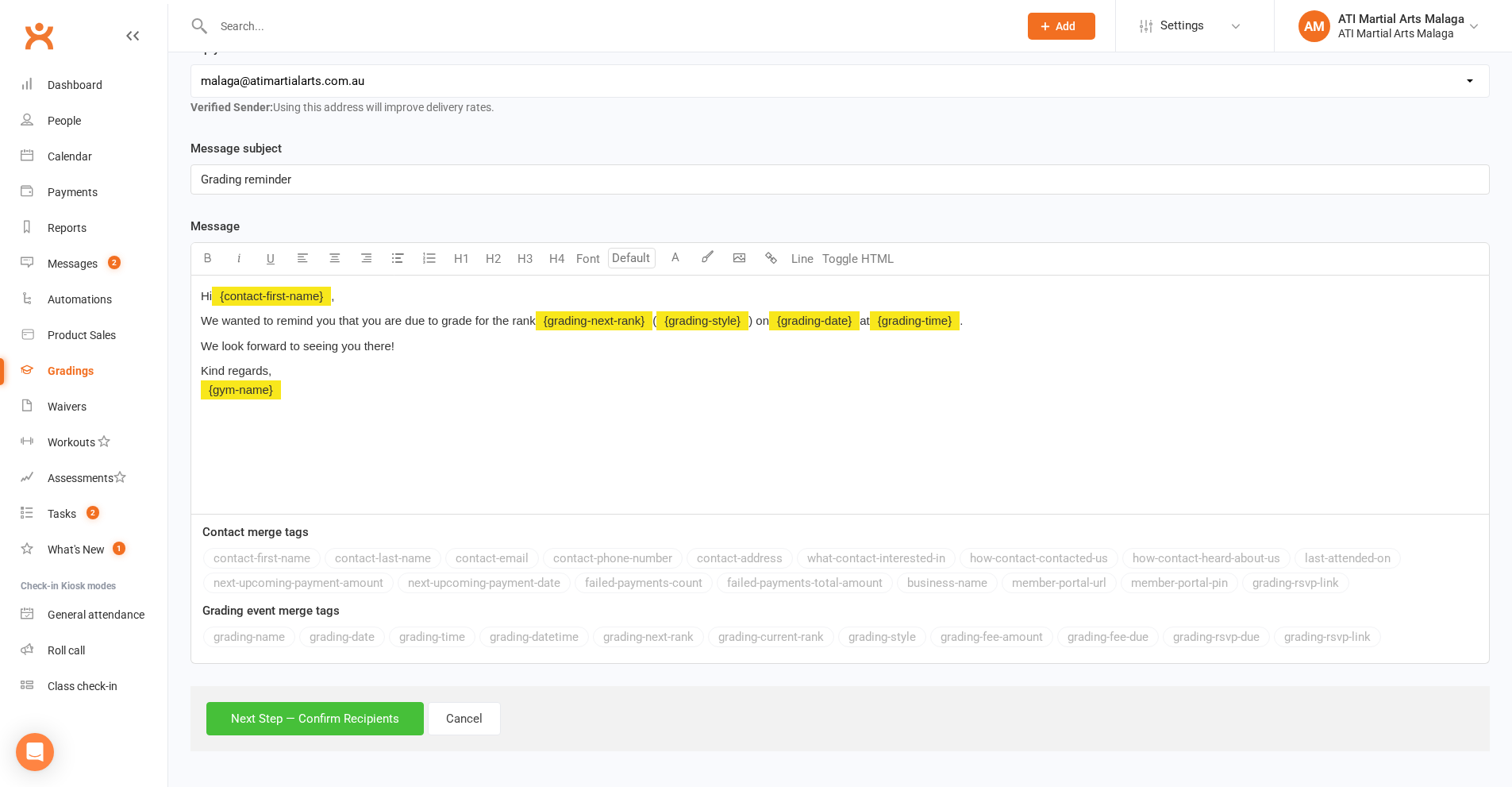
click at [342, 710] on button "Next Step — Confirm Recipients" at bounding box center [315, 718] width 218 height 33
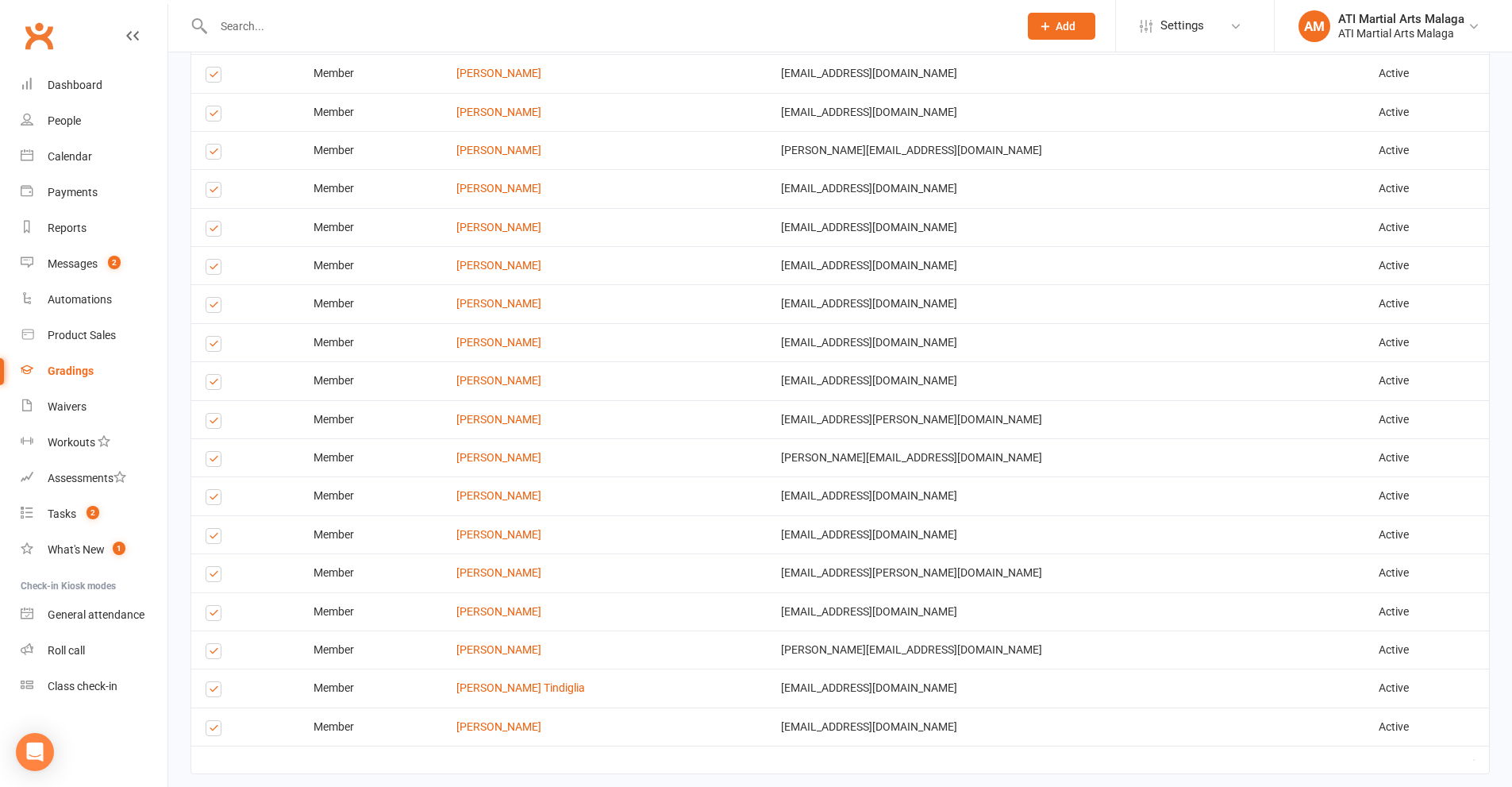
scroll to position [998, 0]
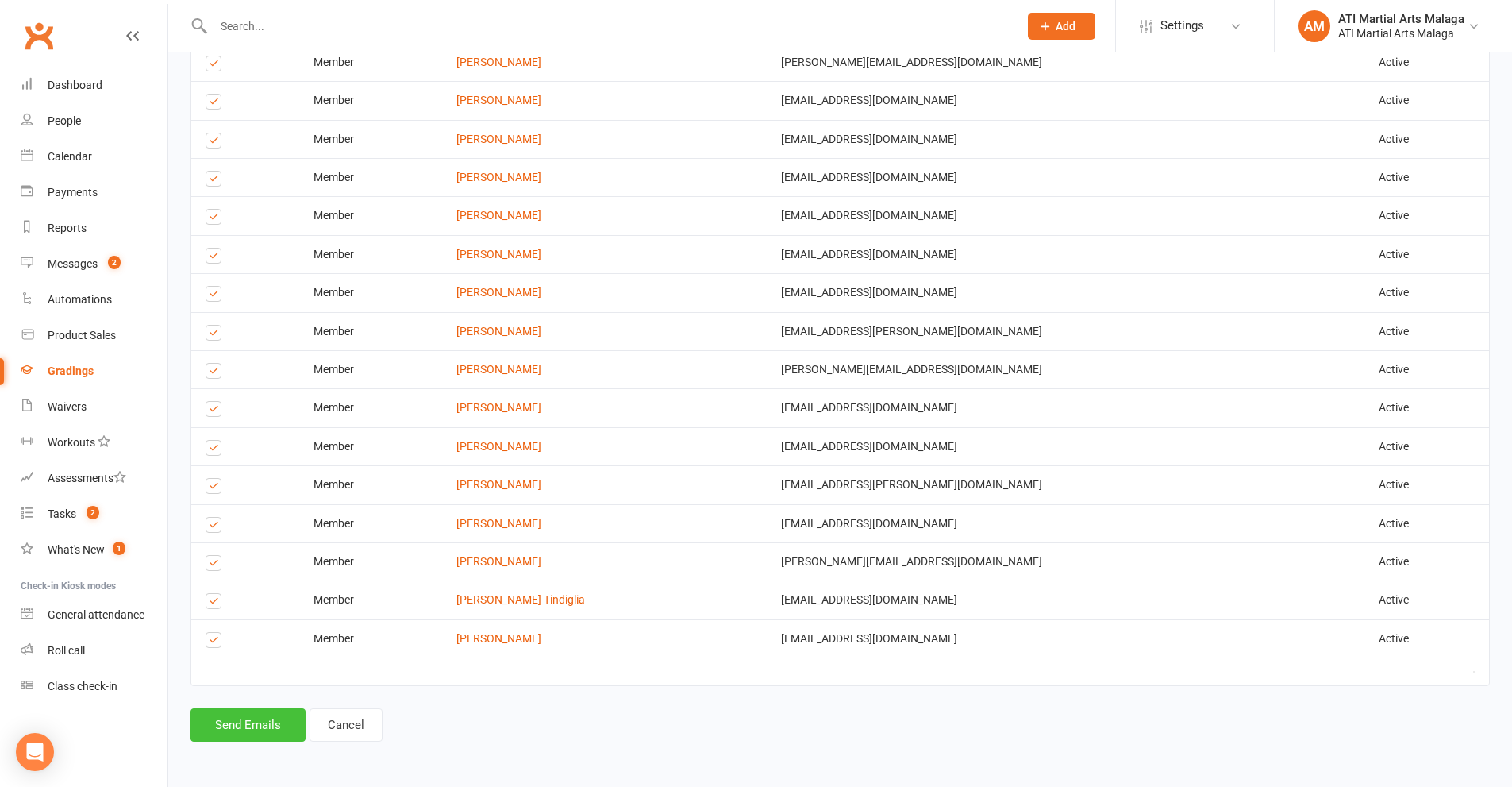
click at [231, 730] on button "Send Emails" at bounding box center [248, 725] width 115 height 33
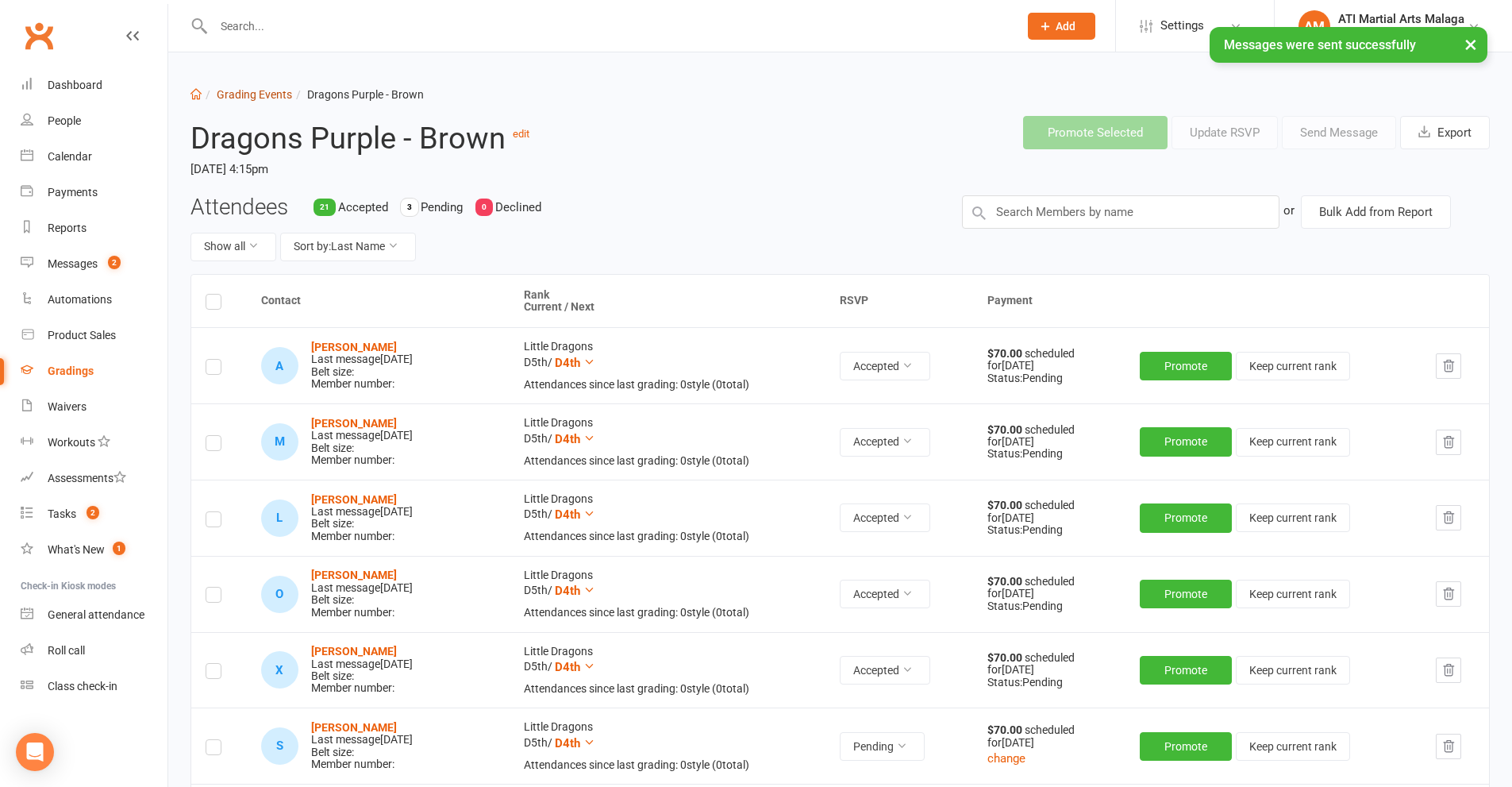
click at [259, 94] on link "Grading Events" at bounding box center [254, 94] width 75 height 13
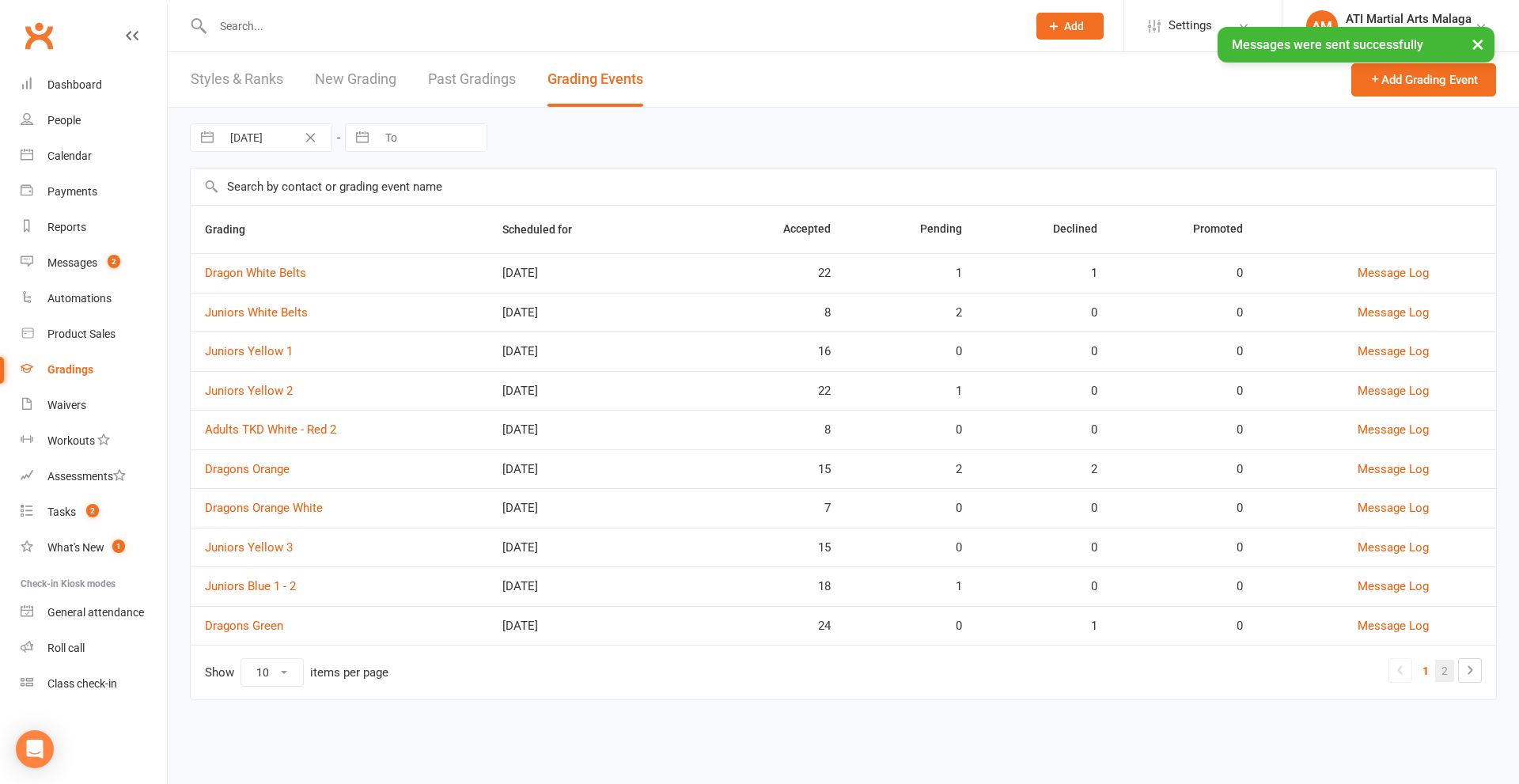
click at [1443, 672] on link "2" at bounding box center [1444, 671] width 19 height 22
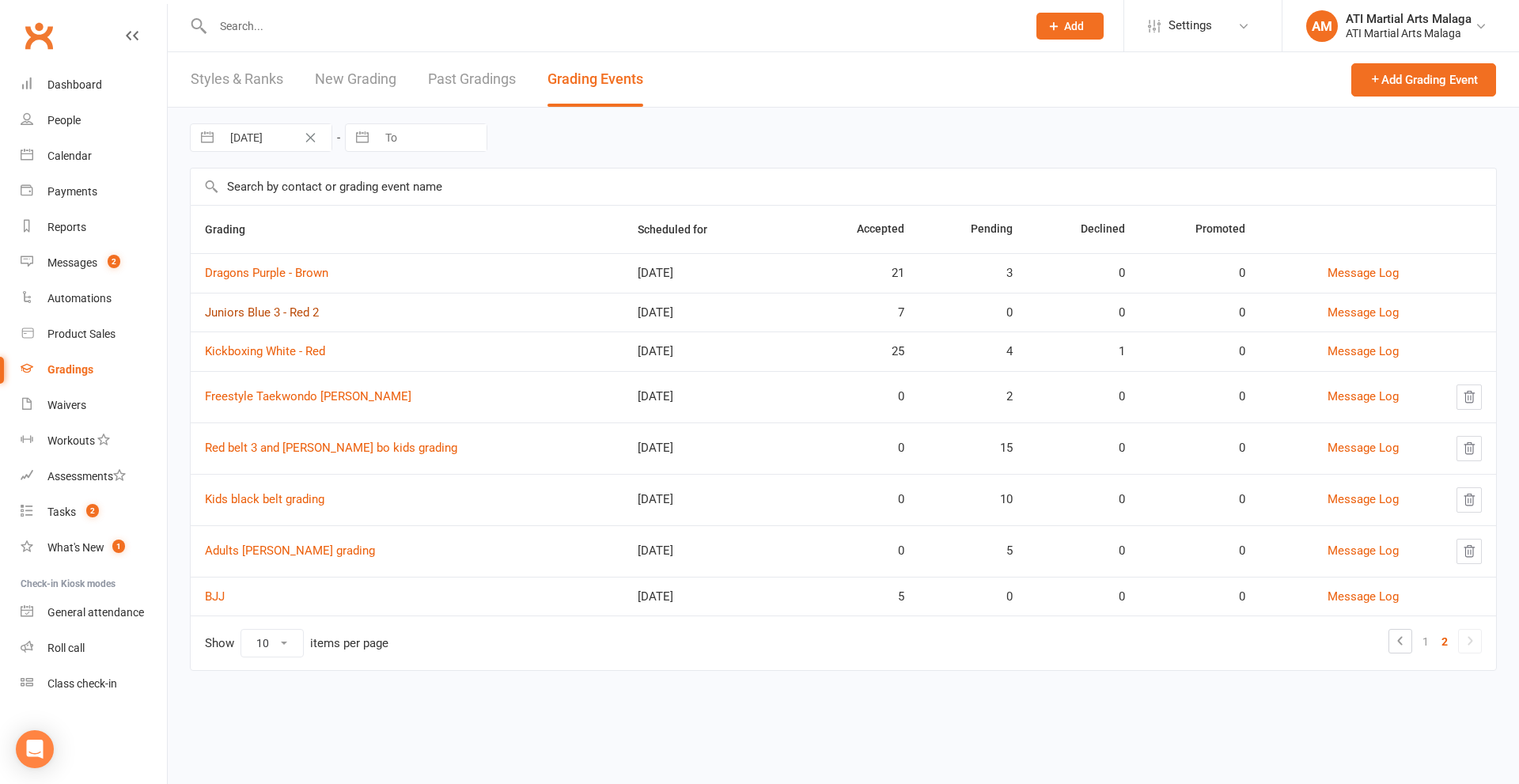
click at [293, 314] on link "Juniors Blue 3 - Red 2" at bounding box center [261, 312] width 114 height 14
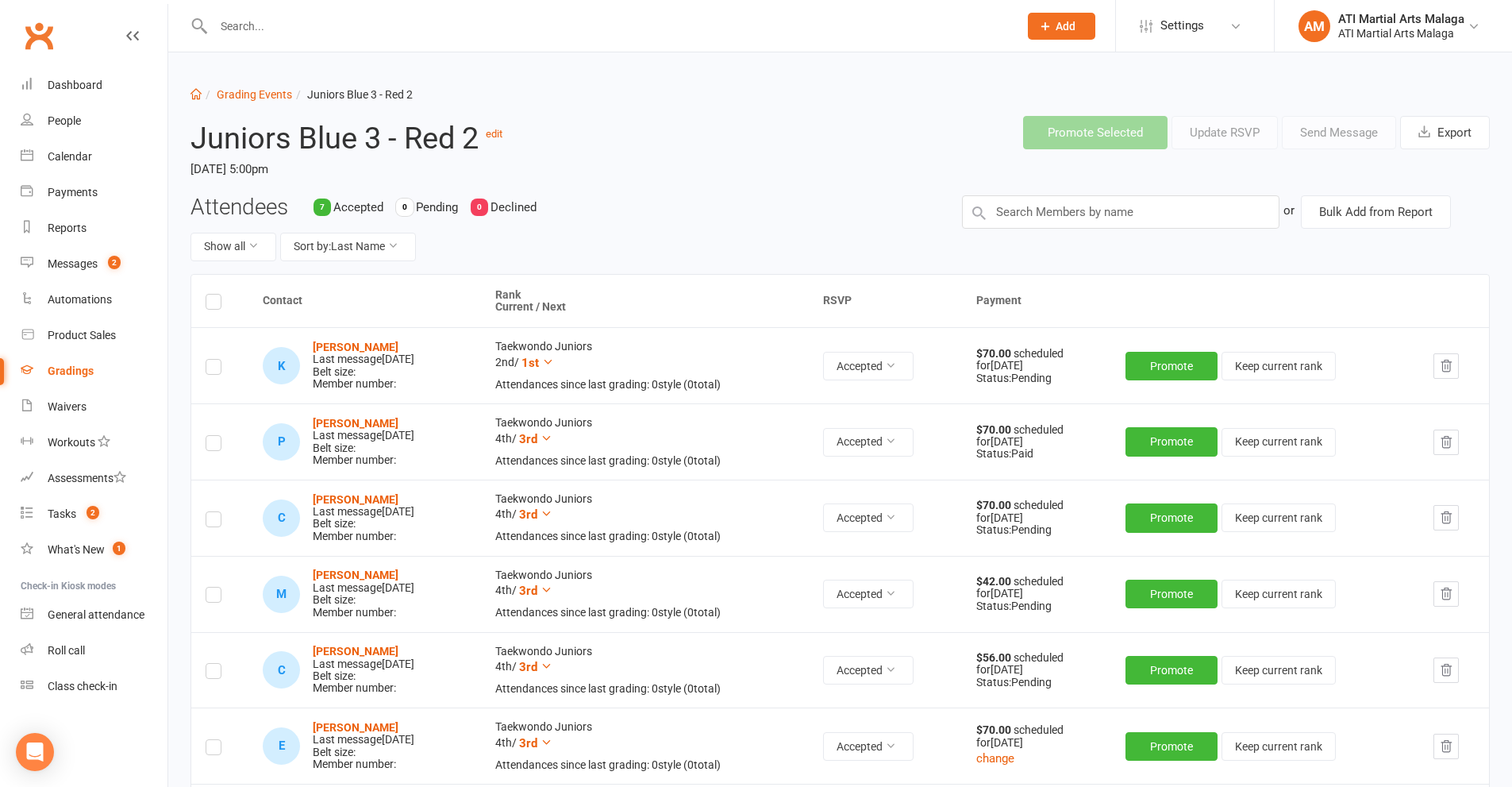
click at [211, 294] on th at bounding box center [220, 301] width 57 height 53
click at [213, 304] on label at bounding box center [213, 304] width 16 height 0
click at [213, 294] on input "checkbox" at bounding box center [213, 294] width 16 height 0
click at [1324, 131] on button "Send Message" at bounding box center [1339, 132] width 114 height 33
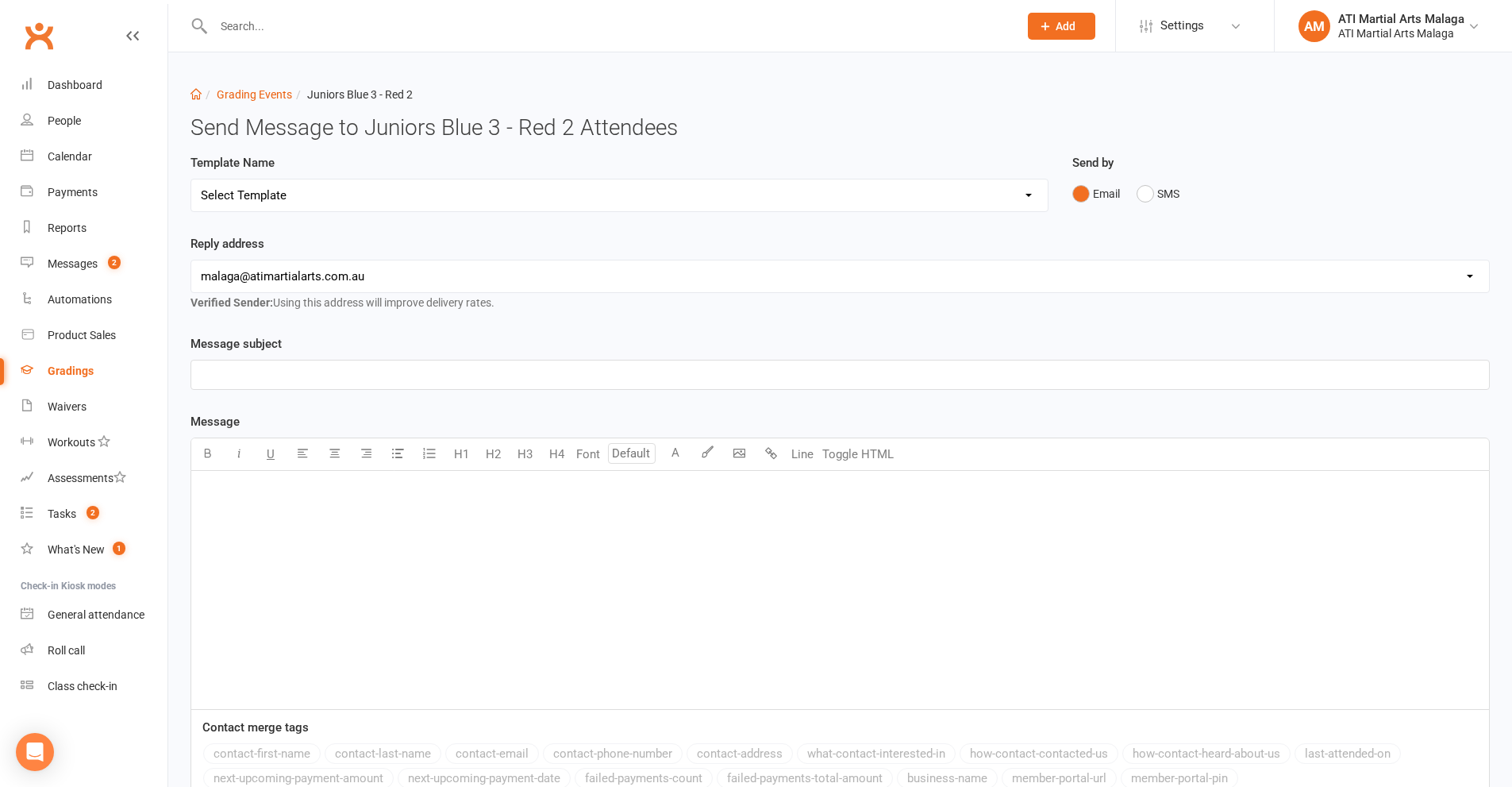
click at [462, 194] on select "Select Template [Email] Confirmation of Successful Grading [Email] Grading Even…" at bounding box center [619, 195] width 856 height 31
select select "1"
click at [192, 180] on select "Select Template [Email] Confirmation of Successful Grading [Email] Grading Even…" at bounding box center [619, 195] width 856 height 31
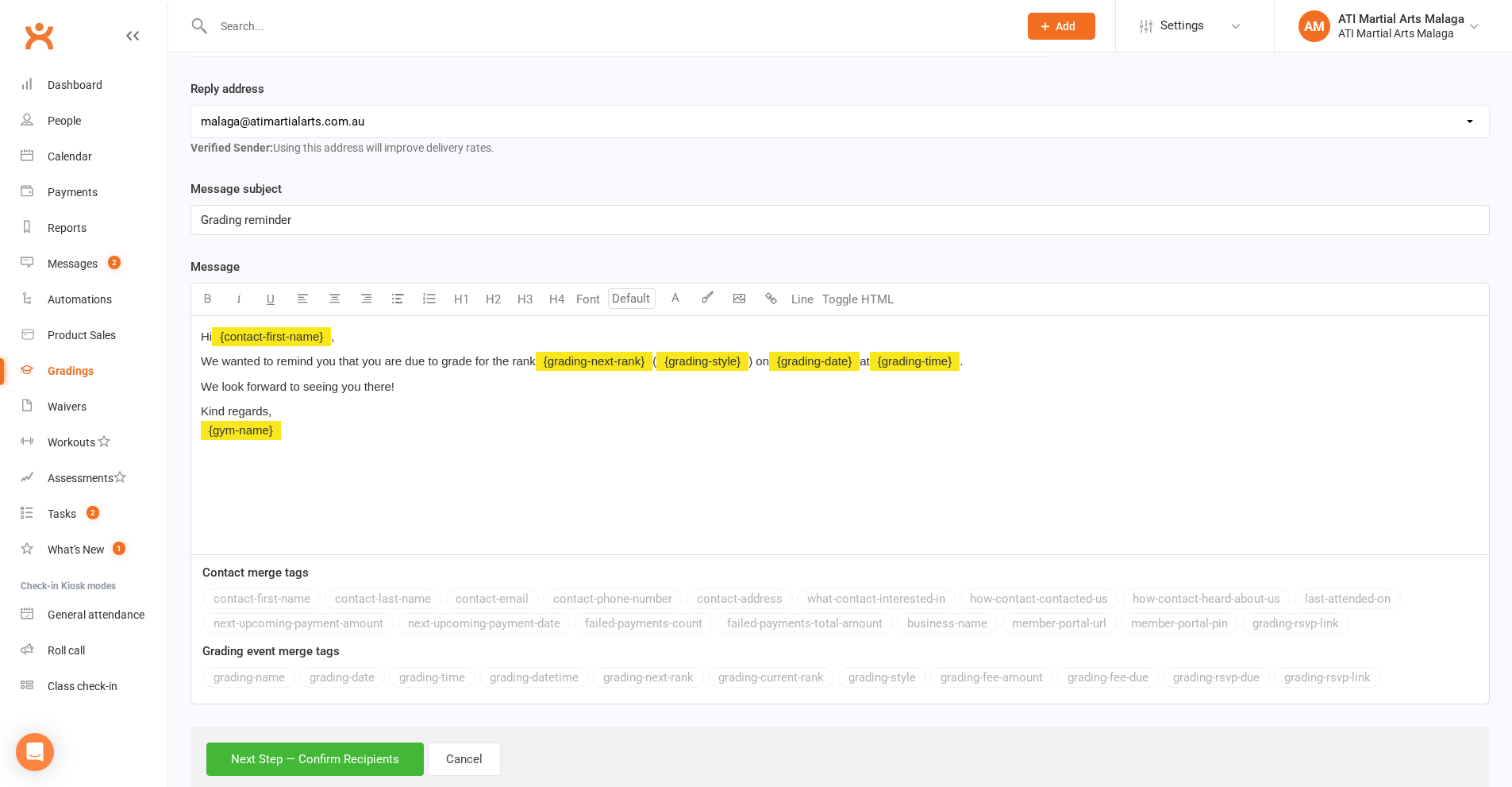
scroll to position [196, 0]
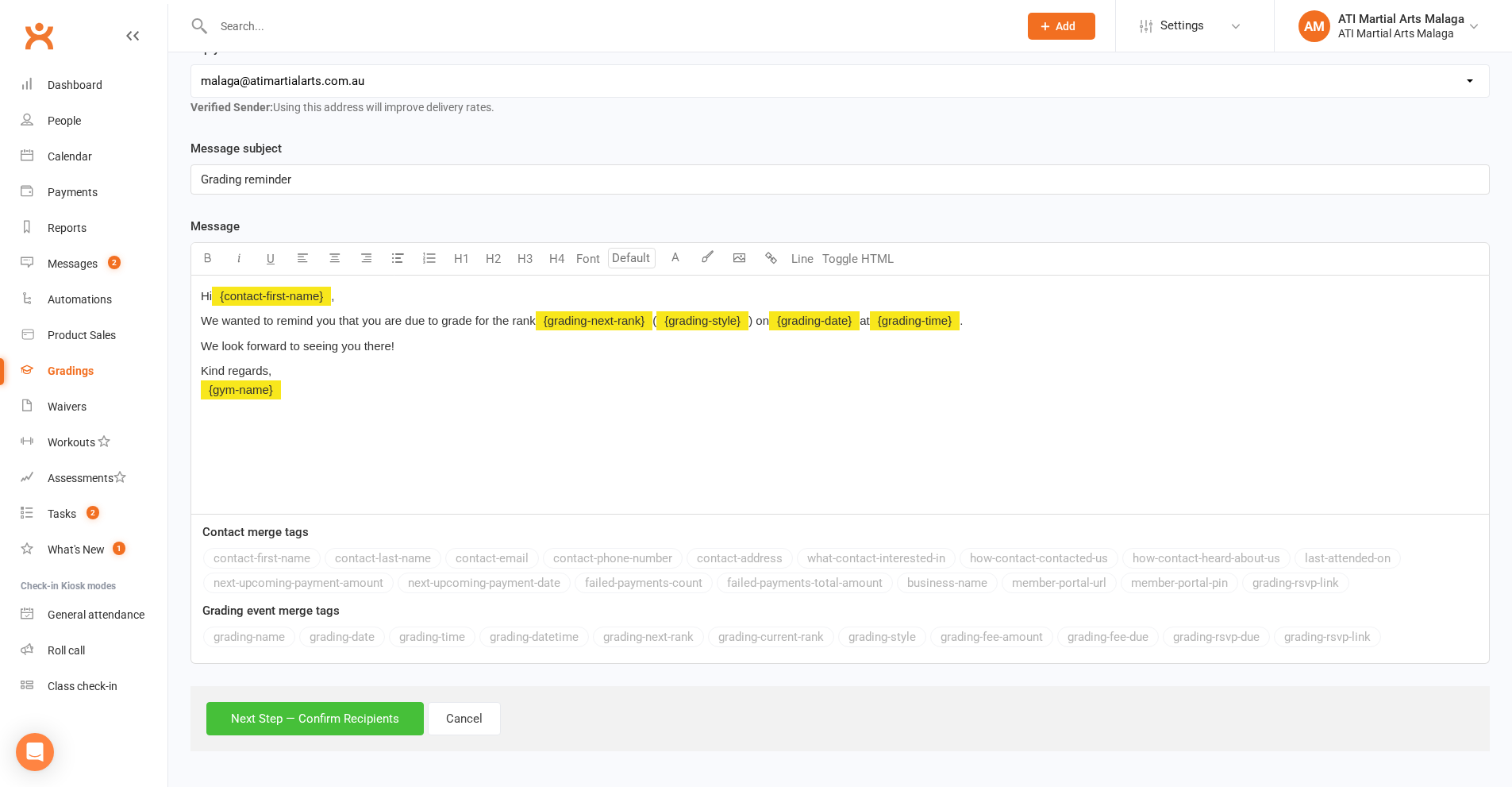
click at [306, 714] on button "Next Step — Confirm Recipients" at bounding box center [315, 718] width 218 height 33
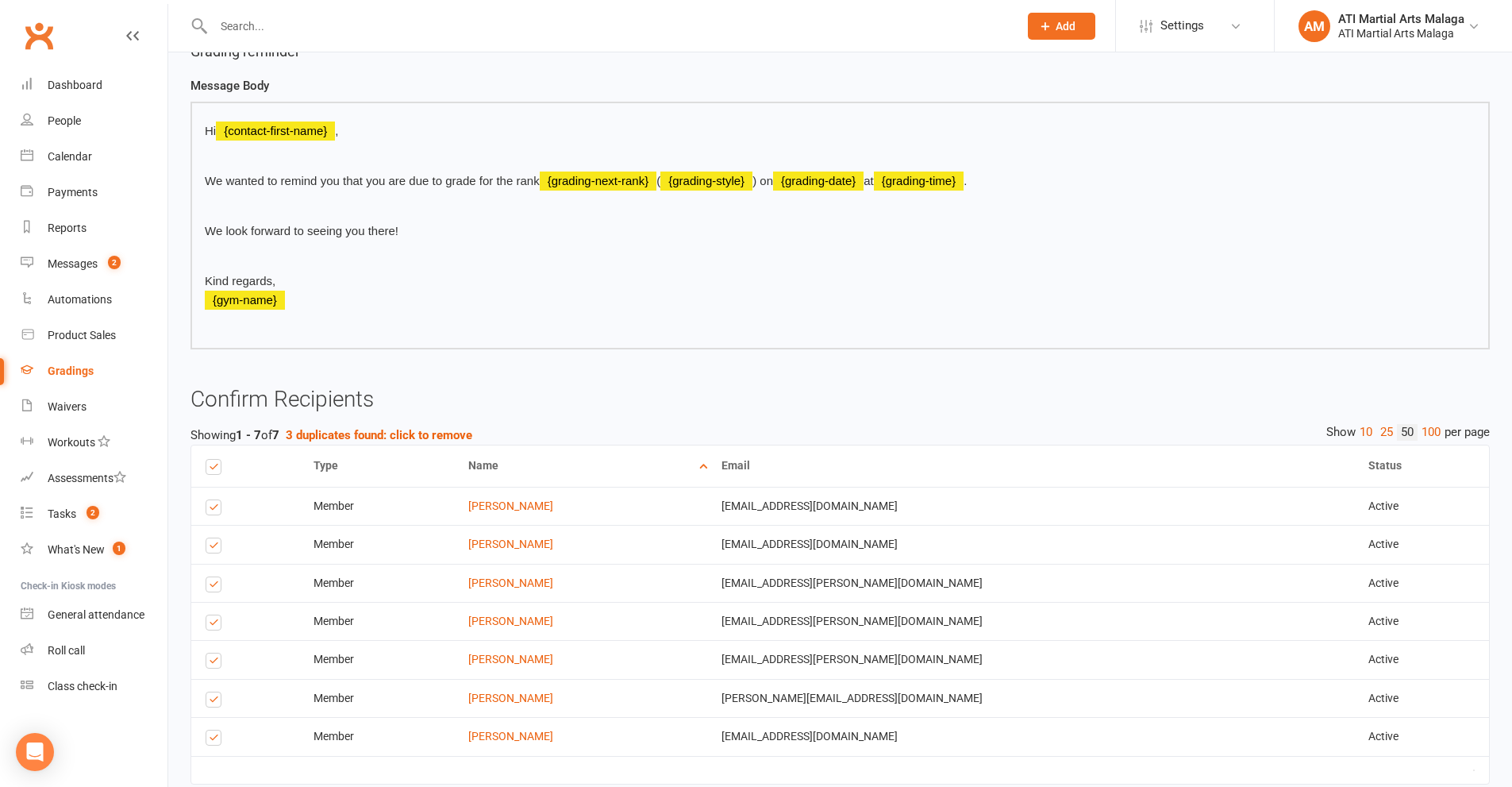
scroll to position [345, 0]
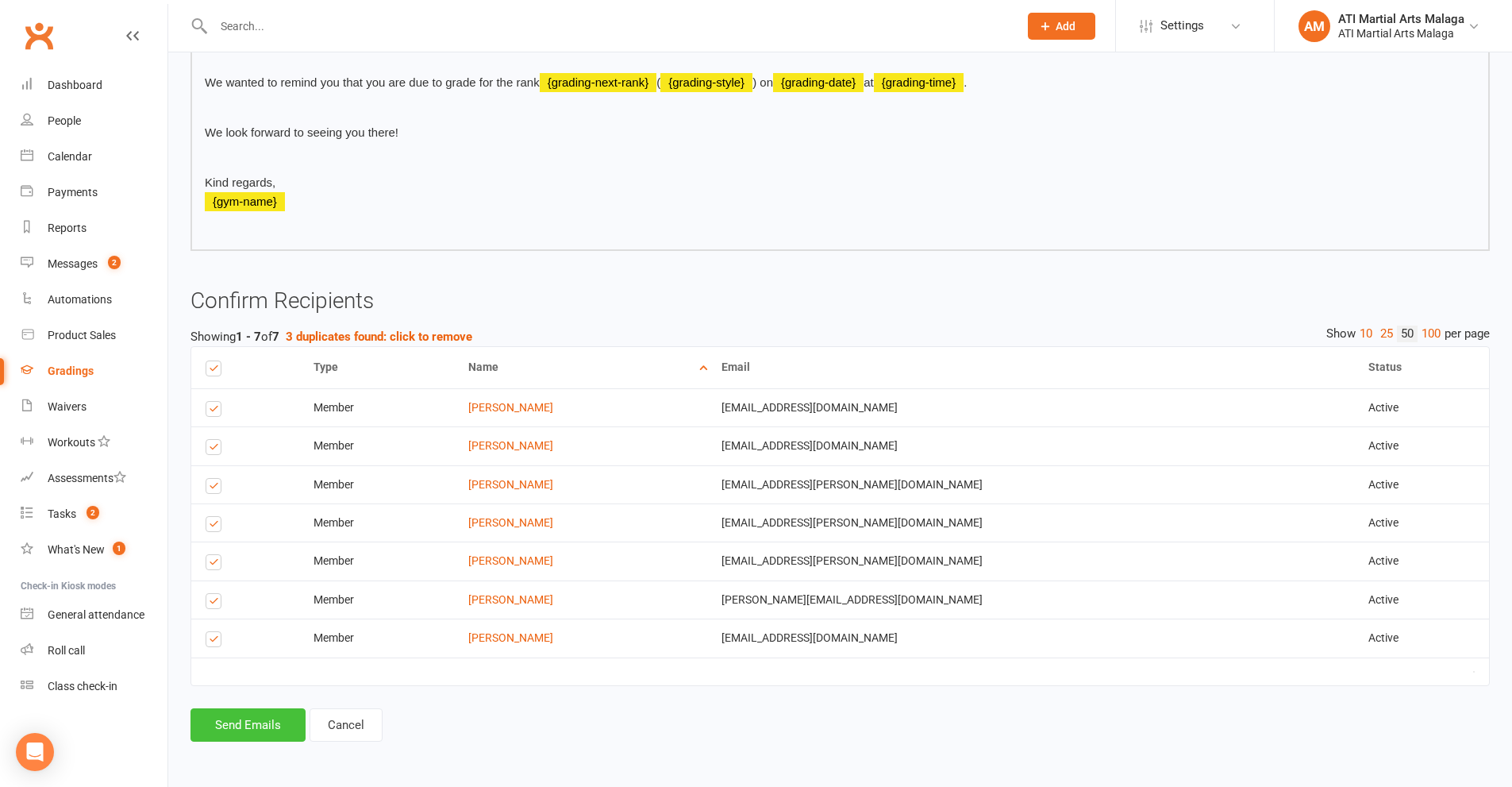
click at [287, 719] on button "Send Emails" at bounding box center [248, 725] width 115 height 33
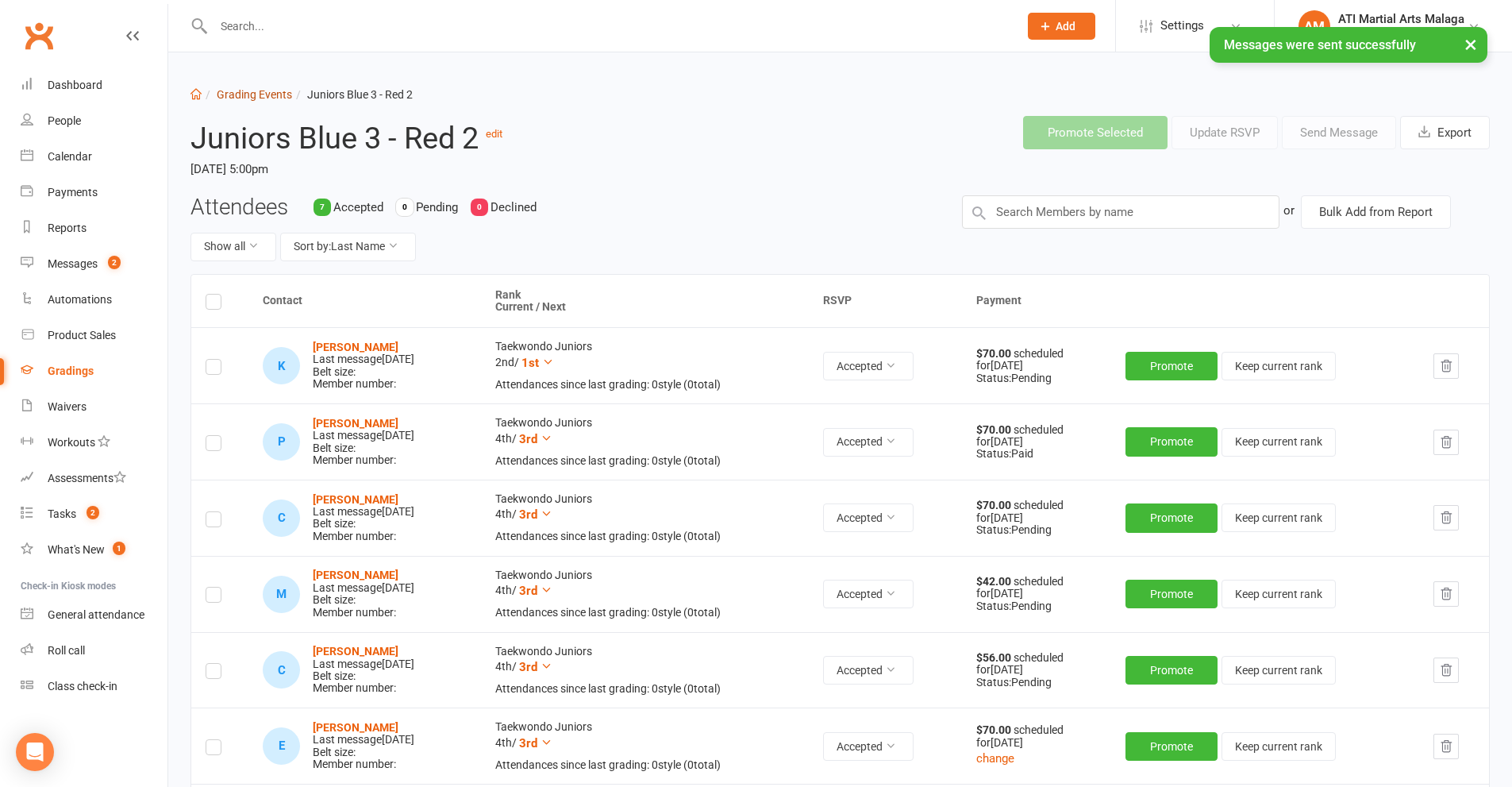
click at [270, 96] on link "Grading Events" at bounding box center [254, 94] width 75 height 13
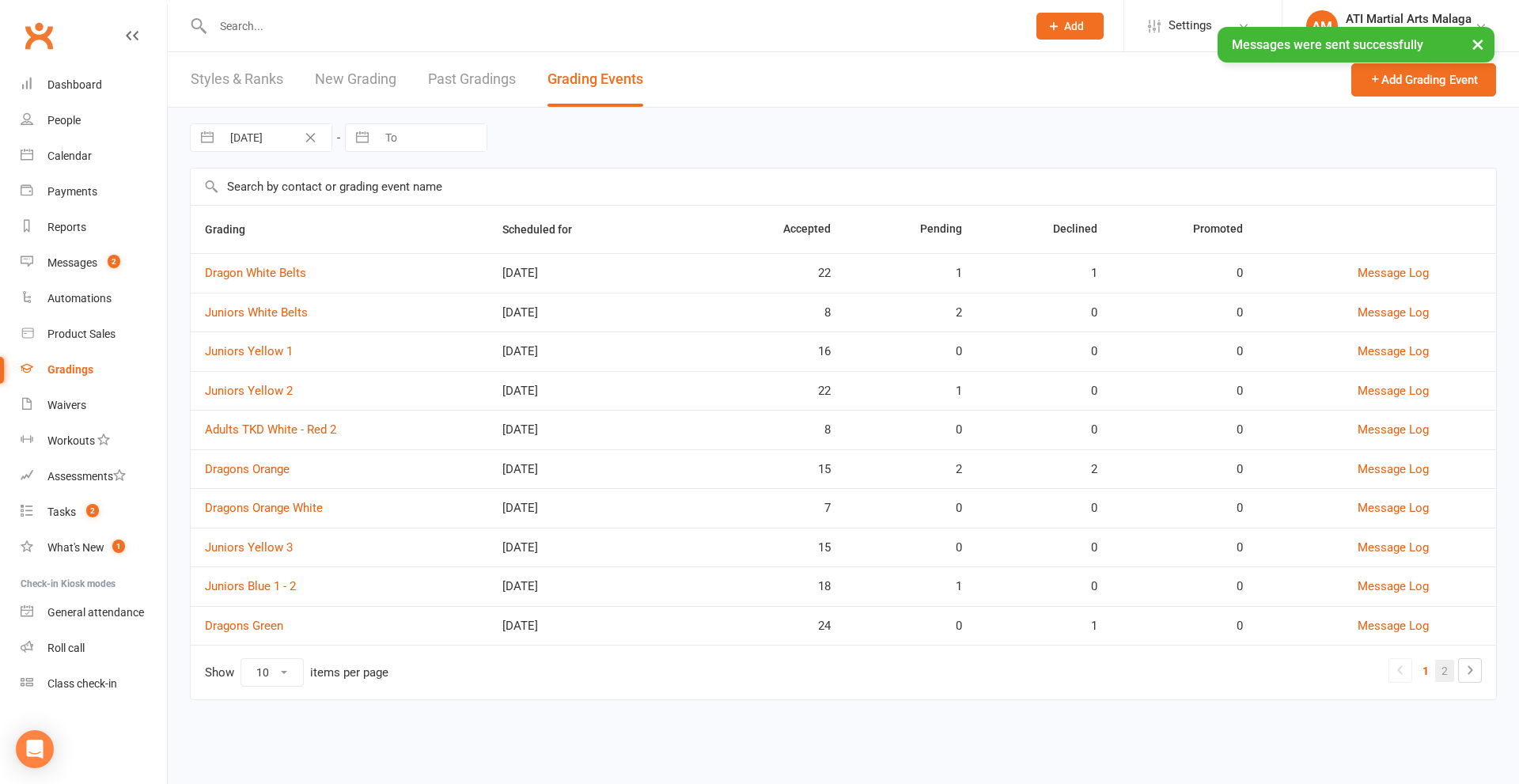
click at [1441, 661] on link "2" at bounding box center [1444, 671] width 19 height 22
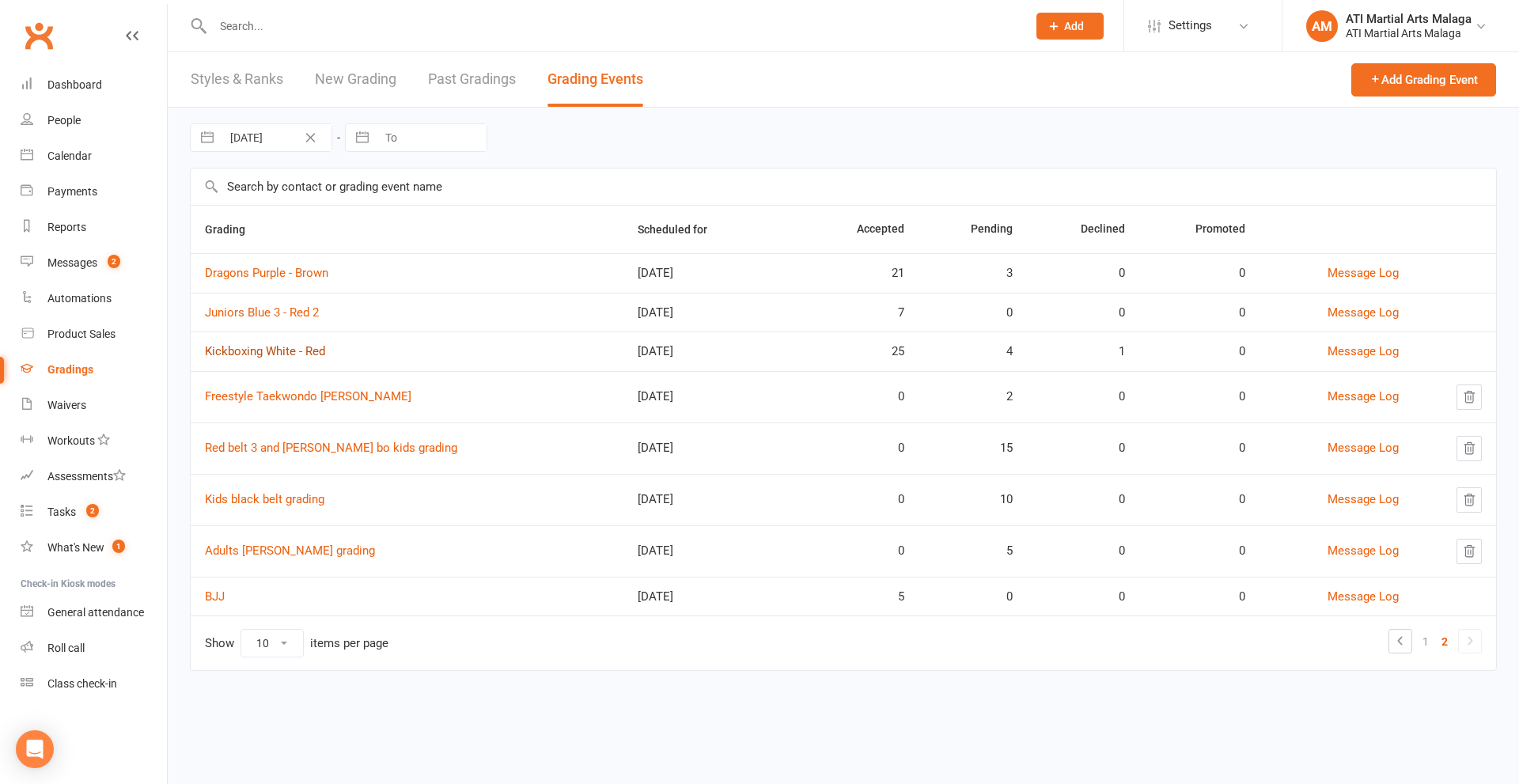
click at [267, 356] on link "Kickboxing White - Red" at bounding box center [265, 350] width 120 height 14
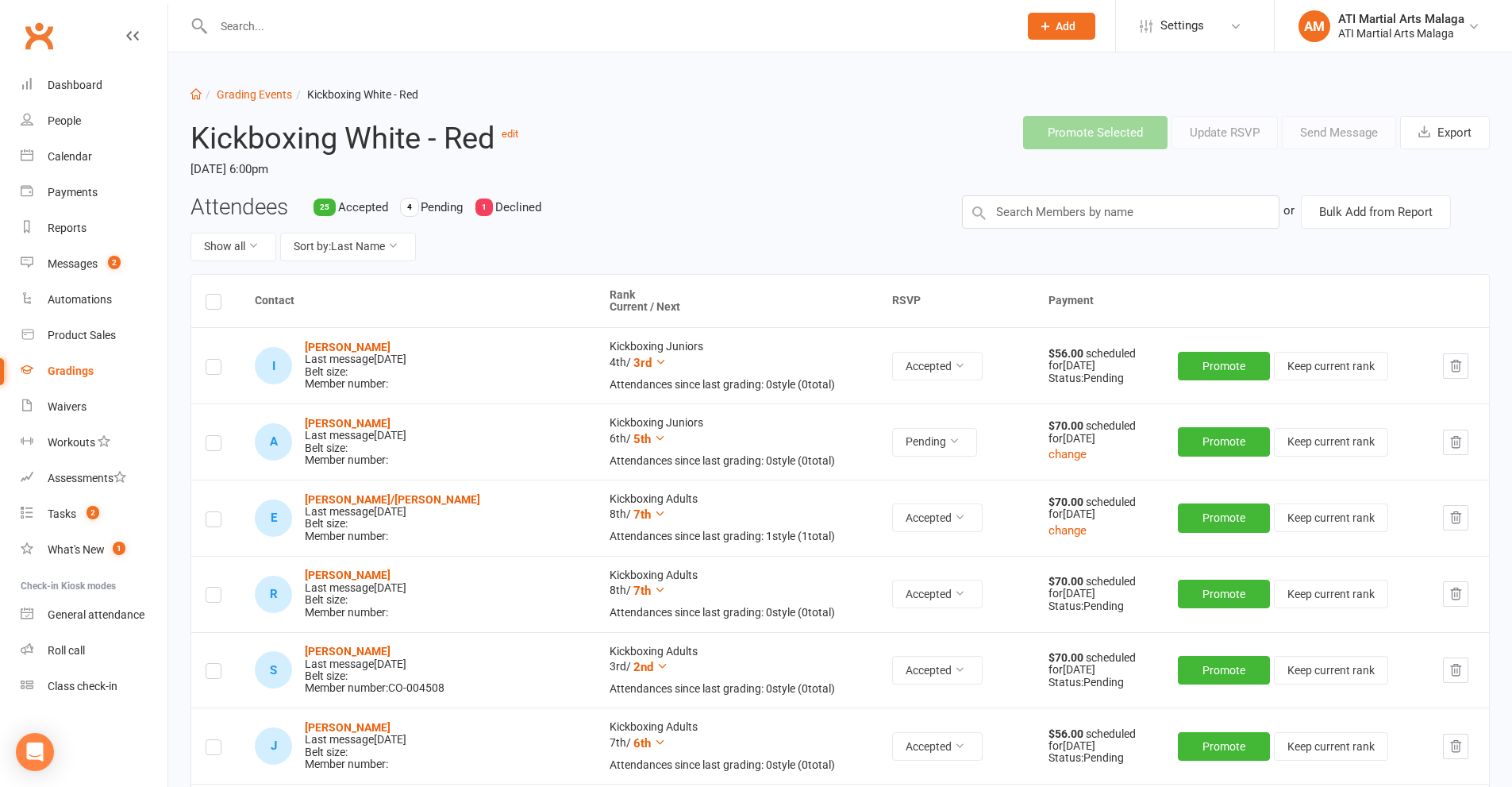
click at [205, 304] on th at bounding box center [216, 301] width 49 height 53
click at [212, 304] on label at bounding box center [213, 304] width 16 height 0
click at [212, 294] on input "checkbox" at bounding box center [213, 294] width 16 height 0
click at [1316, 143] on button "Send Message" at bounding box center [1339, 132] width 114 height 33
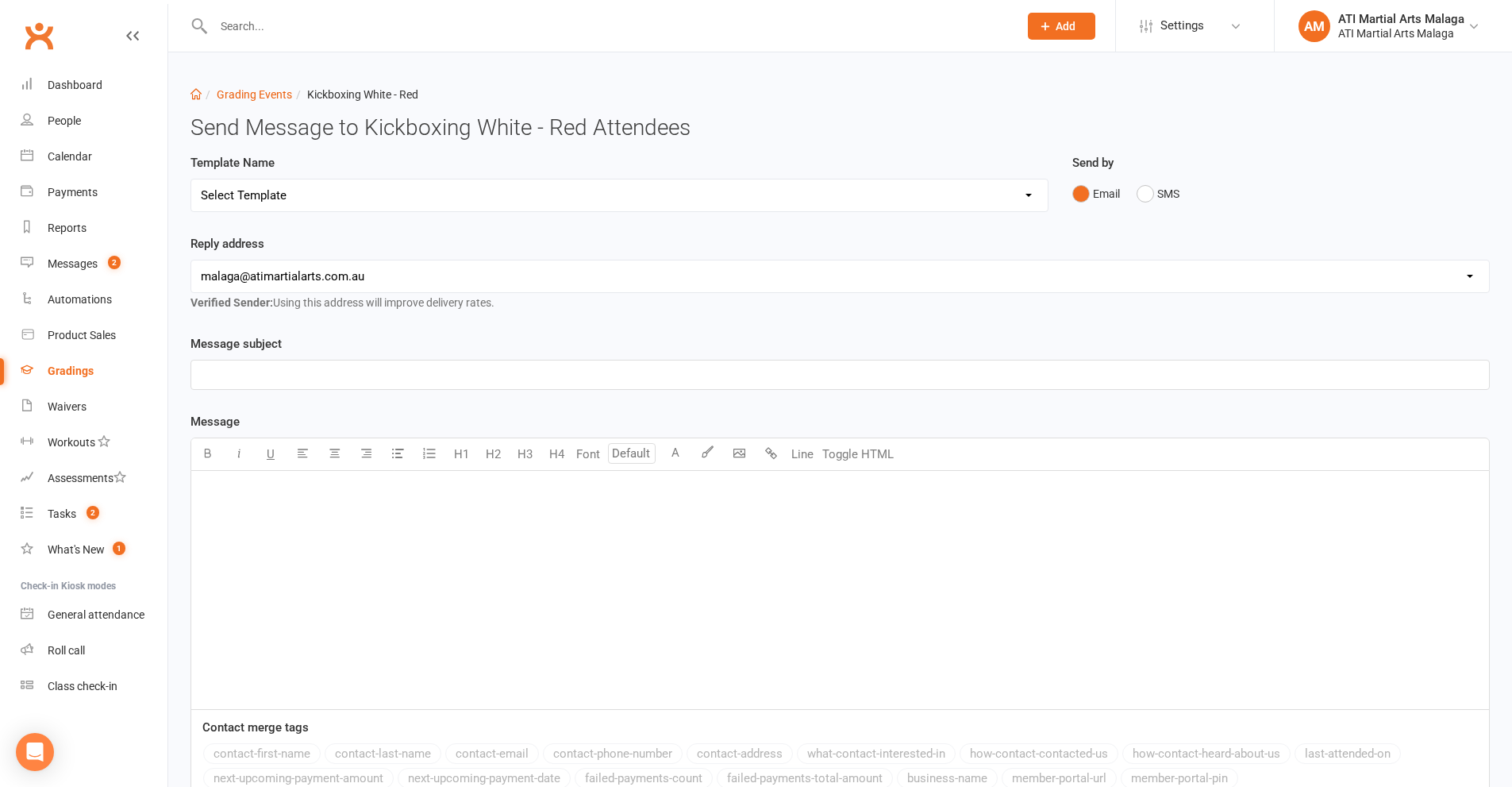
click at [349, 205] on select "Select Template [Email] Confirmation of Successful Grading [Email] Grading Even…" at bounding box center [619, 195] width 856 height 31
select select "1"
click at [192, 180] on select "Select Template [Email] Confirmation of Successful Grading [Email] Grading Even…" at bounding box center [619, 195] width 856 height 31
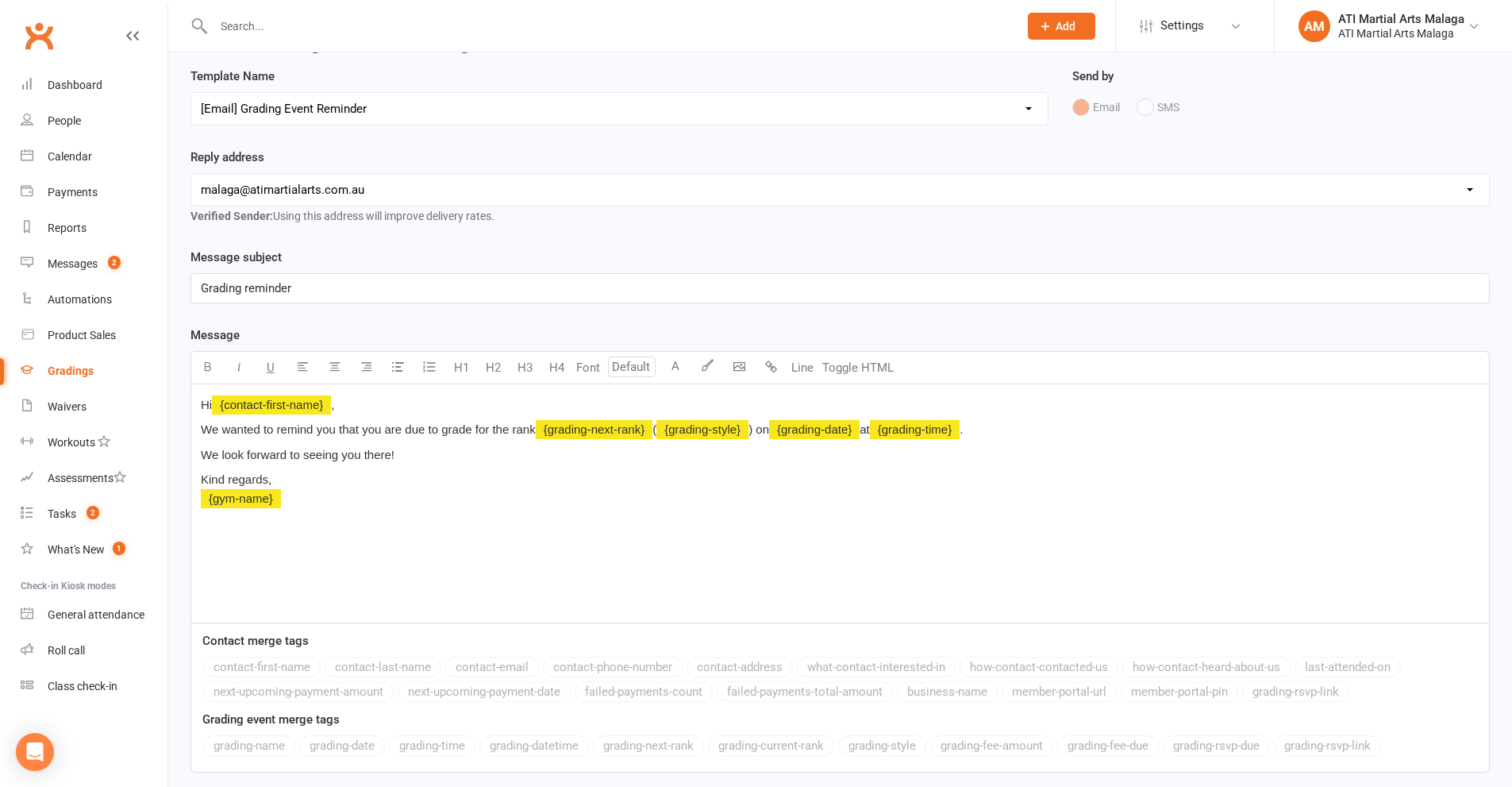
scroll to position [196, 0]
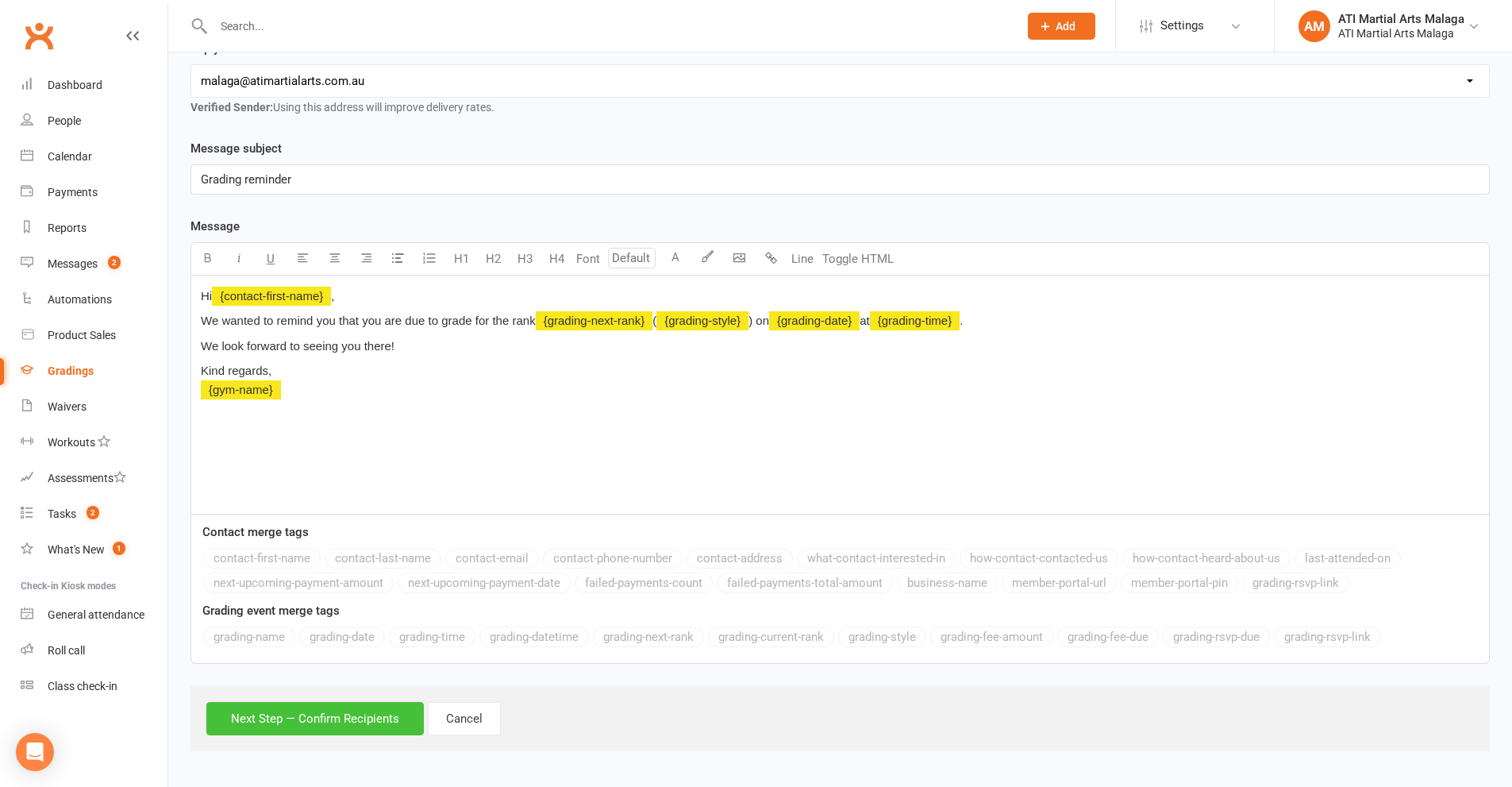
click at [328, 721] on button "Next Step — Confirm Recipients" at bounding box center [315, 718] width 218 height 33
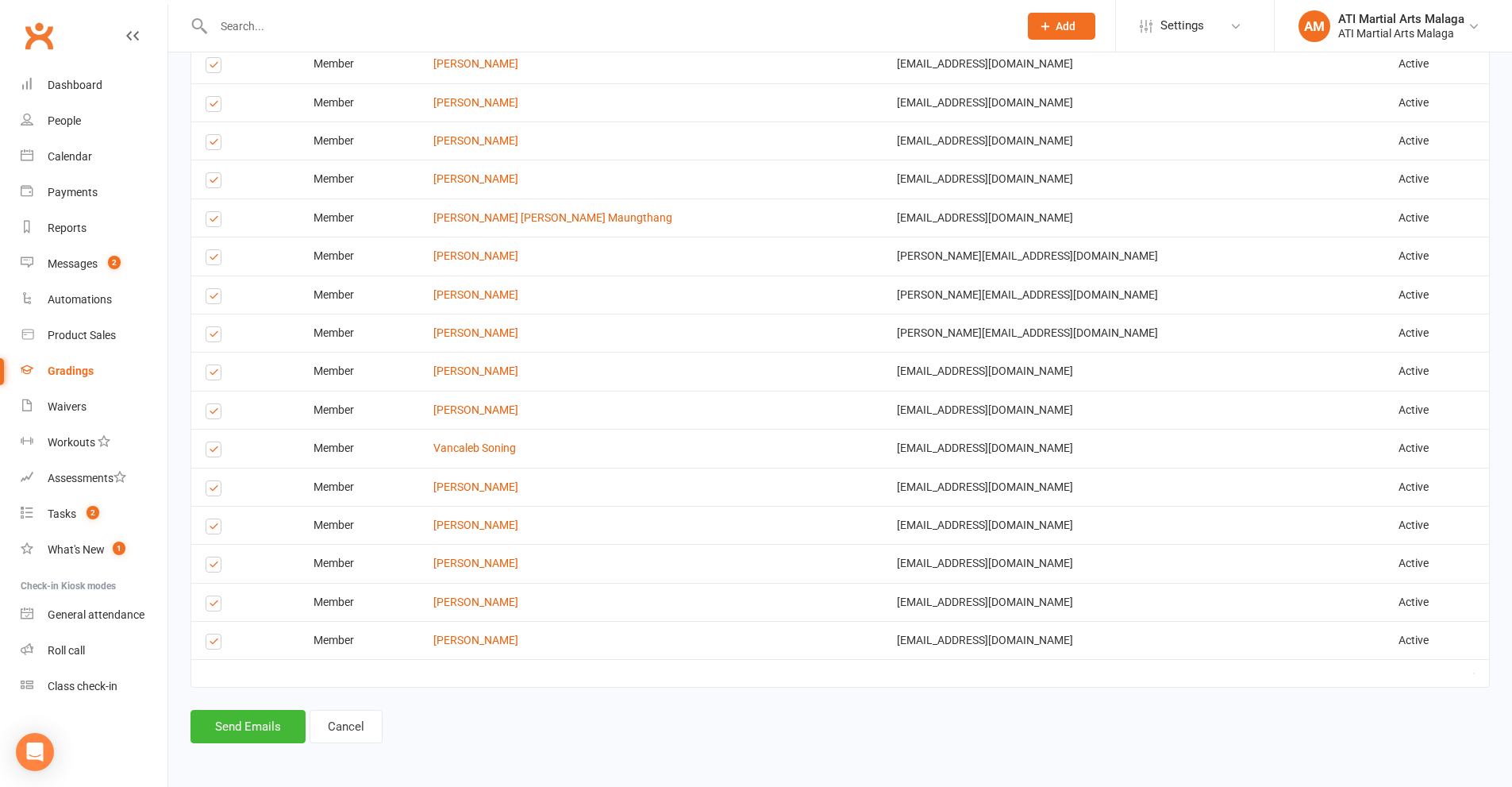
scroll to position [1228, 0]
click at [233, 721] on button "Send Emails" at bounding box center [248, 725] width 115 height 33
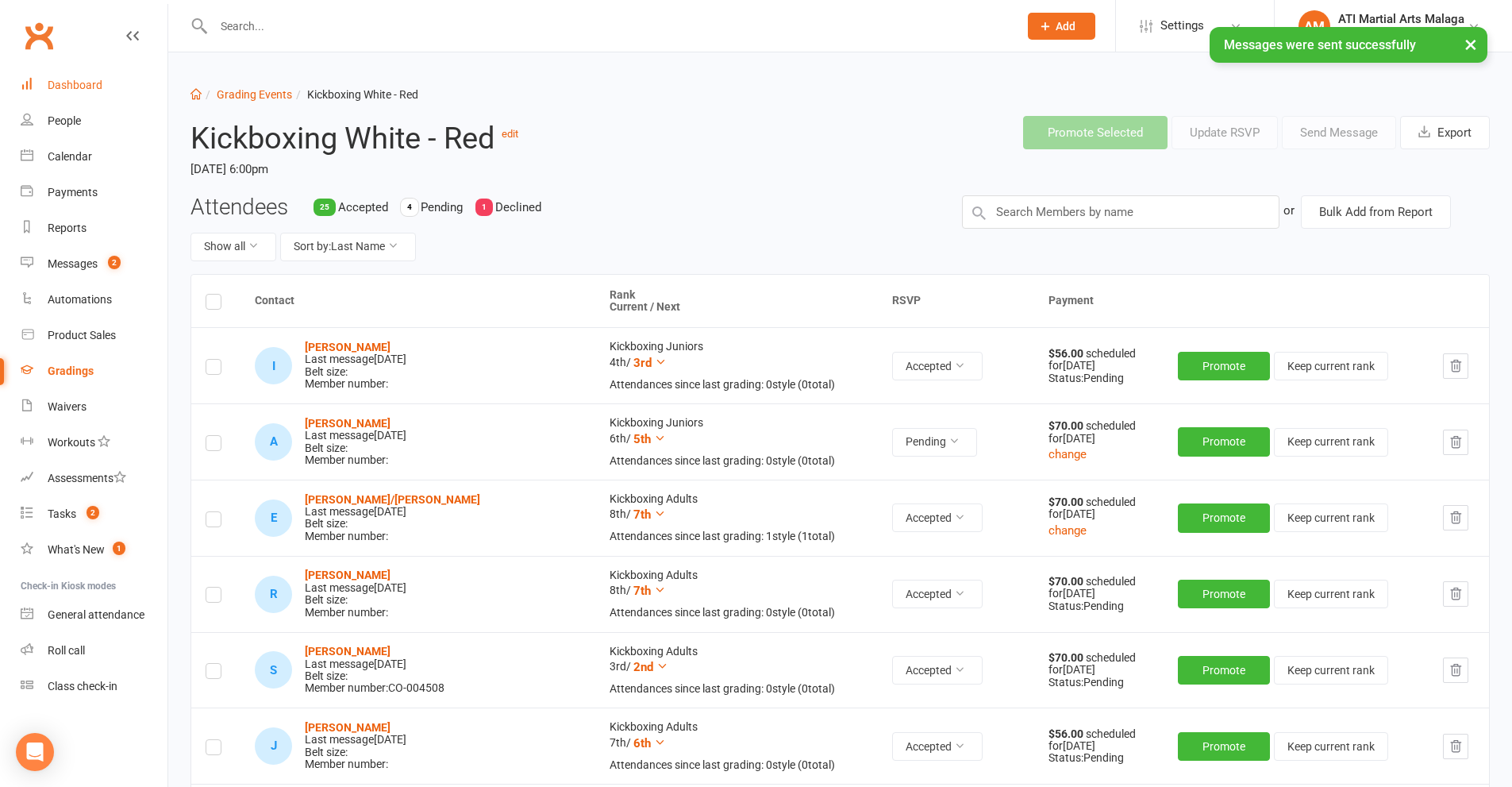
click at [118, 97] on link "Dashboard" at bounding box center [94, 85] width 147 height 36
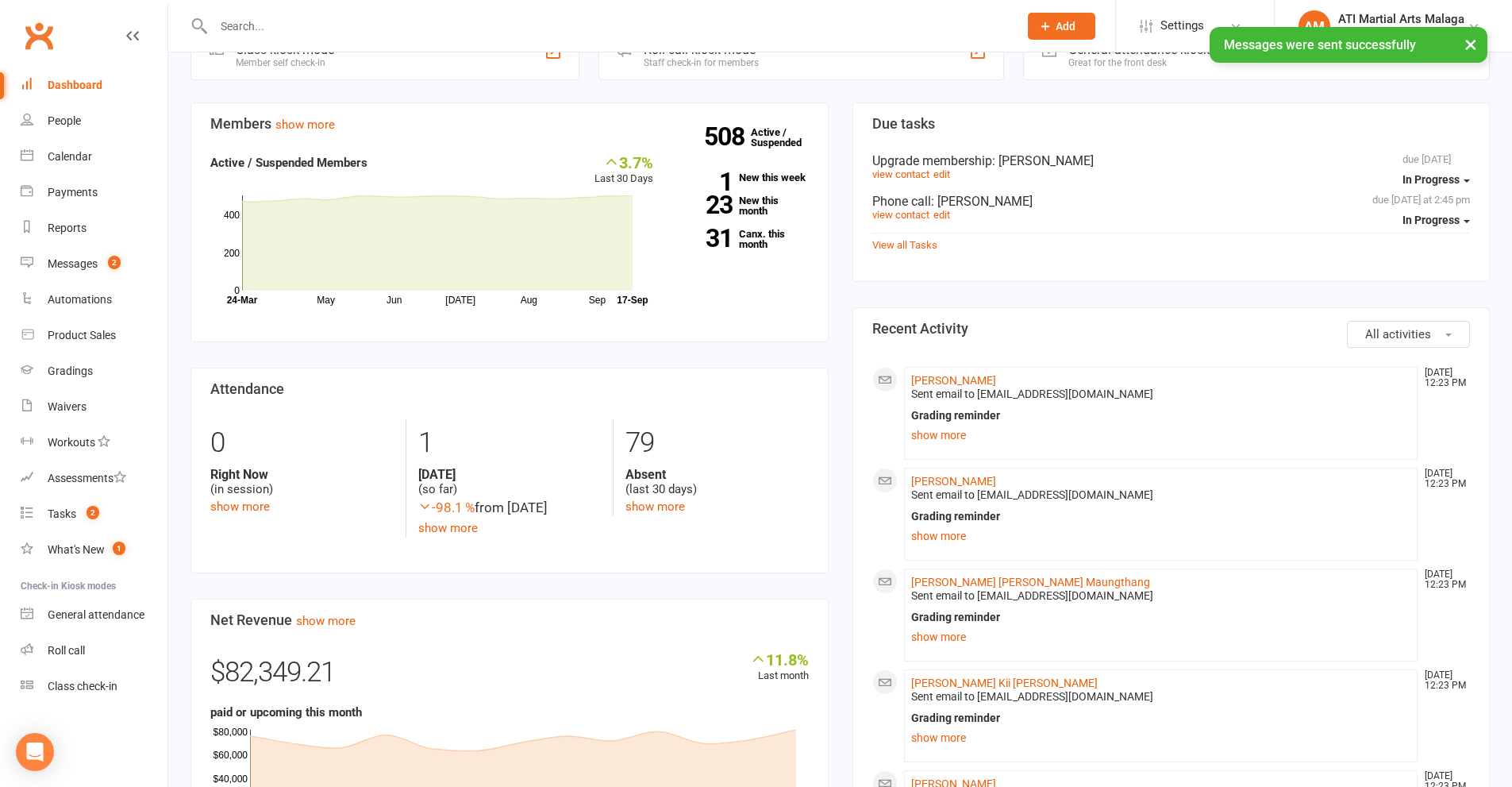
scroll to position [715, 0]
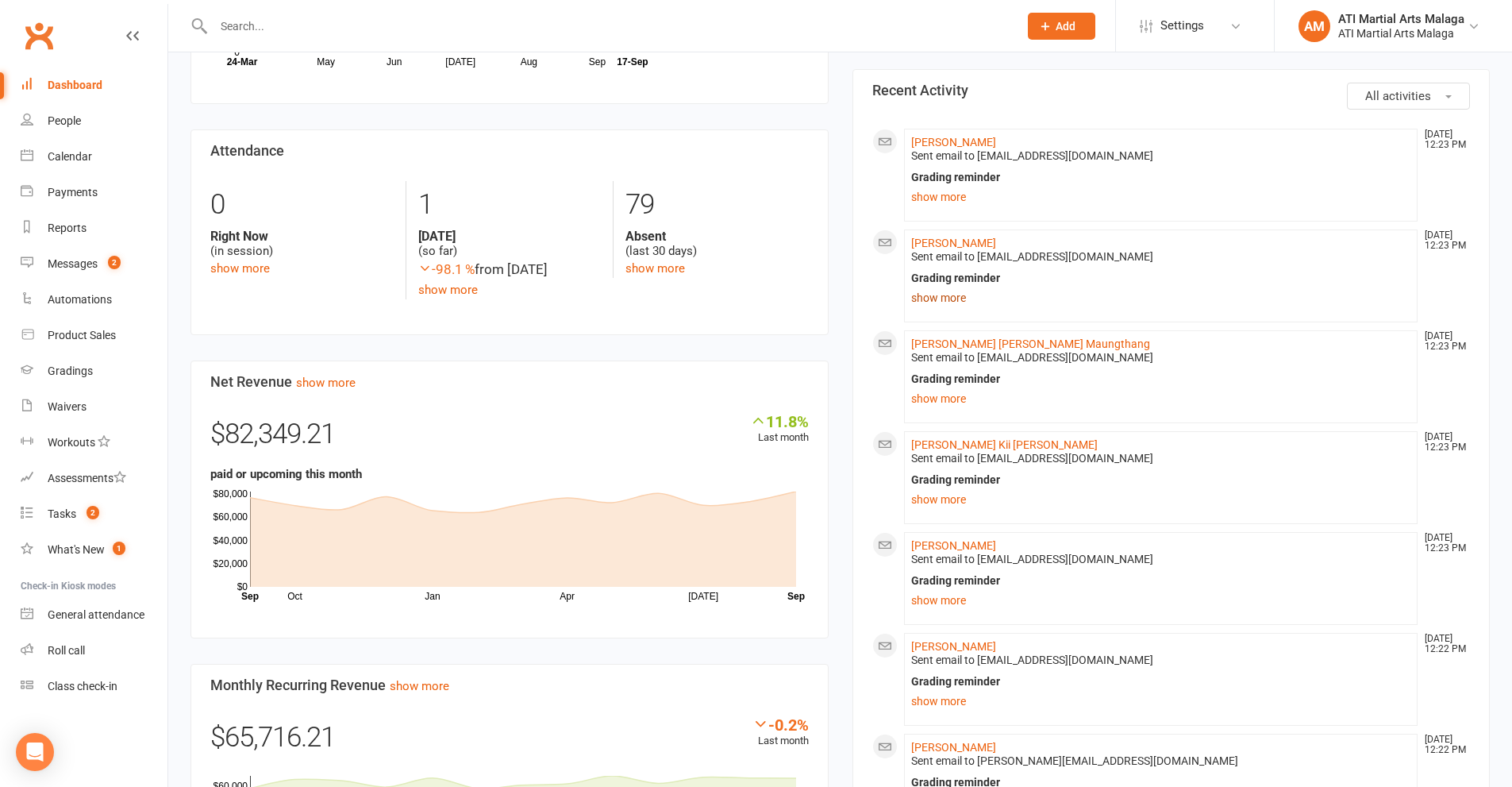
click at [949, 304] on link "show more" at bounding box center [1161, 297] width 500 height 22
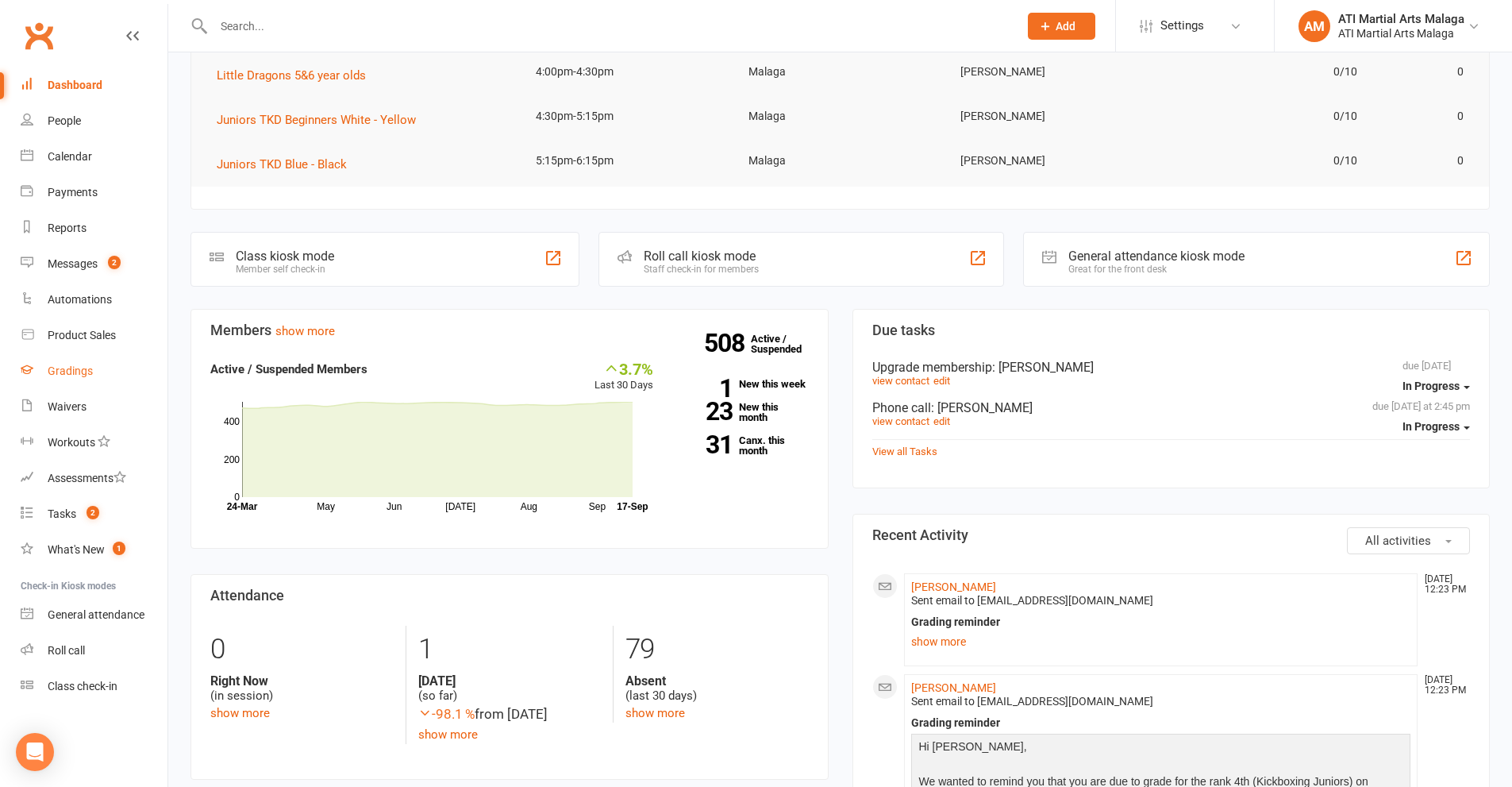
scroll to position [238, 0]
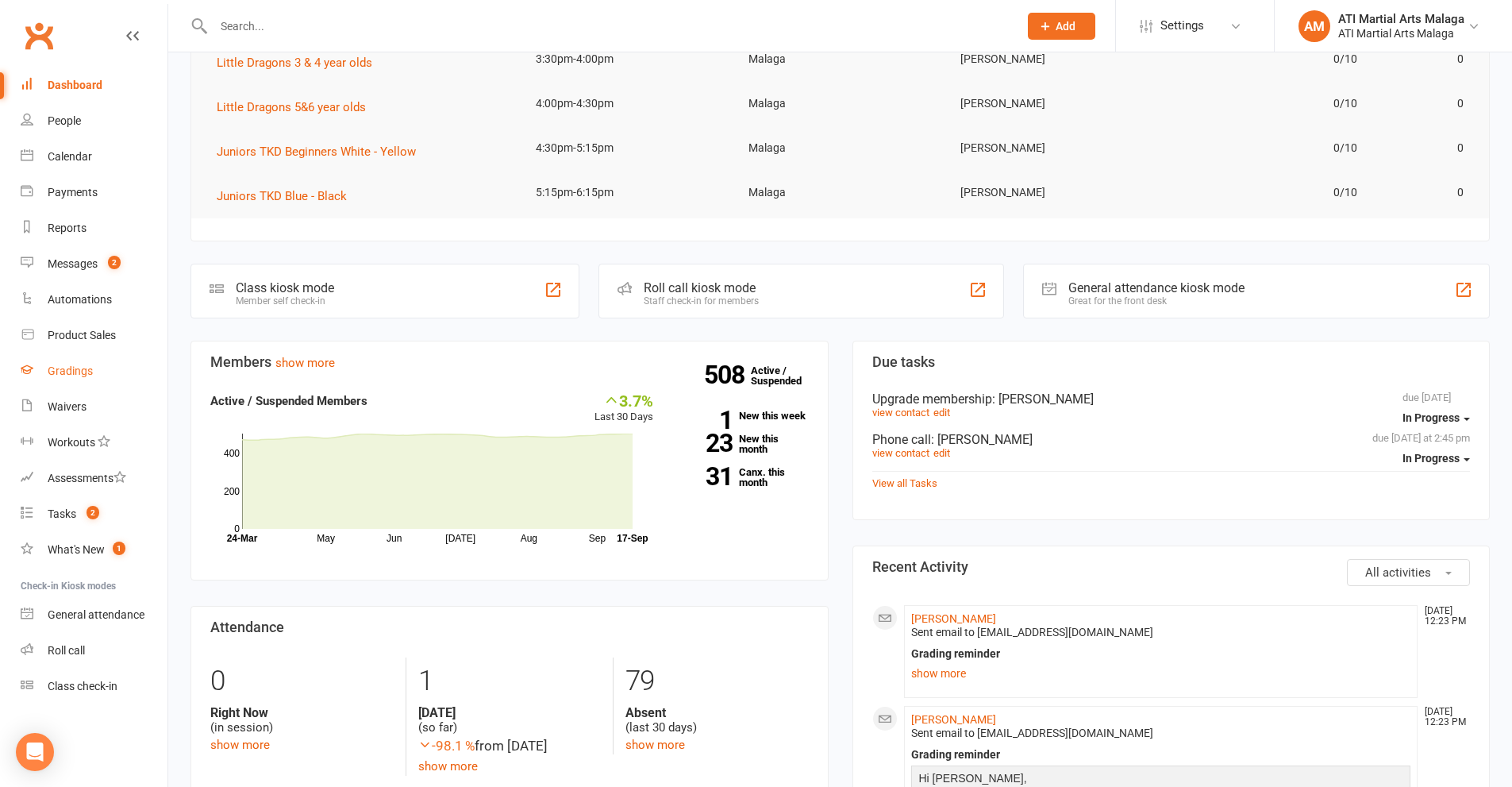
click at [92, 373] on link "Gradings" at bounding box center [94, 370] width 147 height 36
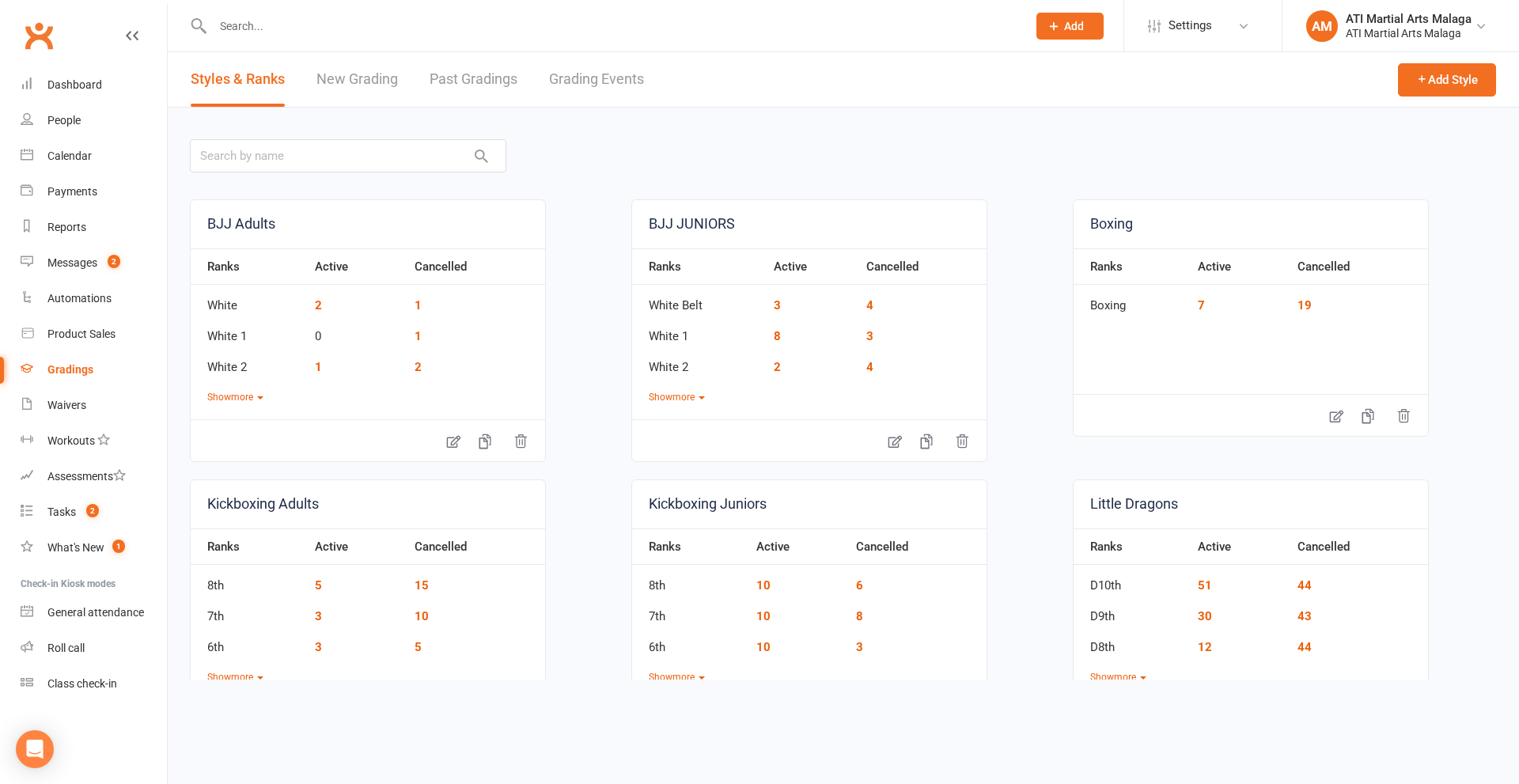
click at [585, 80] on link "Grading Events" at bounding box center [596, 79] width 95 height 54
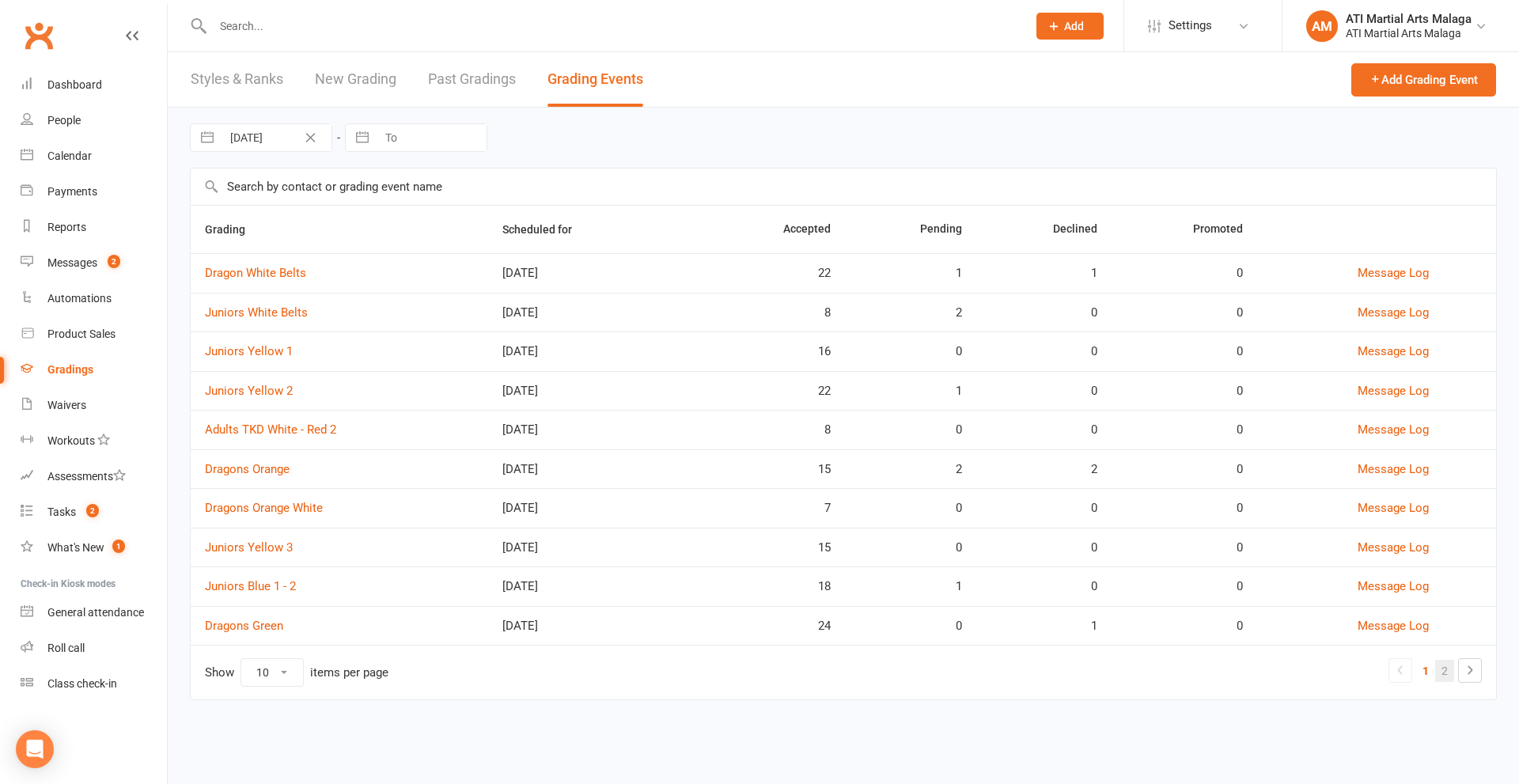
click at [1444, 668] on link "2" at bounding box center [1444, 671] width 19 height 22
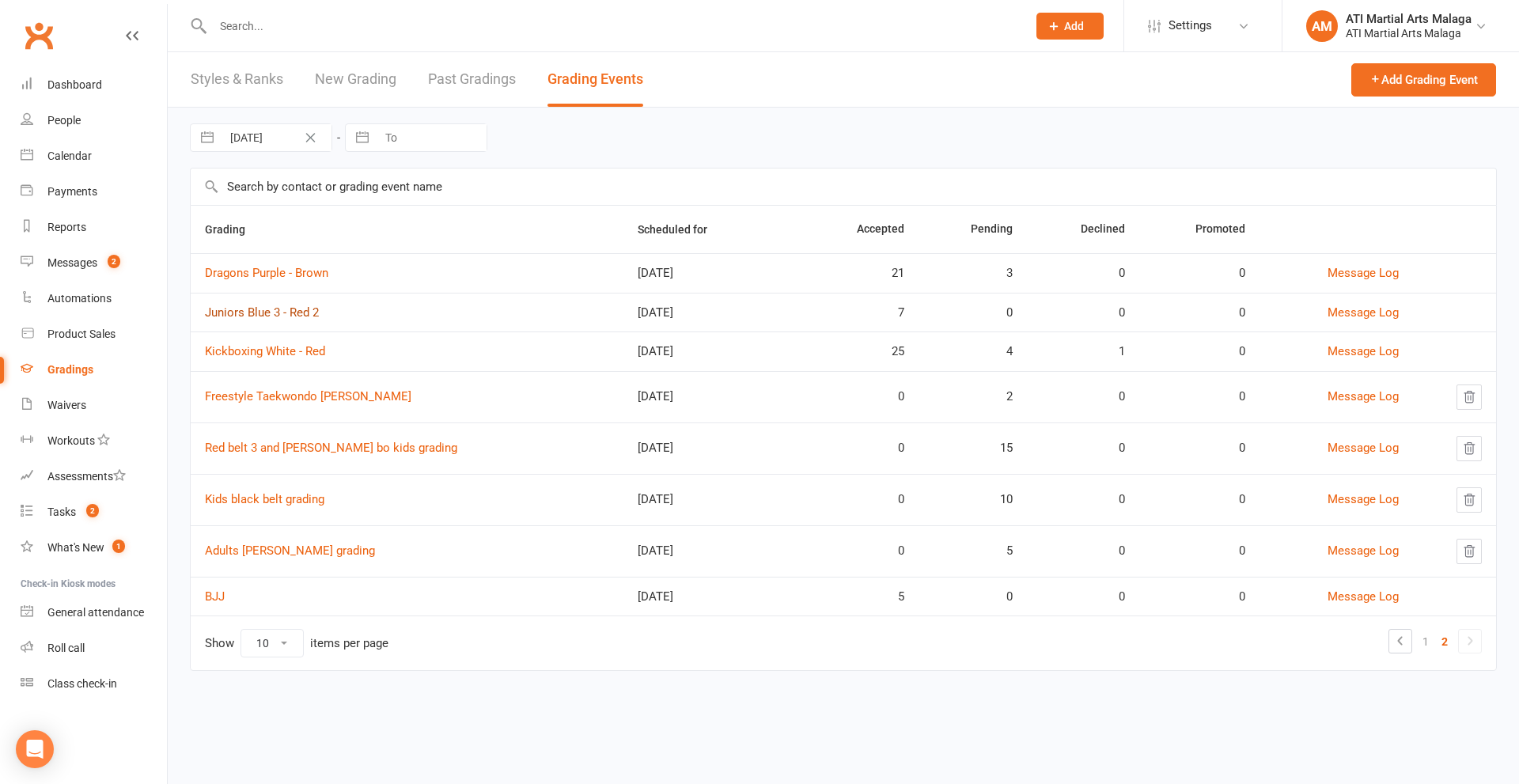
click at [299, 307] on link "Juniors Blue 3 - Red 2" at bounding box center [261, 312] width 114 height 14
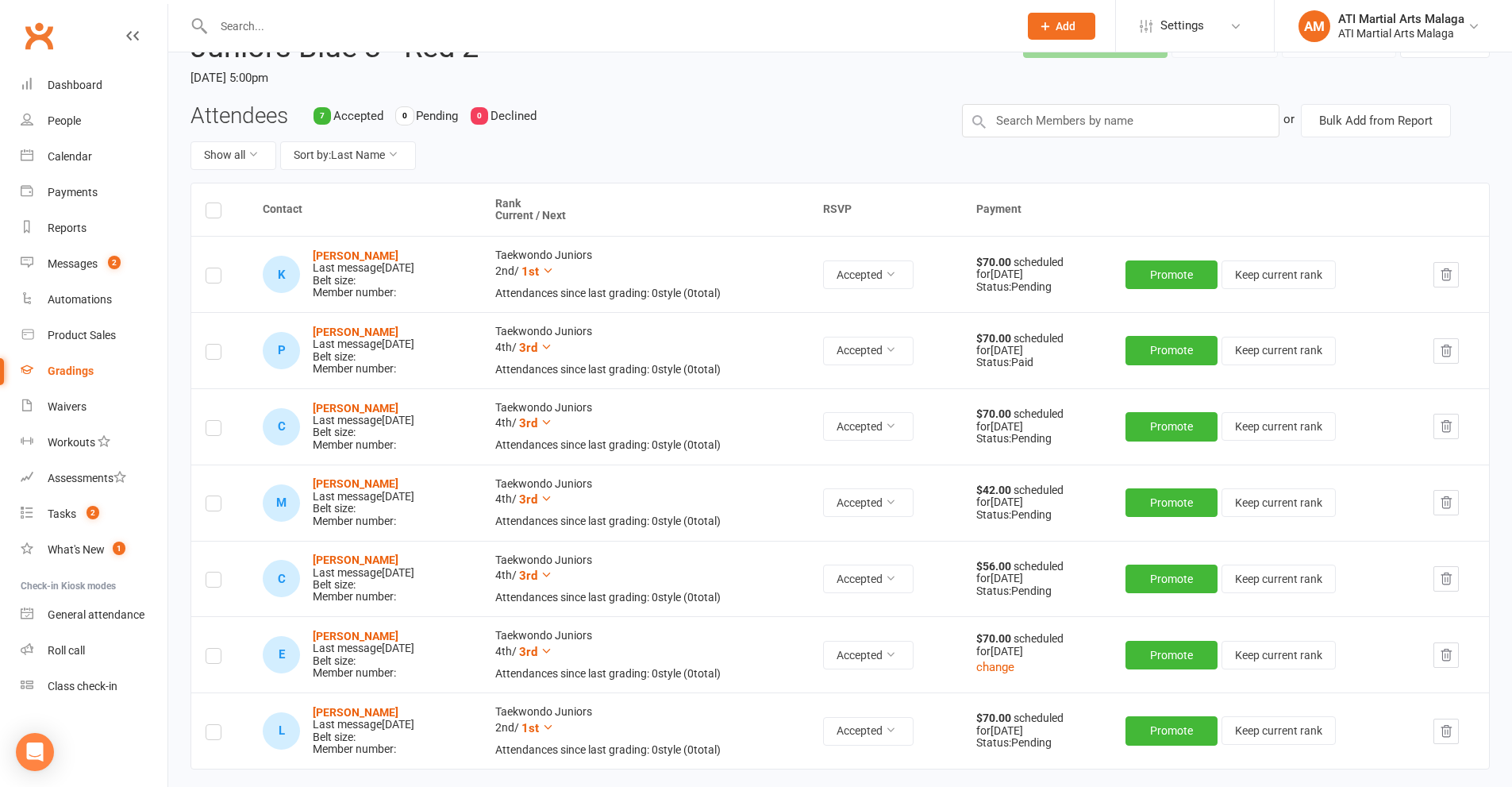
scroll to position [221, 0]
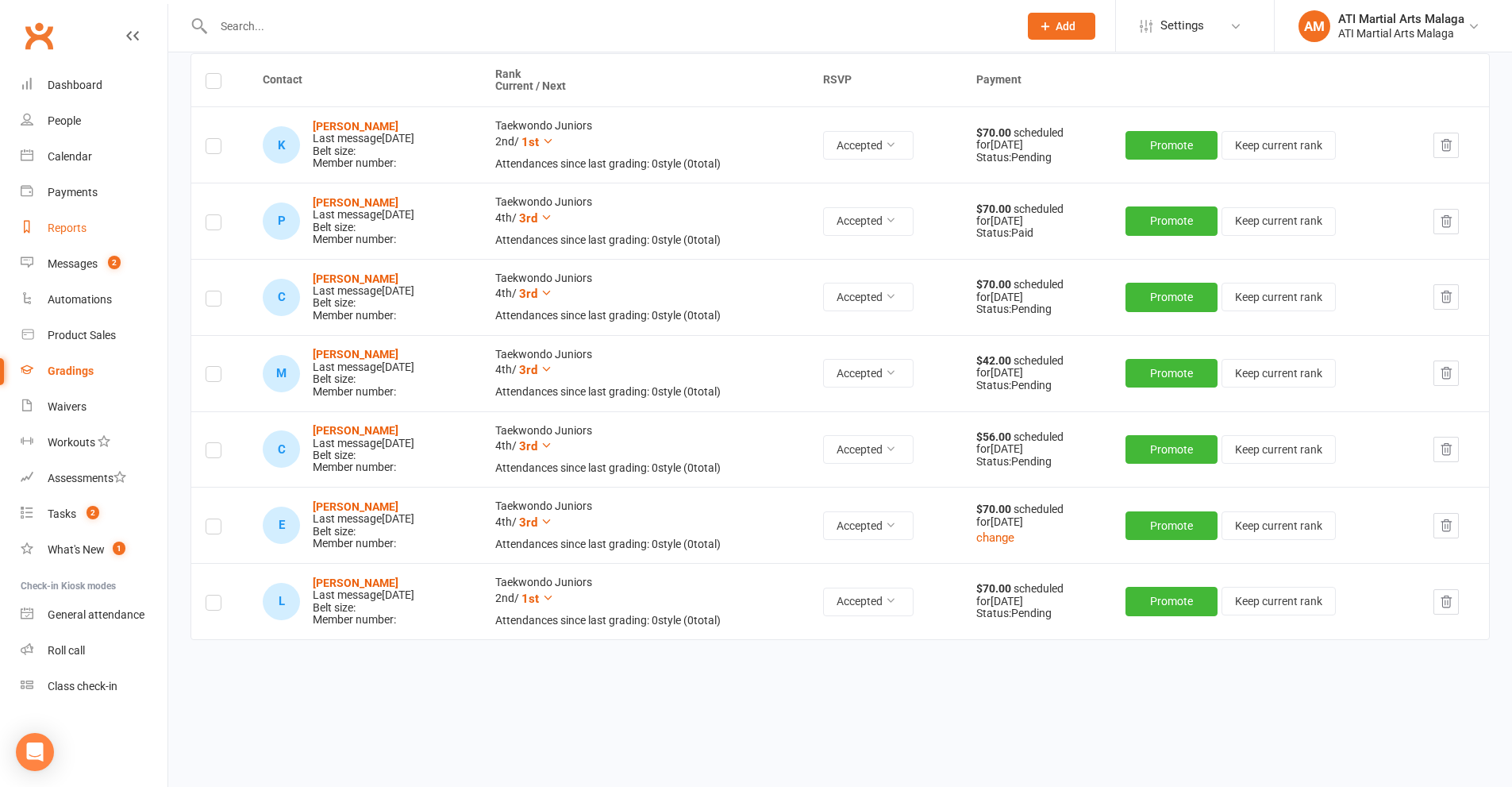
click at [81, 235] on link "Reports" at bounding box center [94, 228] width 147 height 36
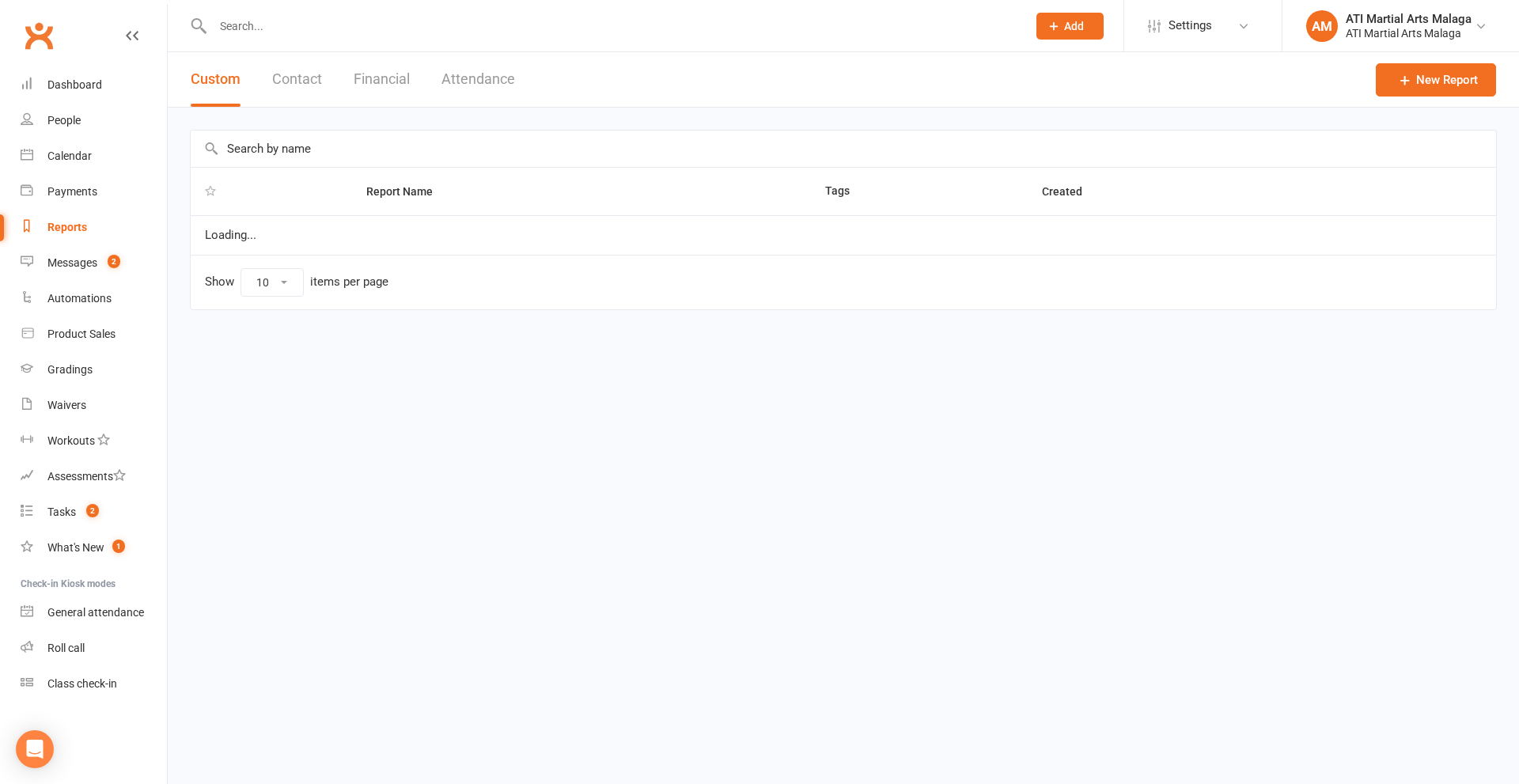
select select "100"
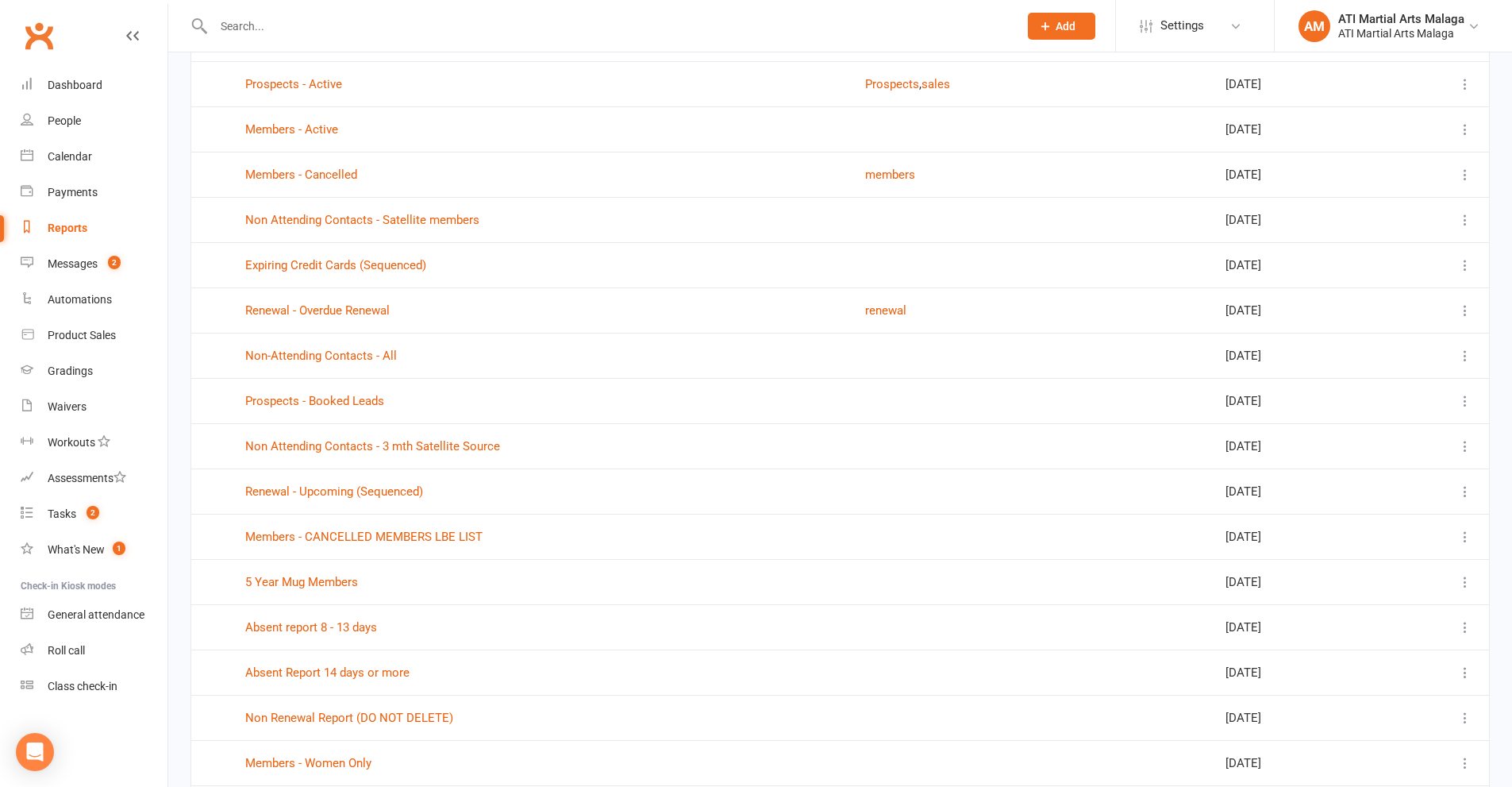
scroll to position [238, 0]
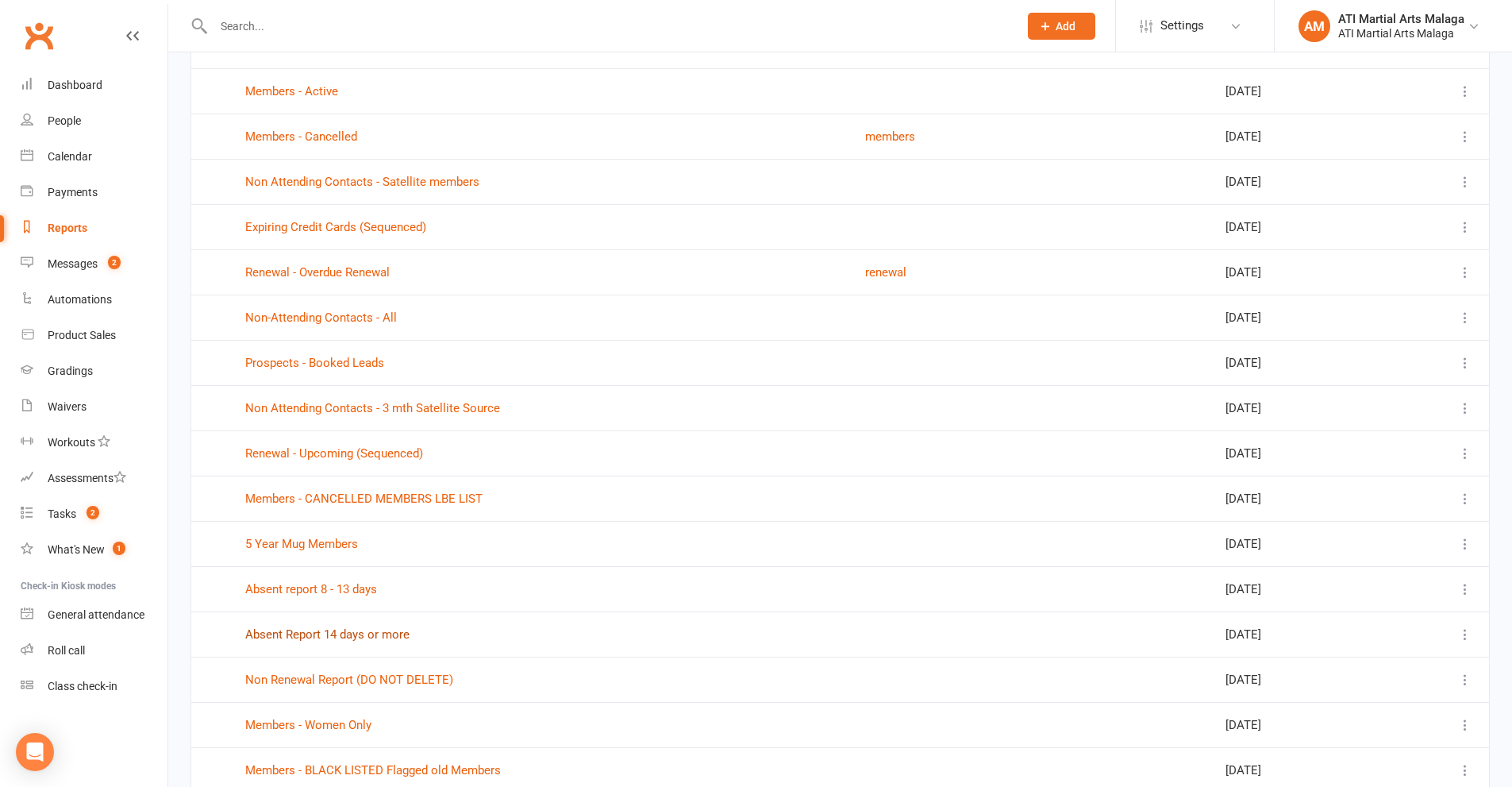
click at [355, 628] on link "Absent Report 14 days or more" at bounding box center [327, 633] width 164 height 14
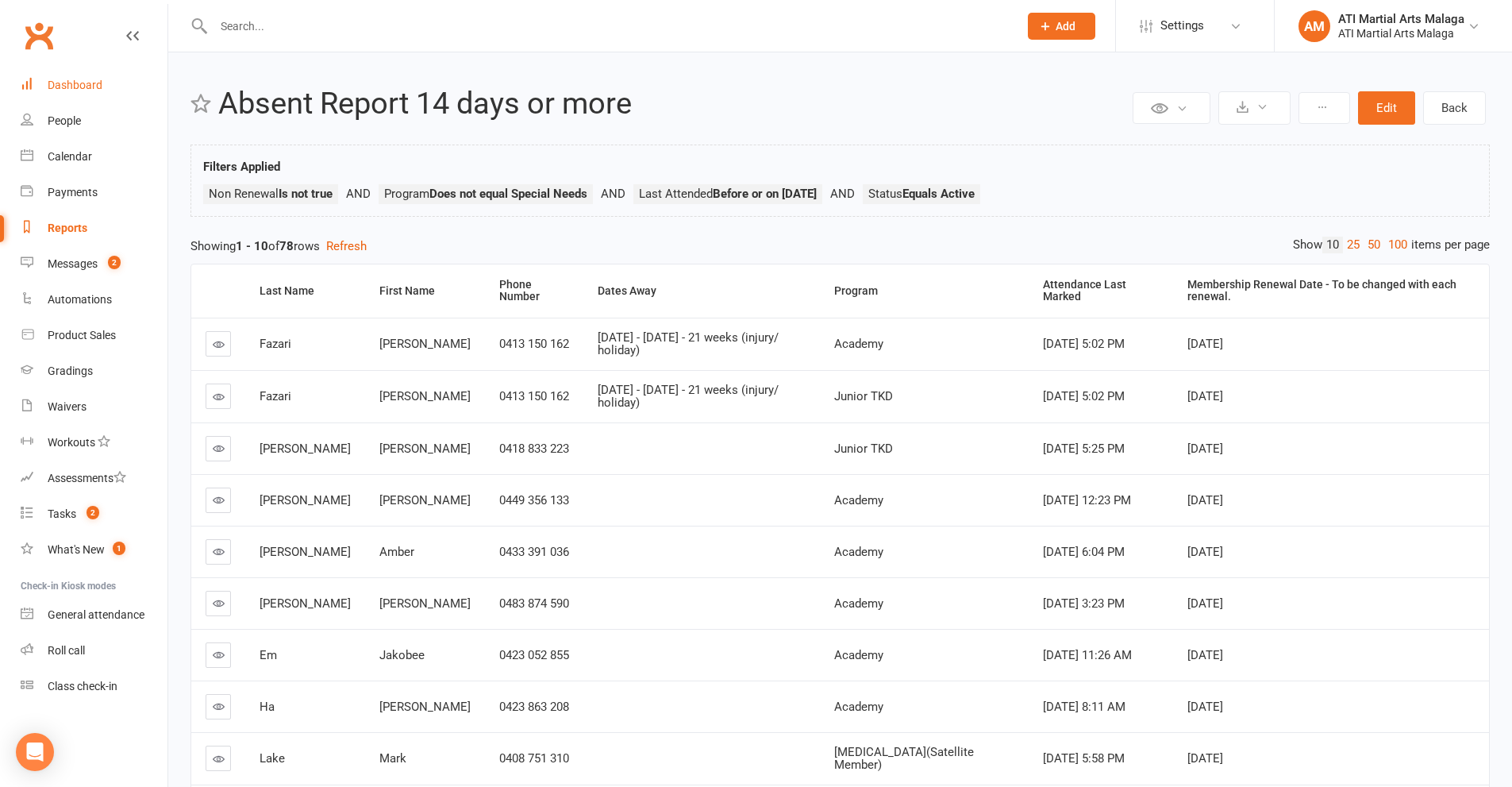
click at [120, 90] on link "Dashboard" at bounding box center [94, 85] width 147 height 36
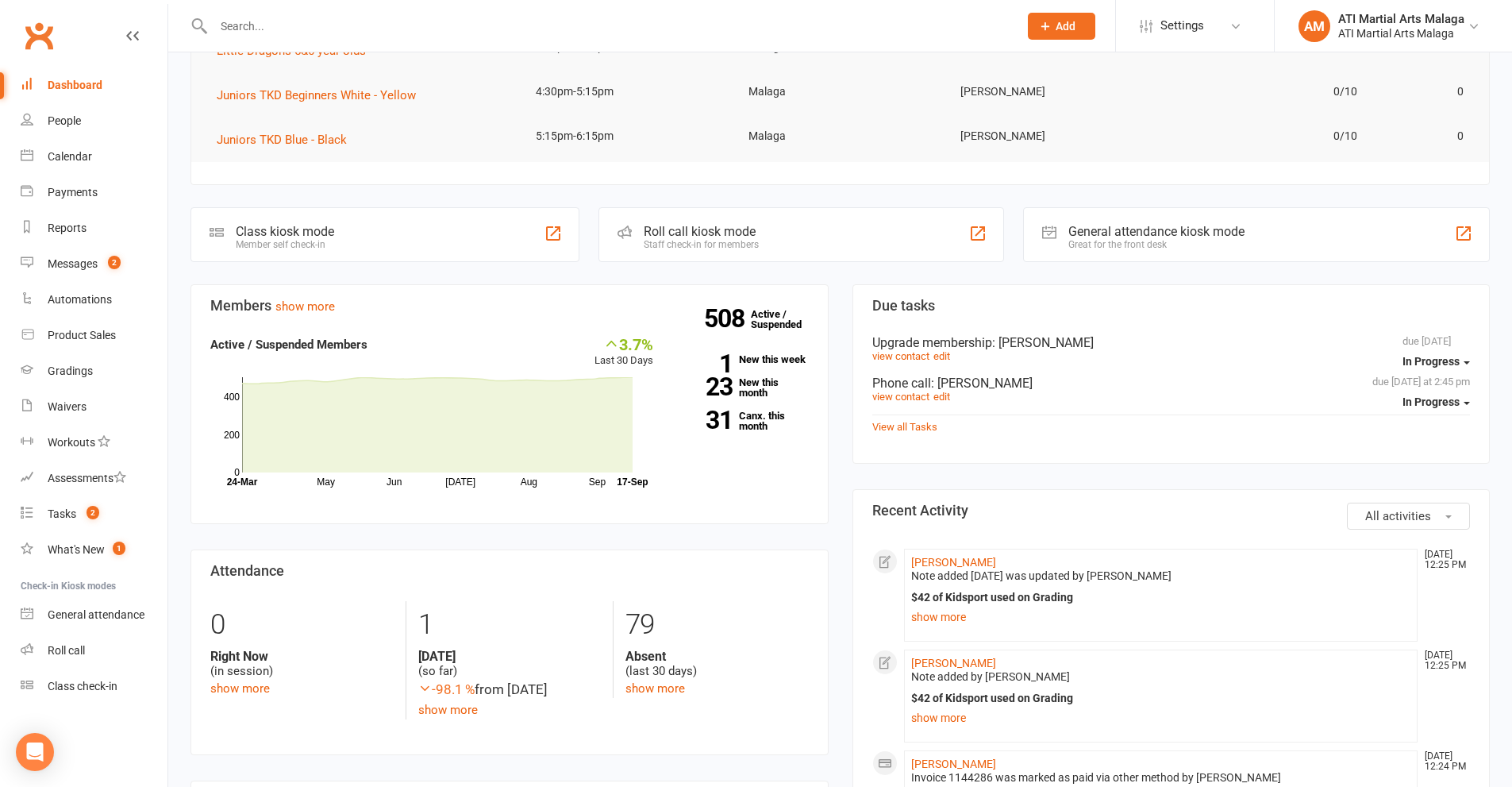
scroll to position [158, 0]
